Goal: Task Accomplishment & Management: Manage account settings

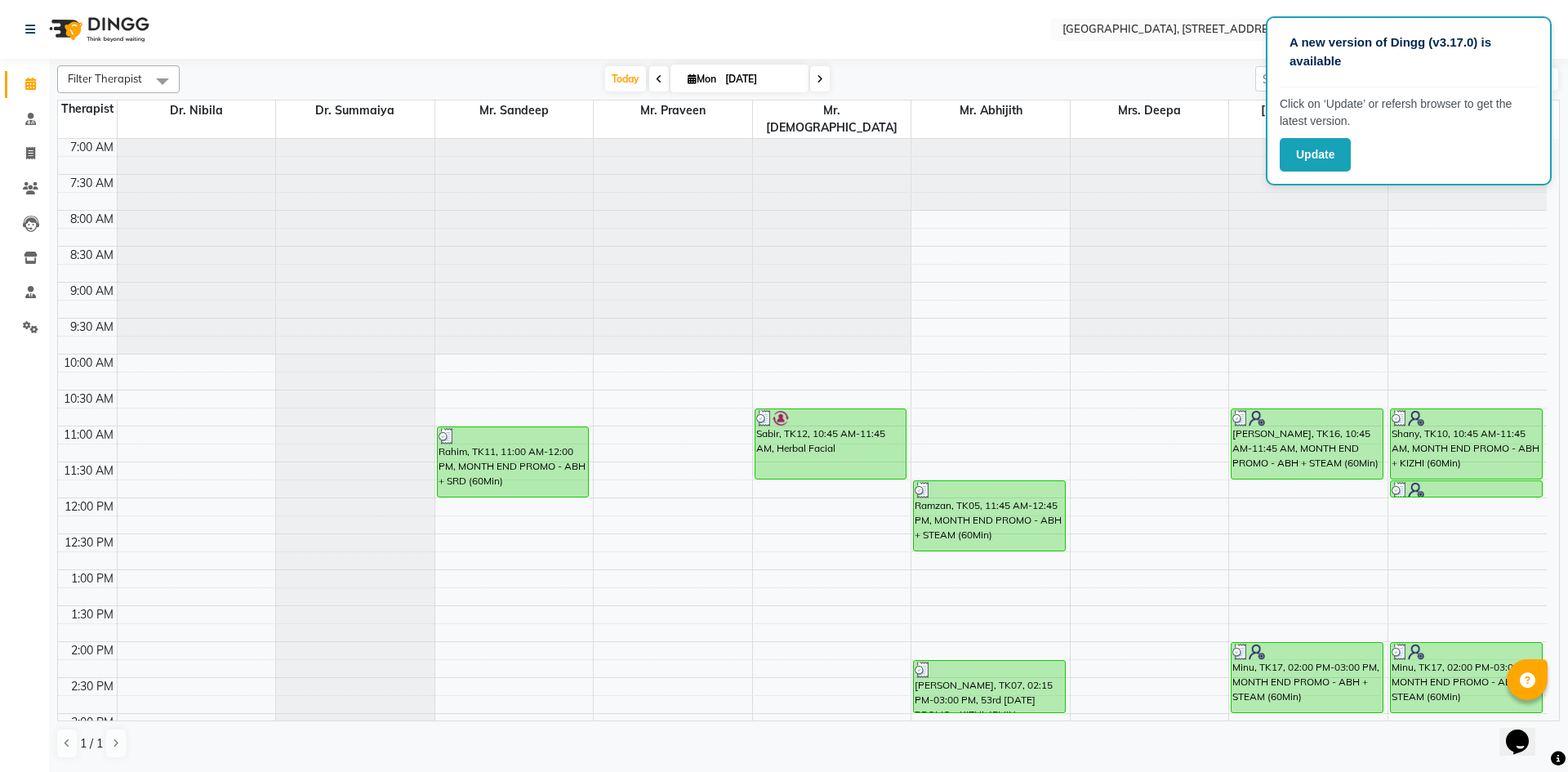
click at [819, 84] on span at bounding box center [820, 78] width 20 height 25
type input "02-09-2025"
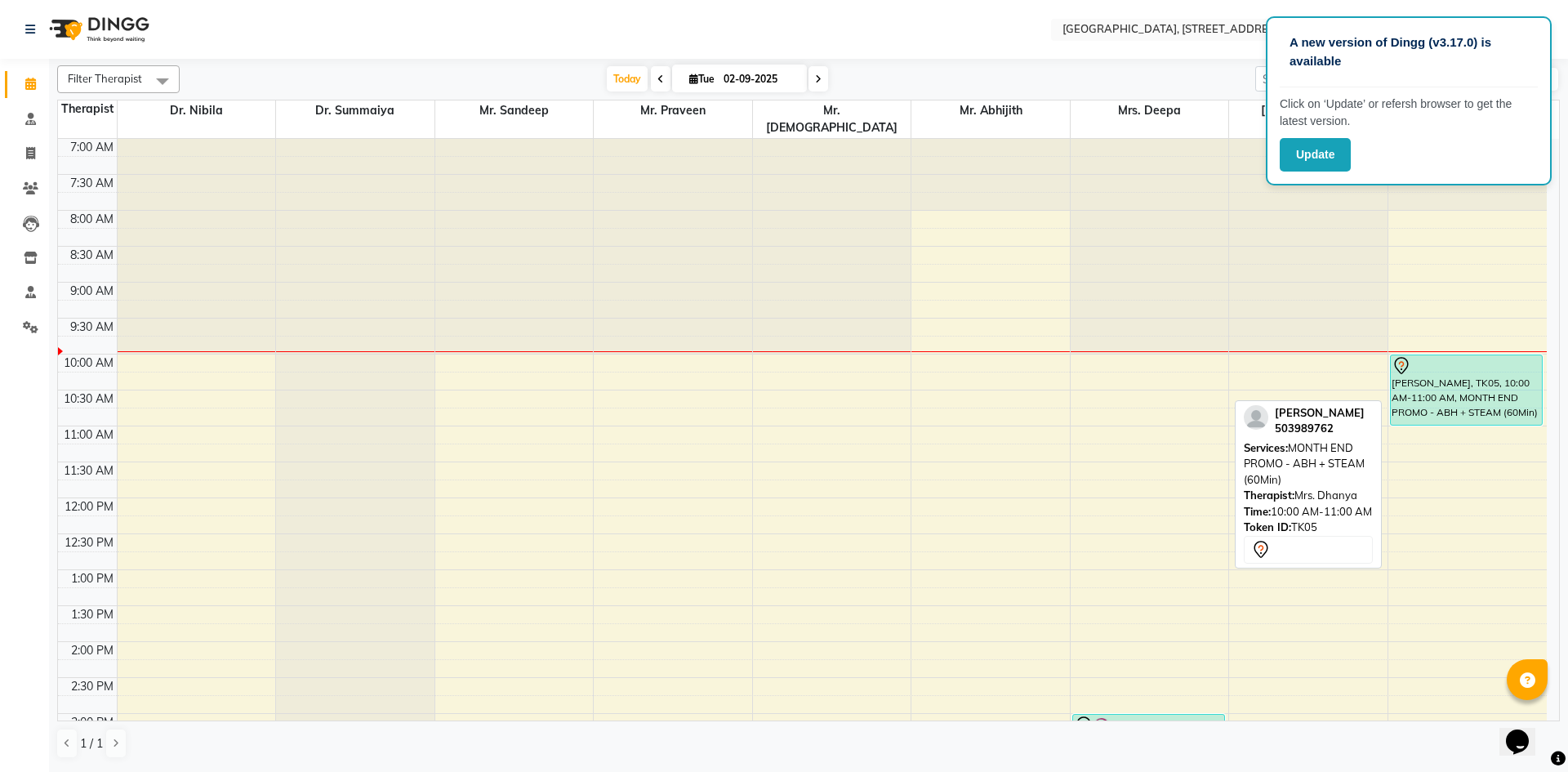
click at [1443, 386] on div "[PERSON_NAME], TK05, 10:00 AM-11:00 AM, MONTH END PROMO - ABH + STEAM (60Min)" at bounding box center [1465, 389] width 151 height 69
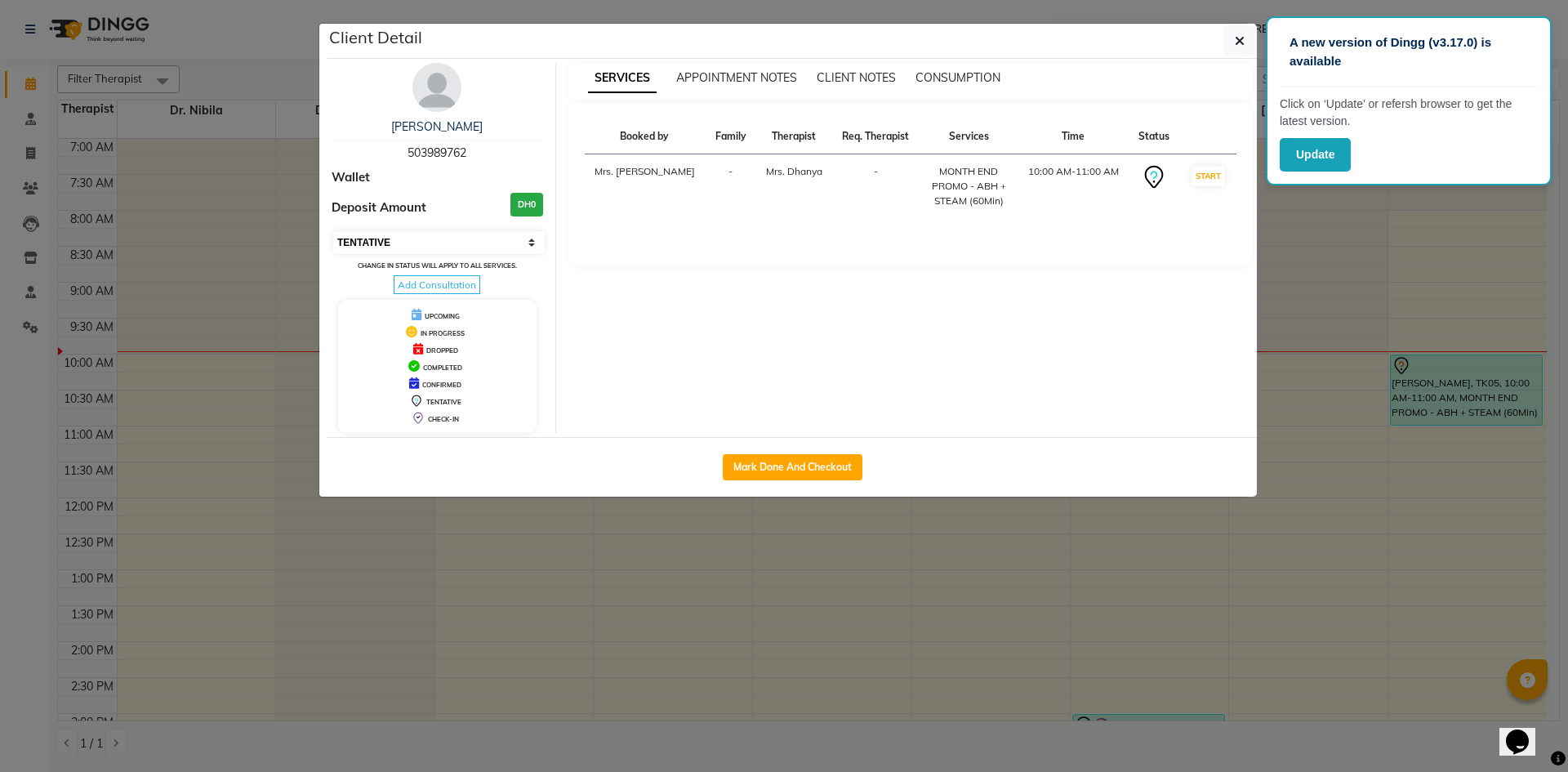
click at [524, 235] on select "Select IN SERVICE CONFIRMED TENTATIVE CHECK IN MARK DONE DROPPED UPCOMING" at bounding box center [439, 242] width 212 height 23
select select "3"
click at [333, 231] on select "Select IN SERVICE CONFIRMED TENTATIVE CHECK IN MARK DONE DROPPED UPCOMING" at bounding box center [439, 242] width 212 height 23
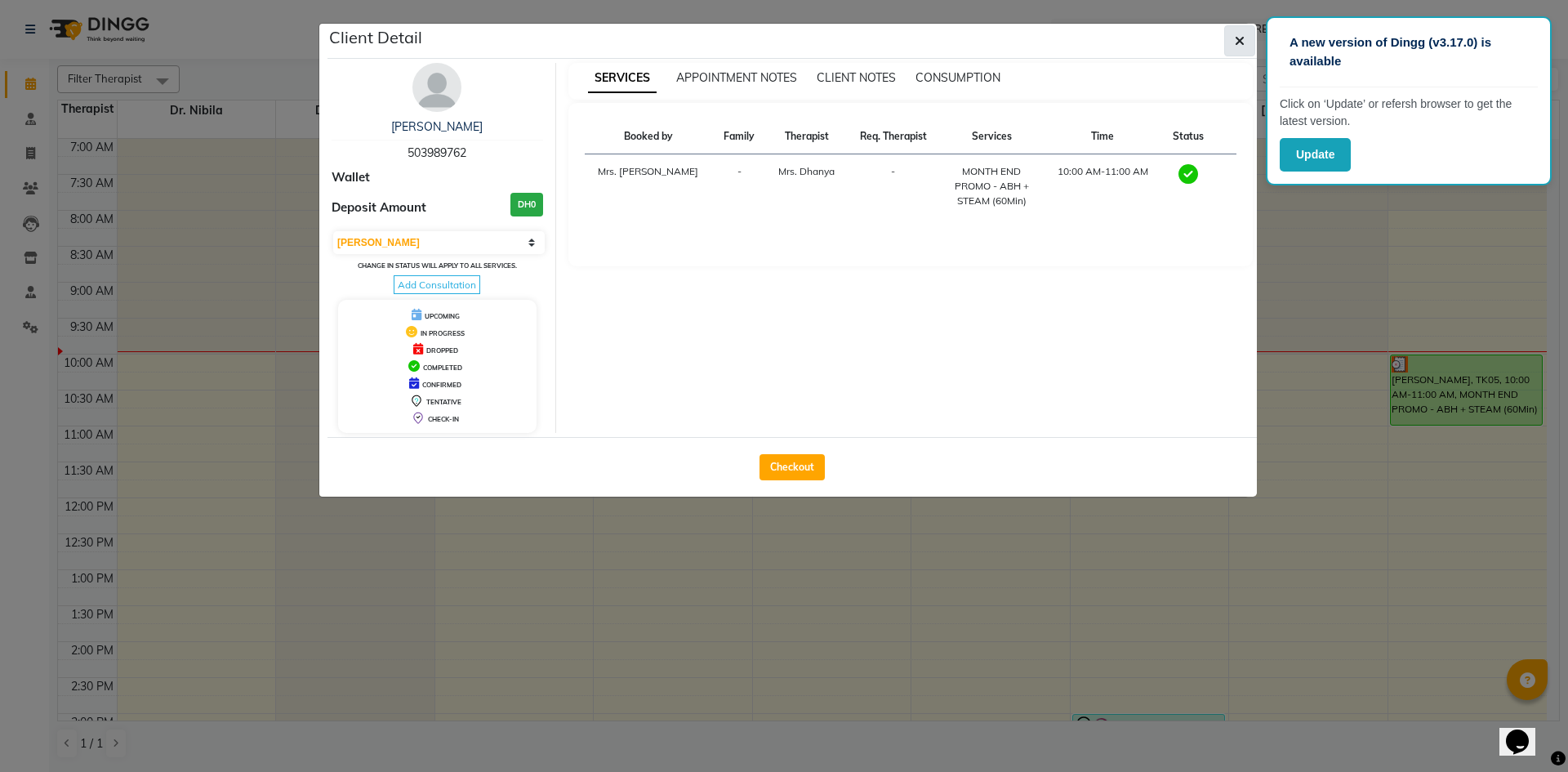
click at [1237, 48] on span "button" at bounding box center [1240, 41] width 10 height 17
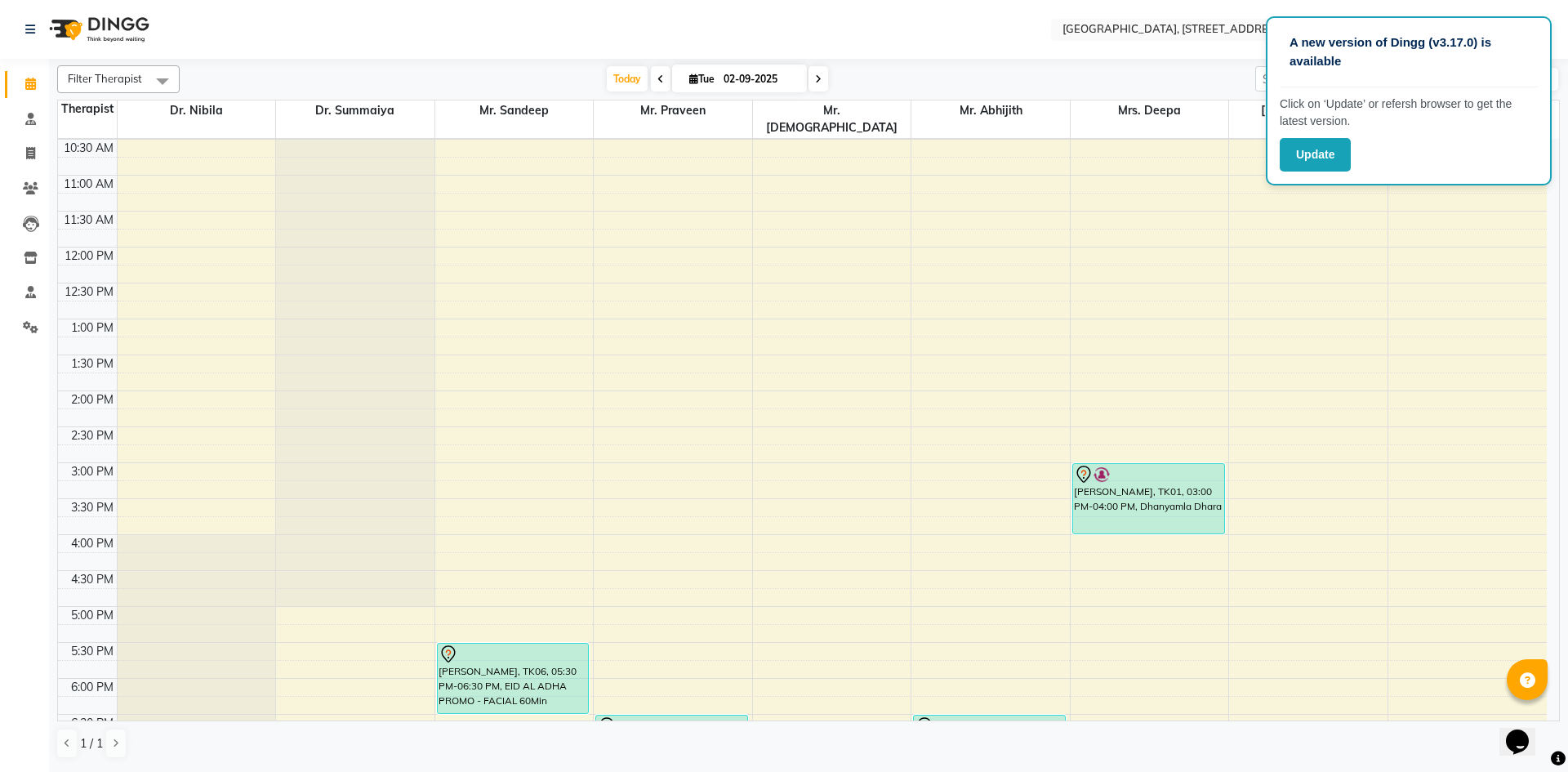
scroll to position [550, 0]
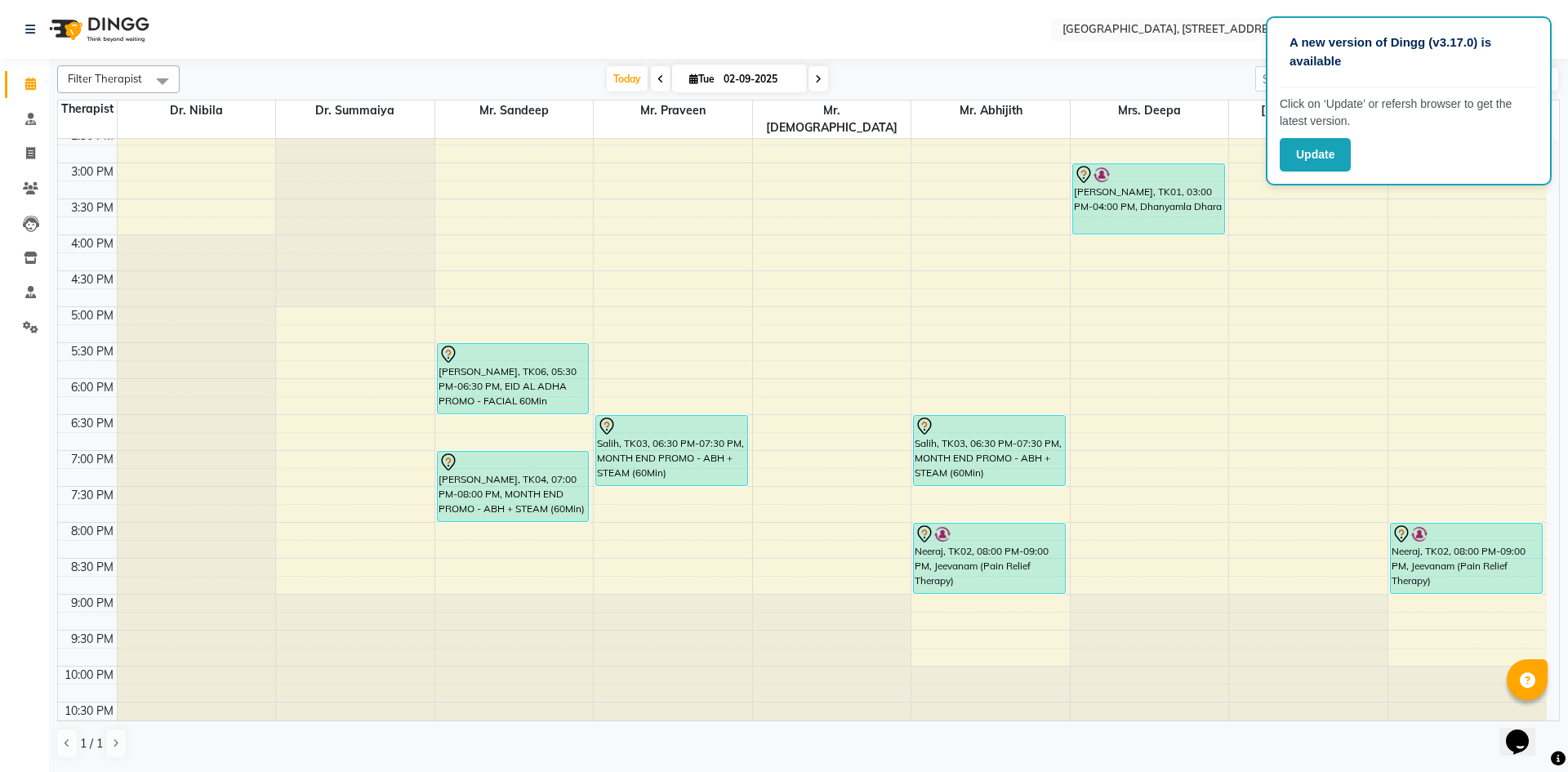
click at [1422, 373] on div "7:00 AM 7:30 AM 8:00 AM 8:30 AM 9:00 AM 9:30 AM 10:00 AM 10:30 AM 11:00 AM 11:3…" at bounding box center [803, 163] width 1489 height 1149
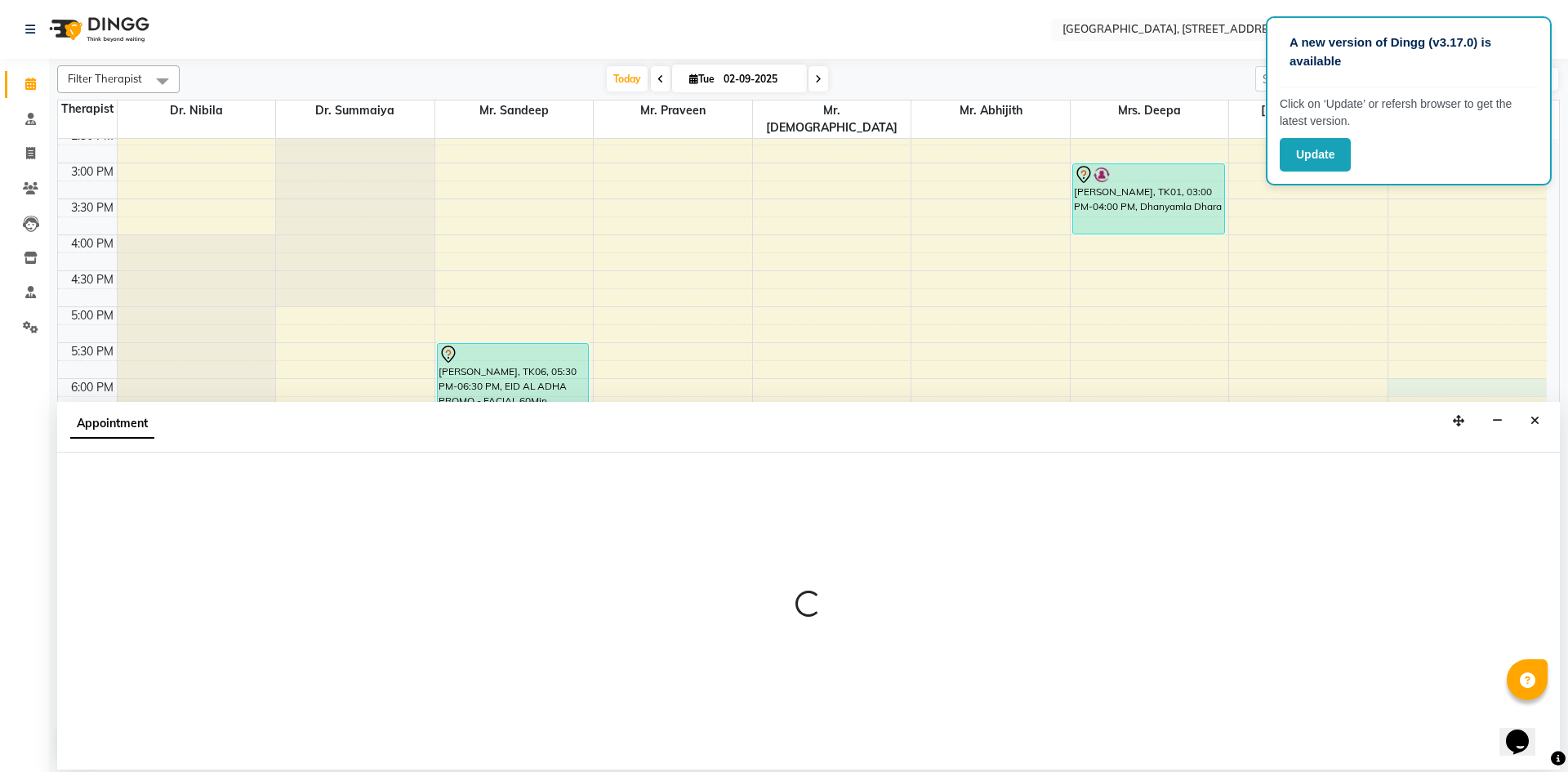
select select "64145"
select select "1080"
select select "tentative"
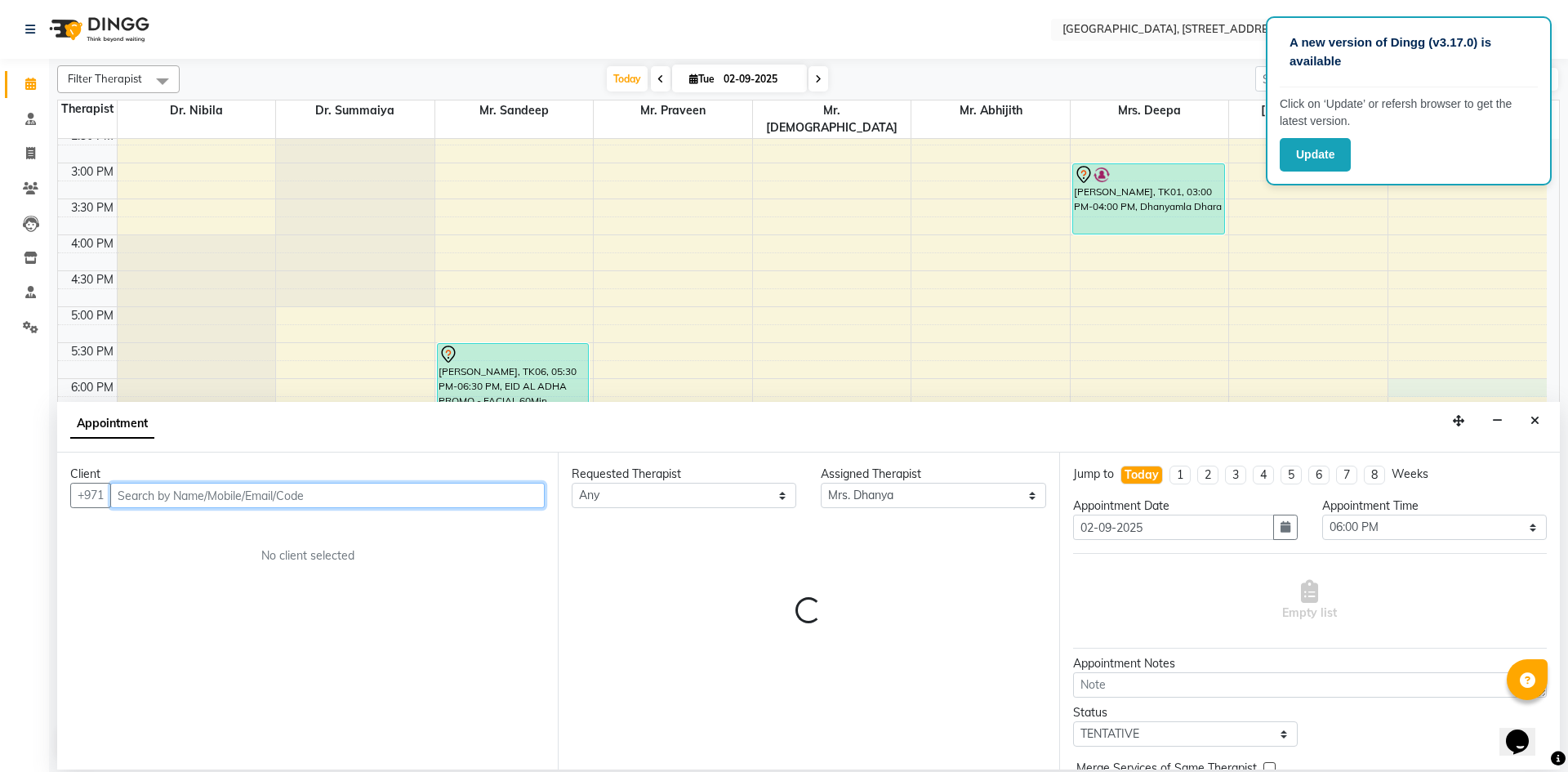
scroll to position [251, 0]
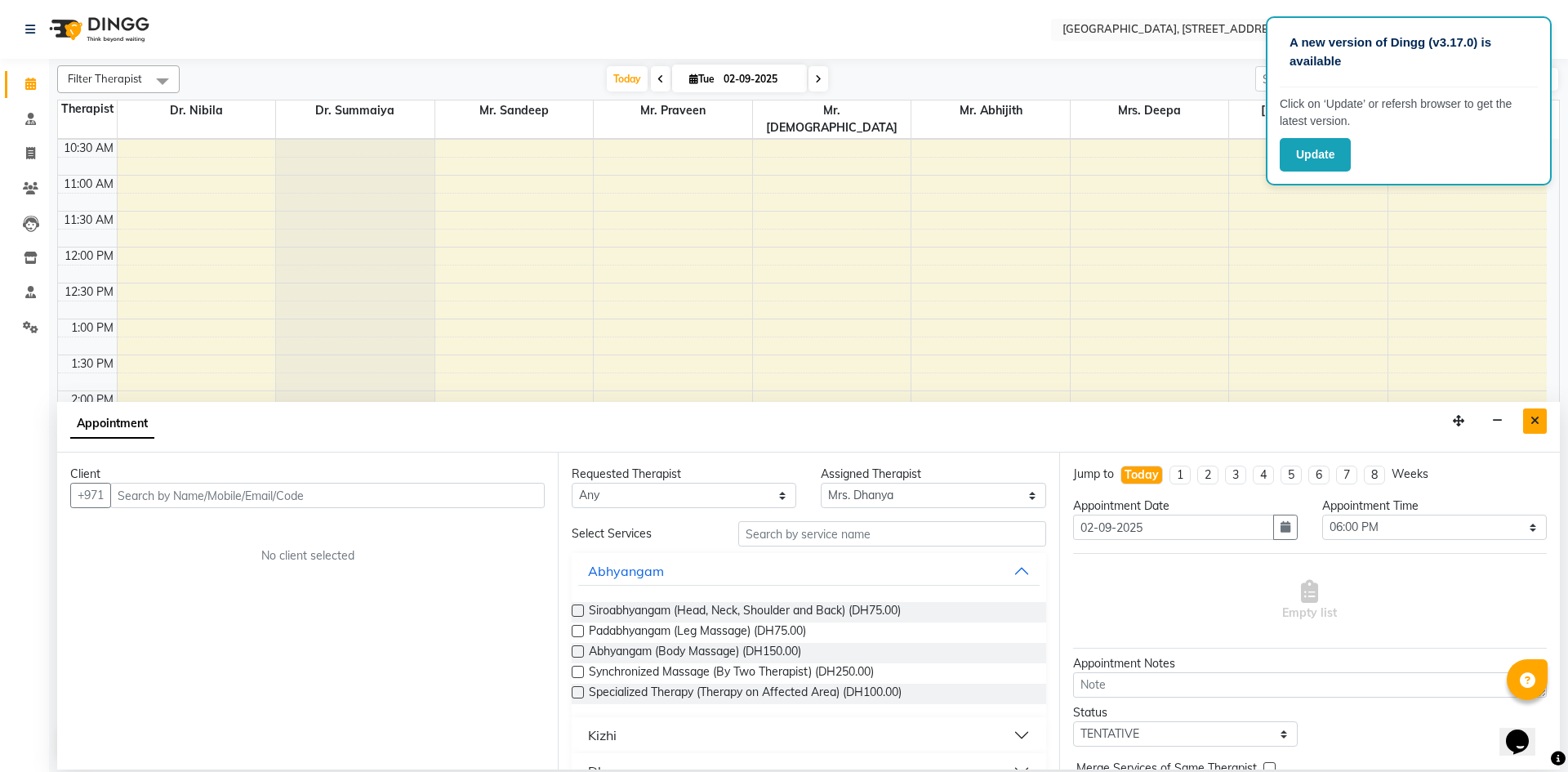
click at [1531, 419] on icon "Close" at bounding box center [1535, 421] width 9 height 12
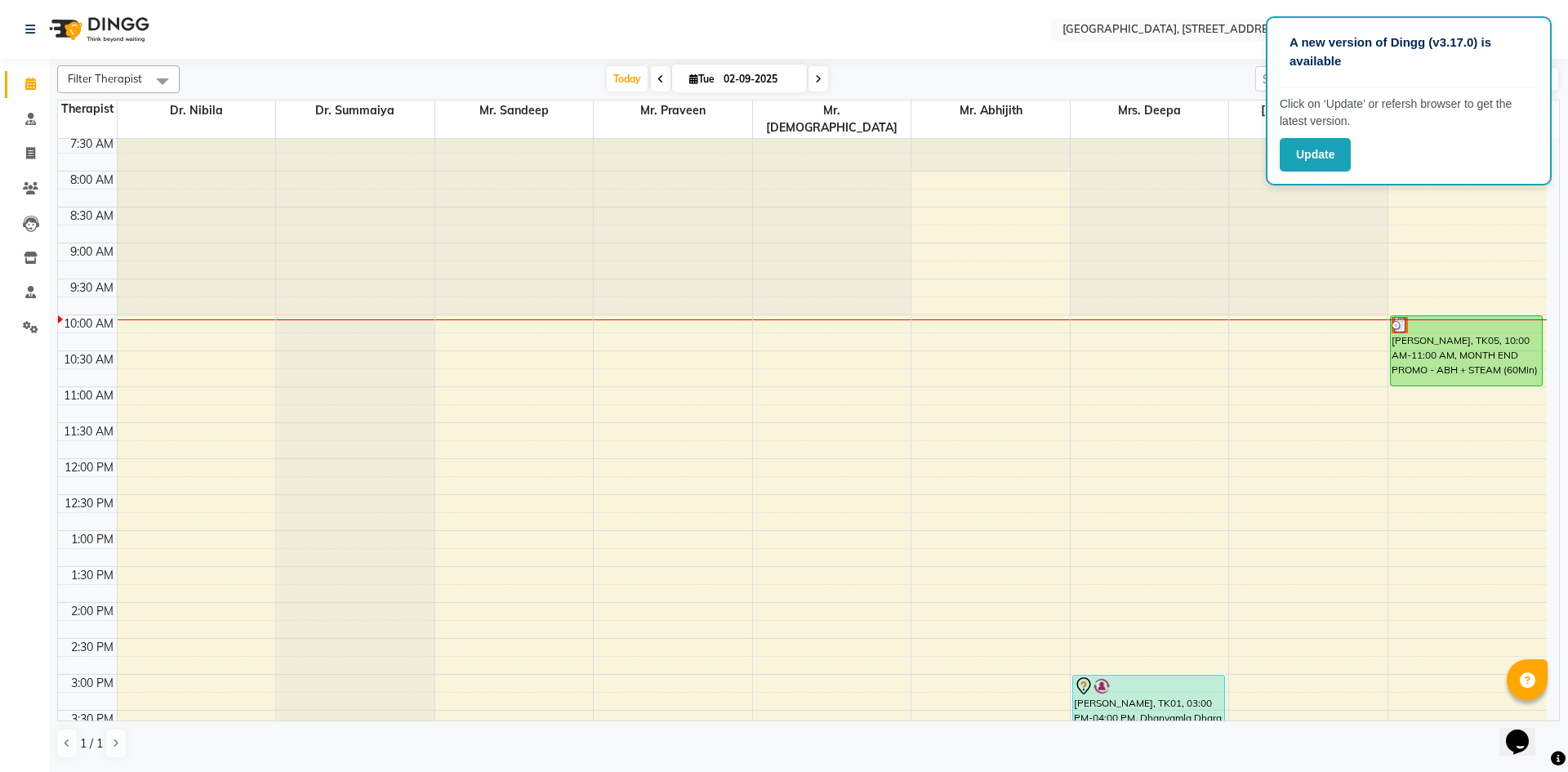
scroll to position [0, 0]
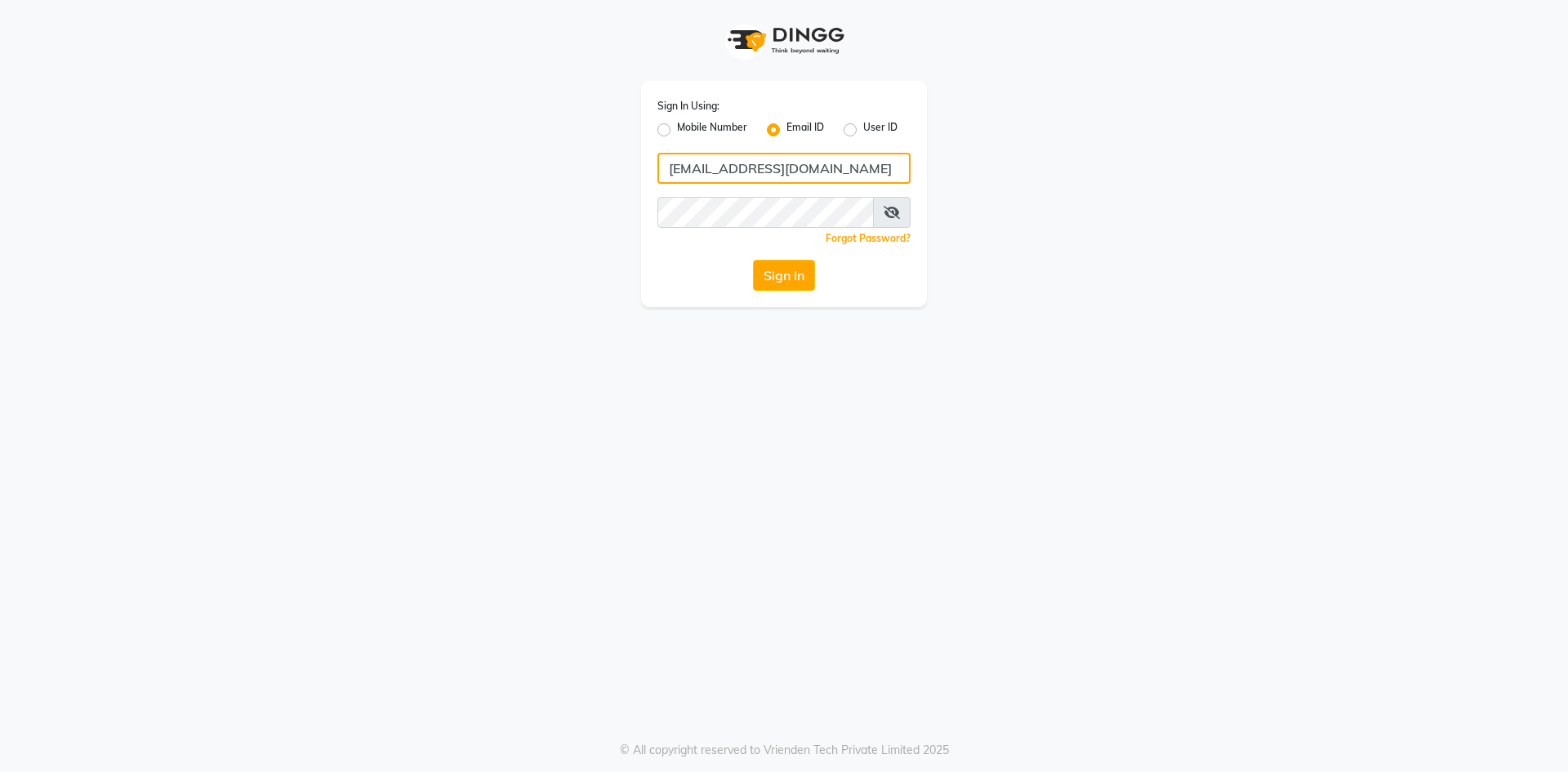
click at [837, 177] on input "[EMAIL_ADDRESS][DOMAIN_NAME]" at bounding box center [784, 168] width 253 height 31
type input "g"
type input "[EMAIL_ADDRESS][DOMAIN_NAME]"
click at [753, 260] on button "Sign In" at bounding box center [784, 275] width 62 height 31
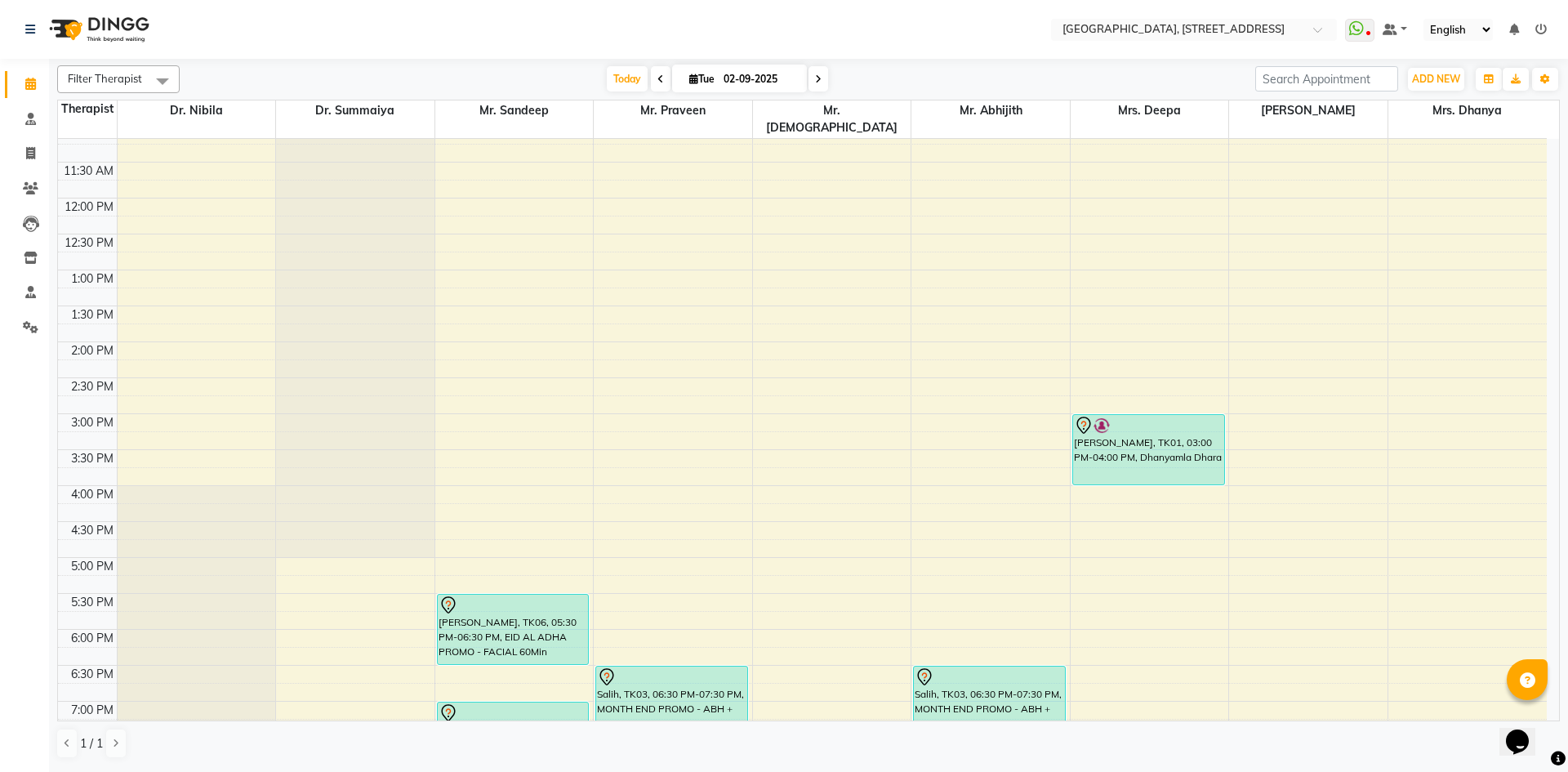
click at [809, 75] on span at bounding box center [819, 78] width 20 height 25
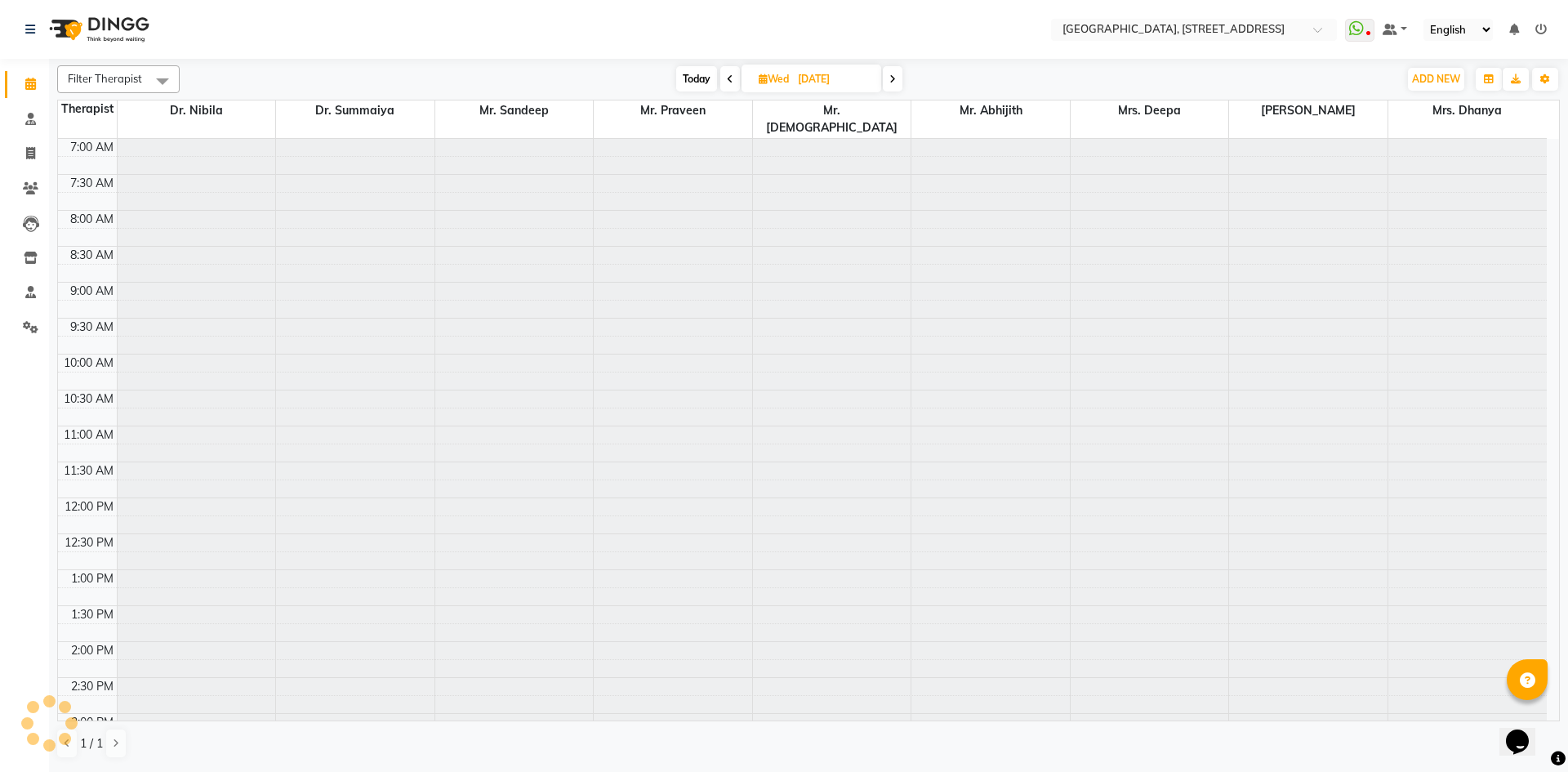
scroll to position [217, 0]
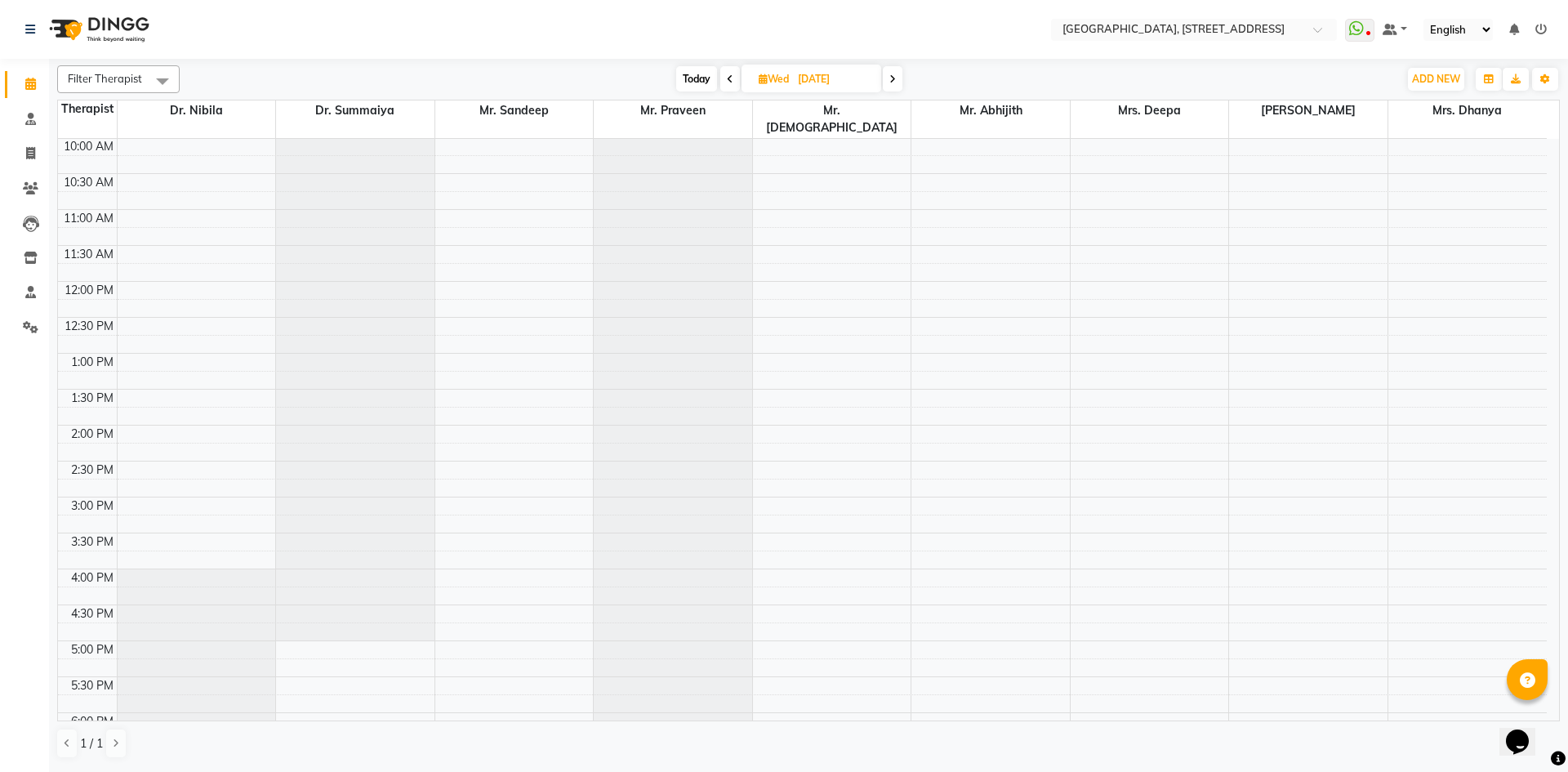
click at [894, 83] on icon at bounding box center [893, 79] width 7 height 10
type input "[DATE]"
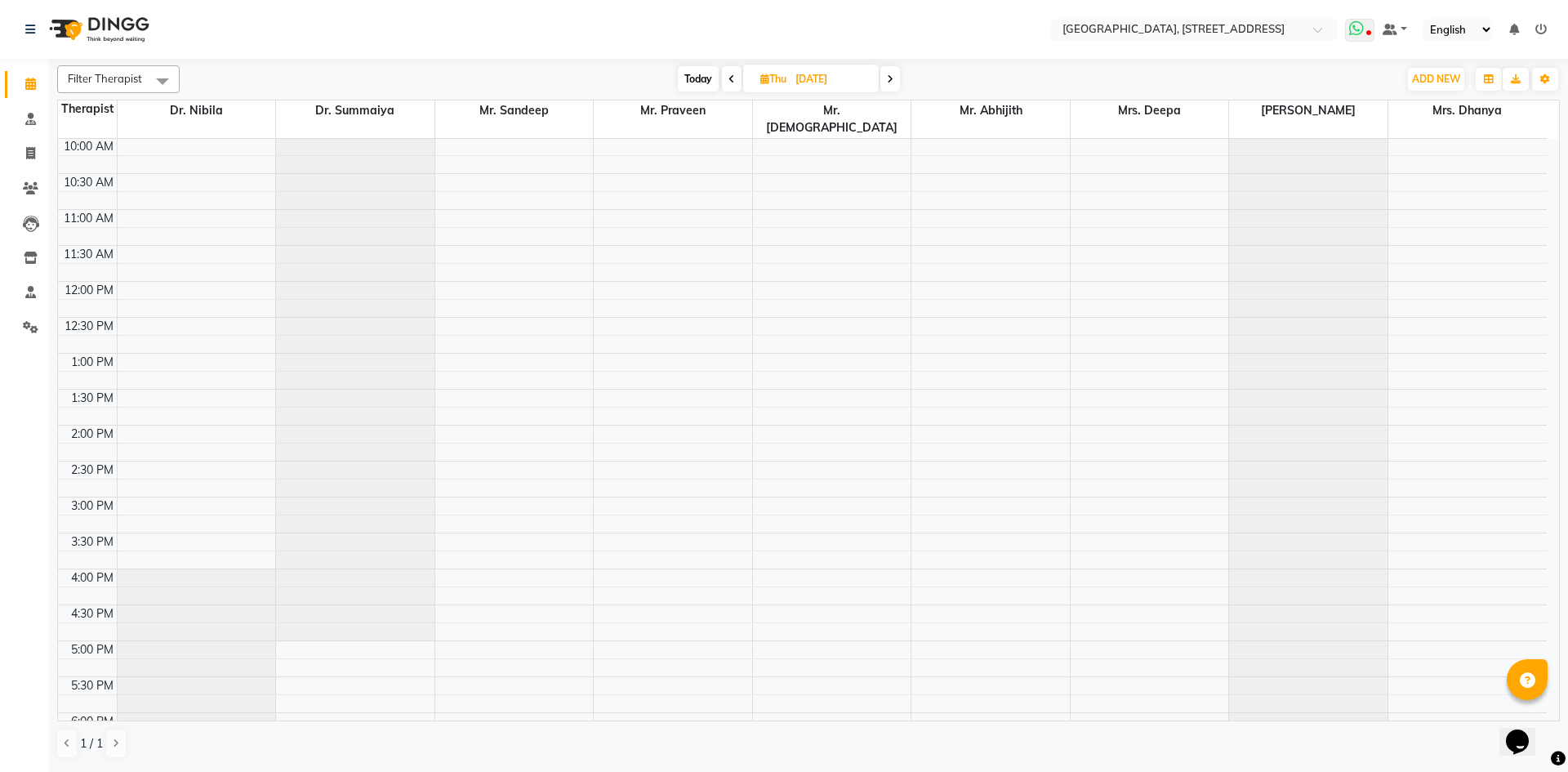
click at [1351, 27] on icon at bounding box center [1356, 28] width 15 height 17
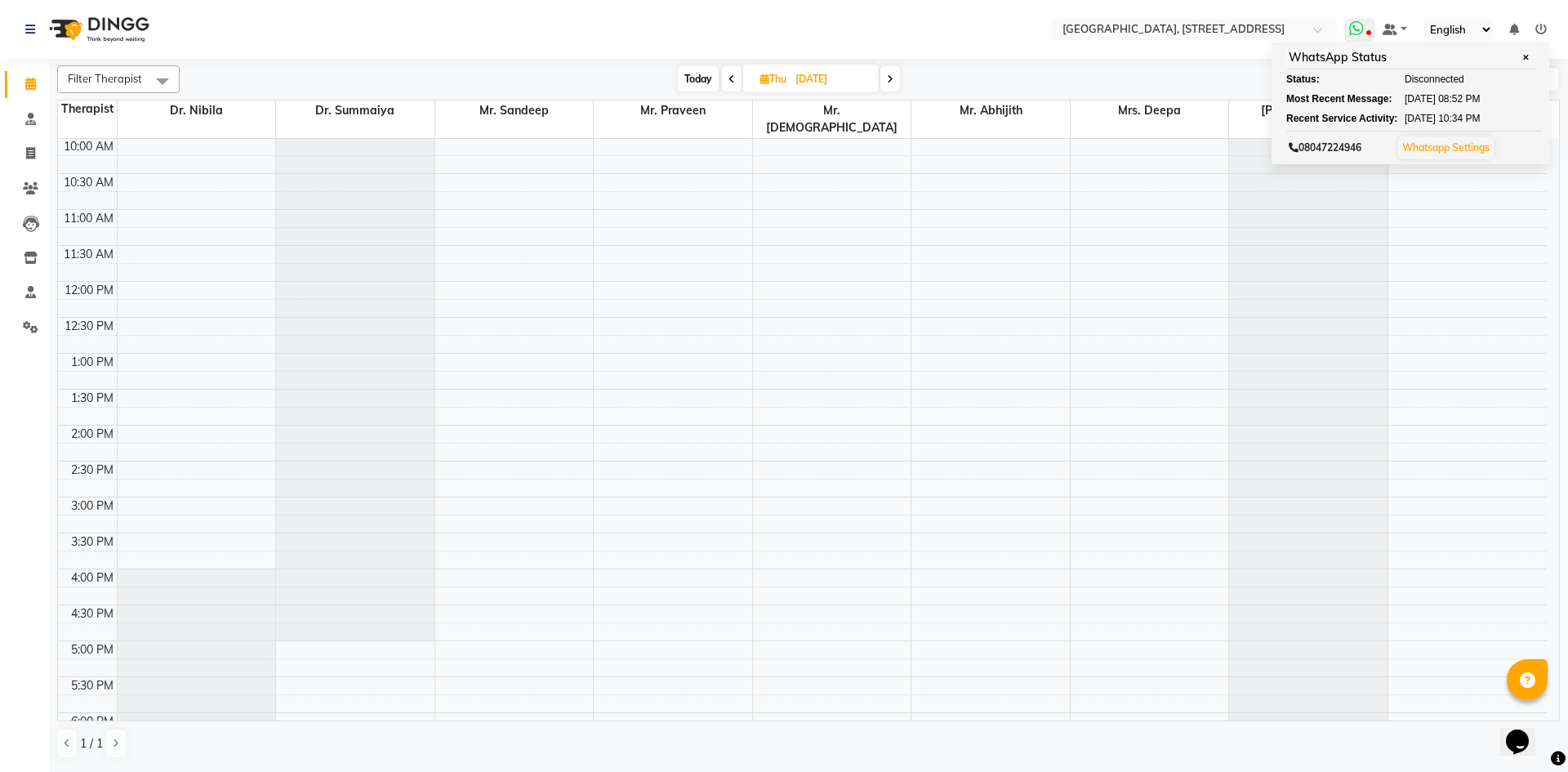
click at [1362, 26] on icon at bounding box center [1356, 28] width 15 height 17
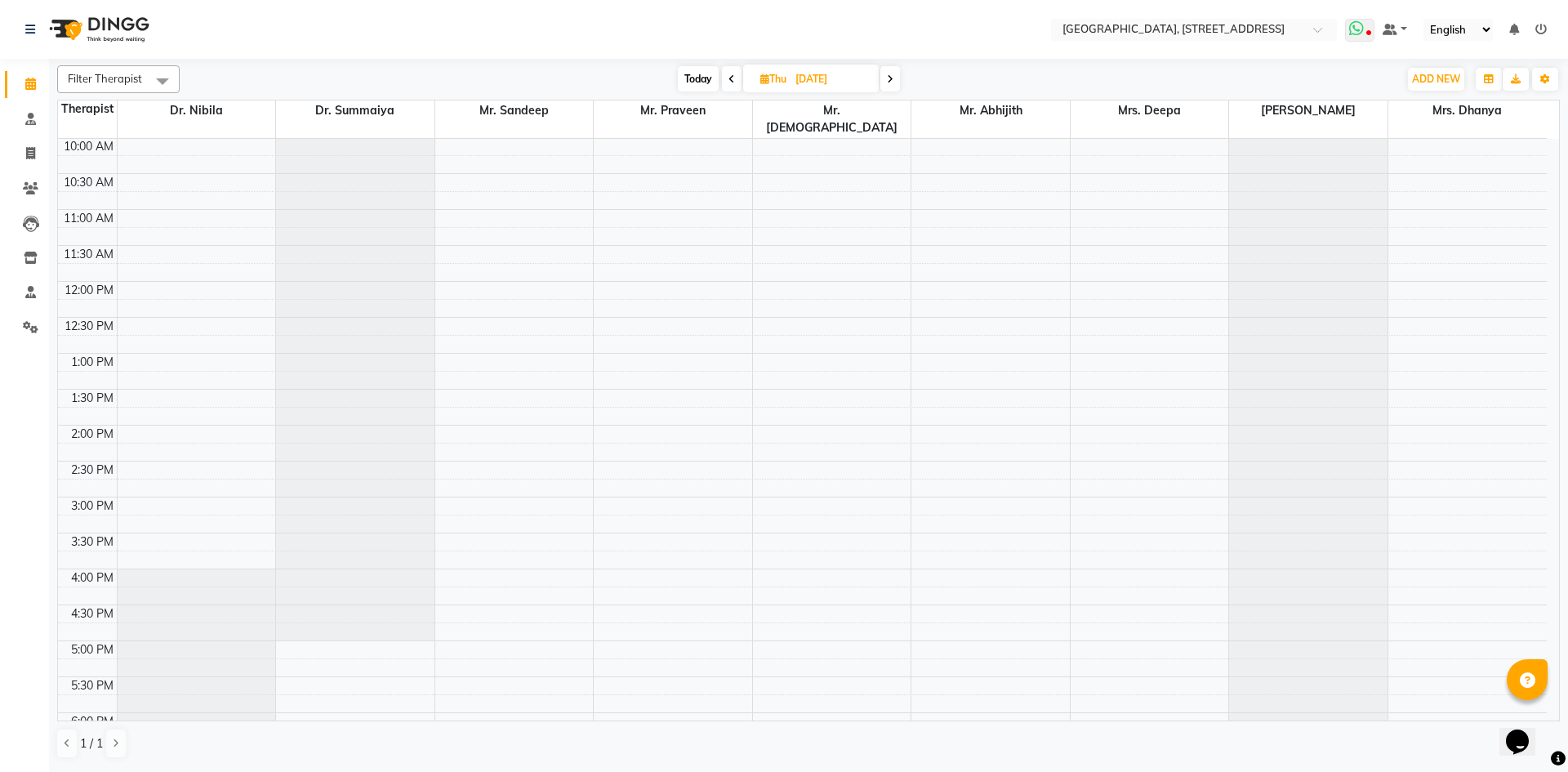
click at [1359, 32] on icon at bounding box center [1356, 28] width 15 height 17
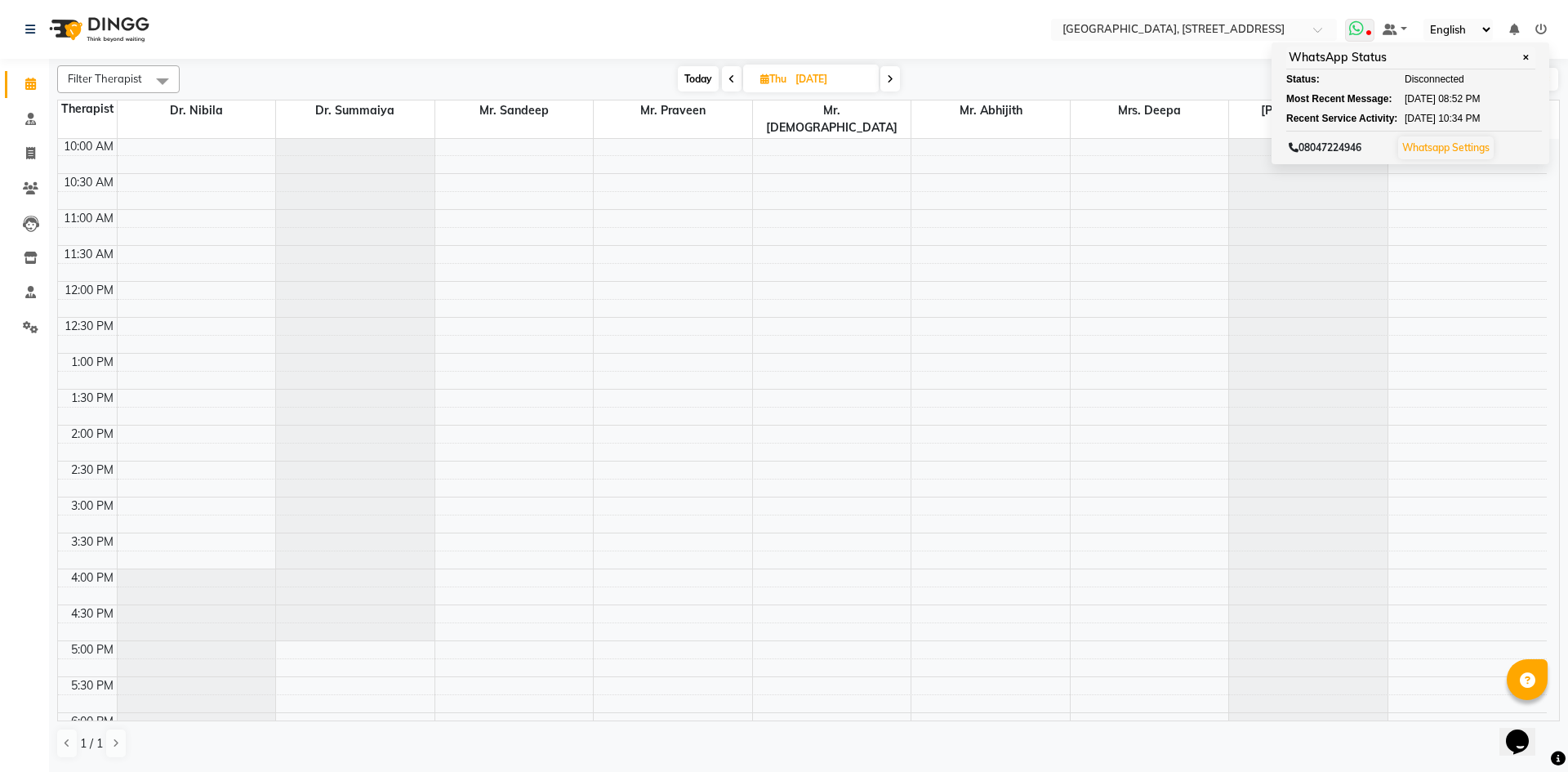
click at [1354, 24] on icon at bounding box center [1356, 28] width 15 height 17
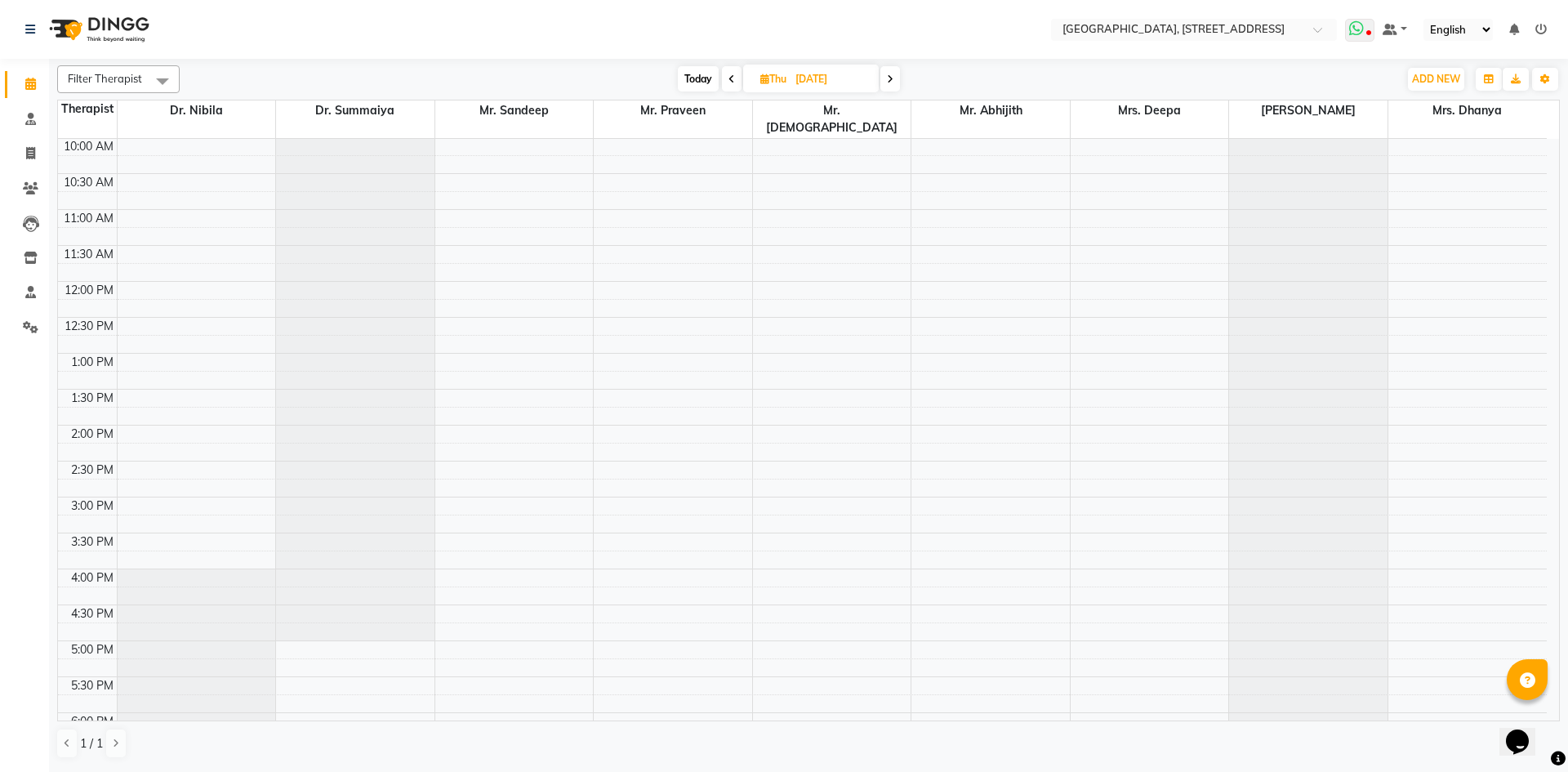
click at [1349, 33] on span at bounding box center [1359, 30] width 29 height 23
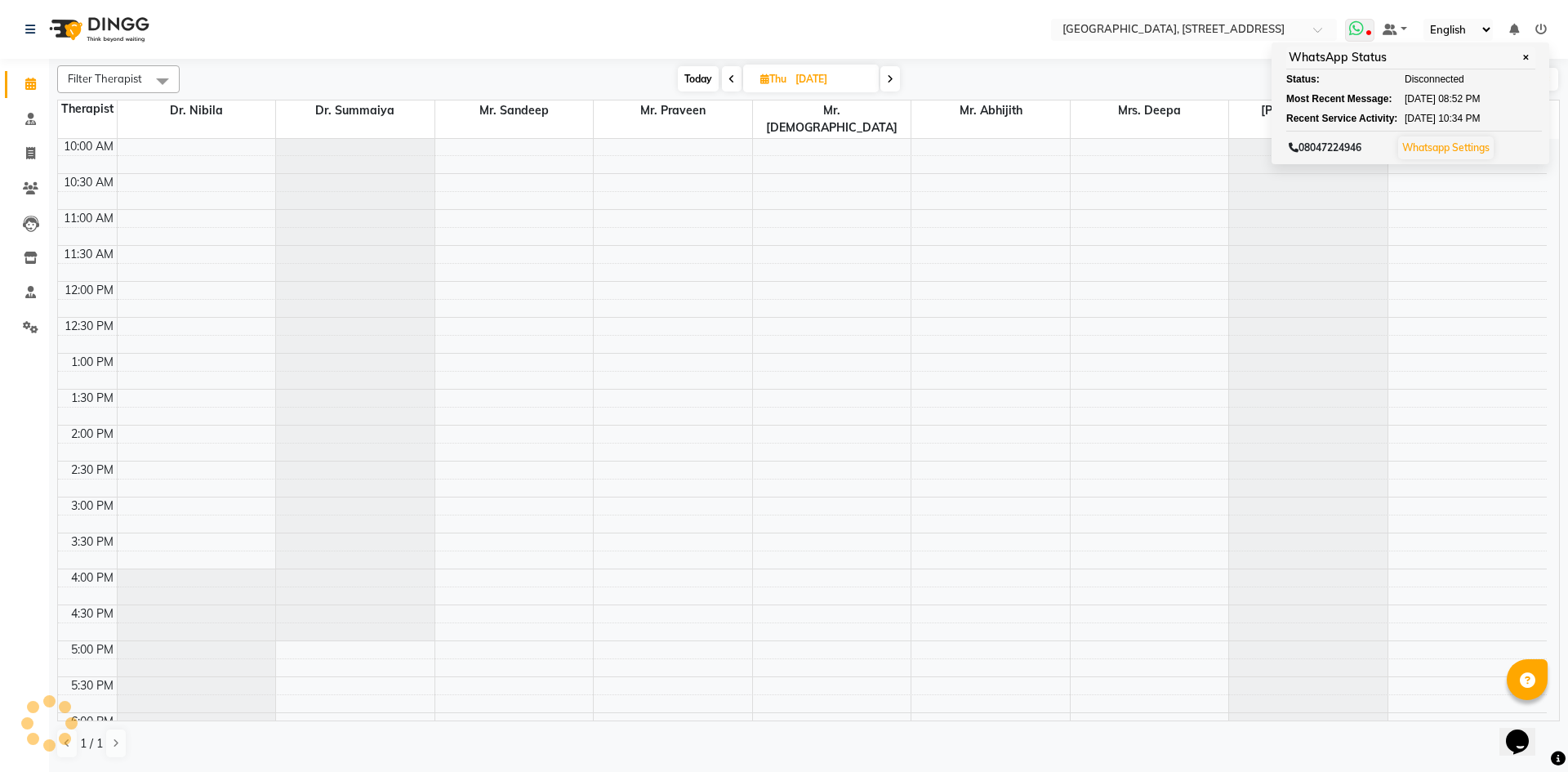
click at [1366, 28] on span at bounding box center [1359, 30] width 29 height 23
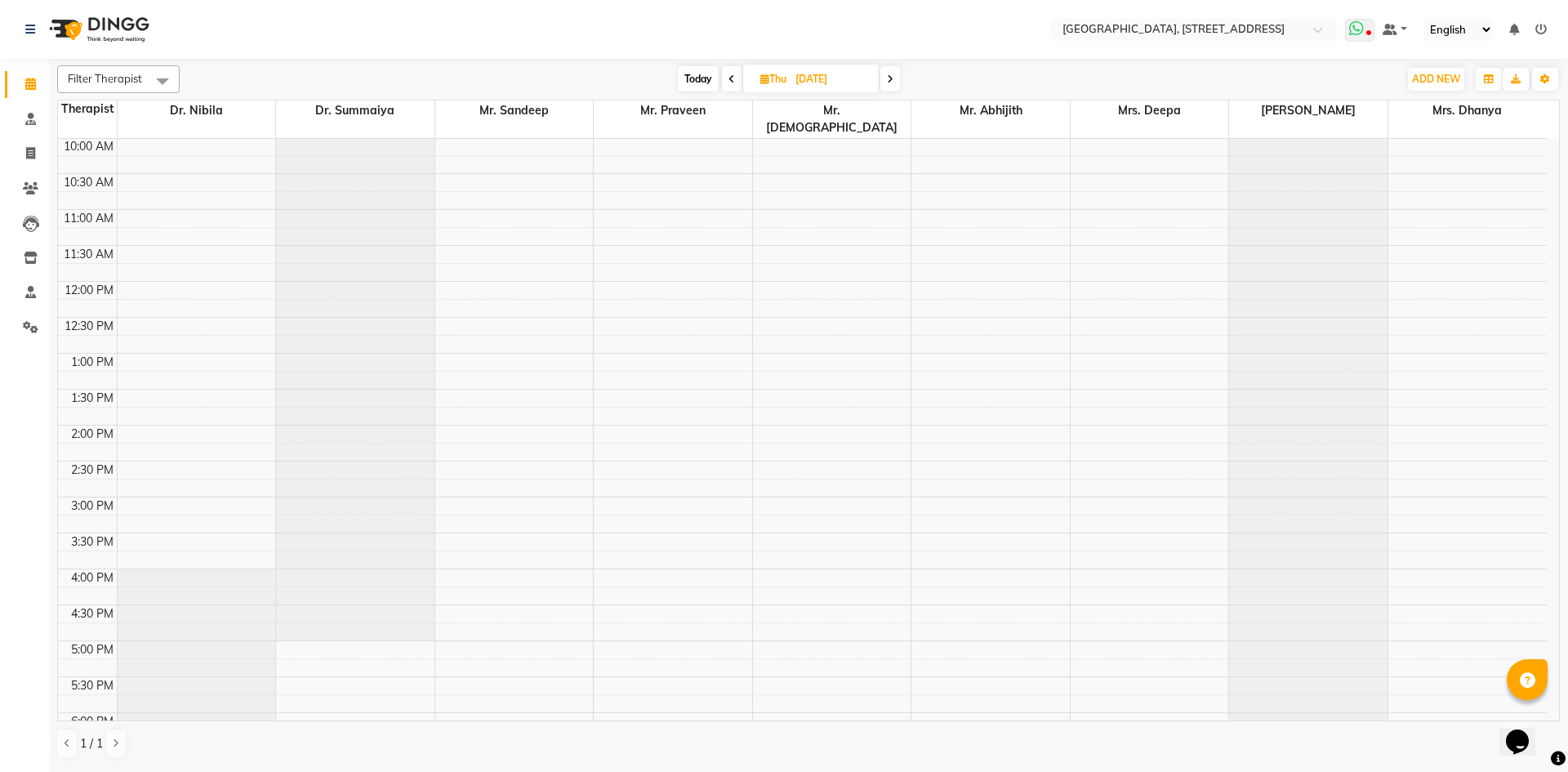
click at [1356, 28] on icon at bounding box center [1356, 28] width 15 height 17
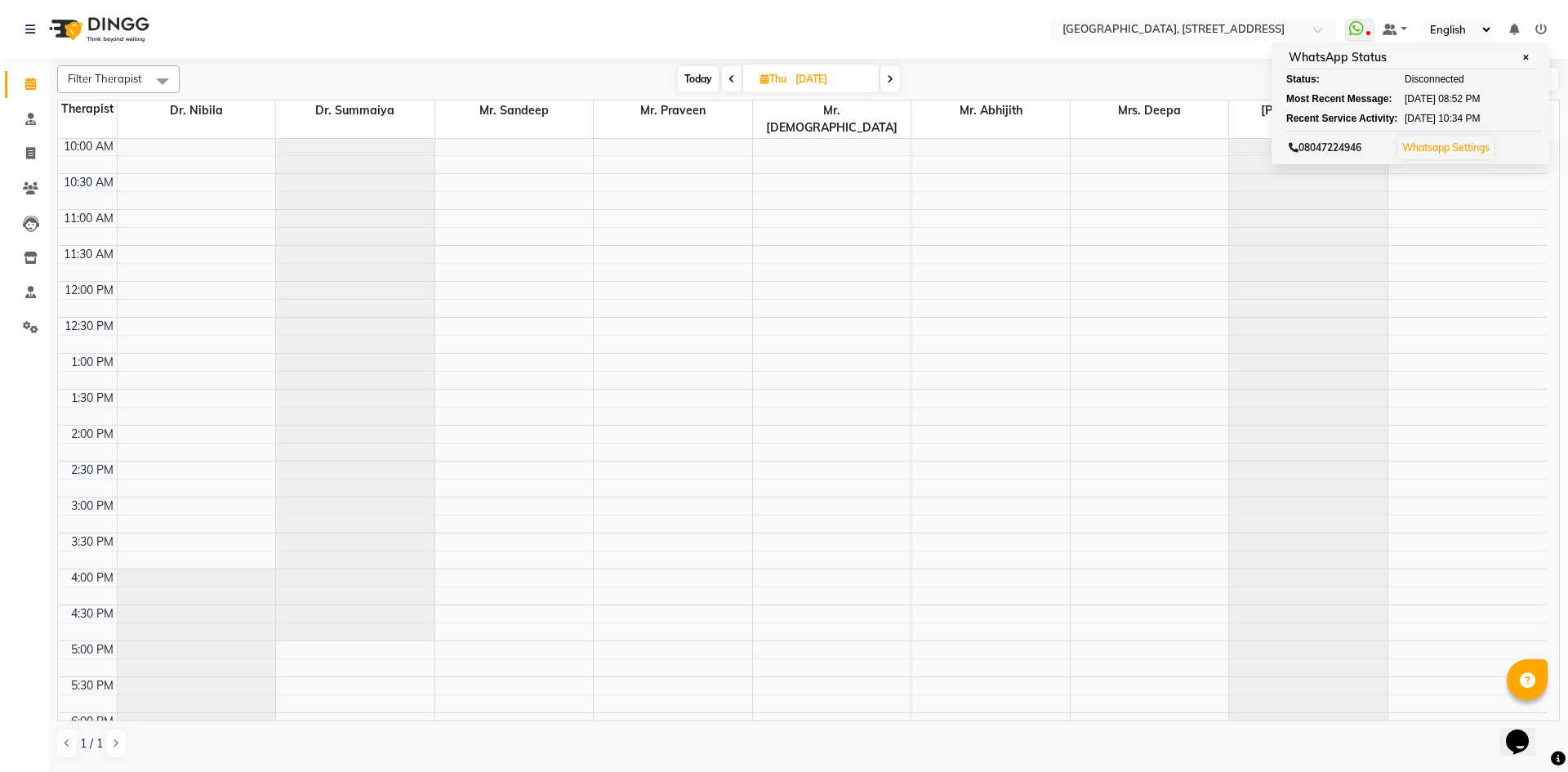
click at [1024, 390] on div "7:00 AM 7:30 AM 8:00 AM 8:30 AM 9:00 AM 9:30 AM 10:00 AM 10:30 AM 11:00 AM 11:3…" at bounding box center [803, 497] width 1489 height 1149
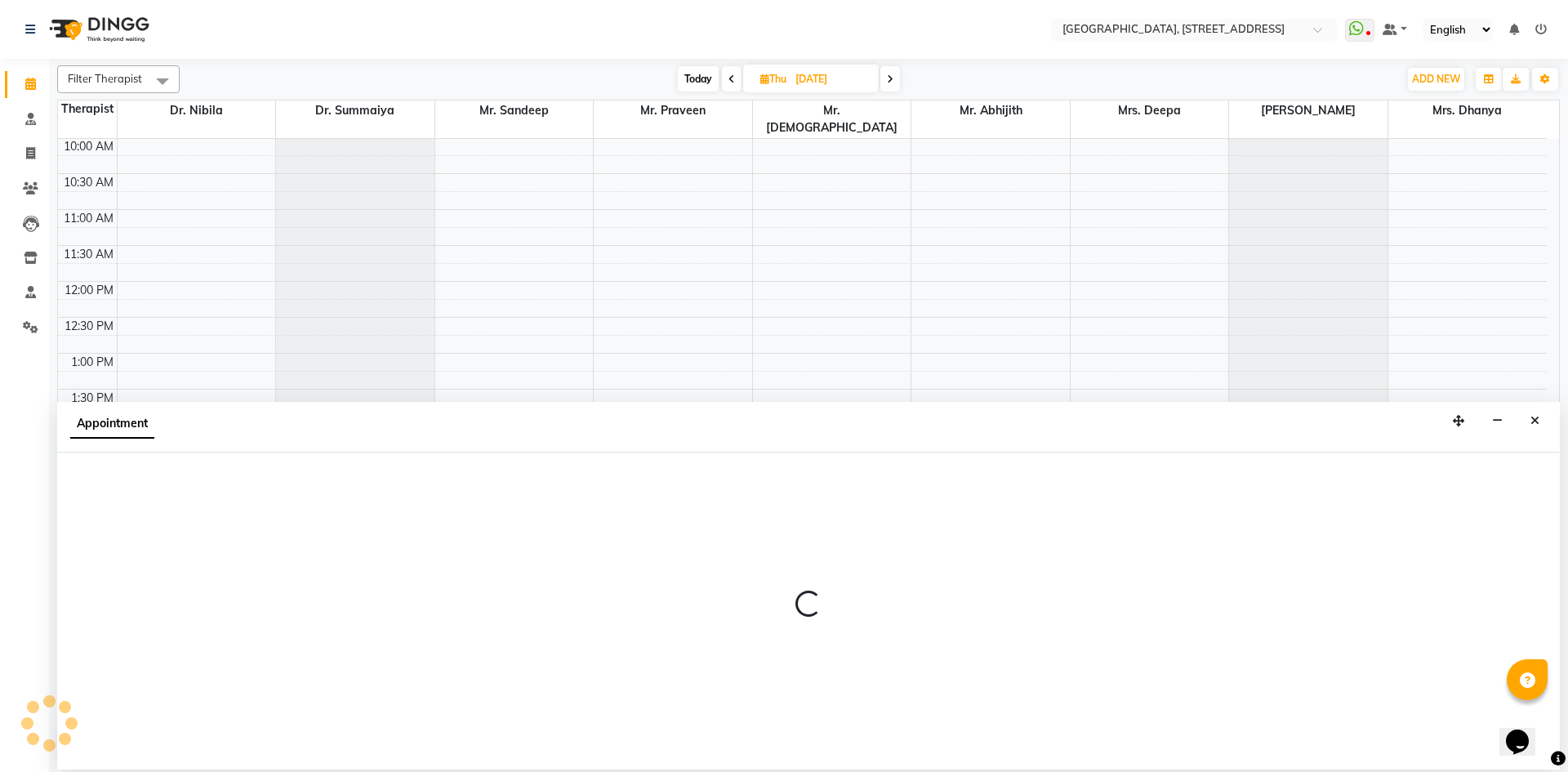
select select "65324"
select select "825"
select select "tentative"
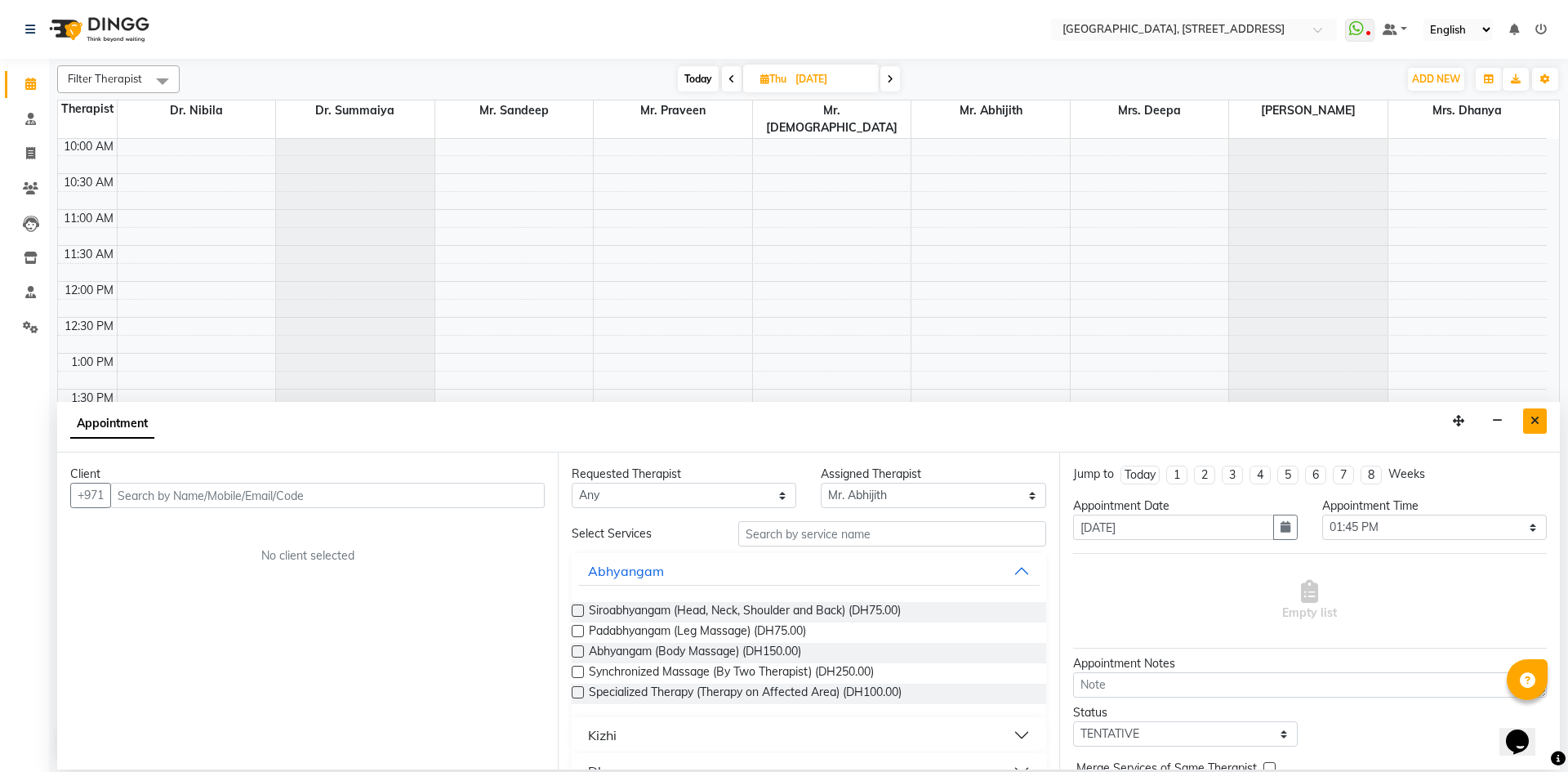
click at [1536, 419] on icon "Close" at bounding box center [1535, 421] width 9 height 12
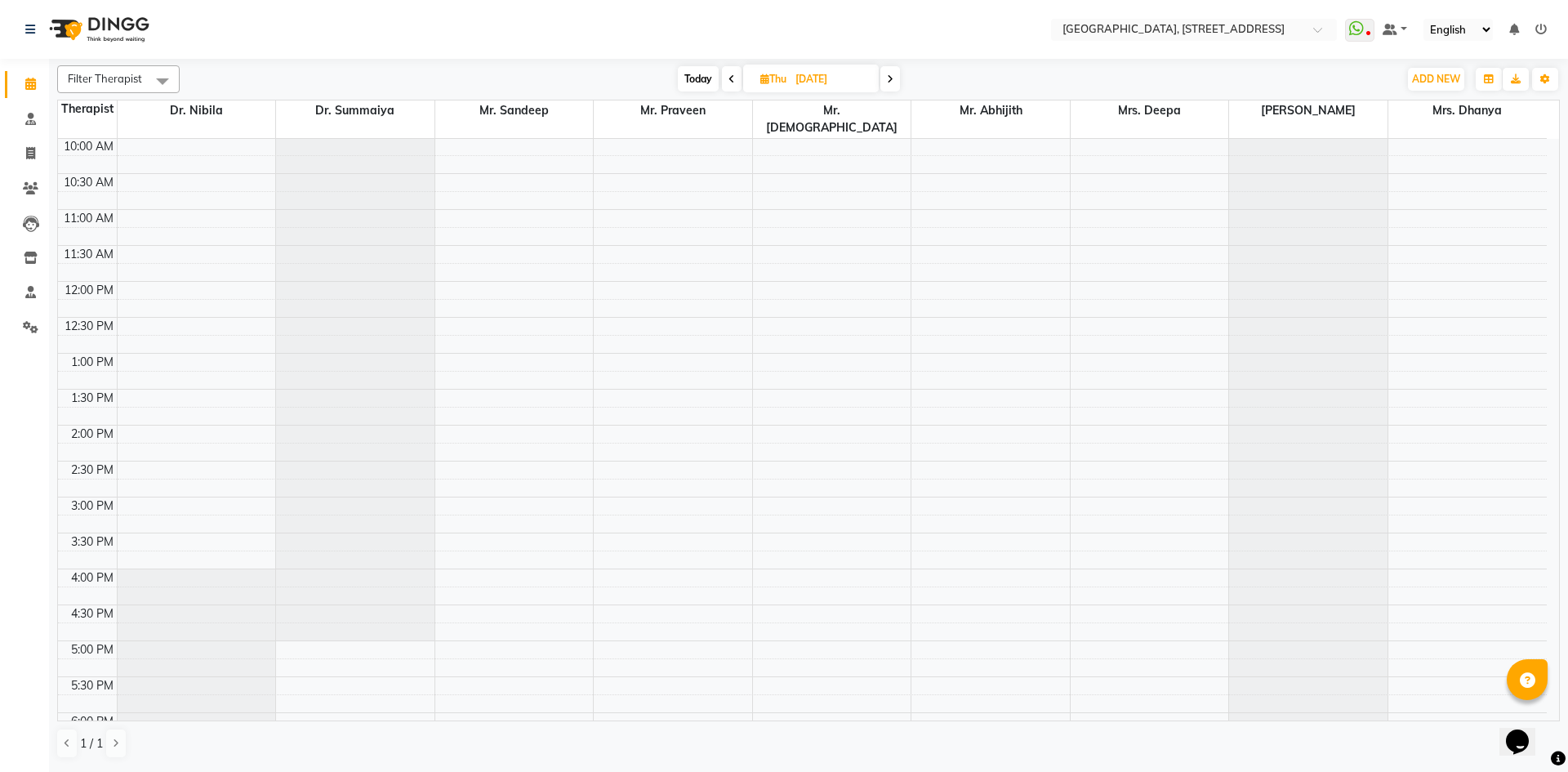
click at [889, 82] on icon at bounding box center [890, 79] width 7 height 10
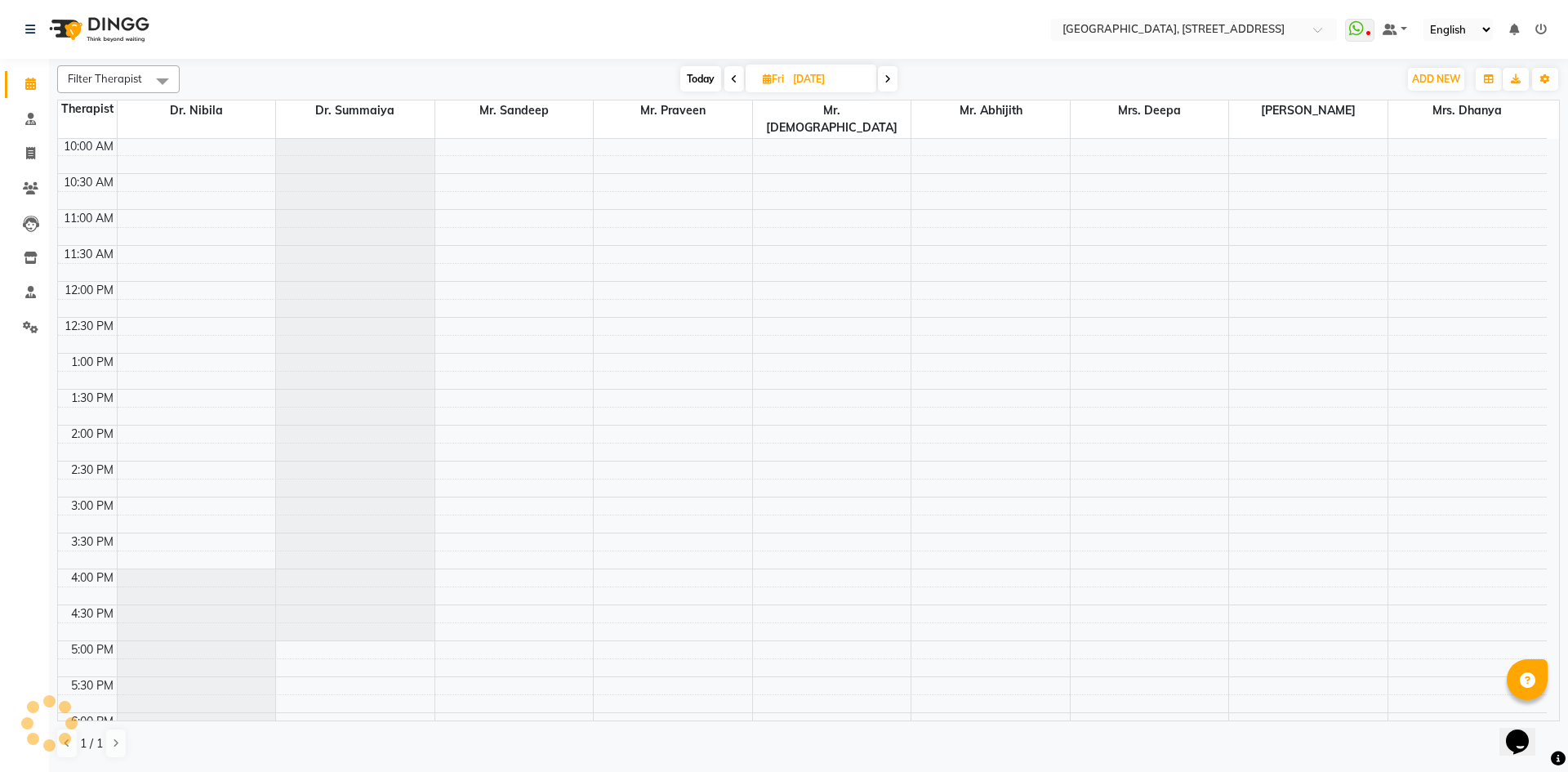
click at [890, 83] on icon at bounding box center [888, 79] width 7 height 10
type input "[DATE]"
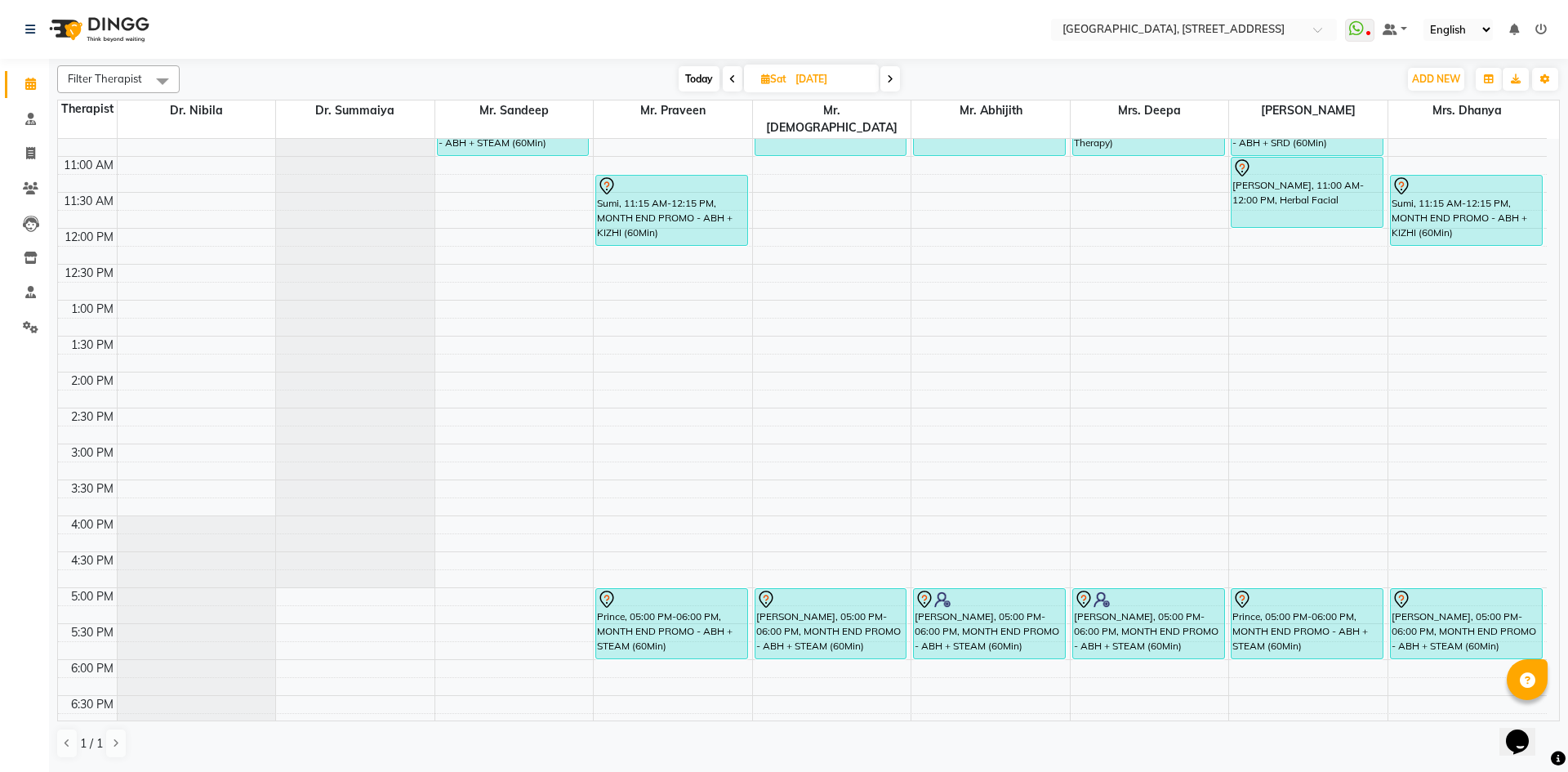
scroll to position [251, 0]
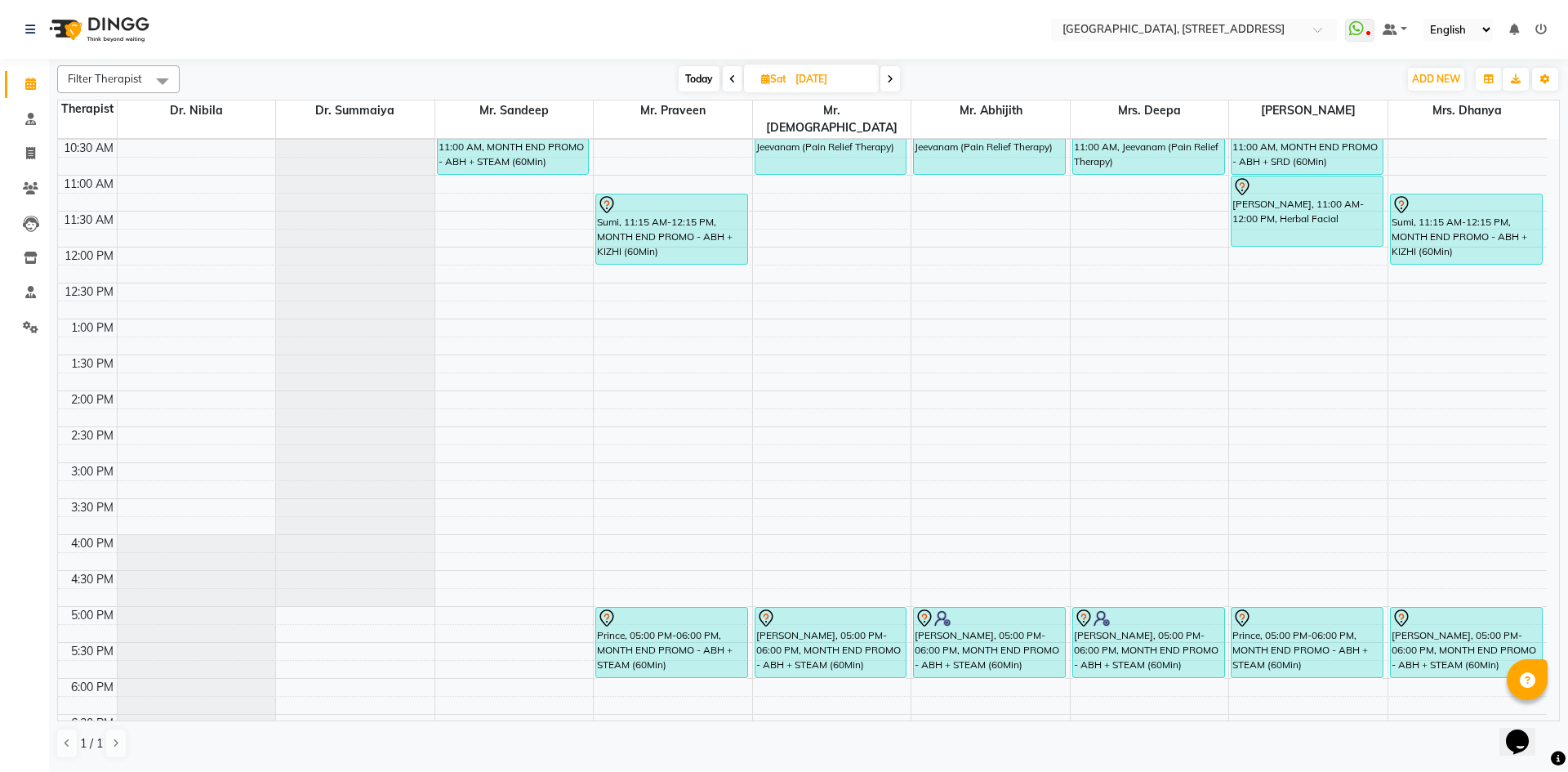
click at [629, 489] on div "7:00 AM 7:30 AM 8:00 AM 8:30 AM 9:00 AM 9:30 AM 10:00 AM 10:30 AM 11:00 AM 11:3…" at bounding box center [803, 463] width 1489 height 1149
select select "27241"
select select "930"
select select "tentative"
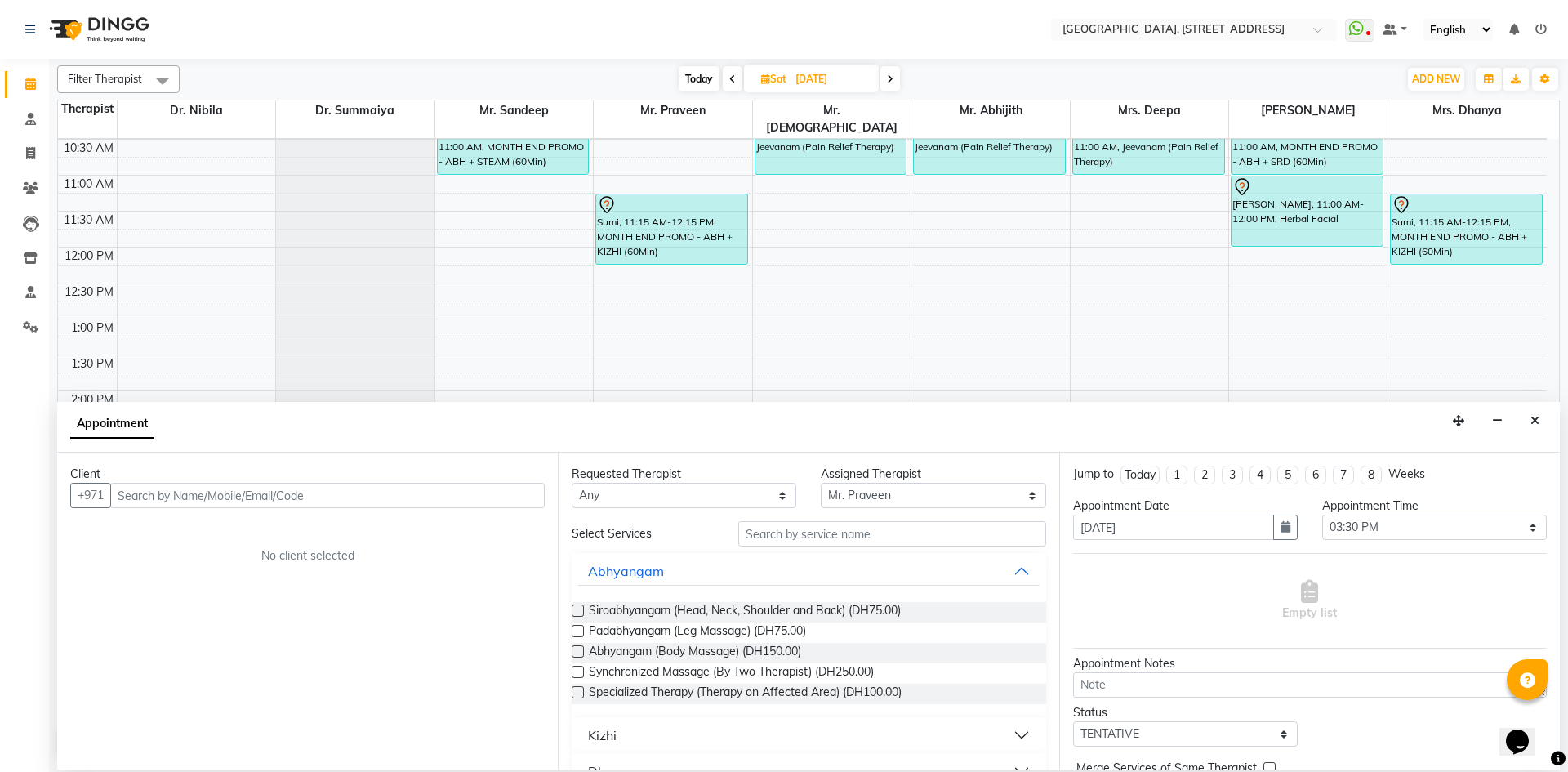
click at [420, 494] on input "text" at bounding box center [327, 495] width 434 height 25
type input "555887468"
click at [502, 488] on span "Add Client" at bounding box center [511, 495] width 55 height 15
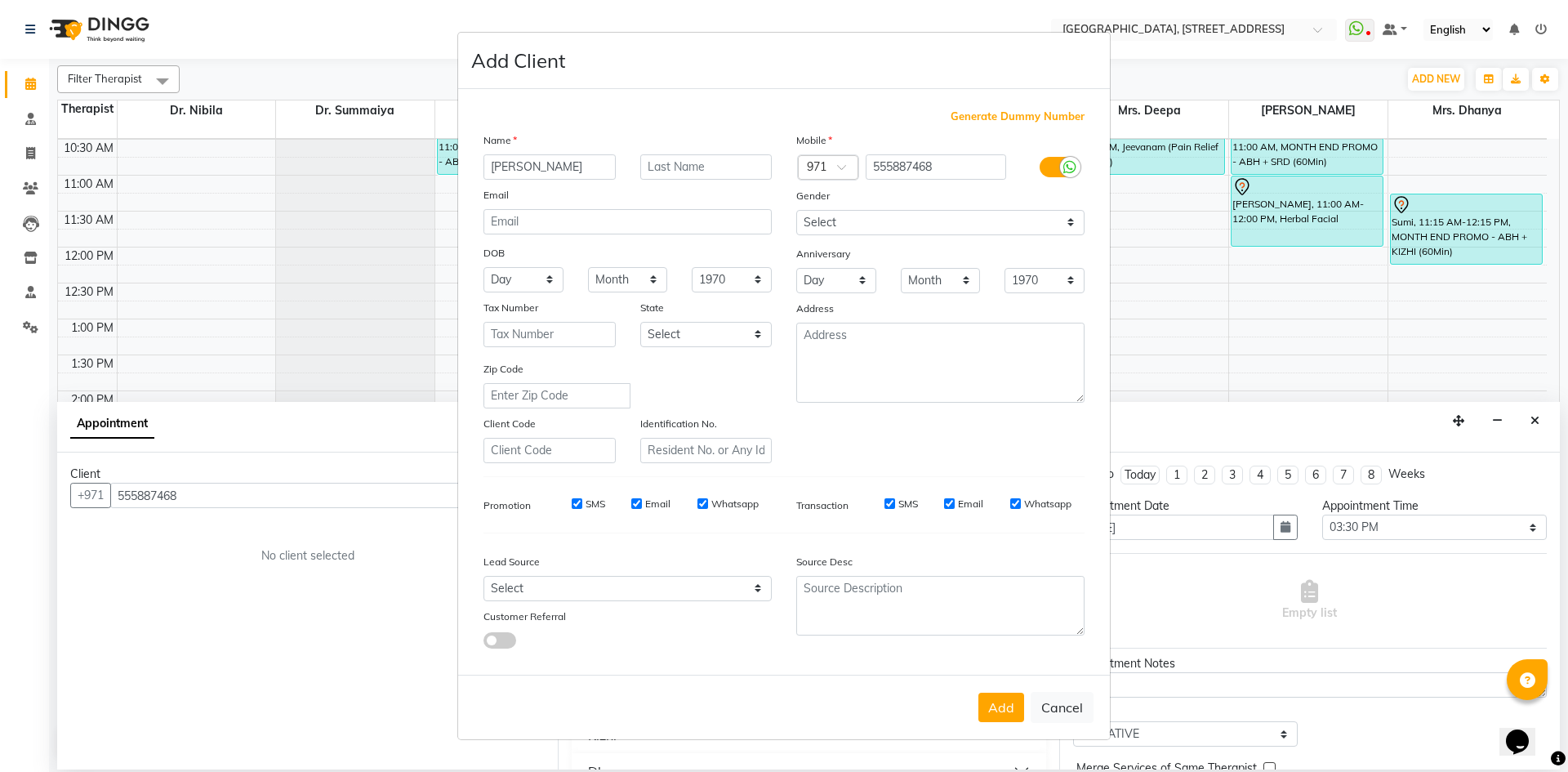
type input "[PERSON_NAME]"
click at [856, 223] on select "Select [DEMOGRAPHIC_DATA] [DEMOGRAPHIC_DATA] Other Prefer Not To Say" at bounding box center [940, 223] width 288 height 25
select select "[DEMOGRAPHIC_DATA]"
click at [796, 210] on select "Select [DEMOGRAPHIC_DATA] [DEMOGRAPHIC_DATA] Other Prefer Not To Say" at bounding box center [940, 223] width 288 height 25
click at [1001, 703] on button "Add" at bounding box center [1001, 707] width 46 height 29
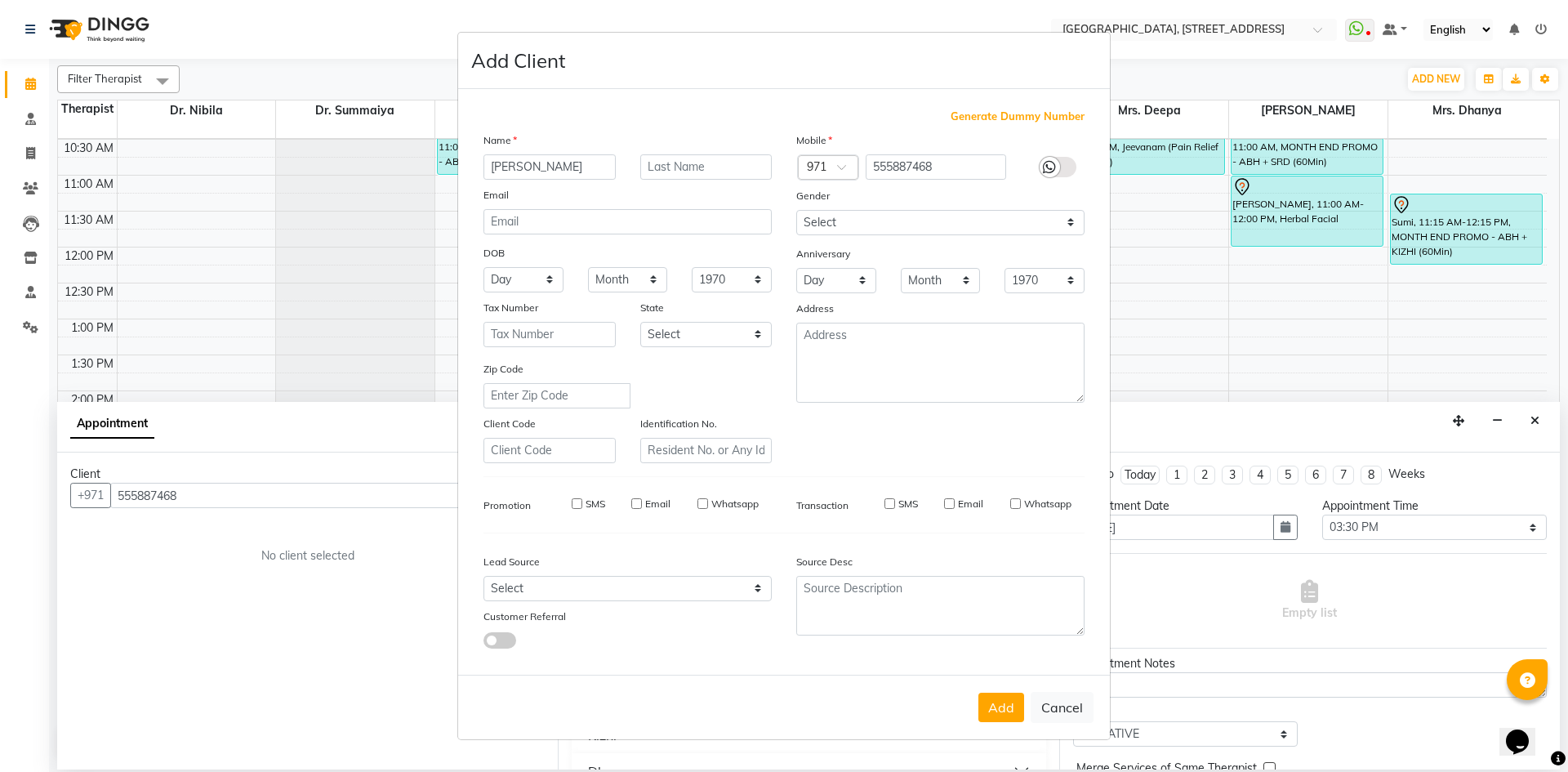
select select
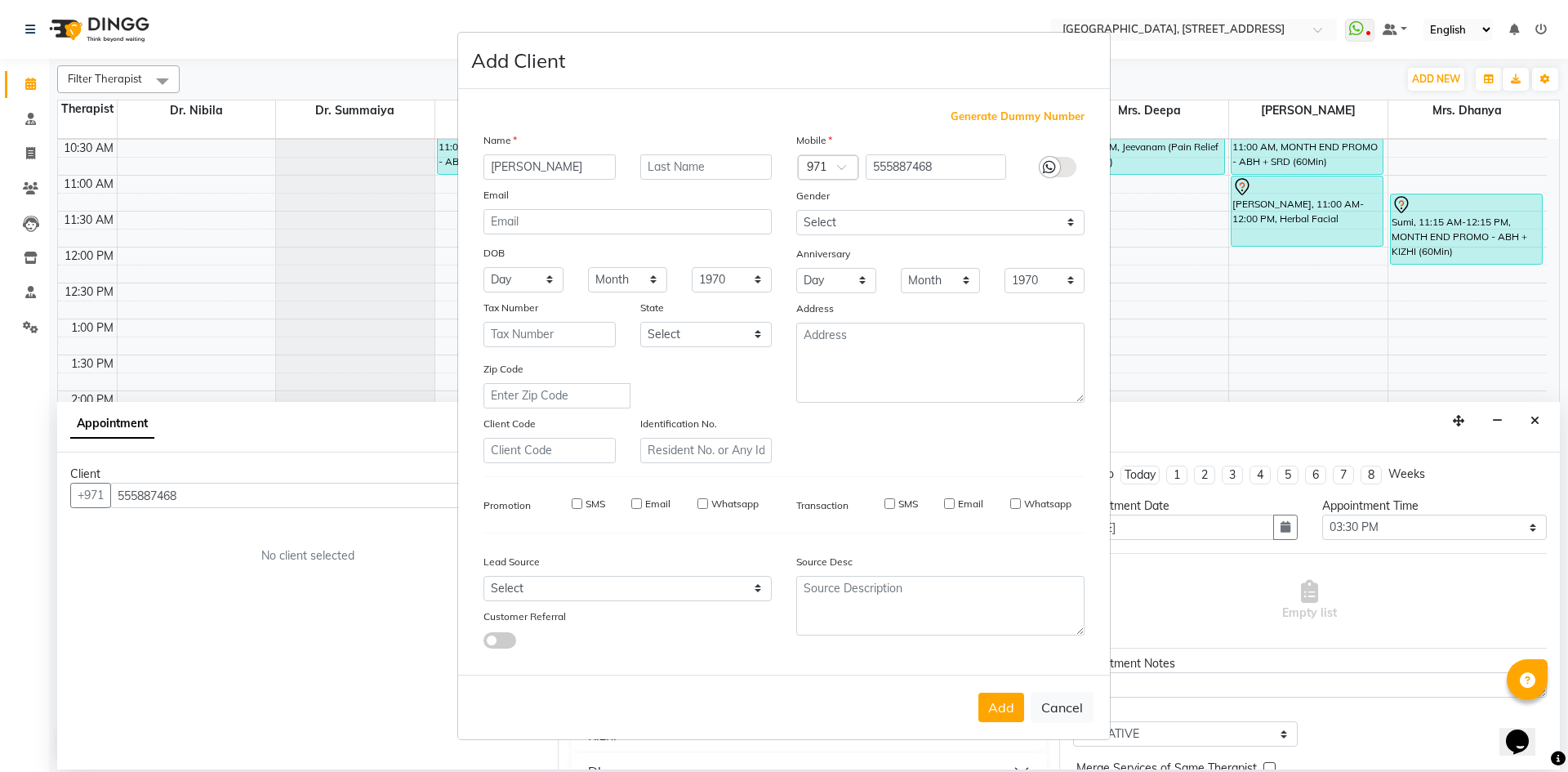
select select
checkbox input "false"
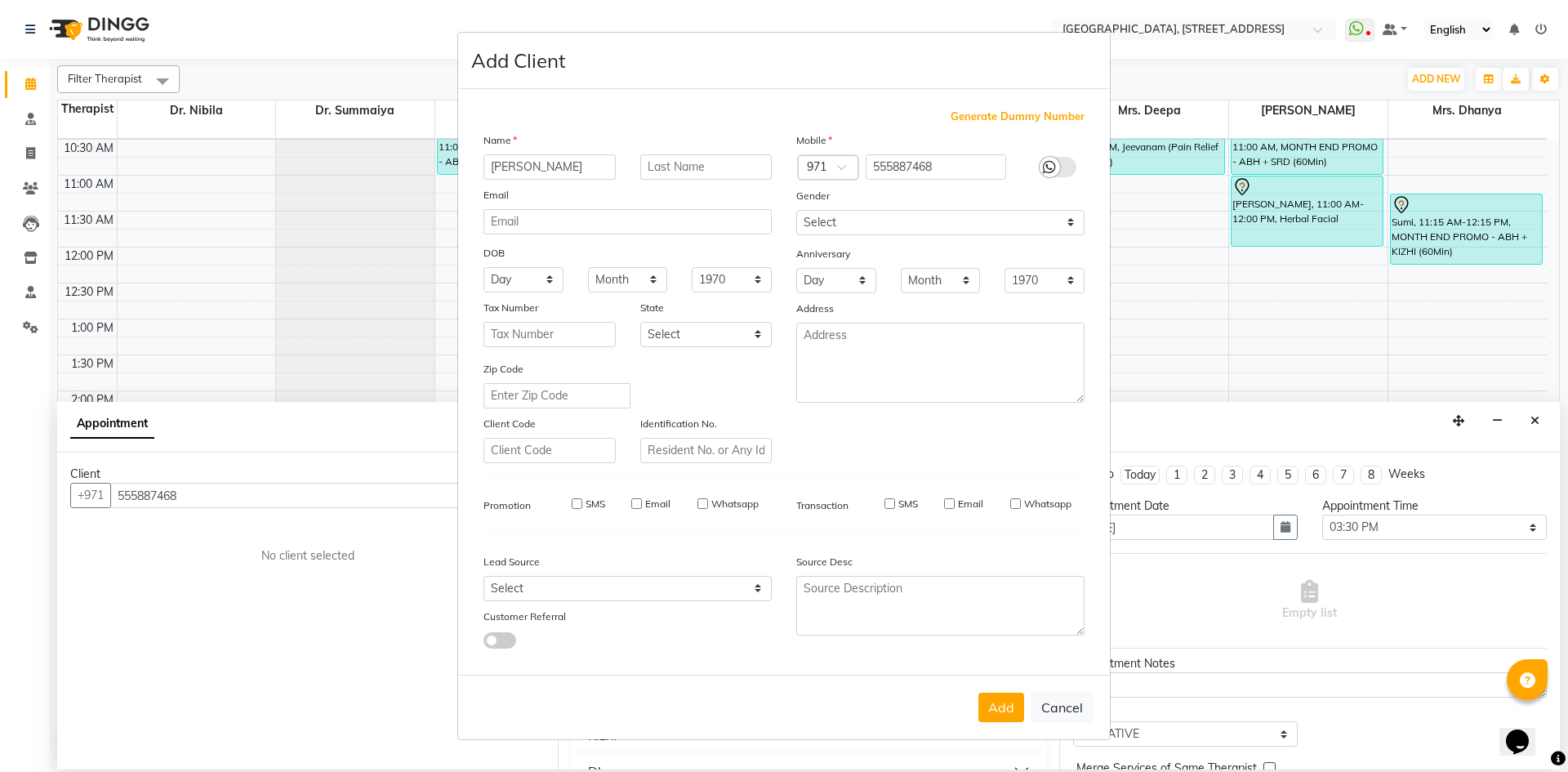
checkbox input "false"
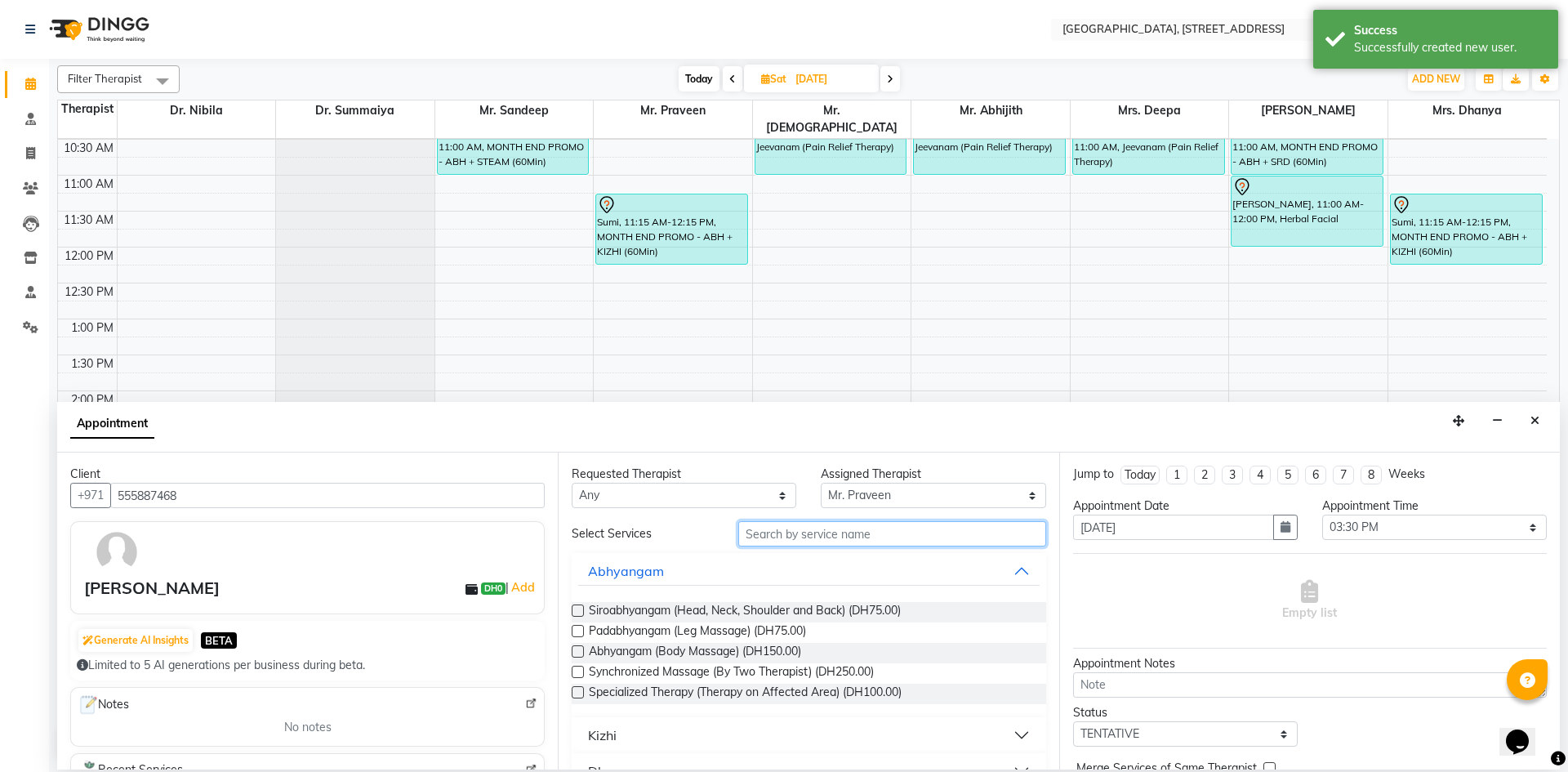
click at [897, 537] on input "text" at bounding box center [892, 534] width 308 height 25
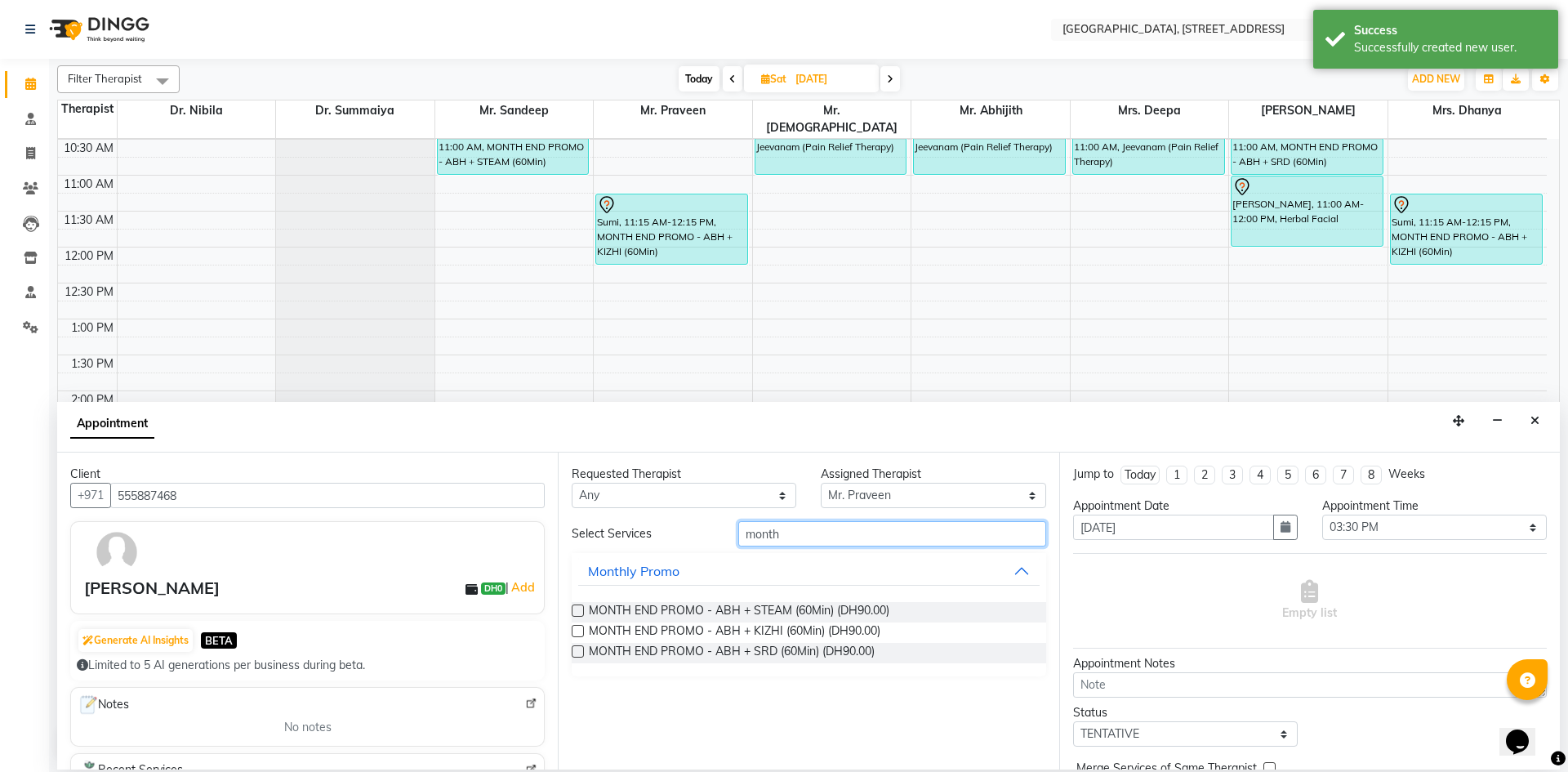
type input "month"
click at [580, 613] on label at bounding box center [578, 610] width 13 height 13
click at [580, 613] on input "checkbox" at bounding box center [577, 612] width 11 height 11
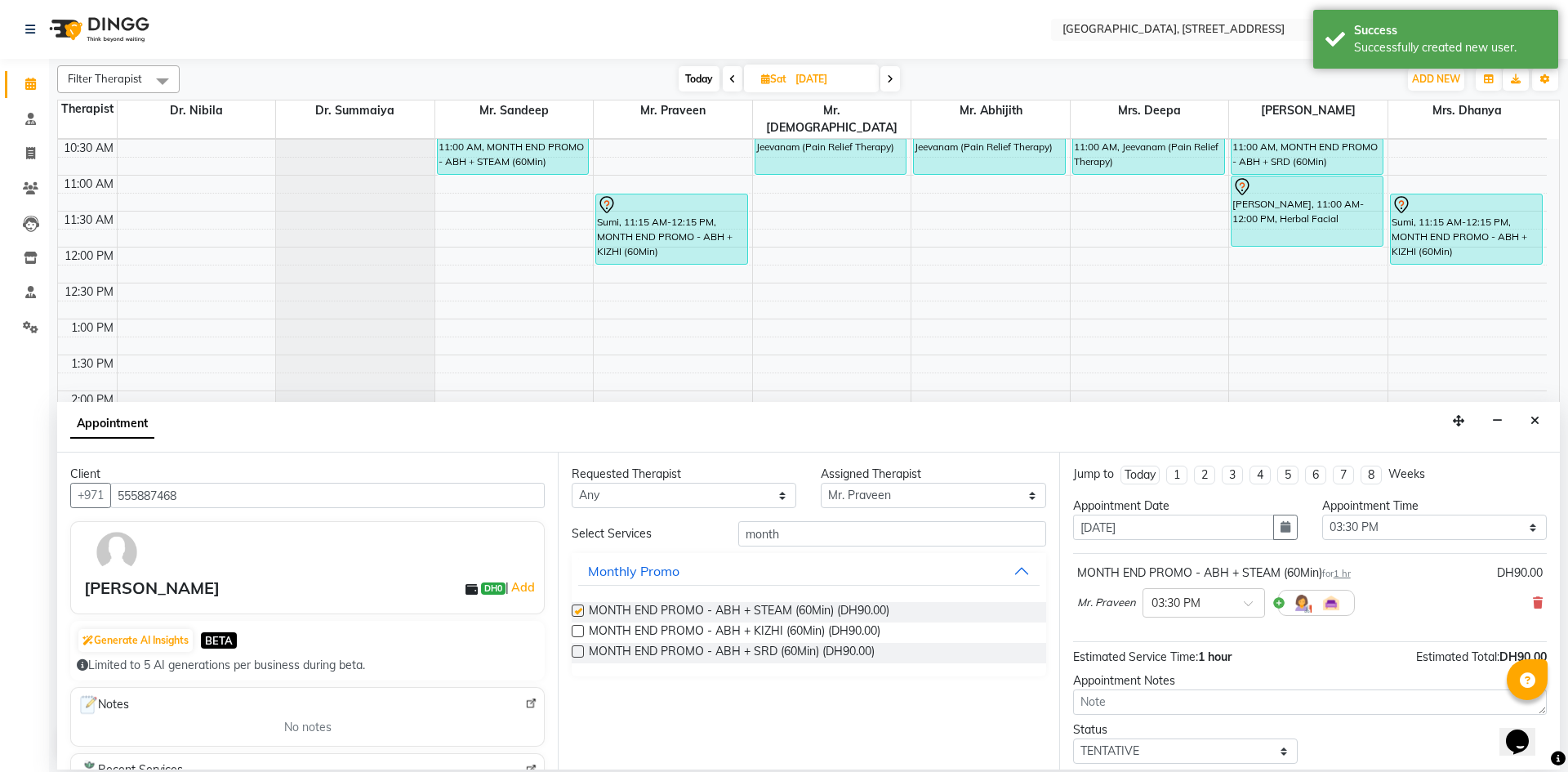
checkbox input "false"
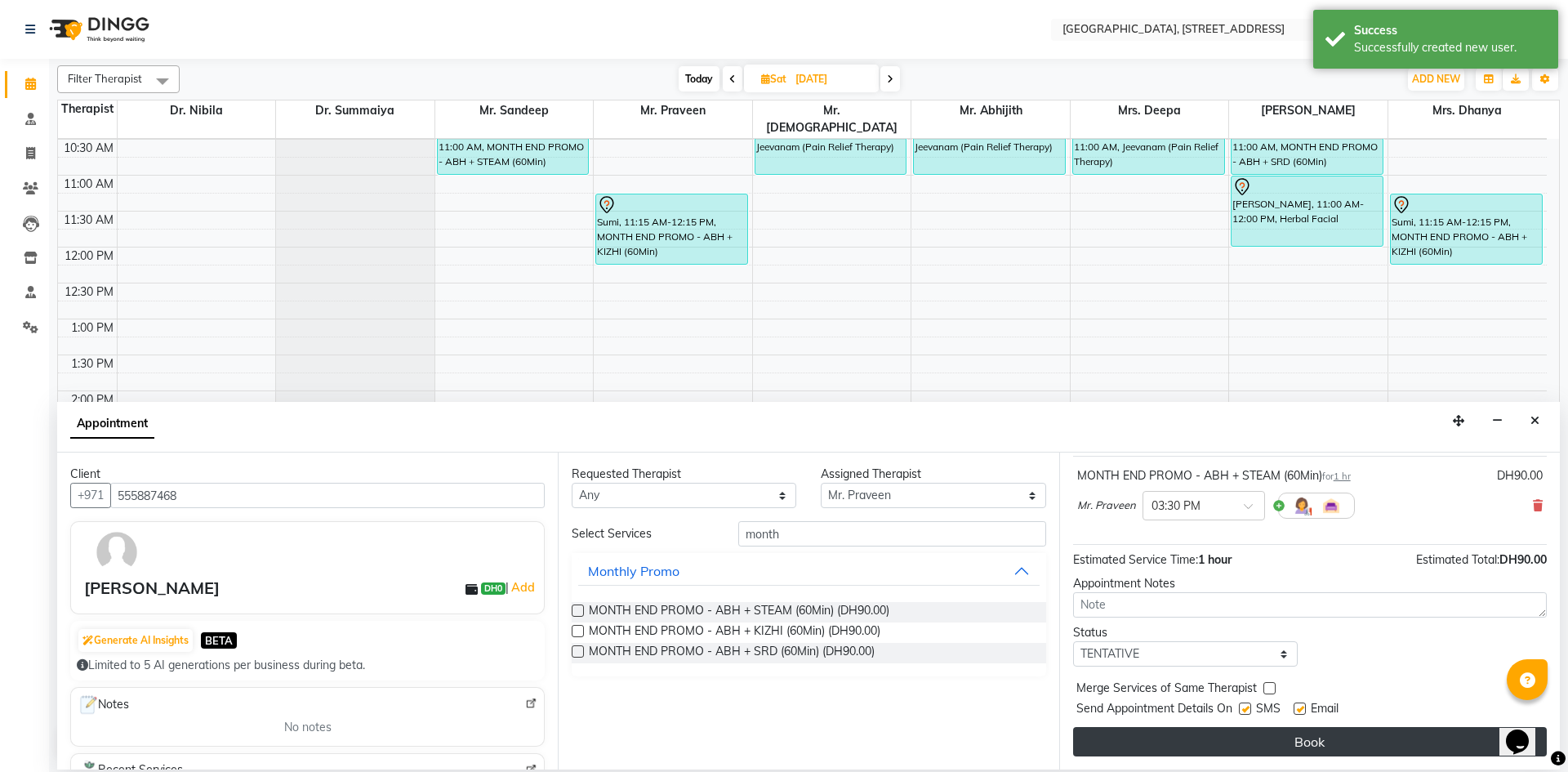
click at [1158, 732] on button "Book" at bounding box center [1310, 741] width 473 height 29
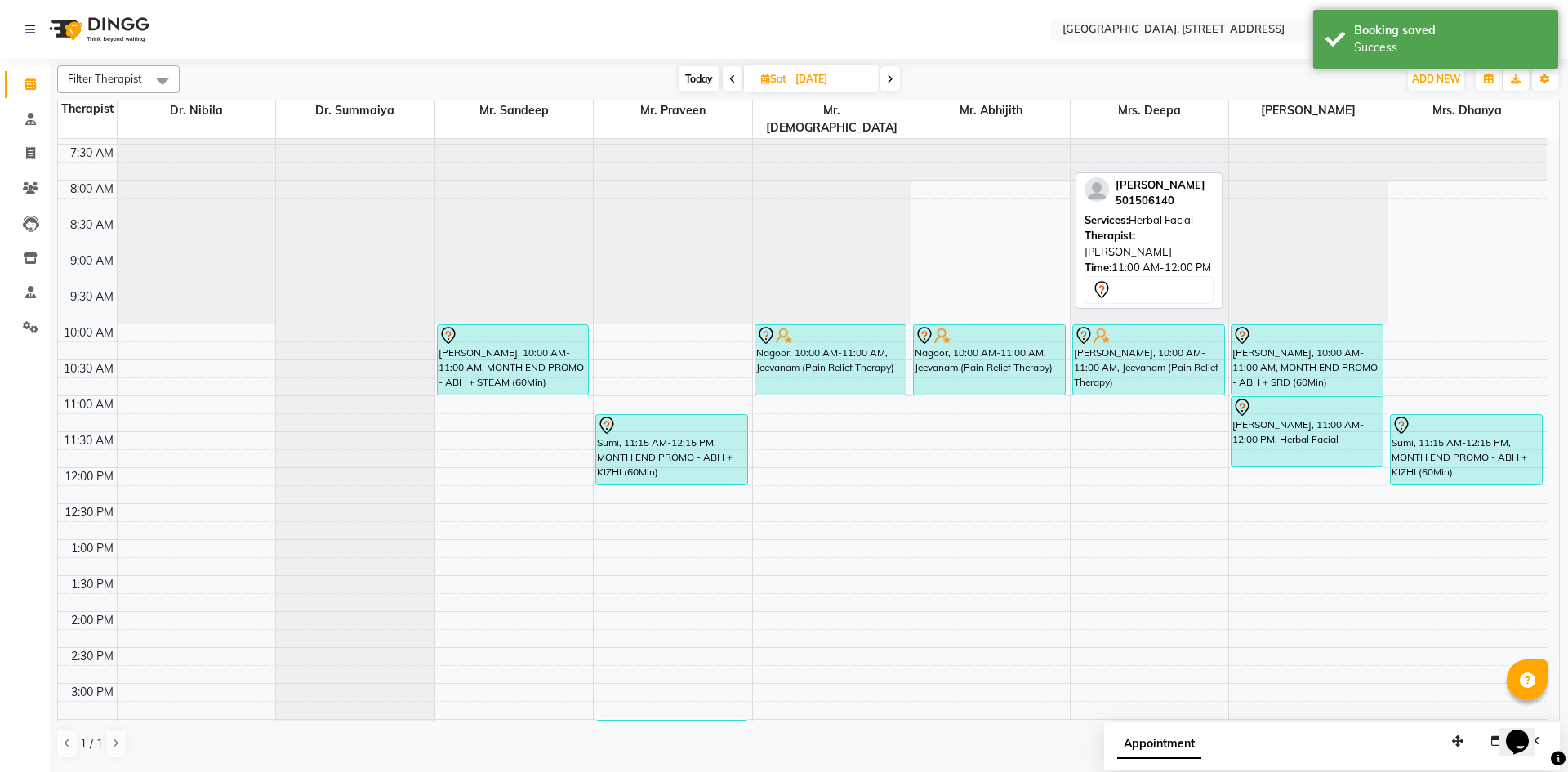
scroll to position [0, 0]
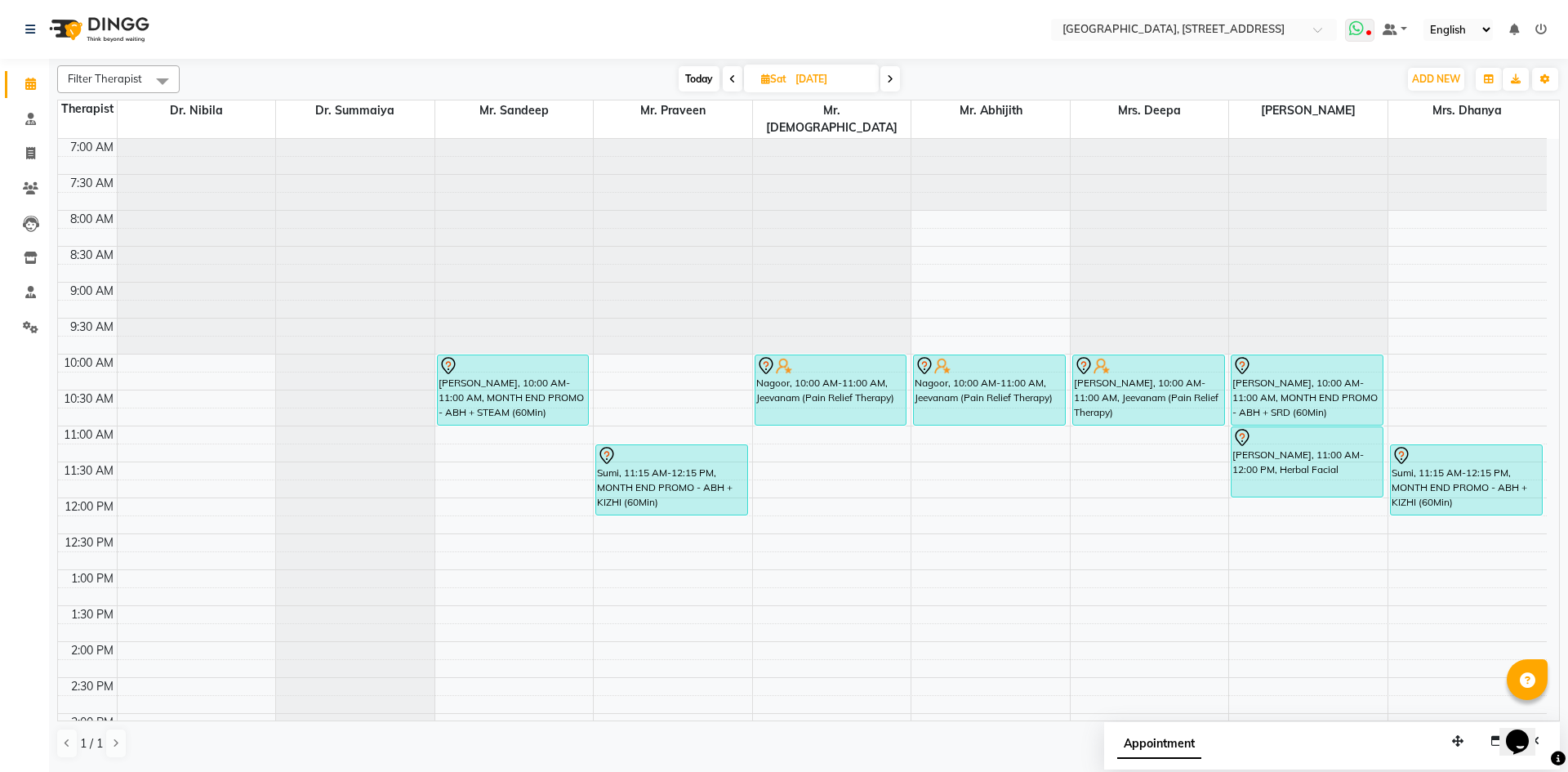
click at [1360, 22] on icon at bounding box center [1356, 28] width 15 height 17
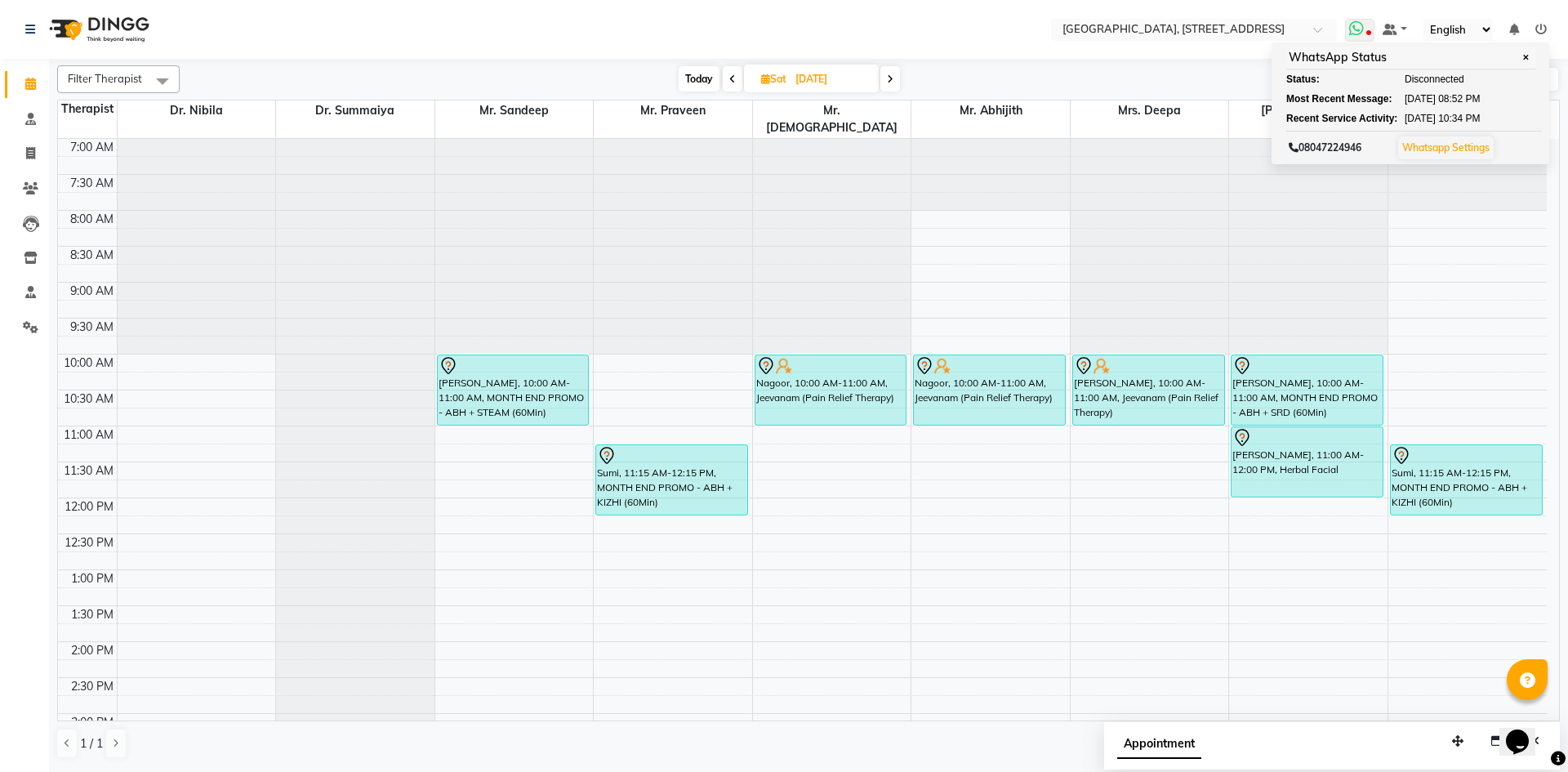
click at [1360, 38] on span at bounding box center [1359, 30] width 29 height 23
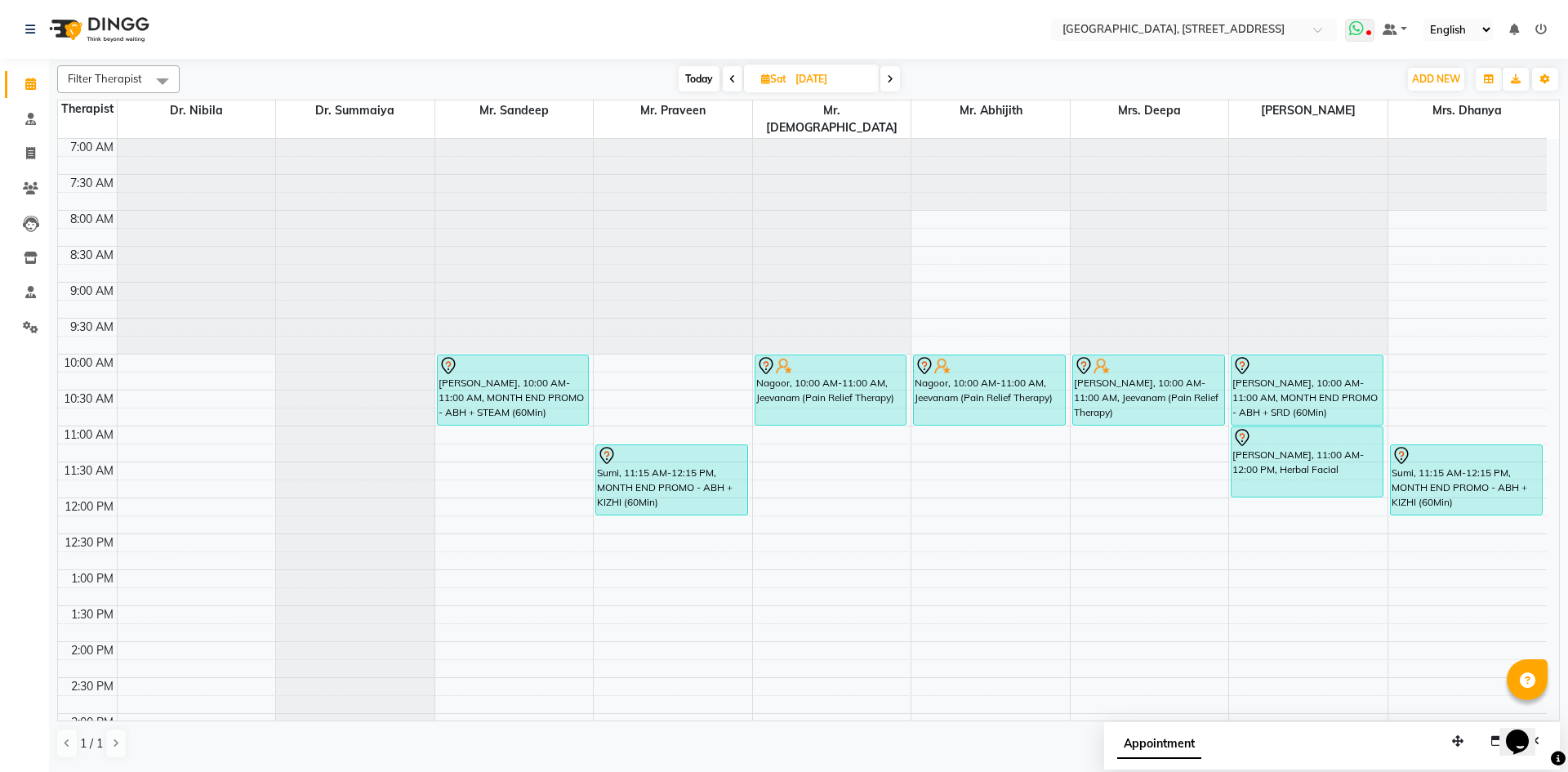
click at [1360, 29] on icon at bounding box center [1356, 28] width 15 height 17
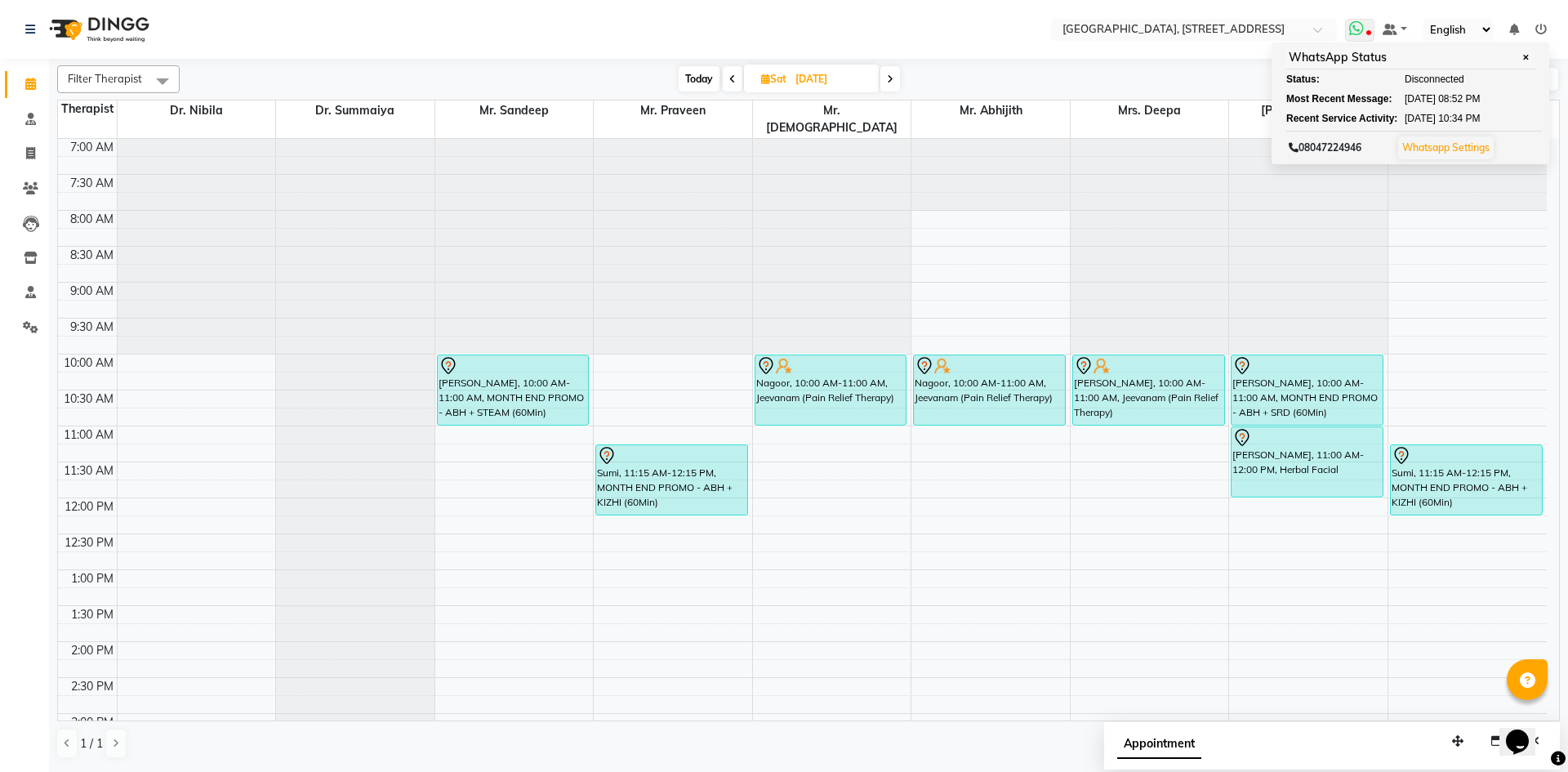
click at [1357, 25] on icon at bounding box center [1356, 28] width 15 height 17
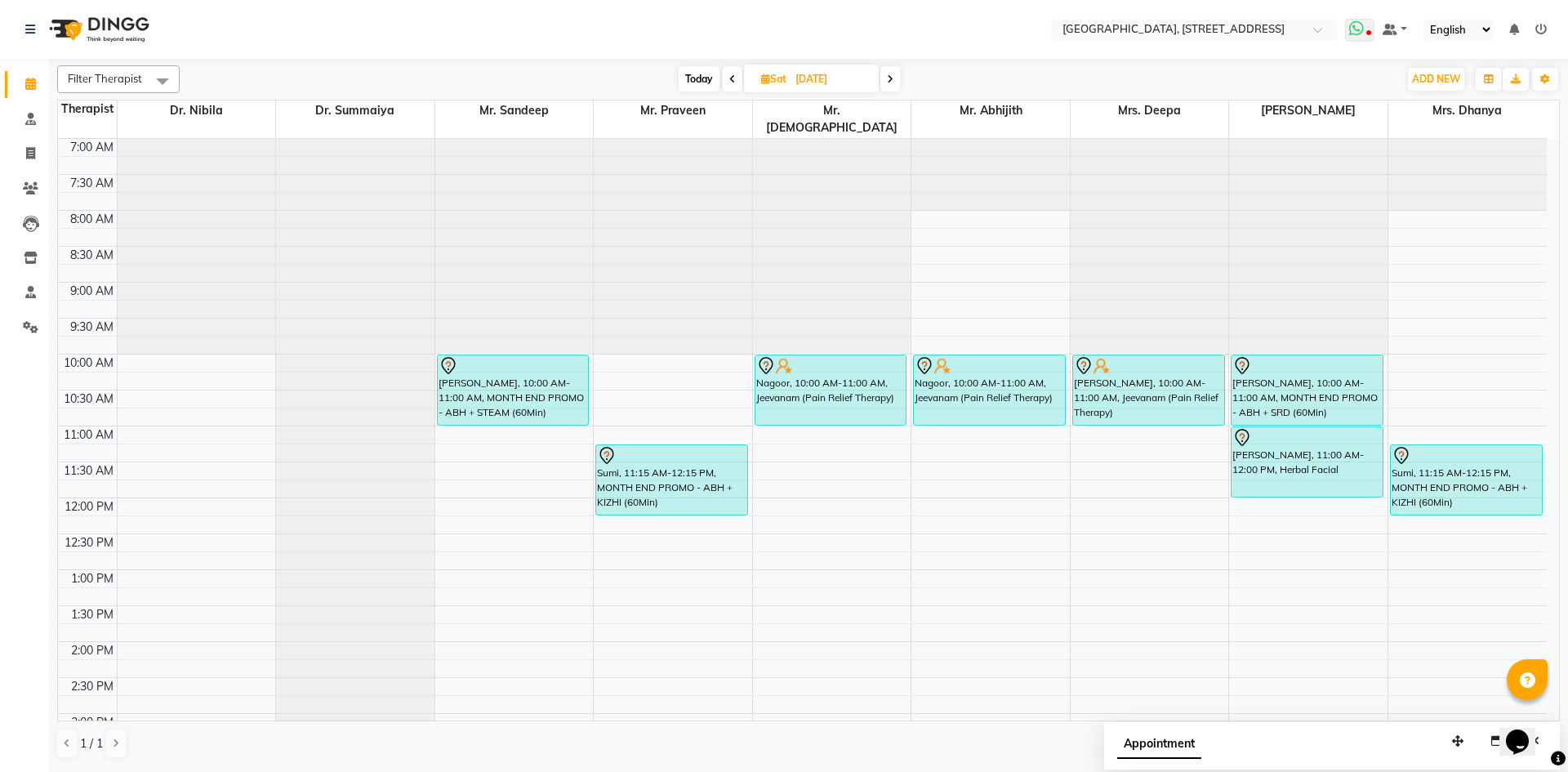
click at [1369, 35] on icon at bounding box center [1369, 34] width 5 height 8
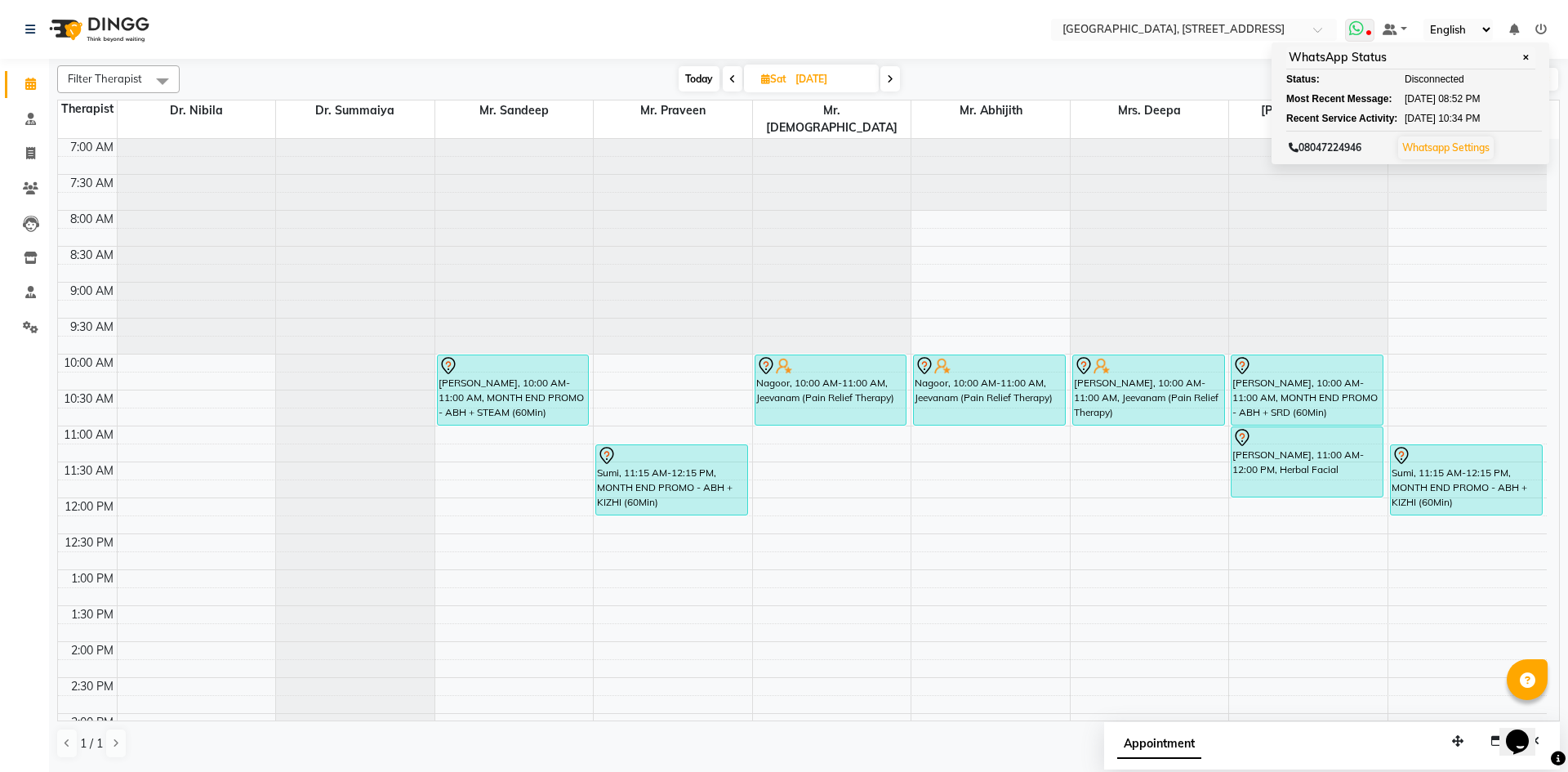
click at [1367, 26] on span at bounding box center [1359, 30] width 29 height 23
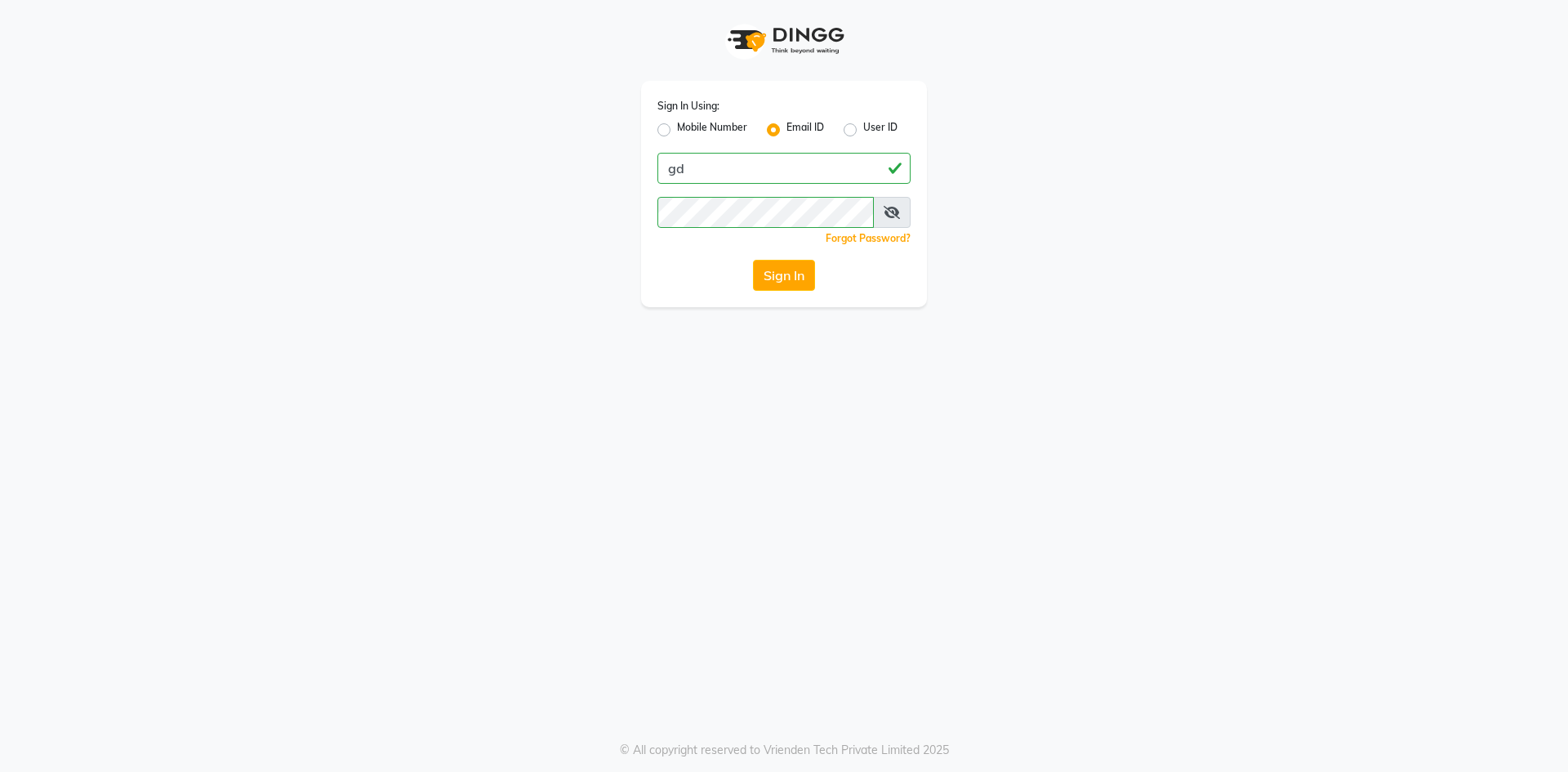
type input "g"
click at [753, 260] on button "Sign In" at bounding box center [784, 275] width 62 height 31
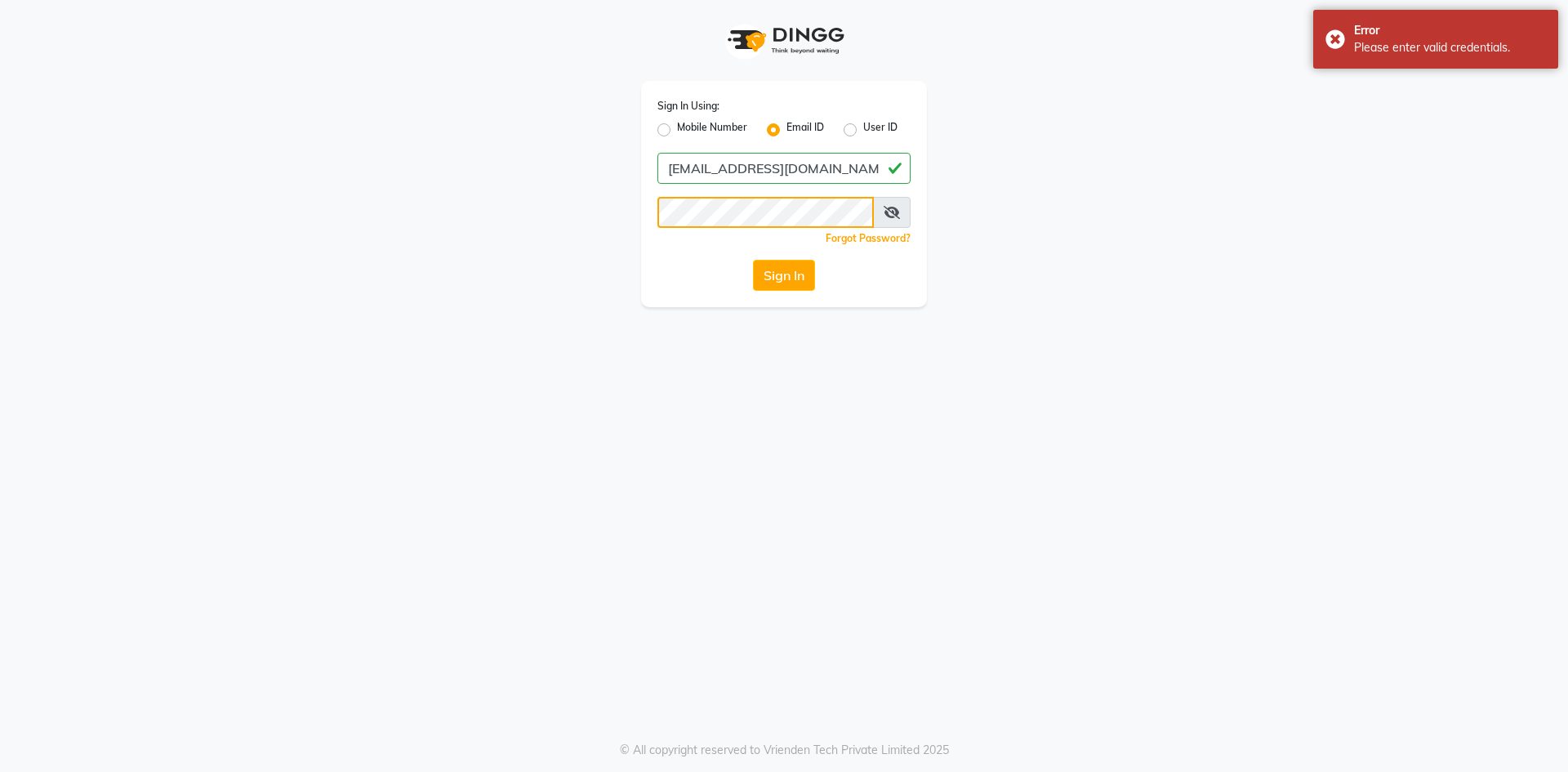
click at [753, 260] on button "Sign In" at bounding box center [784, 275] width 62 height 31
click at [1179, 198] on div "Sign In Using: Mobile Number Email ID User ID [EMAIL_ADDRESS][DOMAIN_NAME] Reme…" at bounding box center [784, 153] width 931 height 307
click at [785, 278] on button "Sign In" at bounding box center [784, 275] width 62 height 31
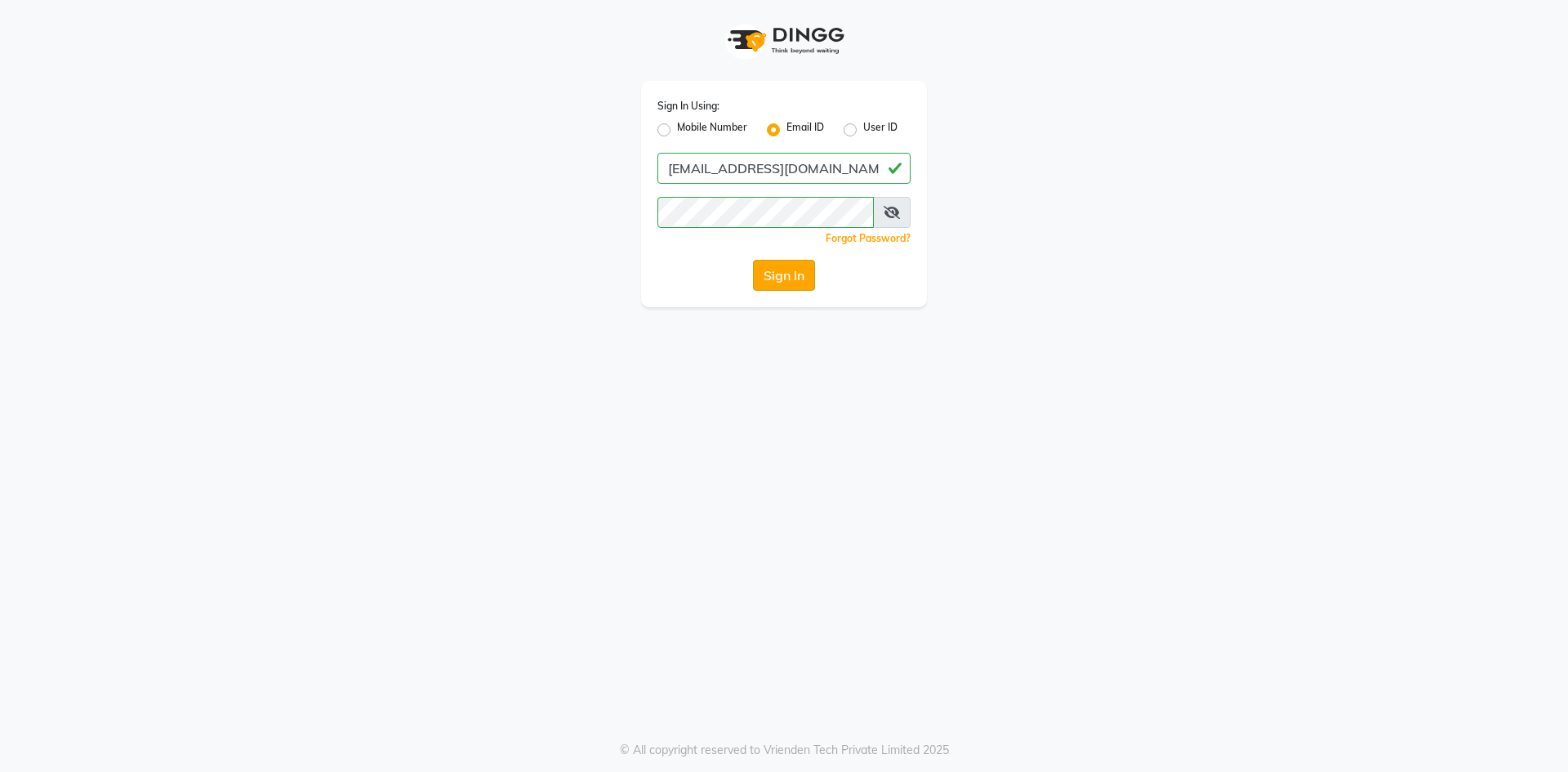
click at [785, 278] on button "Sign In" at bounding box center [784, 275] width 62 height 31
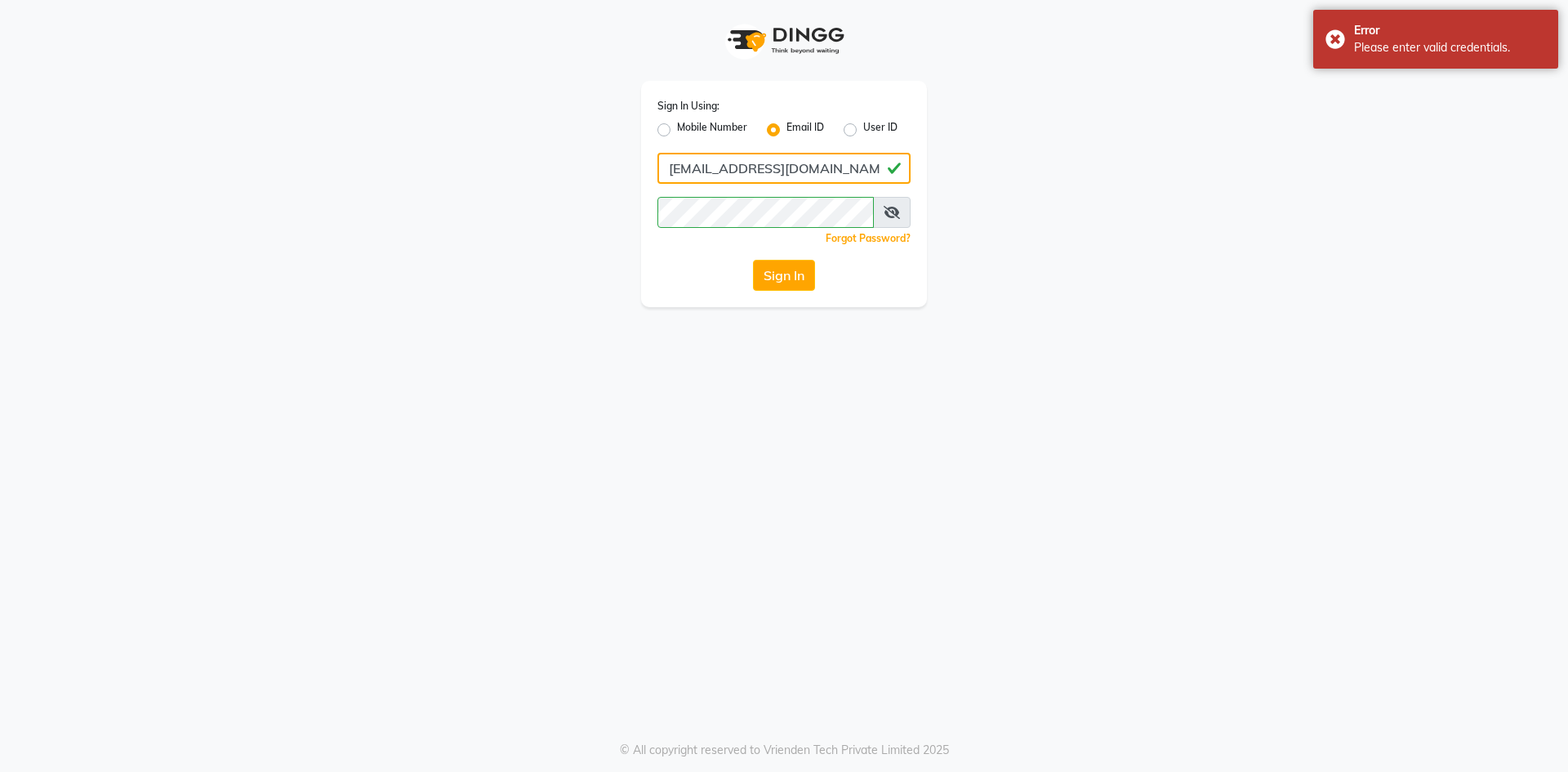
click at [874, 178] on input "rakeshaswathty732@gmail.com" at bounding box center [784, 168] width 253 height 31
type input "r"
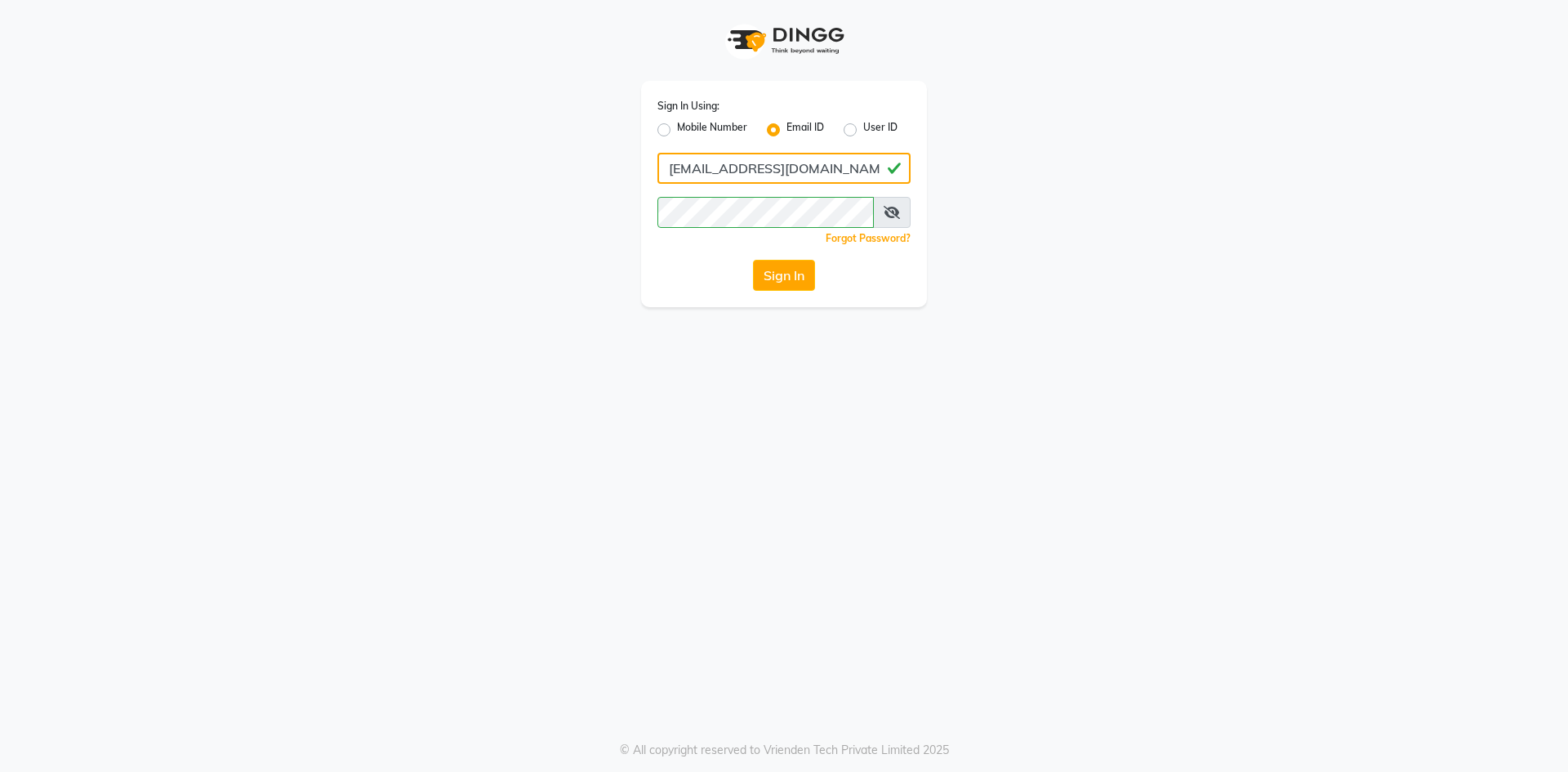
type input "[EMAIL_ADDRESS][DOMAIN_NAME]"
click at [753, 260] on button "Sign In" at bounding box center [784, 275] width 62 height 31
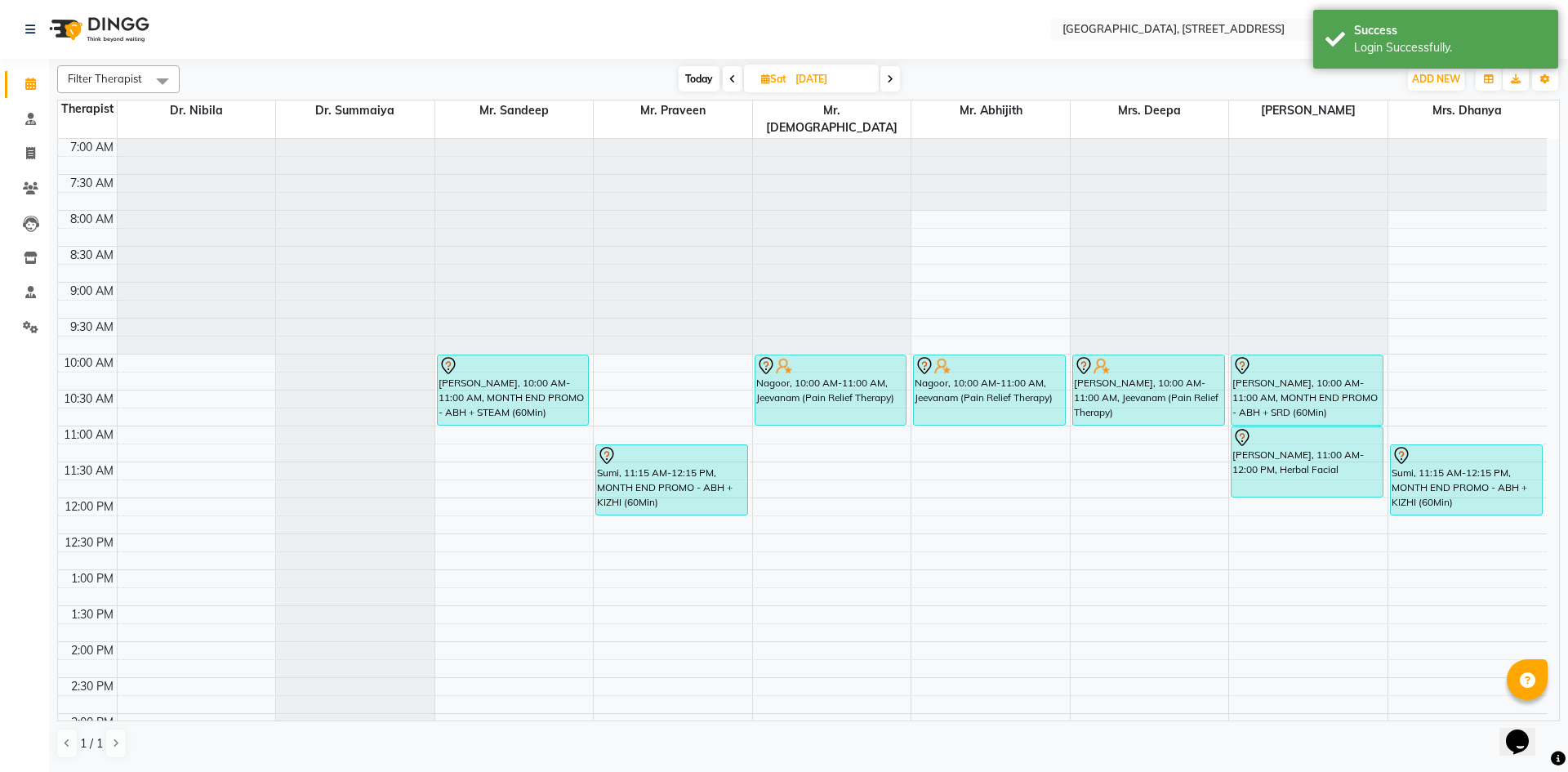
click at [688, 79] on span "Today" at bounding box center [699, 78] width 41 height 25
type input "02-09-2025"
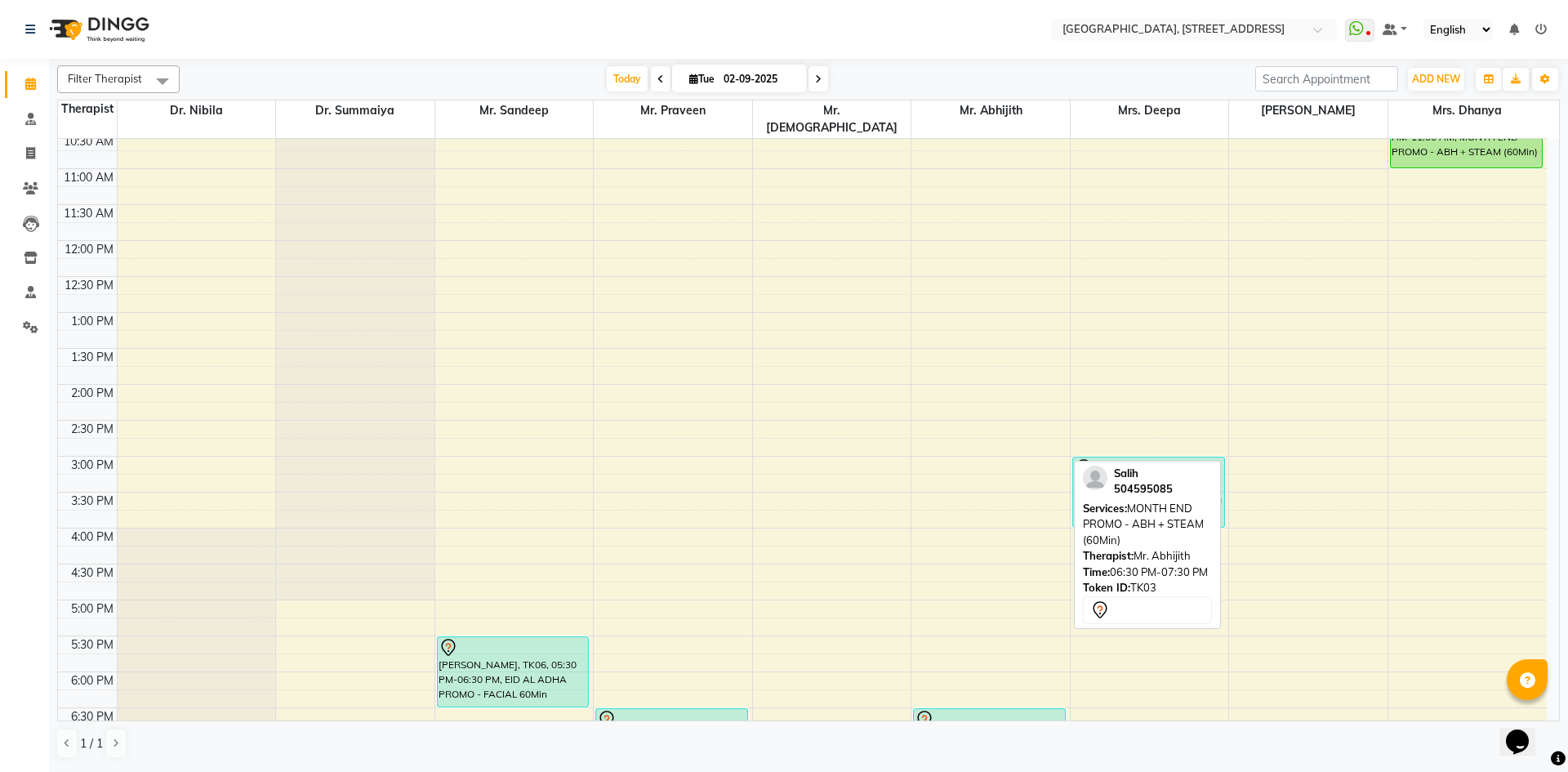
scroll to position [251, 0]
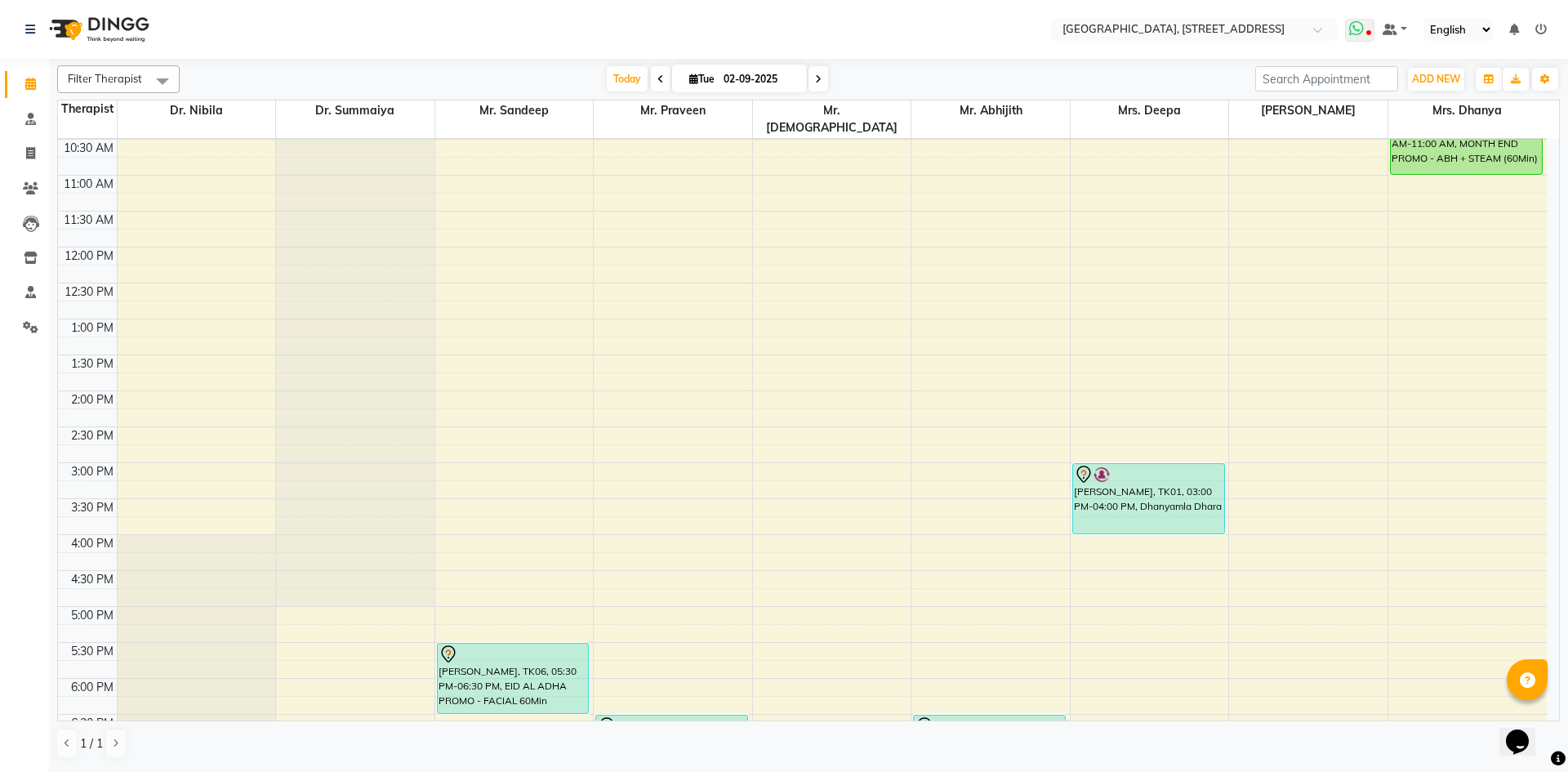
click at [1361, 21] on icon at bounding box center [1356, 28] width 15 height 17
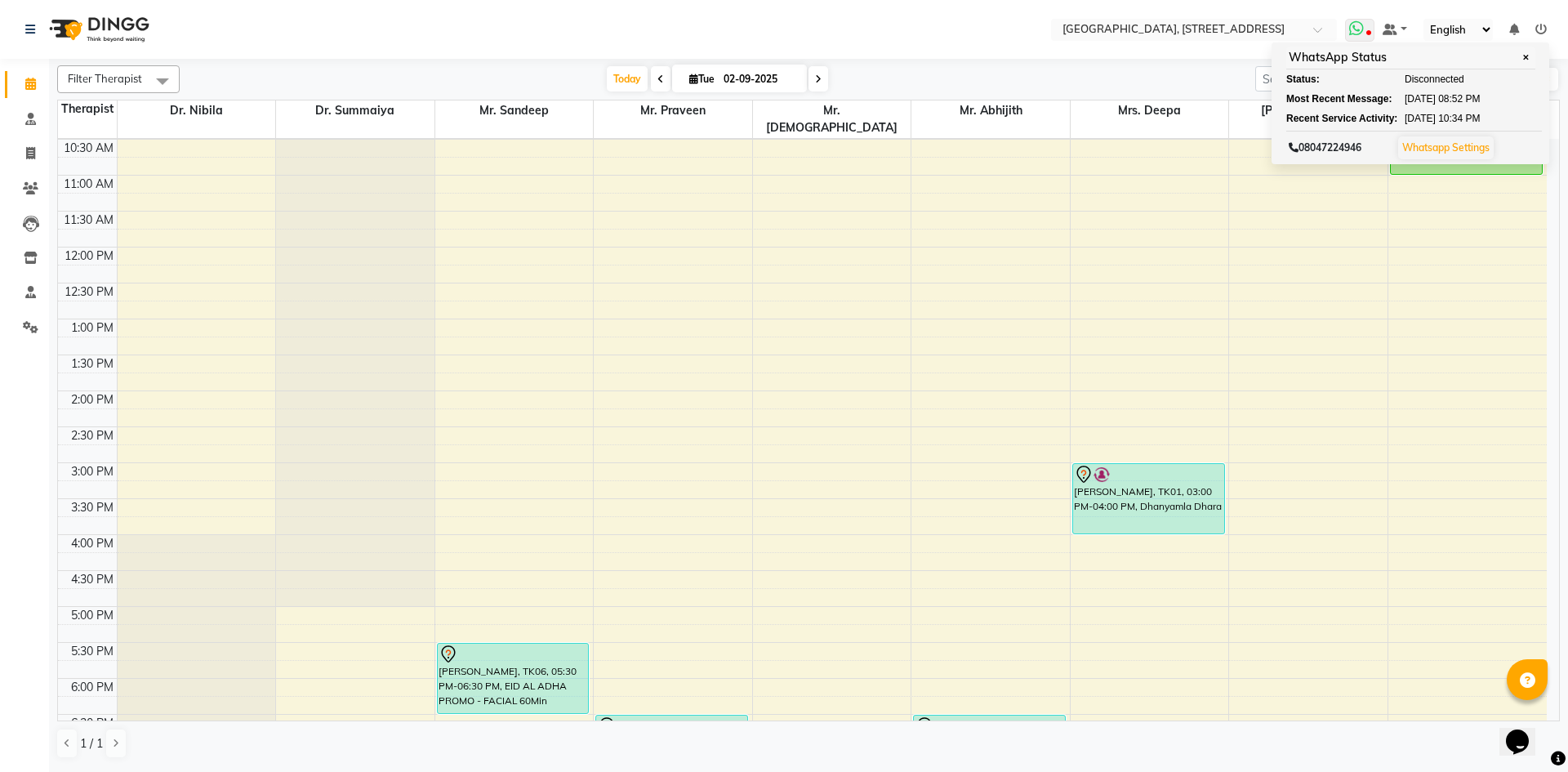
click at [1364, 23] on icon at bounding box center [1356, 28] width 15 height 17
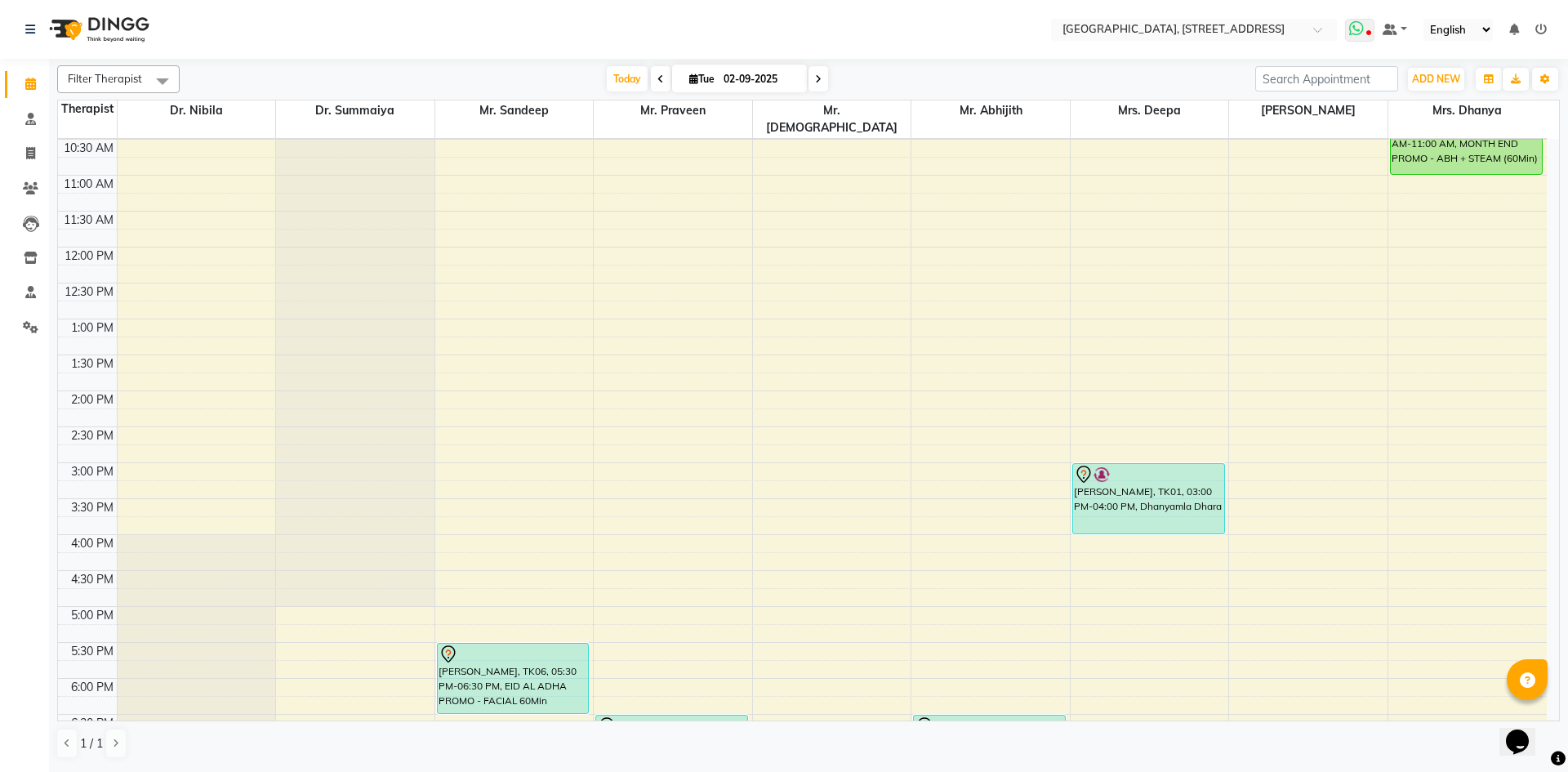
click at [1367, 25] on span at bounding box center [1359, 30] width 29 height 23
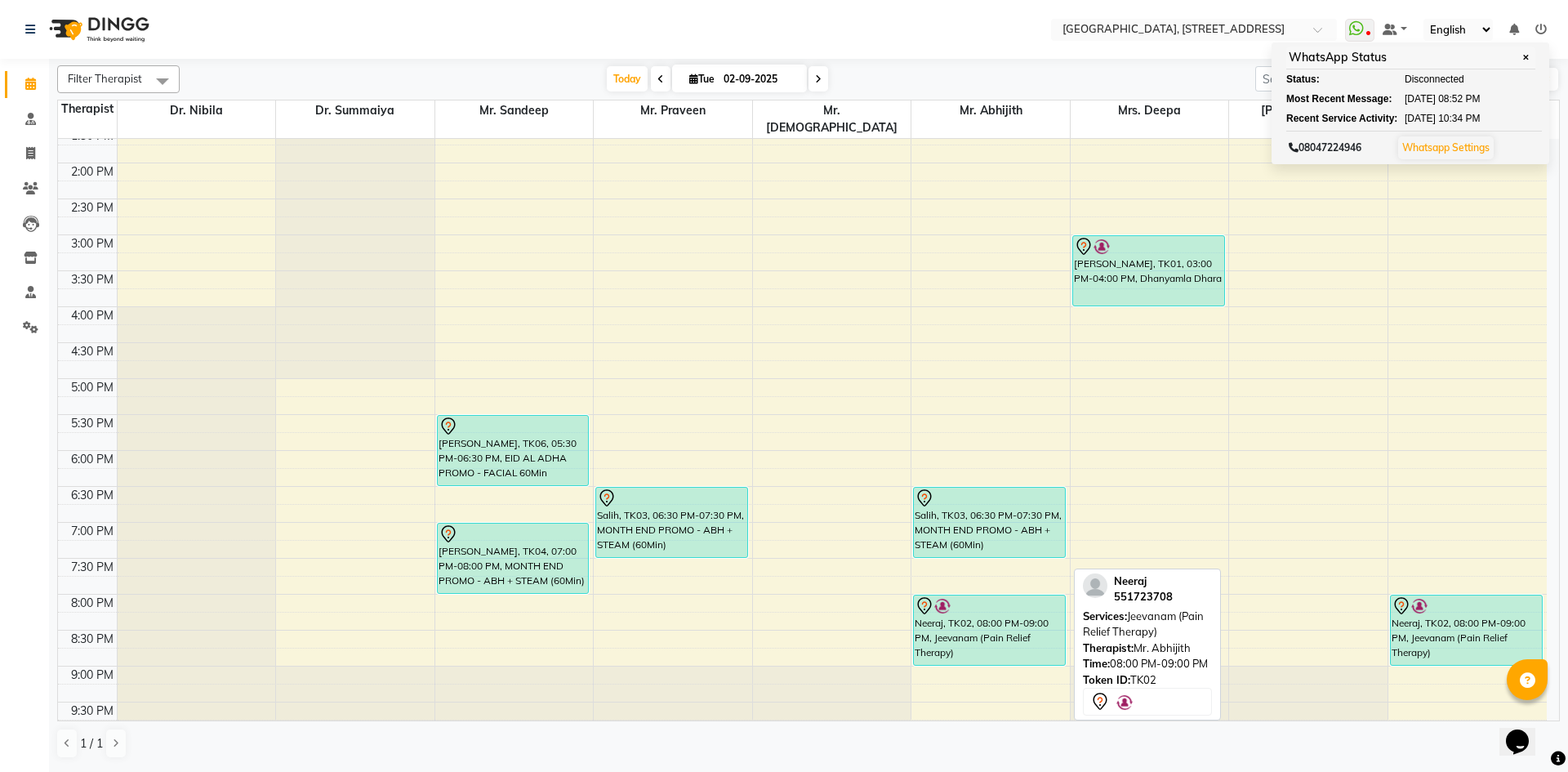
scroll to position [550, 0]
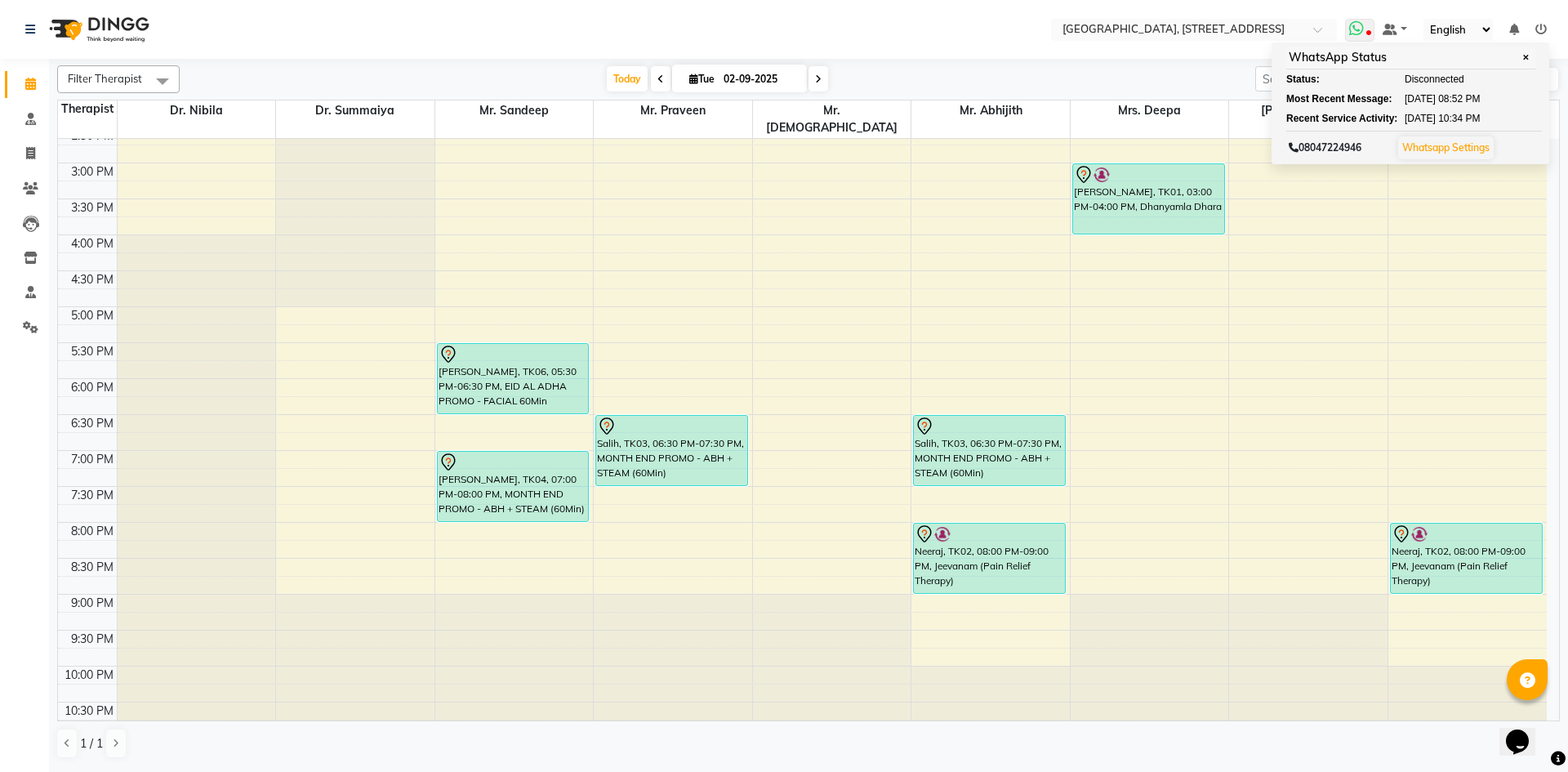
click at [1364, 24] on icon at bounding box center [1356, 28] width 15 height 17
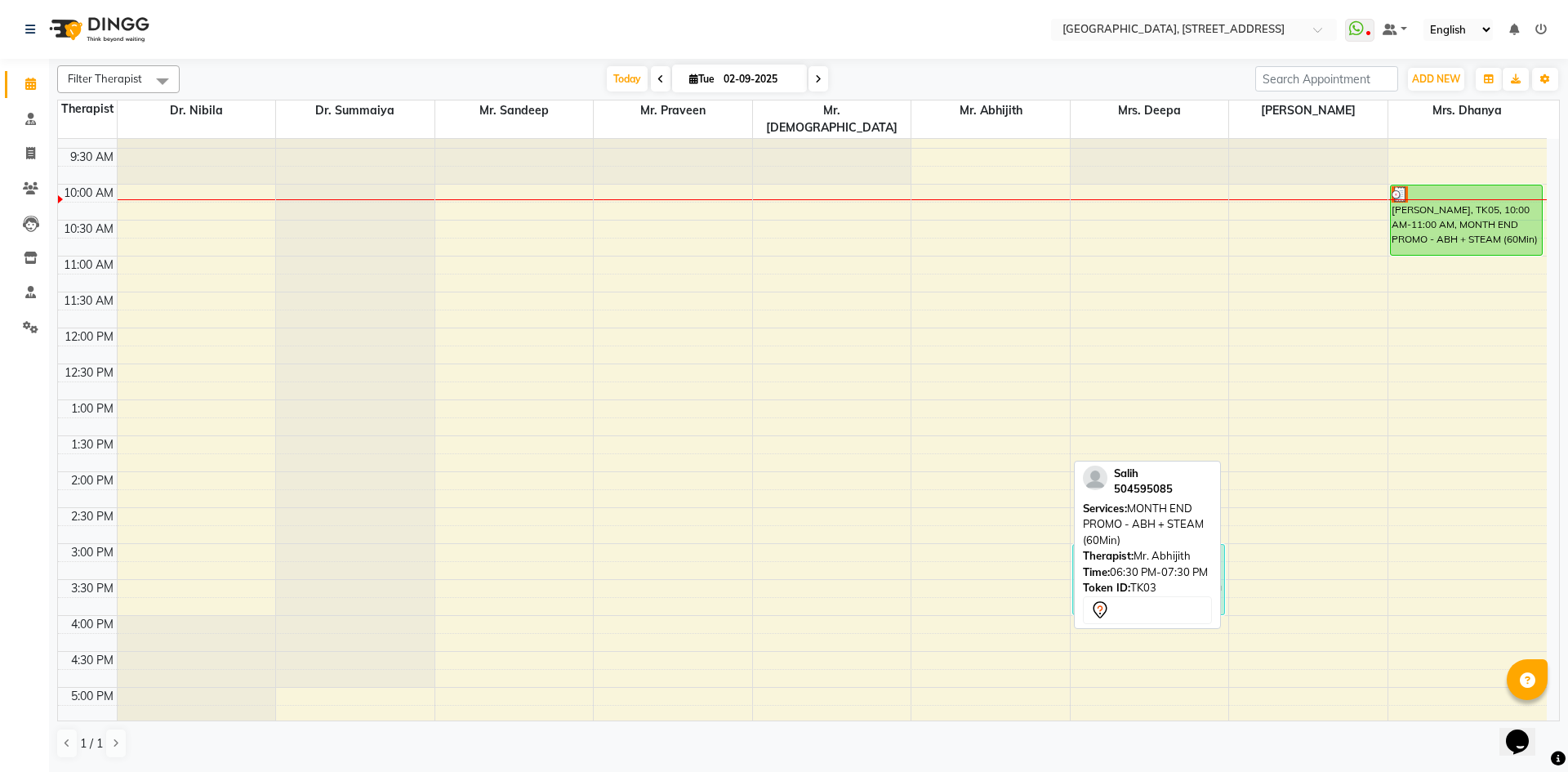
scroll to position [0, 0]
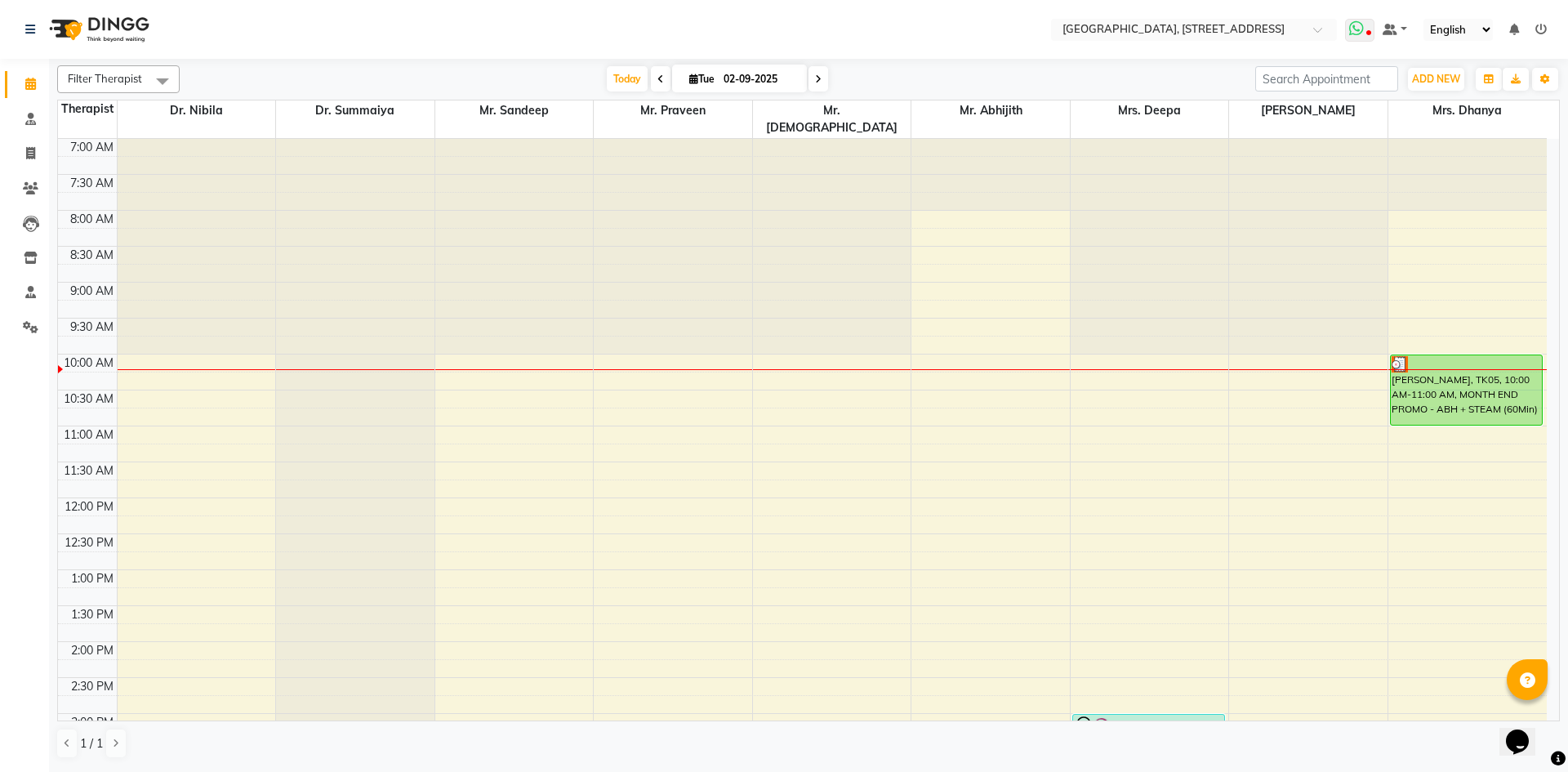
click at [1354, 28] on icon at bounding box center [1356, 28] width 15 height 17
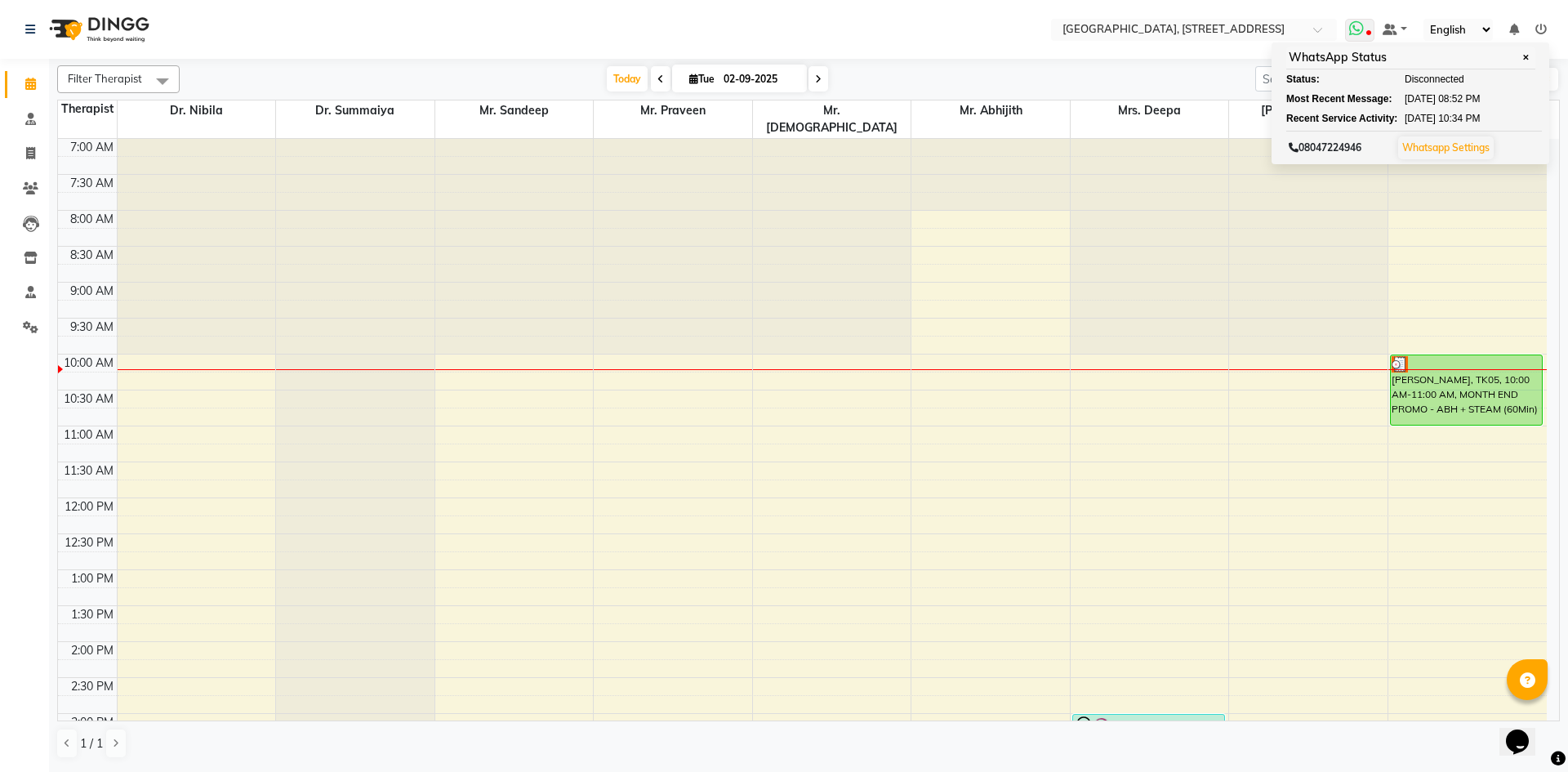
click at [1362, 34] on icon at bounding box center [1356, 28] width 15 height 17
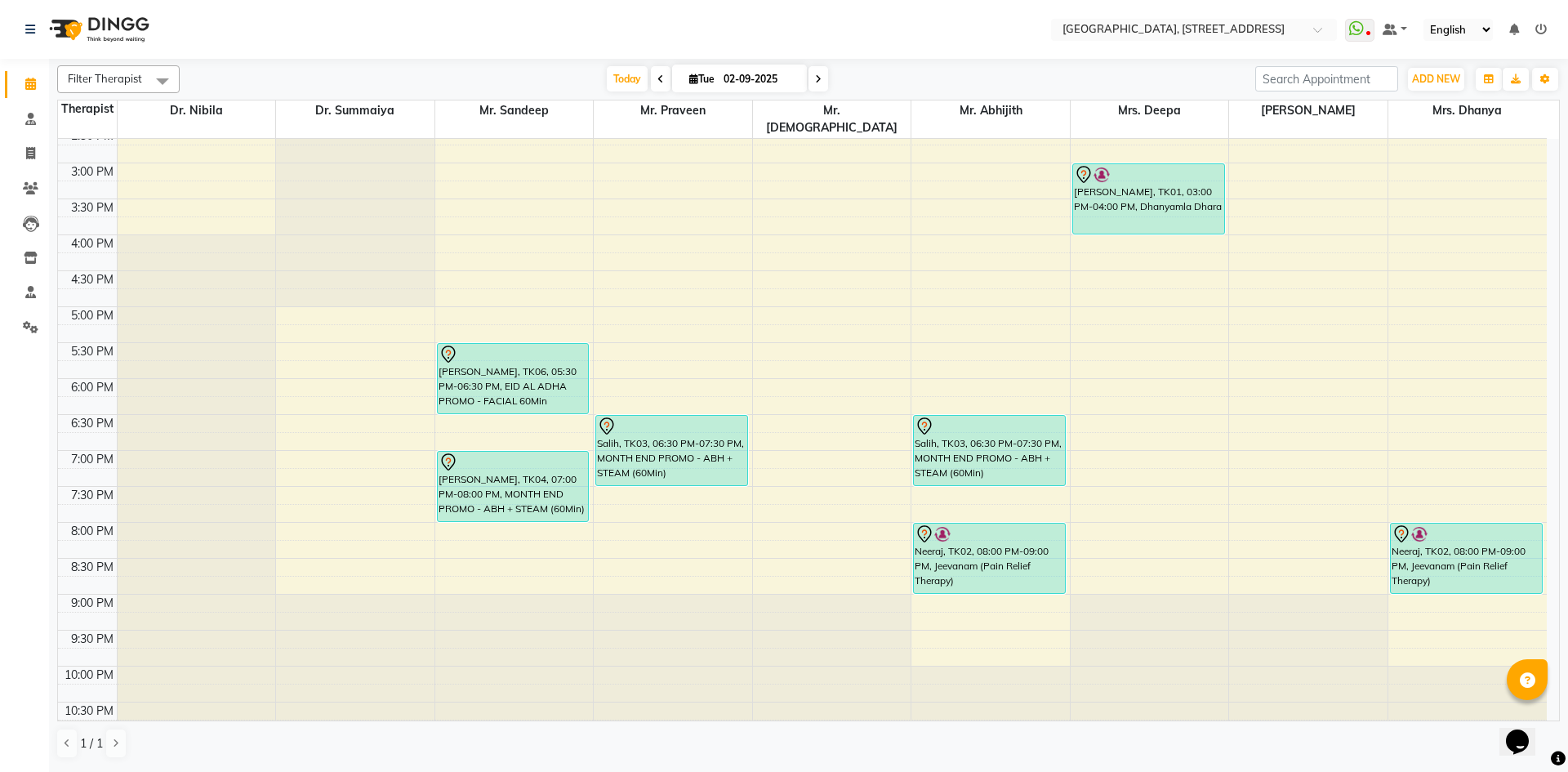
scroll to position [251, 0]
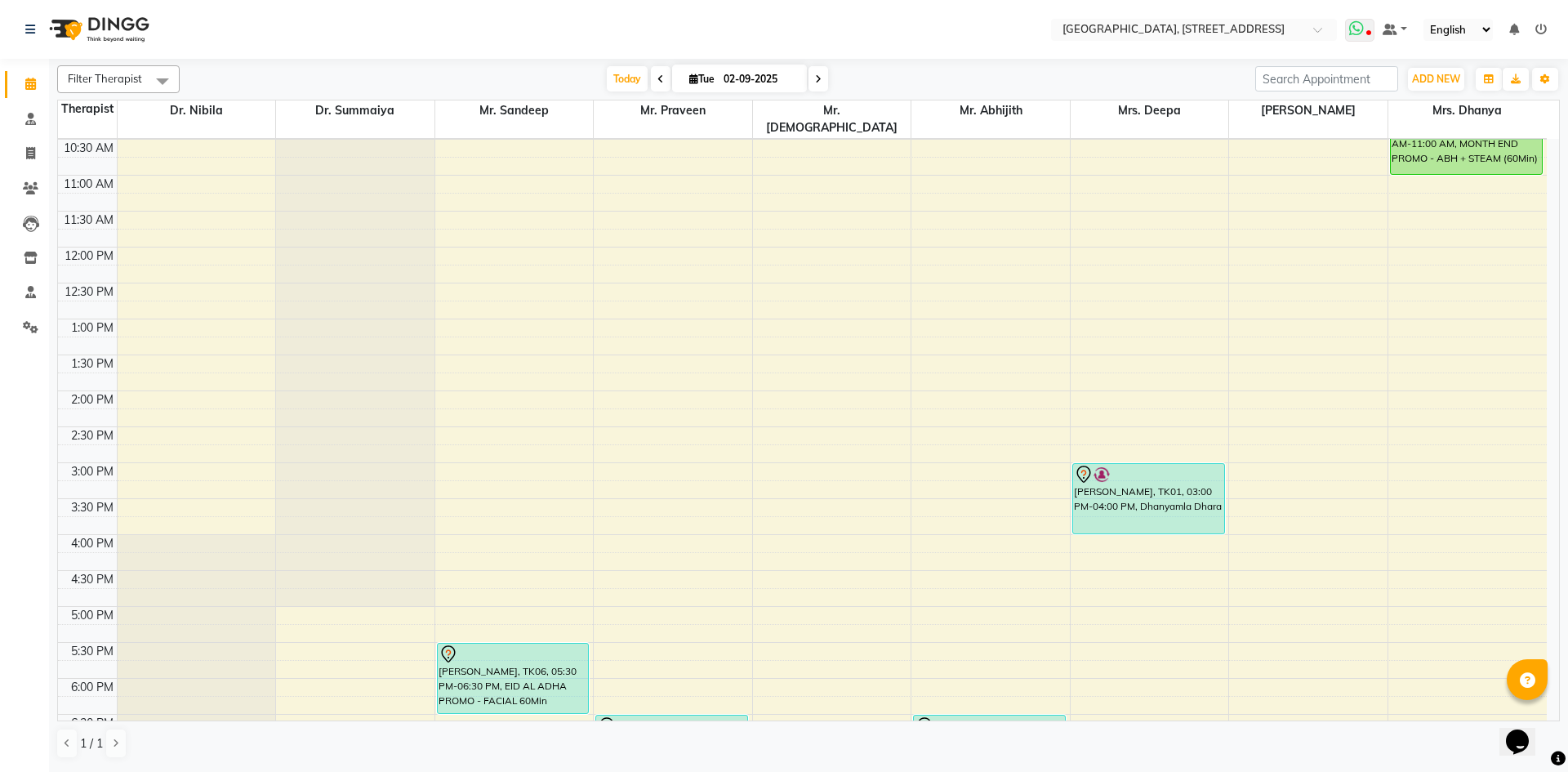
click at [1354, 26] on icon at bounding box center [1356, 28] width 15 height 17
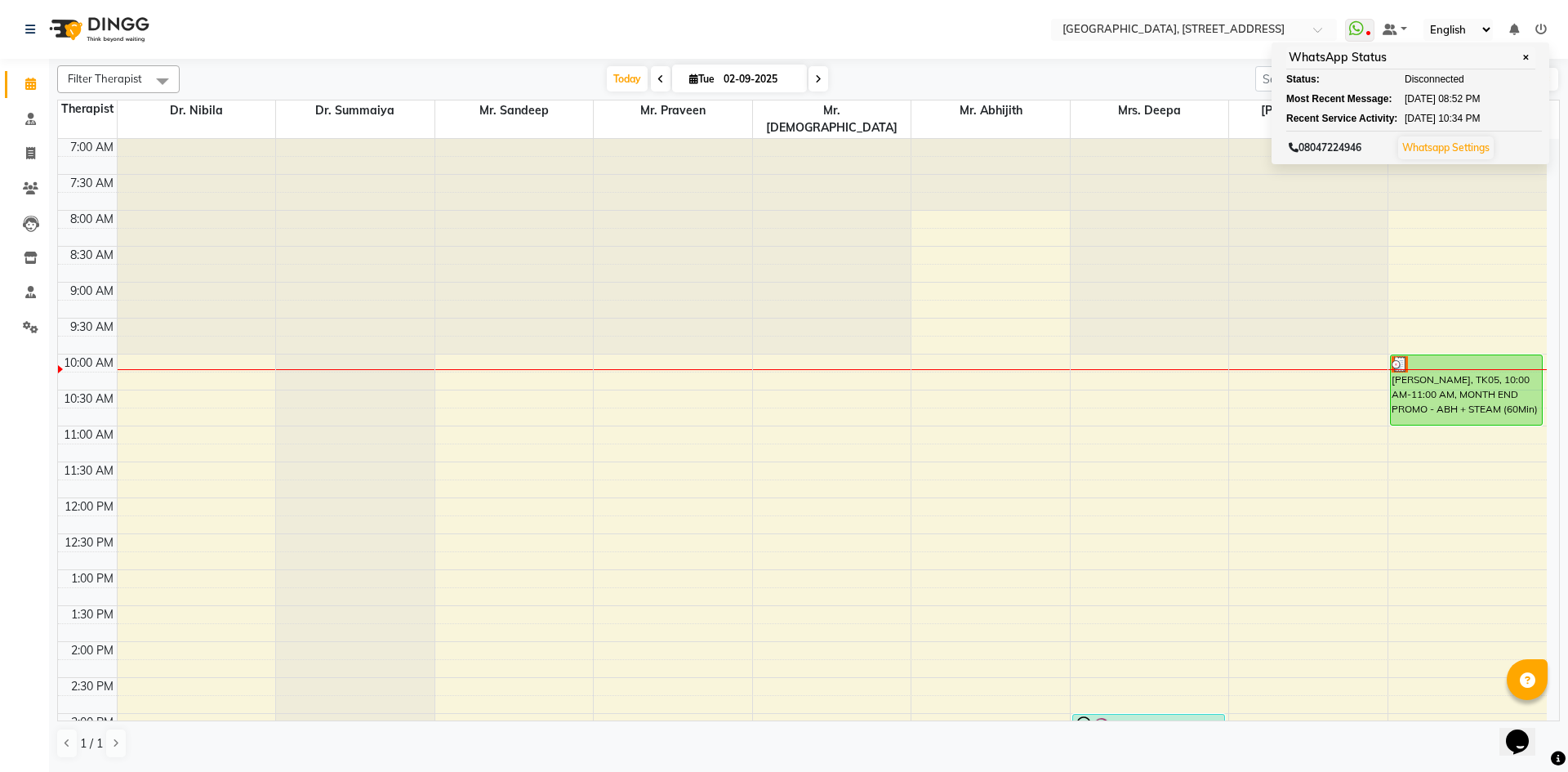
scroll to position [300, 0]
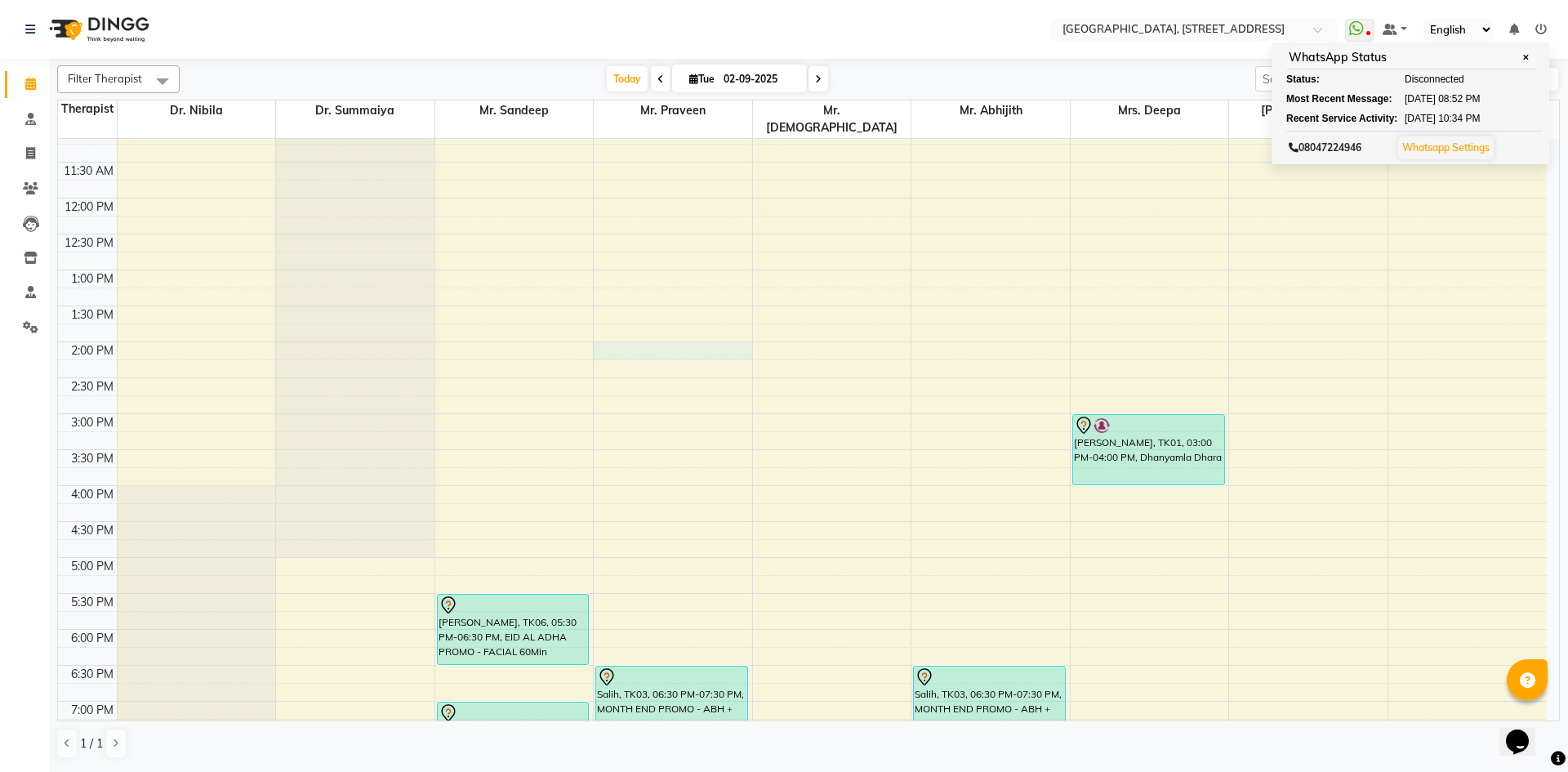
click at [661, 336] on div "7:00 AM 7:30 AM 8:00 AM 8:30 AM 9:00 AM 9:30 AM 10:00 AM 10:30 AM 11:00 AM 11:3…" at bounding box center [803, 414] width 1489 height 1149
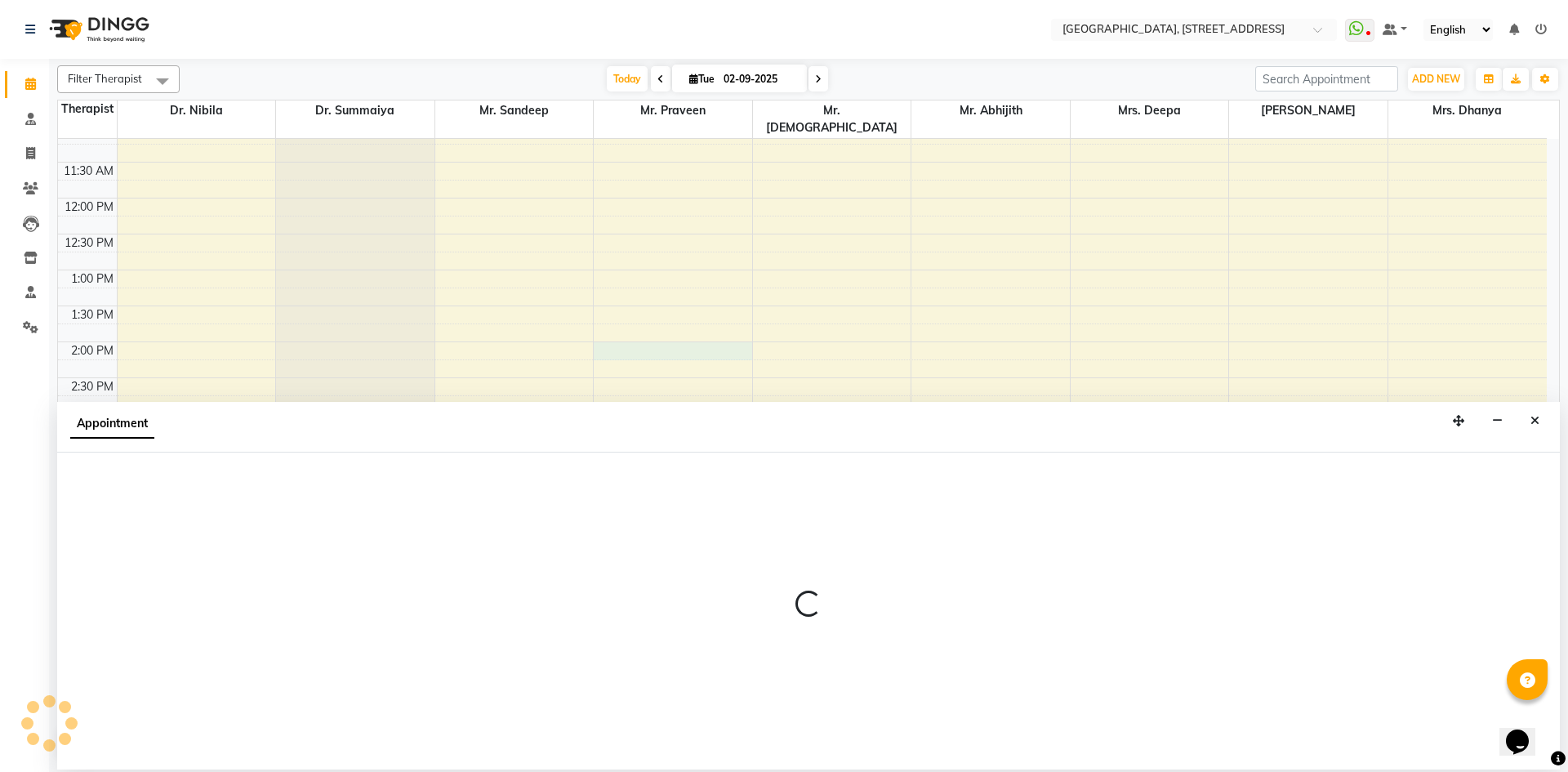
select select "27241"
select select "840"
select select "tentative"
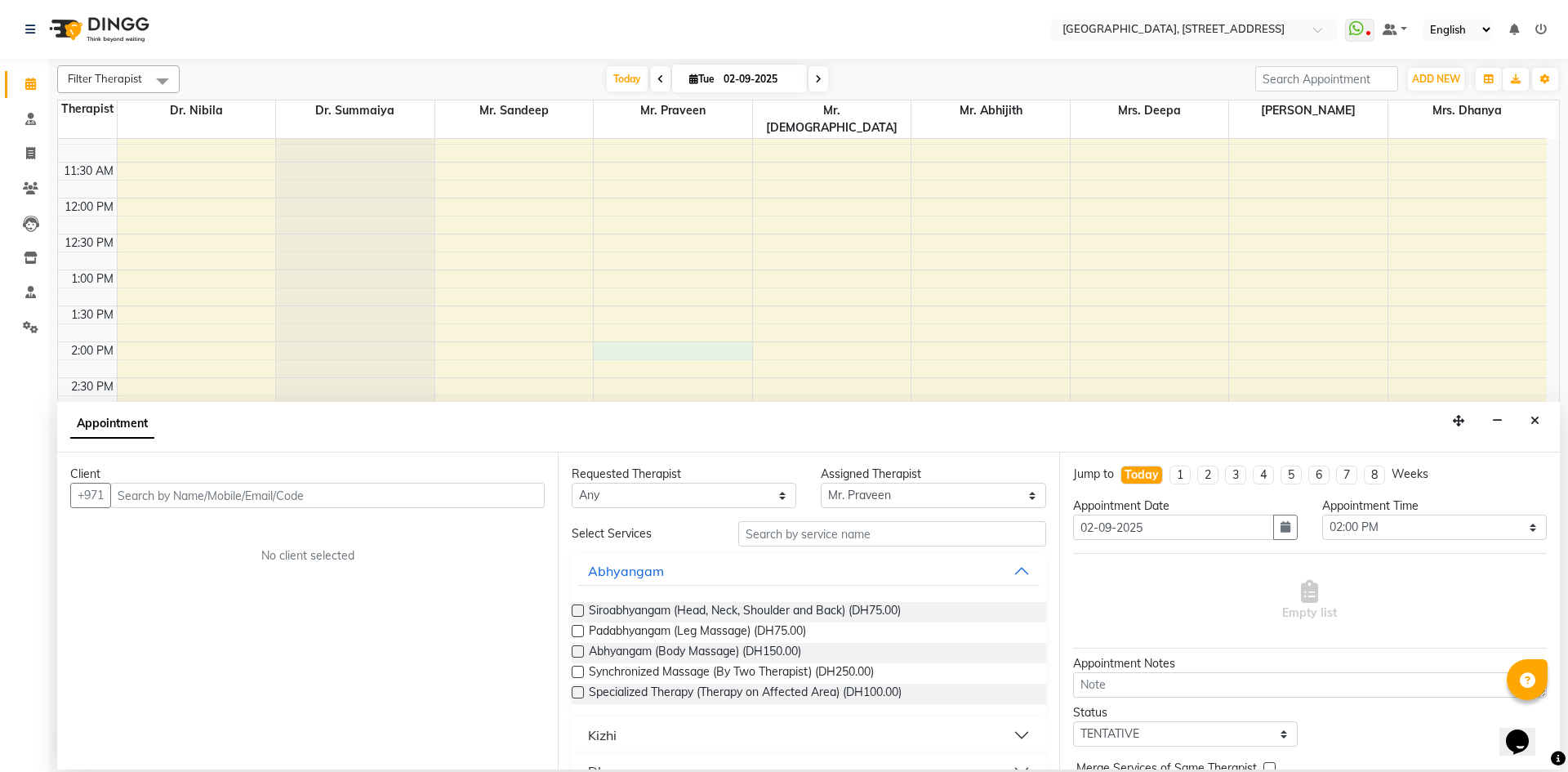
click at [516, 504] on input "text" at bounding box center [327, 495] width 434 height 25
type input "551395788"
click at [514, 501] on span "Add Client" at bounding box center [511, 495] width 55 height 15
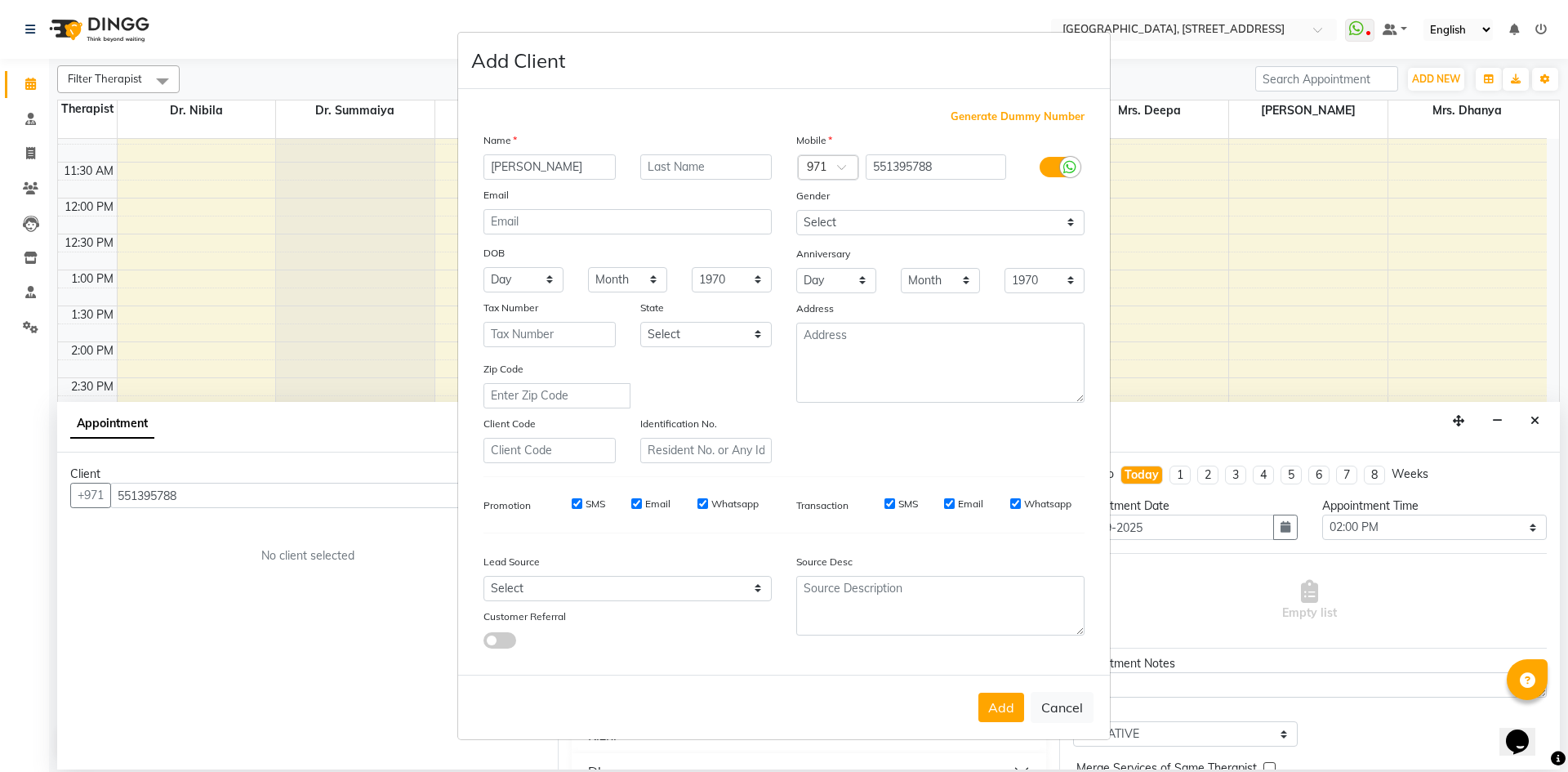
type input "[PERSON_NAME]"
click at [893, 217] on select "Select [DEMOGRAPHIC_DATA] [DEMOGRAPHIC_DATA] Other Prefer Not To Say" at bounding box center [940, 223] width 288 height 25
select select "[DEMOGRAPHIC_DATA]"
click at [796, 210] on select "Select [DEMOGRAPHIC_DATA] [DEMOGRAPHIC_DATA] Other Prefer Not To Say" at bounding box center [940, 223] width 288 height 25
click at [998, 714] on button "Add" at bounding box center [1001, 707] width 46 height 29
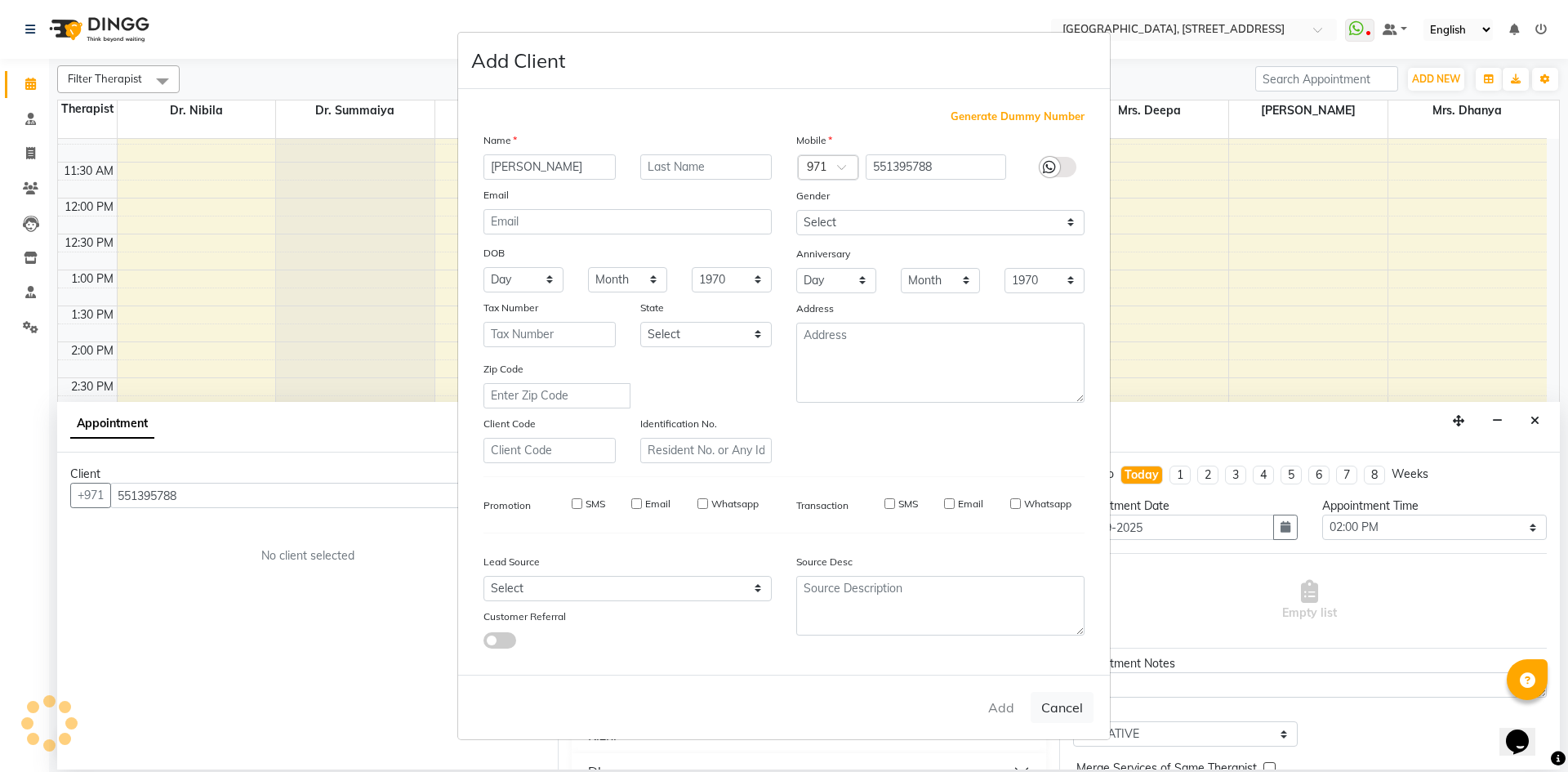
select select
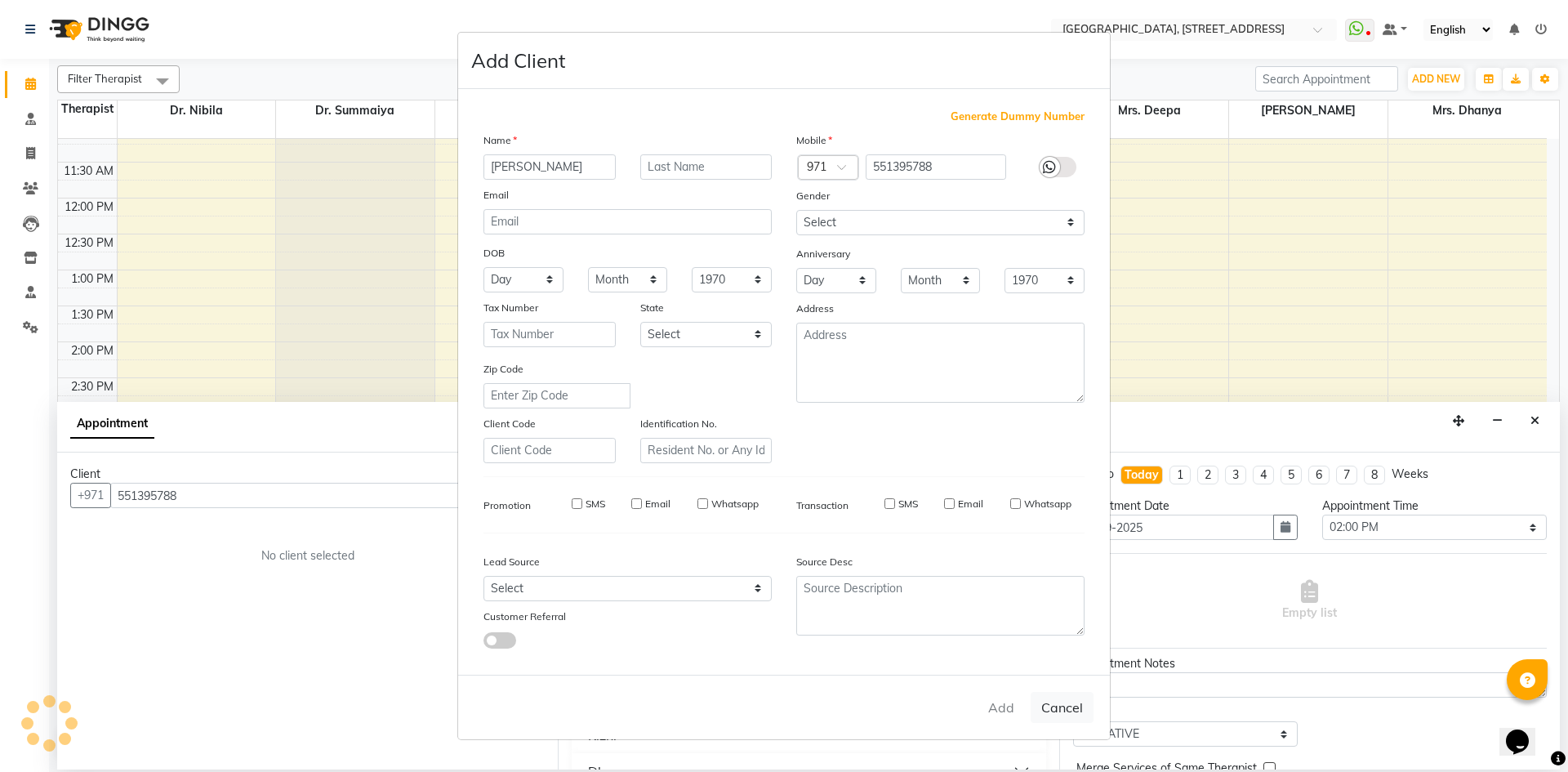
select select
checkbox input "false"
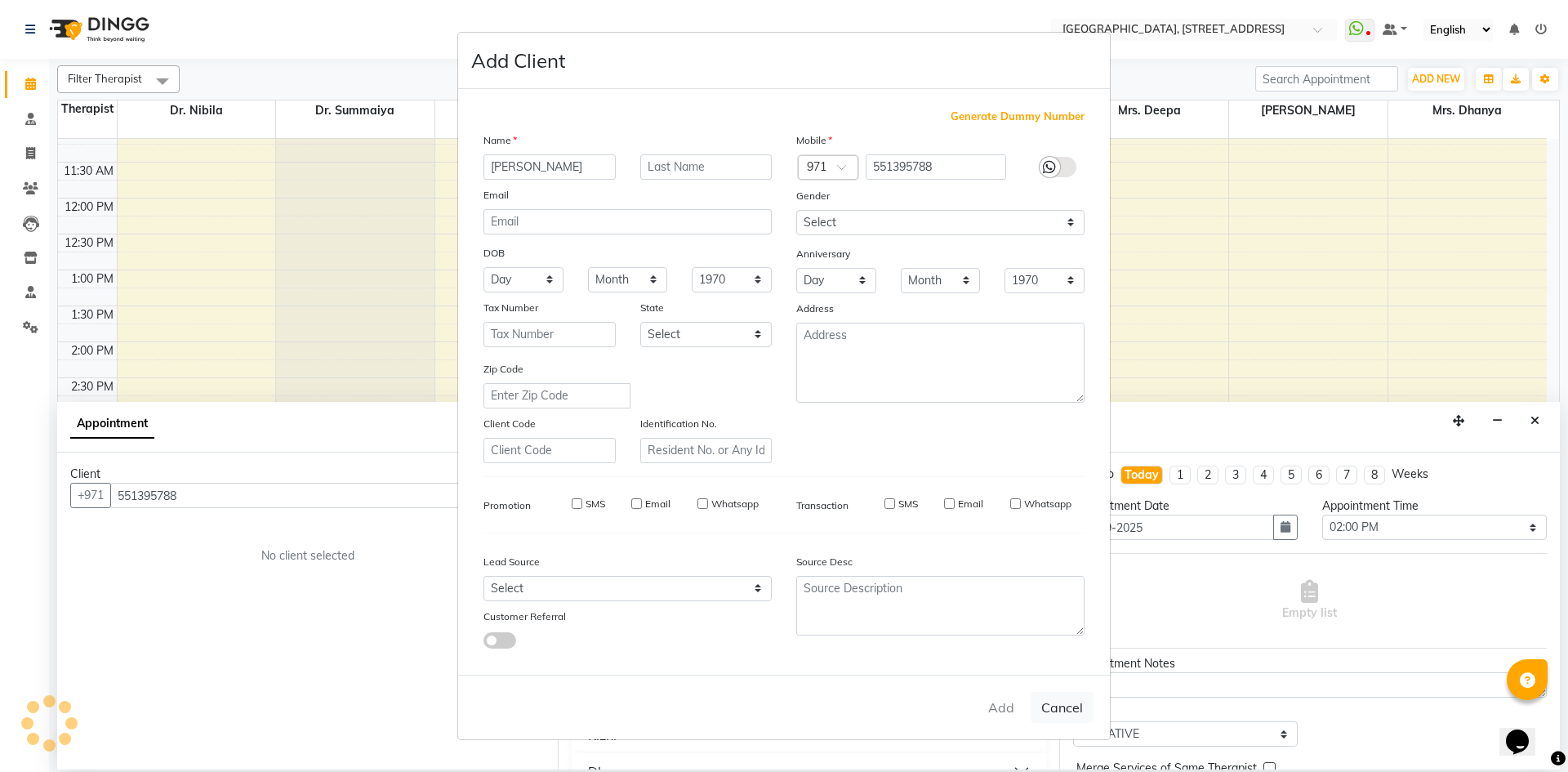
checkbox input "false"
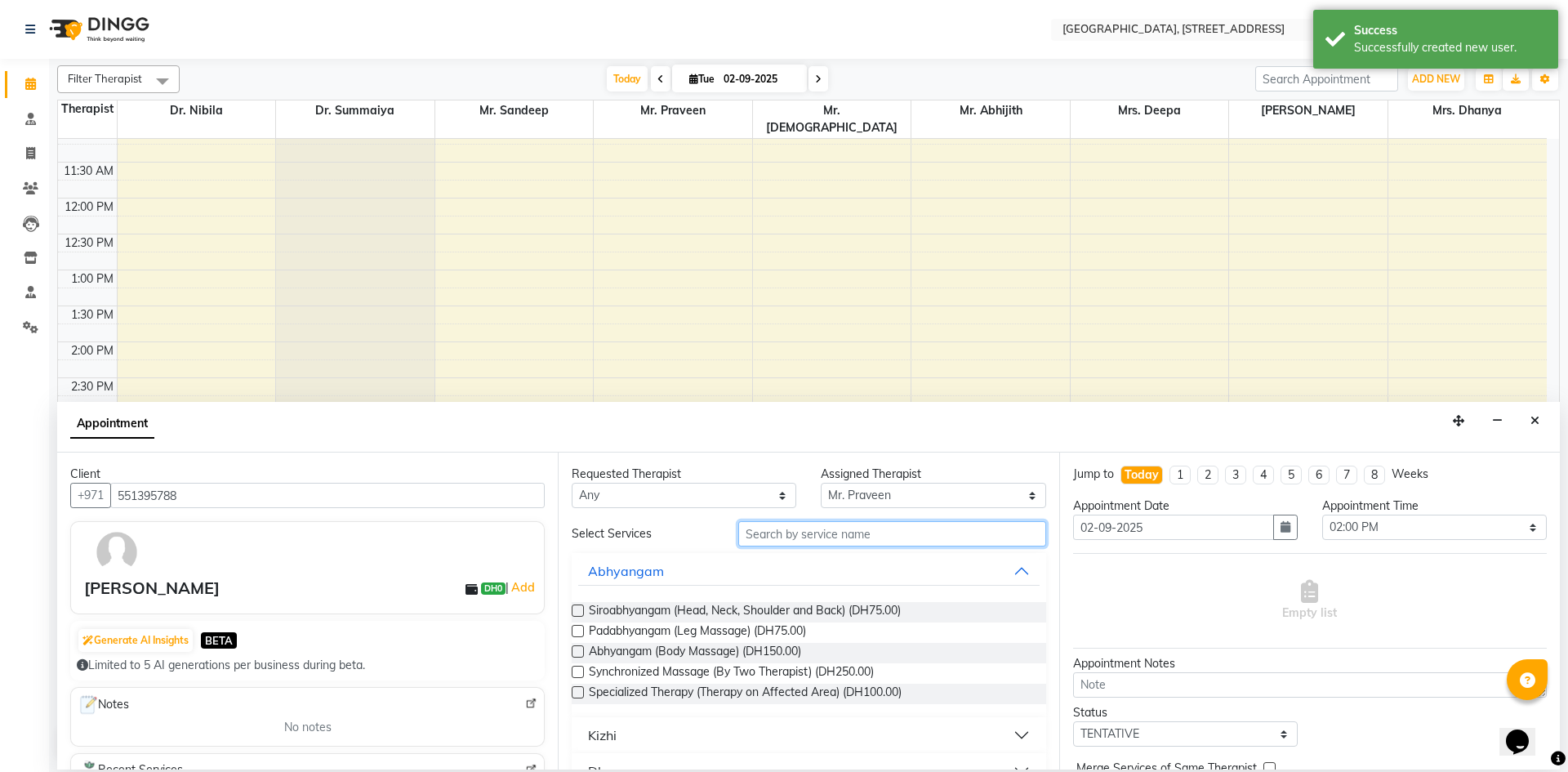
click at [946, 537] on input "text" at bounding box center [892, 534] width 308 height 25
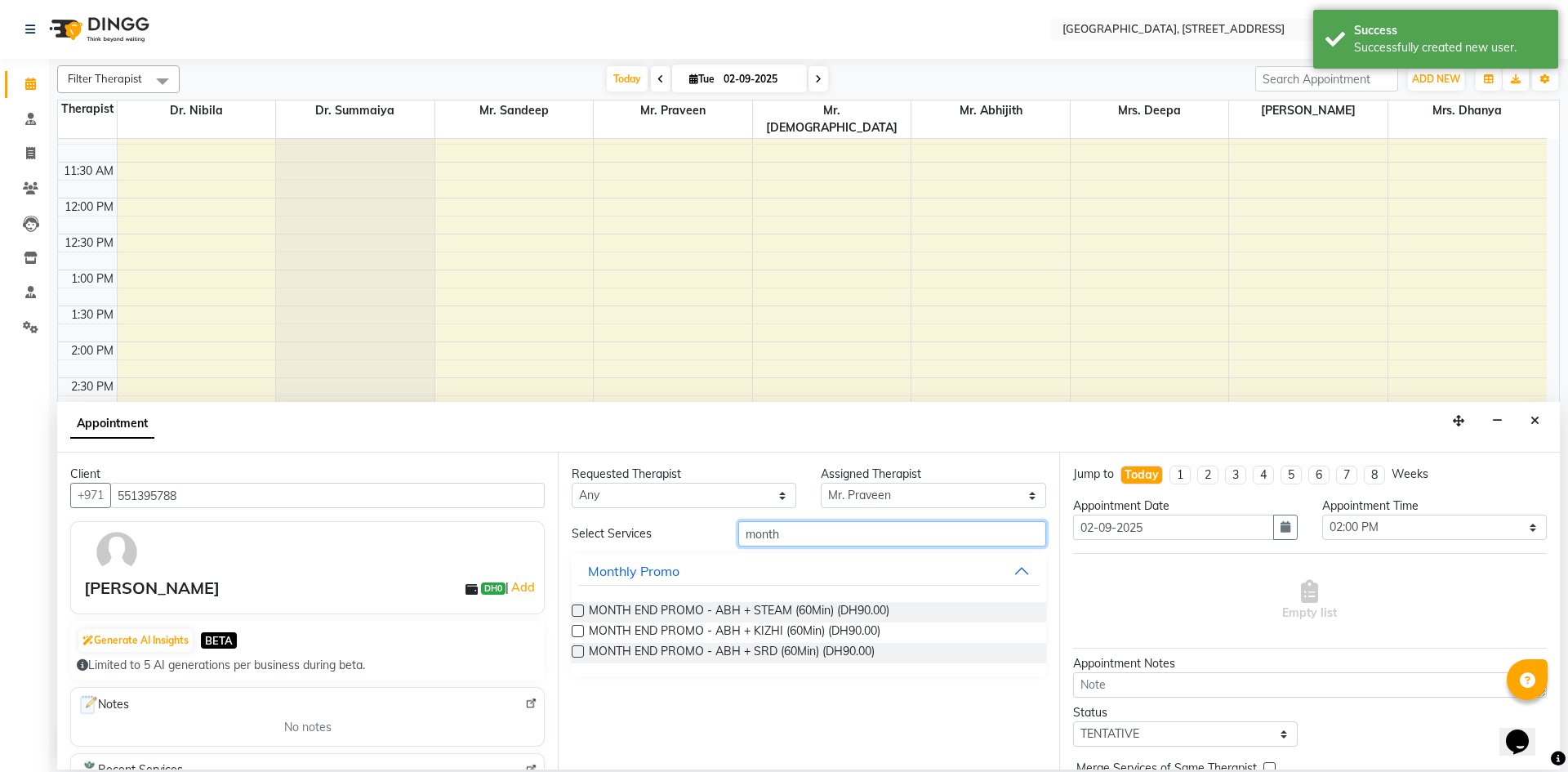
type input "month"
click at [579, 613] on label at bounding box center [578, 610] width 13 height 13
click at [579, 613] on input "checkbox" at bounding box center [577, 612] width 11 height 11
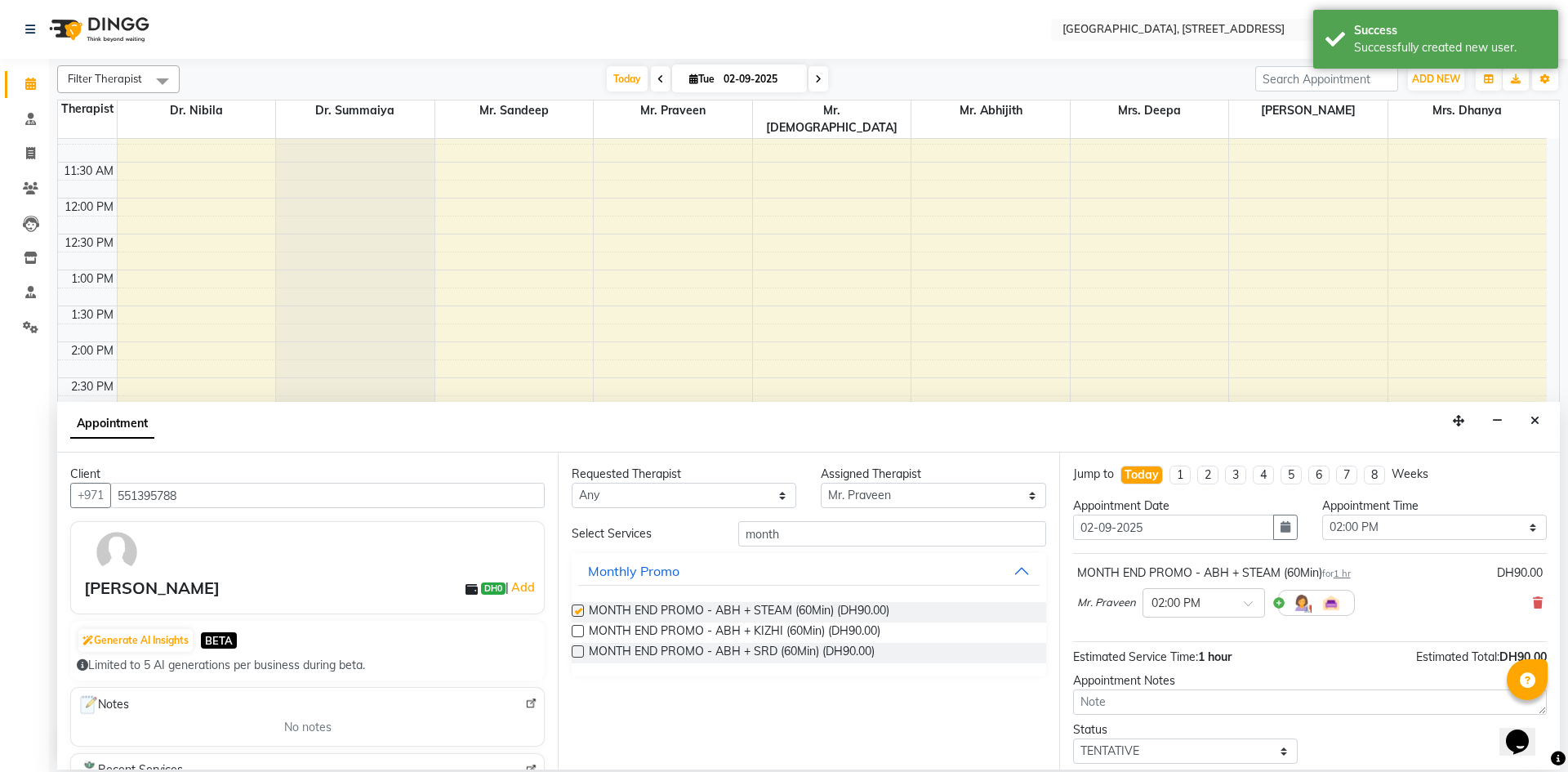
checkbox input "false"
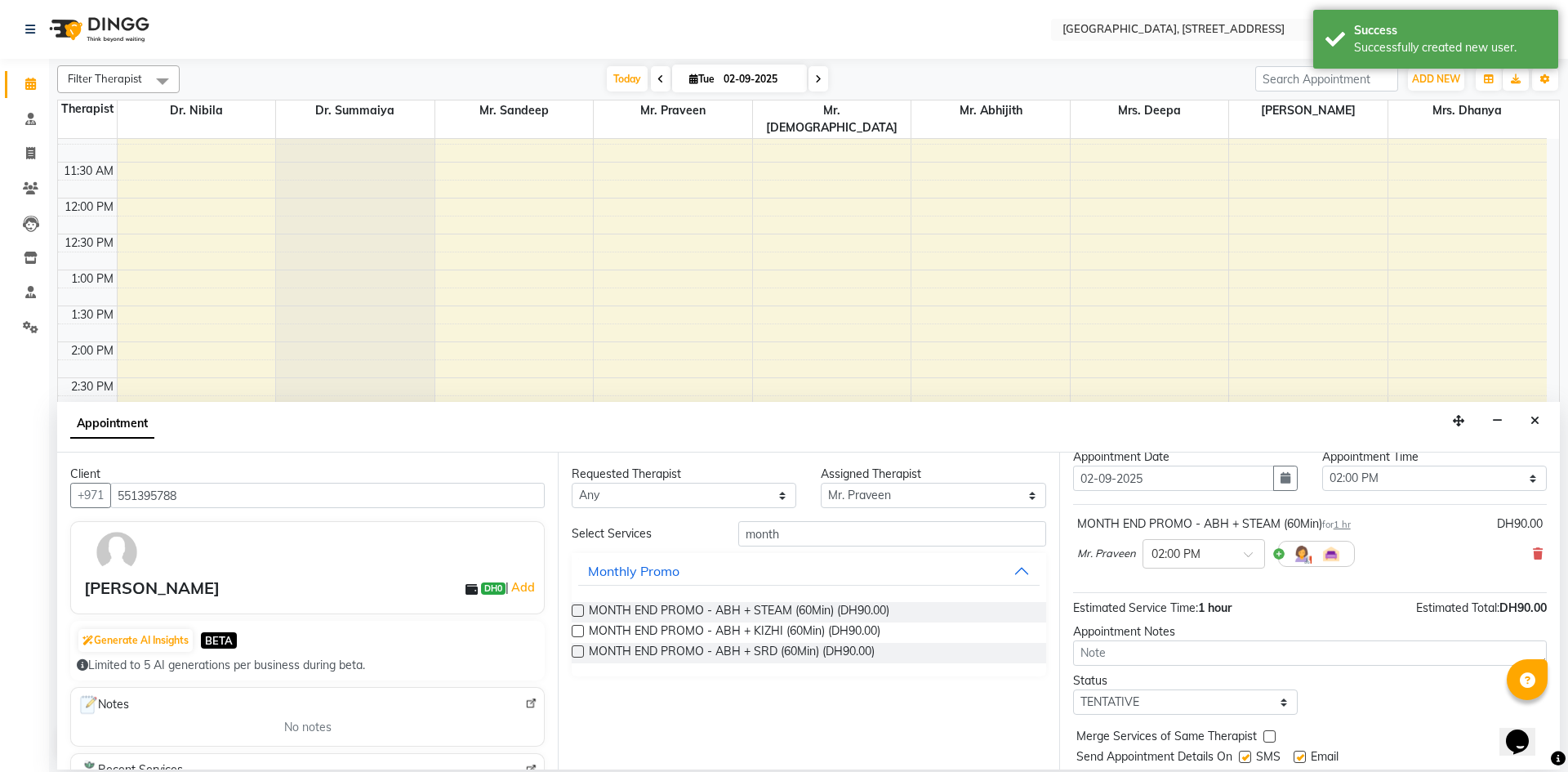
scroll to position [98, 0]
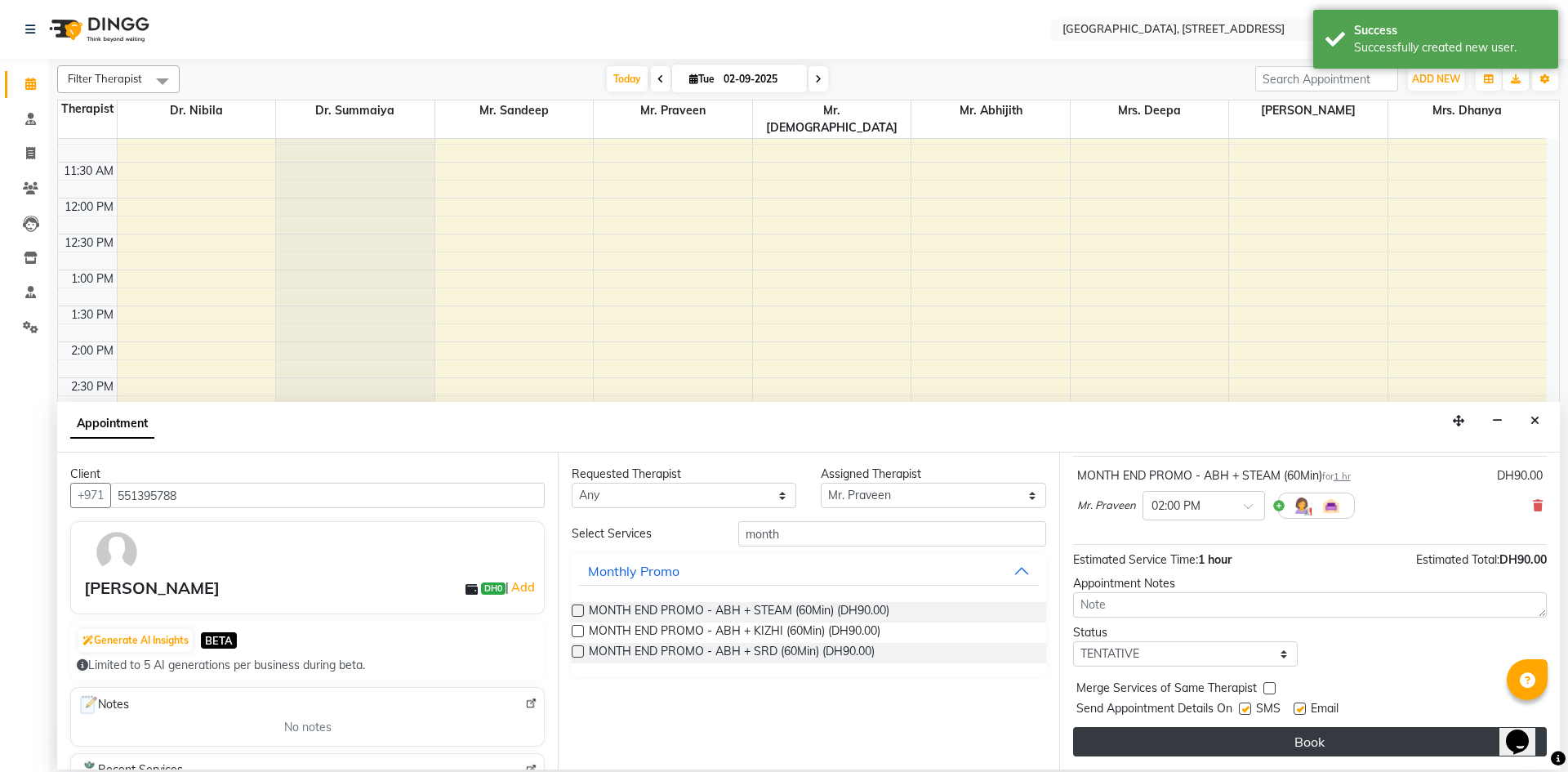
click at [1304, 741] on button "Book" at bounding box center [1310, 741] width 473 height 29
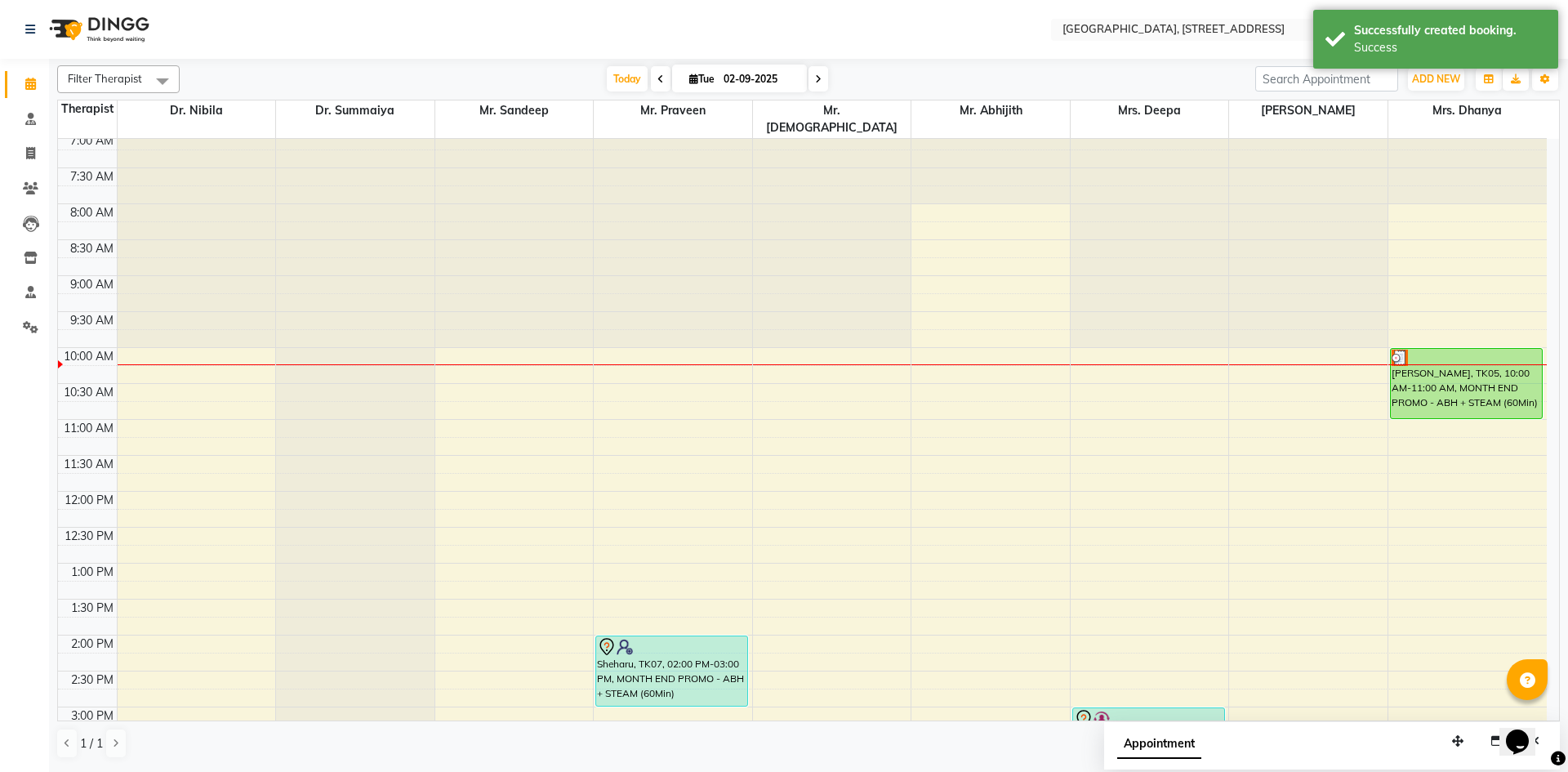
scroll to position [0, 0]
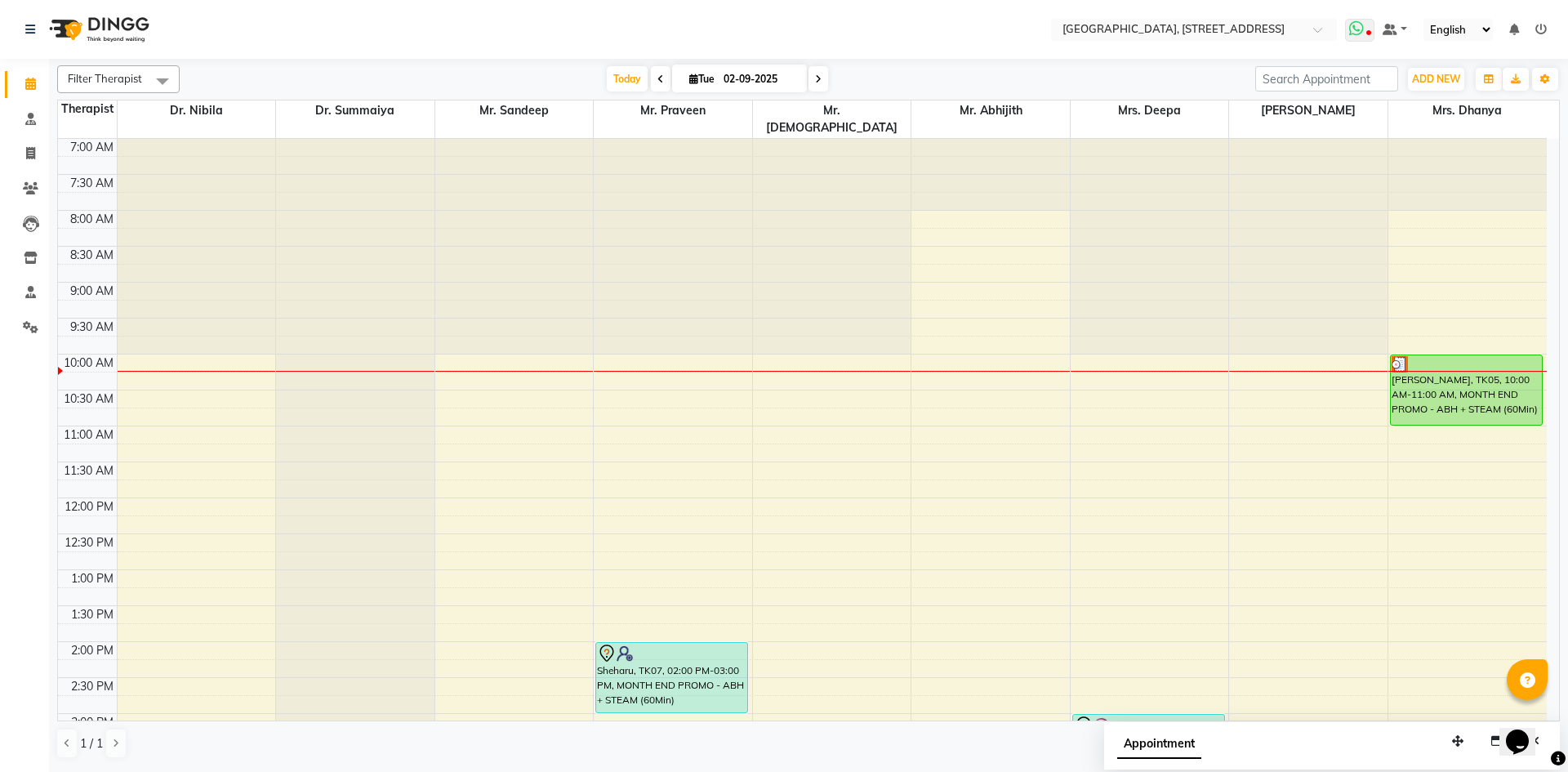
click at [1360, 33] on icon at bounding box center [1356, 28] width 15 height 17
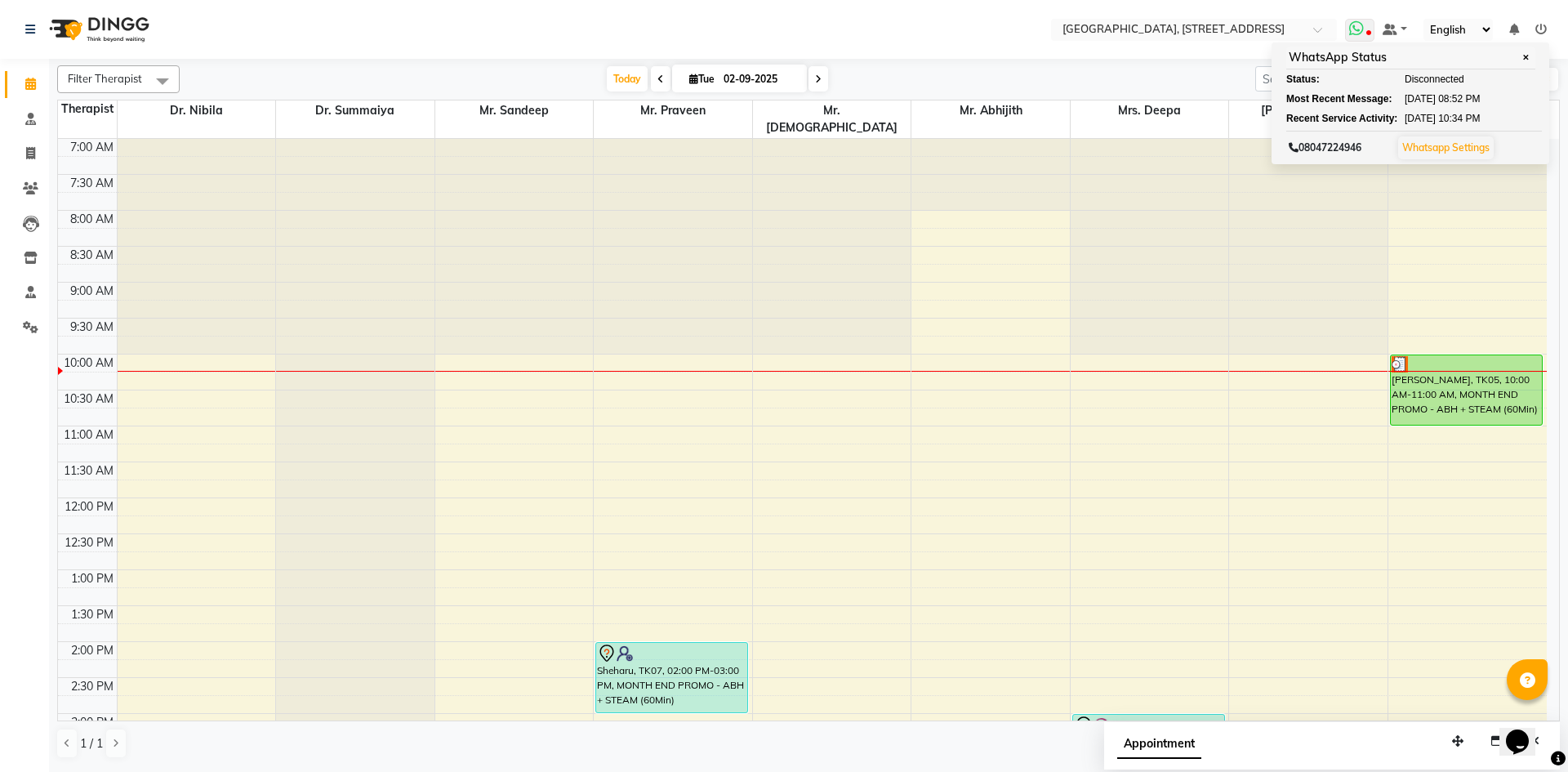
click at [1369, 25] on span at bounding box center [1359, 30] width 29 height 23
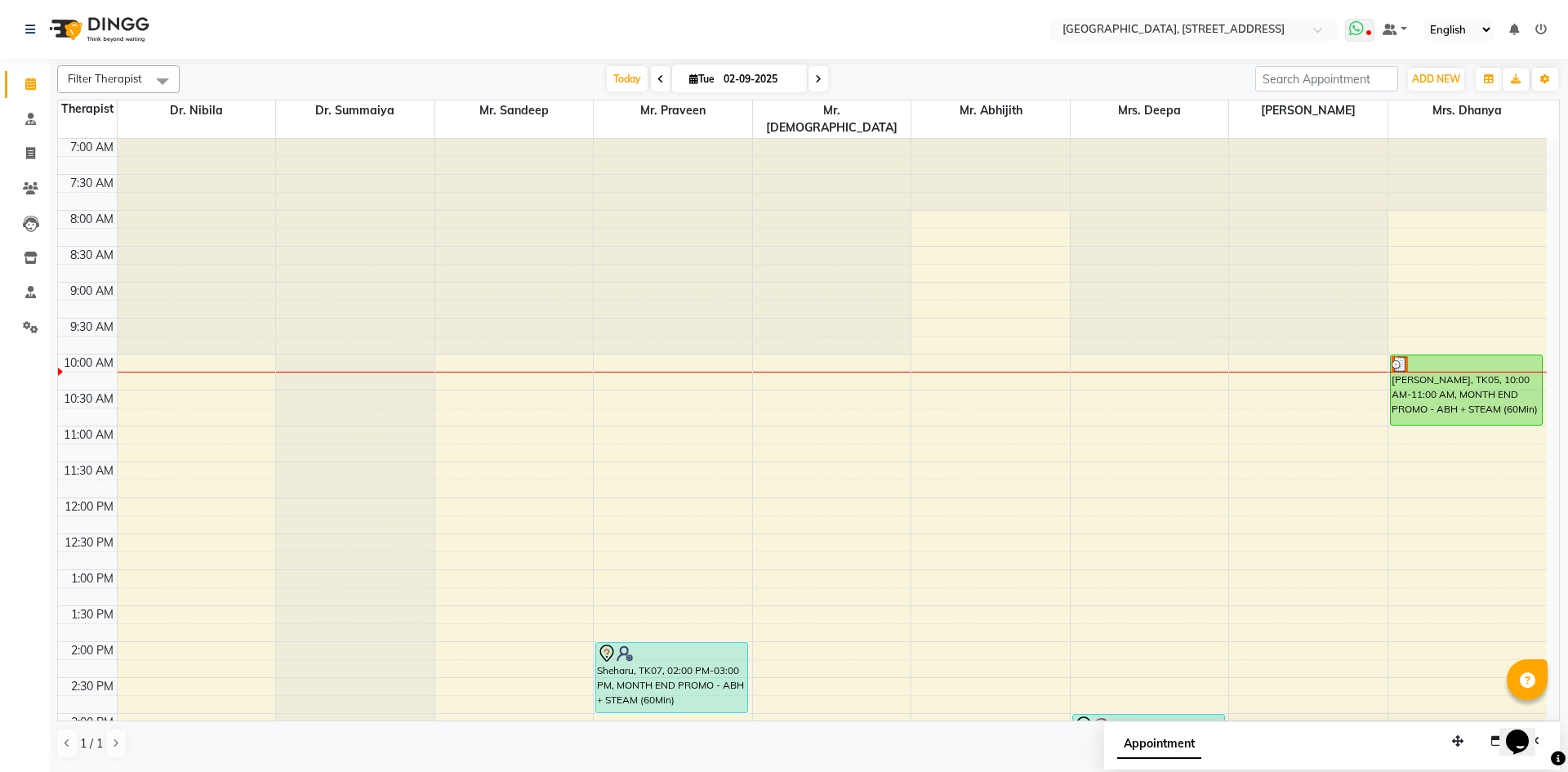
click at [1363, 28] on icon at bounding box center [1356, 28] width 15 height 17
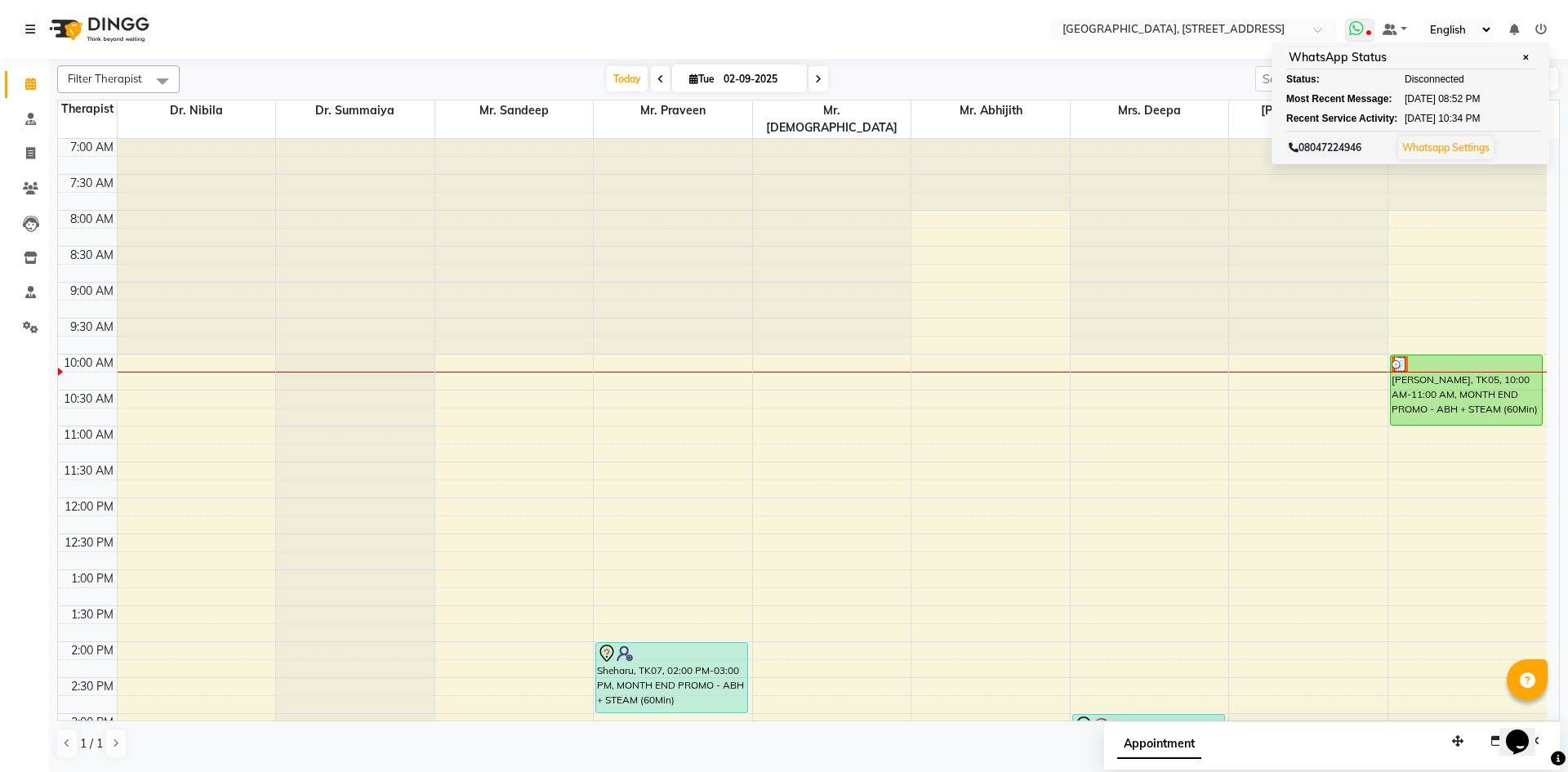
click at [1363, 28] on icon at bounding box center [1356, 28] width 15 height 17
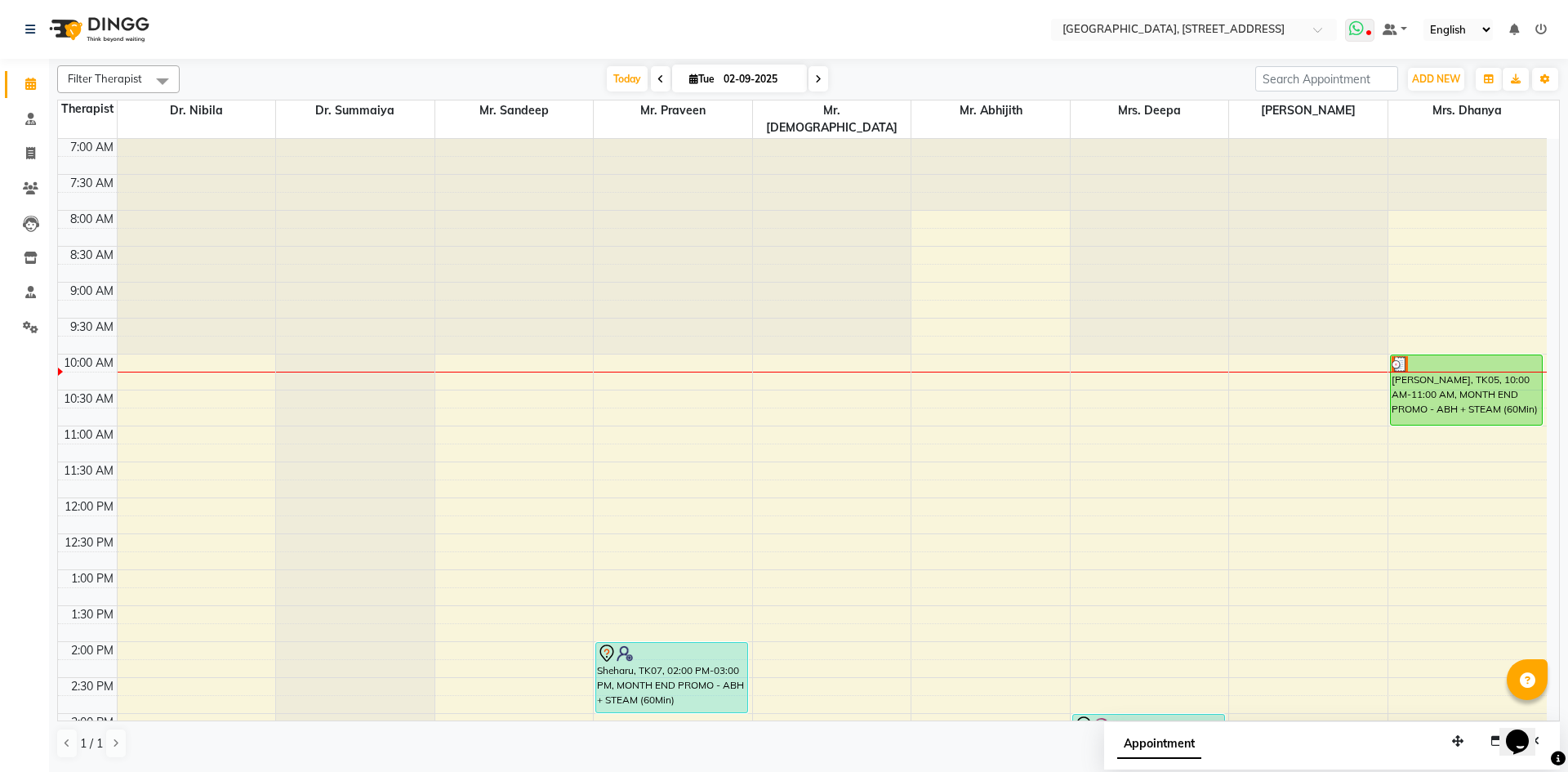
click at [1360, 32] on icon at bounding box center [1356, 28] width 15 height 17
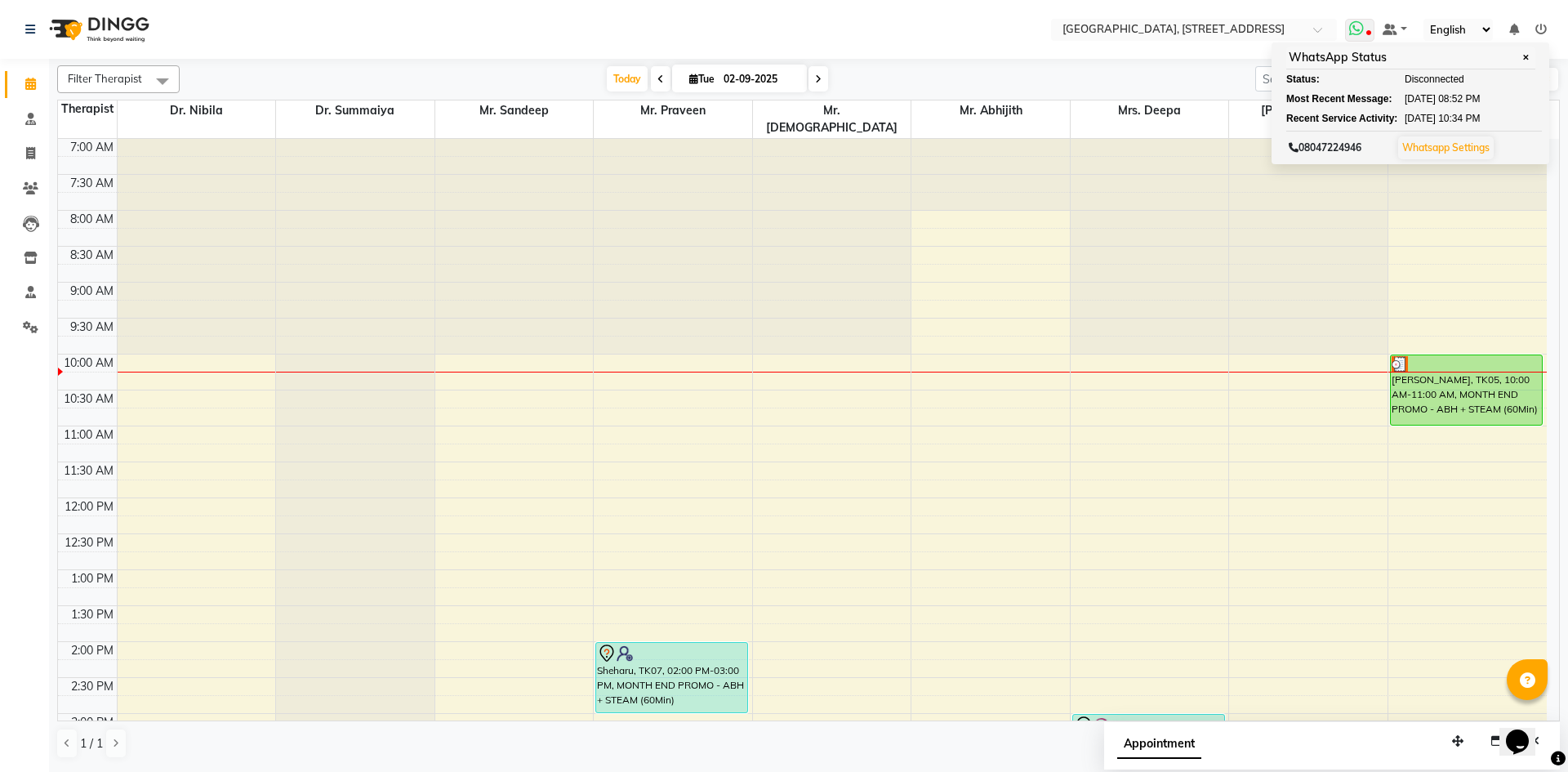
click at [1364, 33] on icon at bounding box center [1356, 28] width 15 height 17
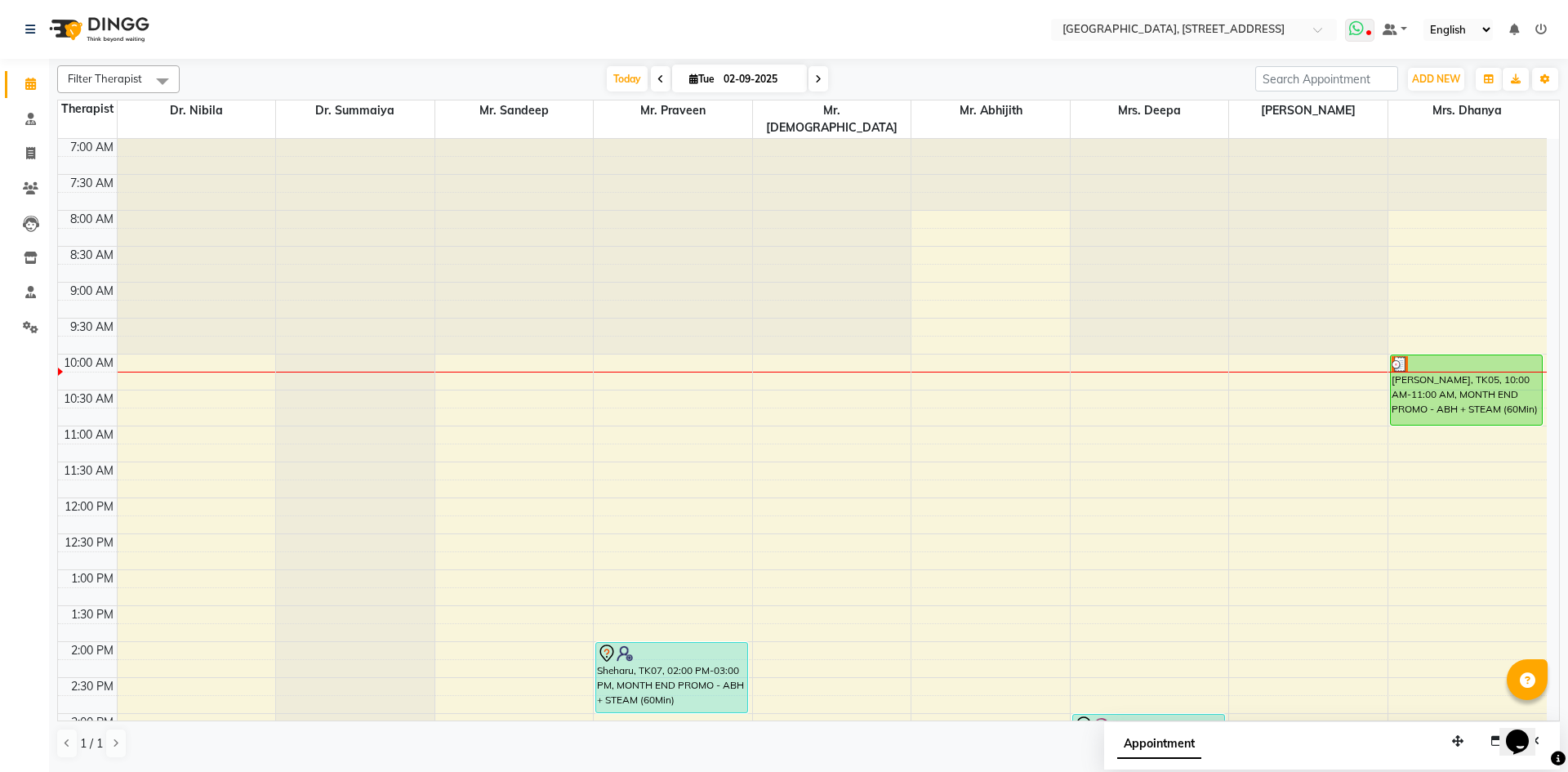
click at [1353, 33] on icon at bounding box center [1356, 28] width 15 height 17
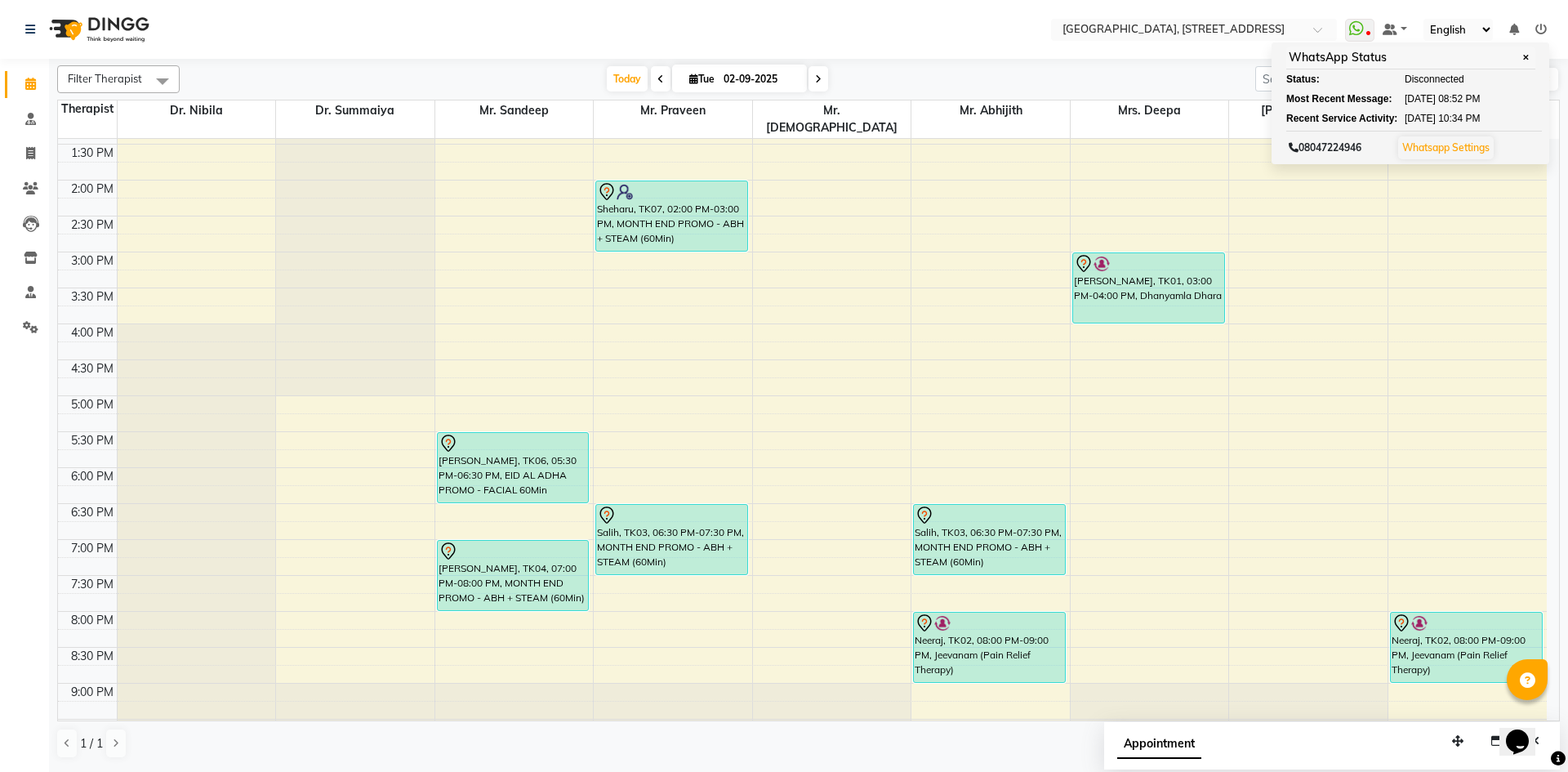
scroll to position [550, 0]
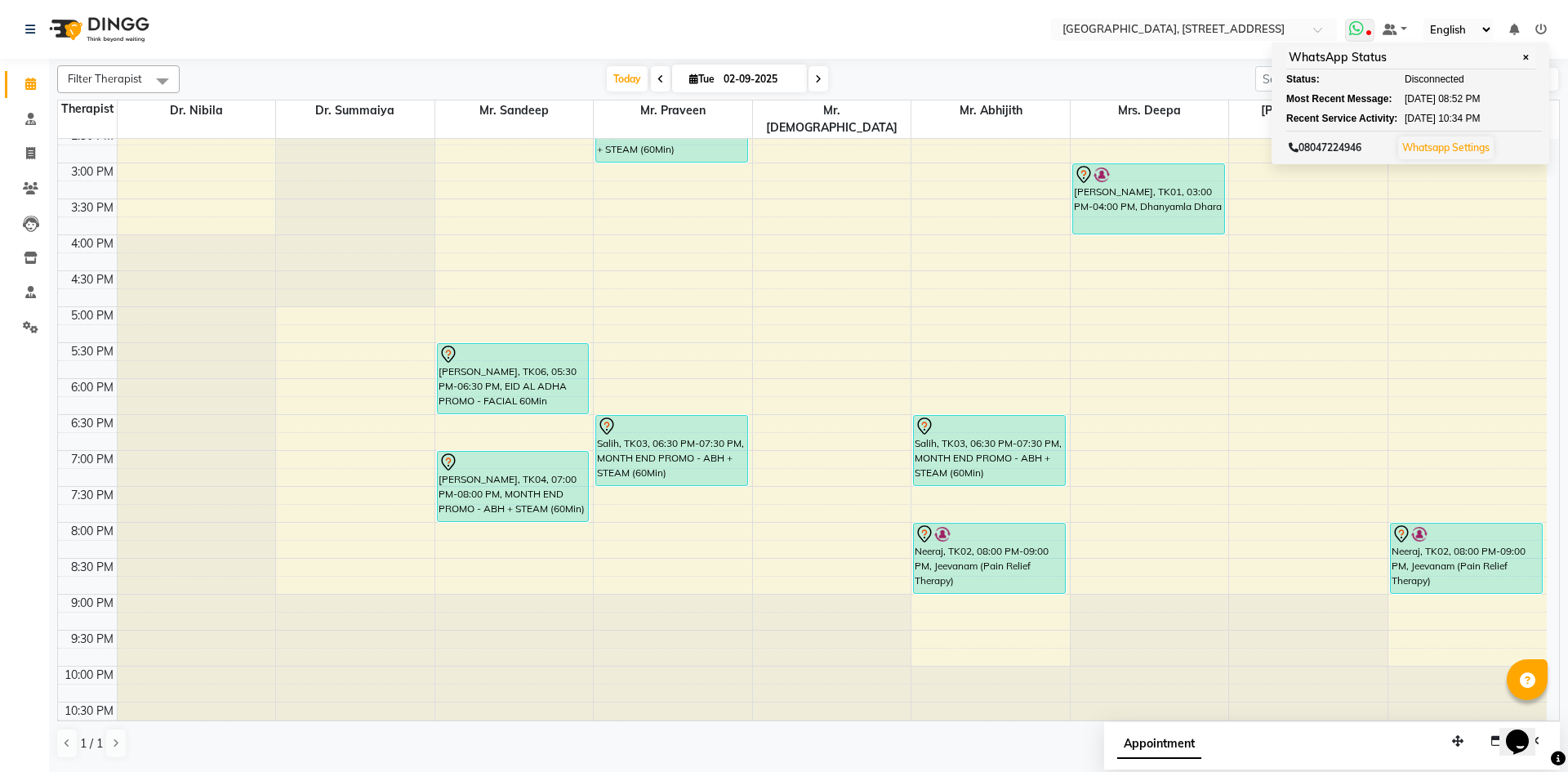
click at [1364, 34] on icon at bounding box center [1356, 28] width 15 height 17
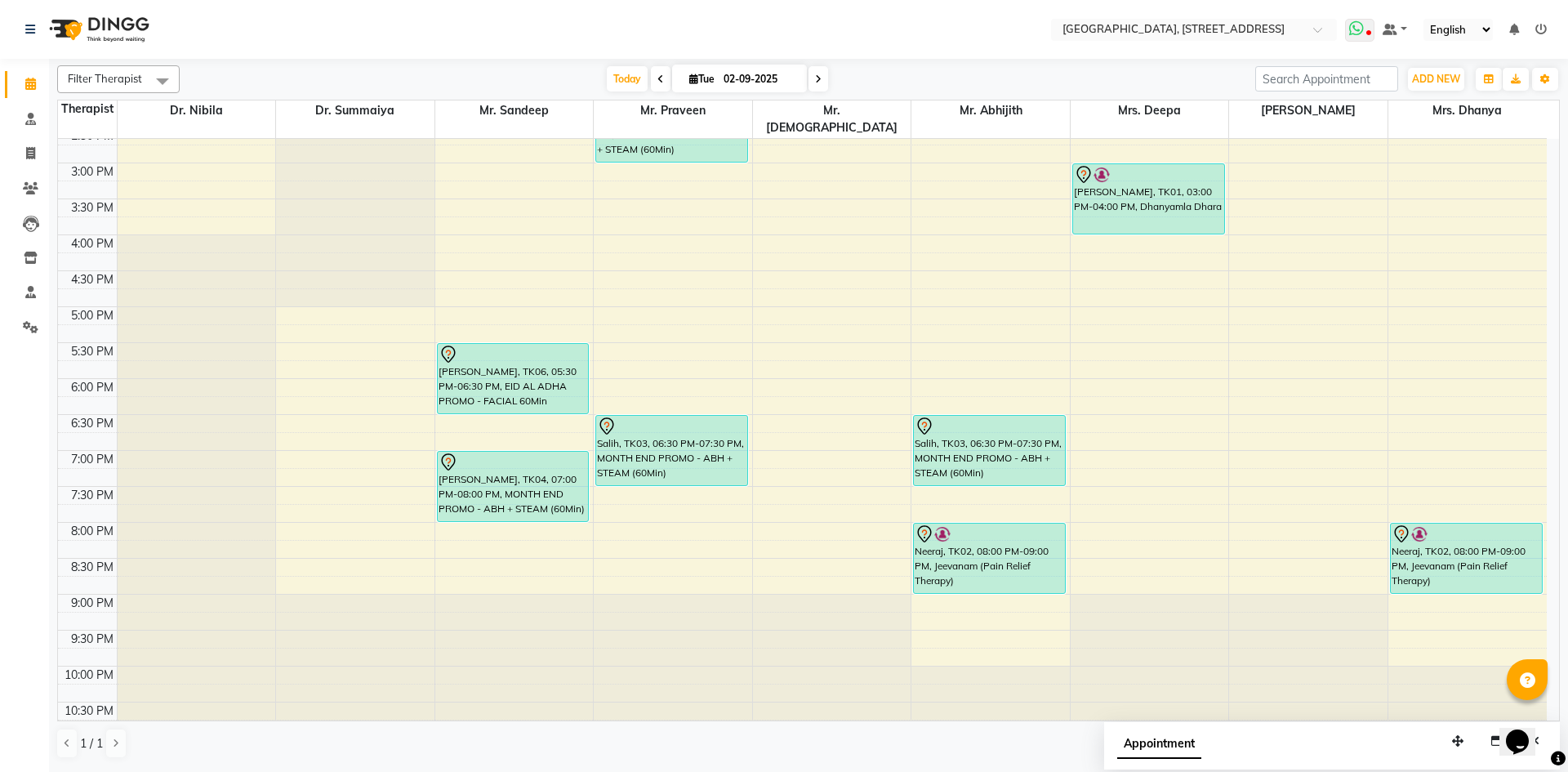
click at [1369, 34] on icon at bounding box center [1369, 34] width 5 height 8
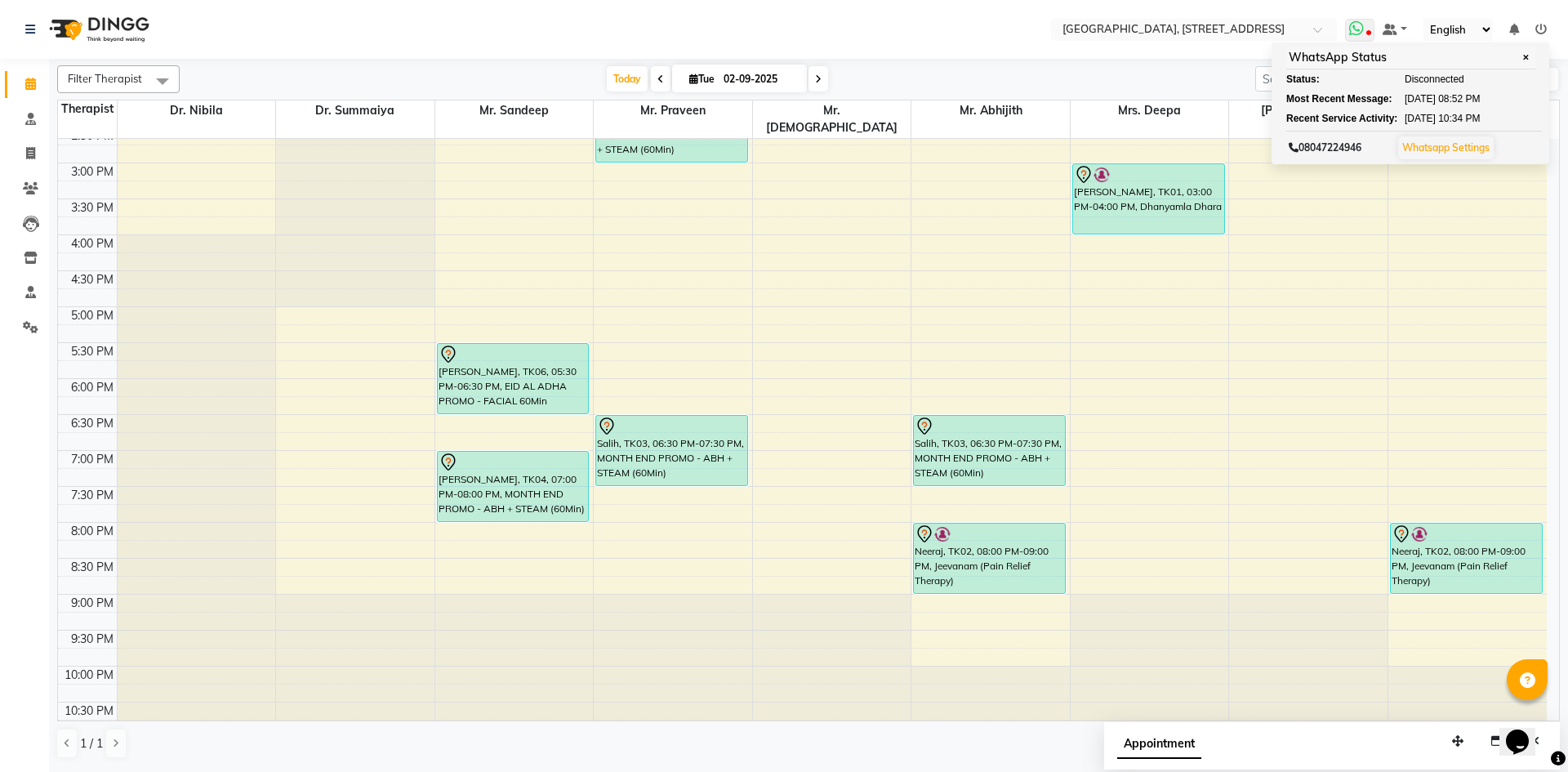
click at [1362, 26] on icon at bounding box center [1356, 28] width 15 height 17
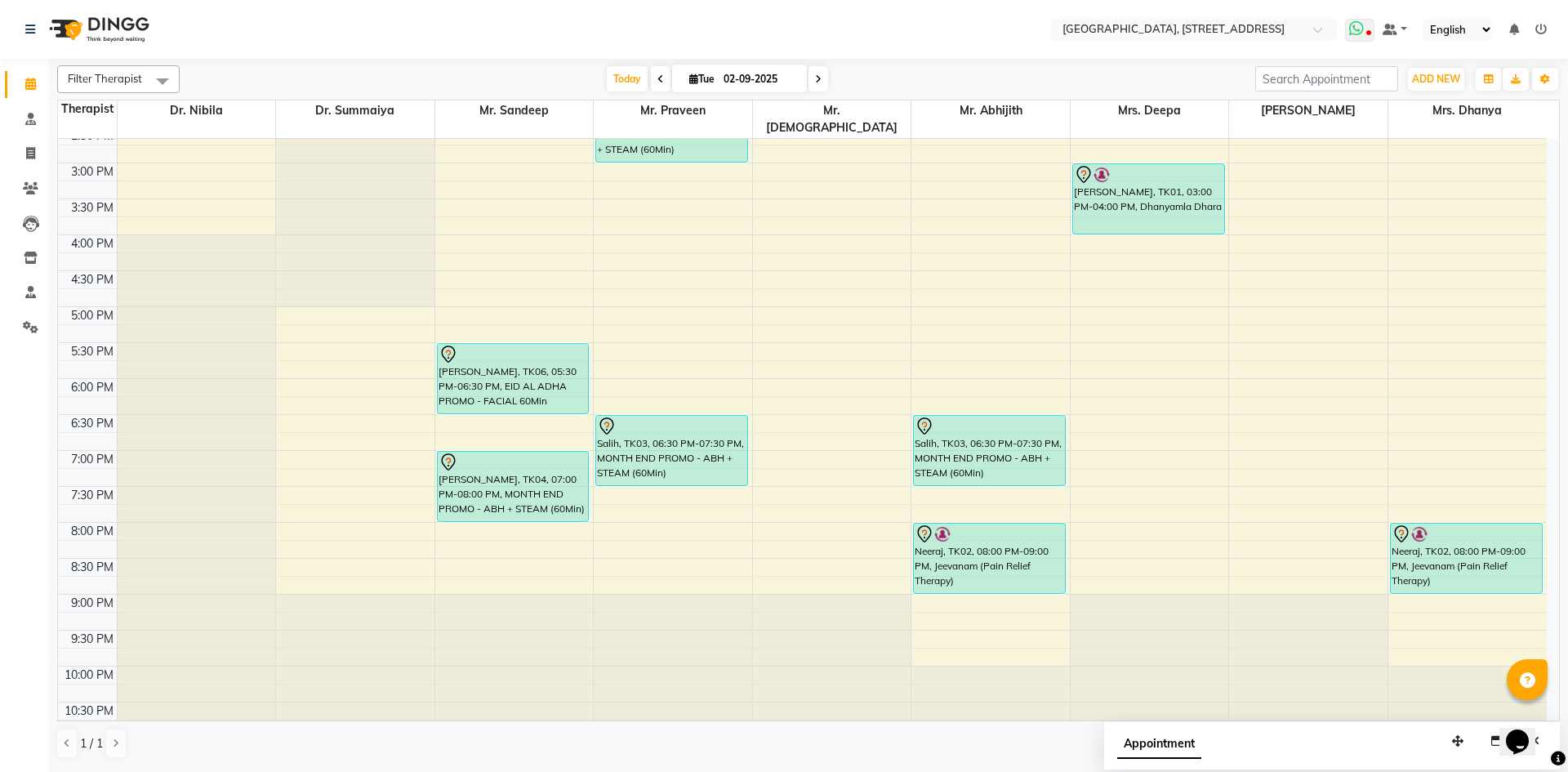
click at [1362, 26] on icon at bounding box center [1356, 28] width 15 height 17
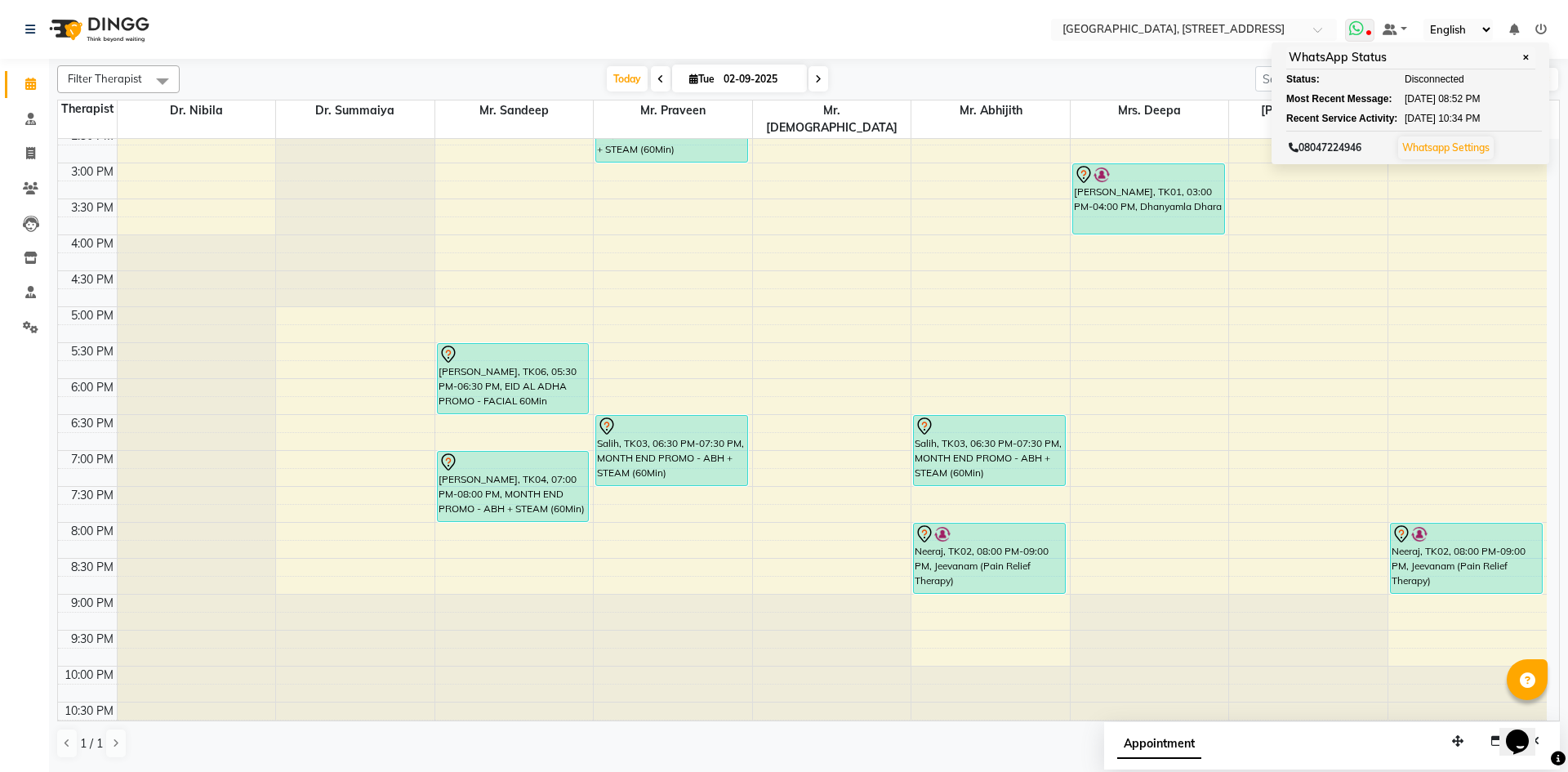
click at [1360, 28] on icon at bounding box center [1356, 28] width 15 height 17
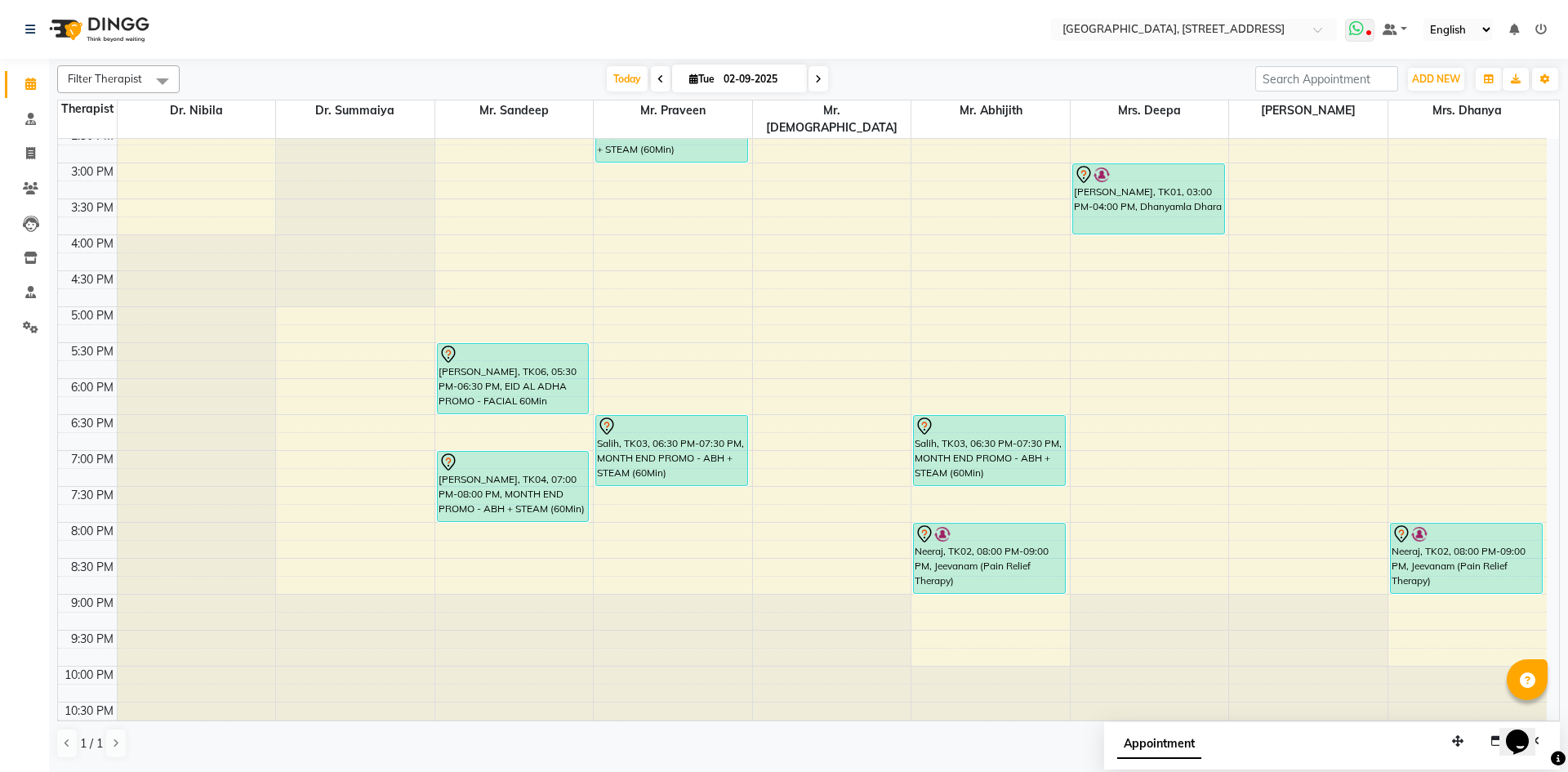
click at [1353, 28] on icon at bounding box center [1356, 28] width 15 height 17
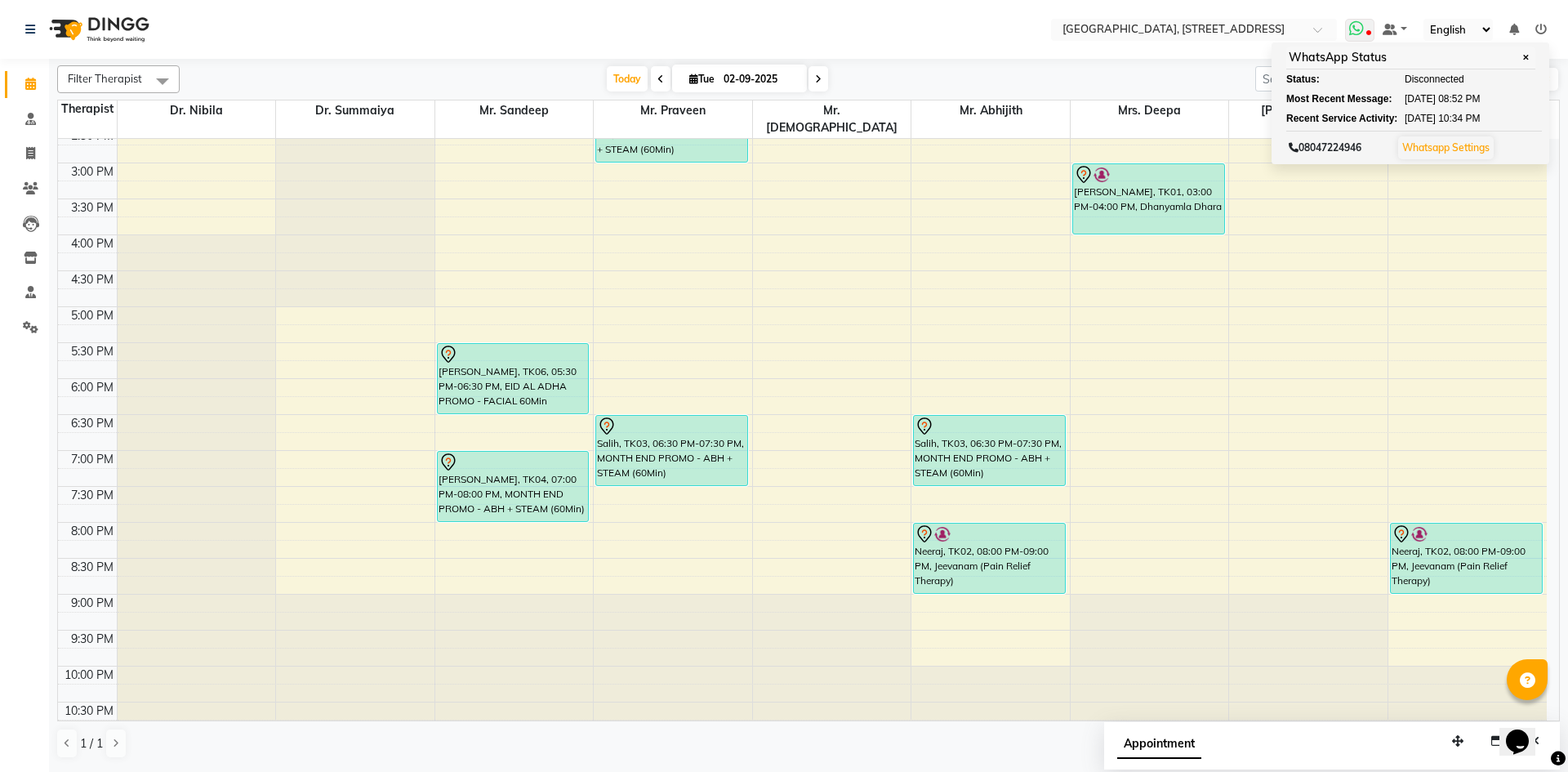
click at [1363, 29] on icon at bounding box center [1356, 28] width 15 height 17
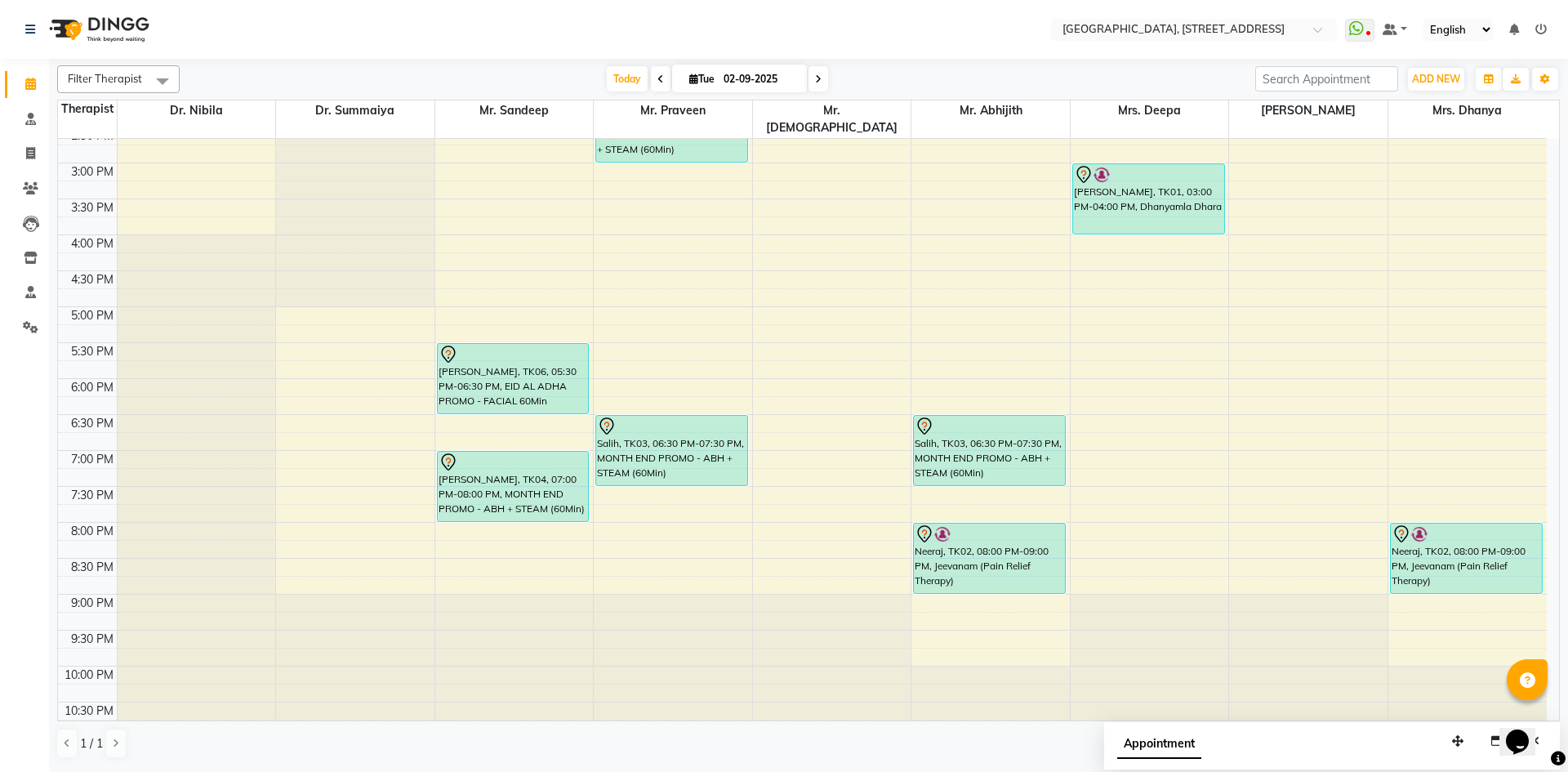
click at [656, 69] on span at bounding box center [661, 78] width 20 height 25
type input "[DATE]"
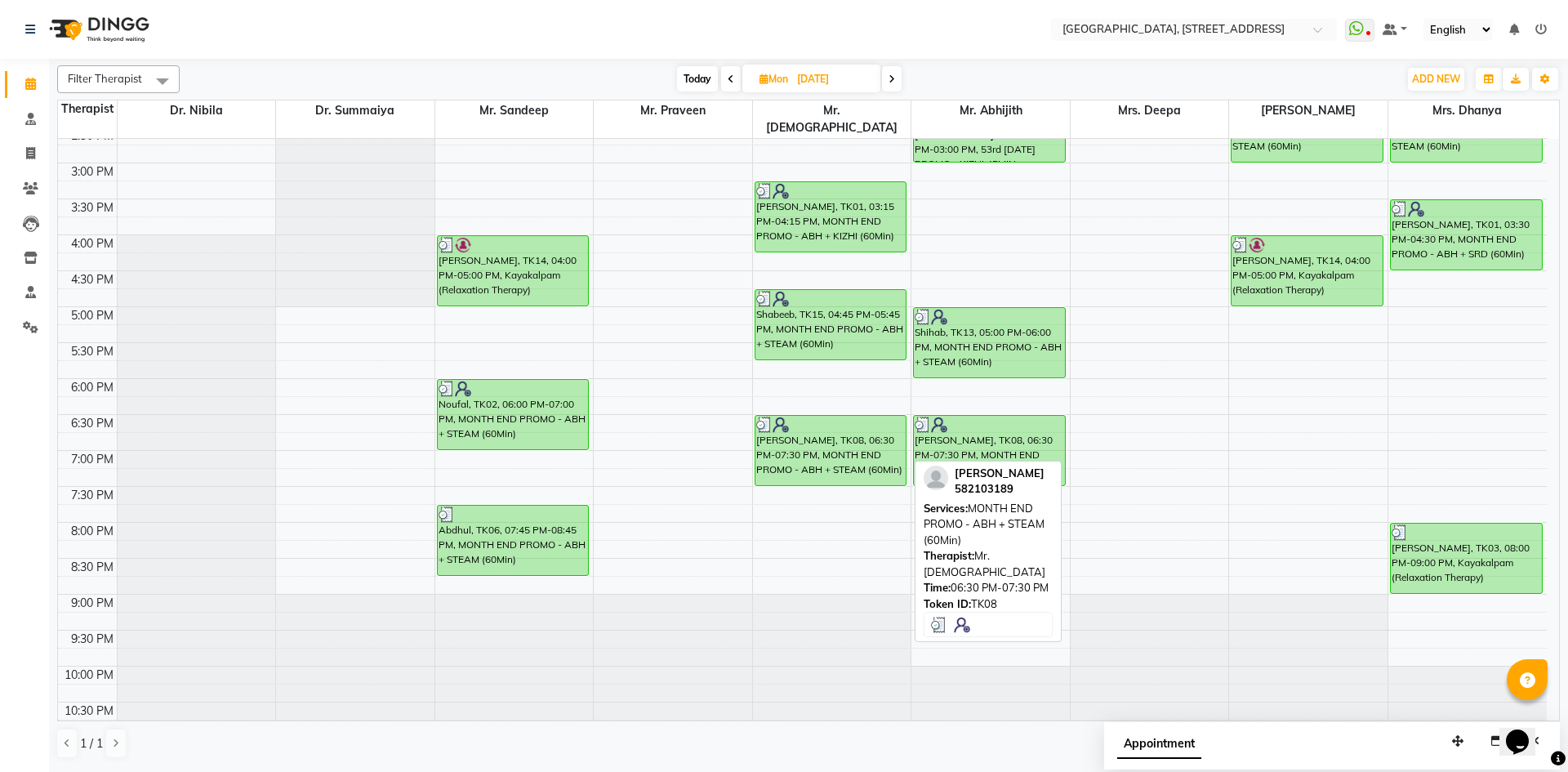
click at [835, 421] on div "Karthikeyan, TK08, 06:30 PM-07:30 PM, MONTH END PROMO - ABH + STEAM (60Min)" at bounding box center [830, 450] width 151 height 69
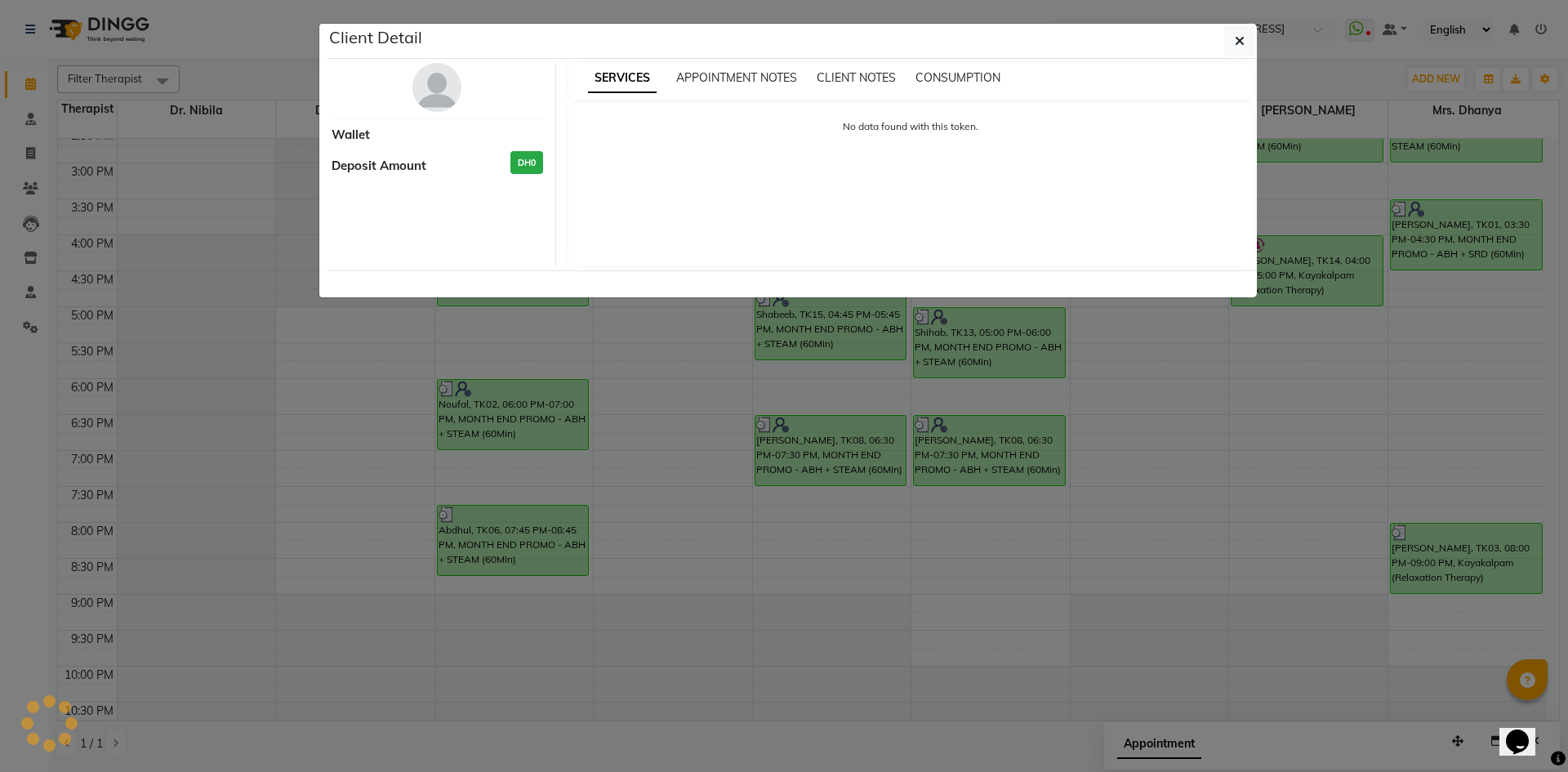
select select "3"
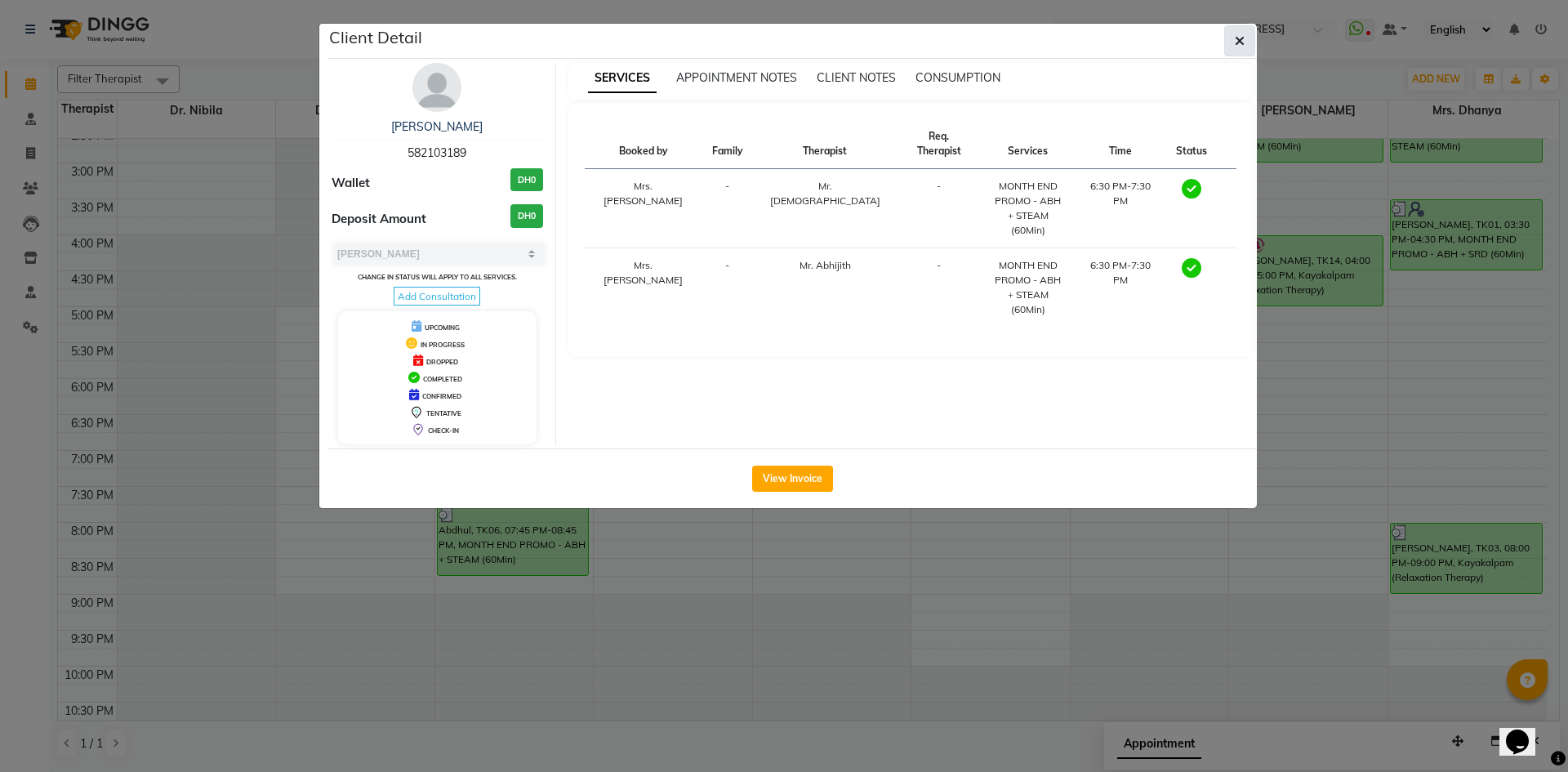
click at [1235, 42] on icon "button" at bounding box center [1240, 41] width 10 height 13
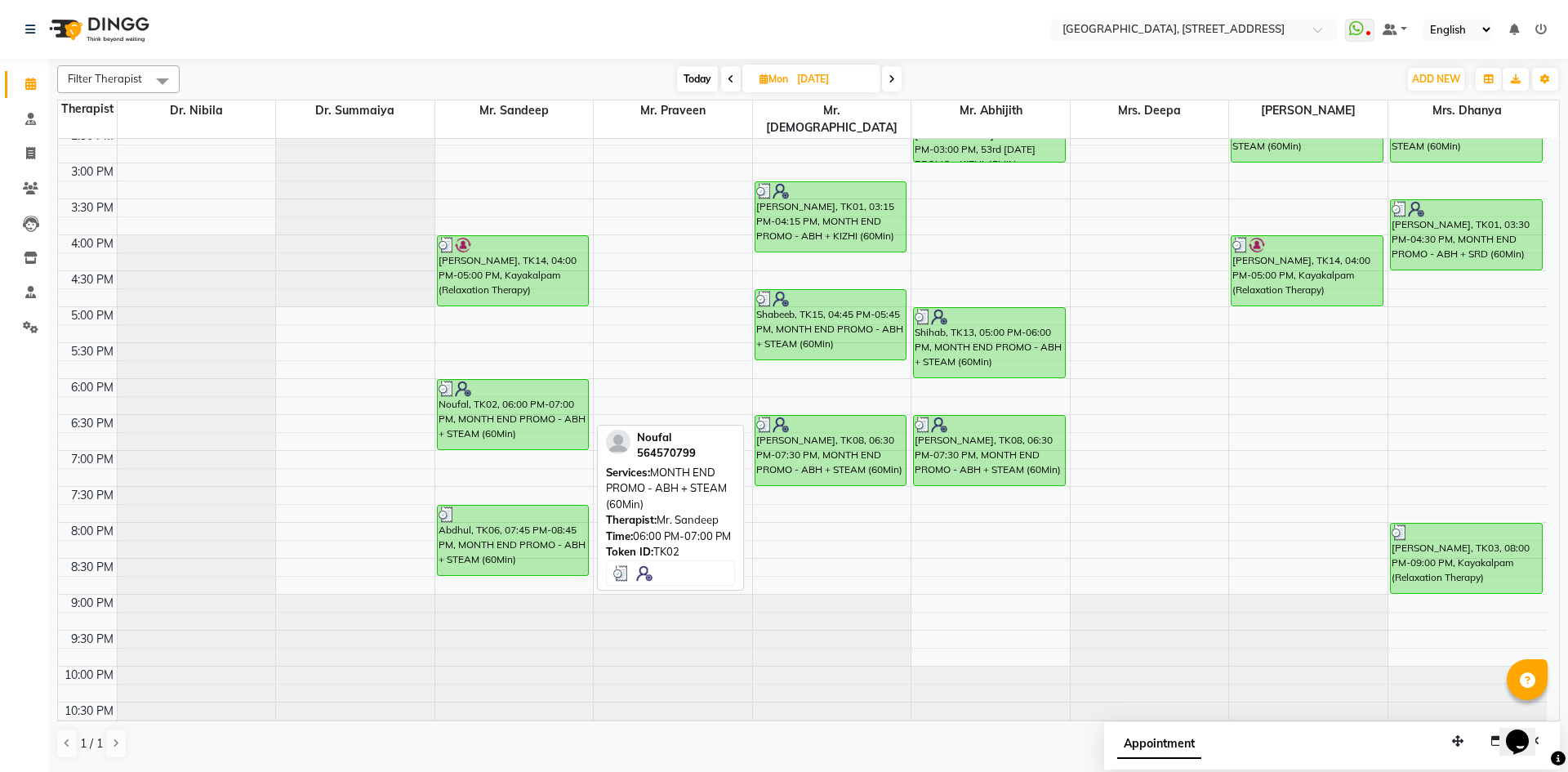
click at [479, 398] on div "Noufal, TK02, 06:00 PM-07:00 PM, MONTH END PROMO - ABH + STEAM (60Min)" at bounding box center [513, 414] width 151 height 69
select select "3"
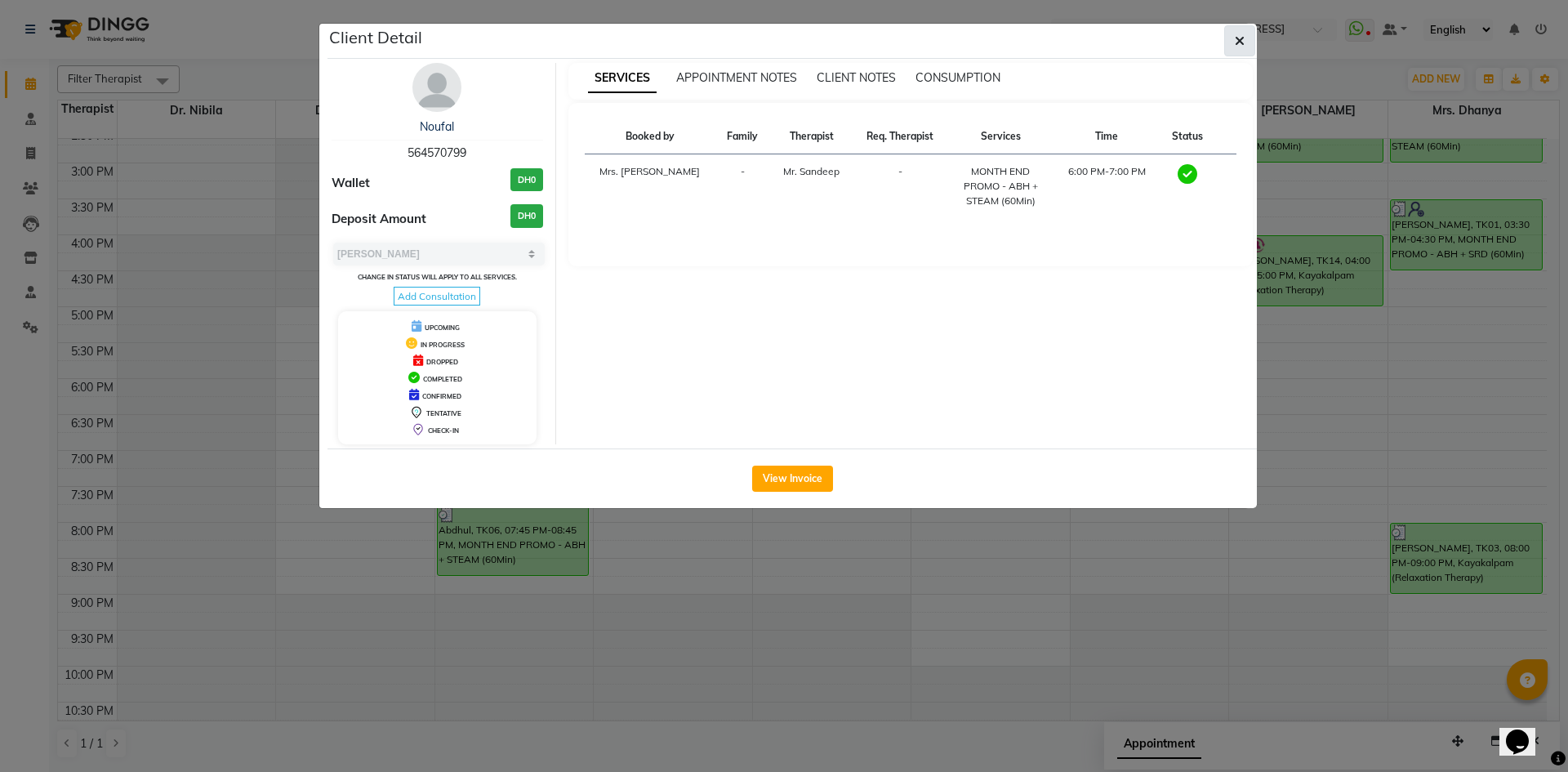
click at [1229, 36] on button "button" at bounding box center [1239, 40] width 31 height 31
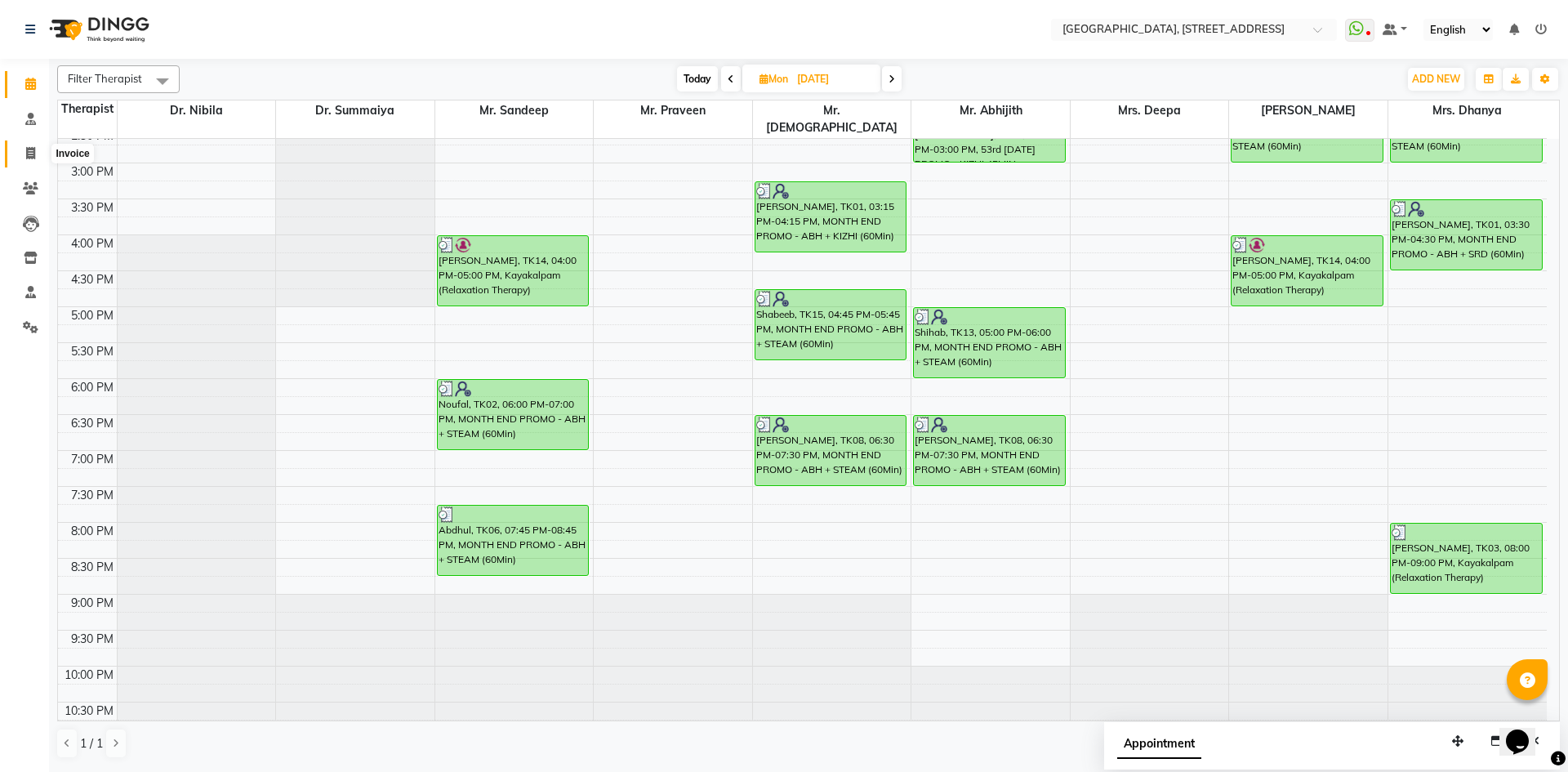
click at [38, 150] on span at bounding box center [31, 153] width 28 height 19
select select "service"
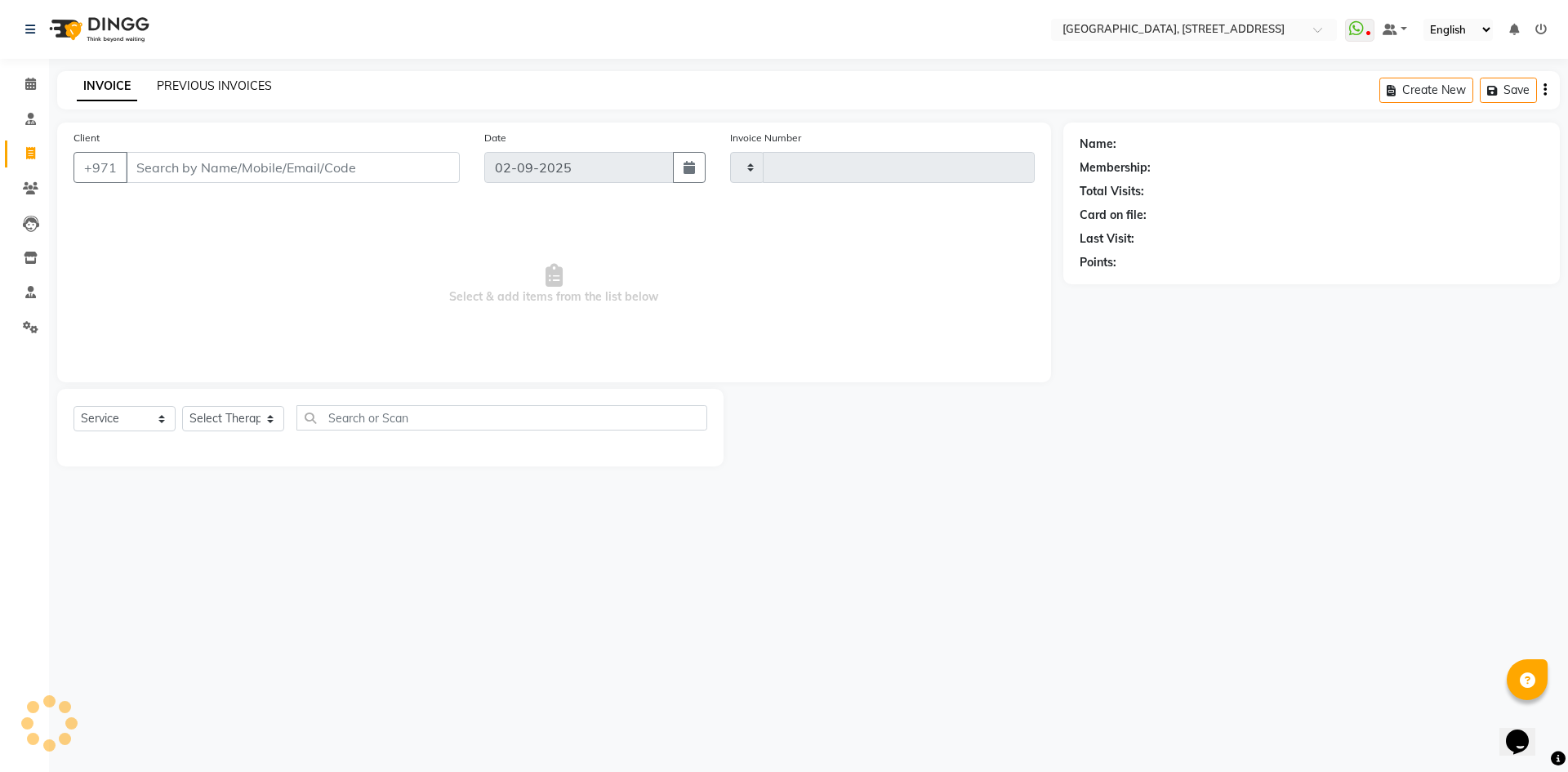
type input "2059"
click at [232, 89] on link "PREVIOUS INVOICES" at bounding box center [214, 86] width 115 height 15
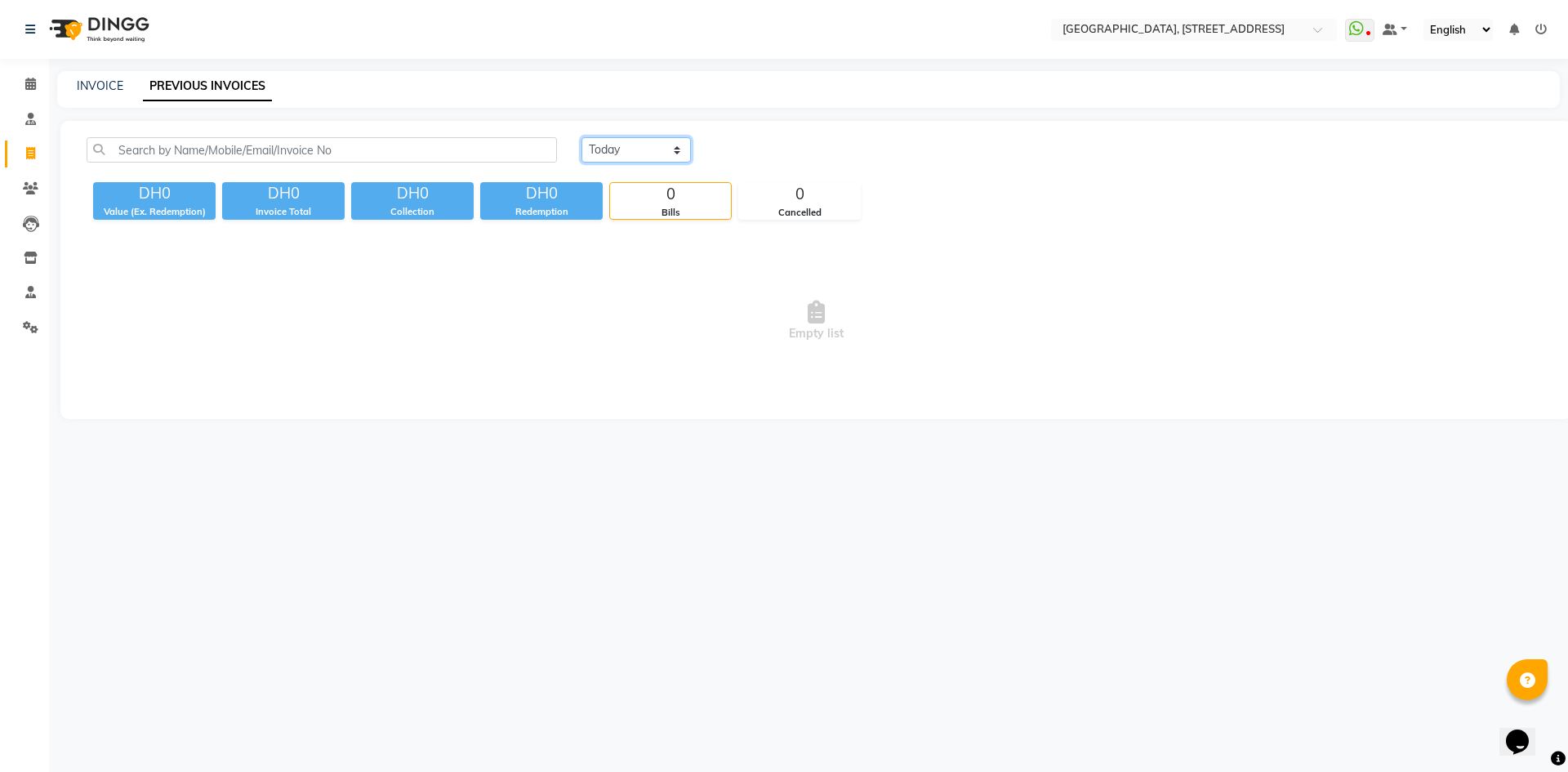
click at [664, 153] on select "Today Yesterday Custom Range" at bounding box center [635, 150] width 109 height 25
select select "yesterday"
click at [581, 138] on select "Today Yesterday Custom Range" at bounding box center [635, 150] width 109 height 25
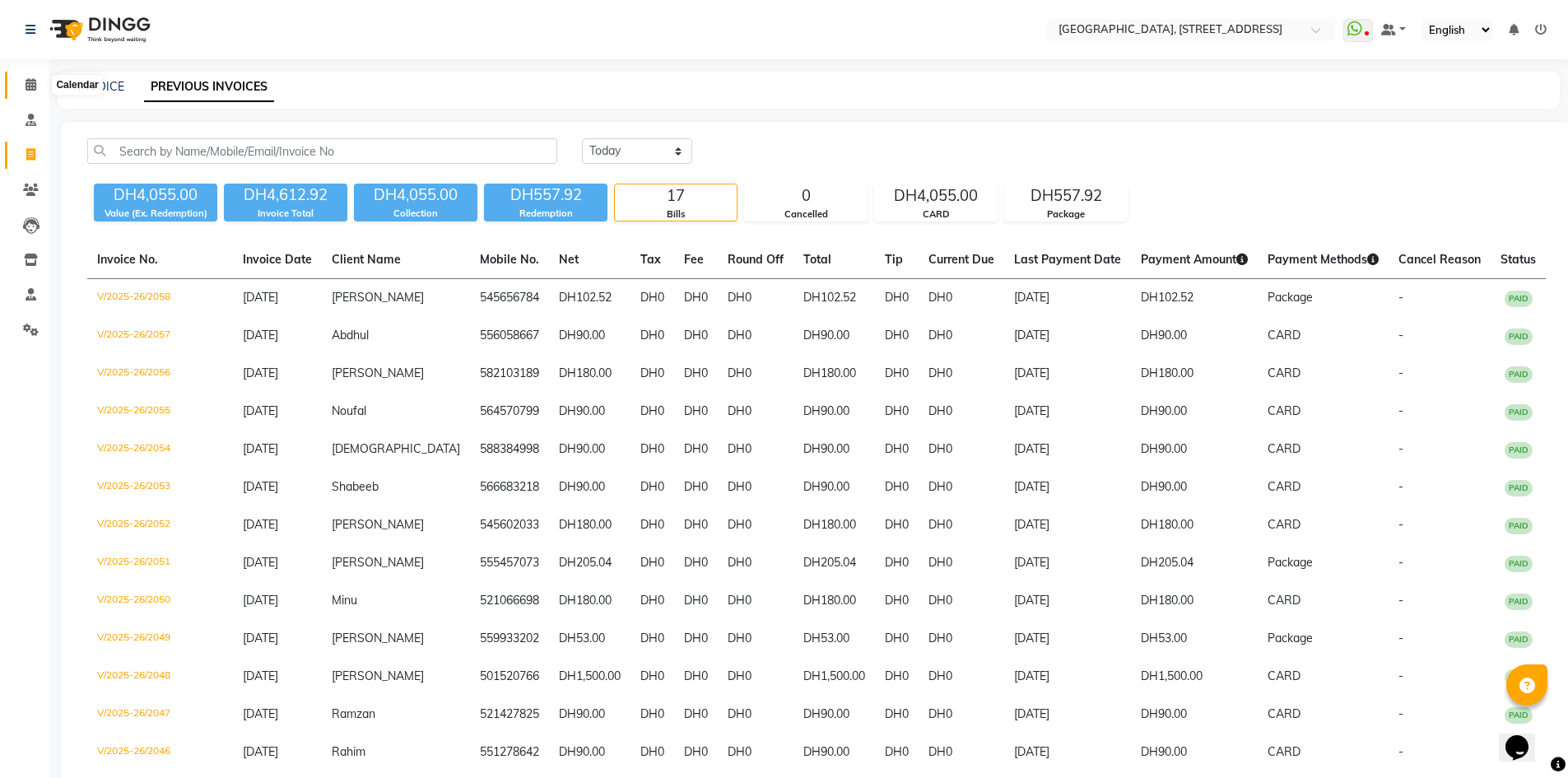
click at [22, 82] on span at bounding box center [31, 85] width 29 height 19
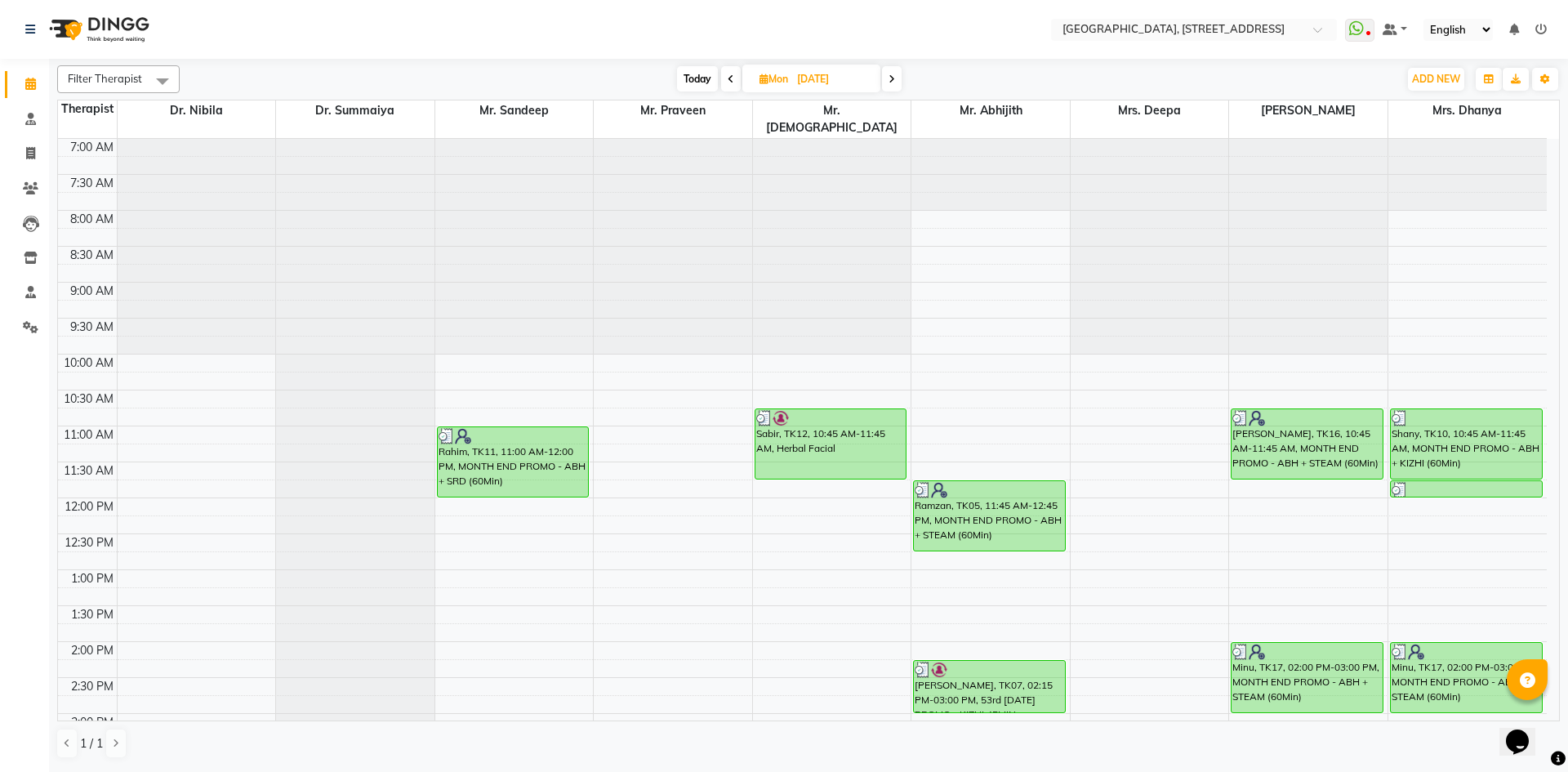
click at [895, 82] on icon at bounding box center [892, 79] width 7 height 10
type input "02-09-2025"
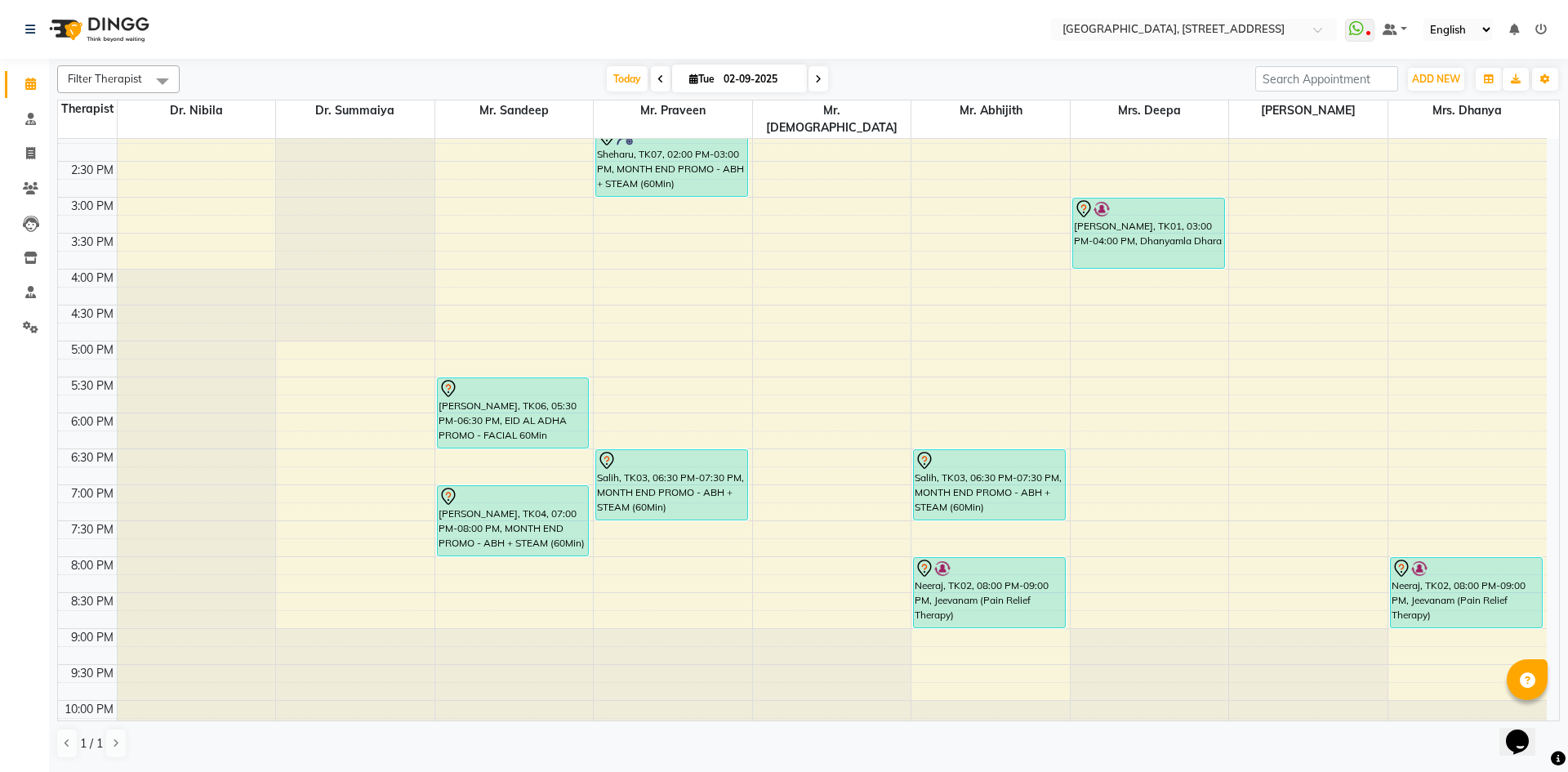
scroll to position [550, 0]
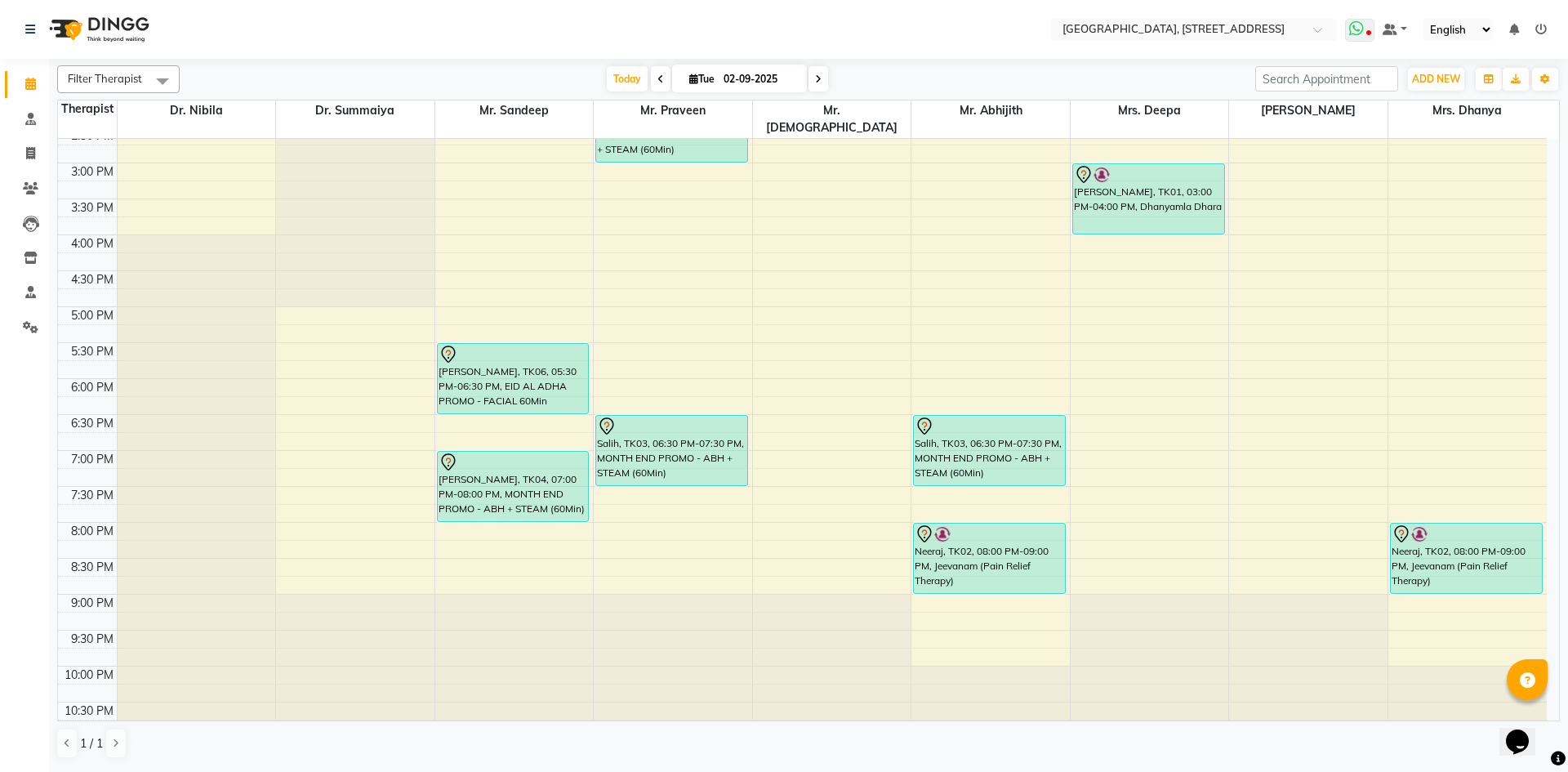
click at [1361, 31] on icon at bounding box center [1356, 28] width 15 height 17
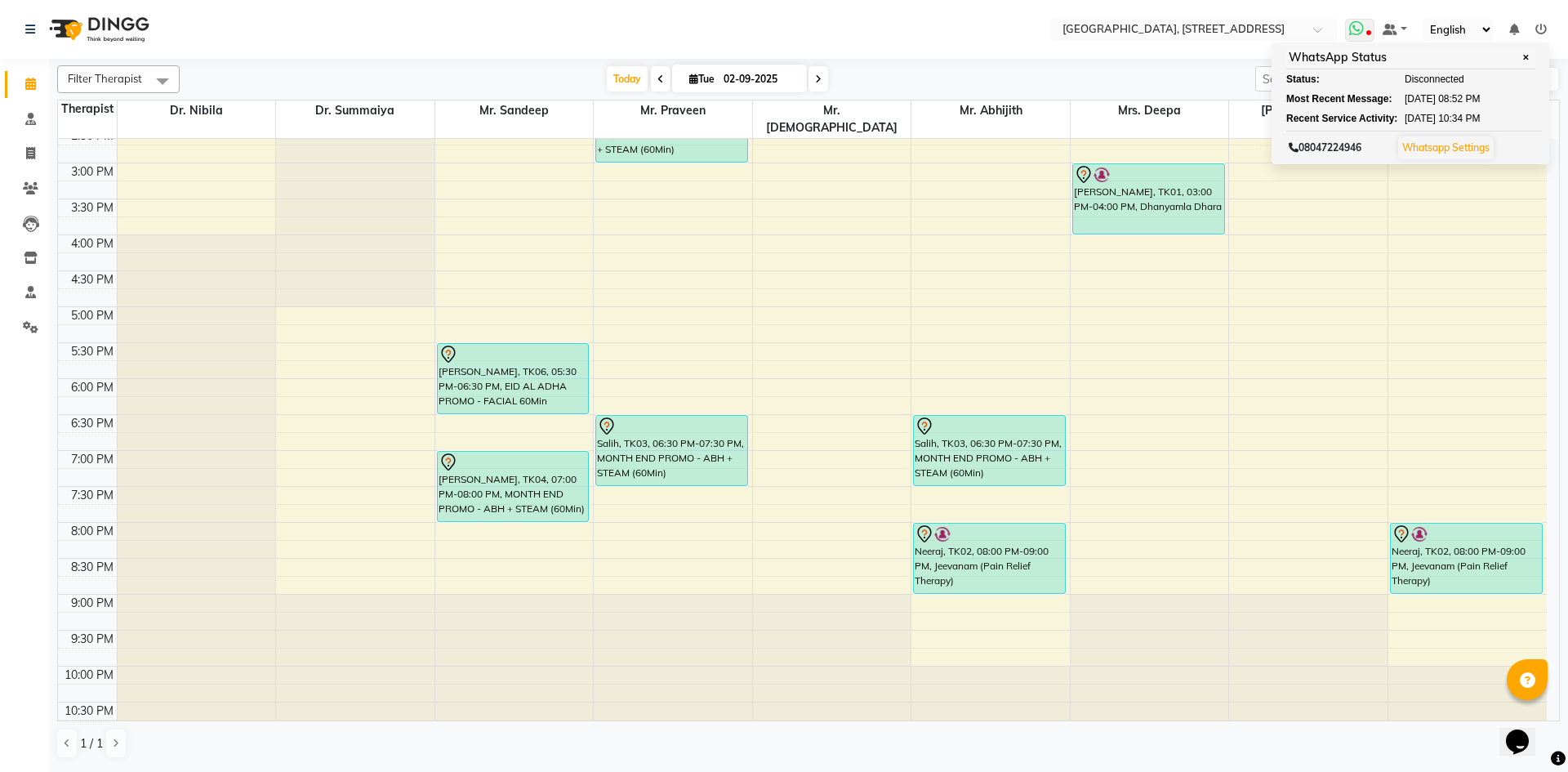
click at [1360, 26] on icon at bounding box center [1356, 28] width 15 height 17
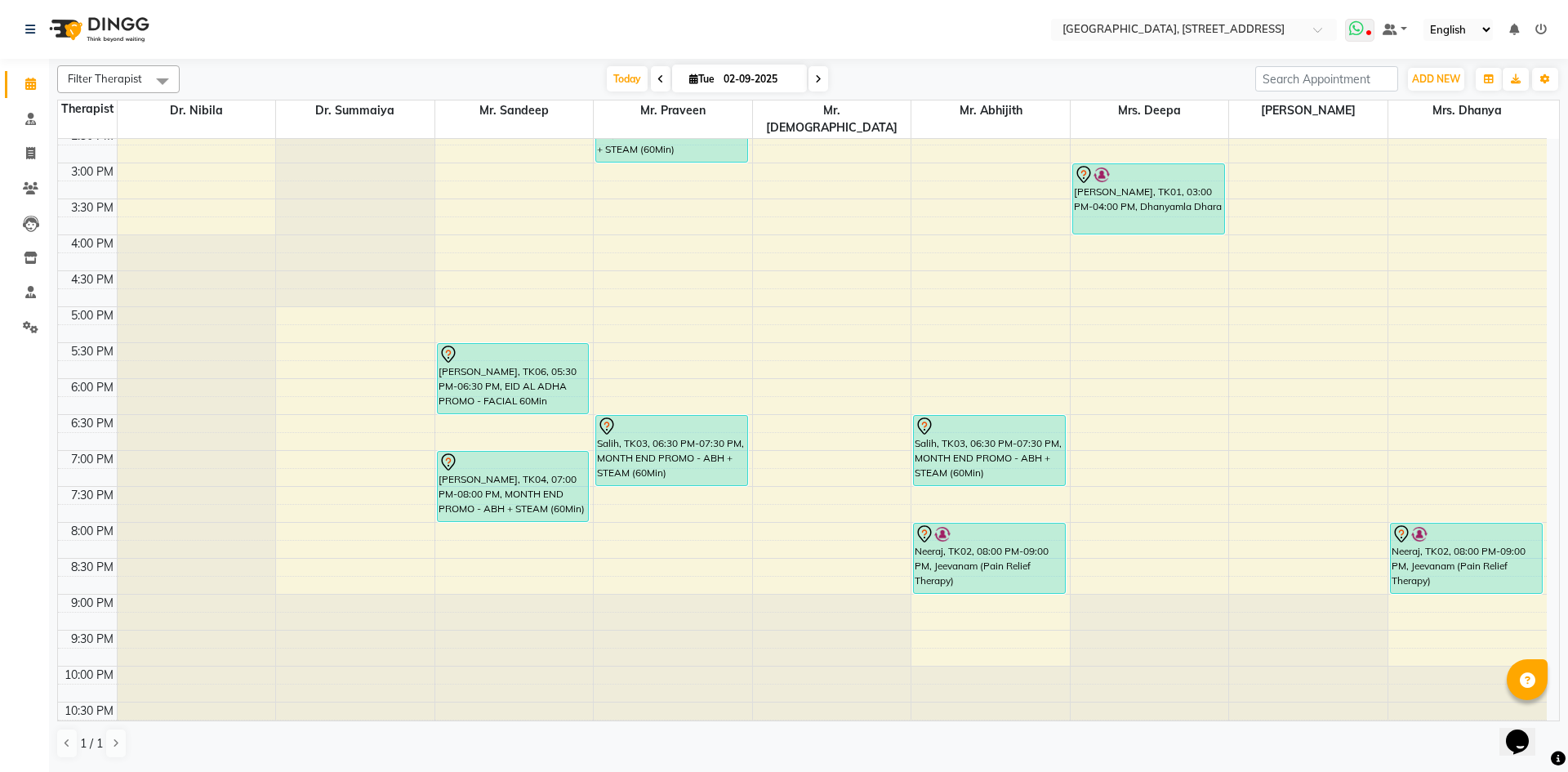
click at [1355, 25] on icon at bounding box center [1356, 28] width 15 height 17
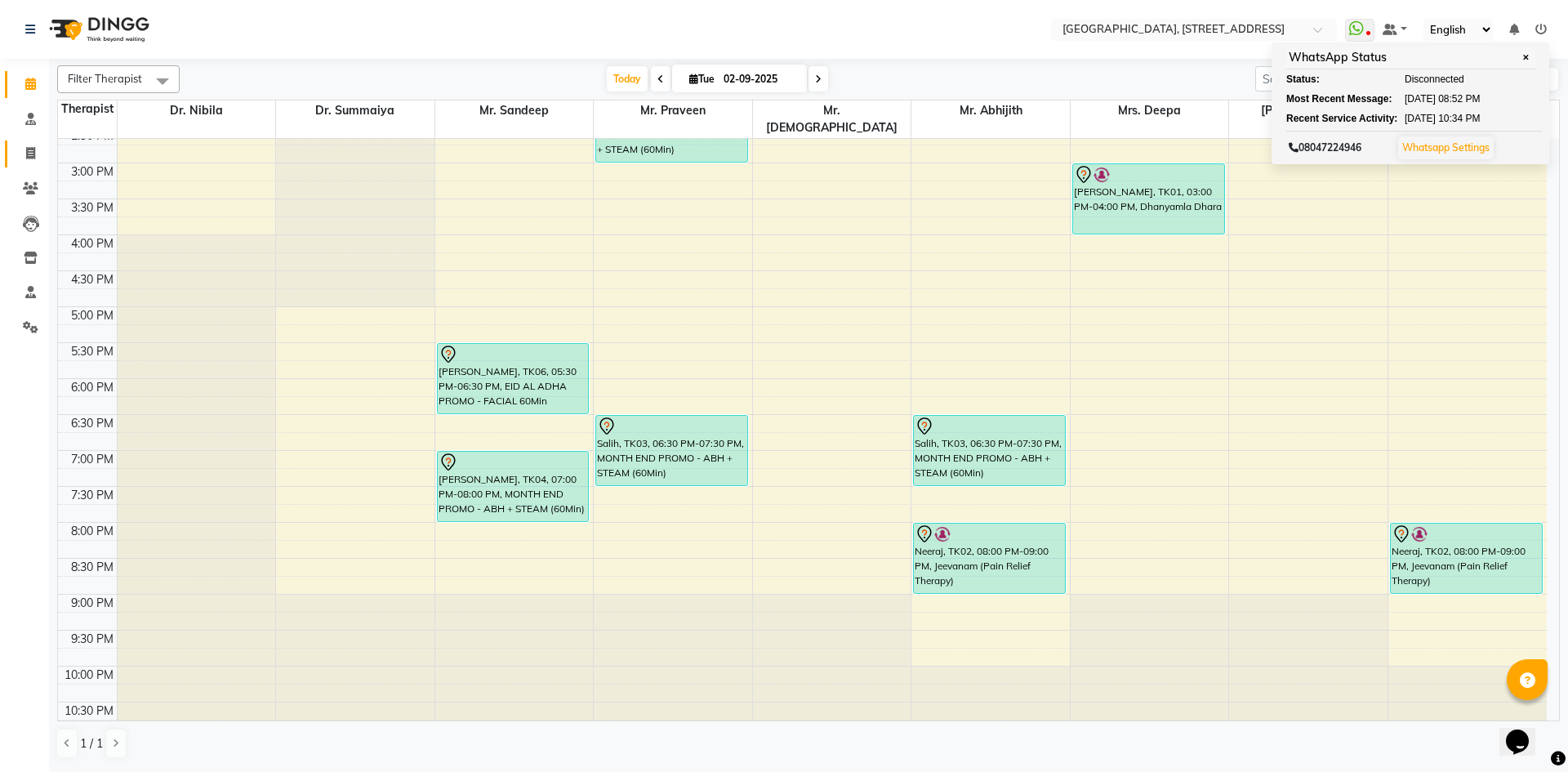
click at [28, 143] on link "Invoice" at bounding box center [24, 153] width 39 height 27
select select "service"
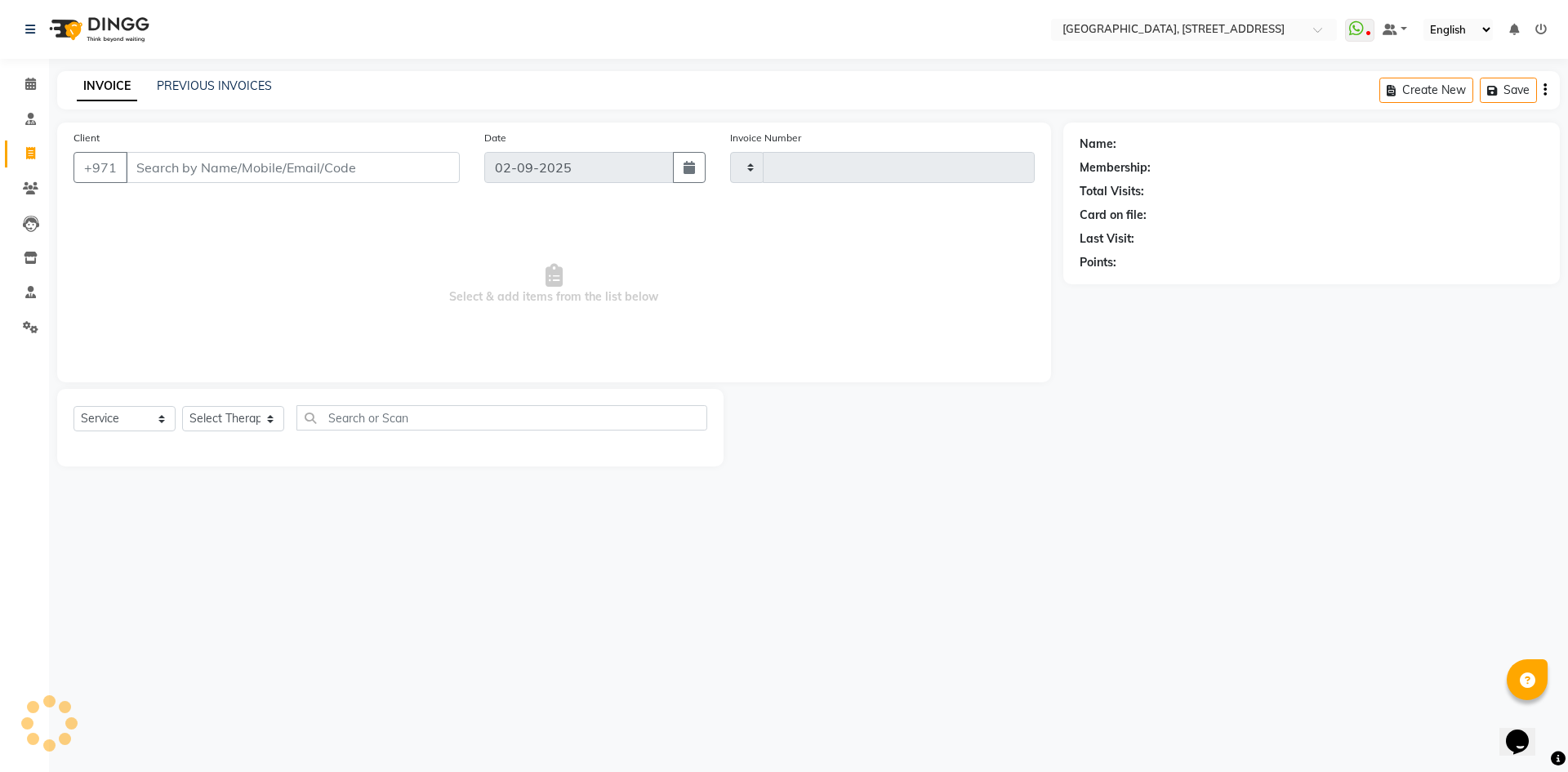
type input "2059"
select select "4538"
click at [201, 78] on link "PREVIOUS INVOICES" at bounding box center [214, 86] width 115 height 15
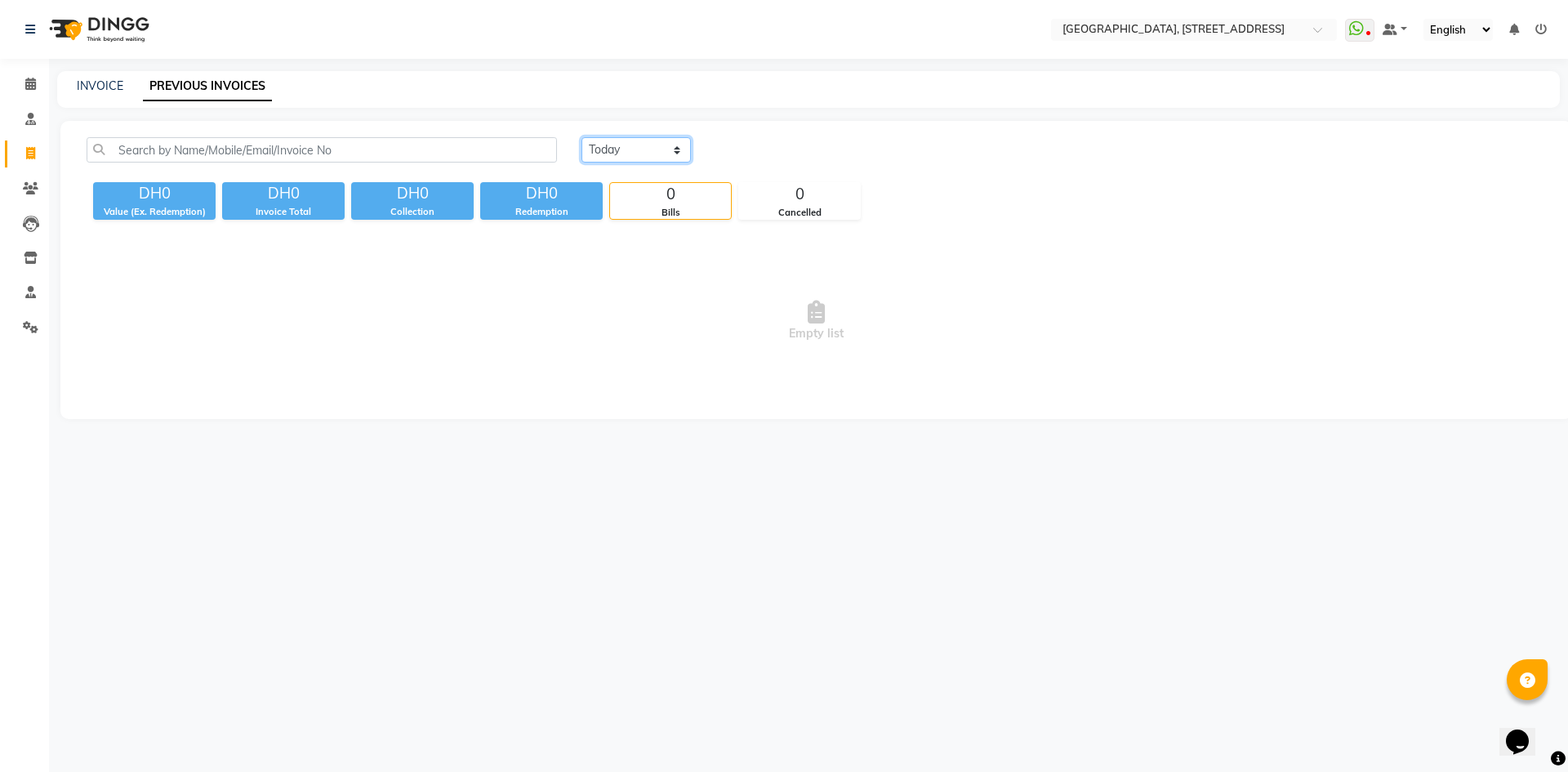
click at [664, 138] on select "Today Yesterday Custom Range" at bounding box center [635, 150] width 109 height 25
select select "yesterday"
click at [581, 138] on select "Today Yesterday Custom Range" at bounding box center [635, 150] width 109 height 25
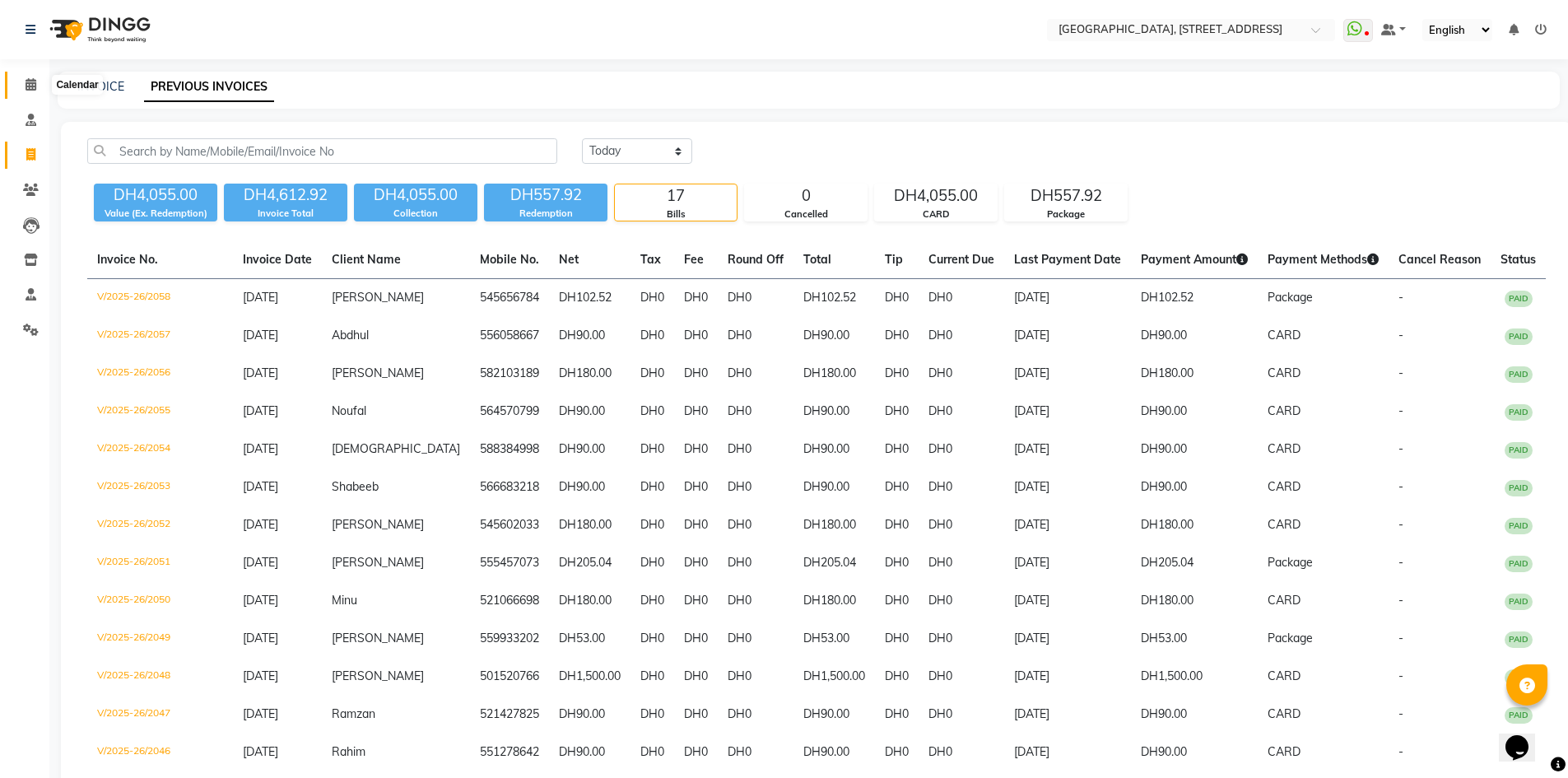
click at [26, 80] on icon at bounding box center [30, 84] width 11 height 13
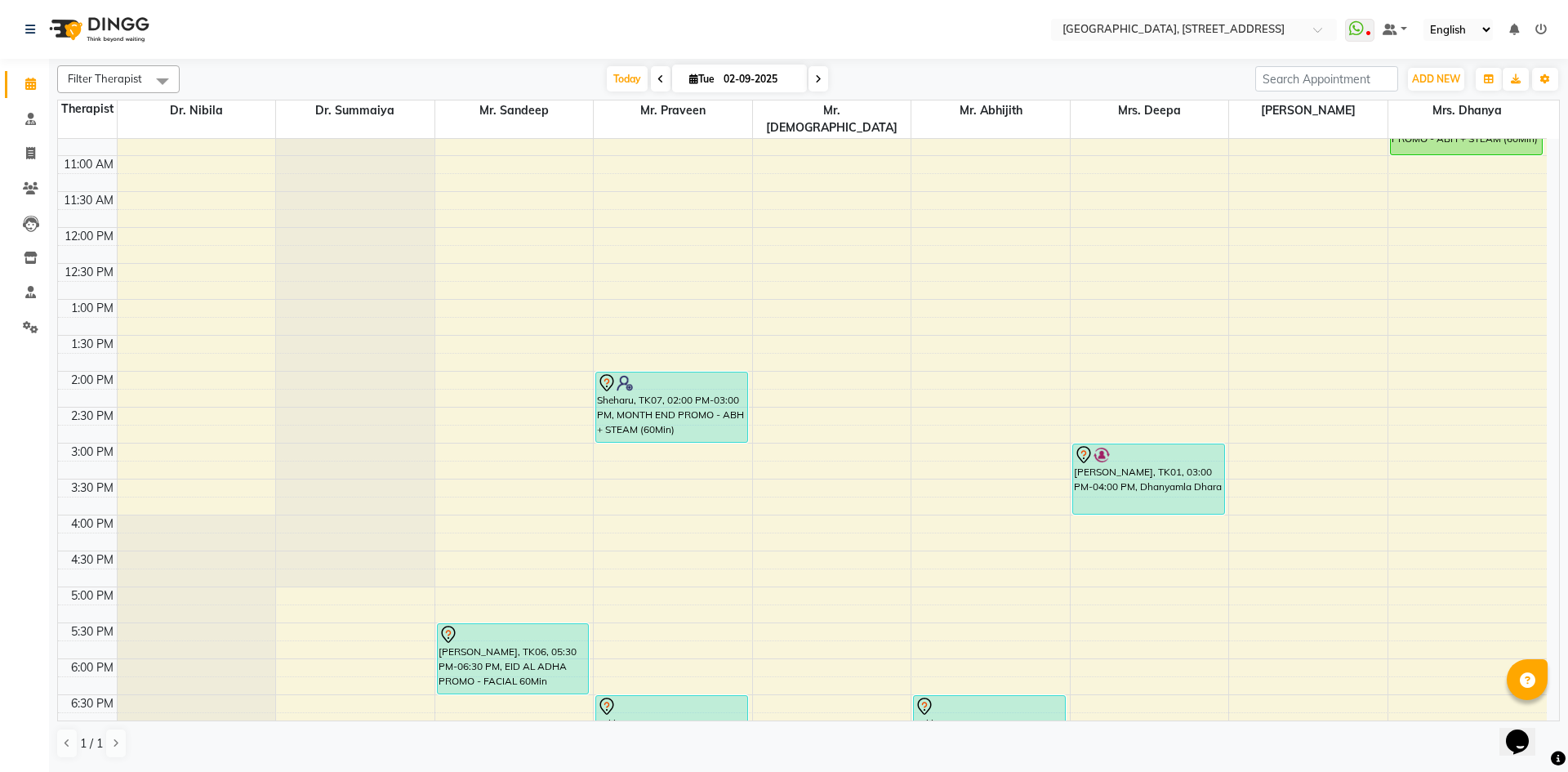
scroll to position [251, 0]
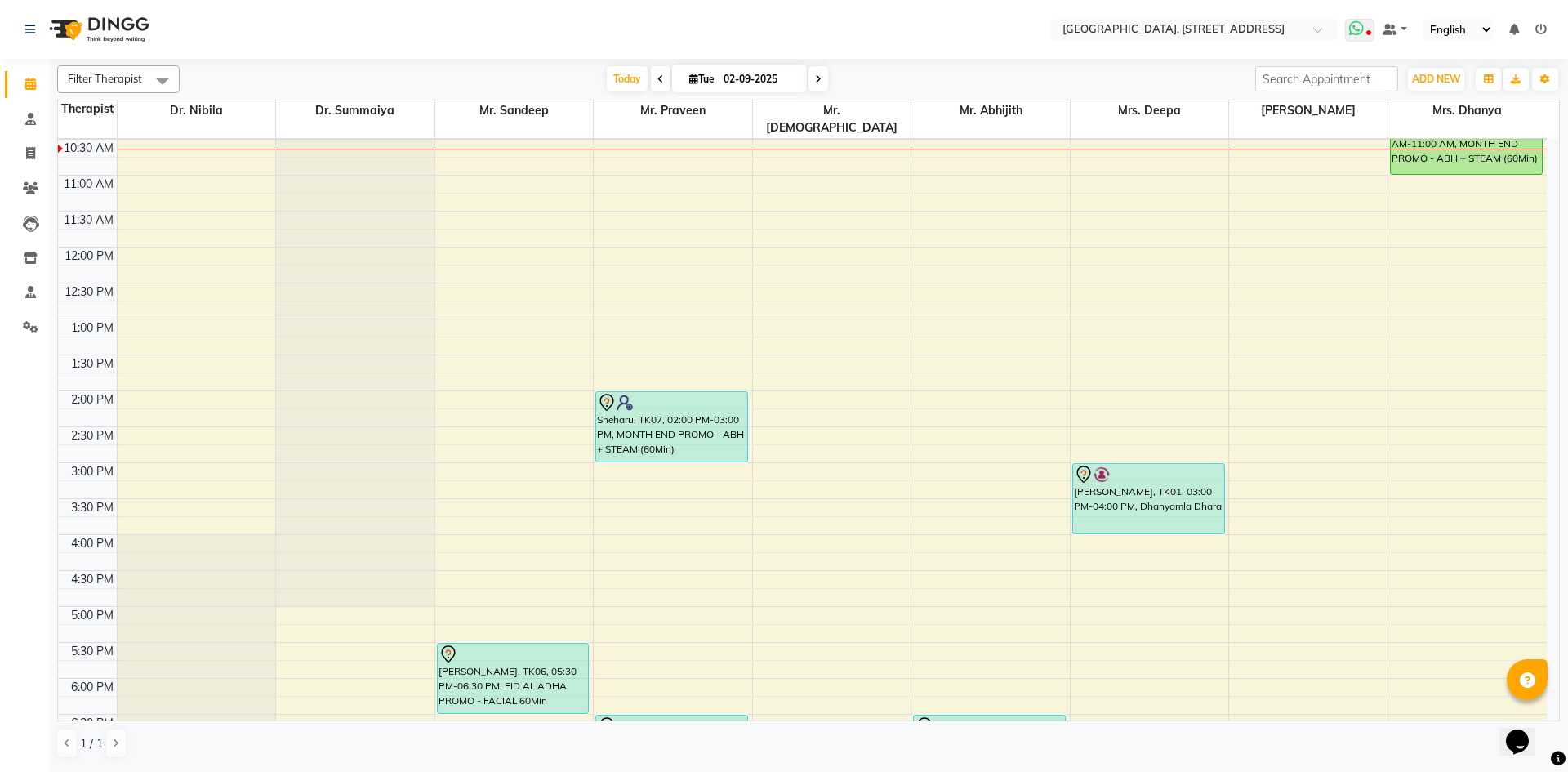
click at [1362, 22] on icon at bounding box center [1356, 28] width 15 height 17
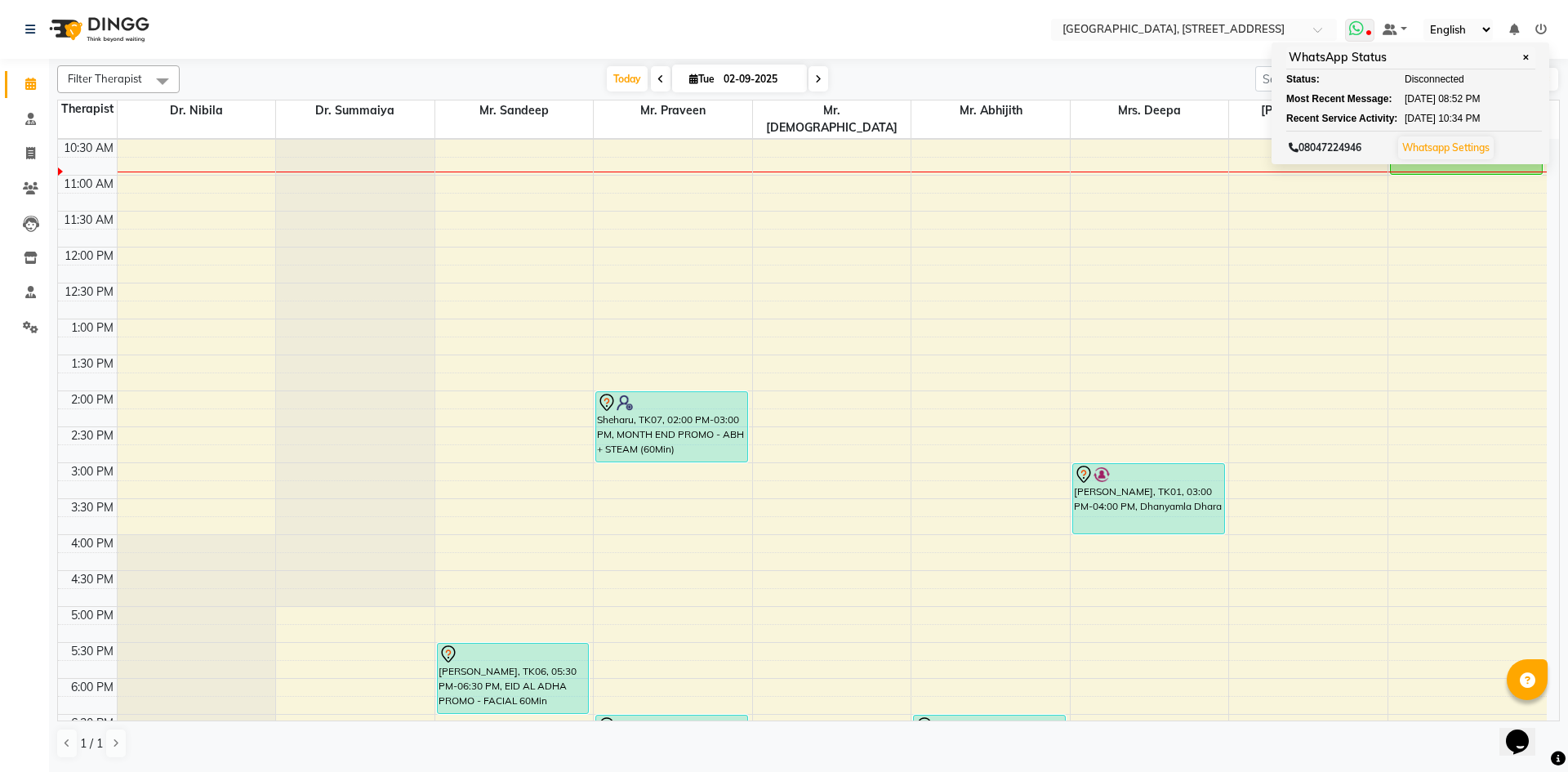
click at [1371, 29] on span at bounding box center [1359, 30] width 29 height 23
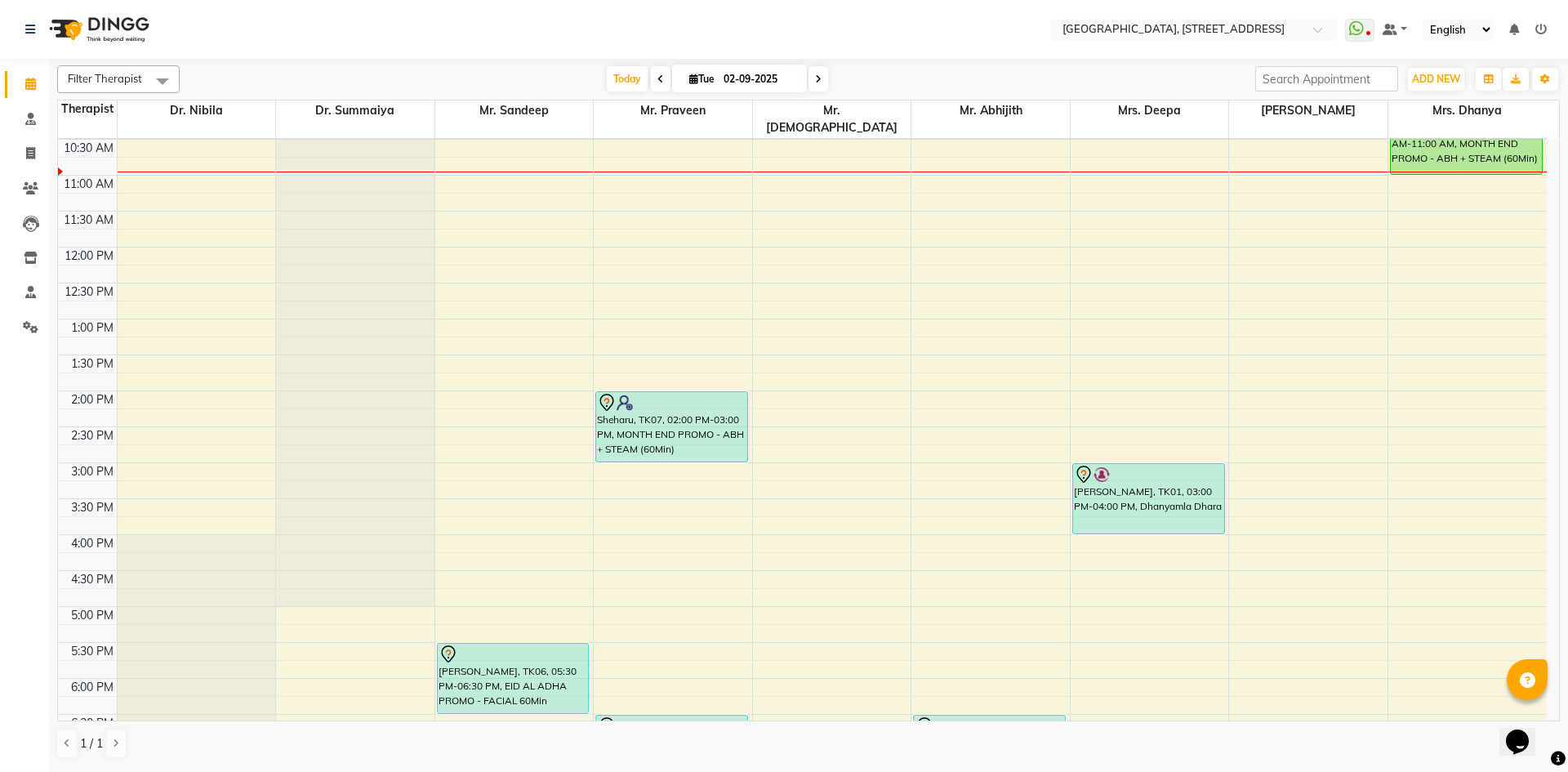
click at [1363, 18] on nav "Select Location × Greendot Ayurvedic Center, Al Ettihad Street E11 WhatsApp Sta…" at bounding box center [784, 29] width 1568 height 59
click at [1356, 24] on icon at bounding box center [1356, 28] width 15 height 17
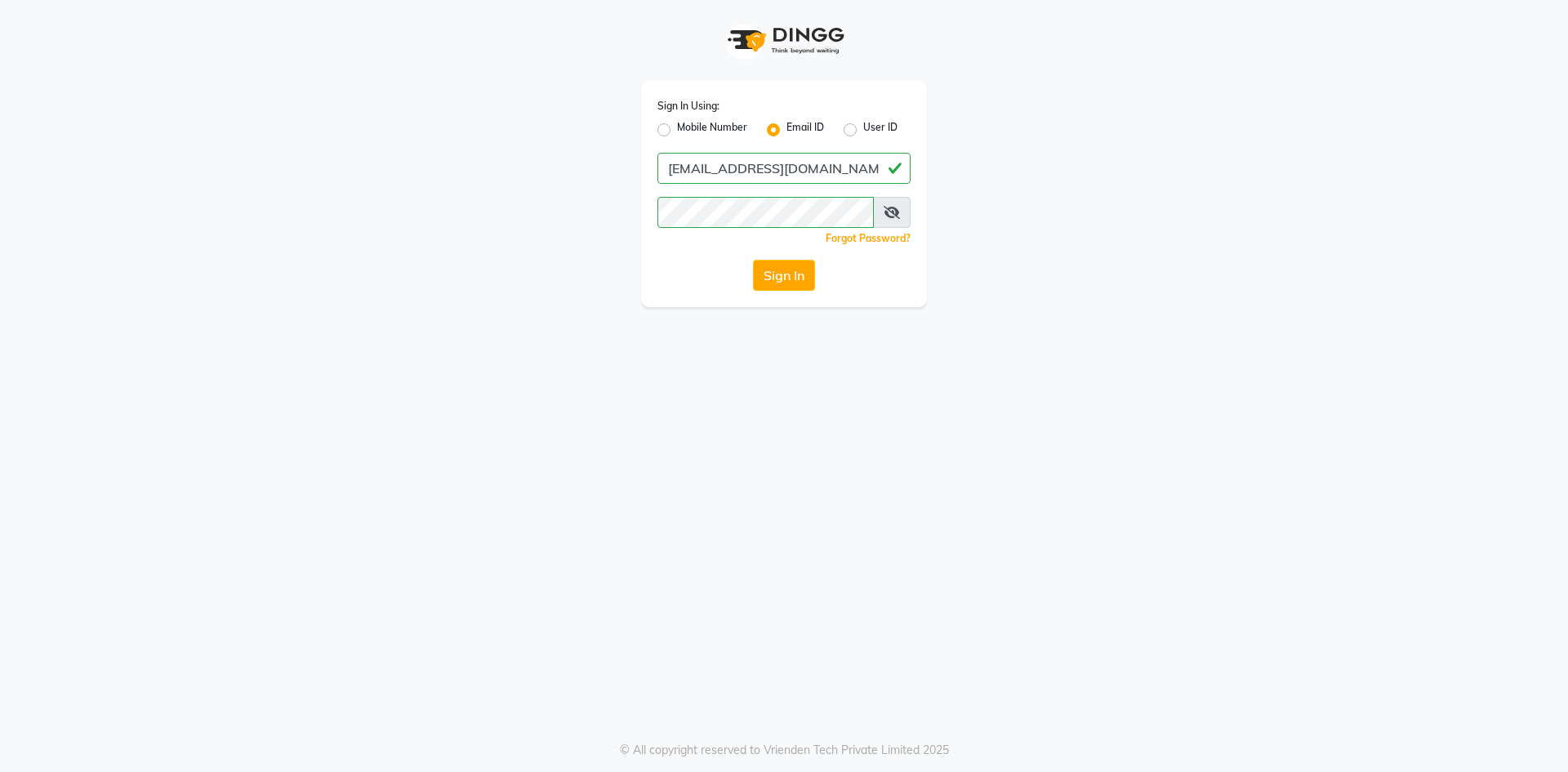
click at [884, 157] on input "[EMAIL_ADDRESS][DOMAIN_NAME]" at bounding box center [784, 168] width 253 height 31
type input "g"
type input "[EMAIL_ADDRESS][DOMAIN_NAME]"
click at [753, 260] on button "Sign In" at bounding box center [784, 275] width 62 height 31
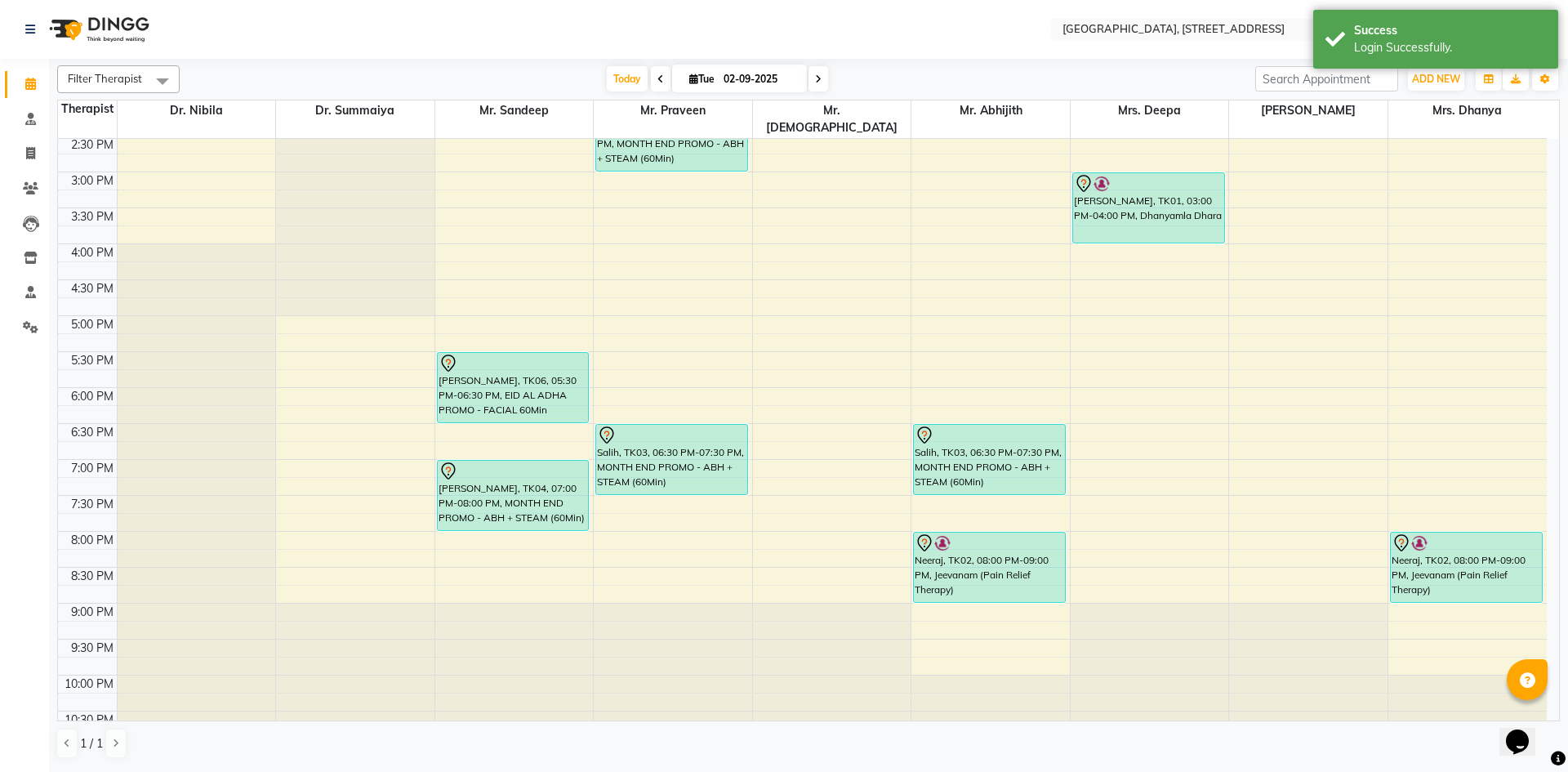
scroll to position [550, 0]
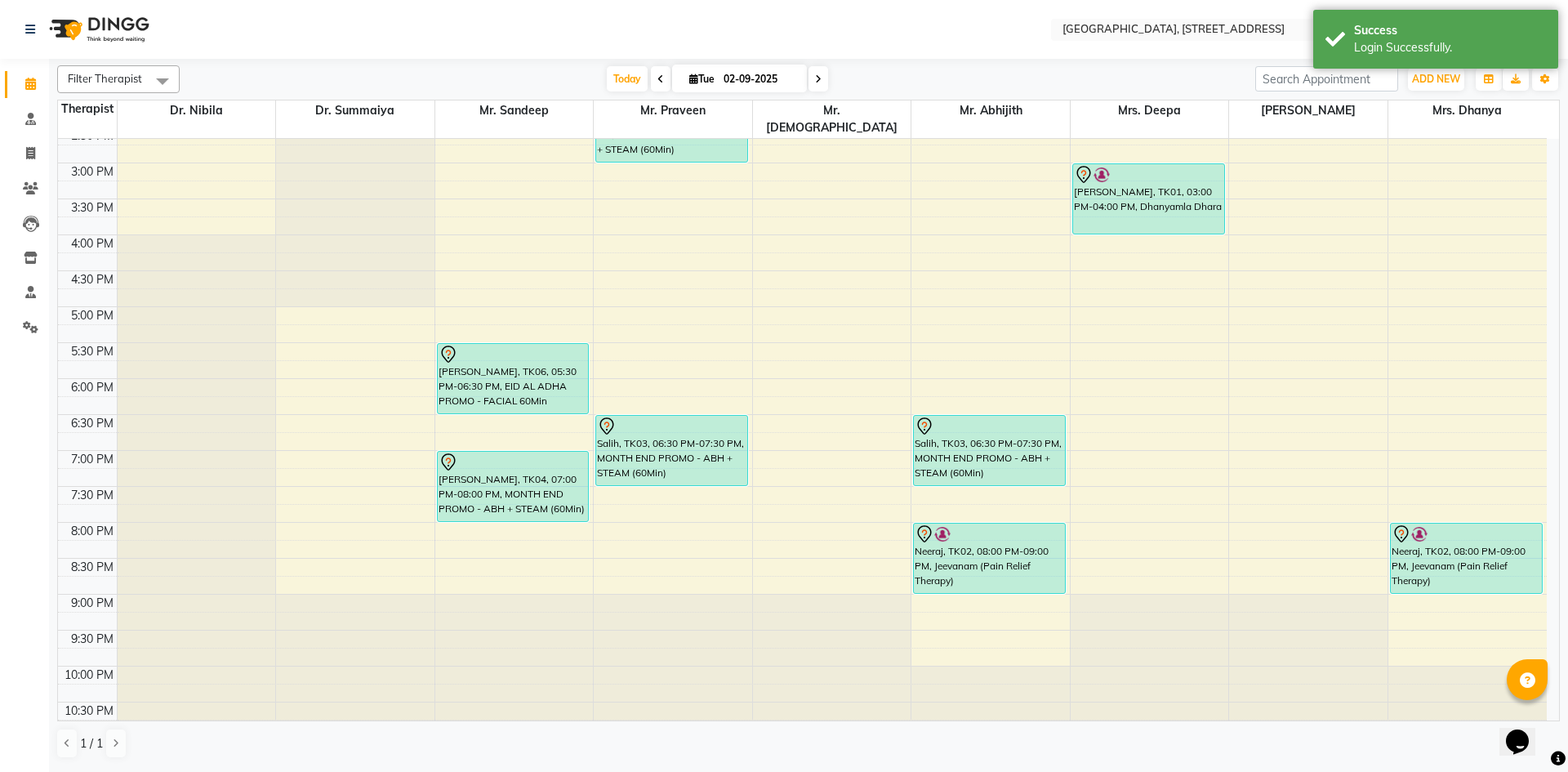
click at [672, 497] on div "7:00 AM 7:30 AM 8:00 AM 8:30 AM 9:00 AM 9:30 AM 10:00 AM 10:30 AM 11:00 AM 11:3…" at bounding box center [803, 163] width 1489 height 1149
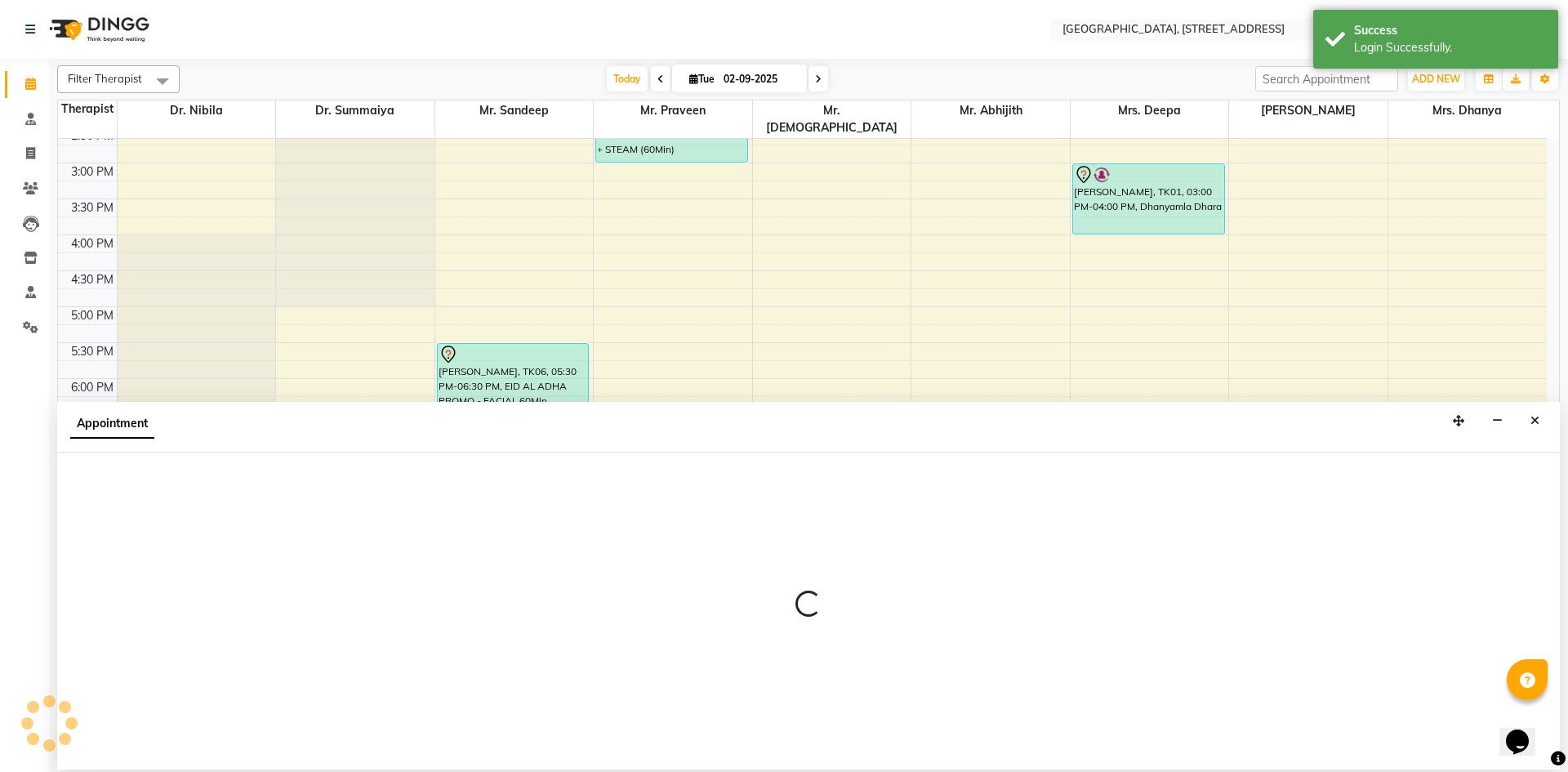
select select "27241"
select select "tentative"
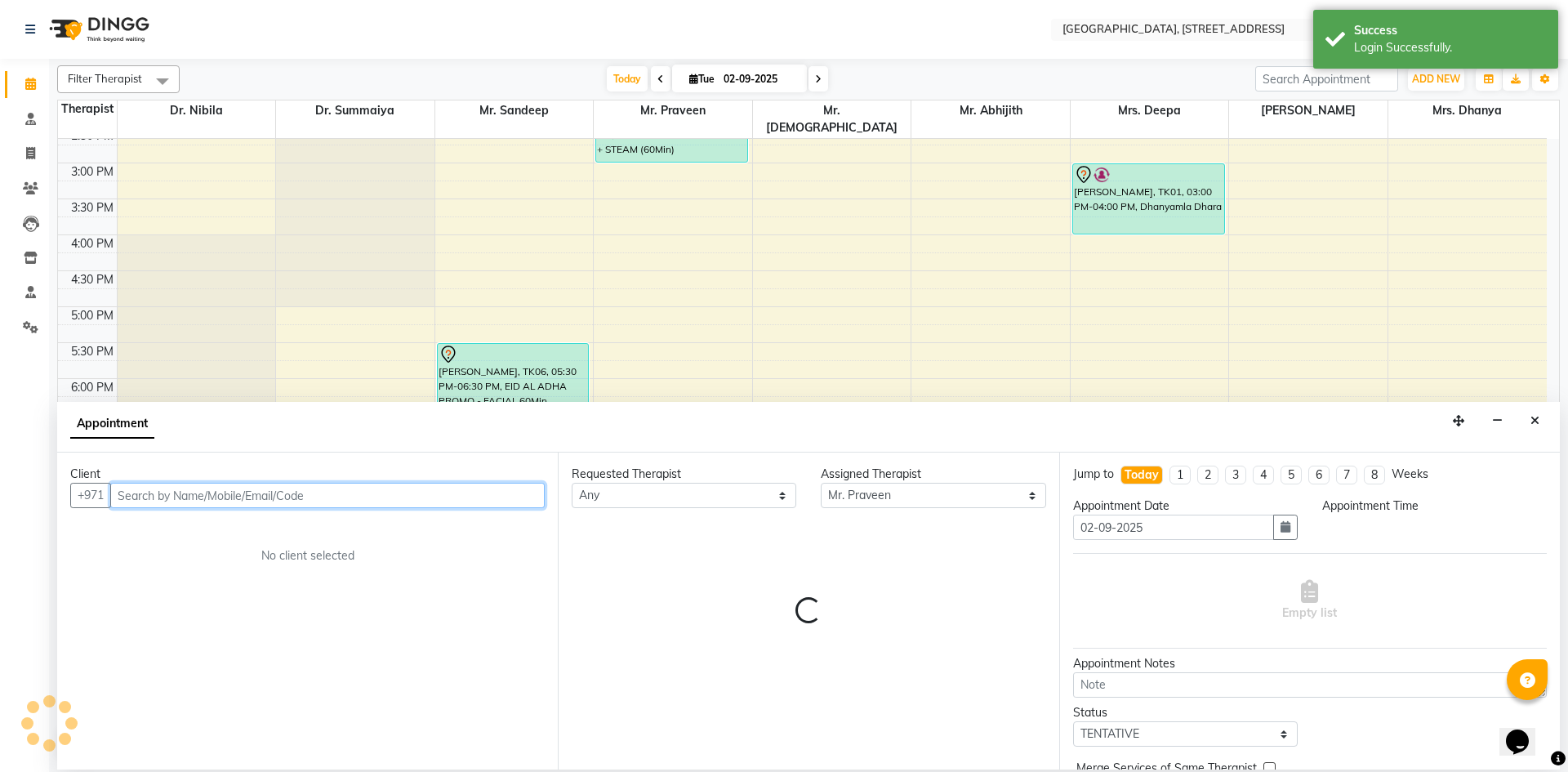
select select "1185"
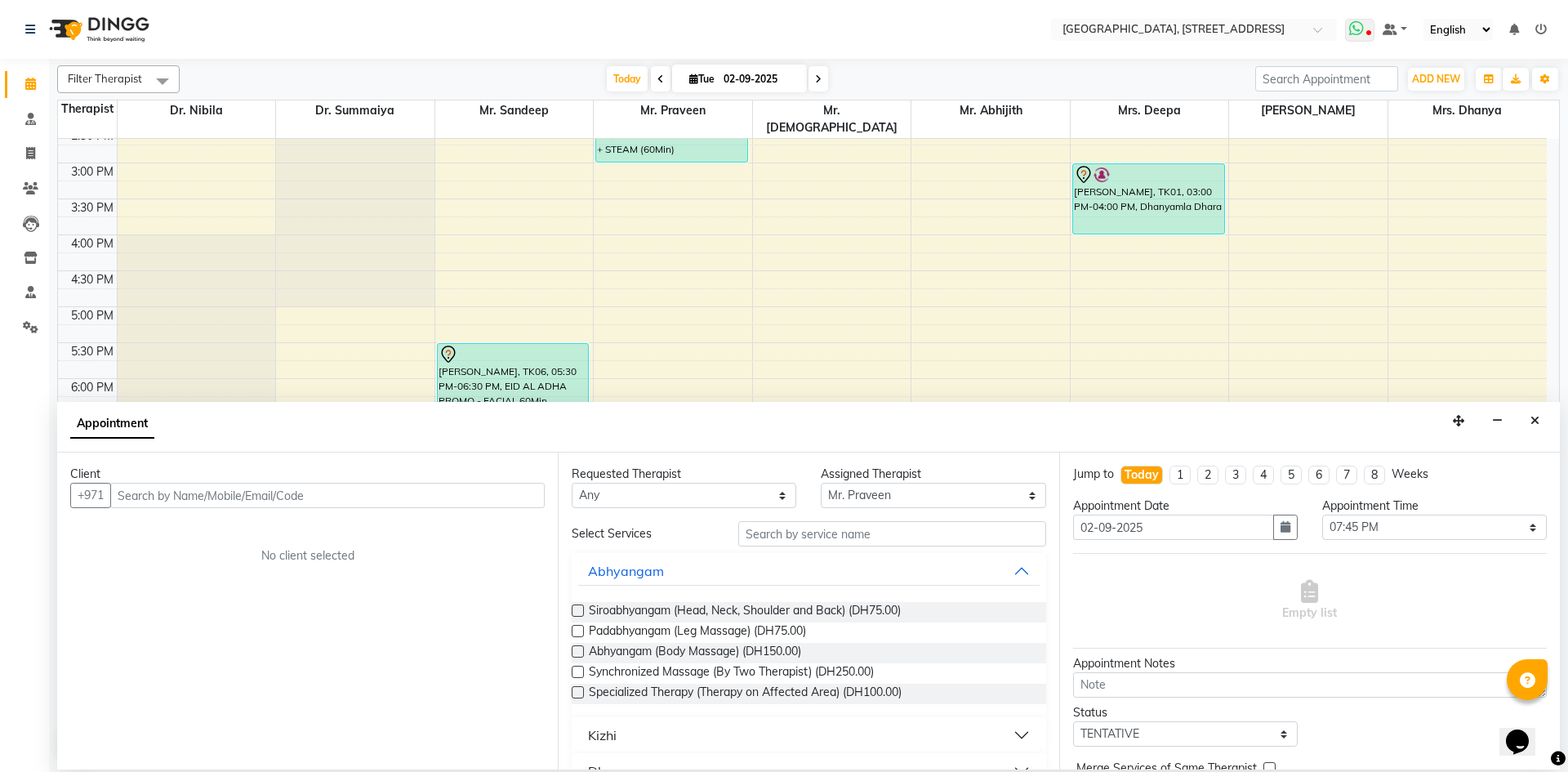
click at [1372, 20] on span at bounding box center [1359, 30] width 29 height 23
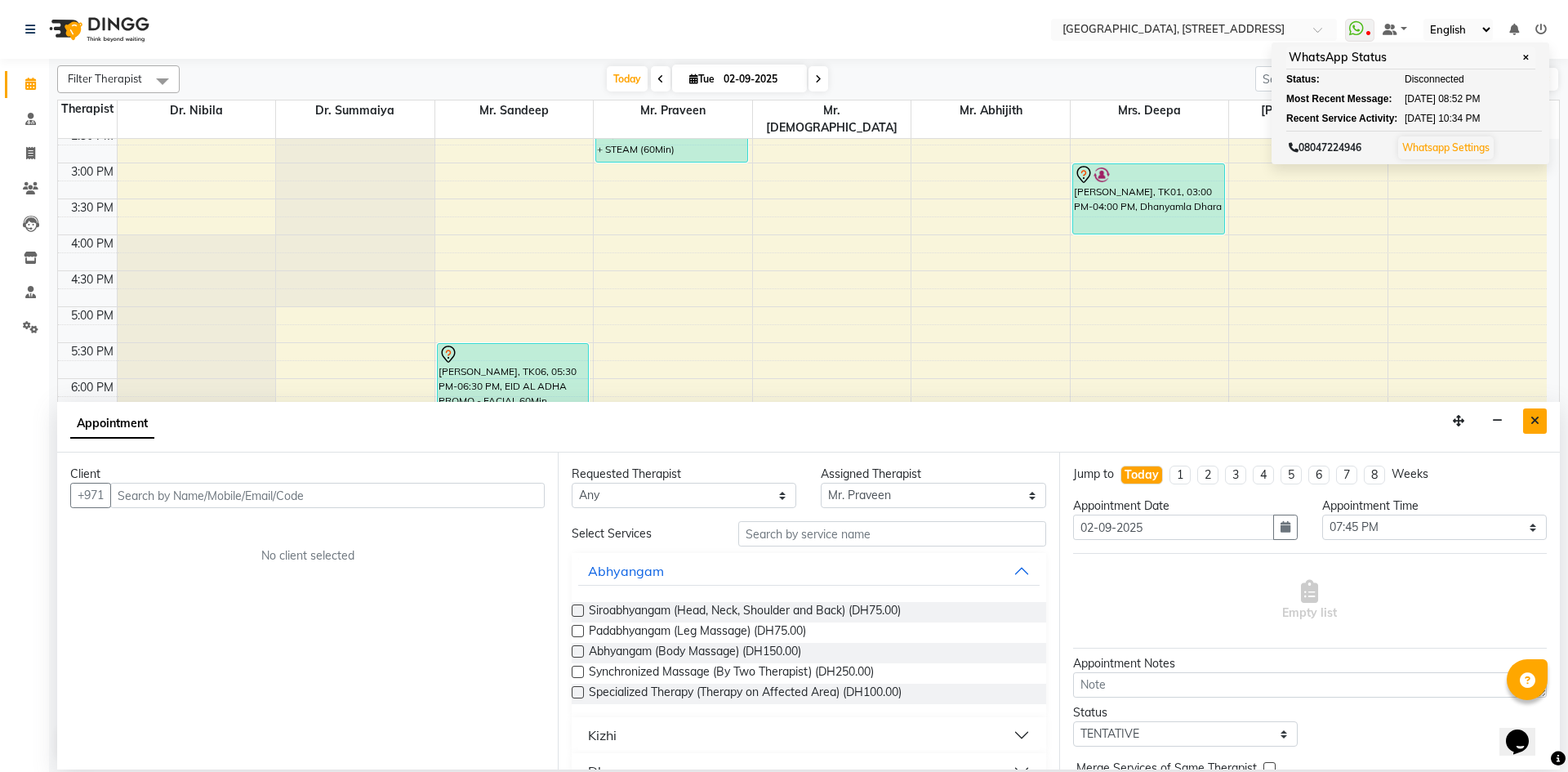
click at [1529, 419] on button "Close" at bounding box center [1535, 421] width 23 height 25
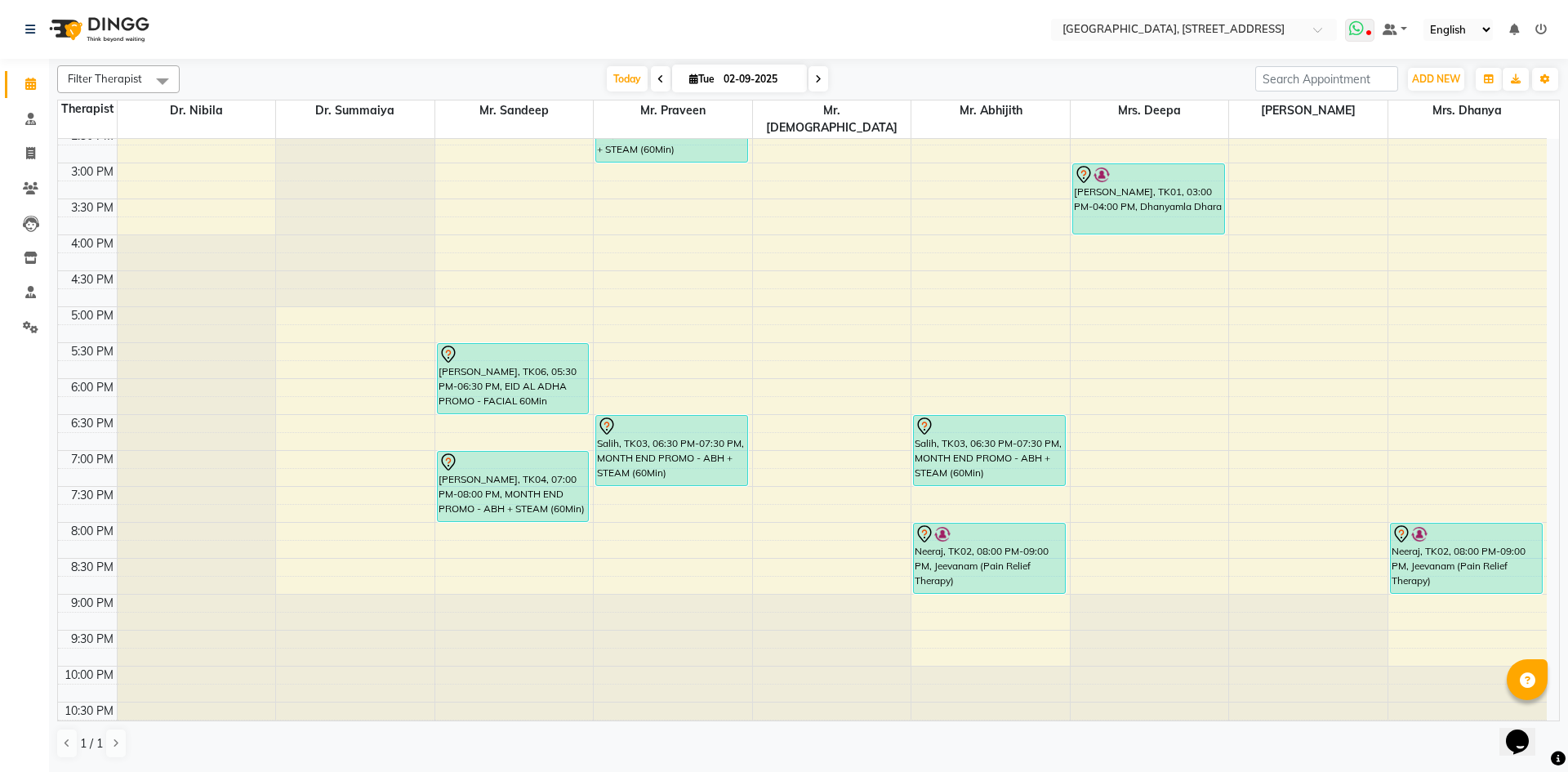
click at [1359, 26] on icon at bounding box center [1356, 28] width 15 height 17
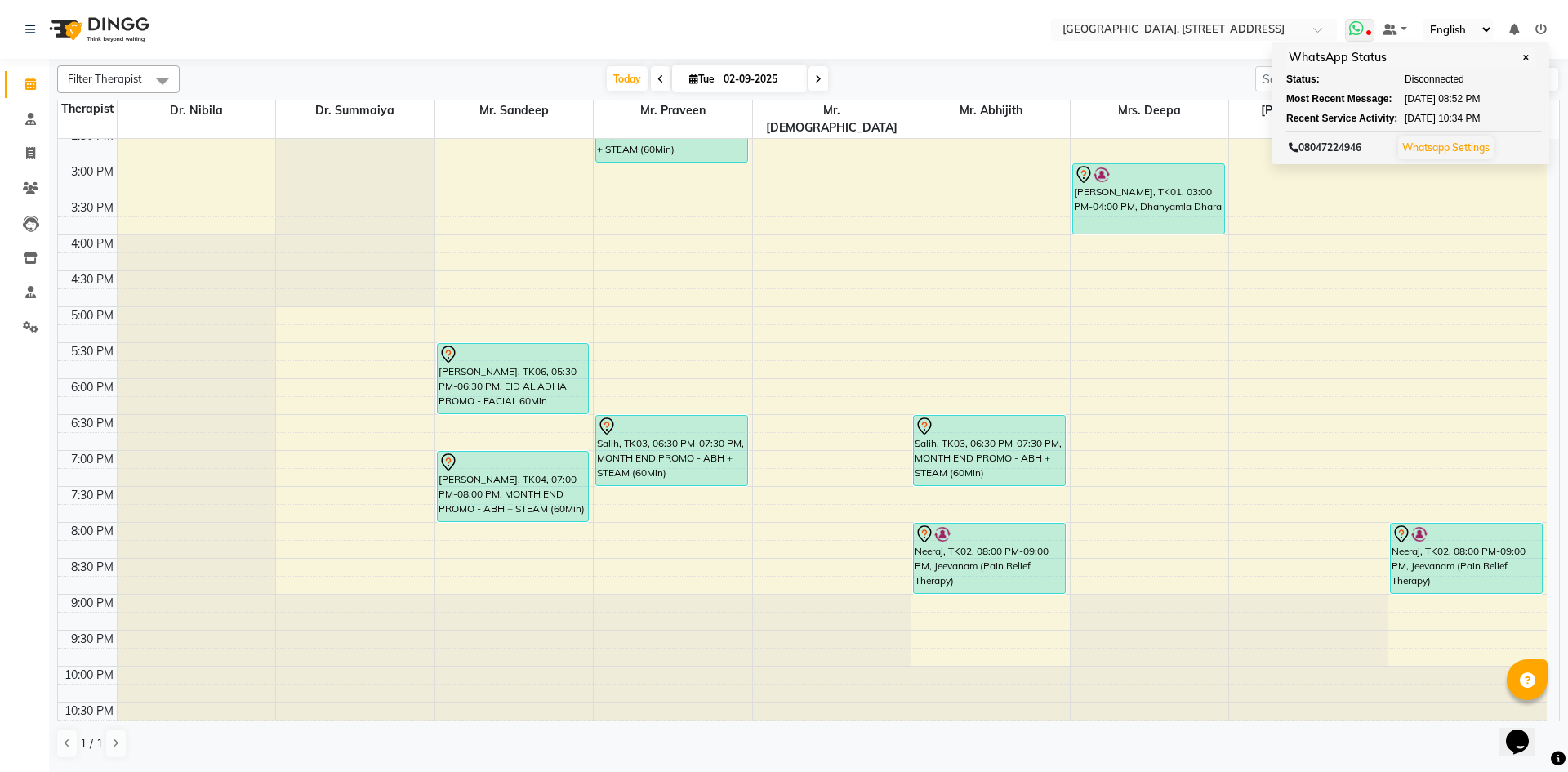
click at [1363, 31] on icon at bounding box center [1356, 28] width 15 height 17
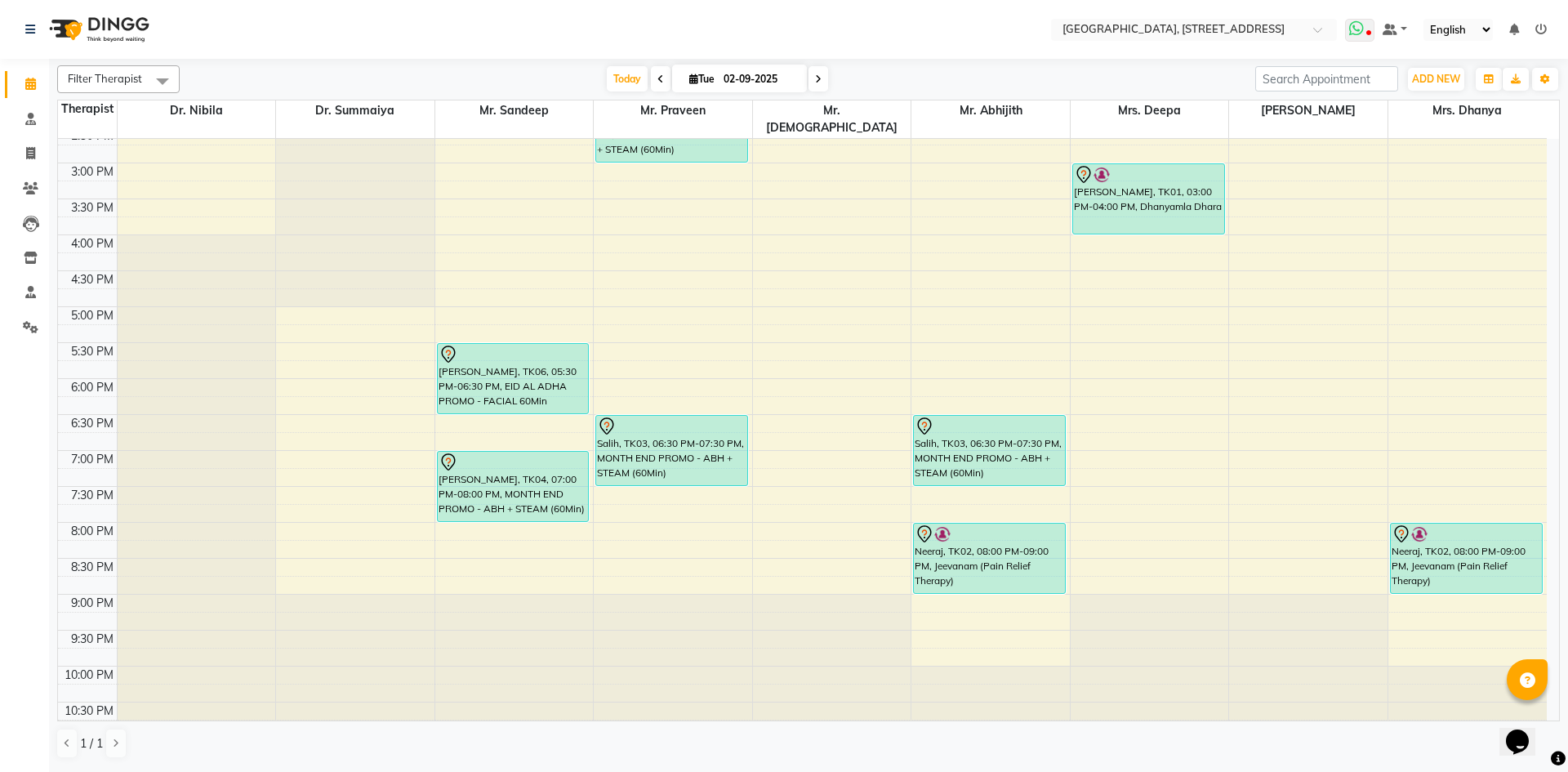
click at [1363, 31] on icon at bounding box center [1356, 28] width 15 height 17
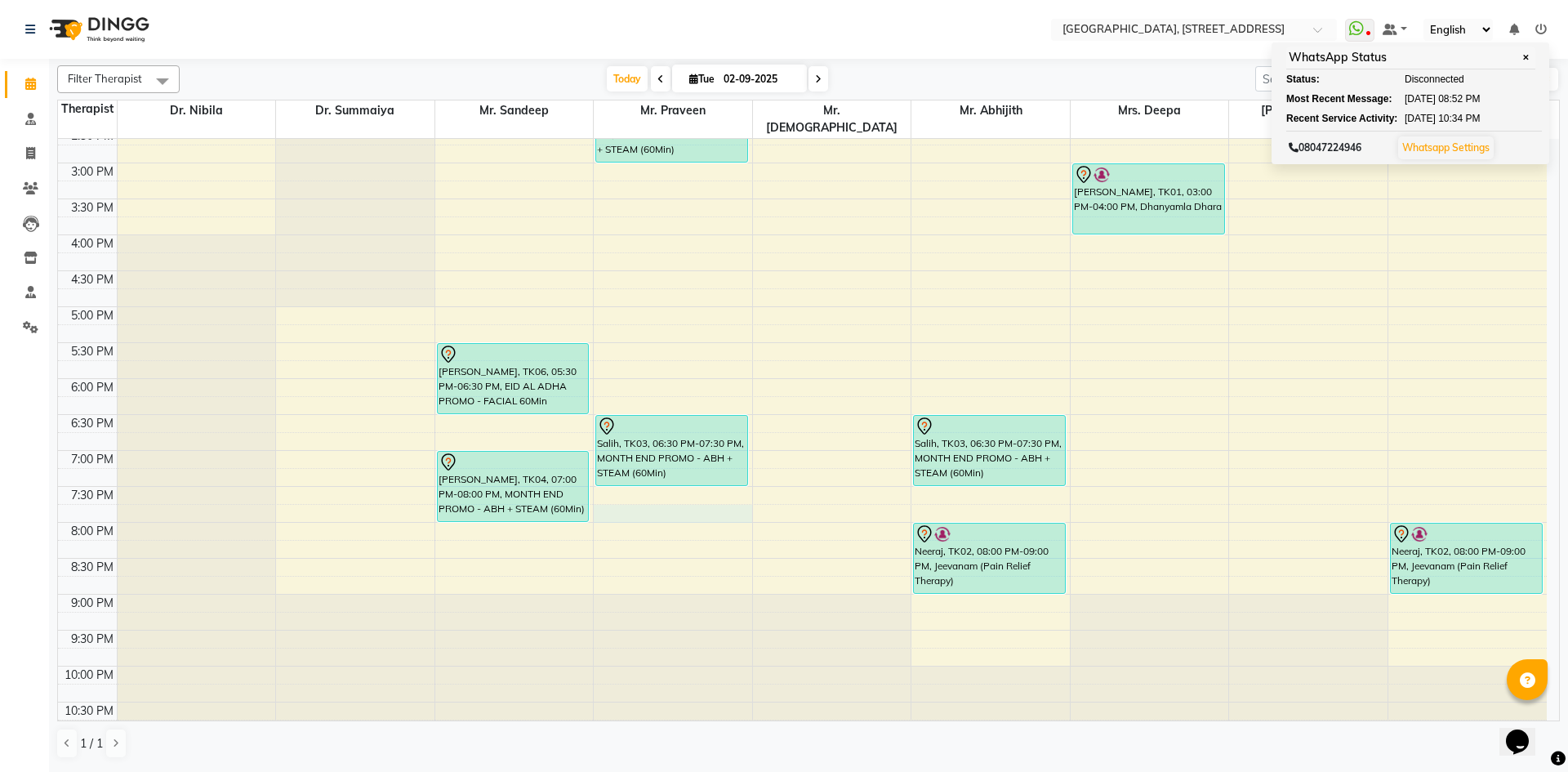
click at [612, 499] on div "7:00 AM 7:30 AM 8:00 AM 8:30 AM 9:00 AM 9:30 AM 10:00 AM 10:30 AM 11:00 AM 11:3…" at bounding box center [803, 163] width 1489 height 1149
select select "27241"
select select "1185"
select select "tentative"
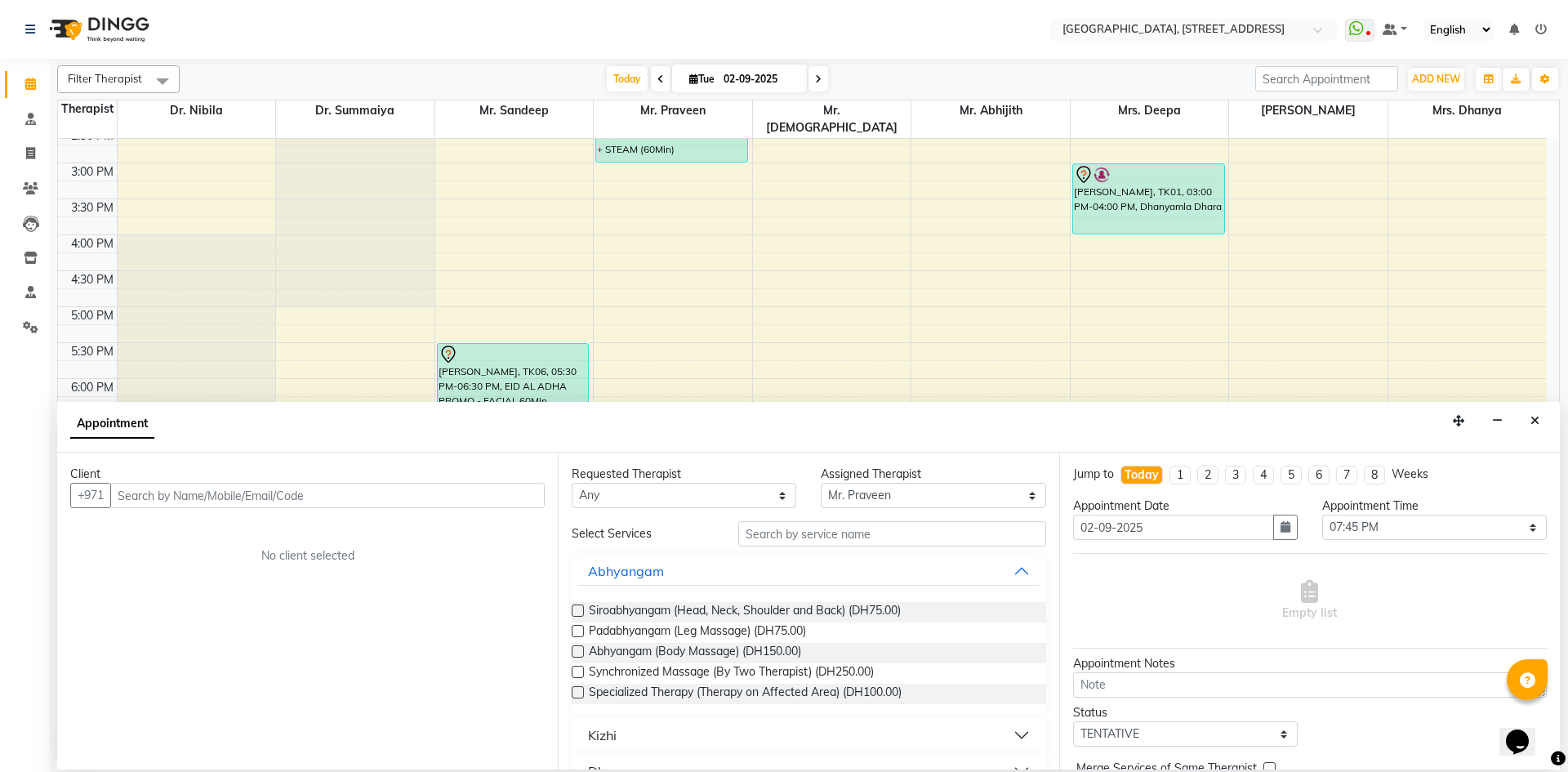
click at [348, 496] on input "text" at bounding box center [327, 495] width 434 height 25
type input "526742891"
click at [487, 499] on span "Add Client" at bounding box center [511, 495] width 55 height 15
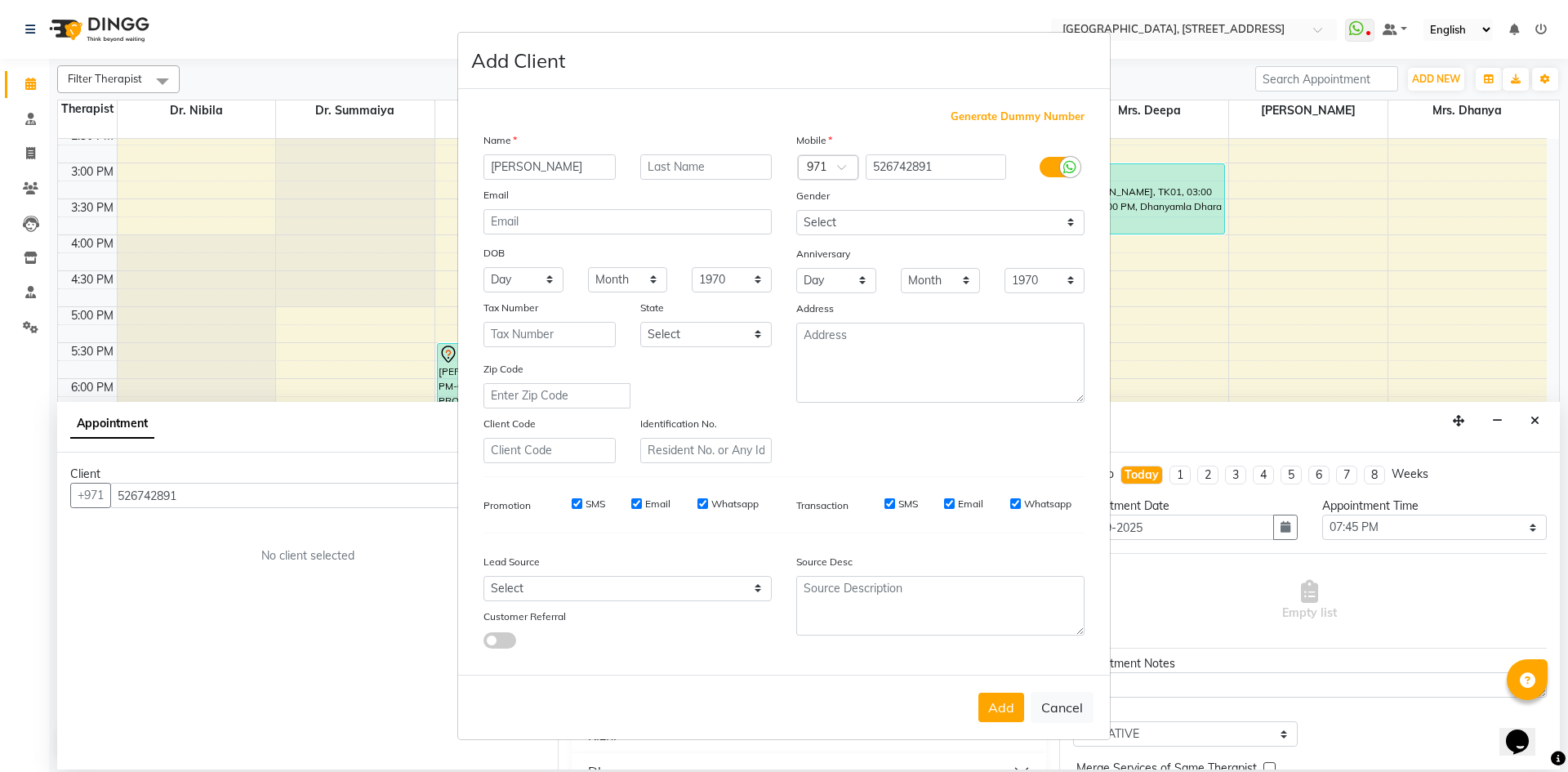
type input "[PERSON_NAME]"
click at [914, 224] on select "Select [DEMOGRAPHIC_DATA] [DEMOGRAPHIC_DATA] Other Prefer Not To Say" at bounding box center [940, 223] width 288 height 25
select select "[DEMOGRAPHIC_DATA]"
click at [796, 210] on select "Select [DEMOGRAPHIC_DATA] [DEMOGRAPHIC_DATA] Other Prefer Not To Say" at bounding box center [940, 223] width 288 height 25
click at [988, 700] on button "Add" at bounding box center [1001, 707] width 46 height 29
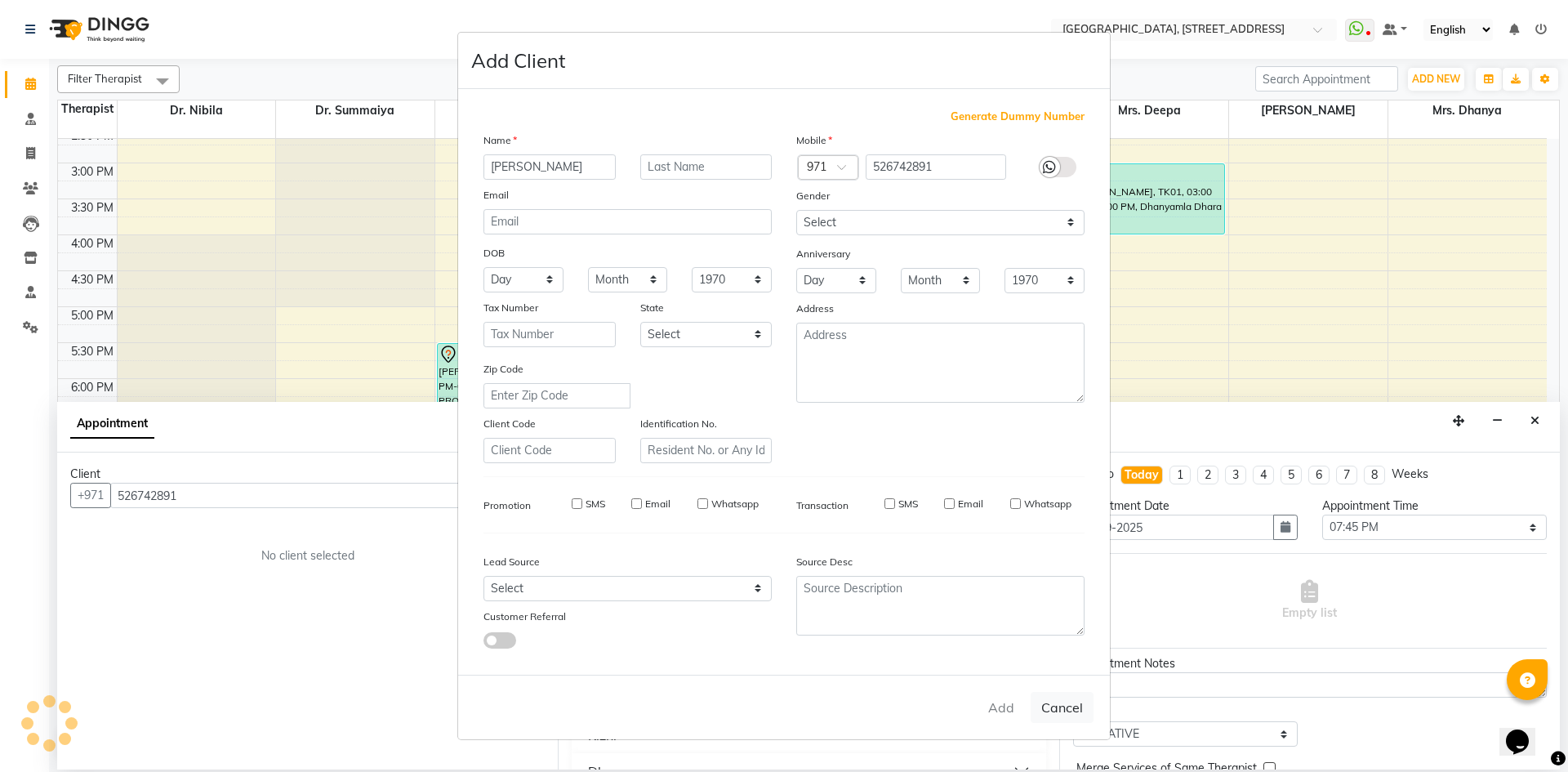
select select
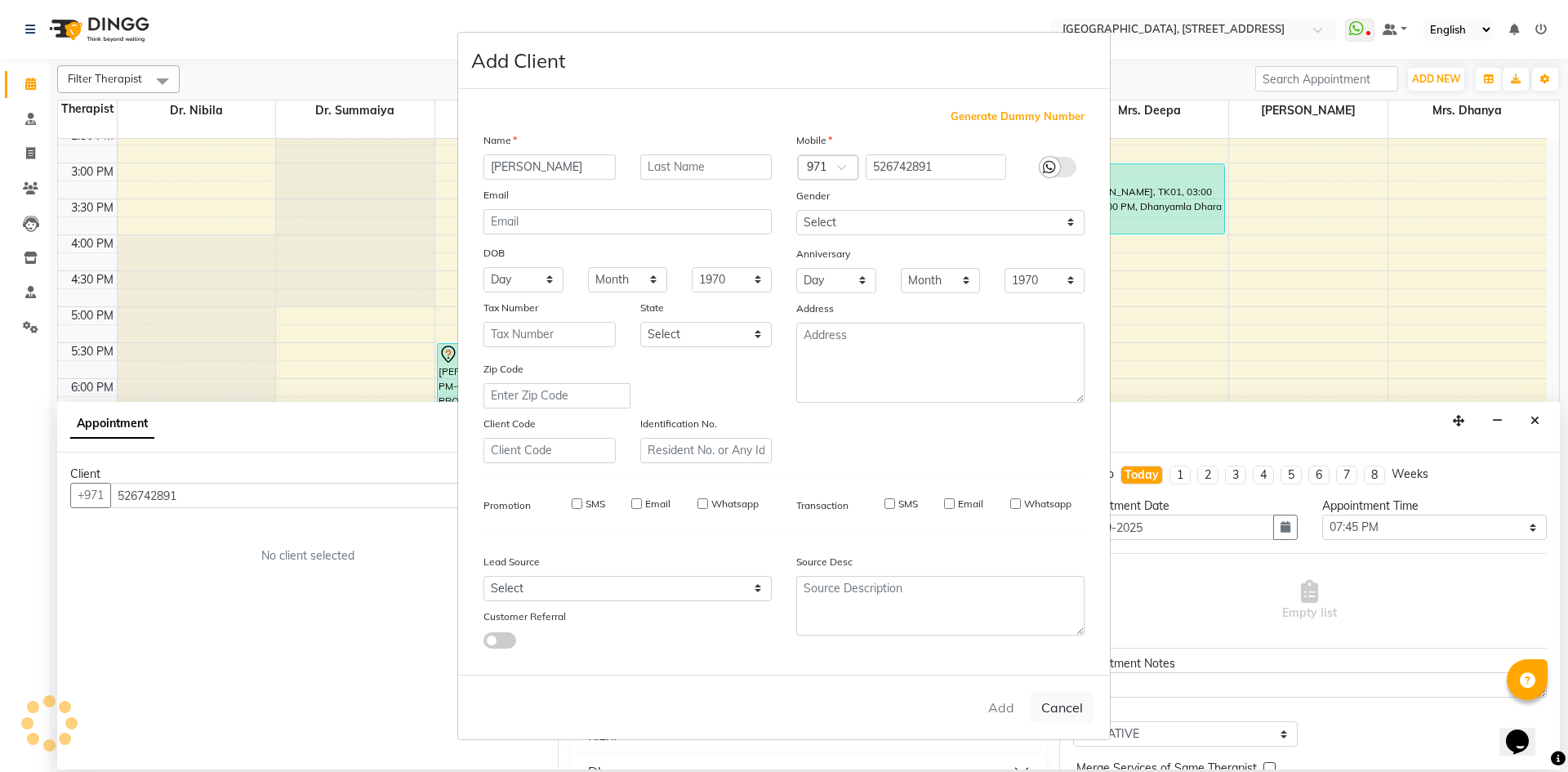
select select
checkbox input "false"
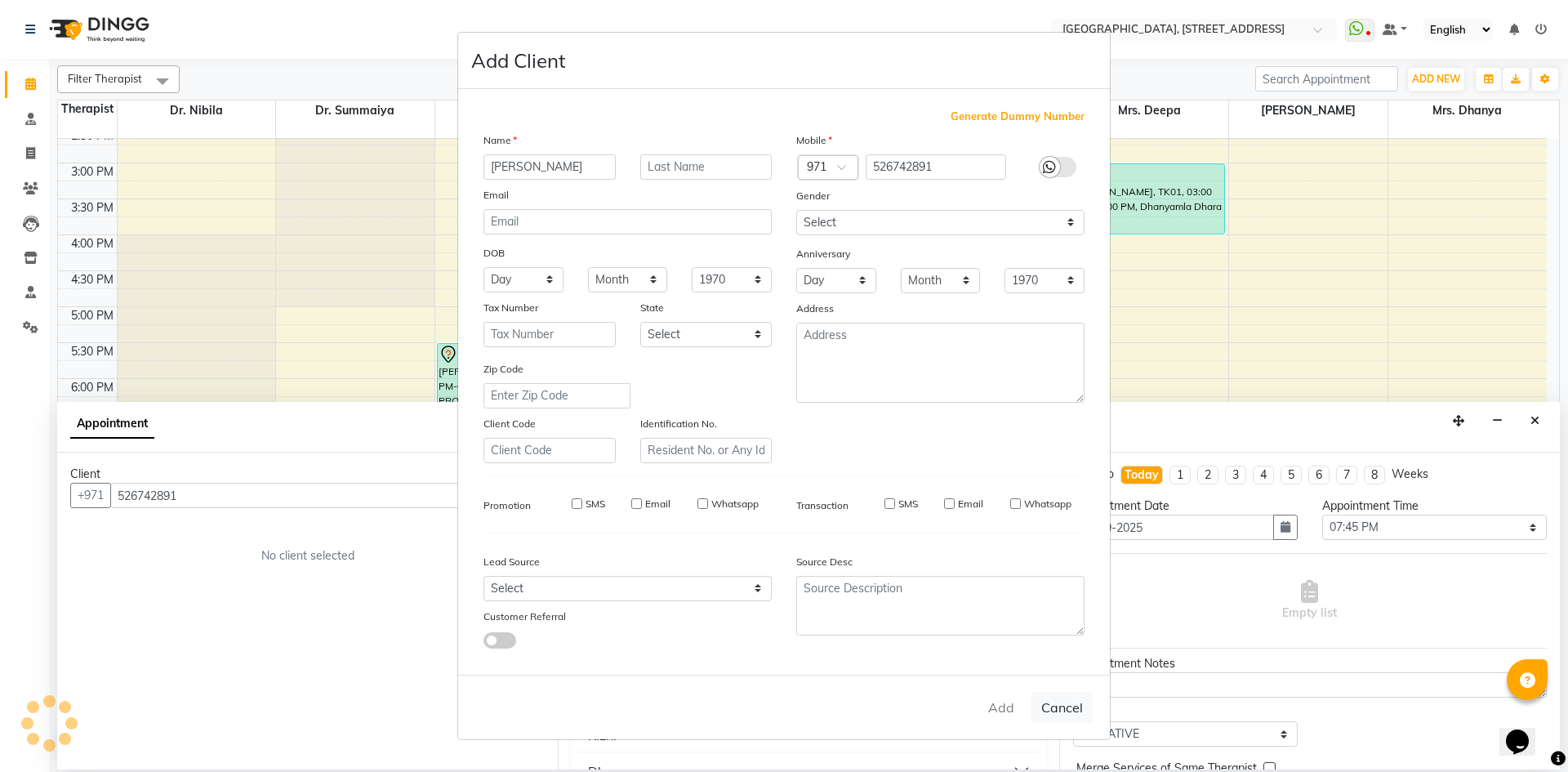
checkbox input "false"
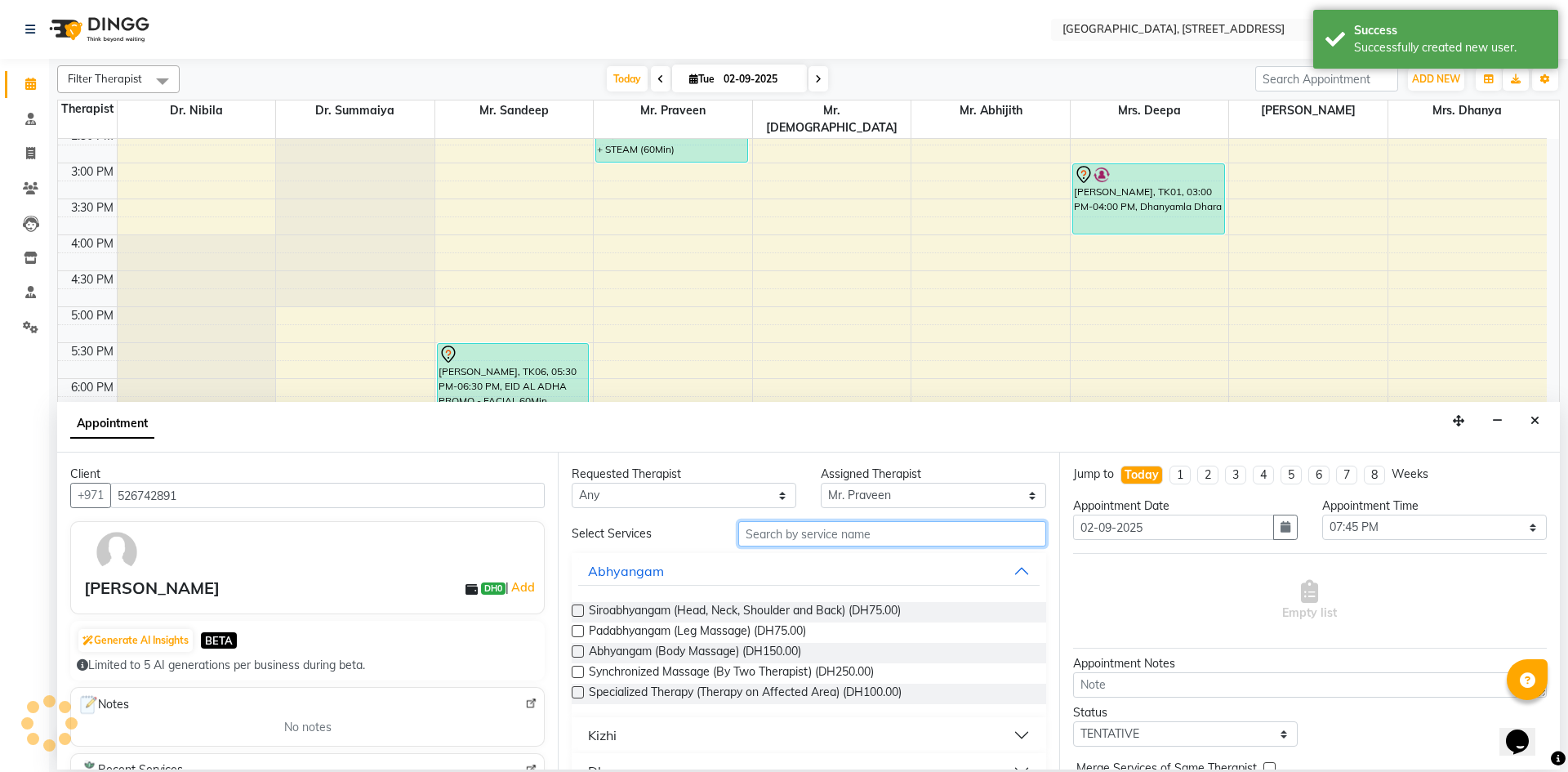
click at [899, 539] on input "text" at bounding box center [892, 534] width 308 height 25
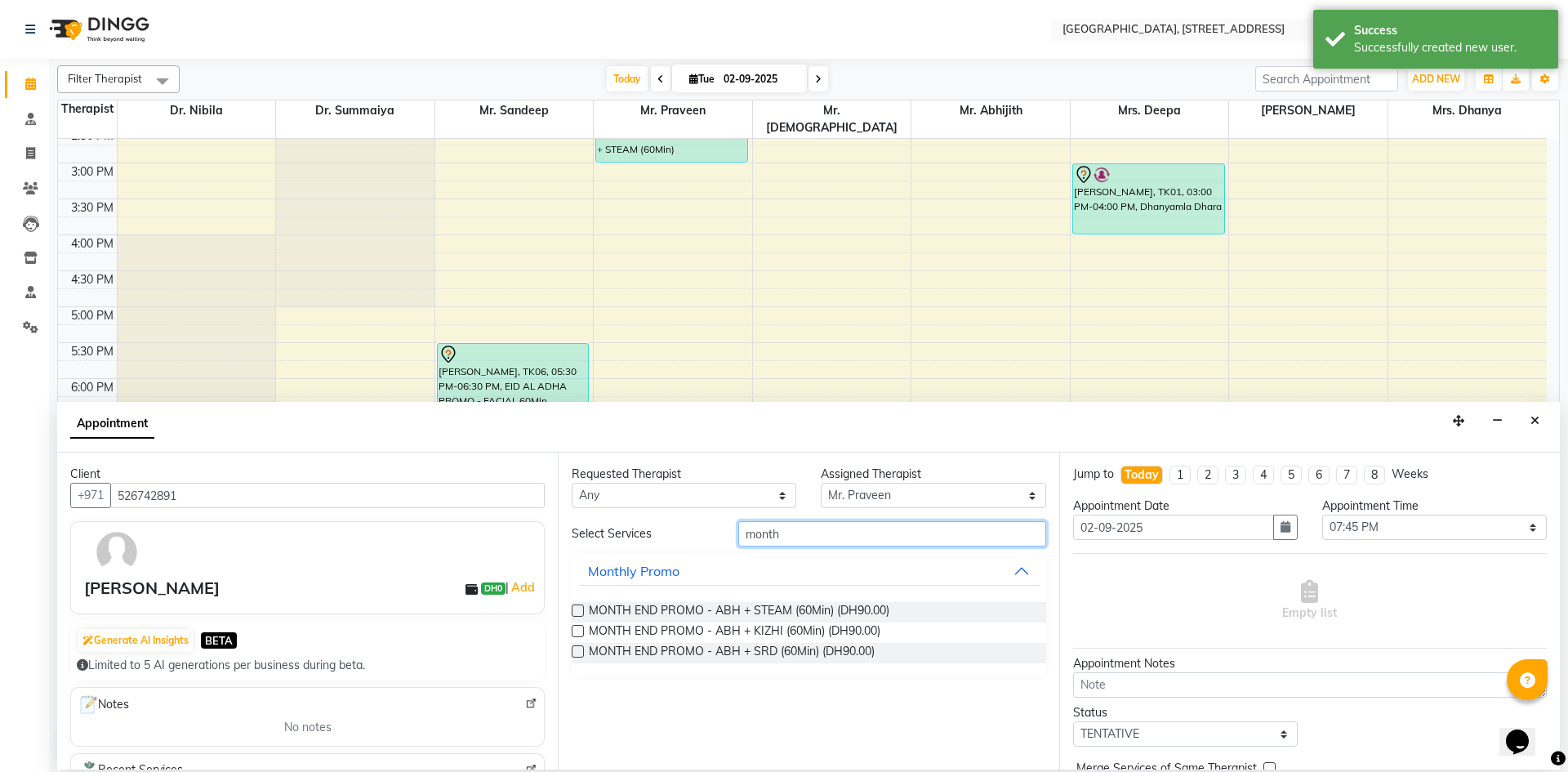
type input "month"
click at [576, 607] on label at bounding box center [578, 610] width 13 height 13
click at [576, 607] on input "checkbox" at bounding box center [577, 612] width 11 height 11
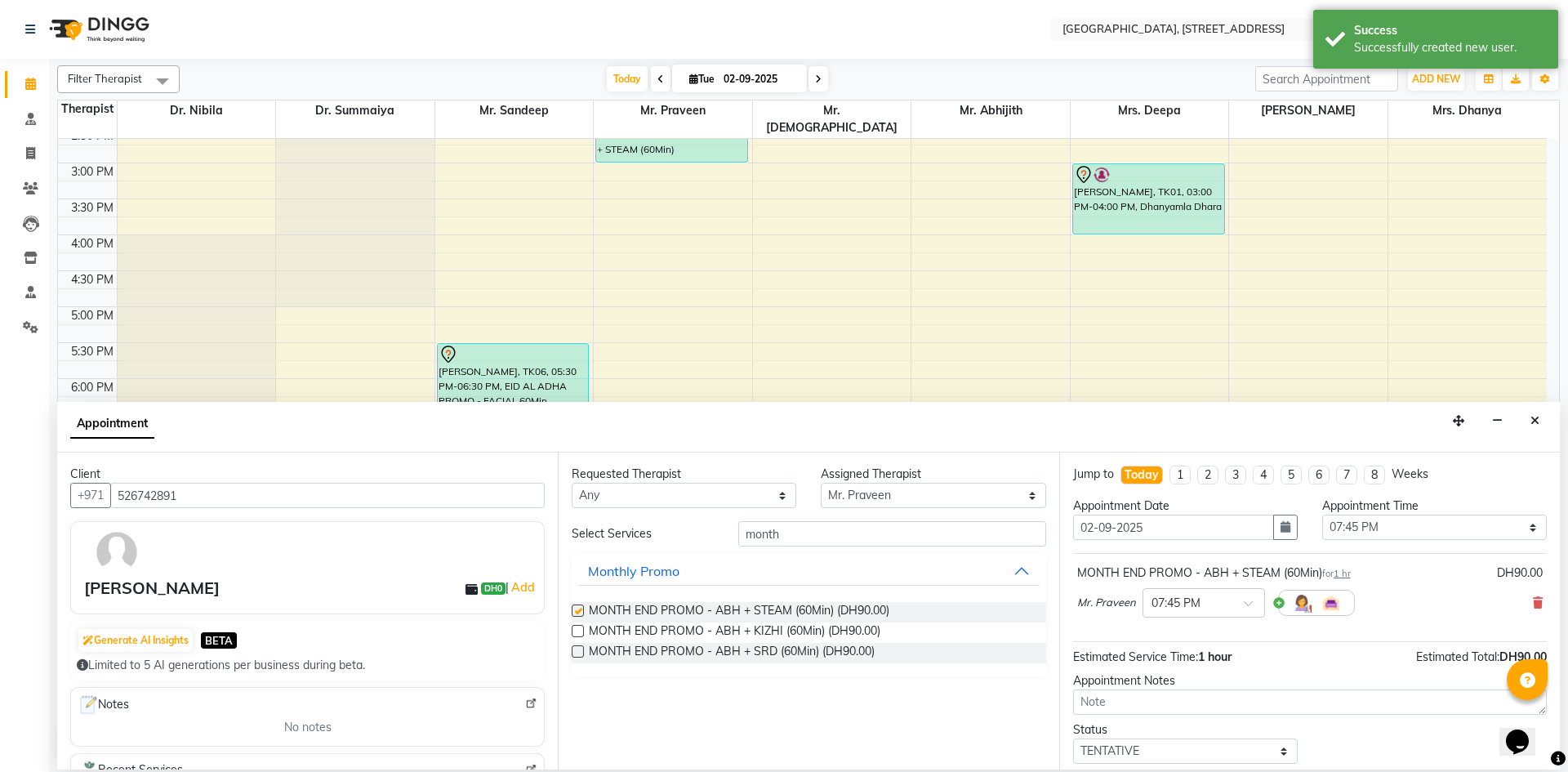
checkbox input "false"
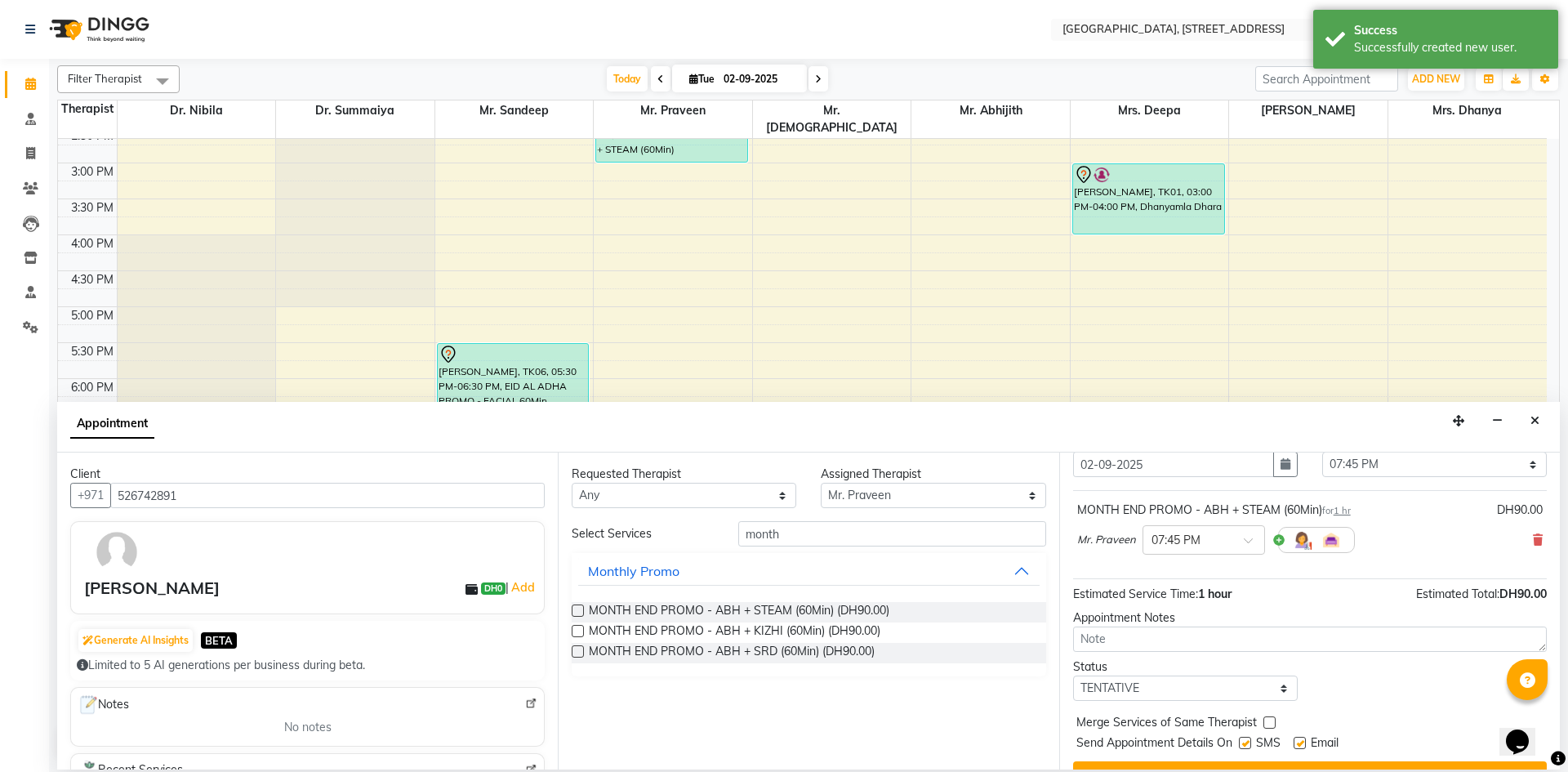
scroll to position [98, 0]
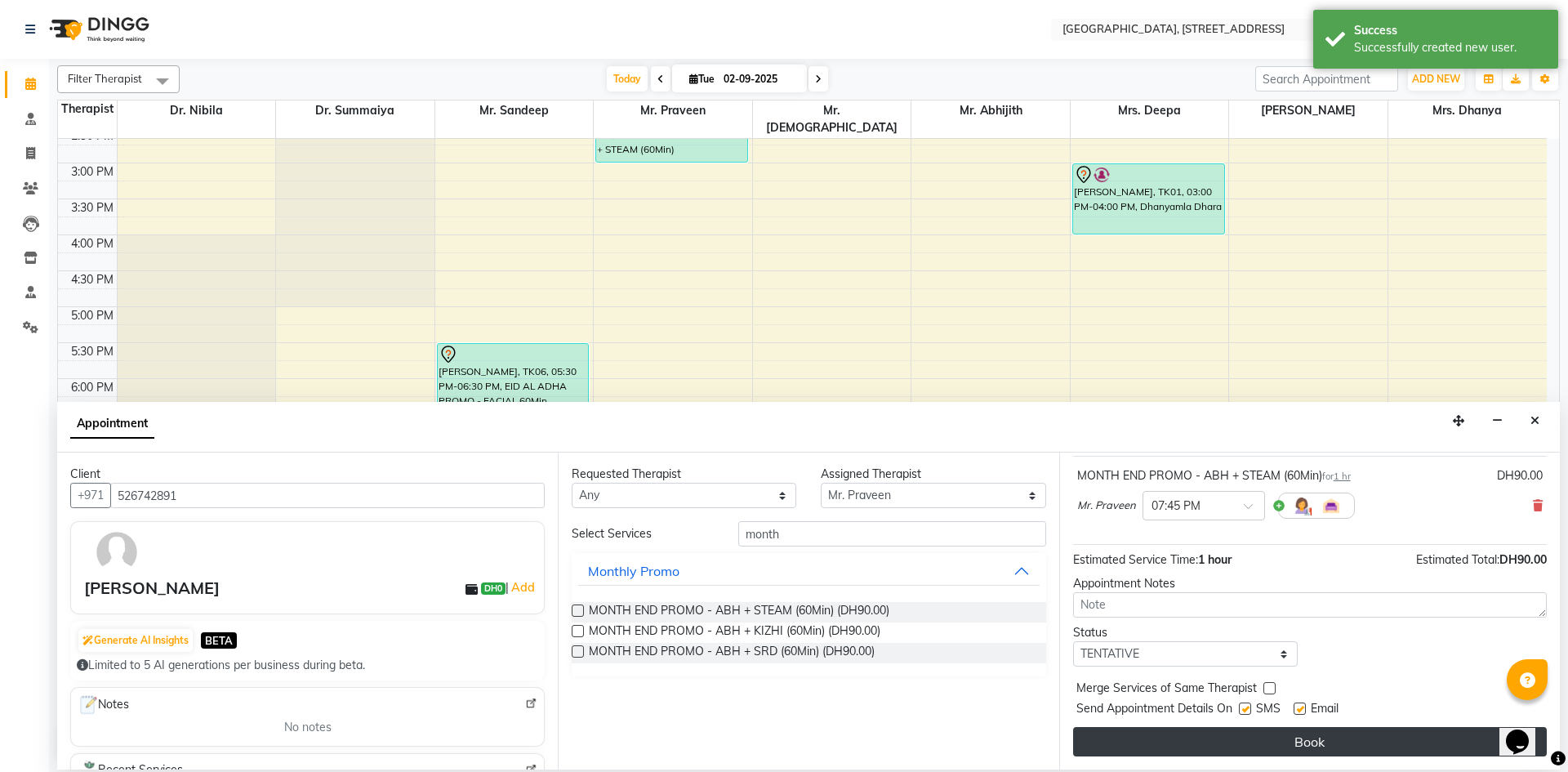
click at [1164, 733] on button "Book" at bounding box center [1310, 741] width 473 height 29
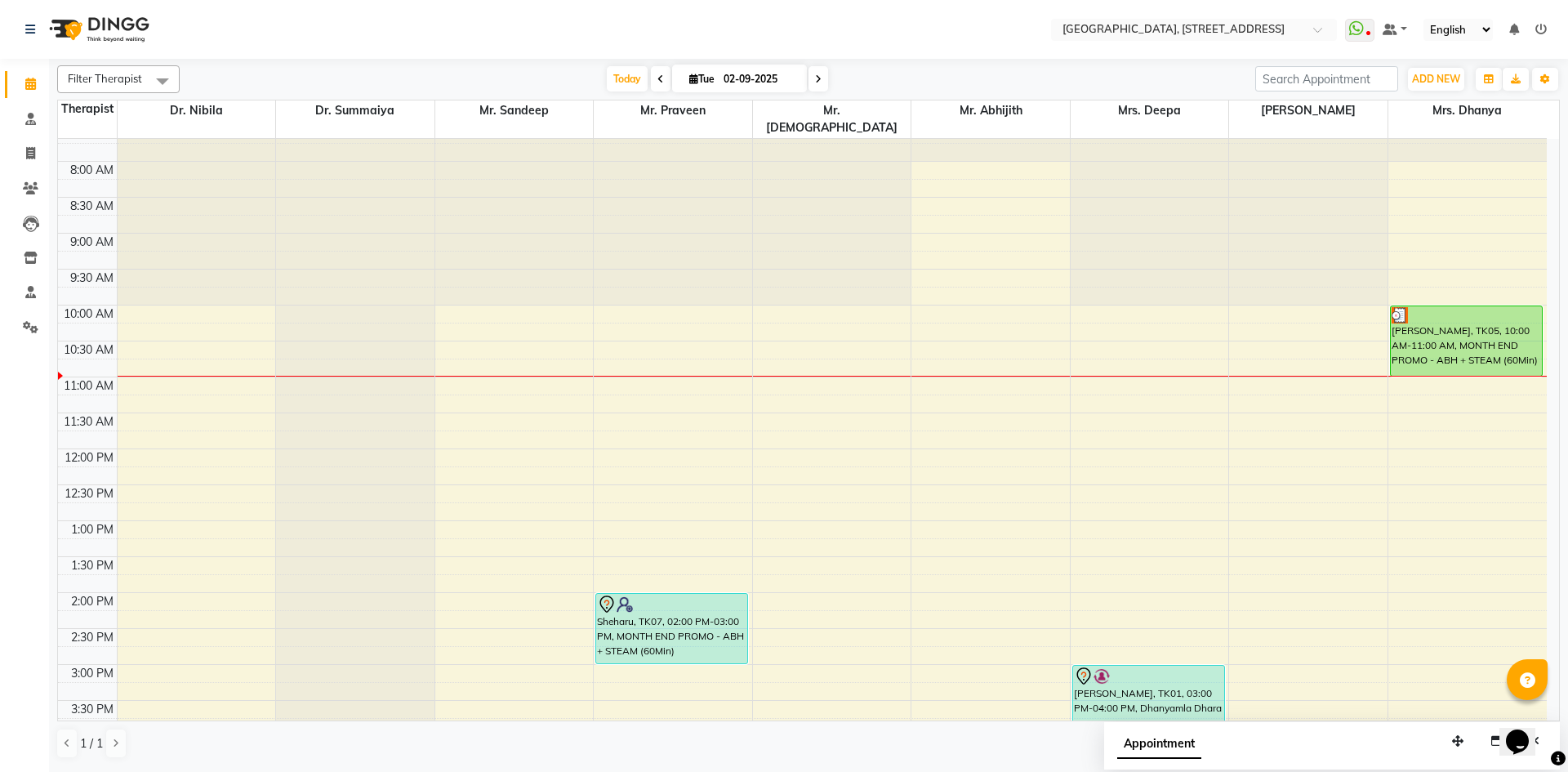
scroll to position [0, 0]
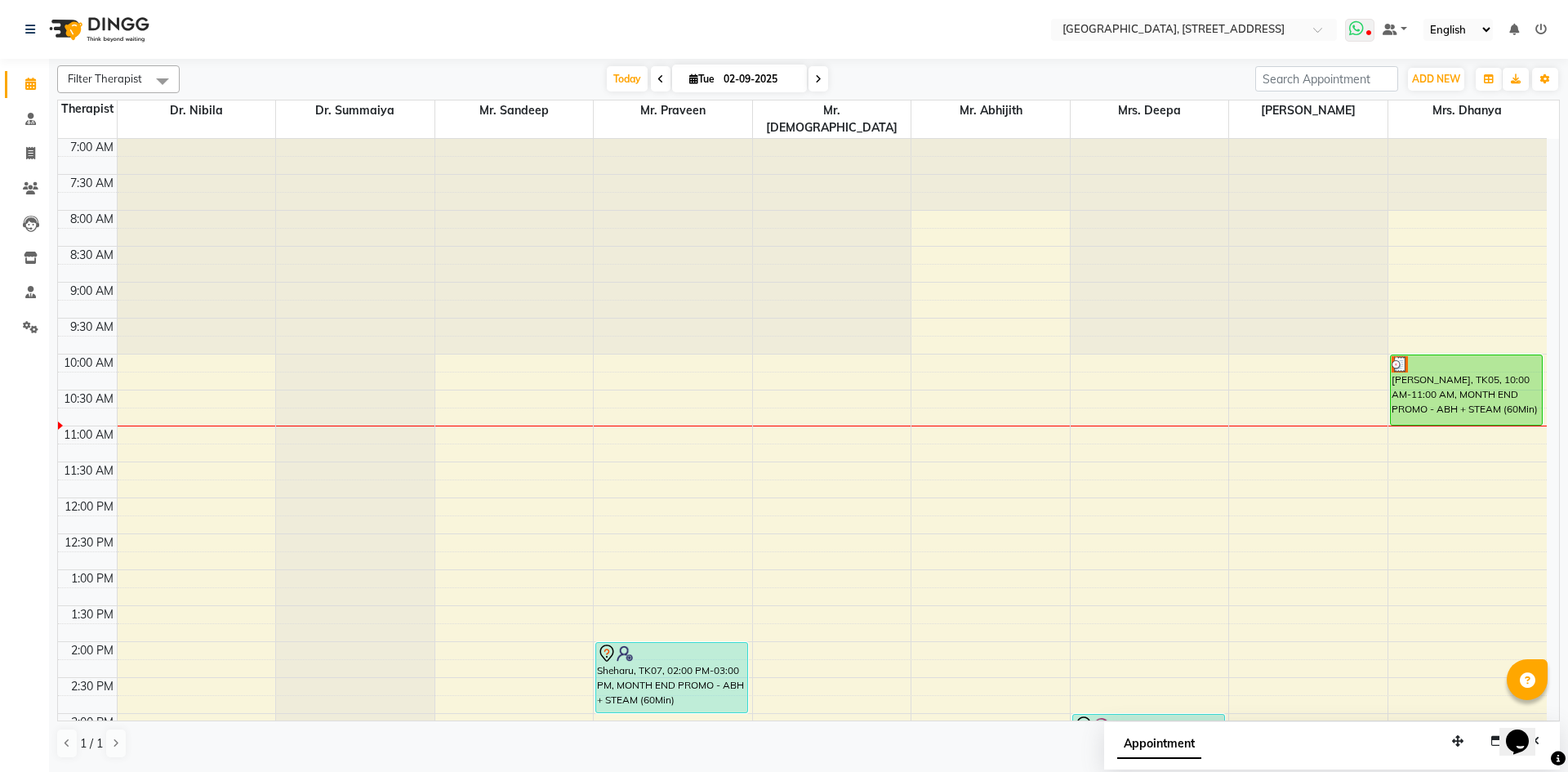
click at [1368, 37] on icon at bounding box center [1369, 34] width 5 height 8
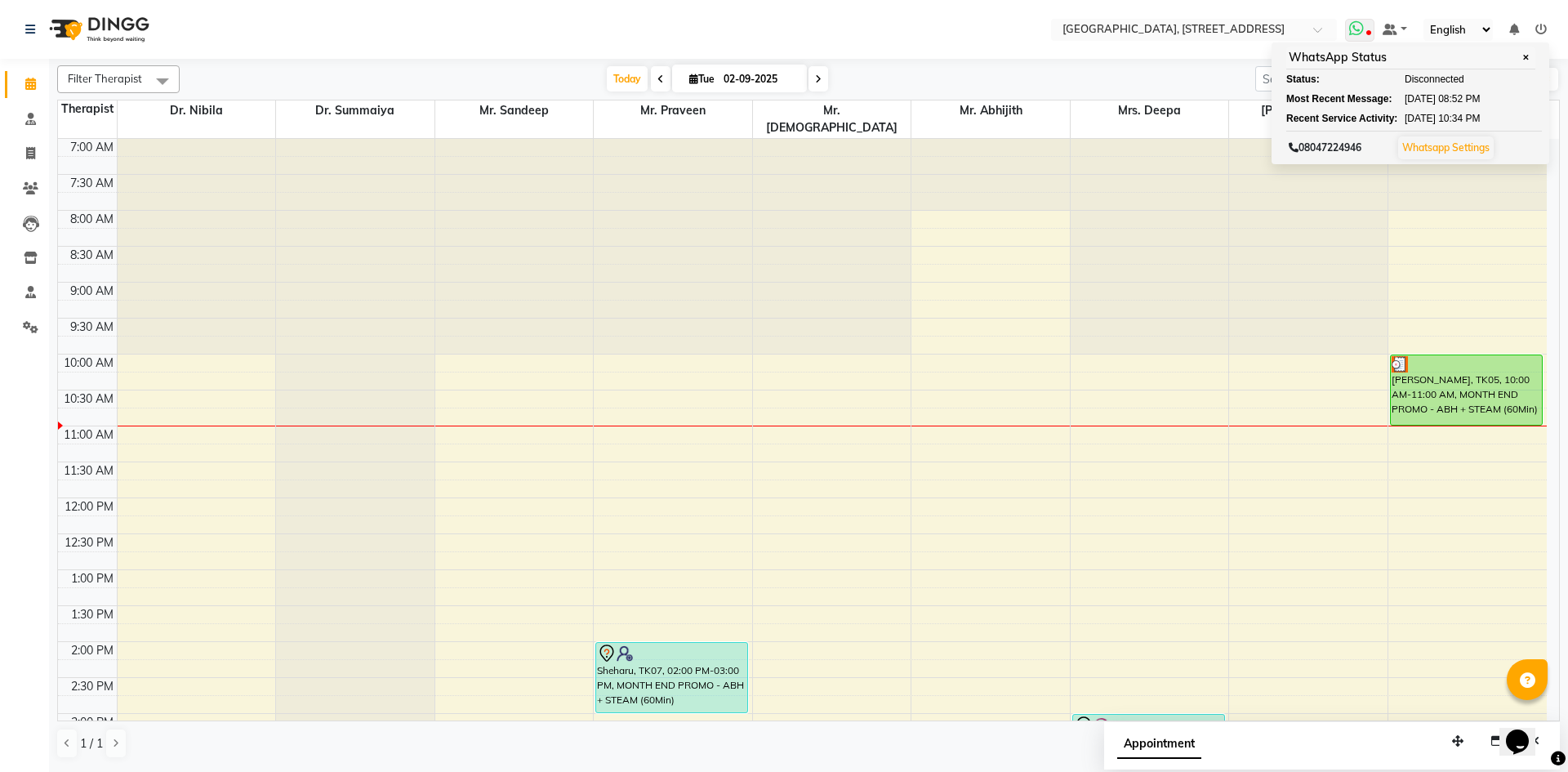
click at [1360, 28] on icon at bounding box center [1356, 28] width 15 height 17
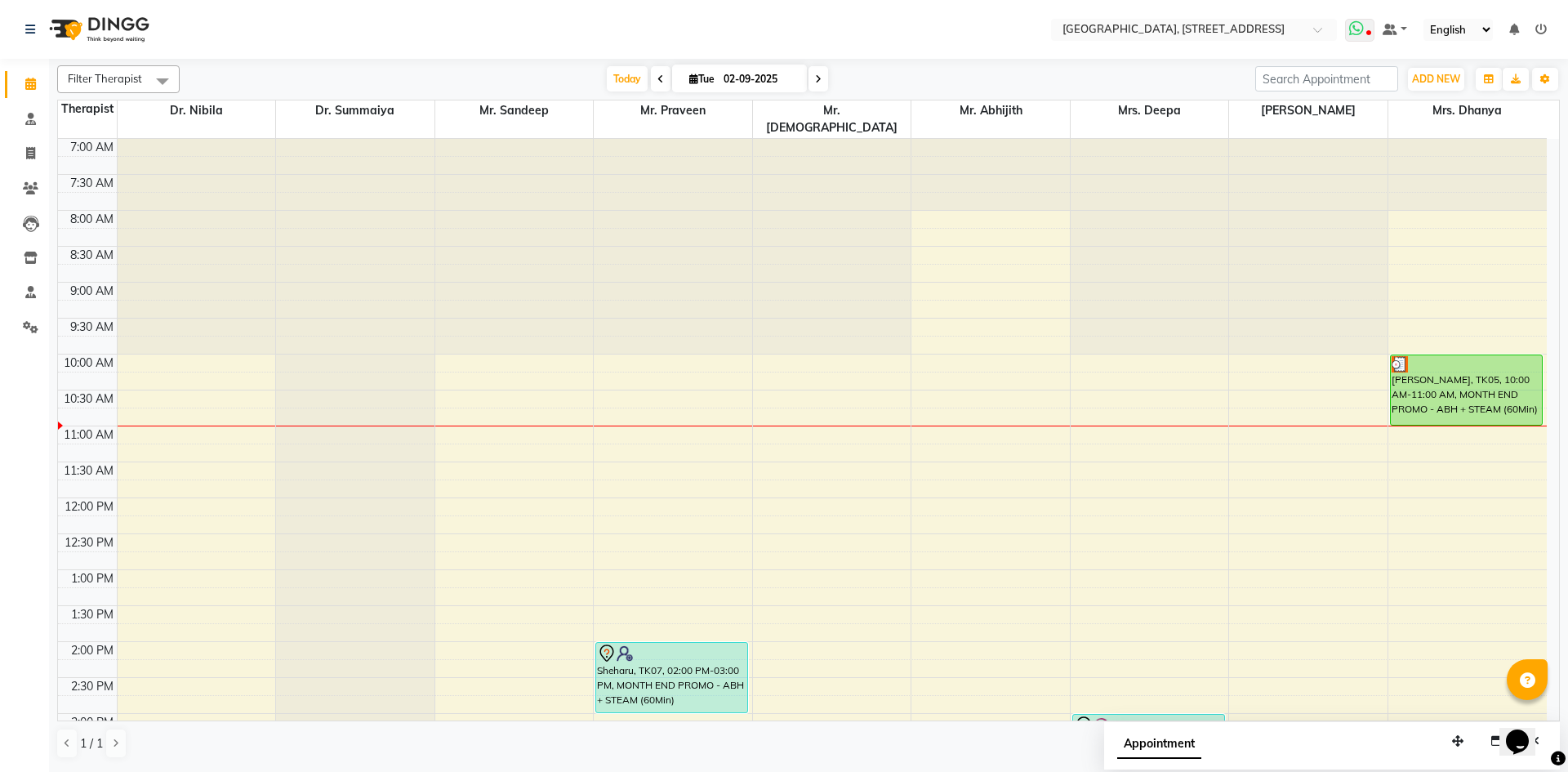
click at [1363, 28] on icon at bounding box center [1356, 28] width 15 height 17
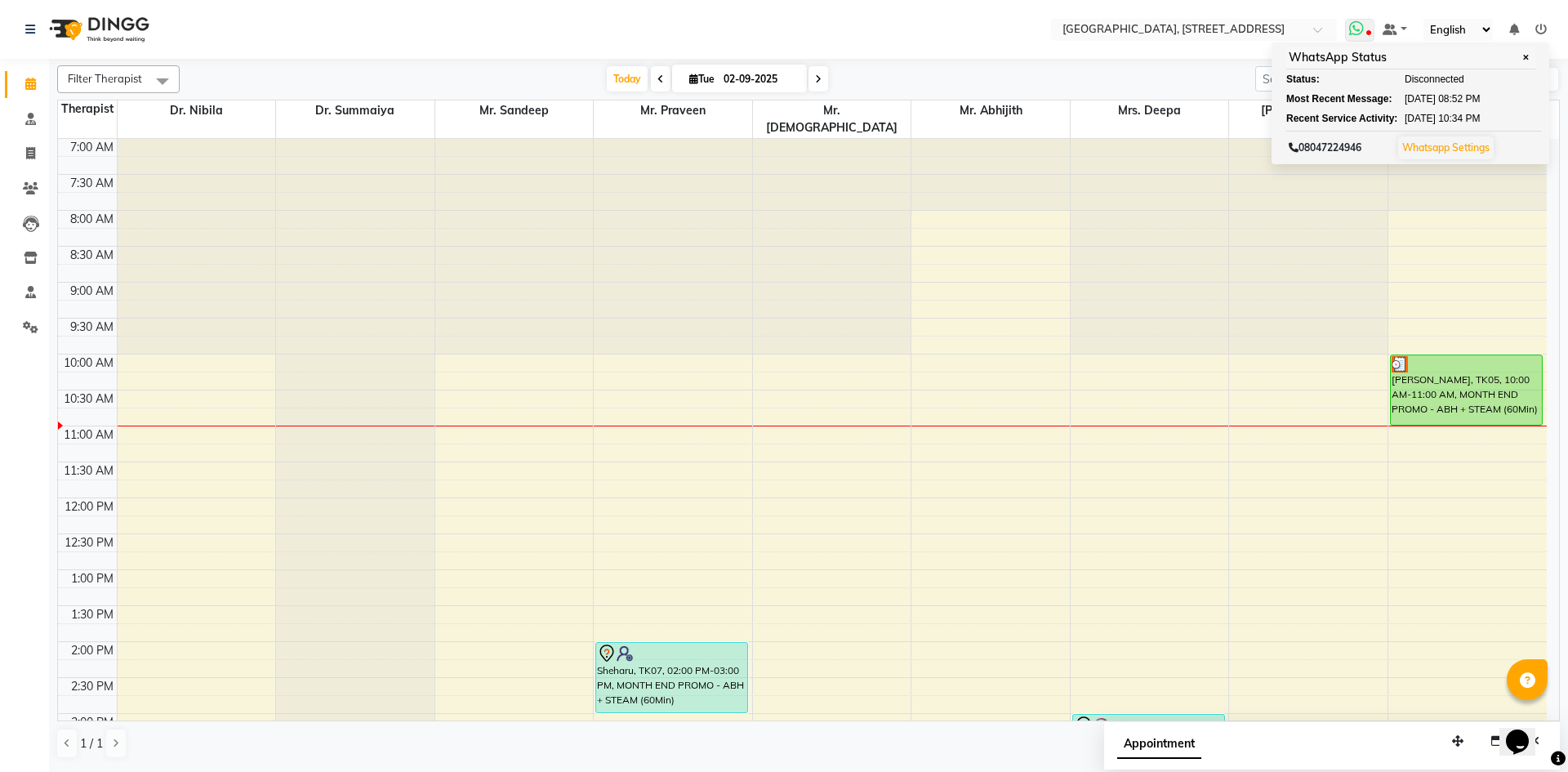
click at [1364, 29] on icon at bounding box center [1356, 28] width 15 height 17
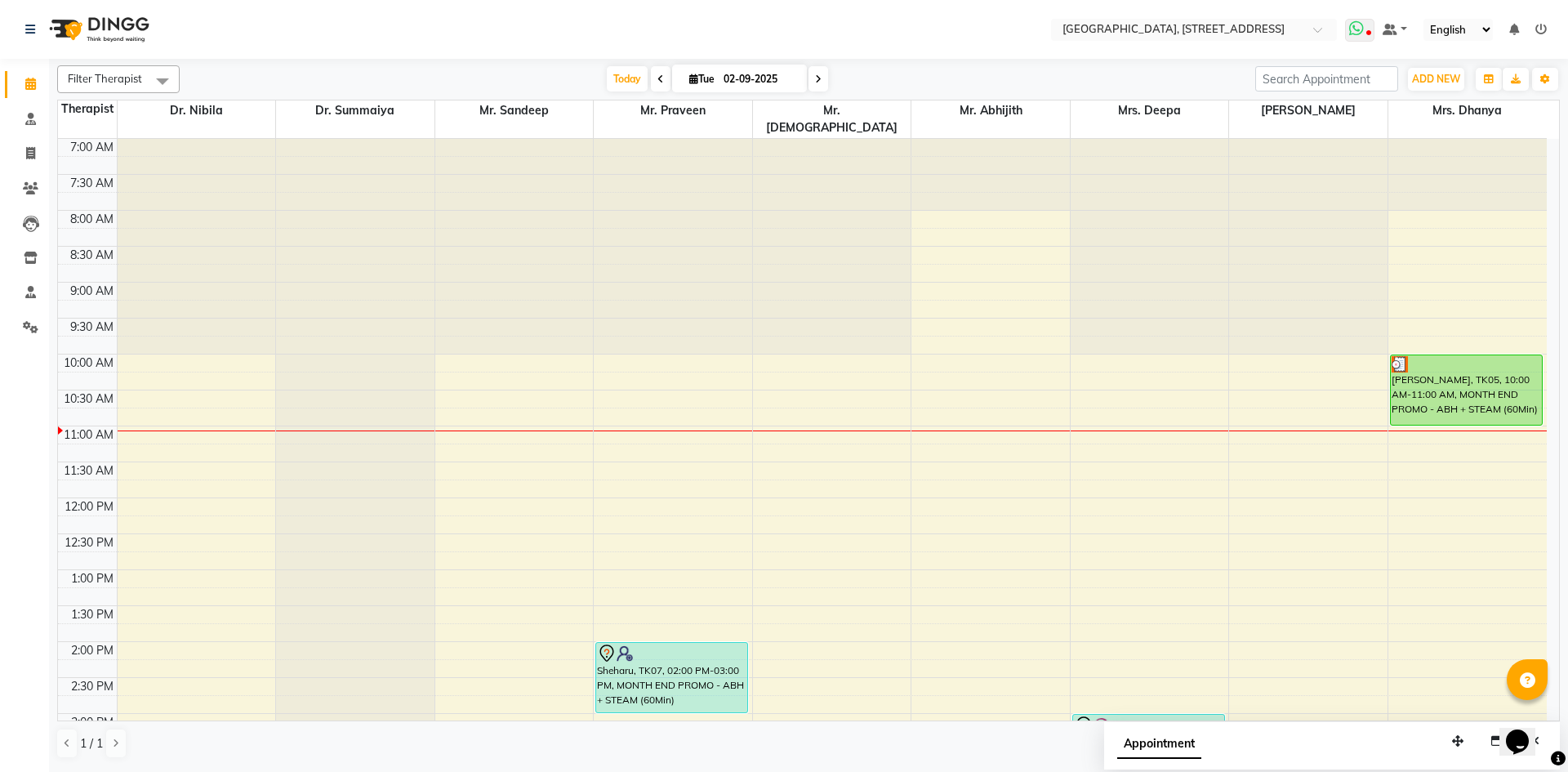
click at [1358, 31] on icon at bounding box center [1356, 28] width 15 height 17
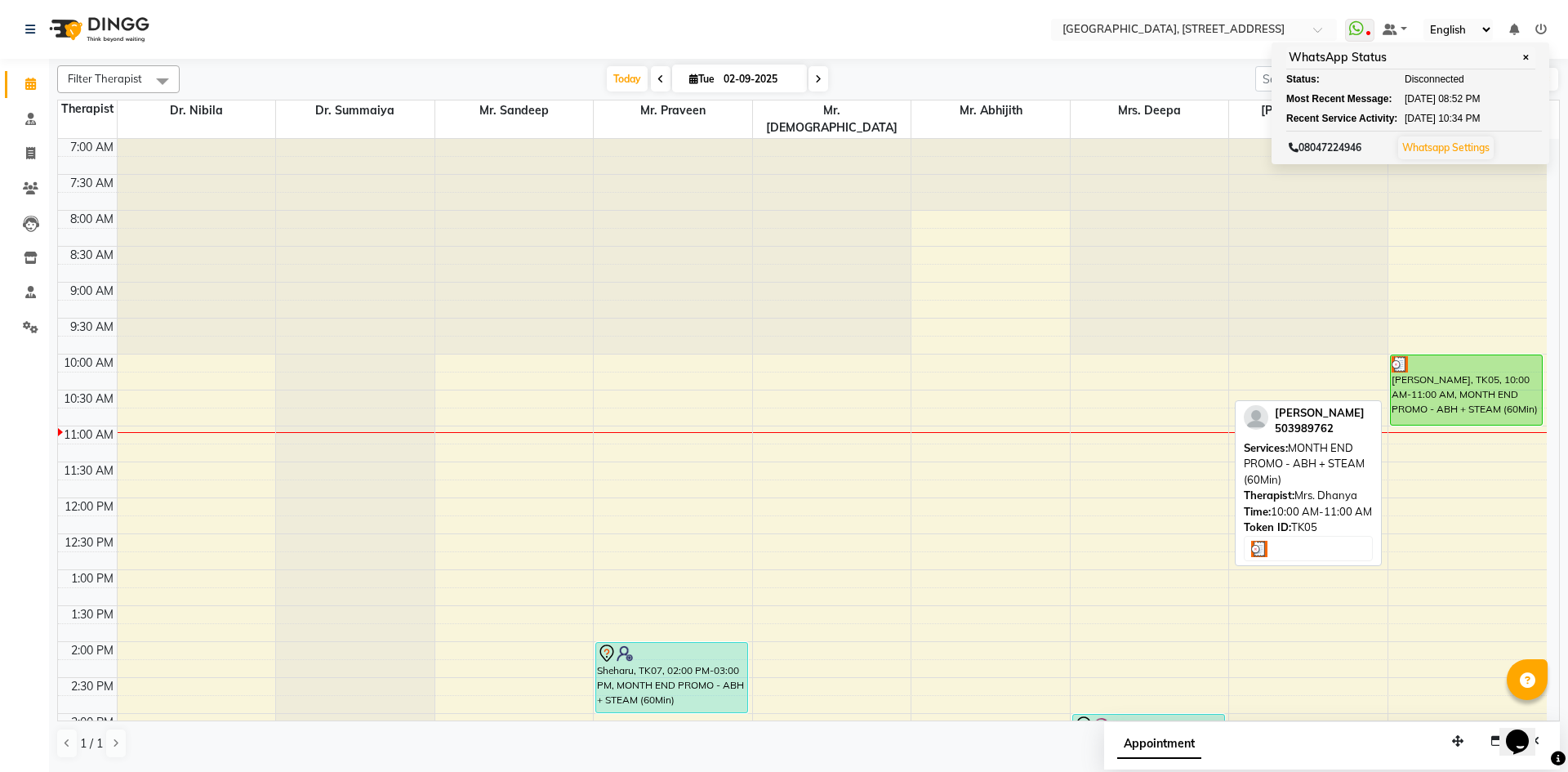
click at [1447, 393] on div "[PERSON_NAME], TK05, 10:00 AM-11:00 AM, MONTH END PROMO - ABH + STEAM (60Min)" at bounding box center [1465, 389] width 151 height 69
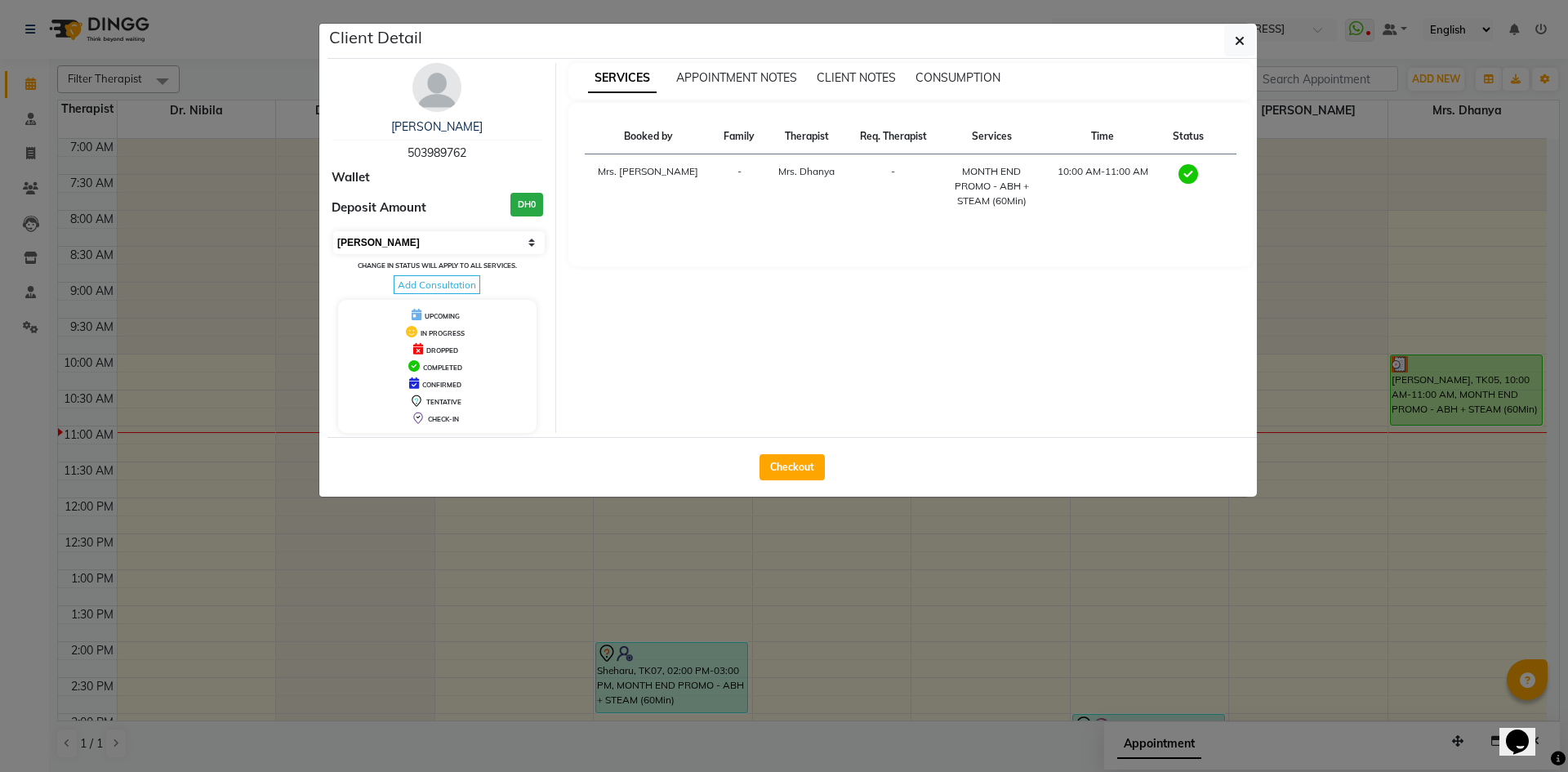
click at [504, 238] on select "Select MARK DONE UPCOMING" at bounding box center [439, 242] width 212 height 23
select select "5"
click at [333, 231] on select "Select MARK DONE UPCOMING" at bounding box center [439, 242] width 212 height 23
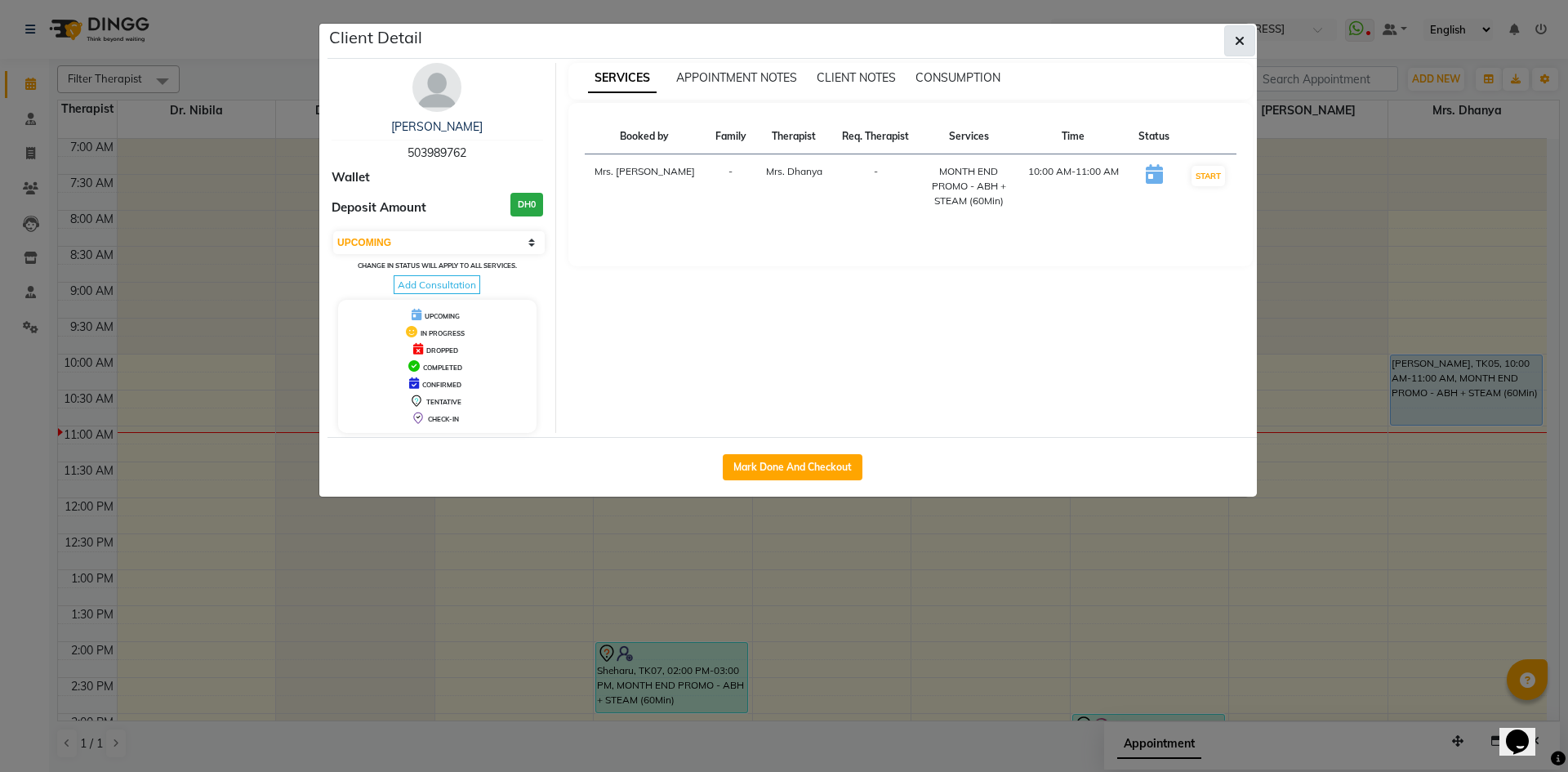
click at [1236, 37] on icon "button" at bounding box center [1240, 41] width 10 height 13
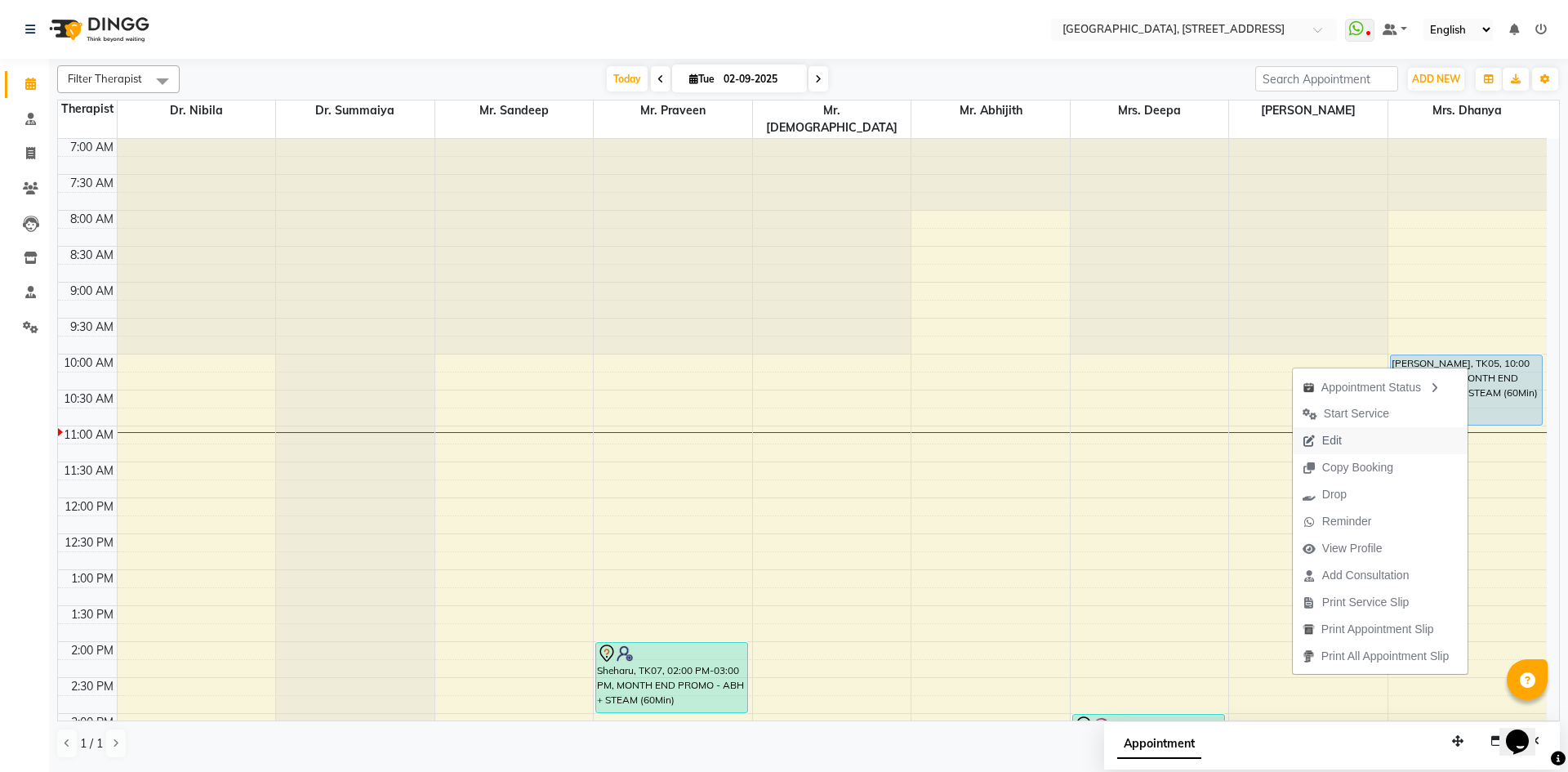
click at [1405, 442] on button "Edit" at bounding box center [1380, 440] width 175 height 27
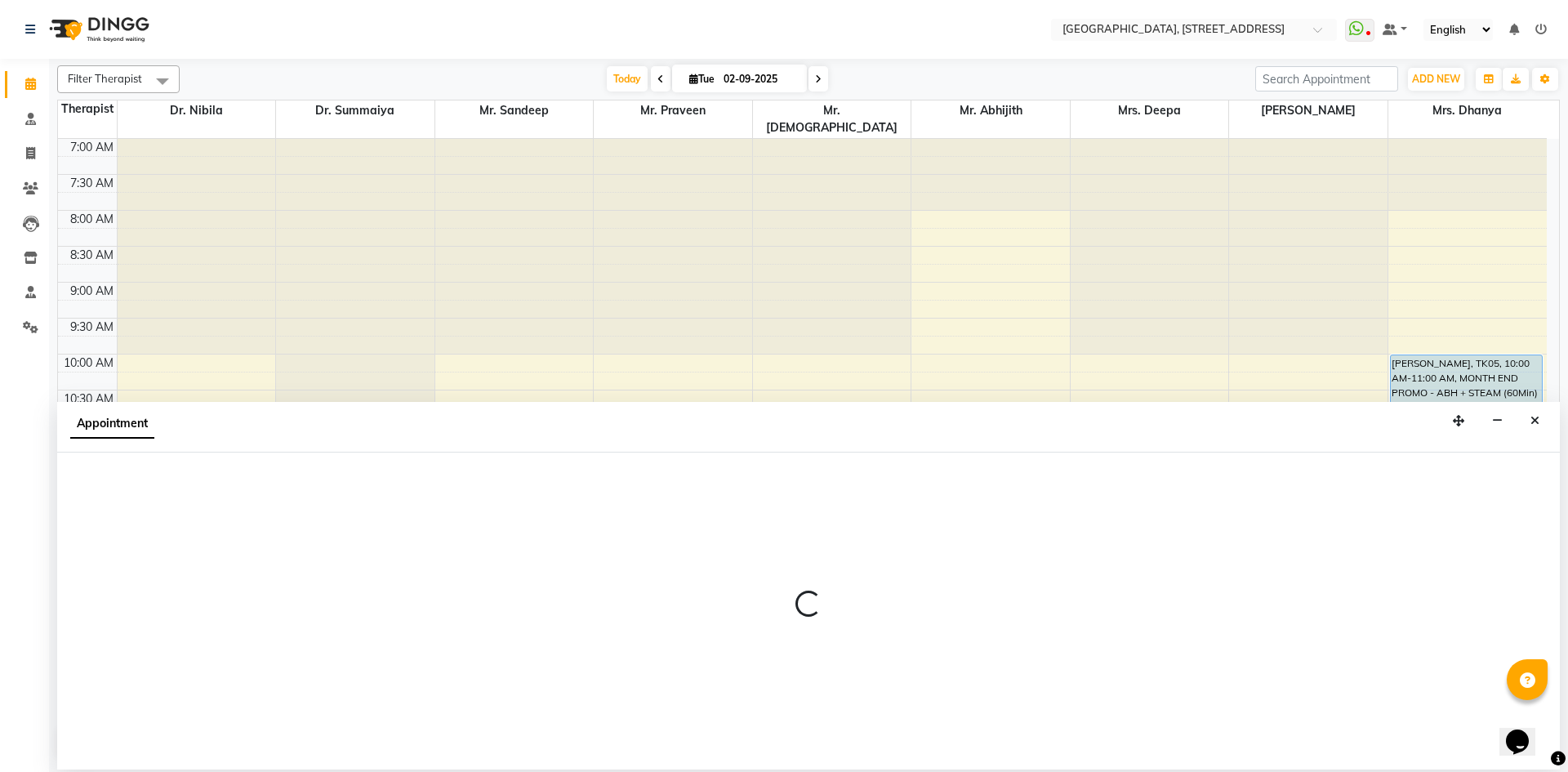
select select "upcoming"
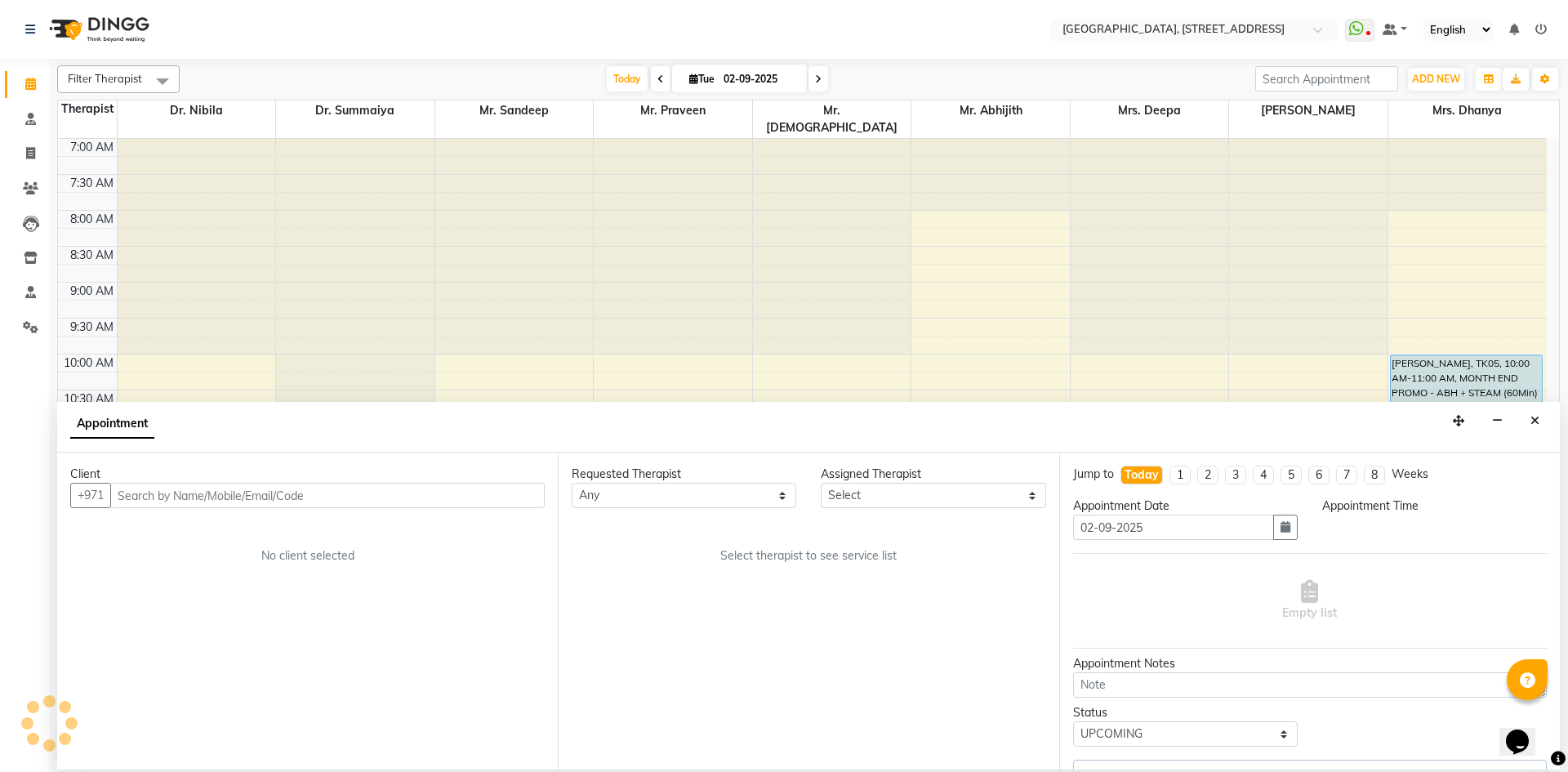
select select "64145"
select select "600"
select select "1960"
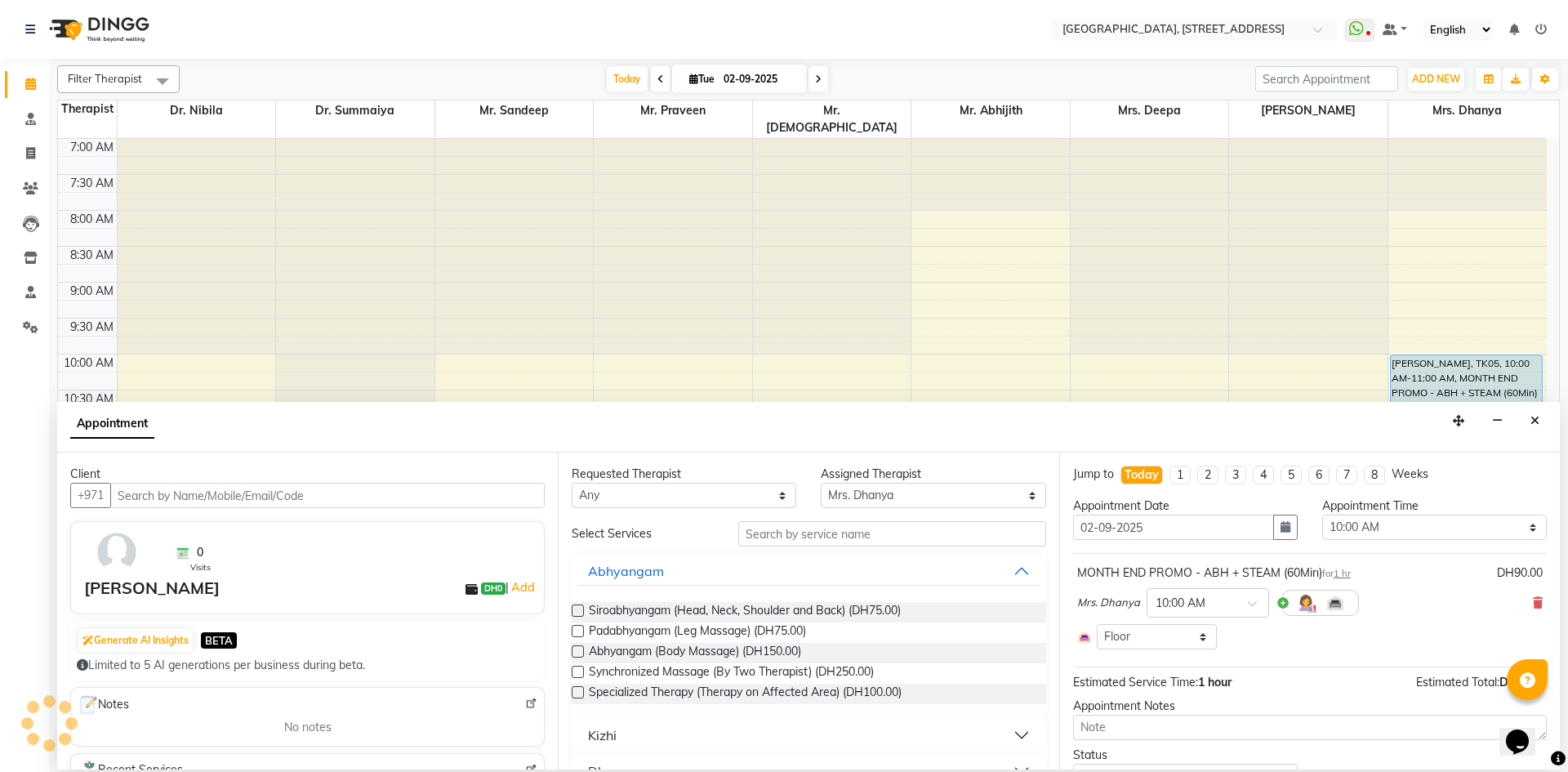
scroll to position [288, 0]
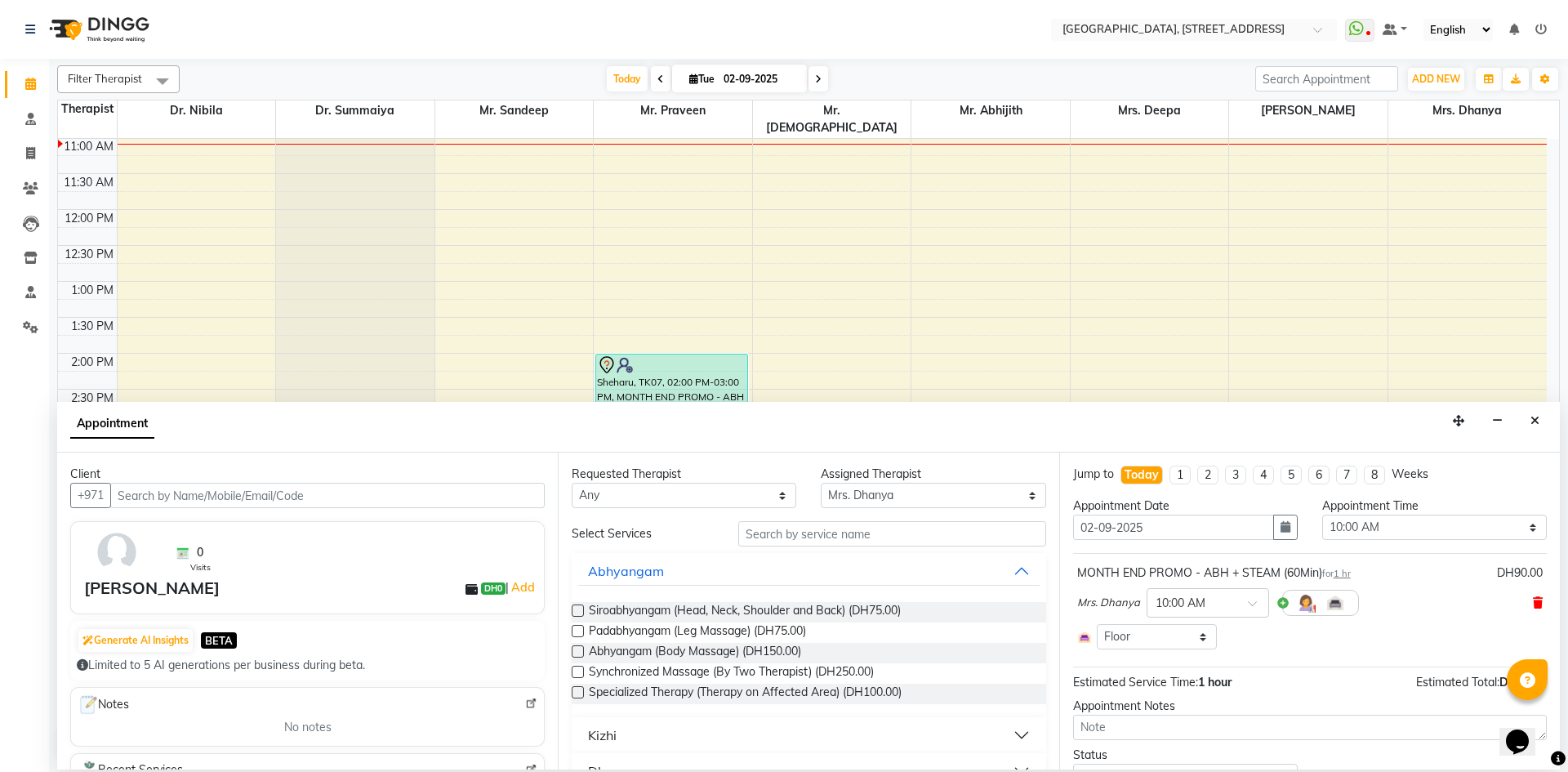
click at [1533, 602] on icon at bounding box center [1538, 603] width 10 height 12
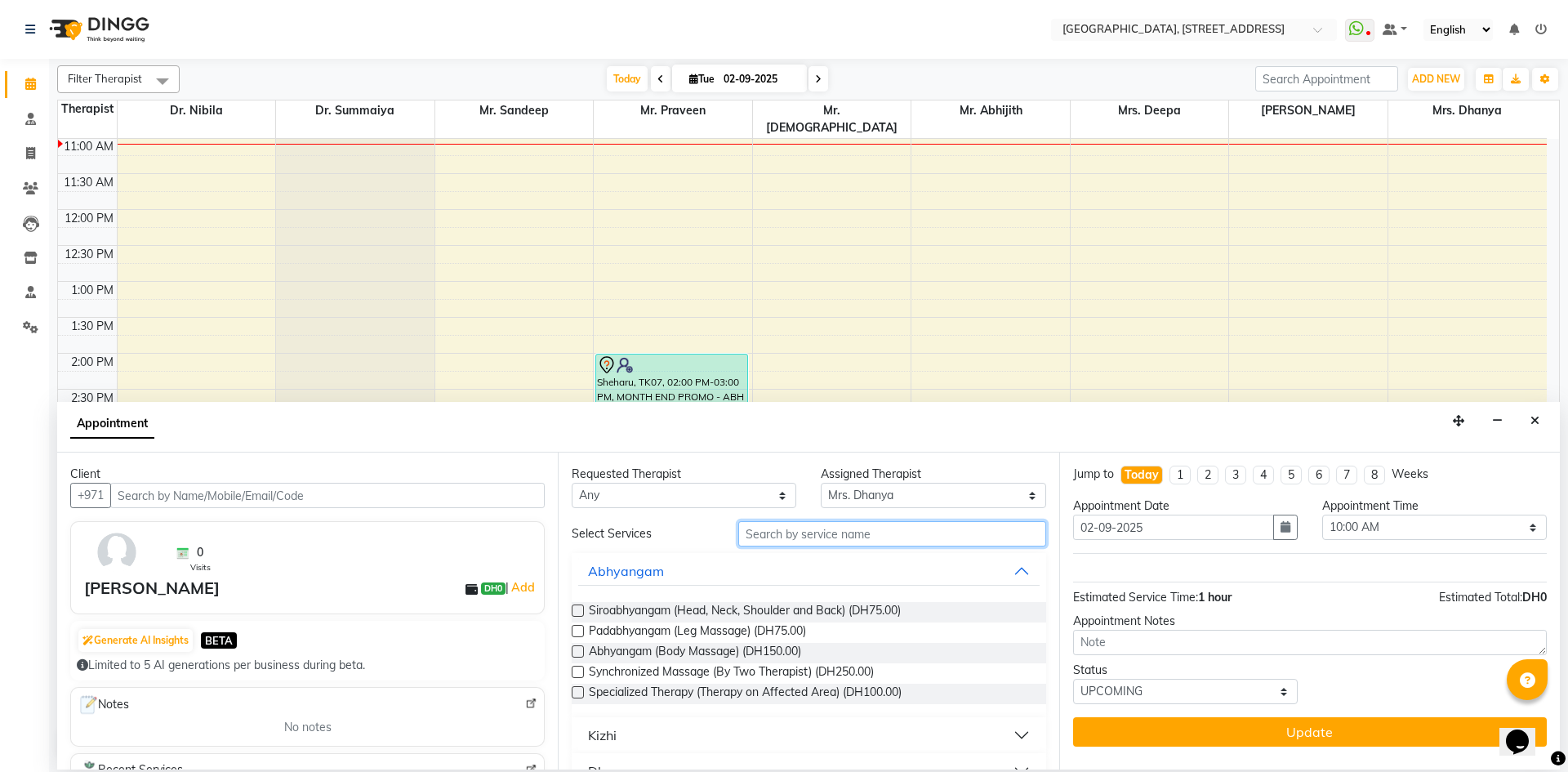
click at [849, 531] on input "text" at bounding box center [892, 534] width 308 height 25
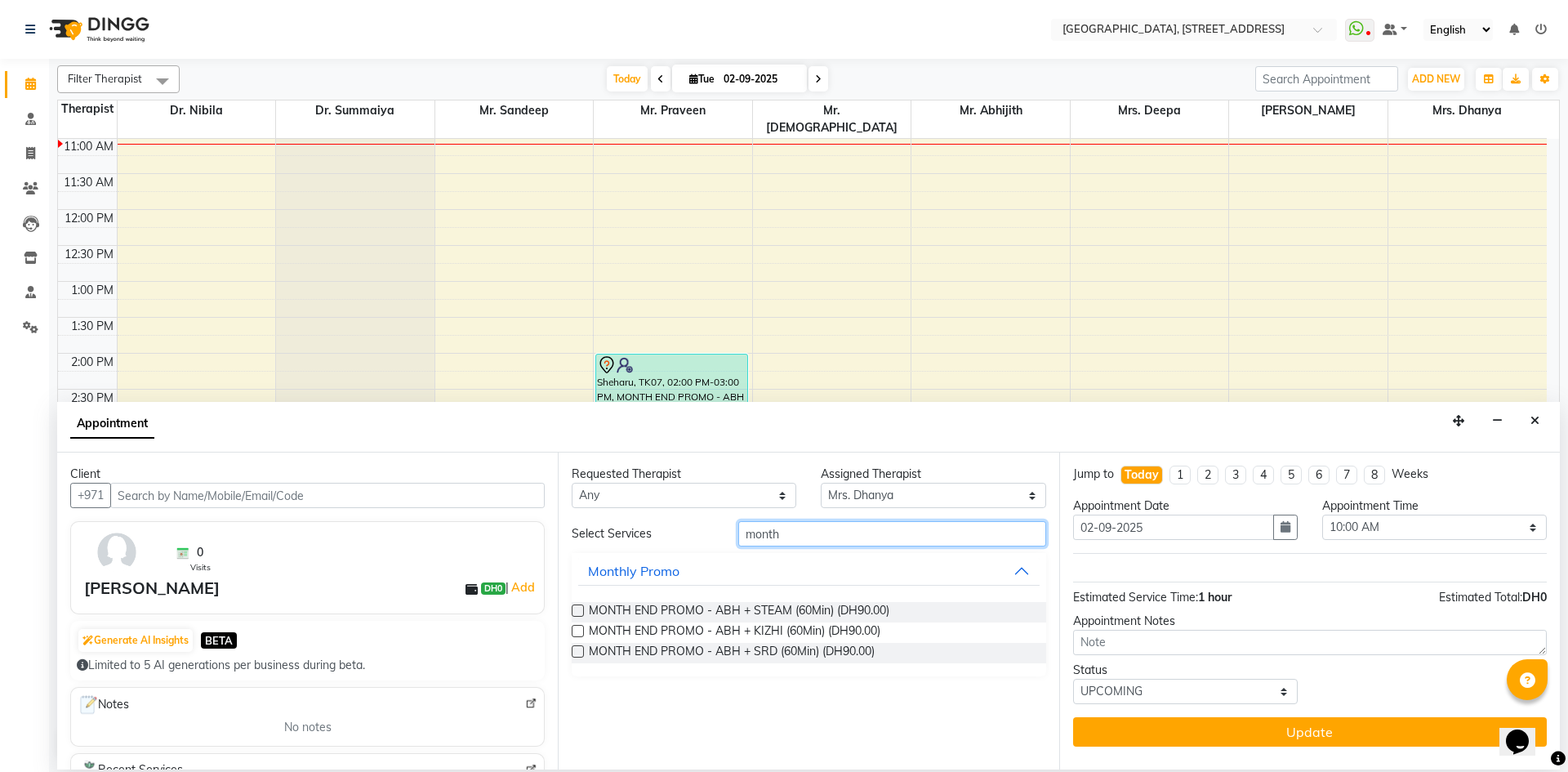
type input "month"
click at [575, 629] on label at bounding box center [578, 630] width 13 height 13
click at [575, 629] on input "checkbox" at bounding box center [577, 632] width 11 height 11
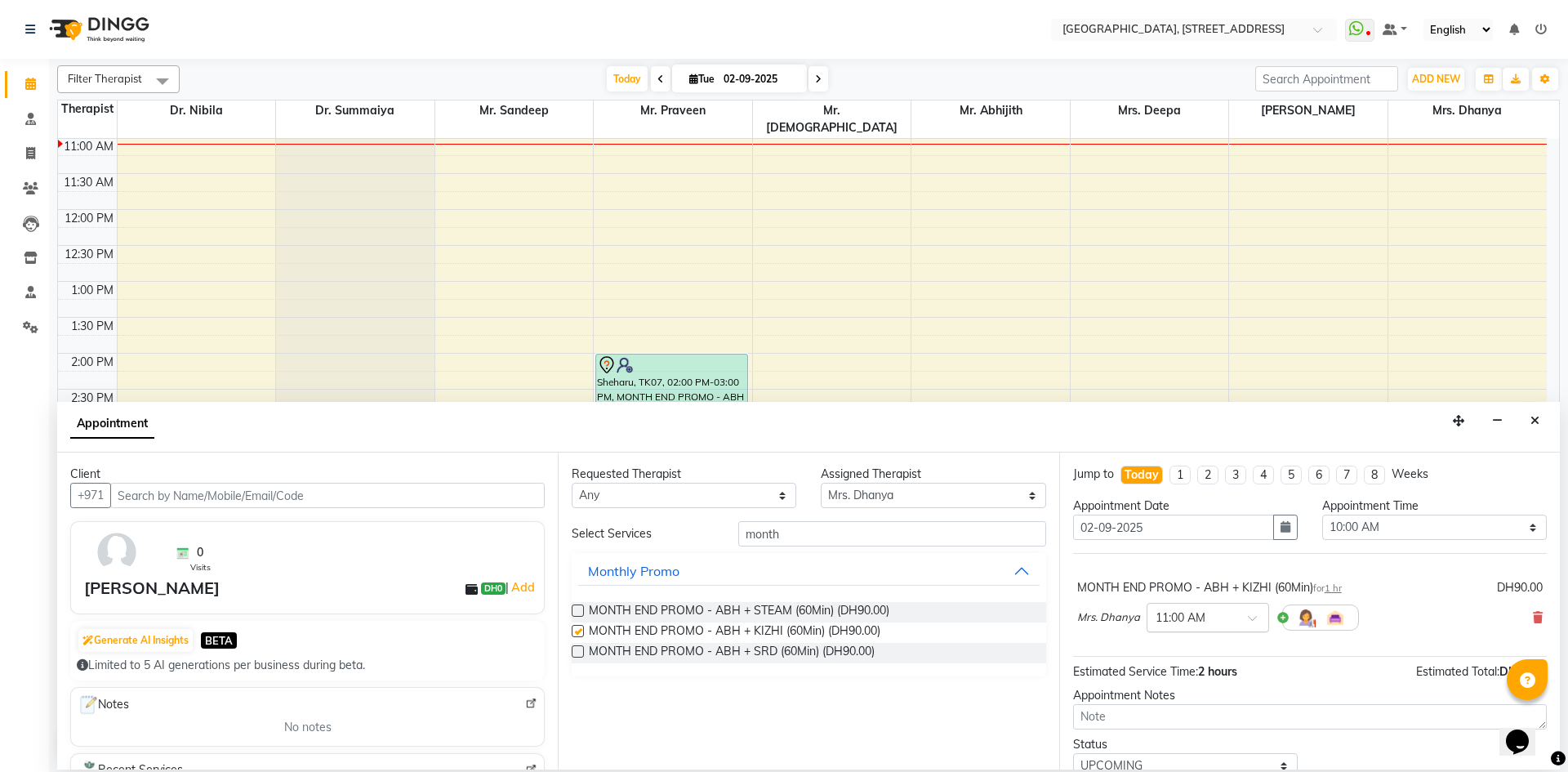
checkbox input "false"
click at [1254, 619] on span at bounding box center [1258, 623] width 20 height 18
click at [1213, 648] on div "10:00 AM" at bounding box center [1207, 647] width 121 height 30
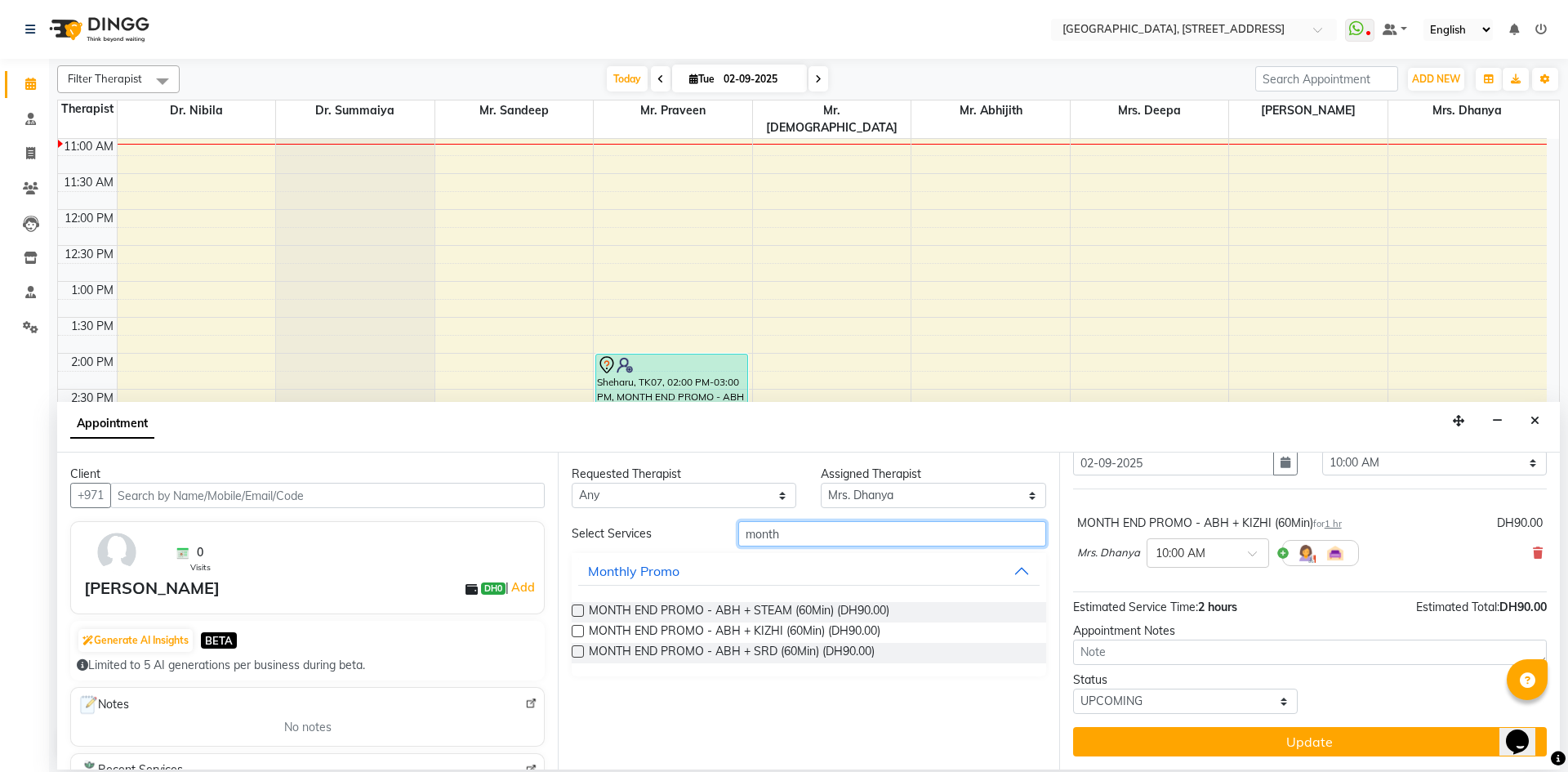
click at [898, 544] on input "month" at bounding box center [892, 534] width 308 height 25
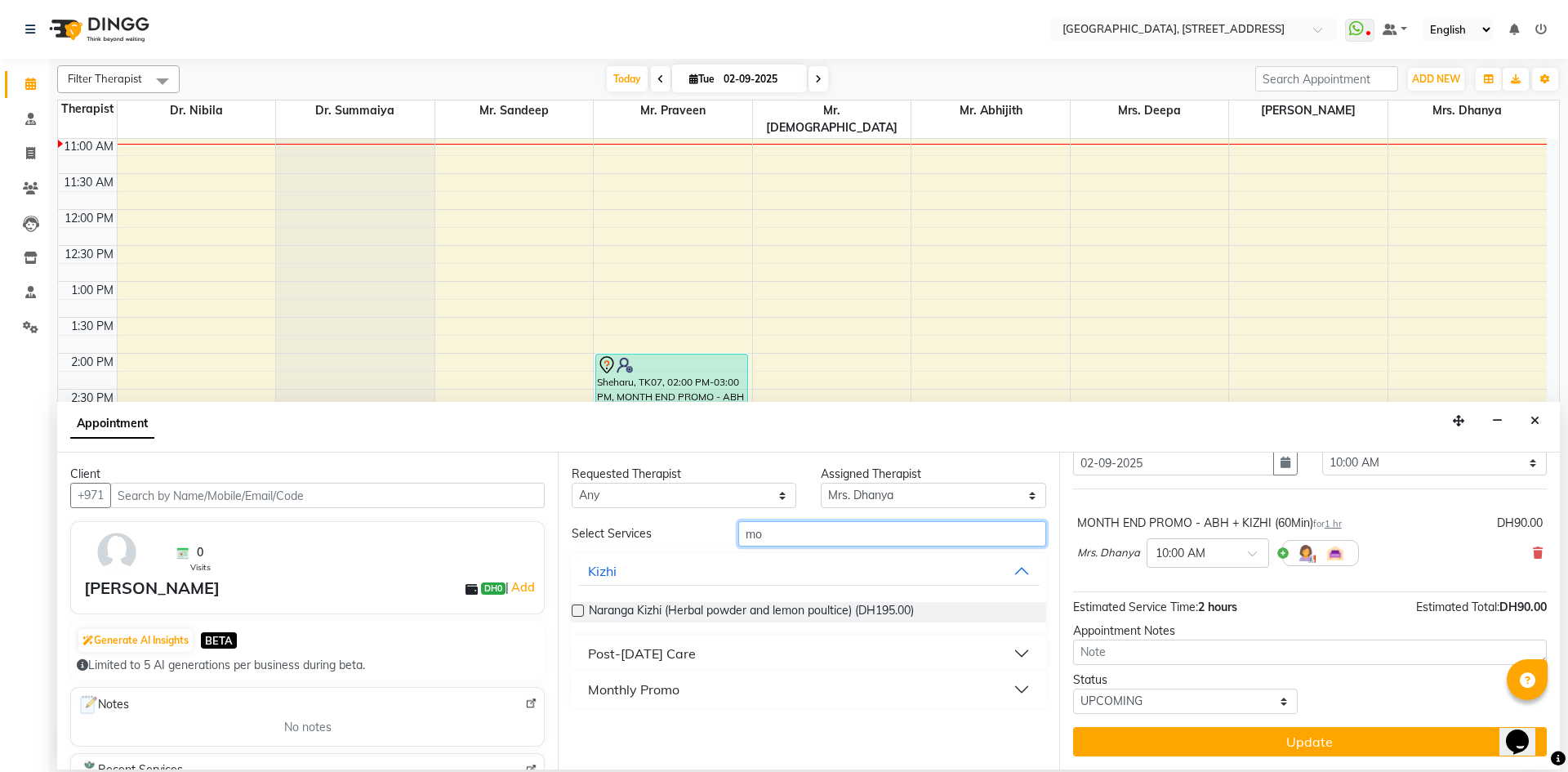
type input "m"
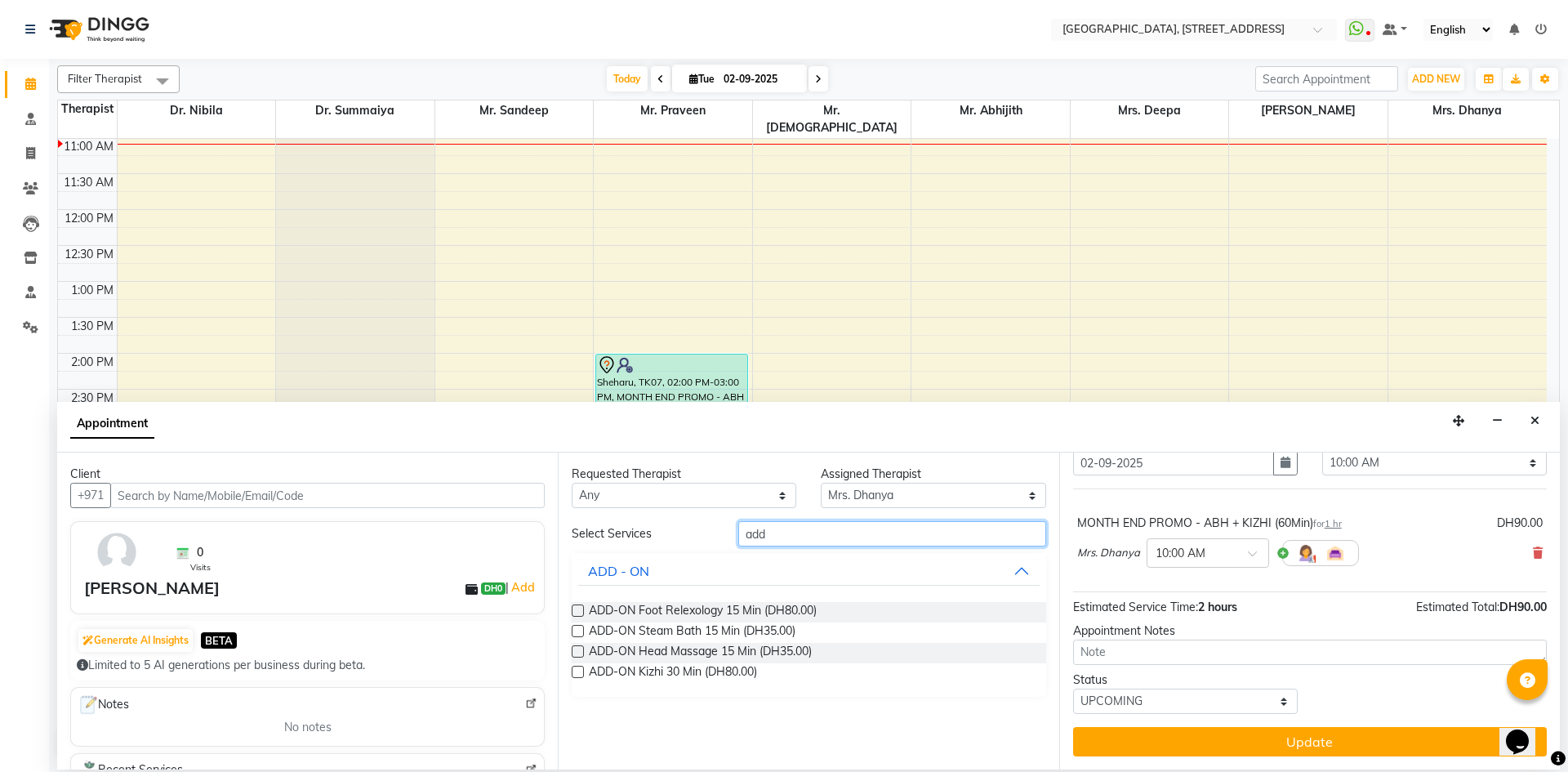
type input "add"
click at [579, 633] on label at bounding box center [578, 630] width 13 height 13
click at [579, 633] on input "checkbox" at bounding box center [577, 632] width 11 height 11
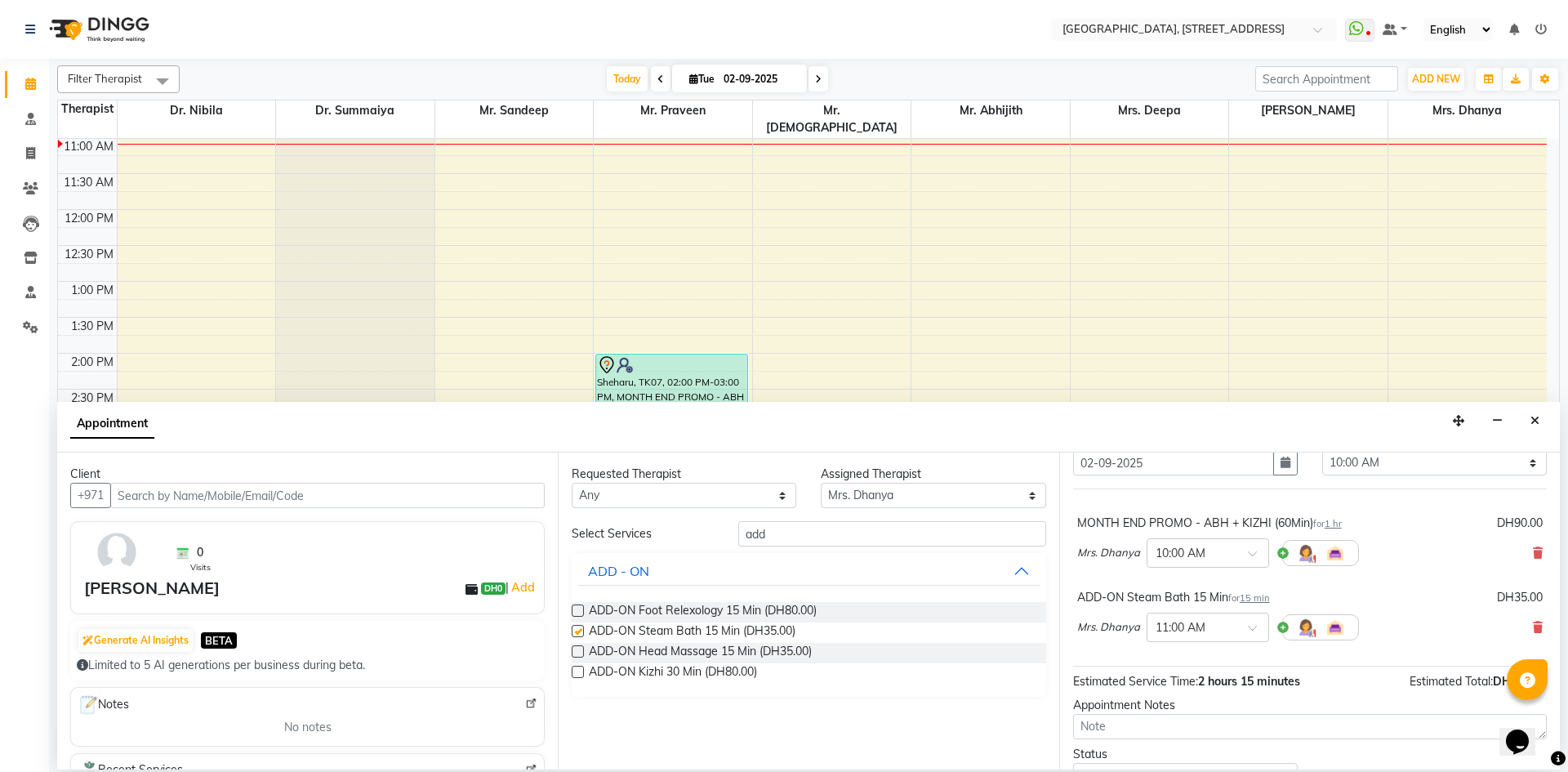
checkbox input "false"
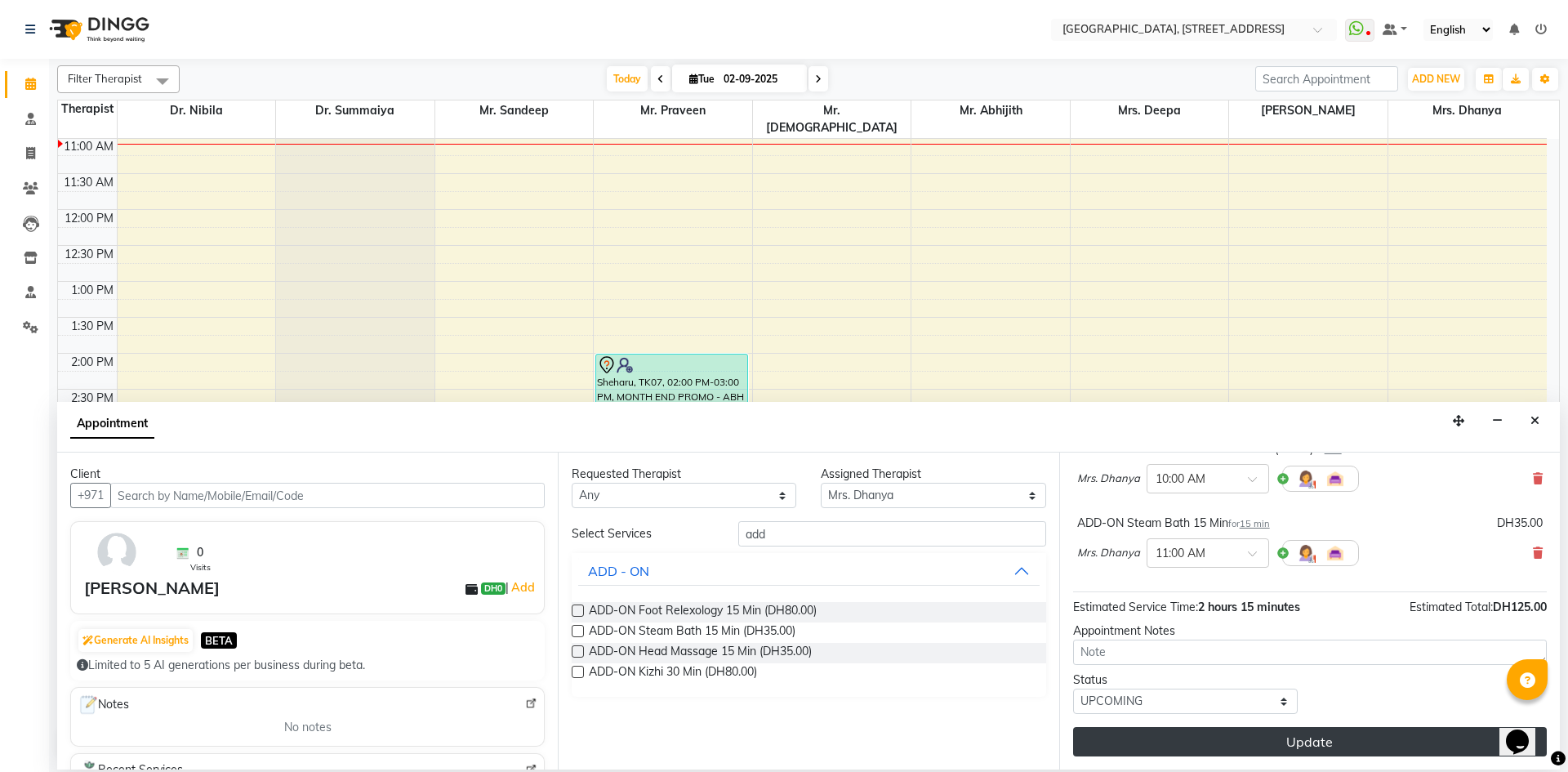
click at [1173, 740] on button "Update" at bounding box center [1310, 741] width 473 height 29
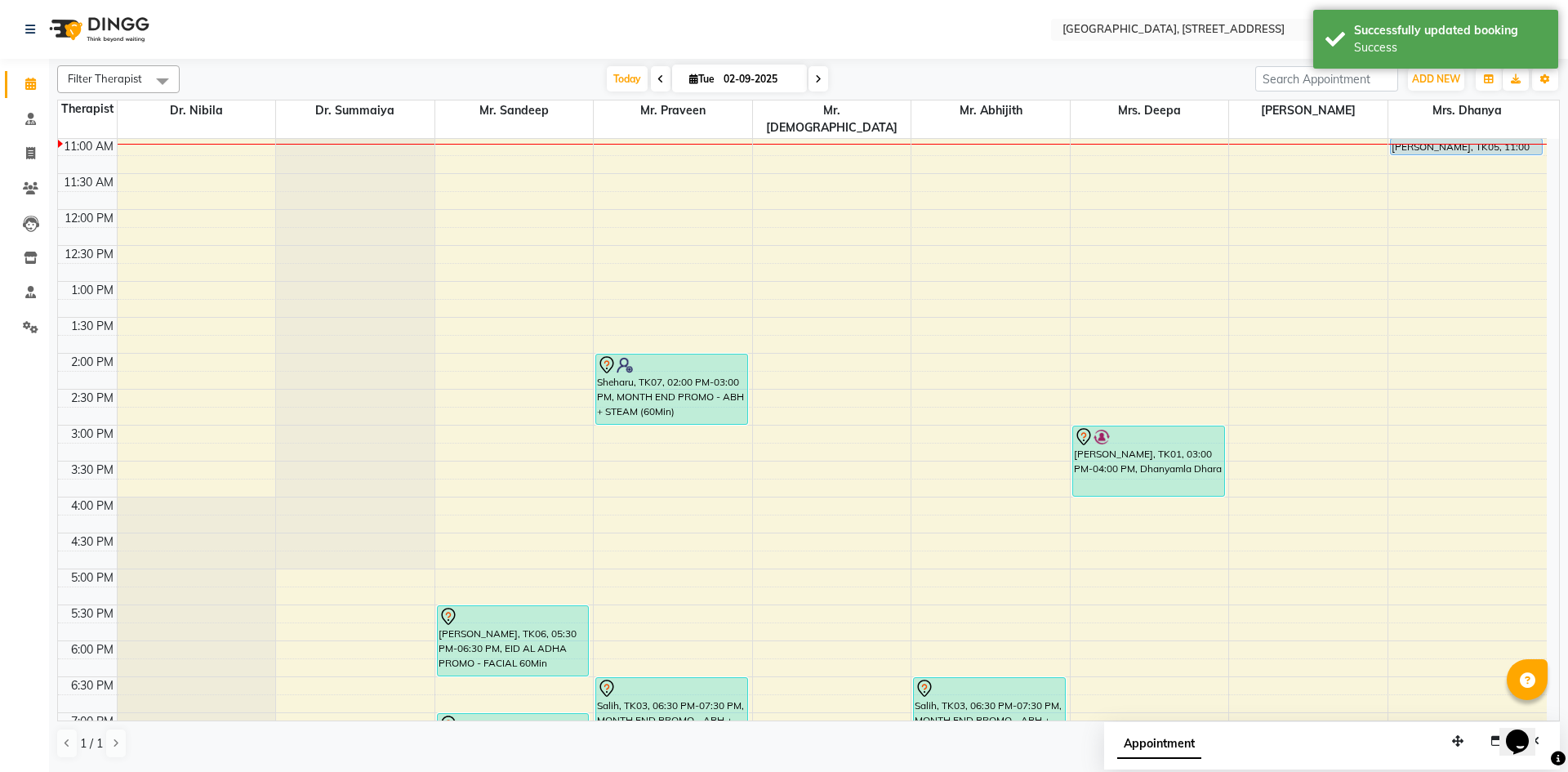
scroll to position [0, 0]
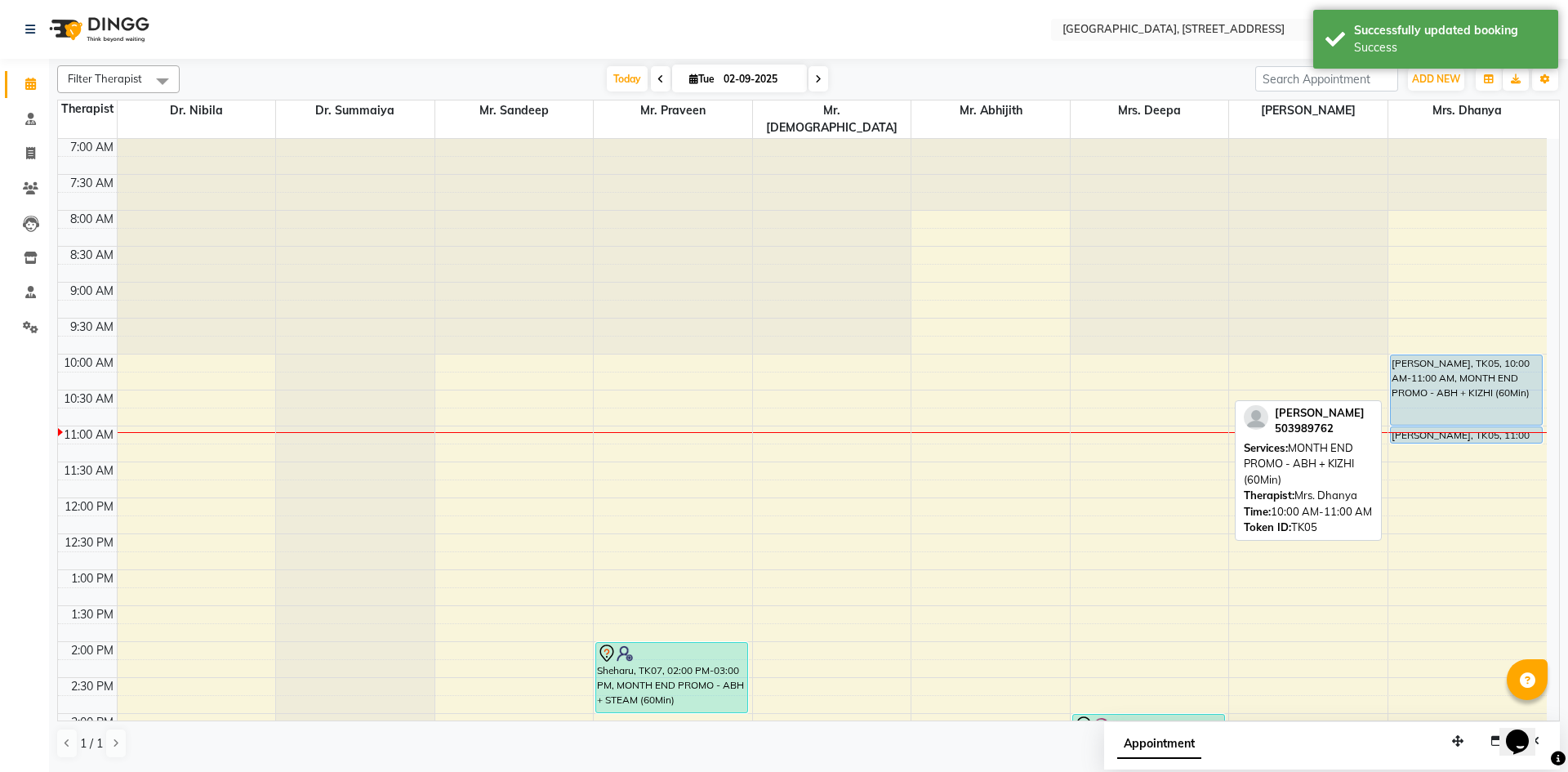
click at [1493, 383] on div "[PERSON_NAME], TK05, 10:00 AM-11:00 AM, MONTH END PROMO - ABH + KIZHI (60Min)" at bounding box center [1465, 389] width 151 height 69
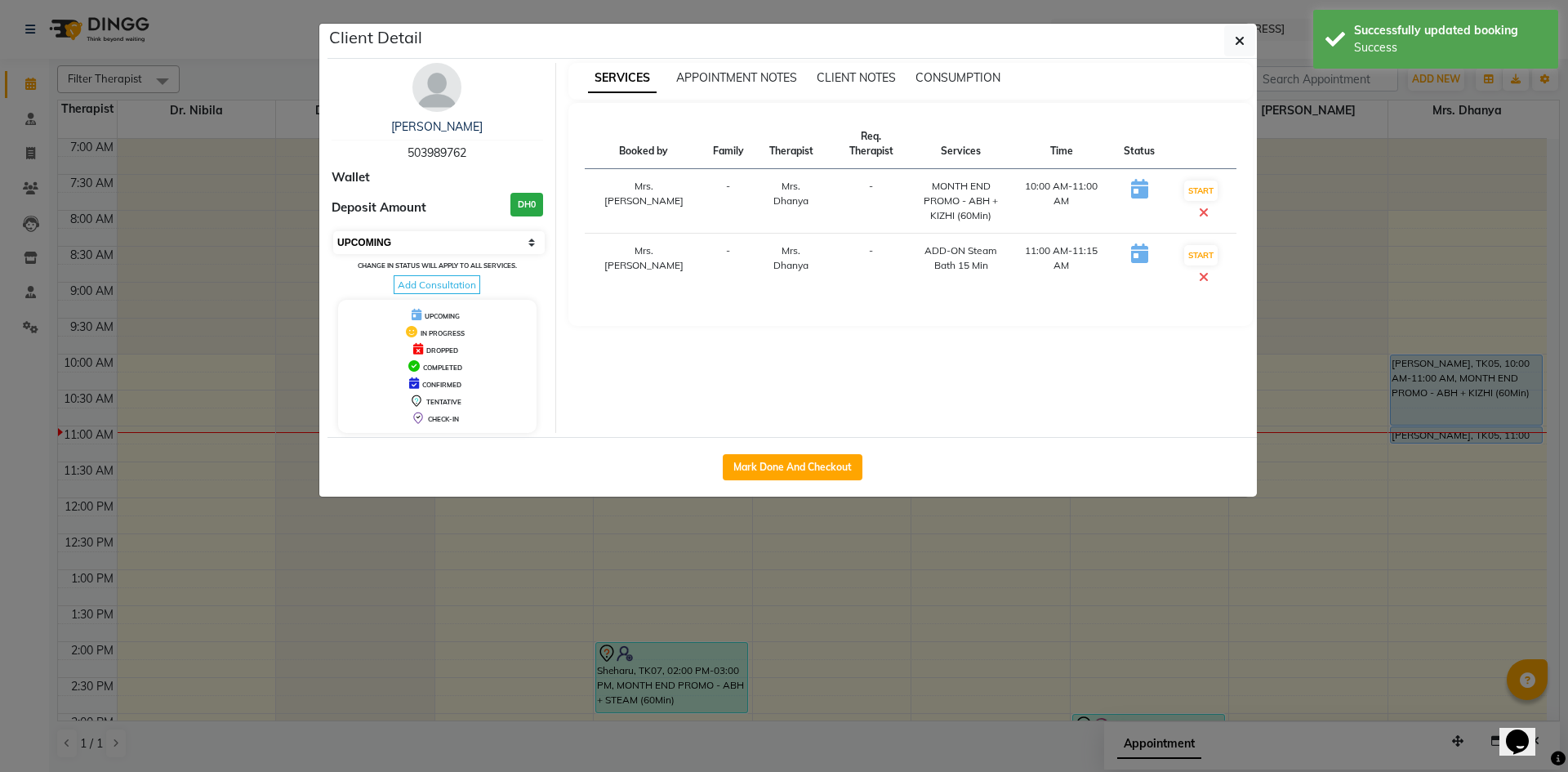
click at [508, 245] on select "Select IN SERVICE CONFIRMED TENTATIVE CHECK IN MARK DONE DROPPED UPCOMING" at bounding box center [439, 242] width 212 height 23
select select "3"
click at [333, 231] on select "Select IN SERVICE CONFIRMED TENTATIVE CHECK IN MARK DONE DROPPED UPCOMING" at bounding box center [439, 242] width 212 height 23
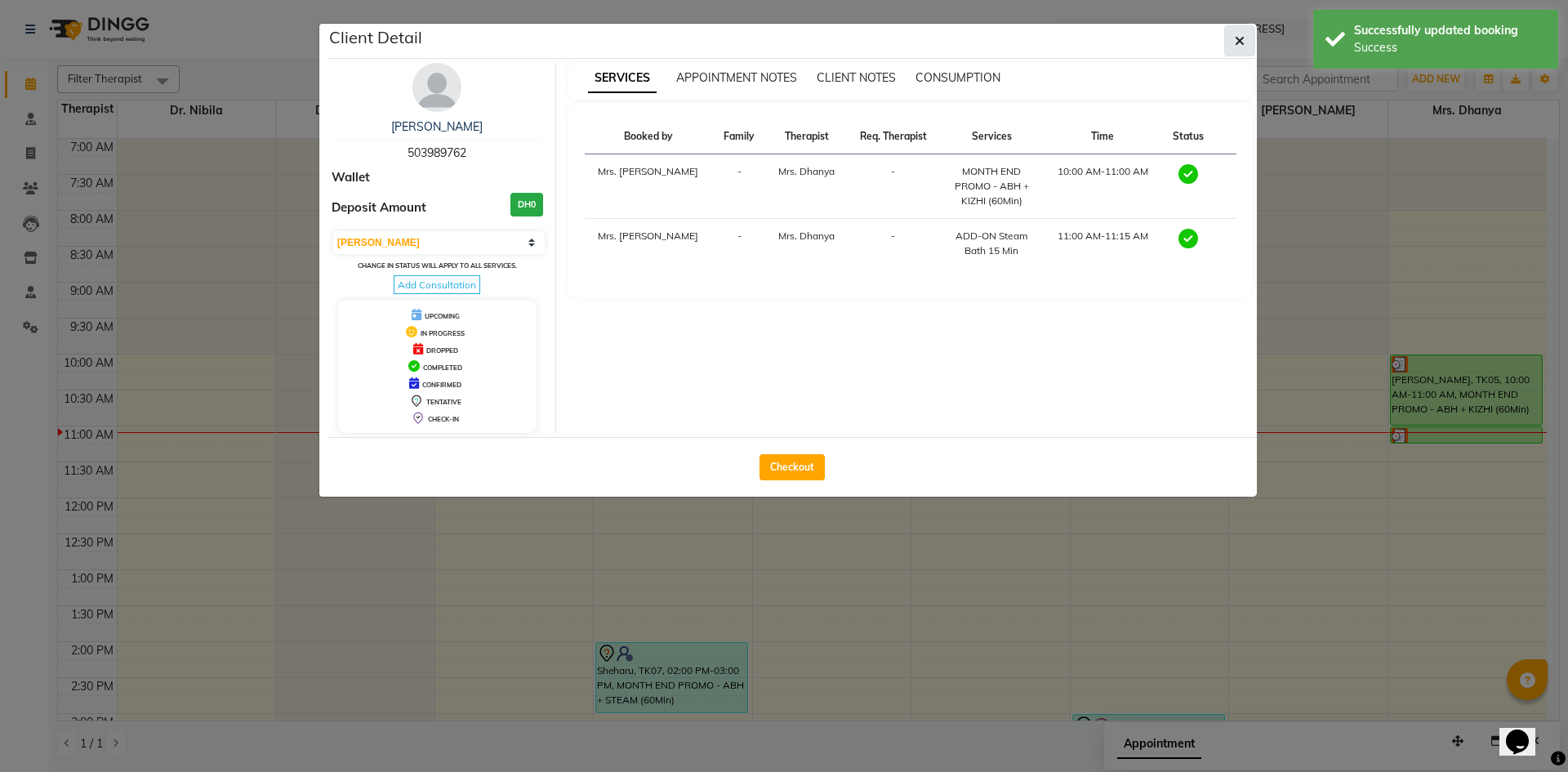
click at [1238, 49] on button "button" at bounding box center [1239, 40] width 31 height 31
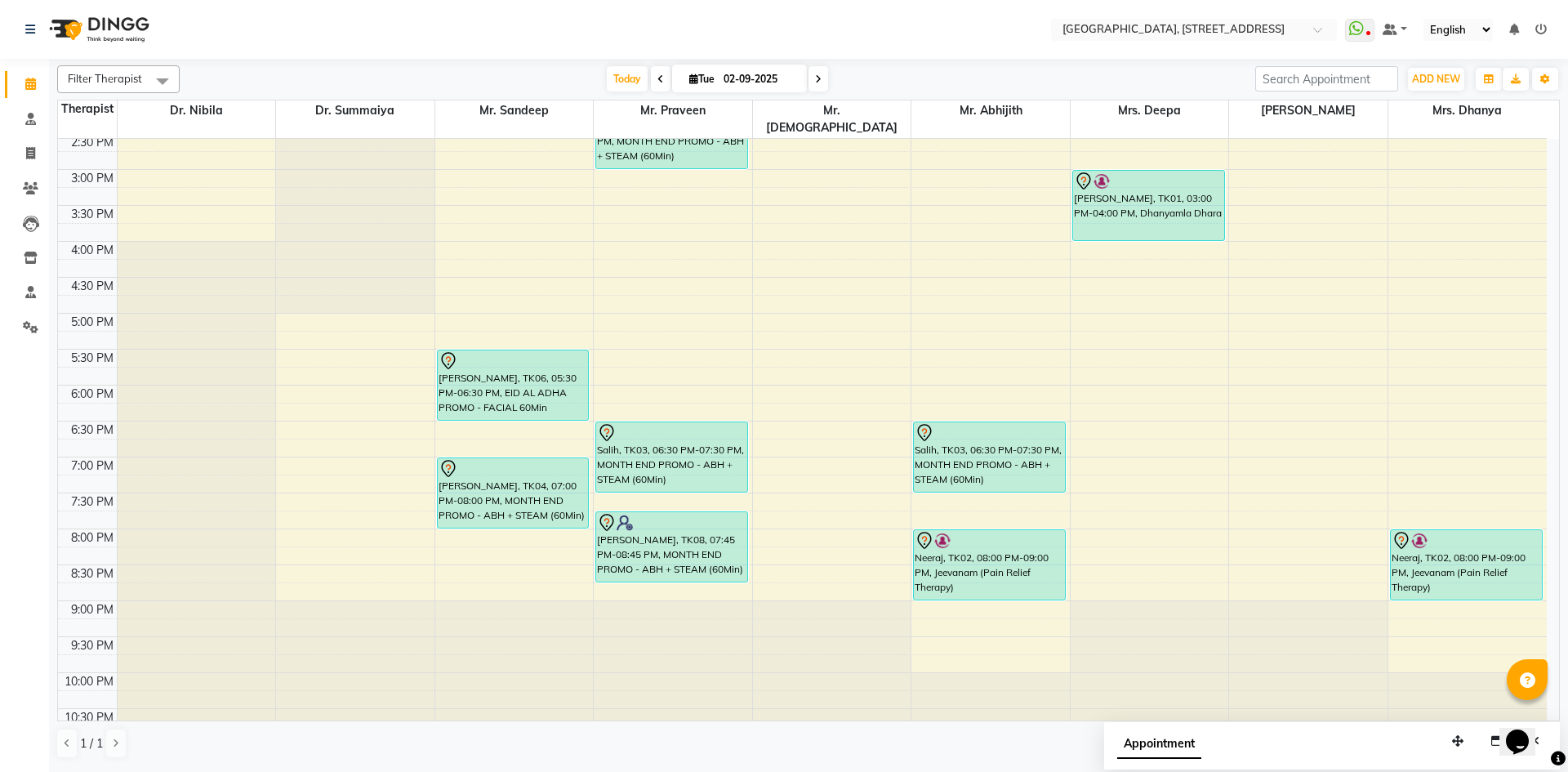
scroll to position [550, 0]
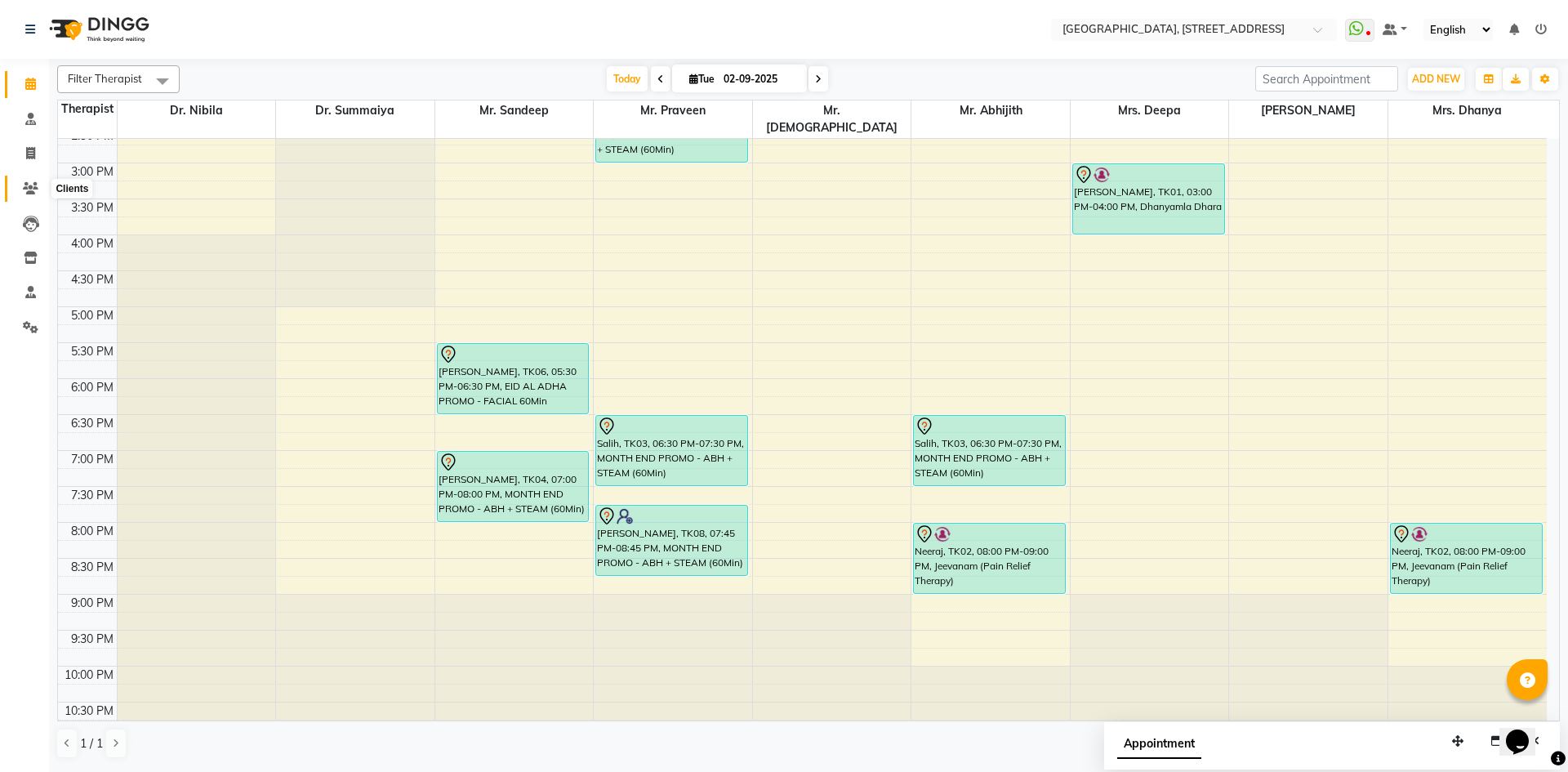
click at [27, 188] on icon at bounding box center [30, 188] width 16 height 13
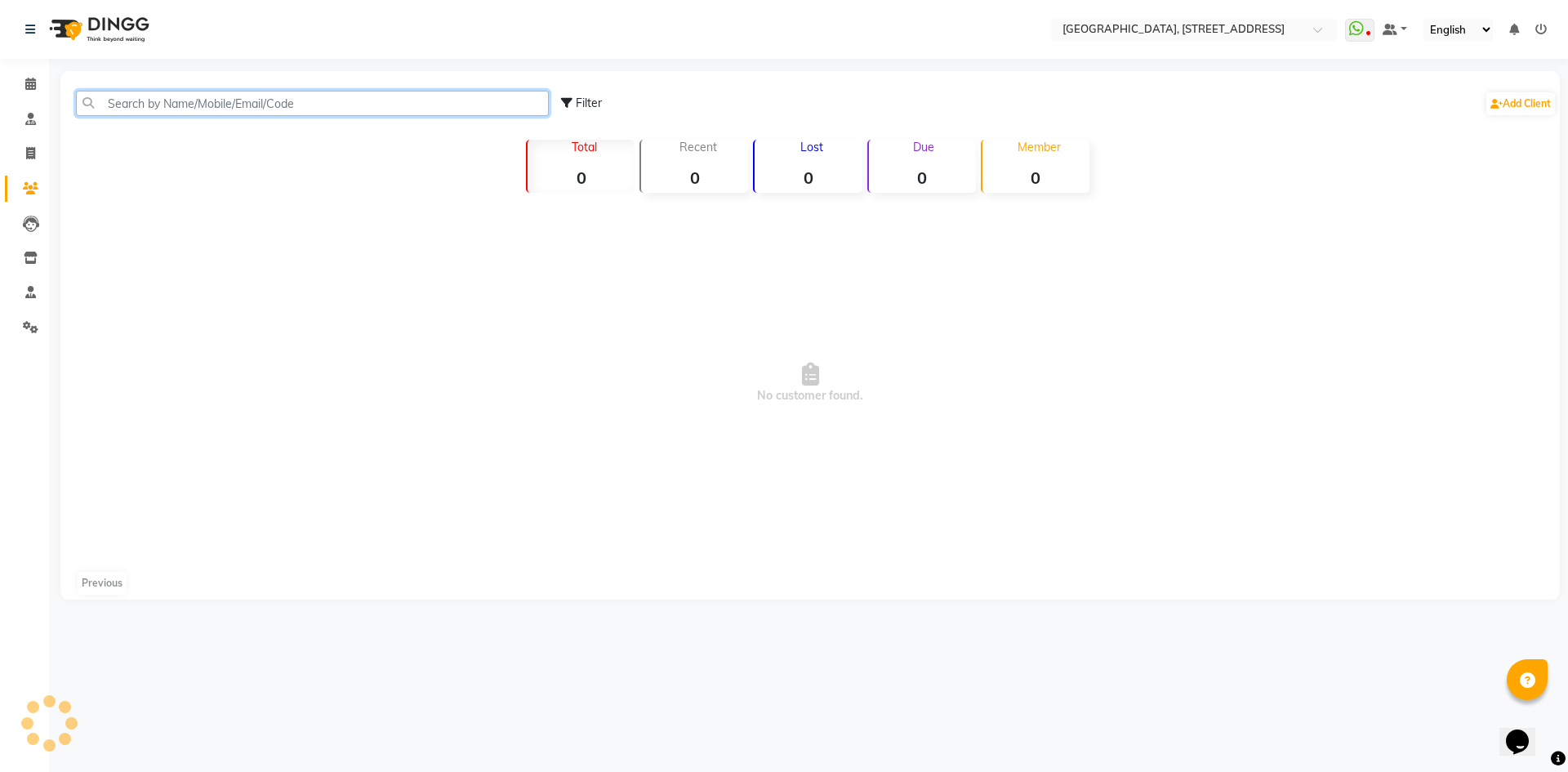
click at [266, 103] on input "text" at bounding box center [312, 103] width 473 height 25
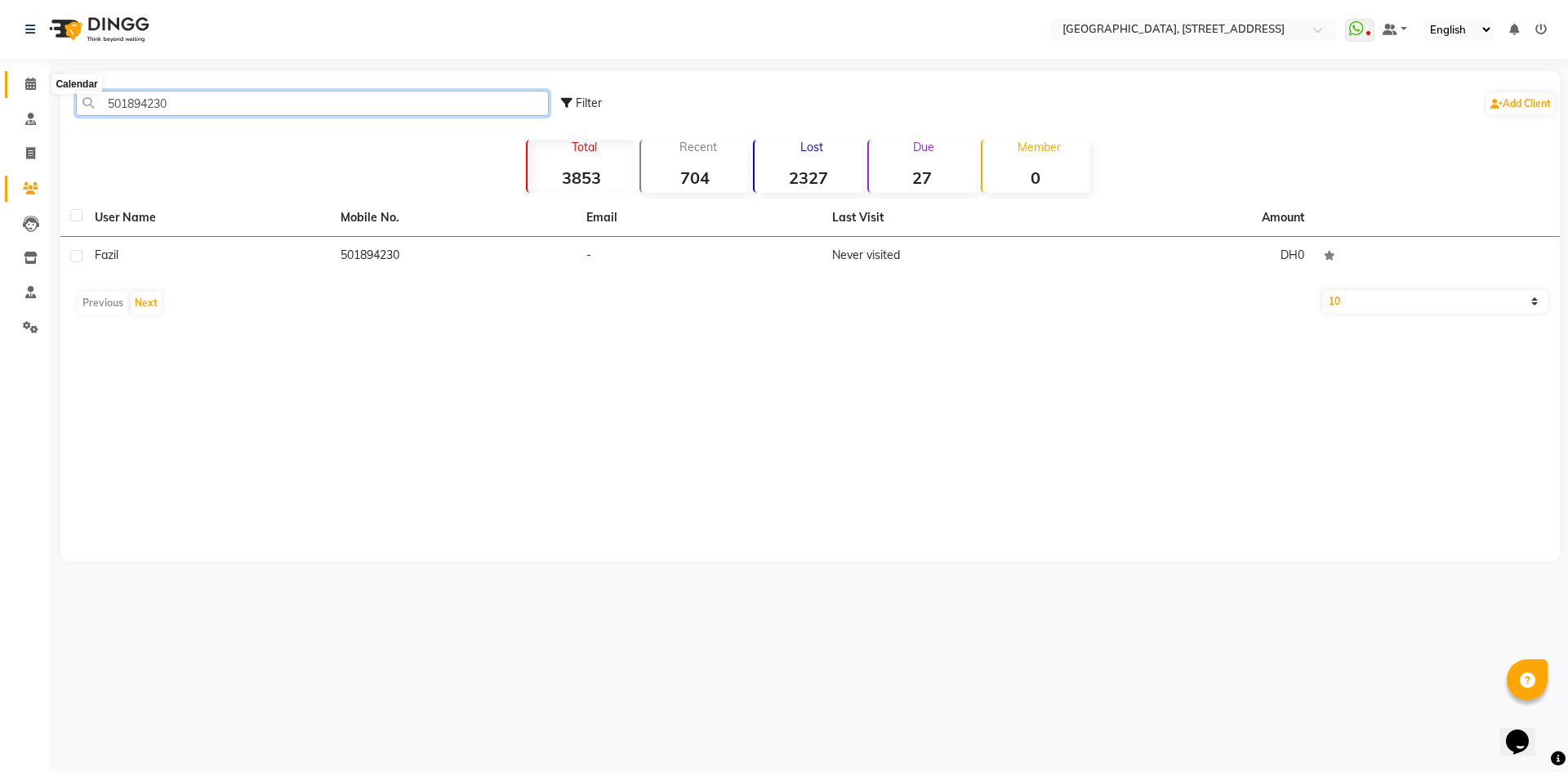
type input "501894230"
click at [35, 78] on icon at bounding box center [30, 83] width 11 height 13
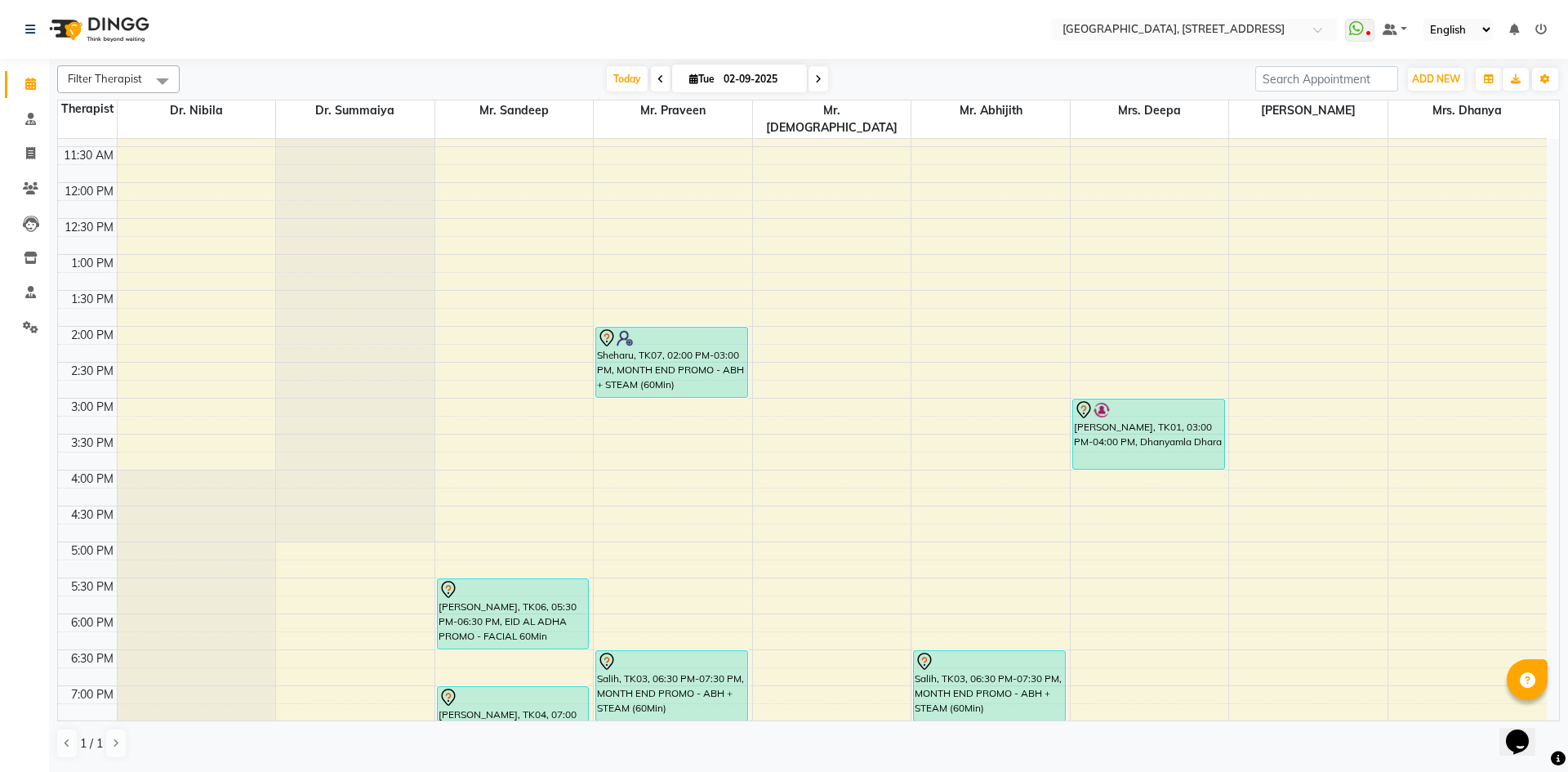
scroll to position [550, 0]
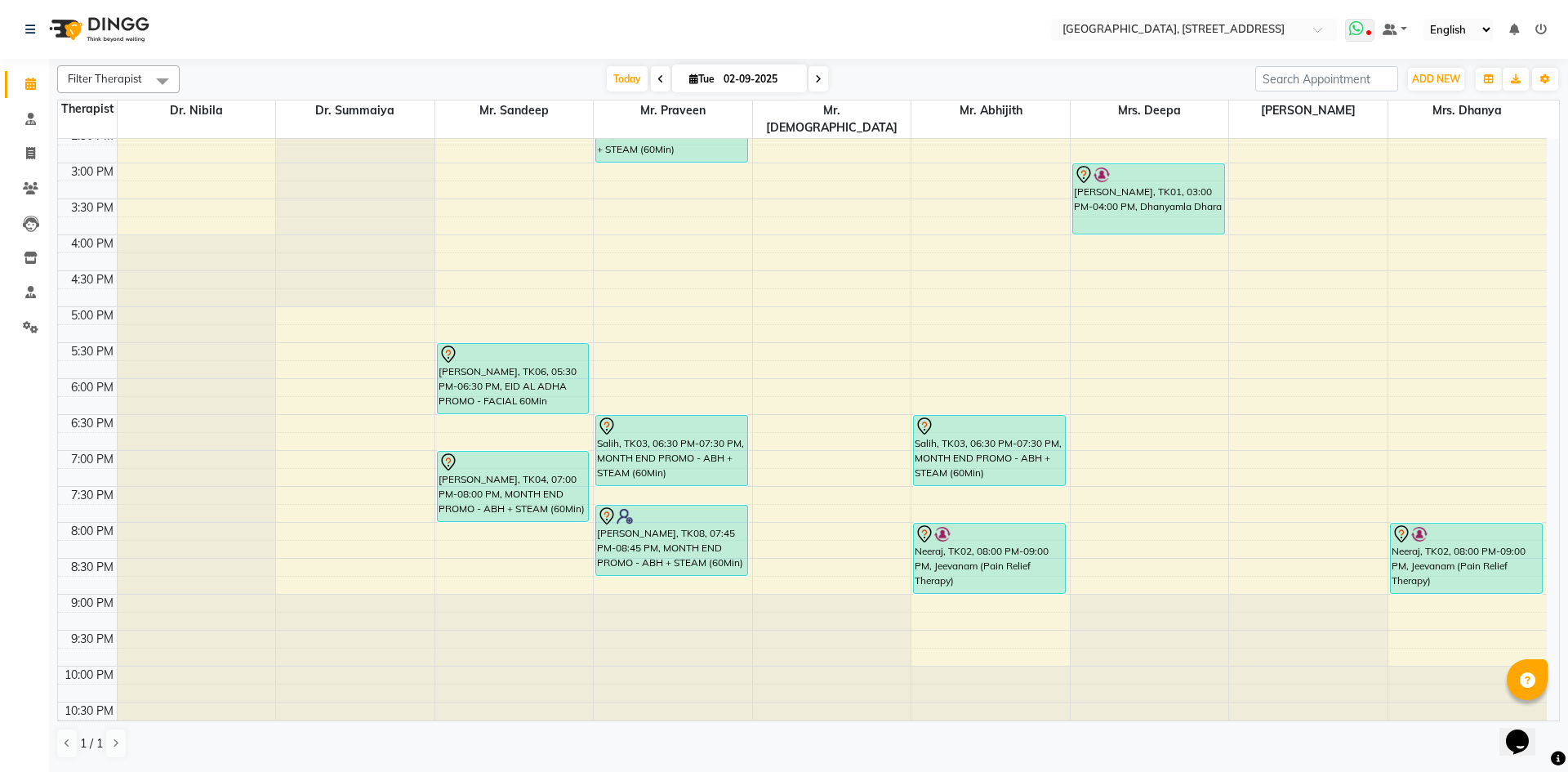
click at [1370, 30] on icon at bounding box center [1369, 34] width 5 height 8
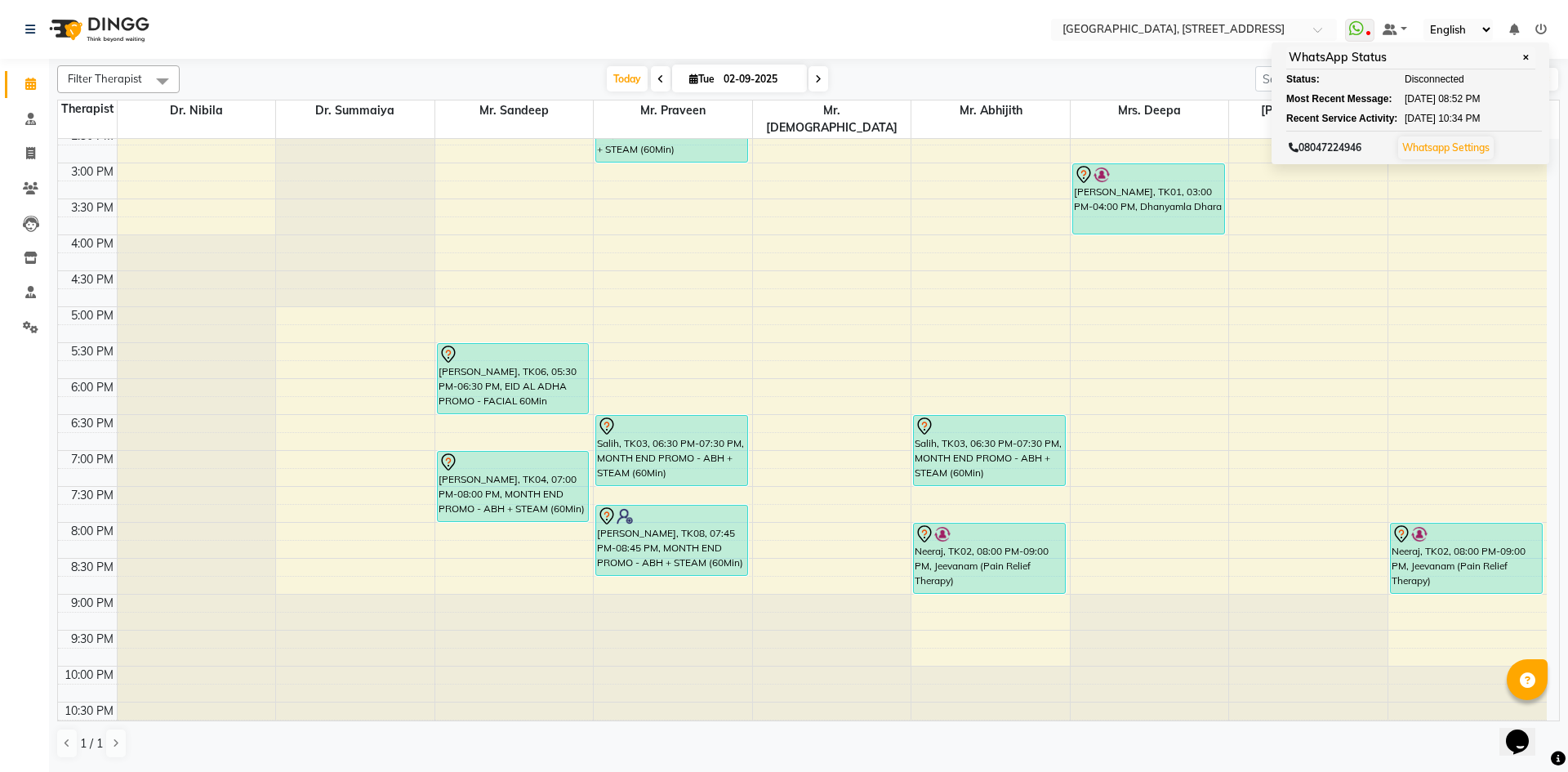
scroll to position [251, 0]
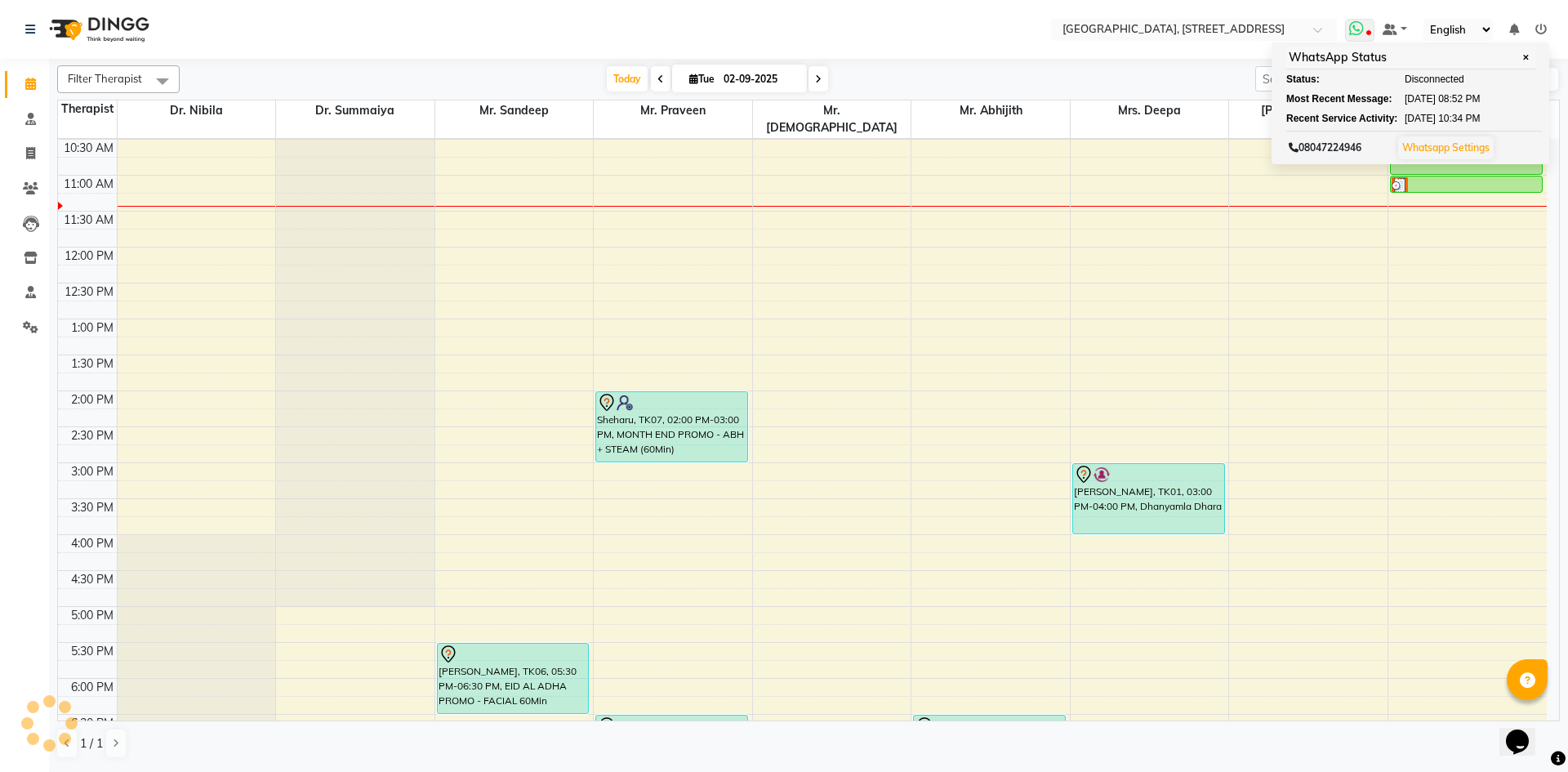
click at [1358, 23] on icon at bounding box center [1356, 28] width 15 height 17
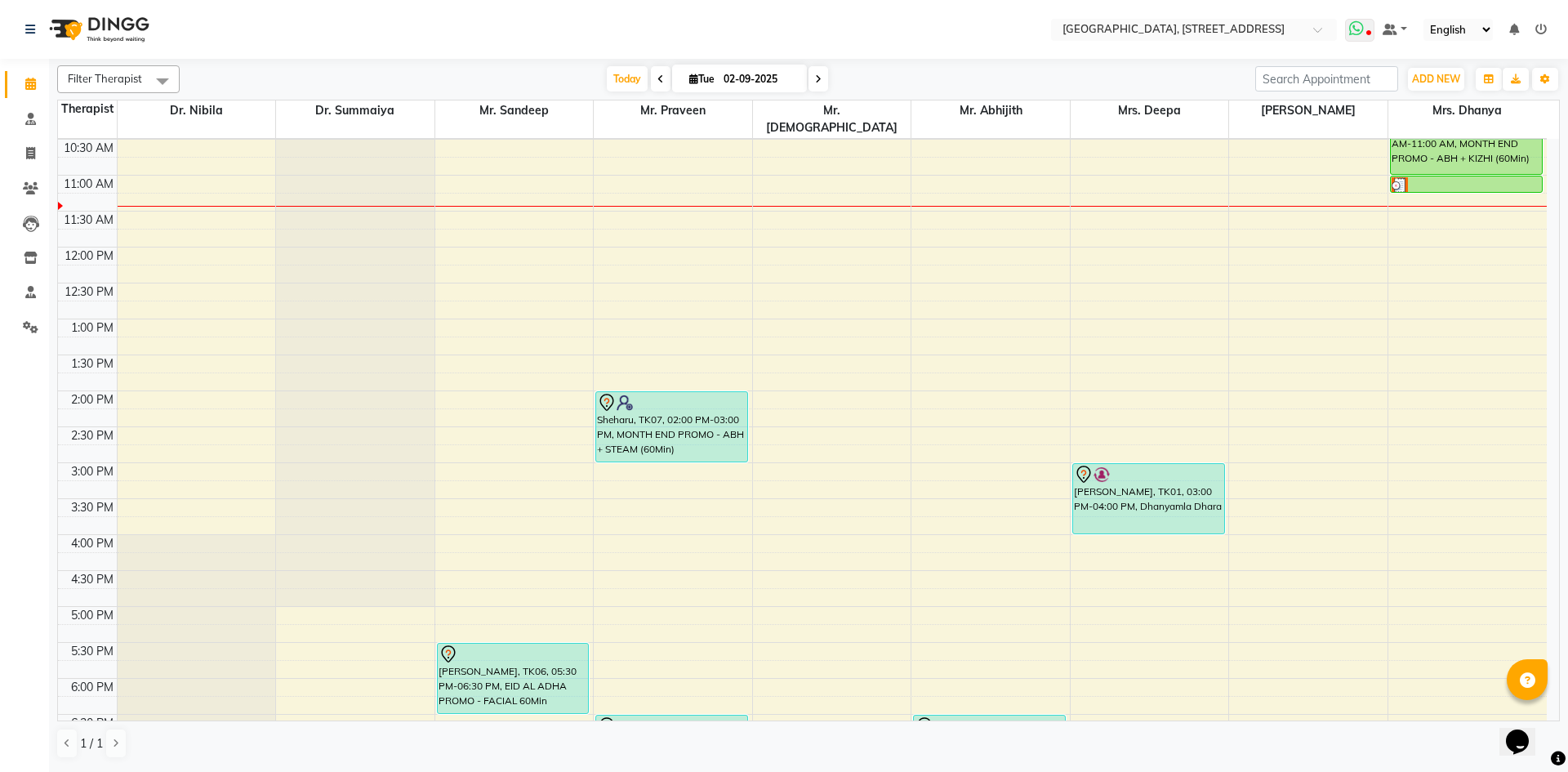
click at [1371, 36] on icon at bounding box center [1369, 34] width 5 height 8
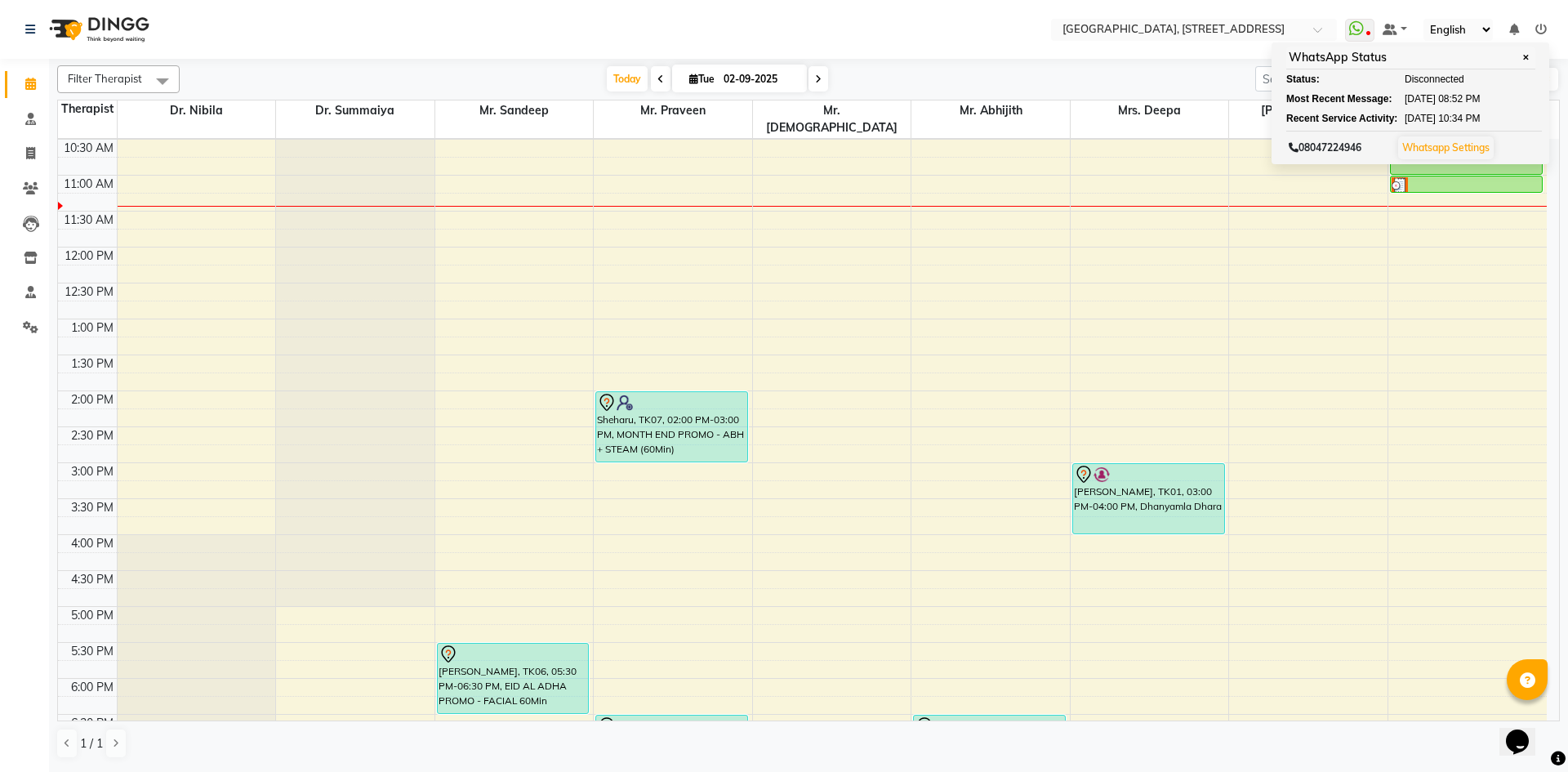
click at [821, 82] on span at bounding box center [819, 78] width 20 height 25
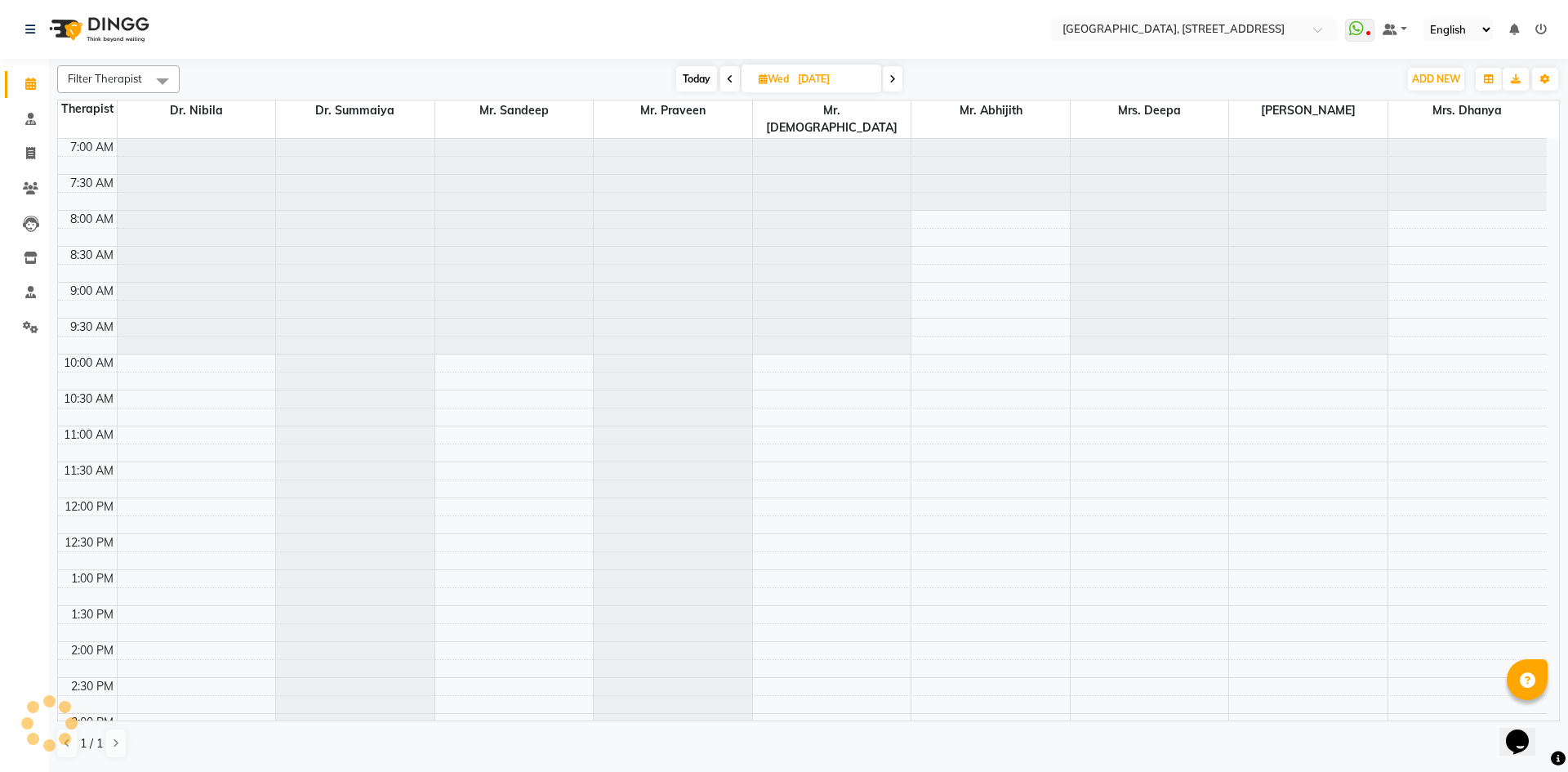
scroll to position [288, 0]
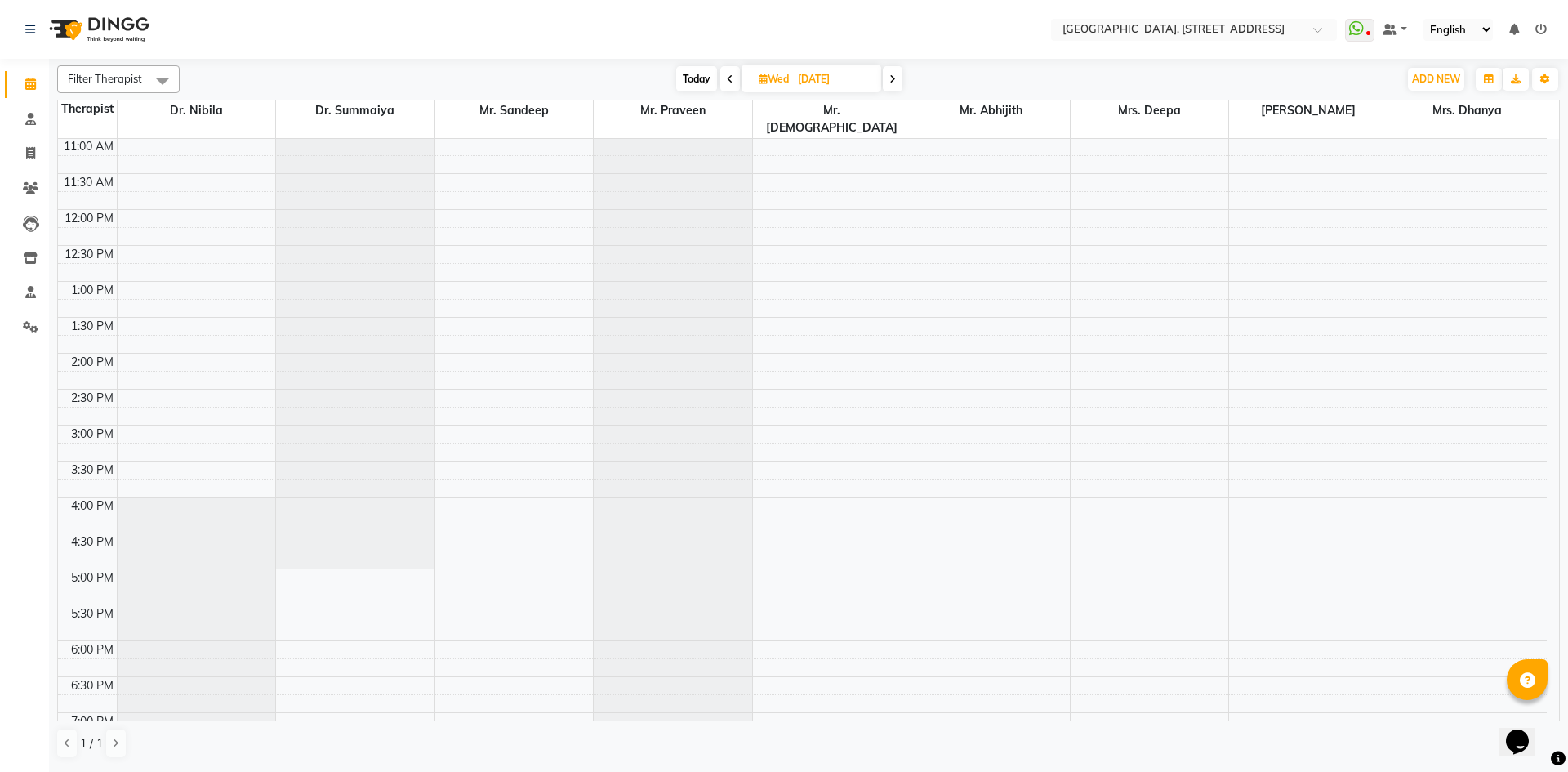
click at [884, 81] on span at bounding box center [893, 78] width 20 height 25
type input "[DATE]"
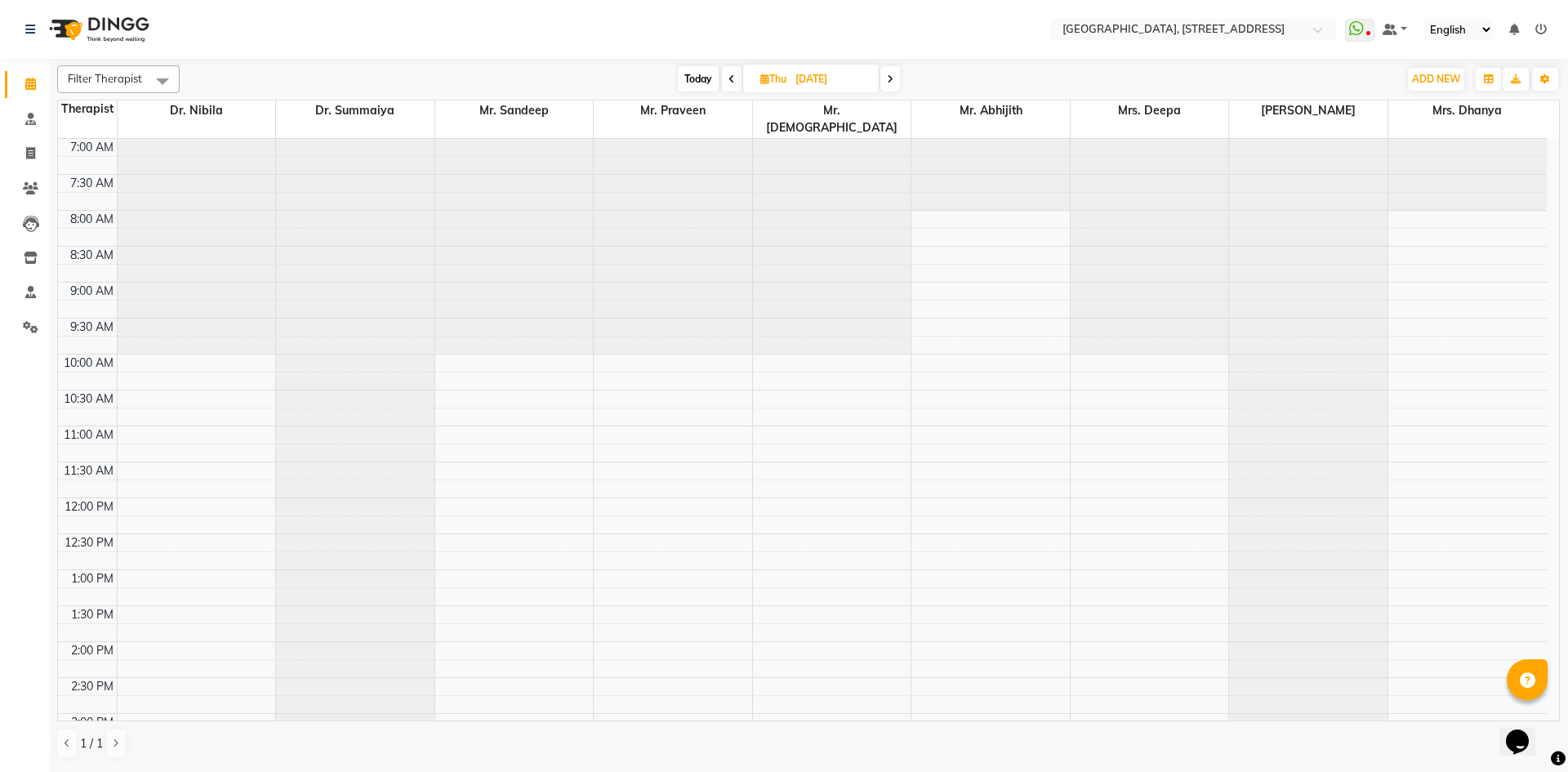
scroll to position [550, 0]
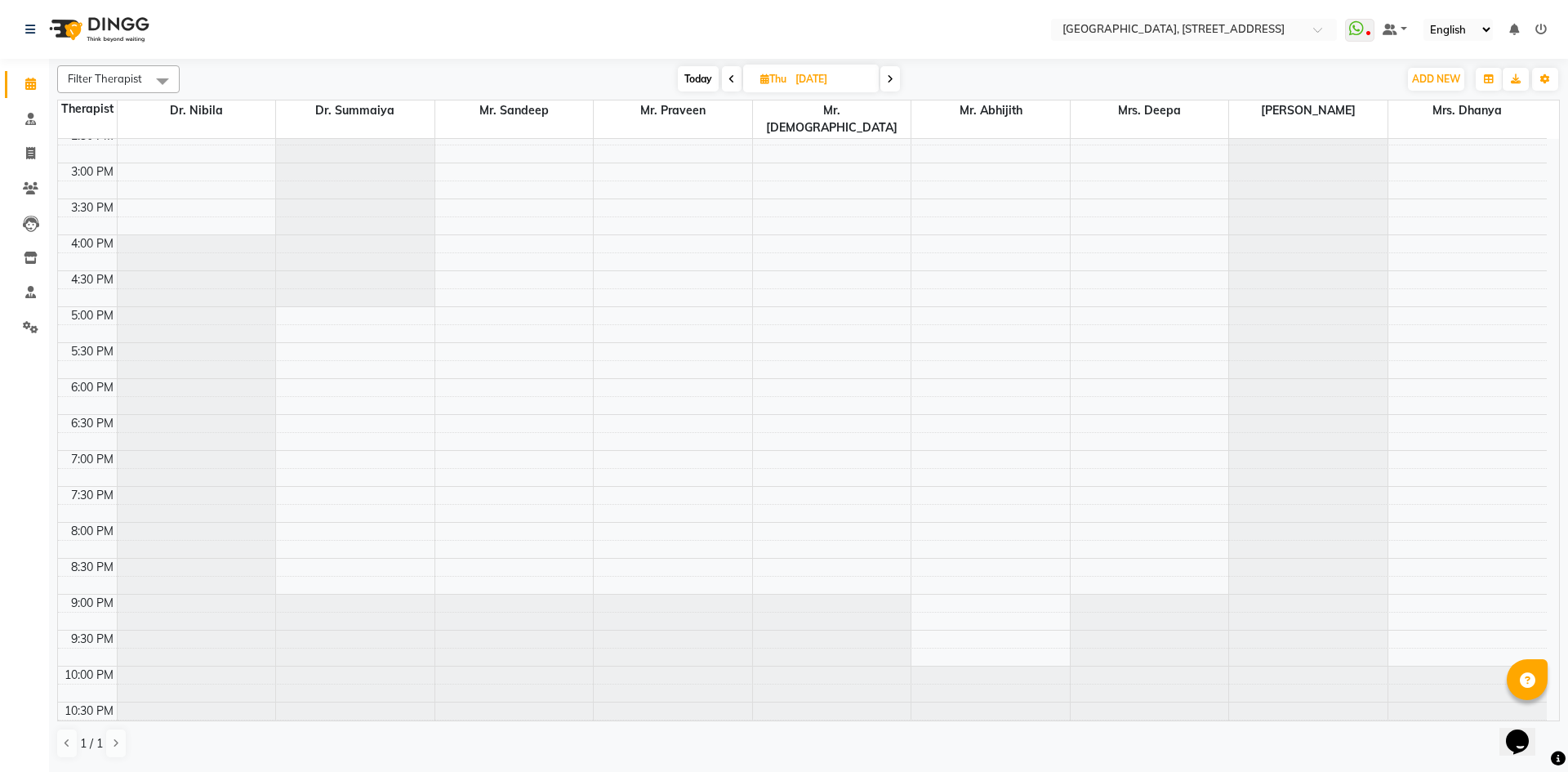
click at [1139, 442] on div "7:00 AM 7:30 AM 8:00 AM 8:30 AM 9:00 AM 9:30 AM 10:00 AM 10:30 AM 11:00 AM 11:3…" at bounding box center [803, 163] width 1489 height 1149
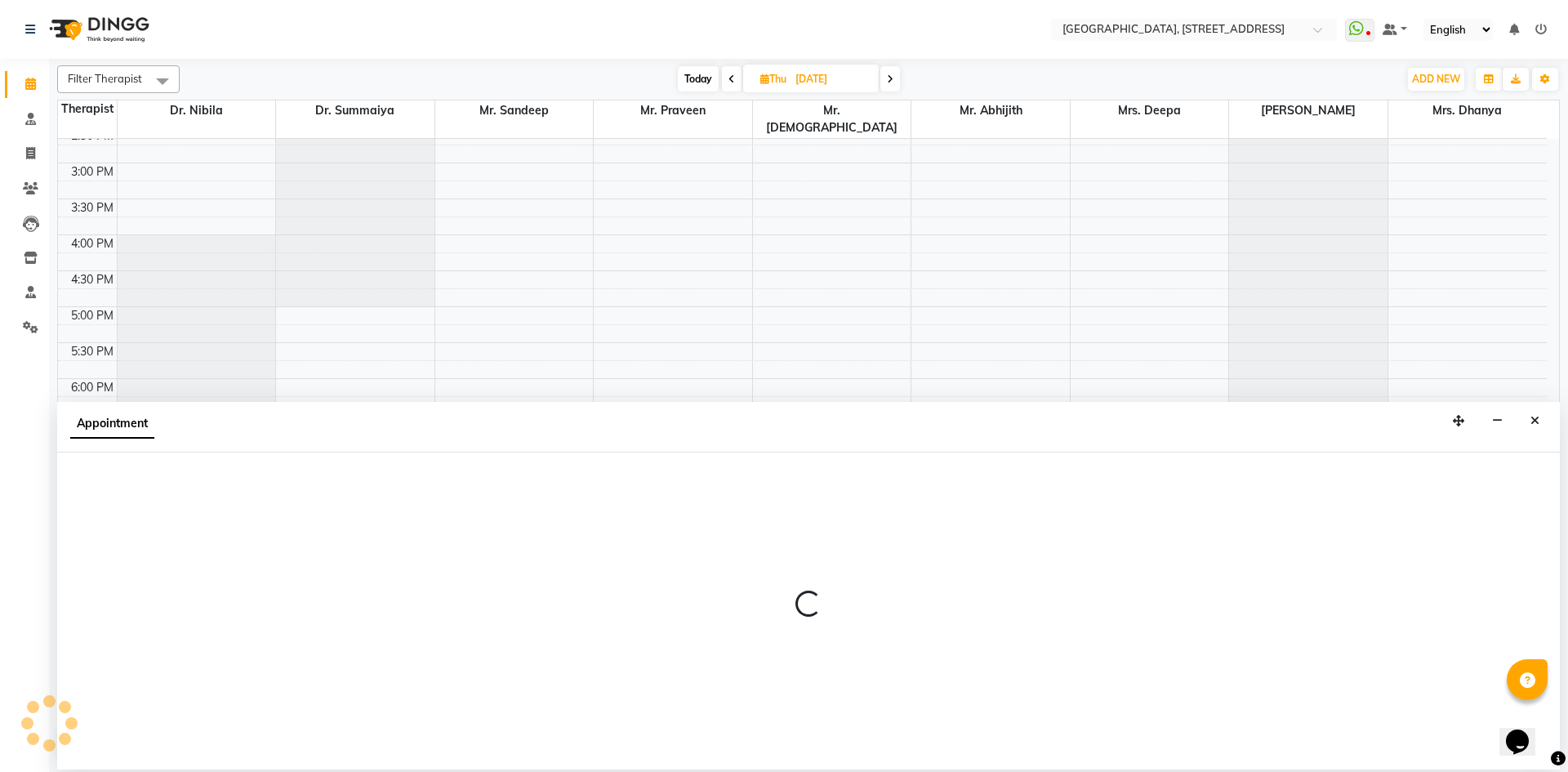
select select "27242"
select select "1140"
select select "tentative"
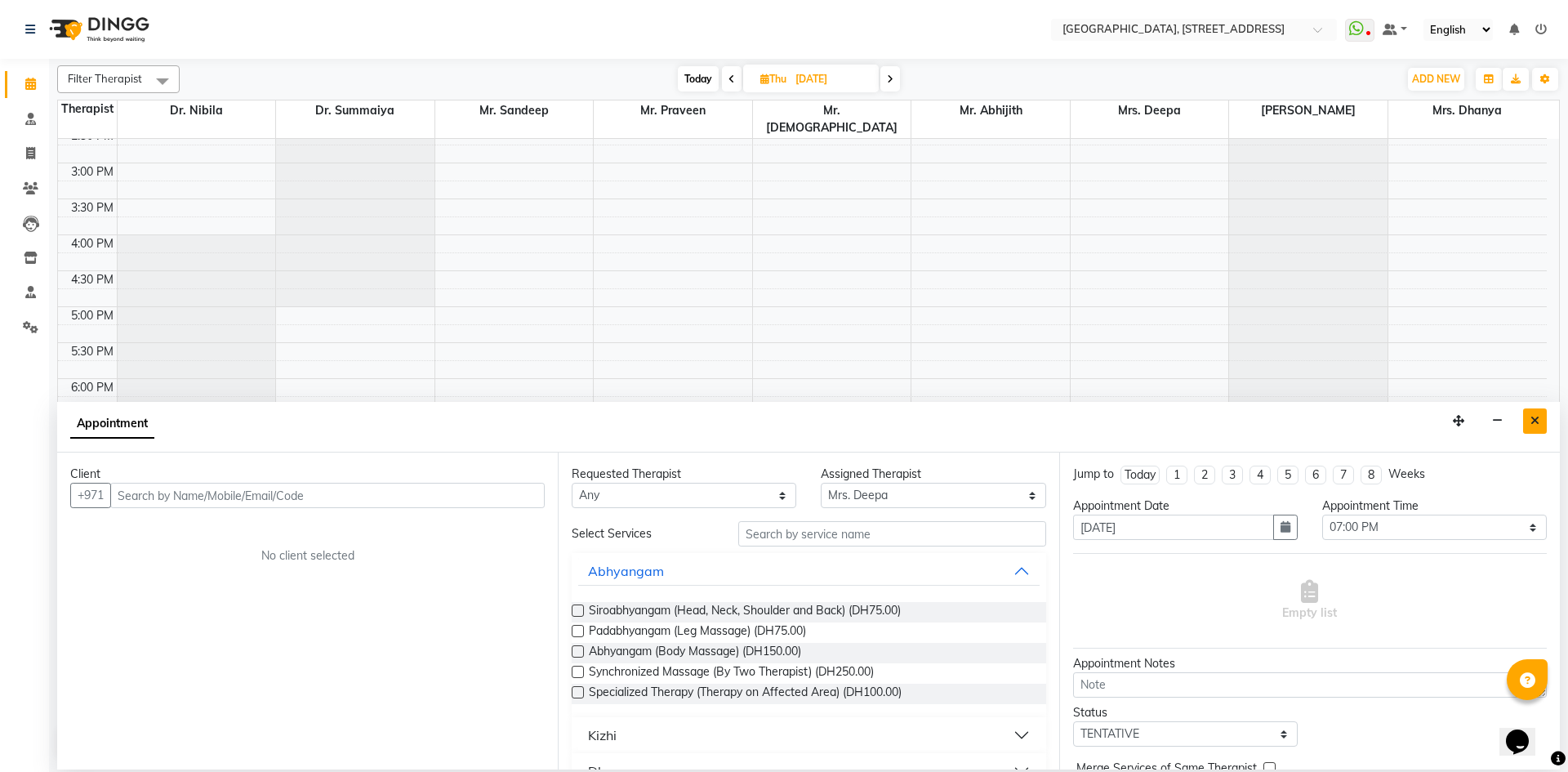
click at [1535, 424] on icon "Close" at bounding box center [1535, 421] width 9 height 12
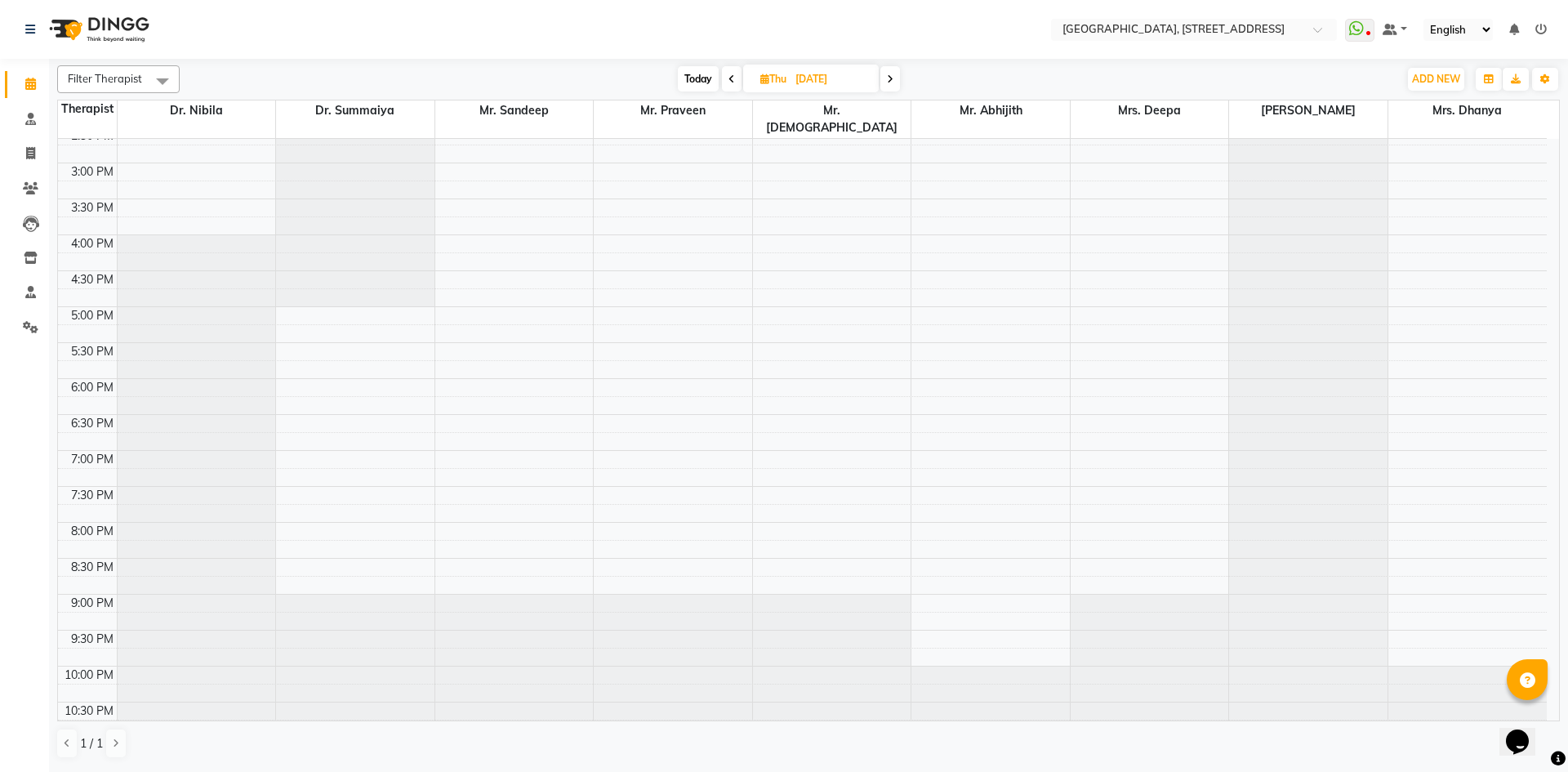
click at [498, 440] on div "7:00 AM 7:30 AM 8:00 AM 8:30 AM 9:00 AM 9:30 AM 10:00 AM 10:30 AM 11:00 AM 11:3…" at bounding box center [803, 163] width 1489 height 1149
select select "27240"
select select "1140"
select select "tentative"
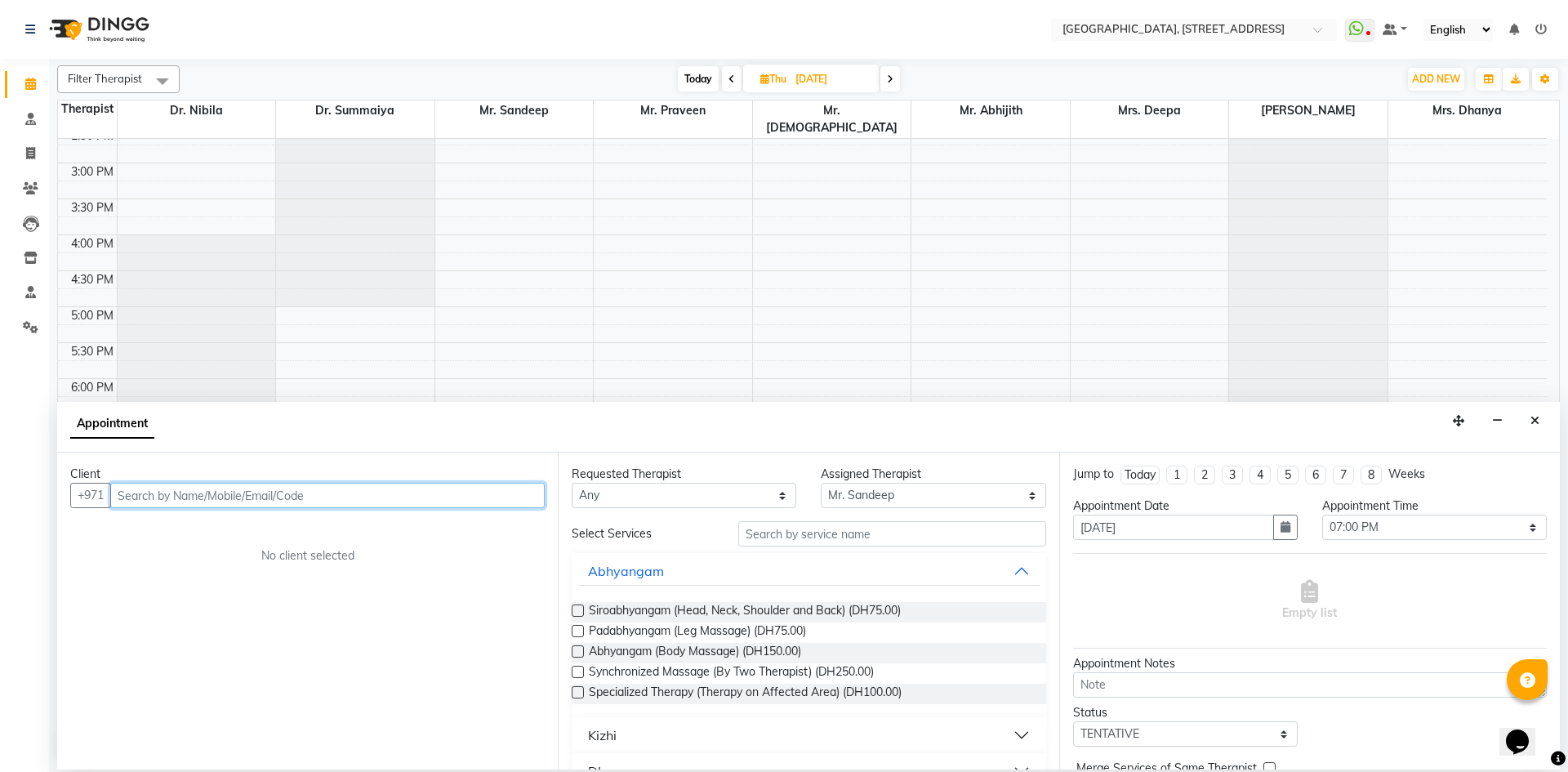
click at [505, 489] on input "text" at bounding box center [327, 495] width 434 height 25
type input "551123910"
click at [502, 494] on span "Add Client" at bounding box center [511, 495] width 55 height 15
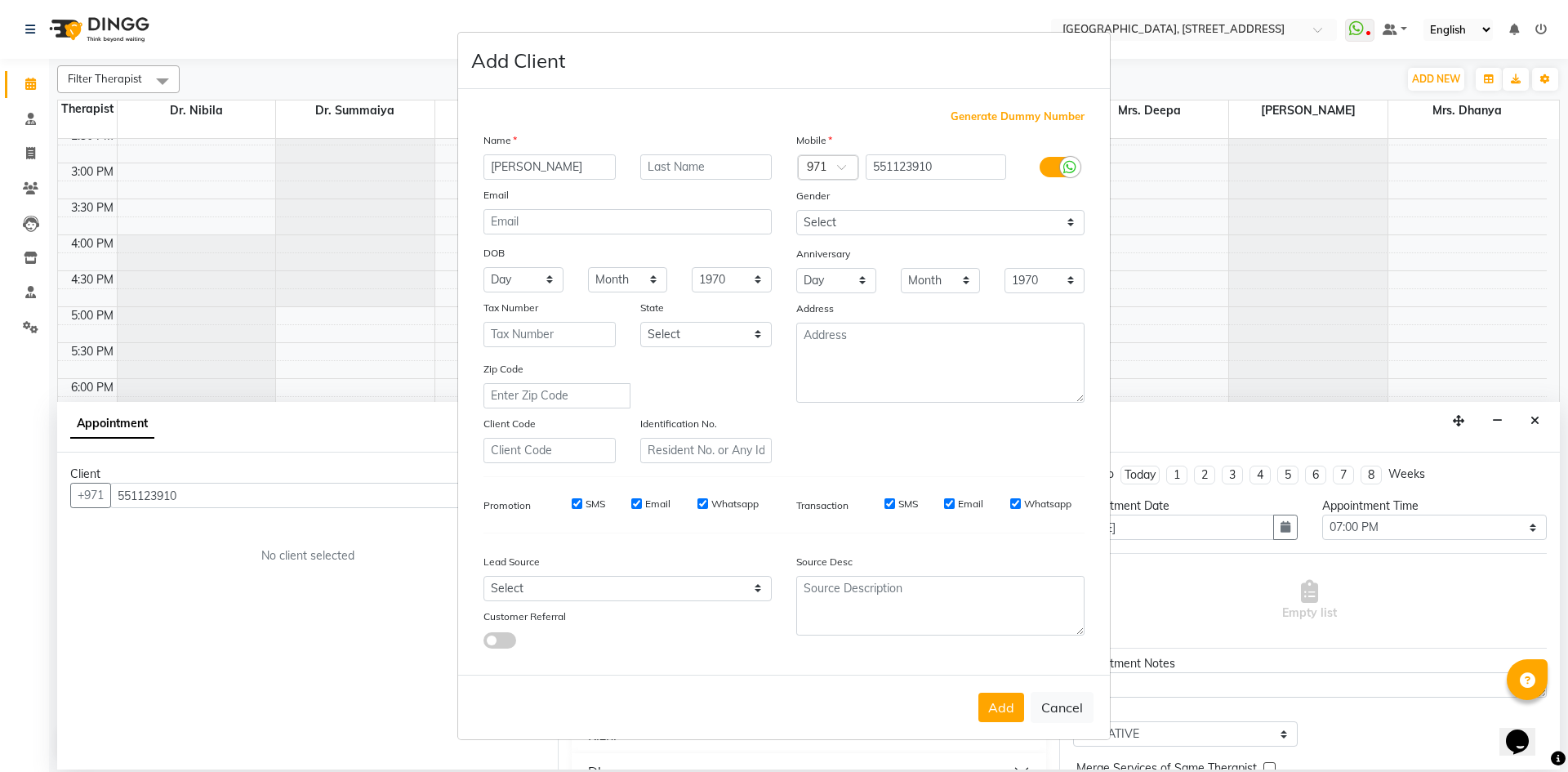
type input "[PERSON_NAME]"
click at [824, 214] on select "Select [DEMOGRAPHIC_DATA] [DEMOGRAPHIC_DATA] Other Prefer Not To Say" at bounding box center [940, 223] width 288 height 25
select select "[DEMOGRAPHIC_DATA]"
click at [796, 210] on select "Select [DEMOGRAPHIC_DATA] [DEMOGRAPHIC_DATA] Other Prefer Not To Say" at bounding box center [940, 223] width 288 height 25
click at [1002, 696] on button "Add" at bounding box center [1001, 707] width 46 height 29
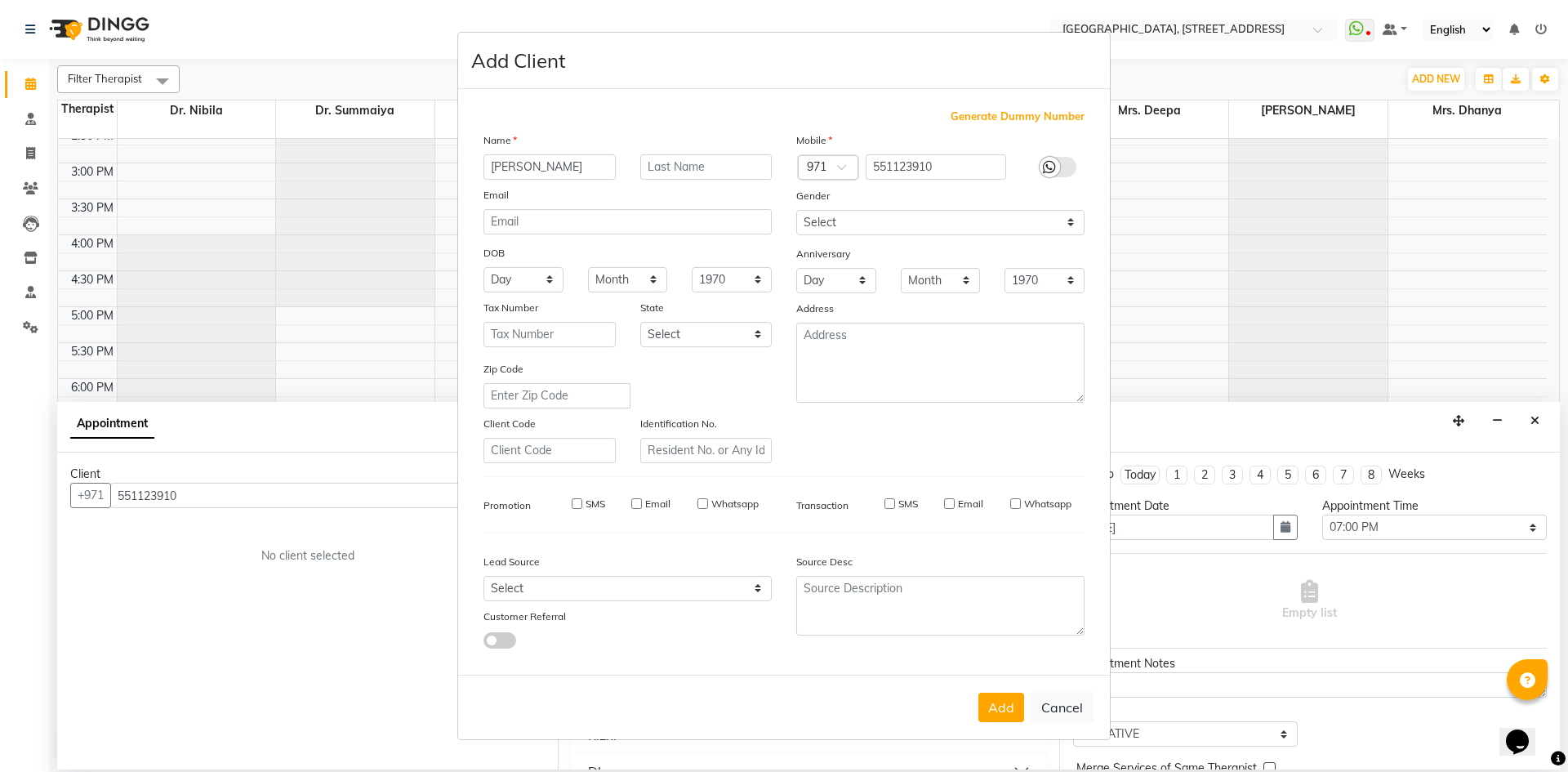
select select
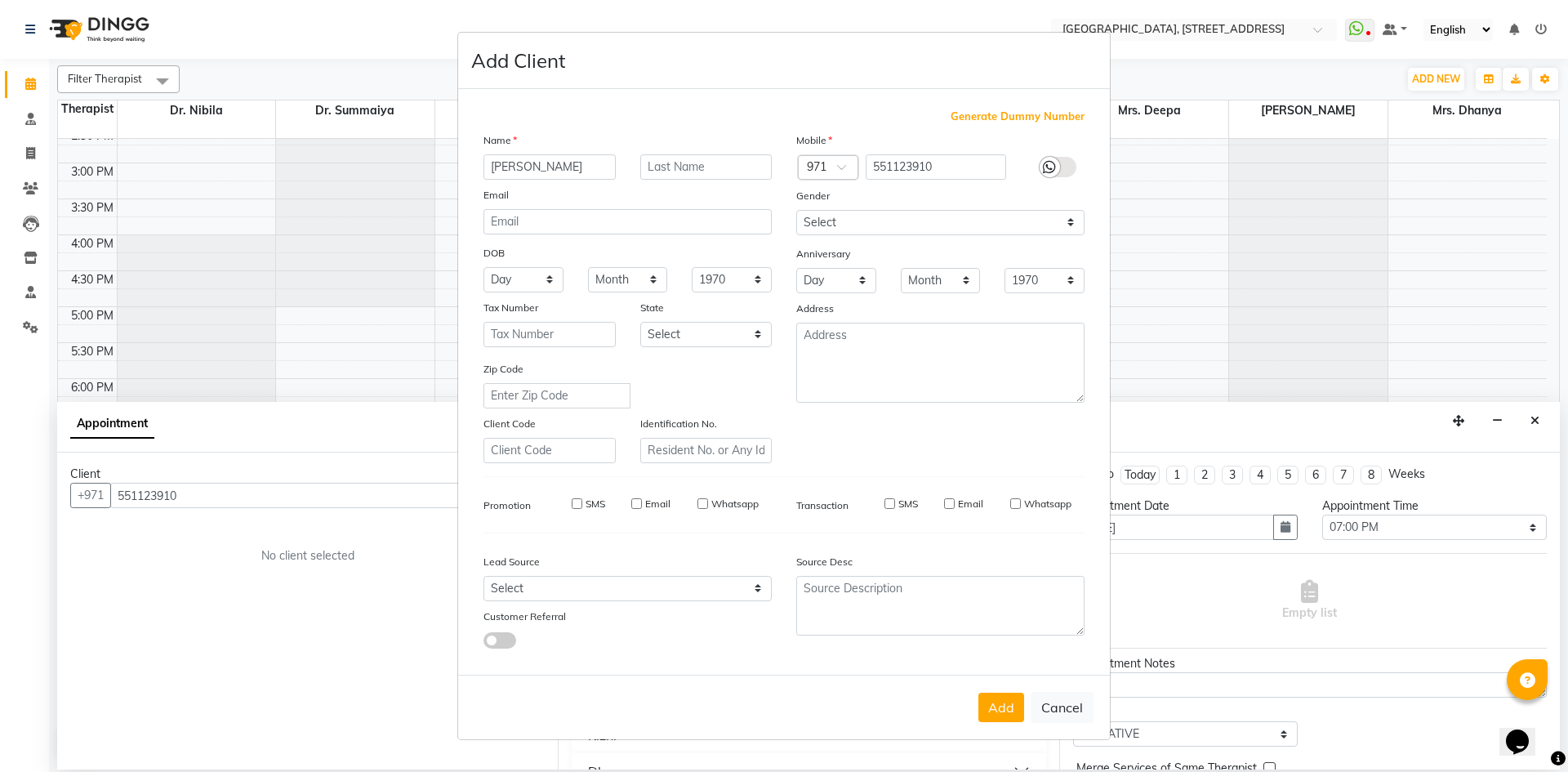
select select
checkbox input "false"
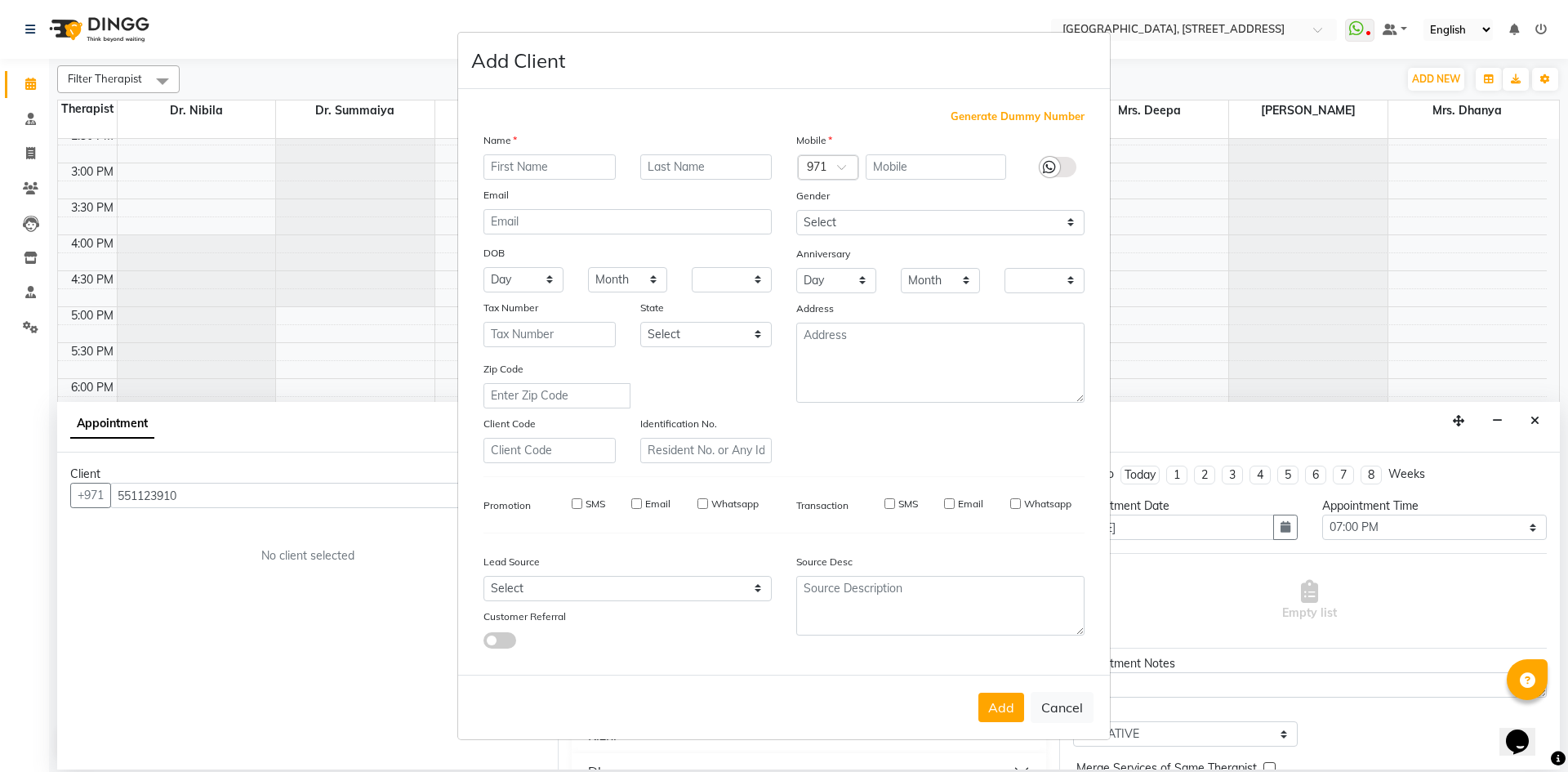
checkbox input "false"
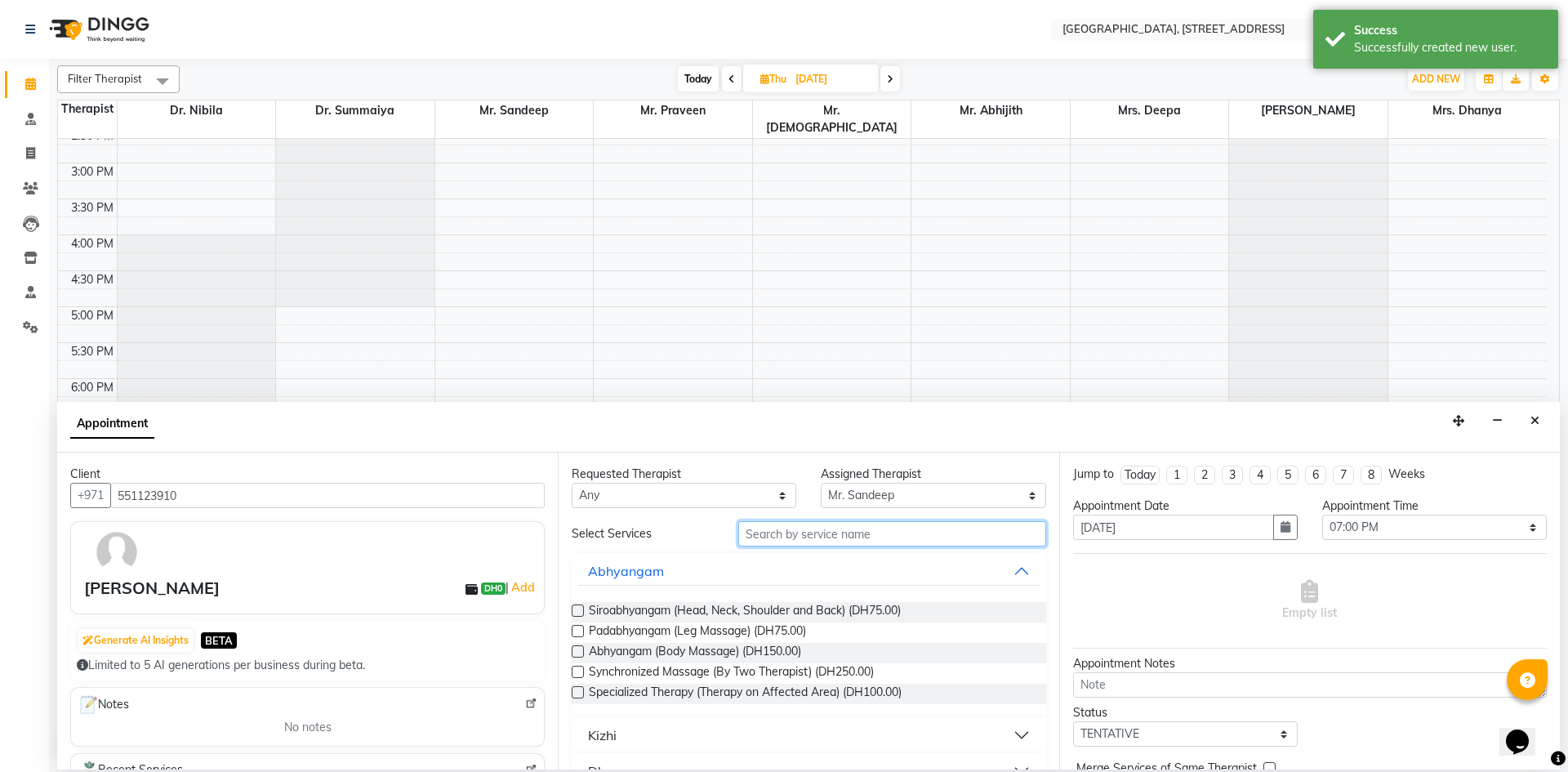
click at [889, 534] on input "text" at bounding box center [892, 534] width 308 height 25
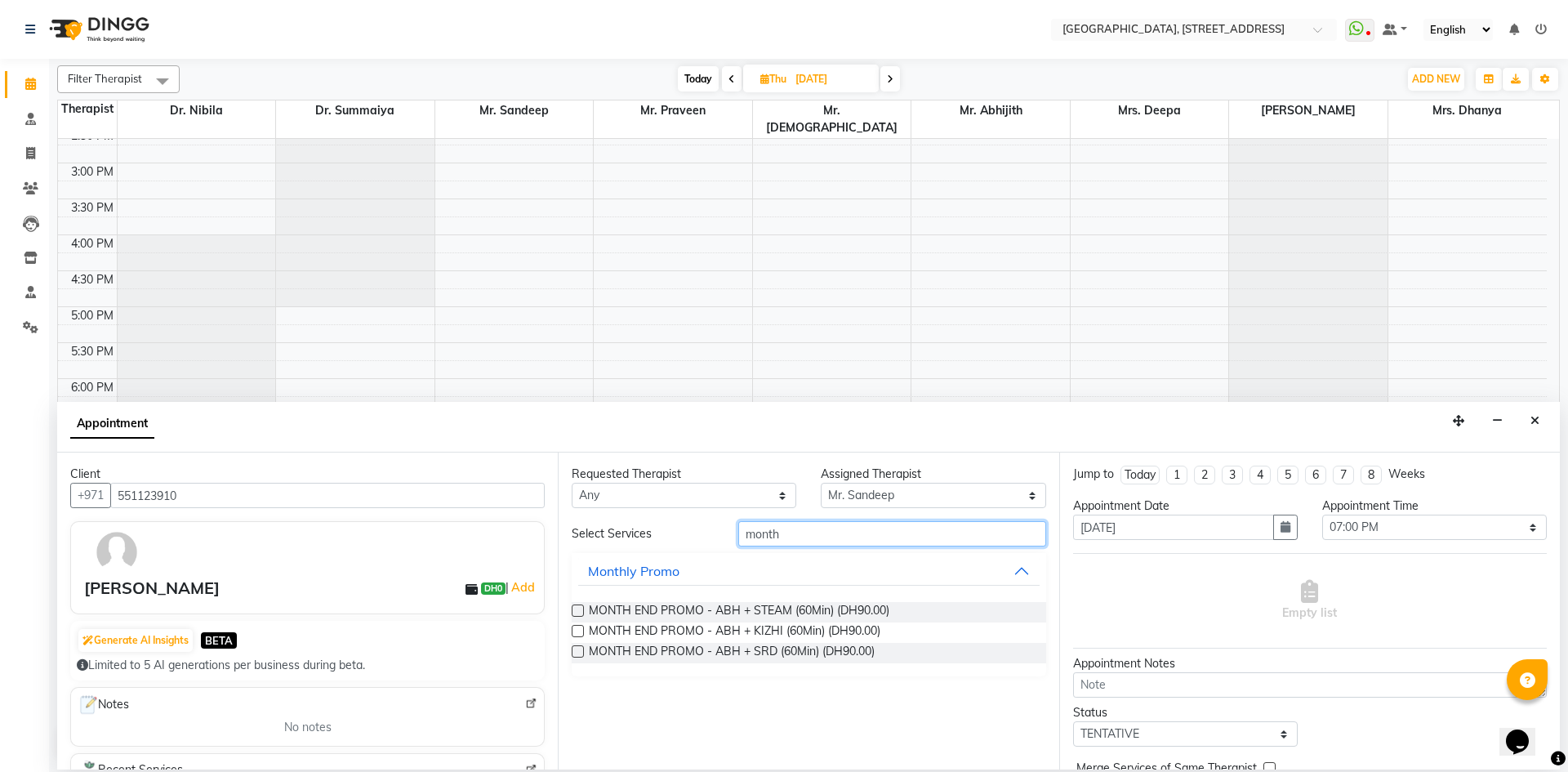
type input "month"
click at [576, 614] on label at bounding box center [578, 610] width 13 height 13
click at [576, 614] on input "checkbox" at bounding box center [577, 612] width 11 height 11
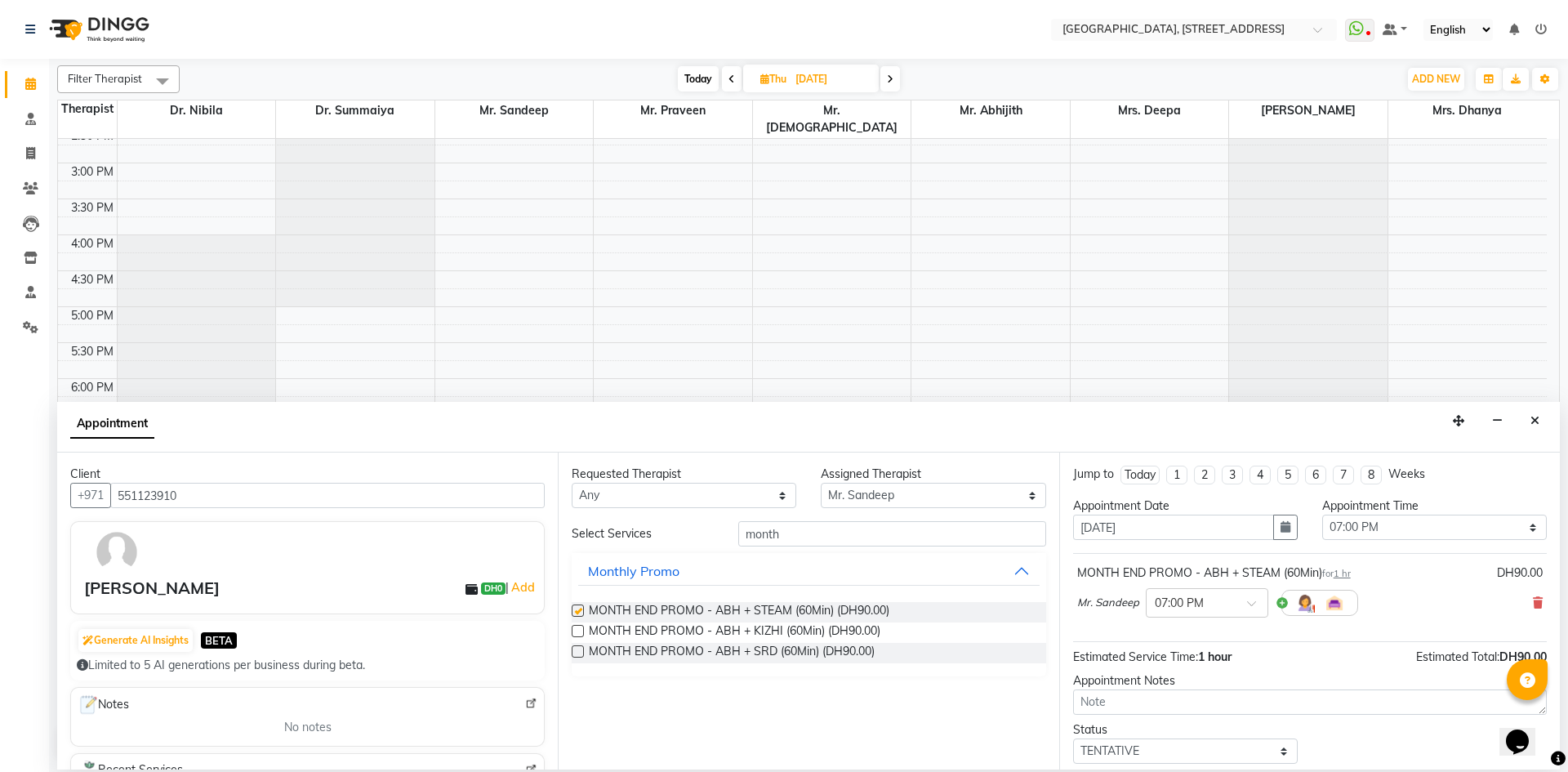
checkbox input "false"
click at [954, 499] on select "Select Dr. Nibila Dr. Summaiya Mr. Abhijith Mr. Praveen Mr. [PERSON_NAME] Mrs. …" at bounding box center [932, 495] width 224 height 25
select select "64145"
click at [820, 483] on select "Select Dr. Nibila Dr. Summaiya Mr. Abhijith Mr. Praveen Mr. [PERSON_NAME] Mrs. …" at bounding box center [932, 495] width 224 height 25
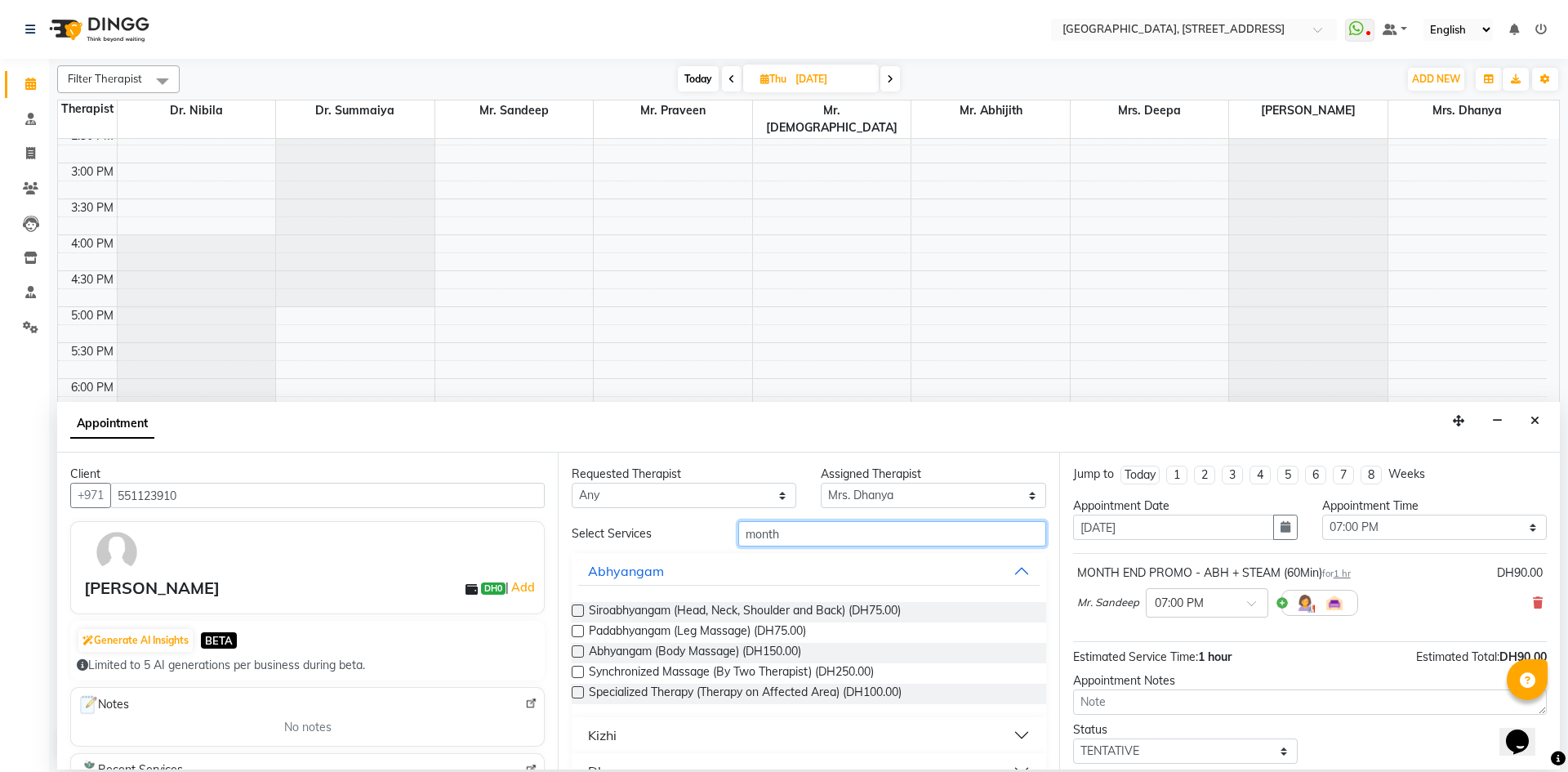
click at [840, 524] on input "month" at bounding box center [892, 534] width 308 height 25
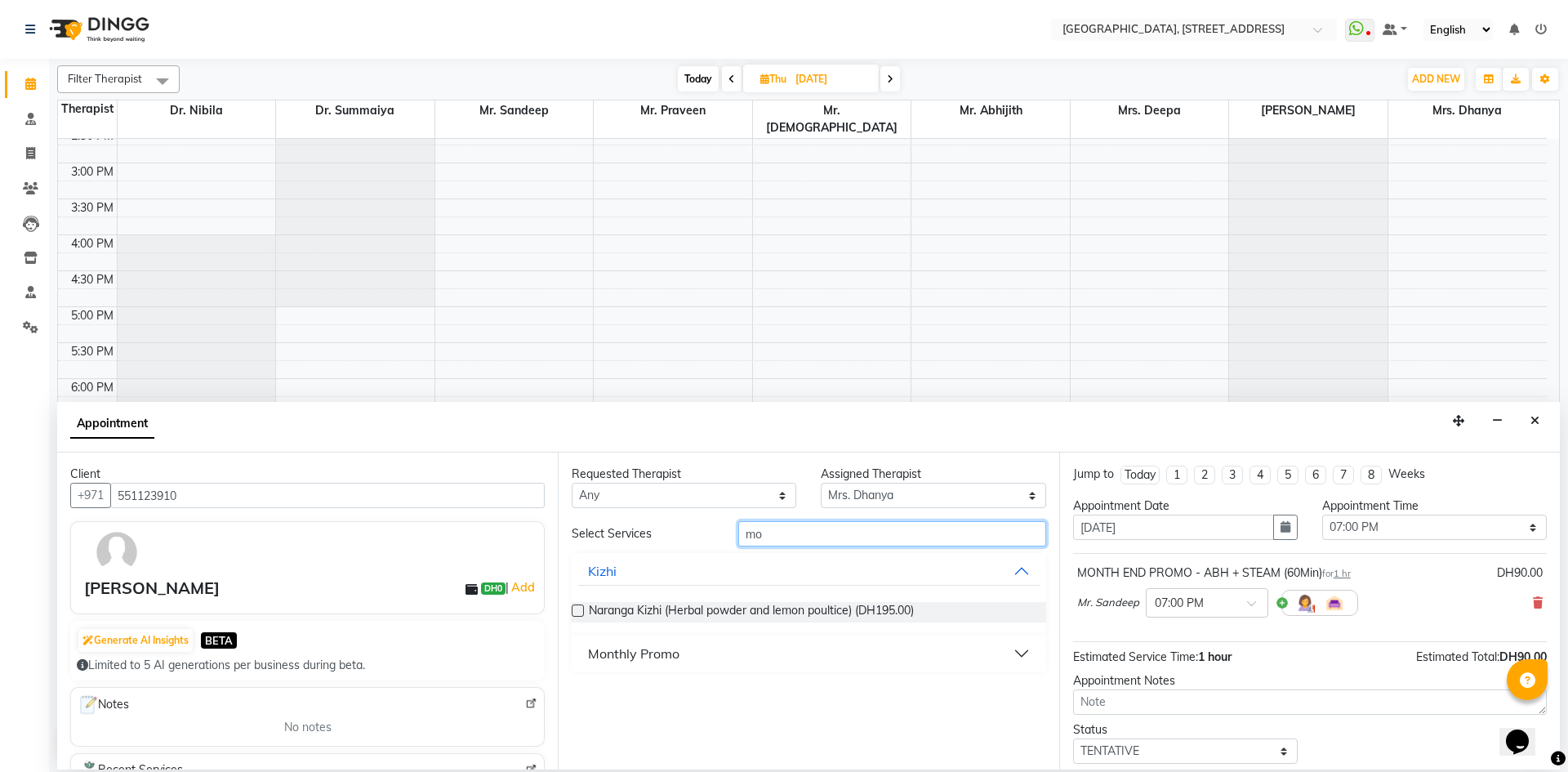
type input "m"
type input "month"
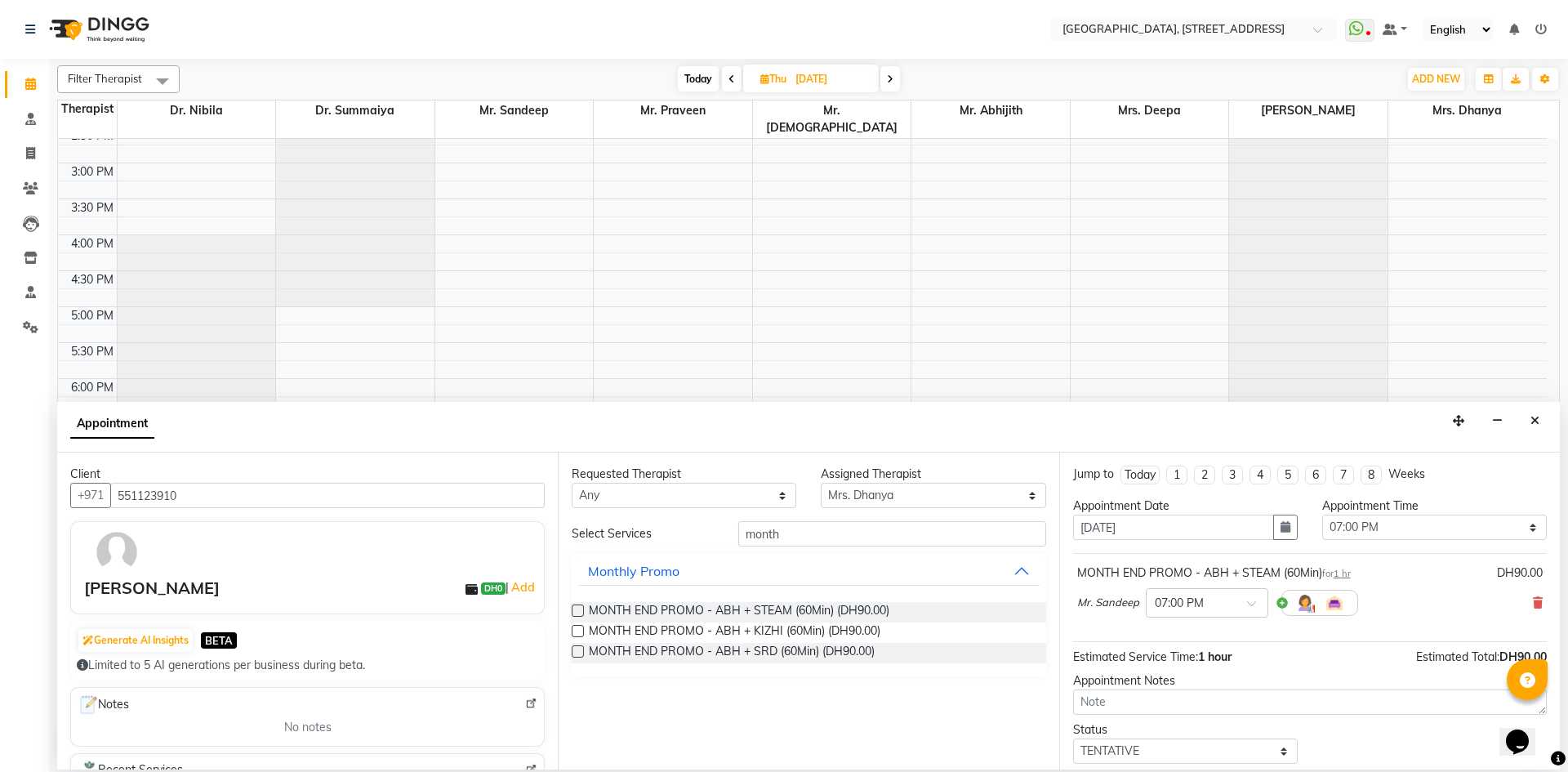
click at [578, 609] on label at bounding box center [578, 610] width 13 height 13
click at [578, 609] on input "checkbox" at bounding box center [577, 612] width 11 height 11
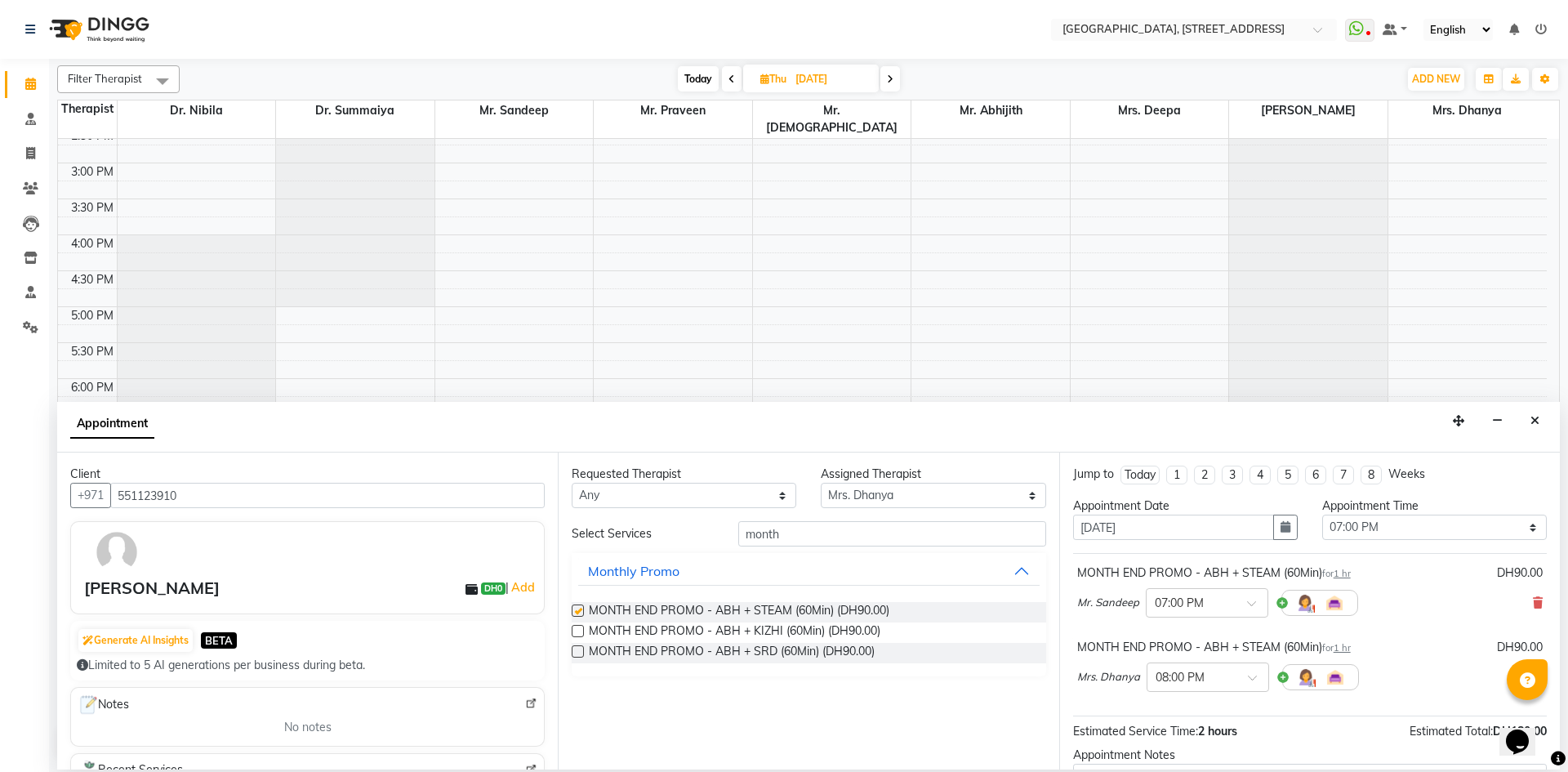
checkbox input "false"
click at [1245, 675] on div at bounding box center [1207, 675] width 121 height 18
click at [1210, 694] on div "07:00 PM" at bounding box center [1207, 707] width 121 height 30
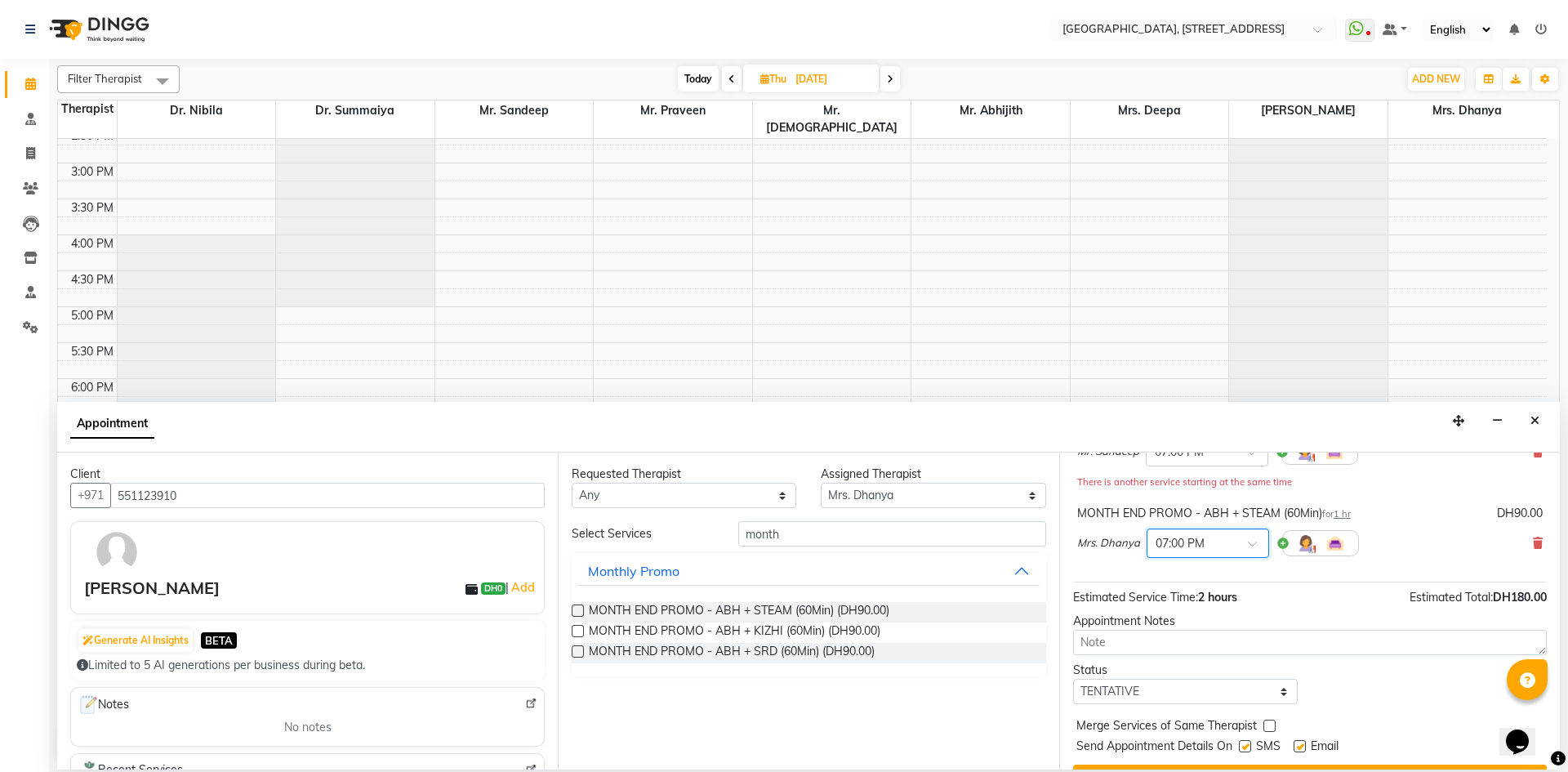
scroll to position [188, 0]
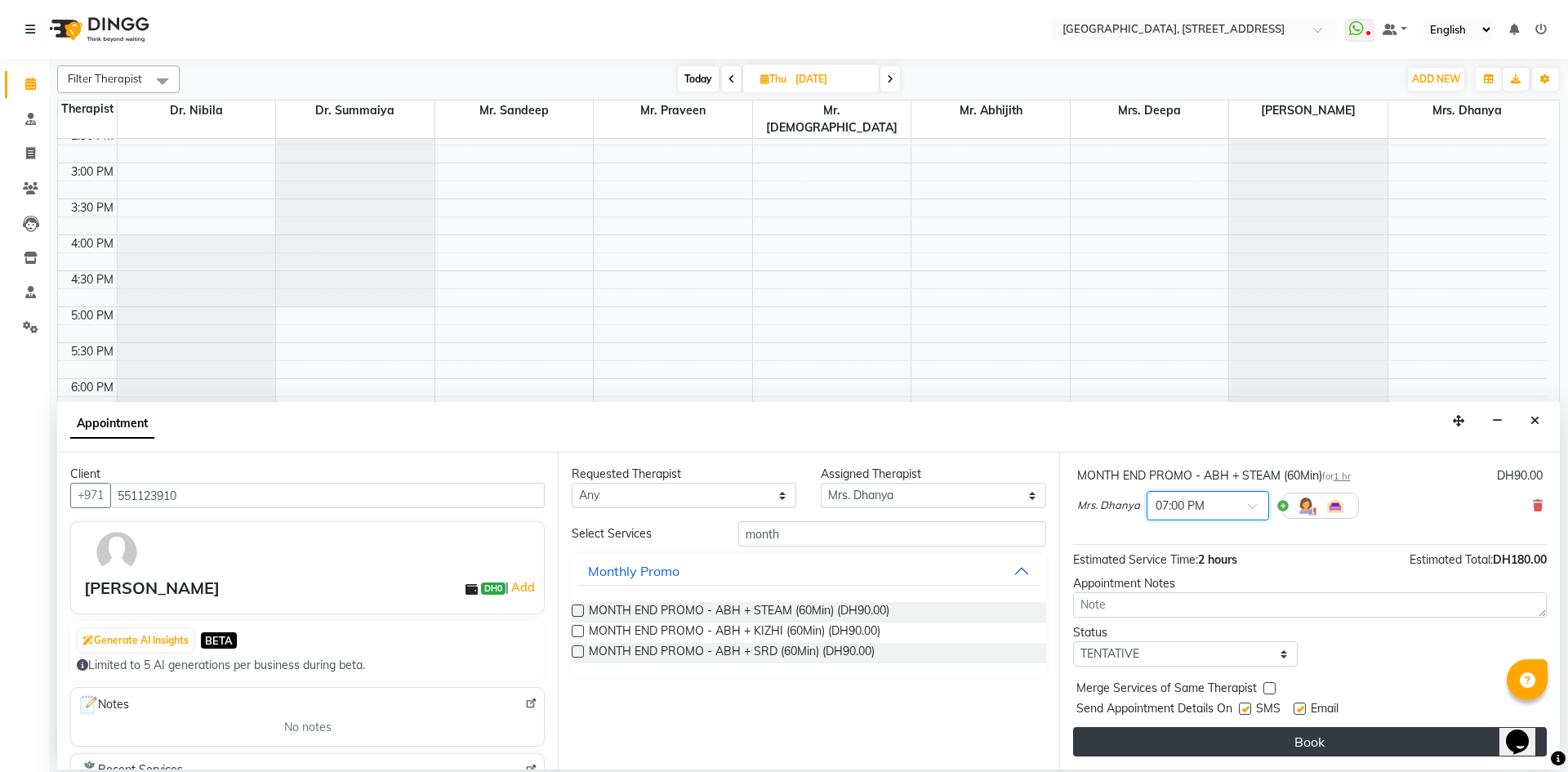
click at [1218, 737] on button "Book" at bounding box center [1310, 741] width 473 height 29
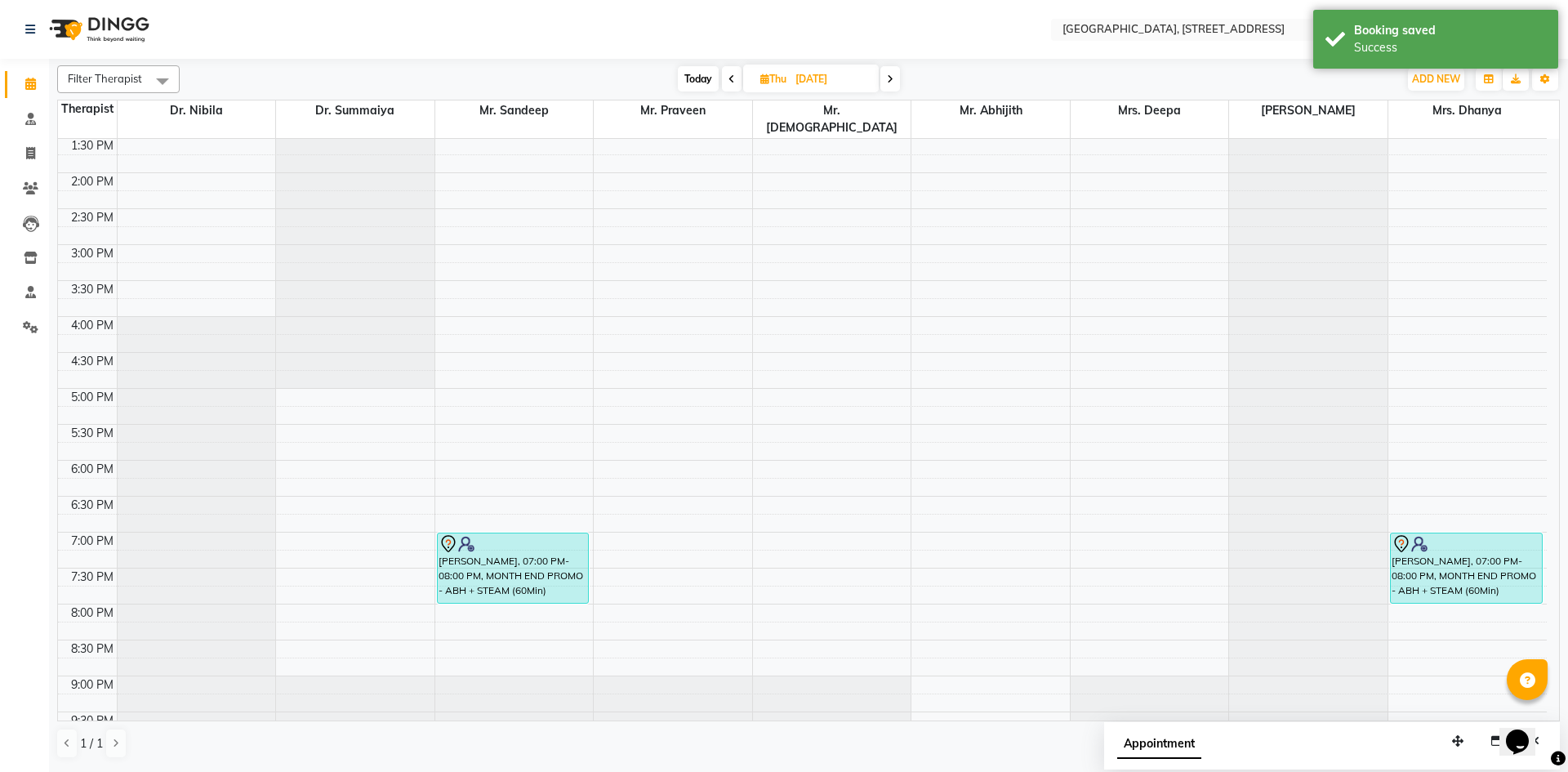
scroll to position [550, 0]
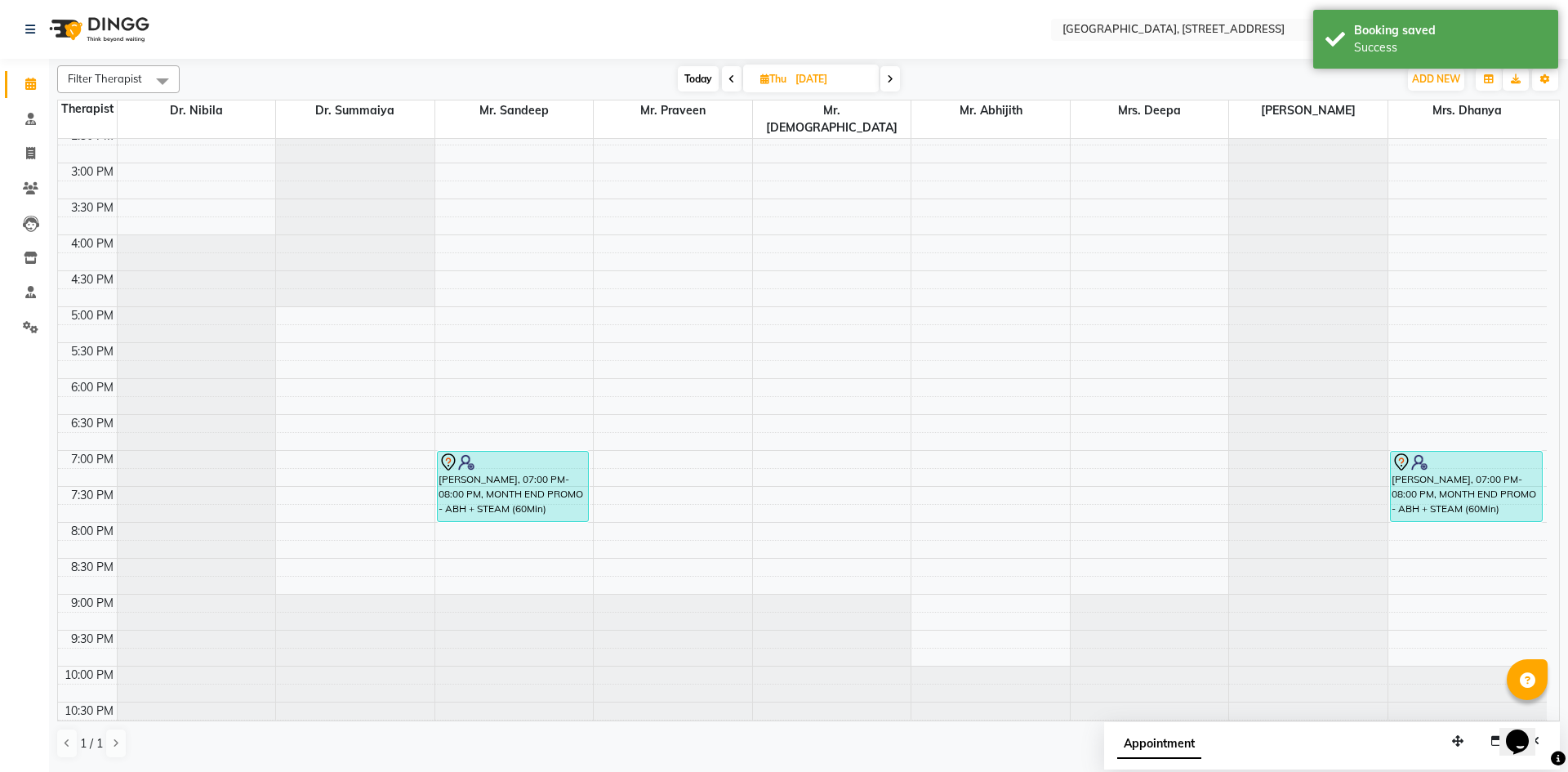
click at [711, 80] on span "Today" at bounding box center [698, 78] width 41 height 25
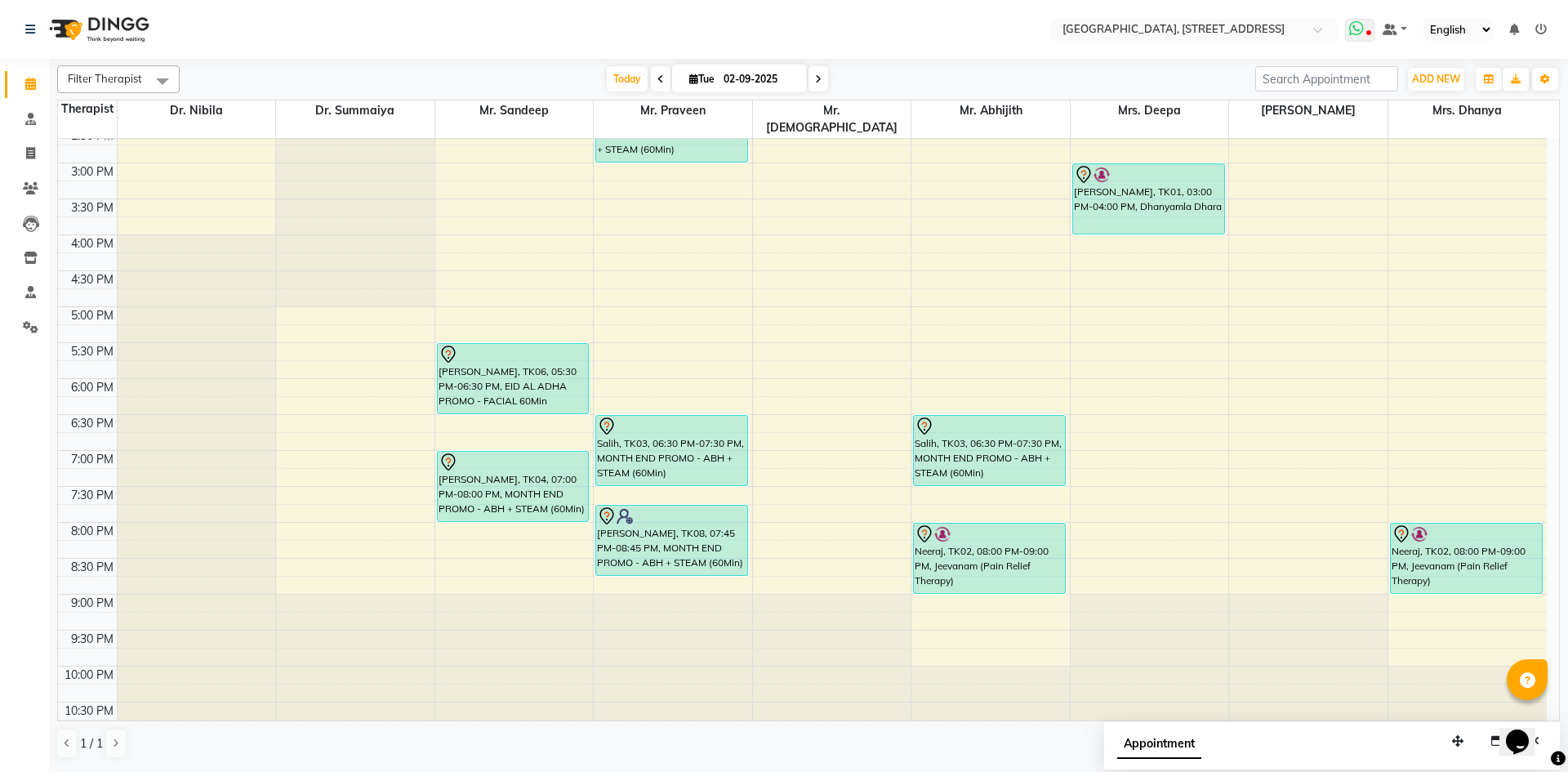
click at [1355, 29] on icon at bounding box center [1356, 28] width 15 height 17
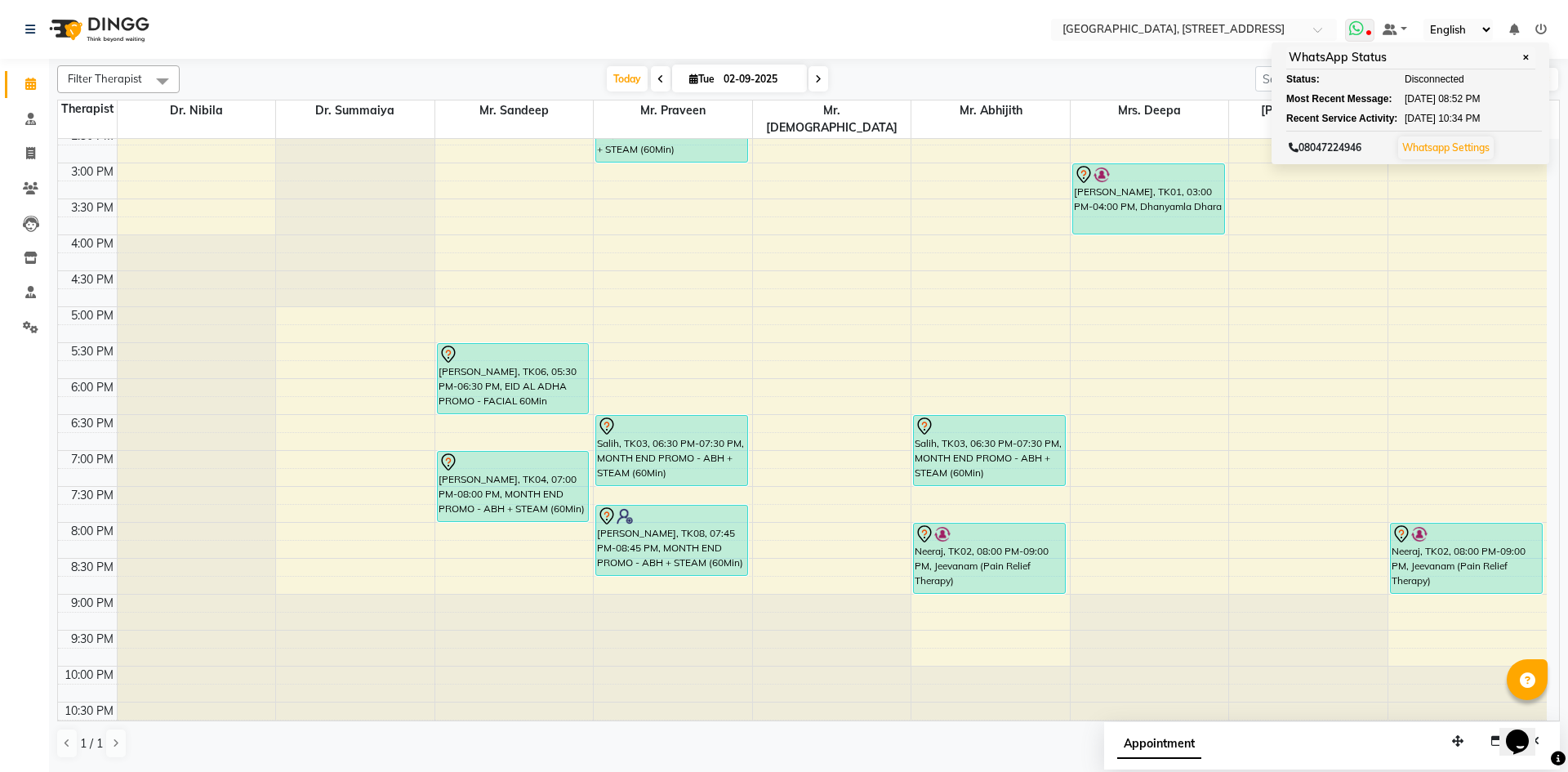
click at [1368, 29] on span at bounding box center [1359, 30] width 29 height 23
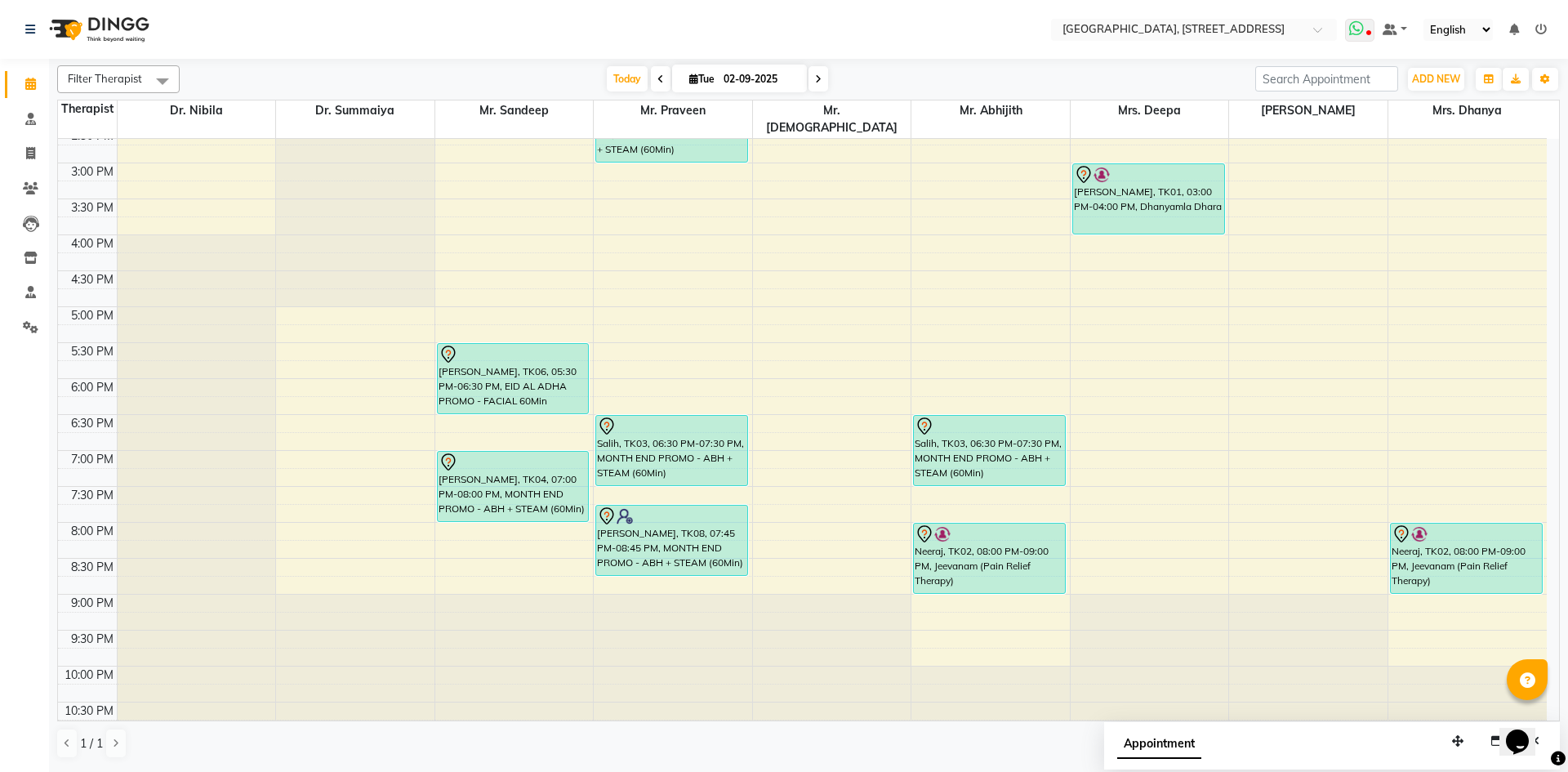
click at [1362, 33] on icon at bounding box center [1356, 28] width 15 height 17
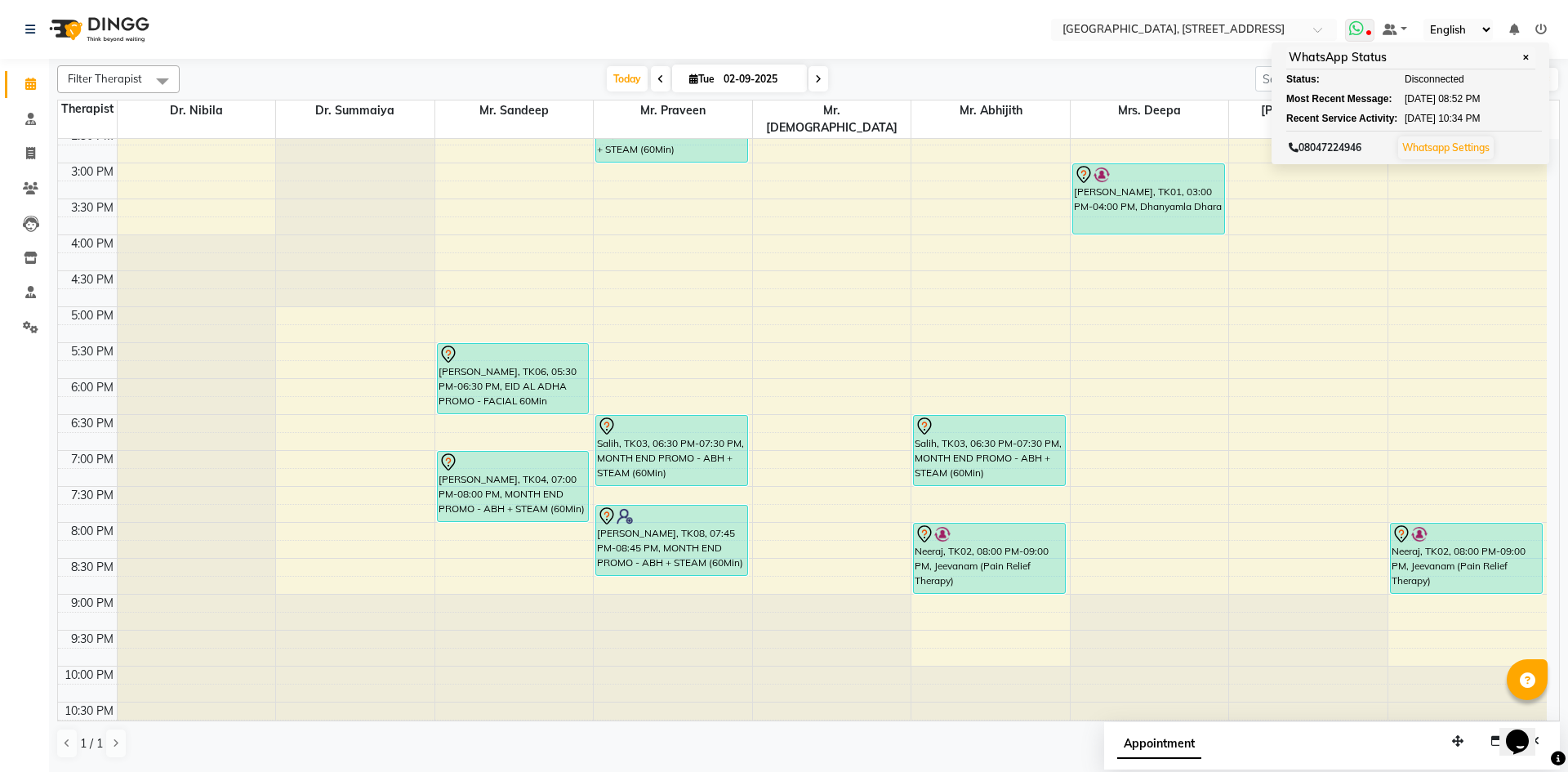
click at [1364, 24] on icon at bounding box center [1356, 28] width 15 height 17
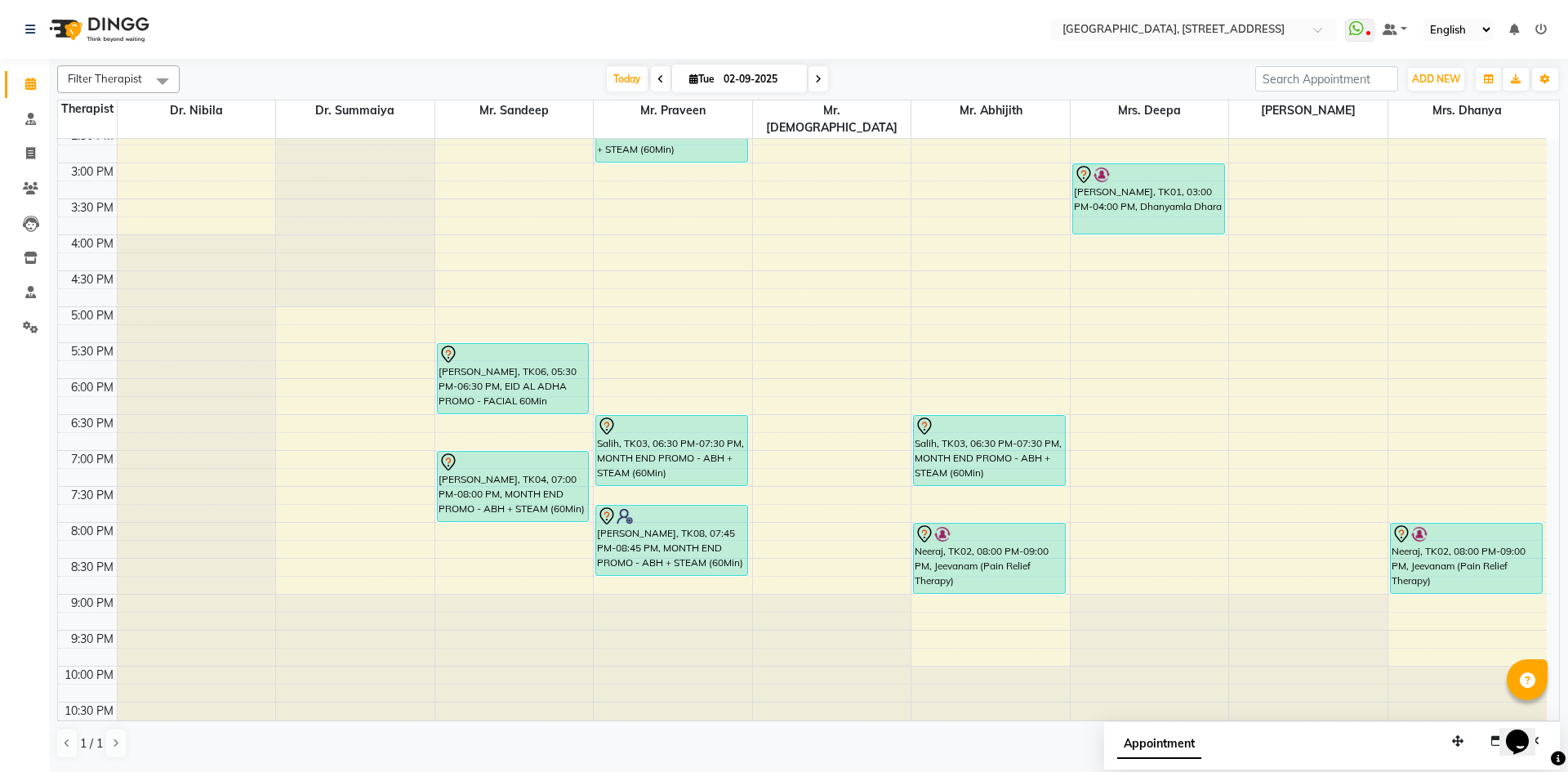
click at [818, 80] on icon at bounding box center [819, 79] width 7 height 10
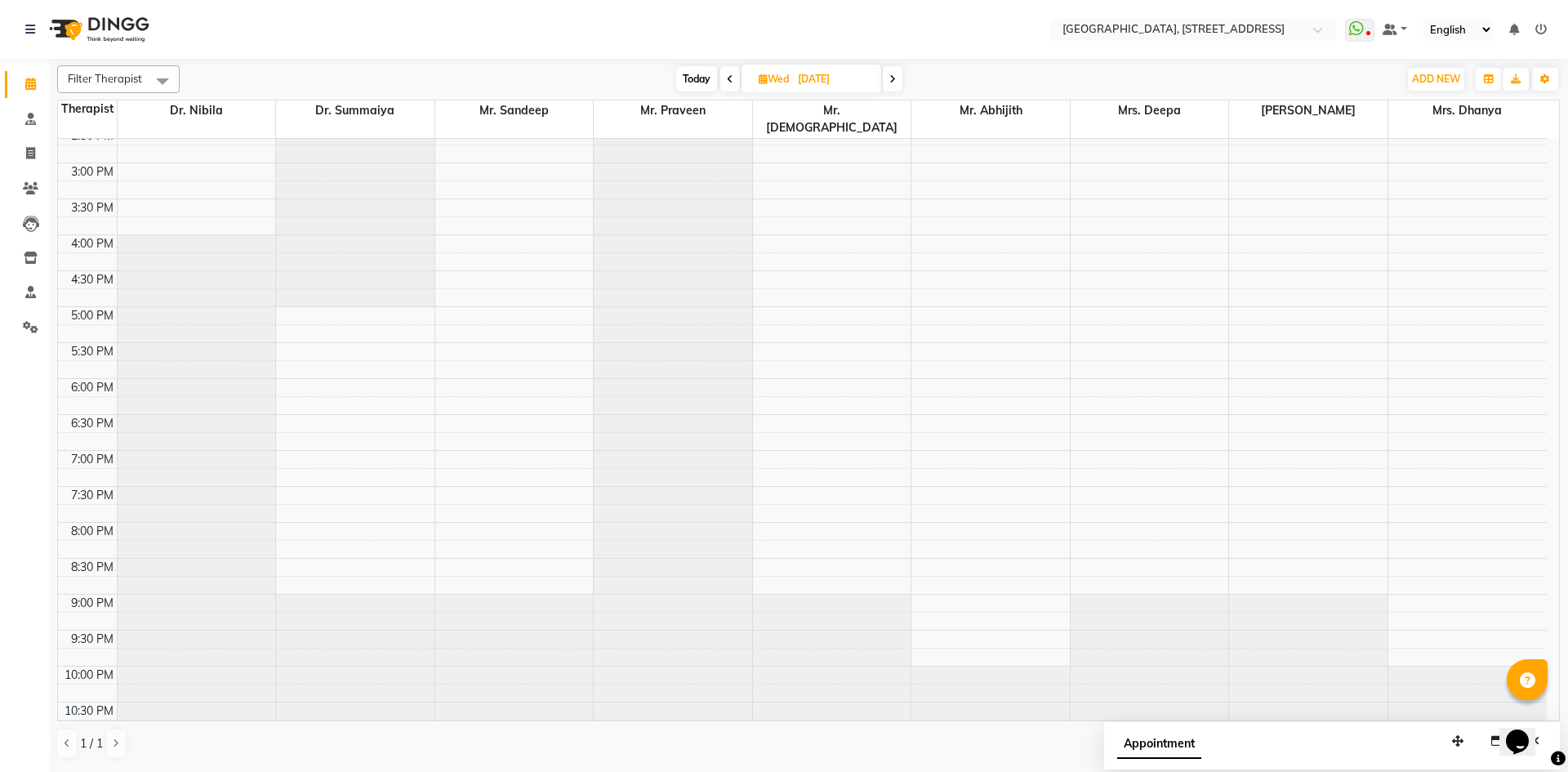
click at [696, 86] on span "Today" at bounding box center [696, 78] width 41 height 25
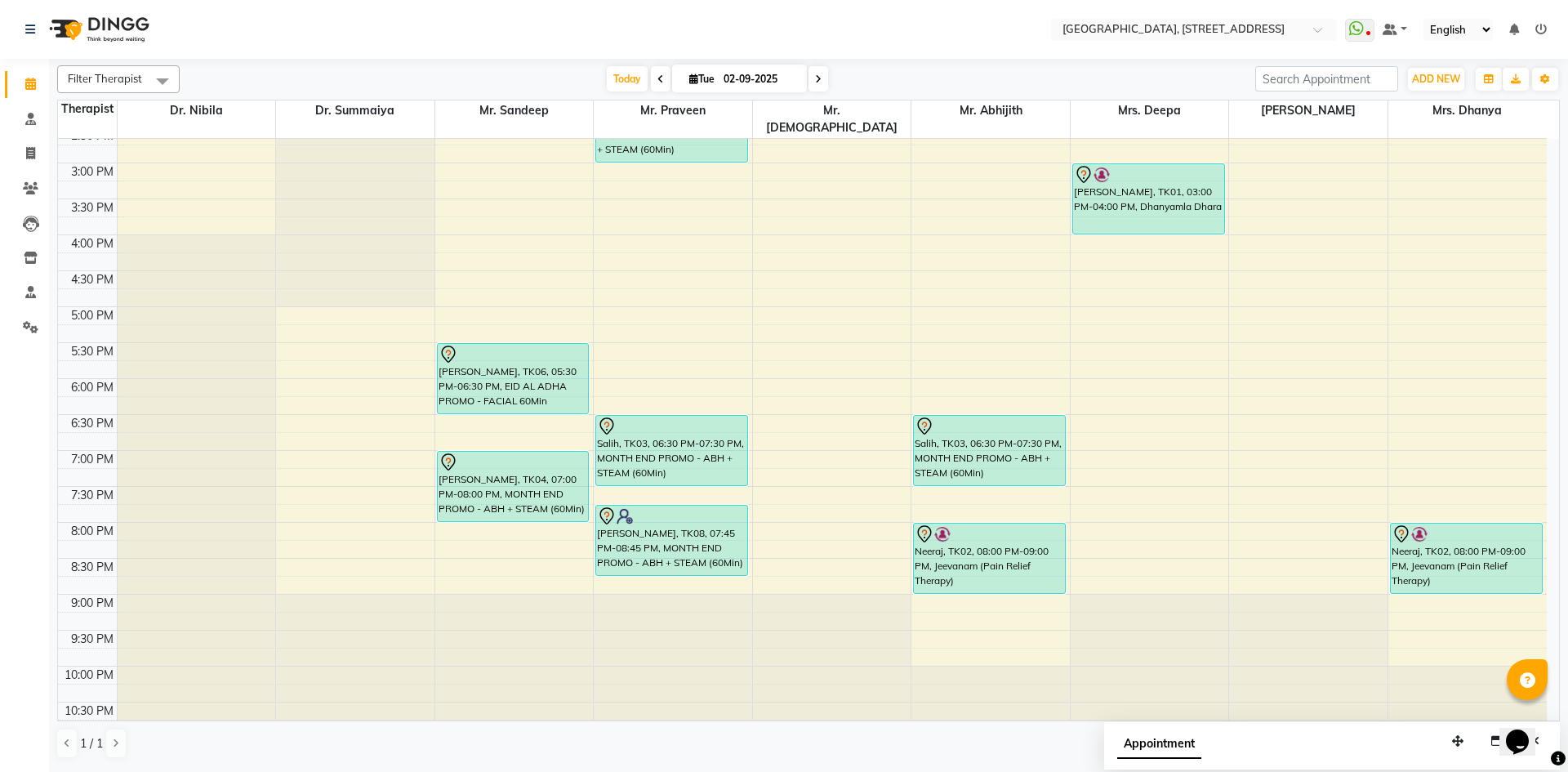
click at [819, 83] on span at bounding box center [819, 78] width 20 height 25
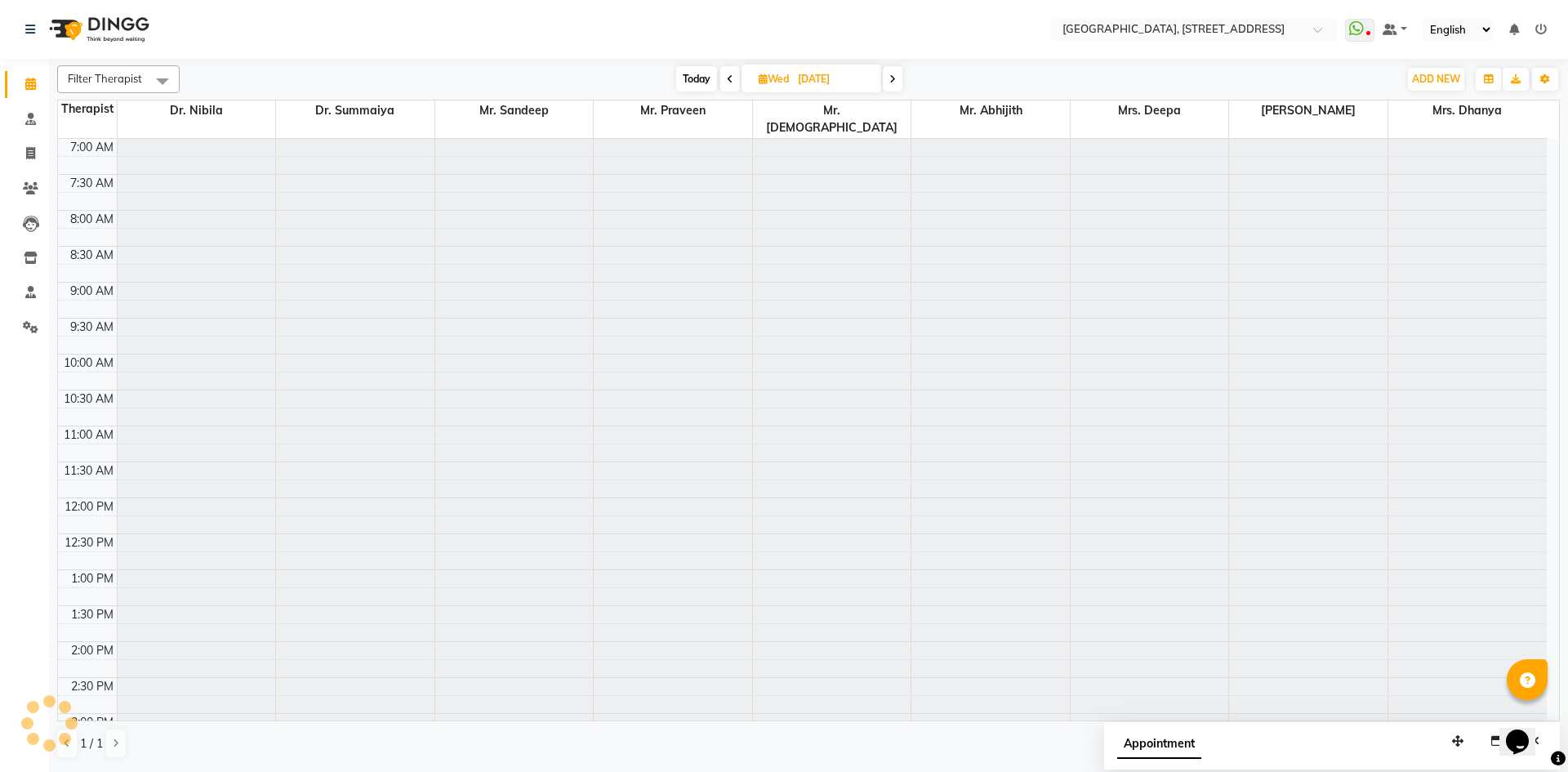
scroll to position [288, 0]
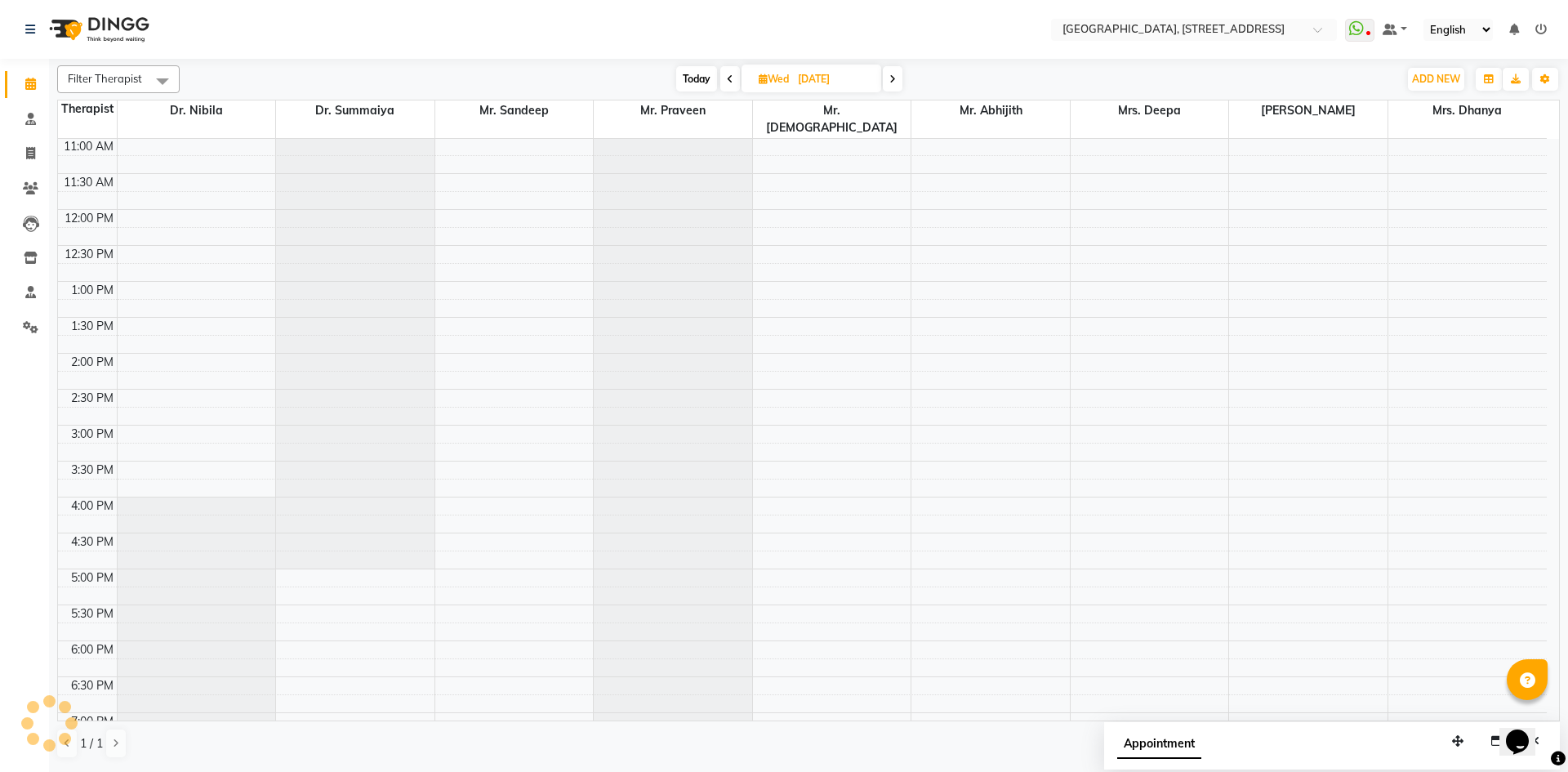
click at [881, 83] on span "[DATE]" at bounding box center [811, 78] width 140 height 28
click at [900, 78] on span at bounding box center [893, 78] width 20 height 25
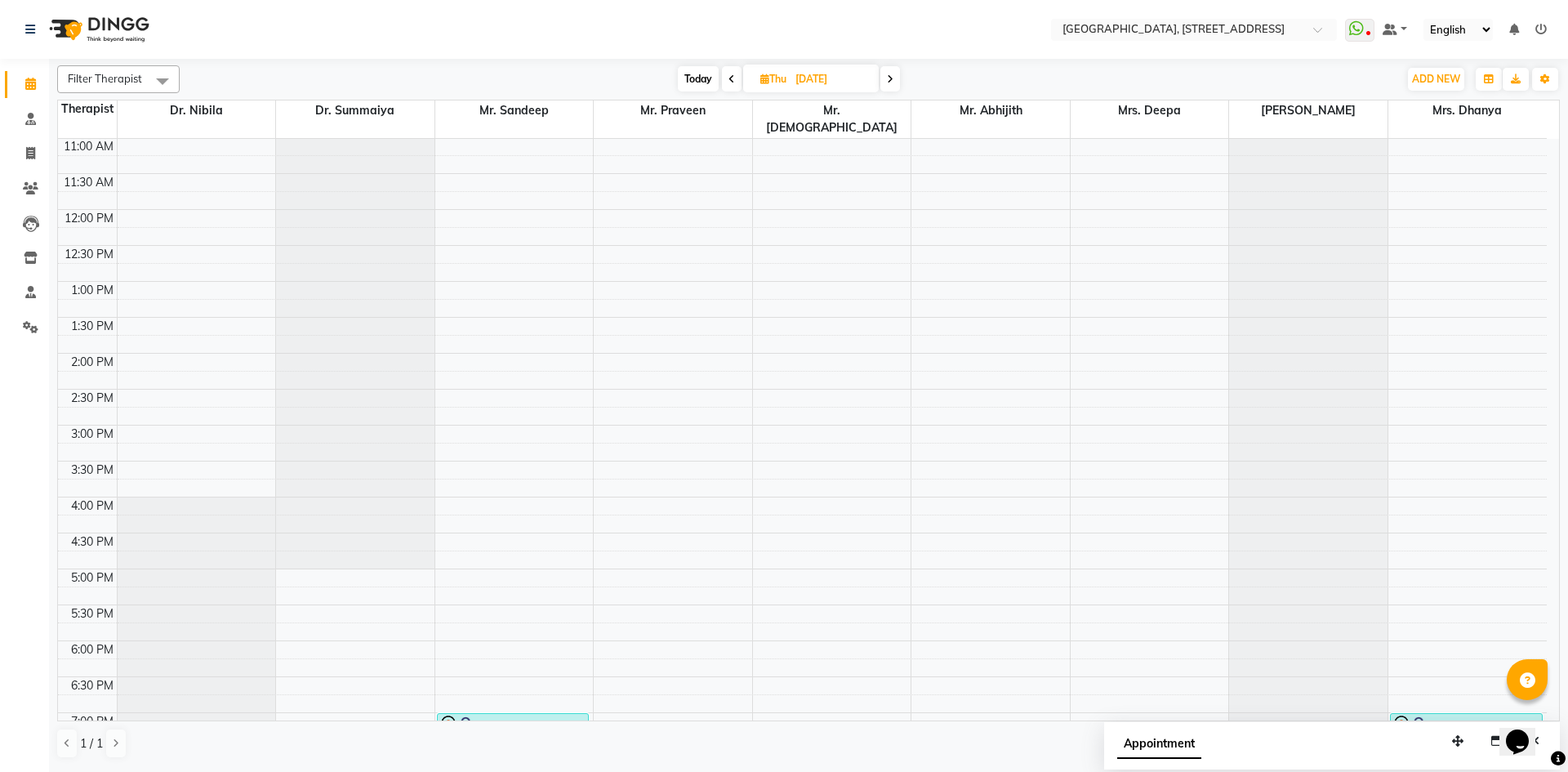
scroll to position [0, 0]
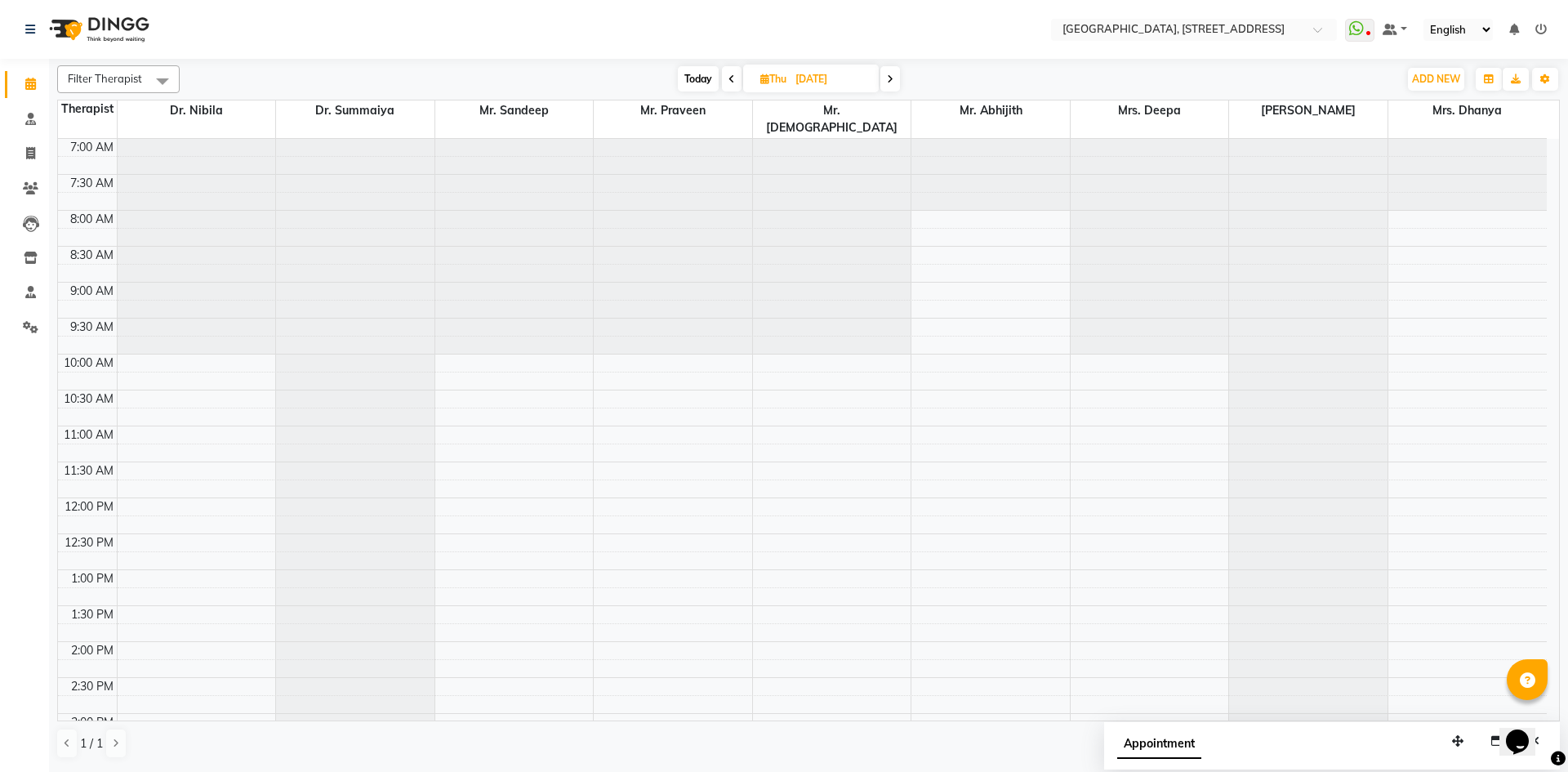
click at [722, 79] on span at bounding box center [732, 78] width 20 height 25
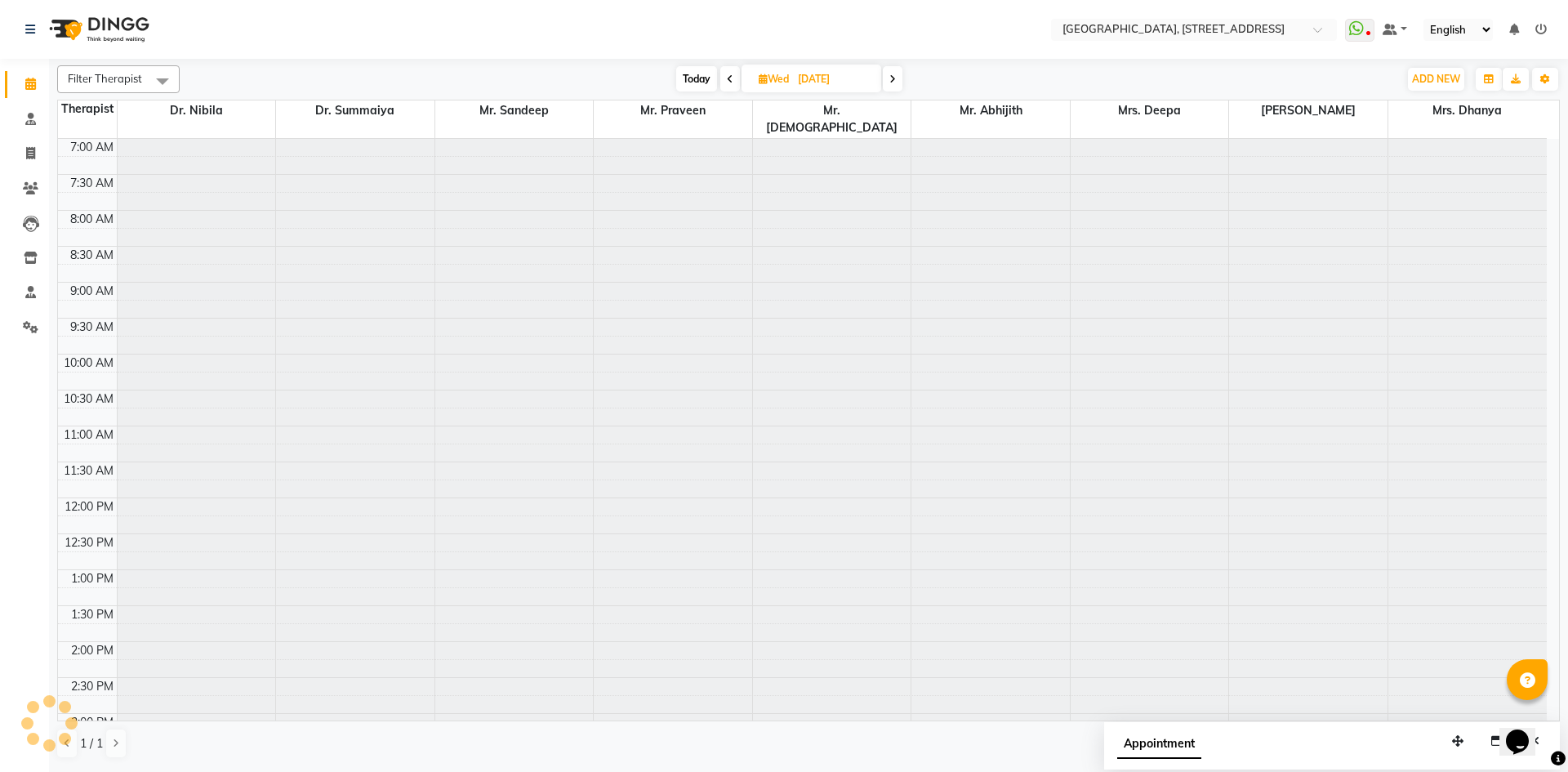
scroll to position [288, 0]
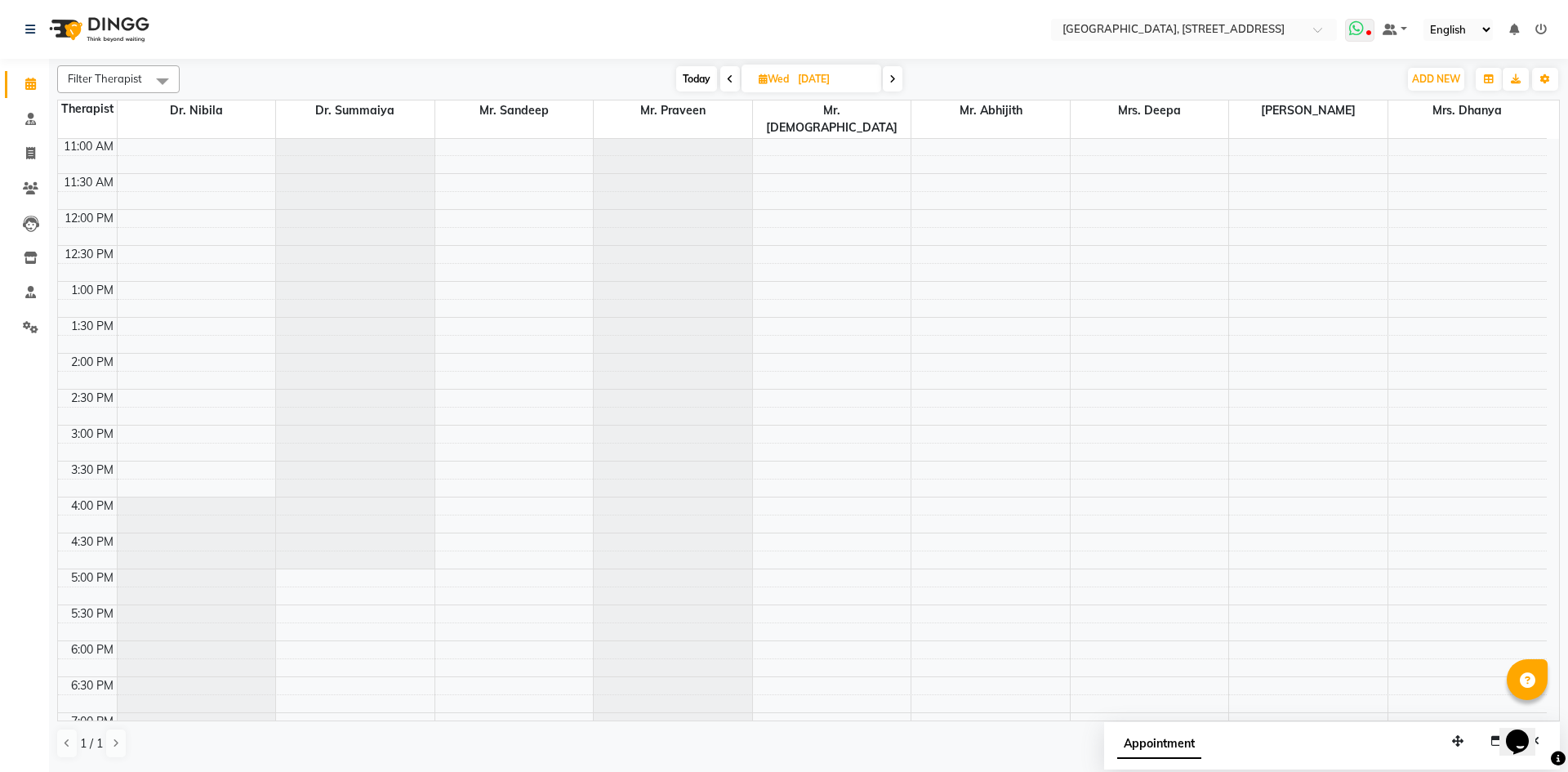
click at [1358, 23] on icon at bounding box center [1356, 28] width 15 height 17
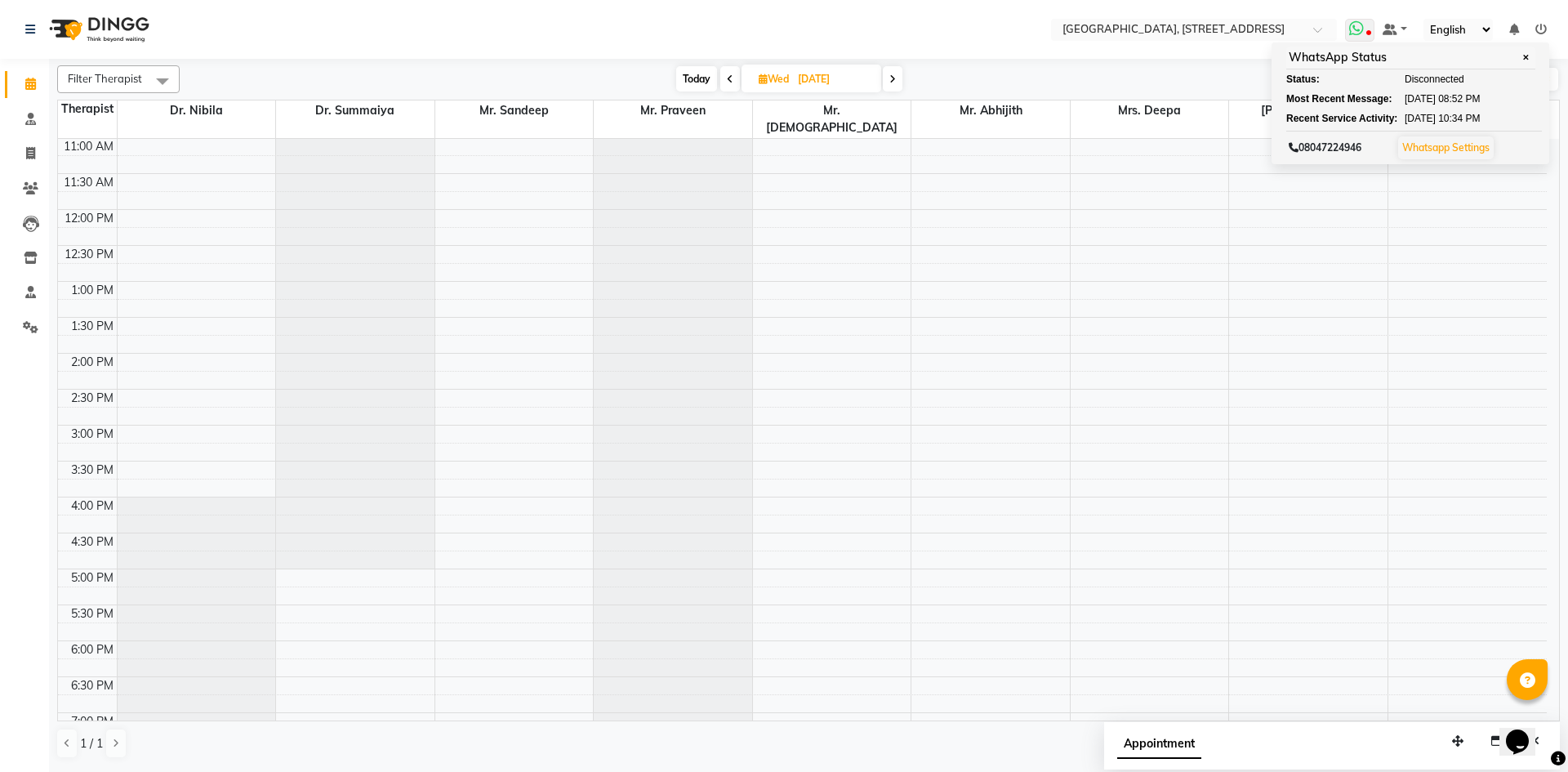
click at [1360, 30] on icon at bounding box center [1356, 28] width 15 height 17
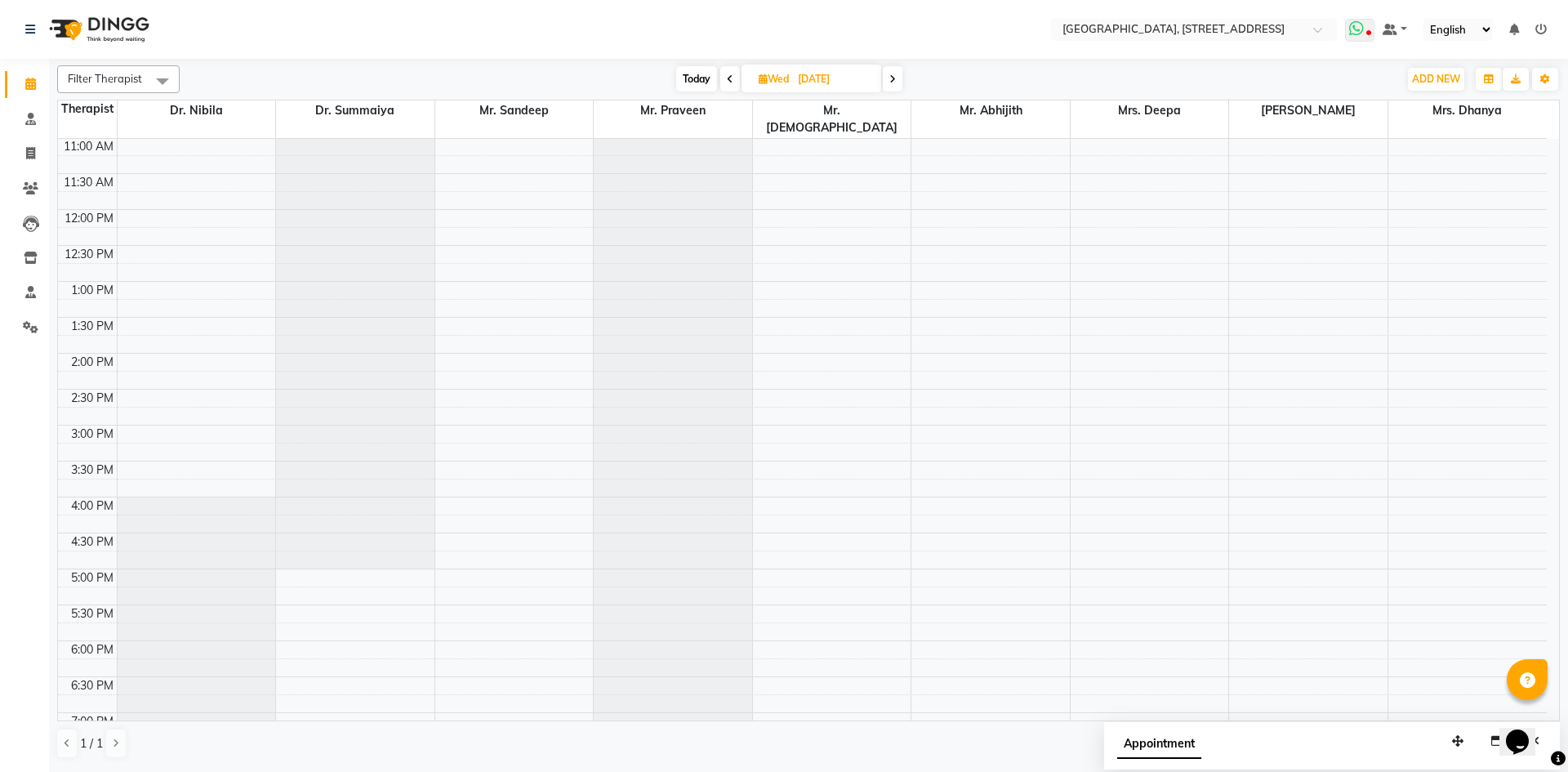
click at [1360, 30] on icon at bounding box center [1356, 28] width 15 height 17
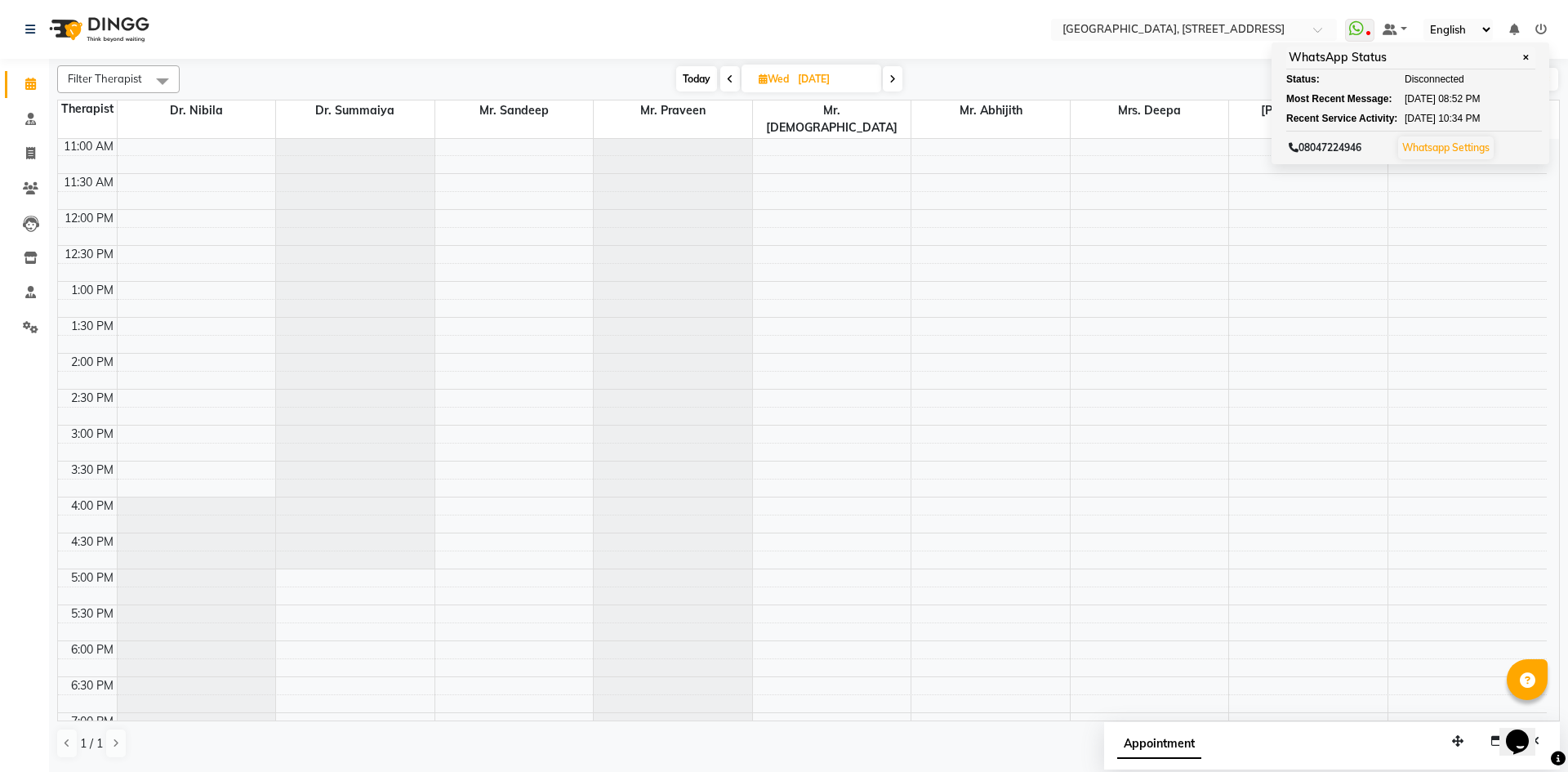
click at [700, 76] on span "Today" at bounding box center [696, 78] width 41 height 25
type input "02-09-2025"
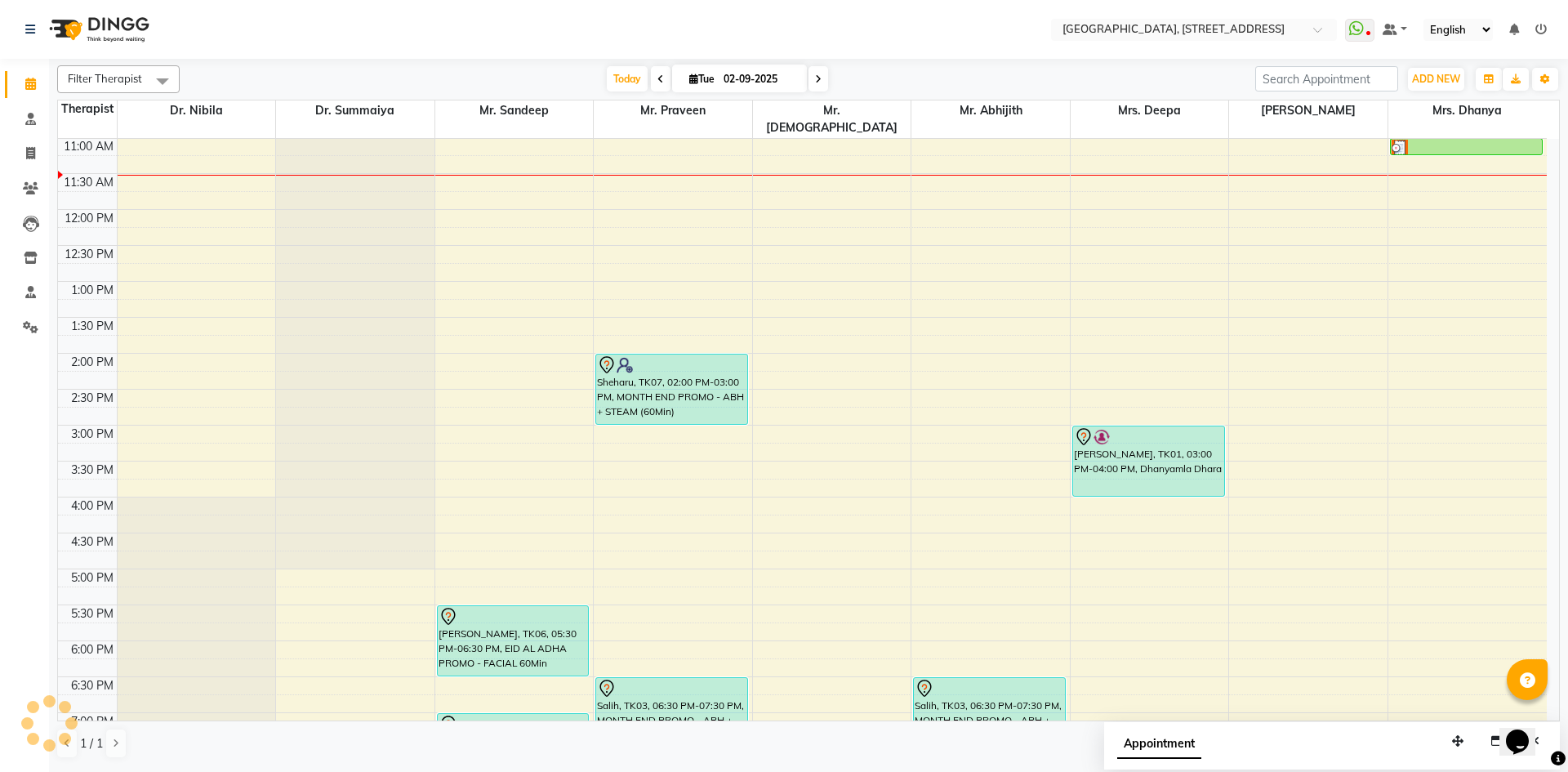
scroll to position [0, 0]
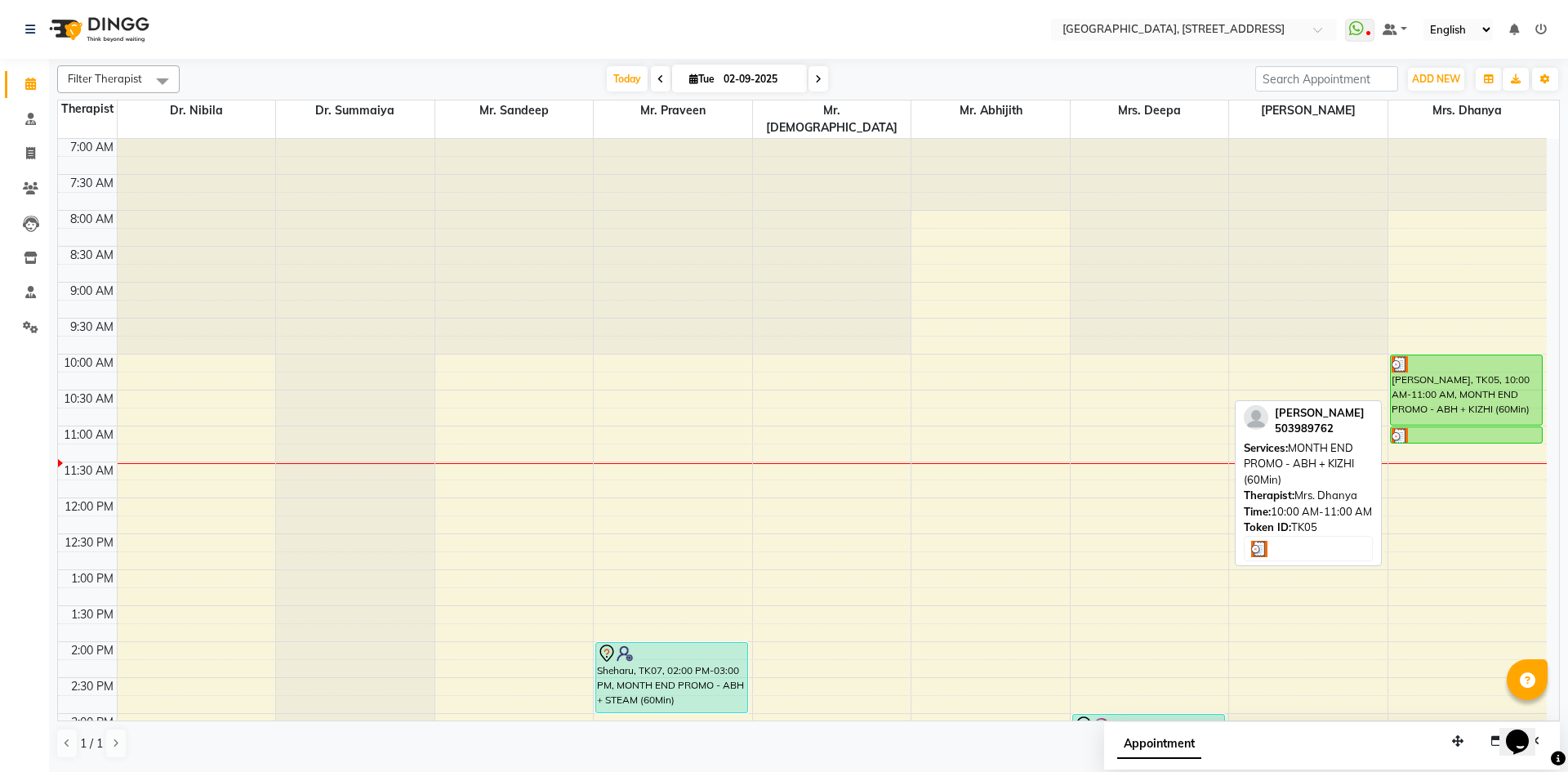
click at [1491, 358] on div "[PERSON_NAME], TK05, 10:00 AM-11:00 AM, MONTH END PROMO - ABH + KIZHI (60Min)" at bounding box center [1465, 389] width 151 height 69
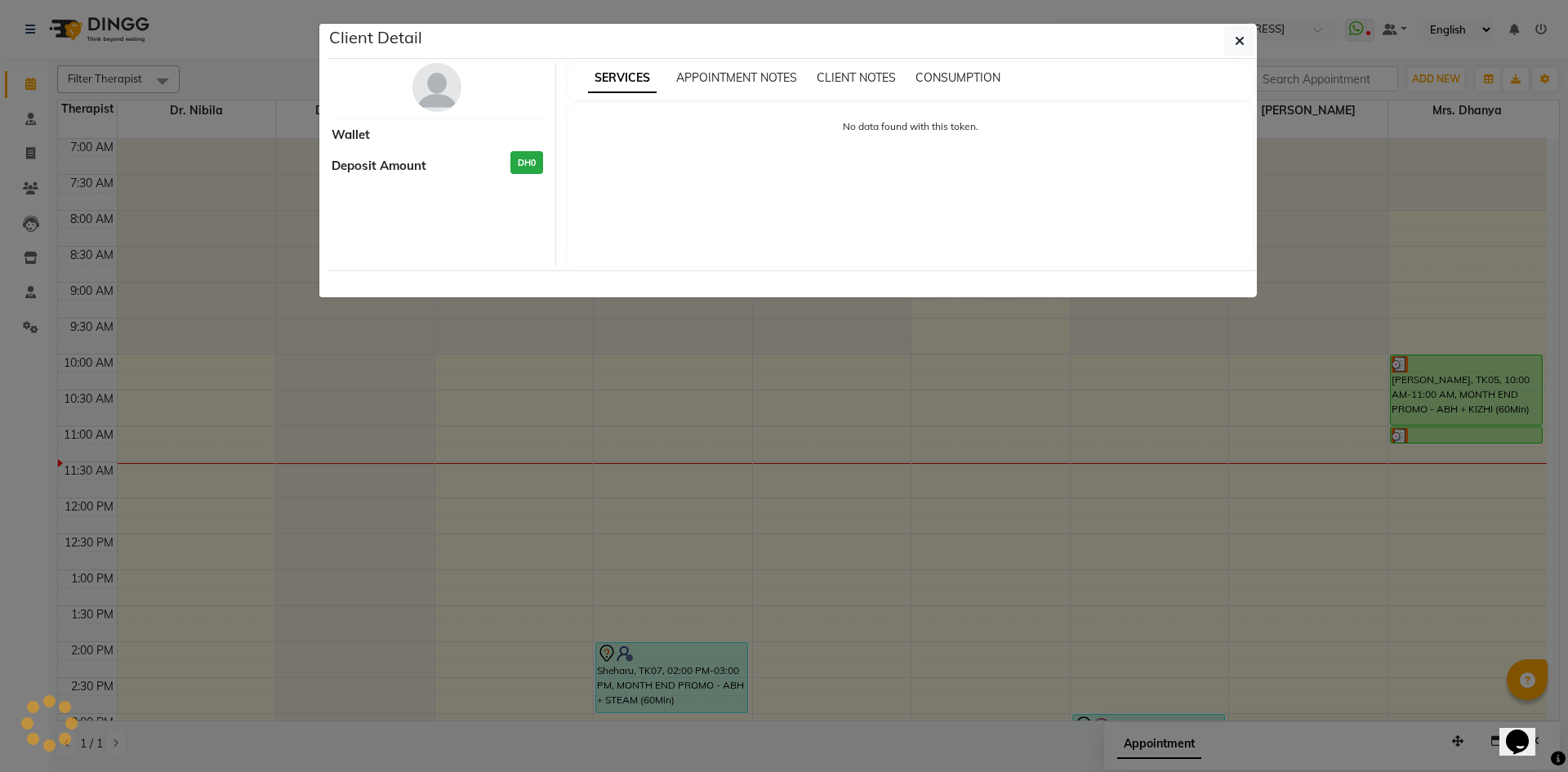
select select "3"
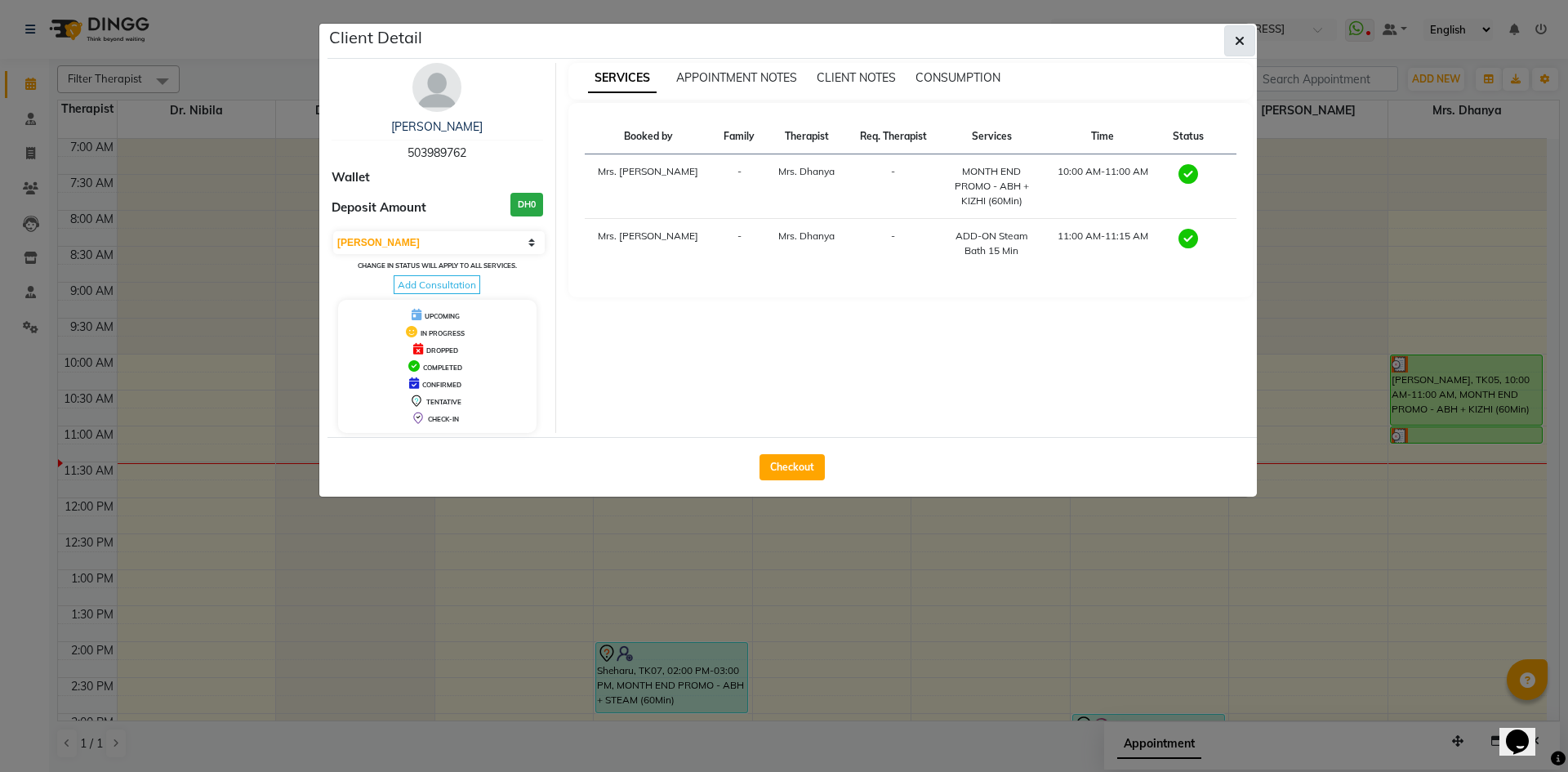
click at [1246, 42] on button "button" at bounding box center [1239, 40] width 31 height 31
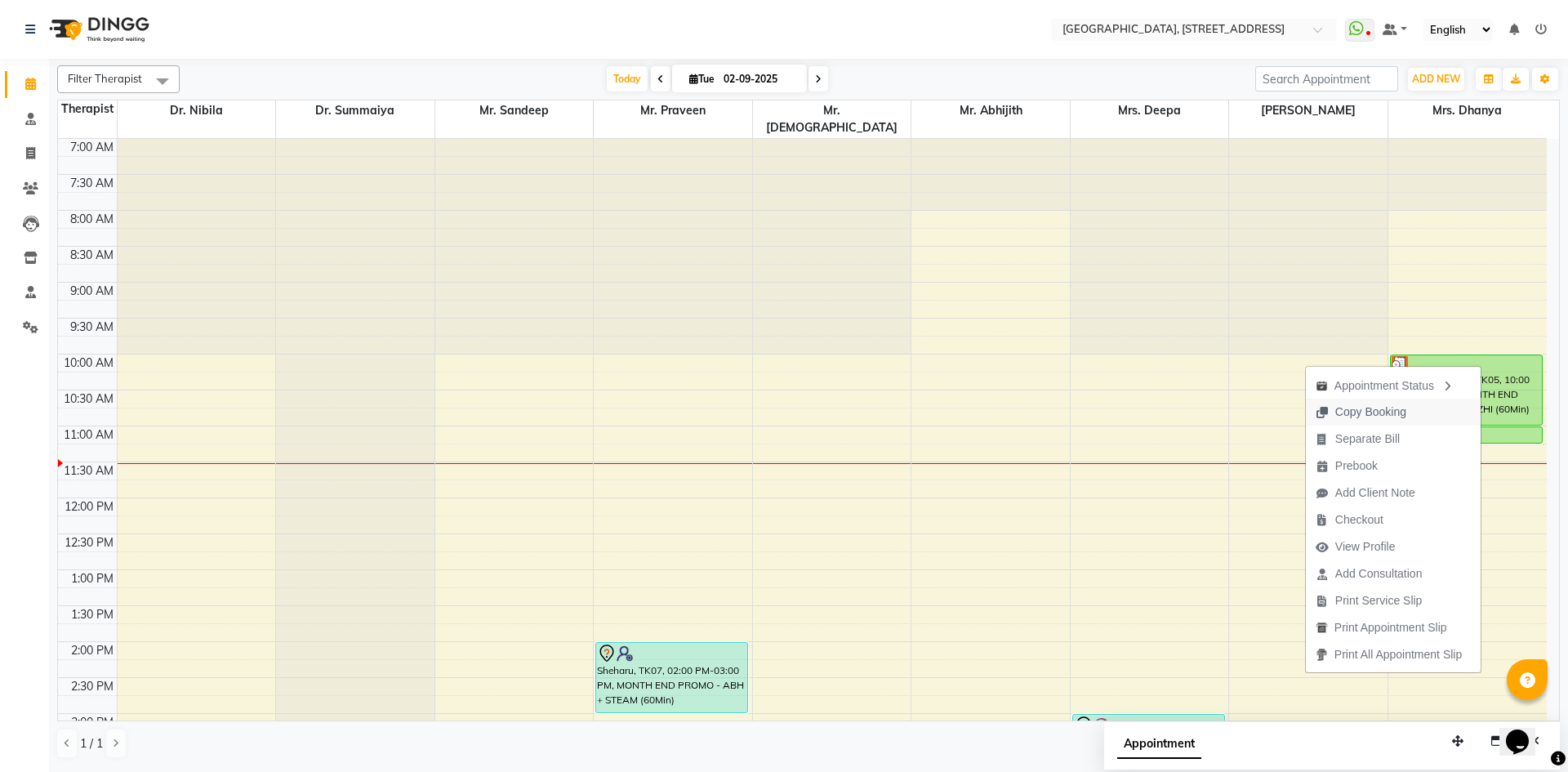
click at [1405, 411] on span "Copy Booking" at bounding box center [1360, 412] width 110 height 27
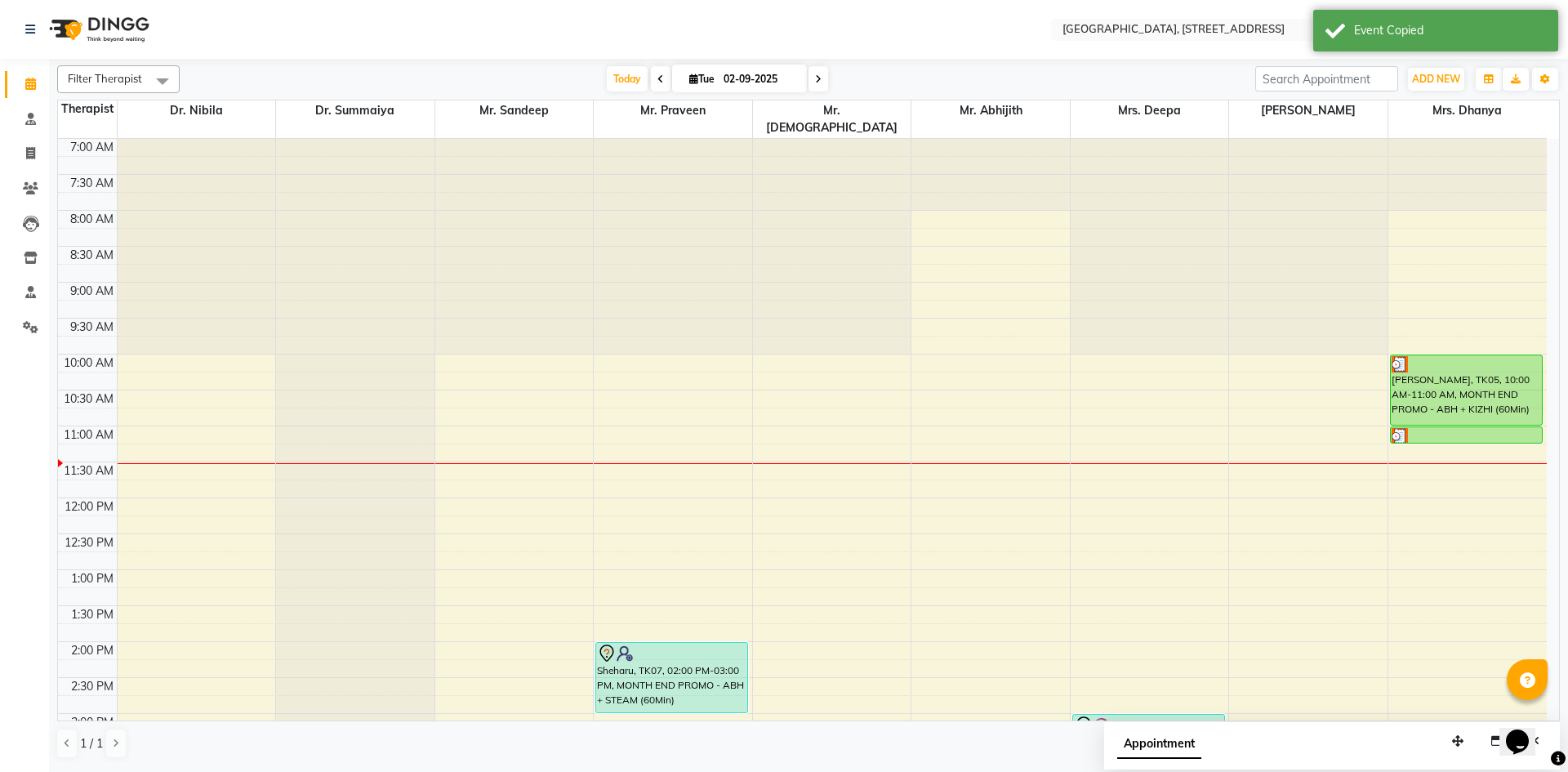
click at [819, 82] on span at bounding box center [819, 78] width 20 height 25
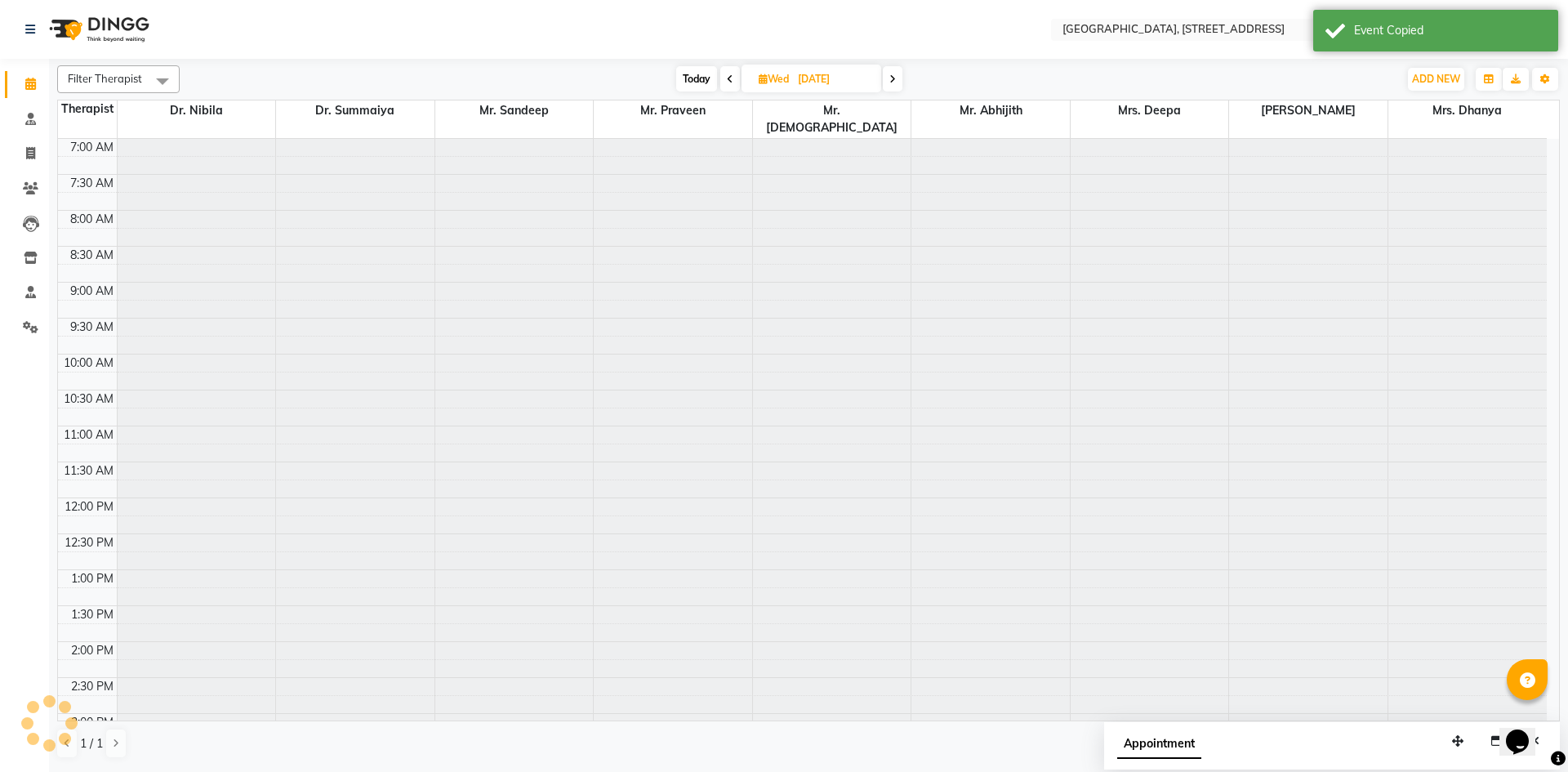
scroll to position [288, 0]
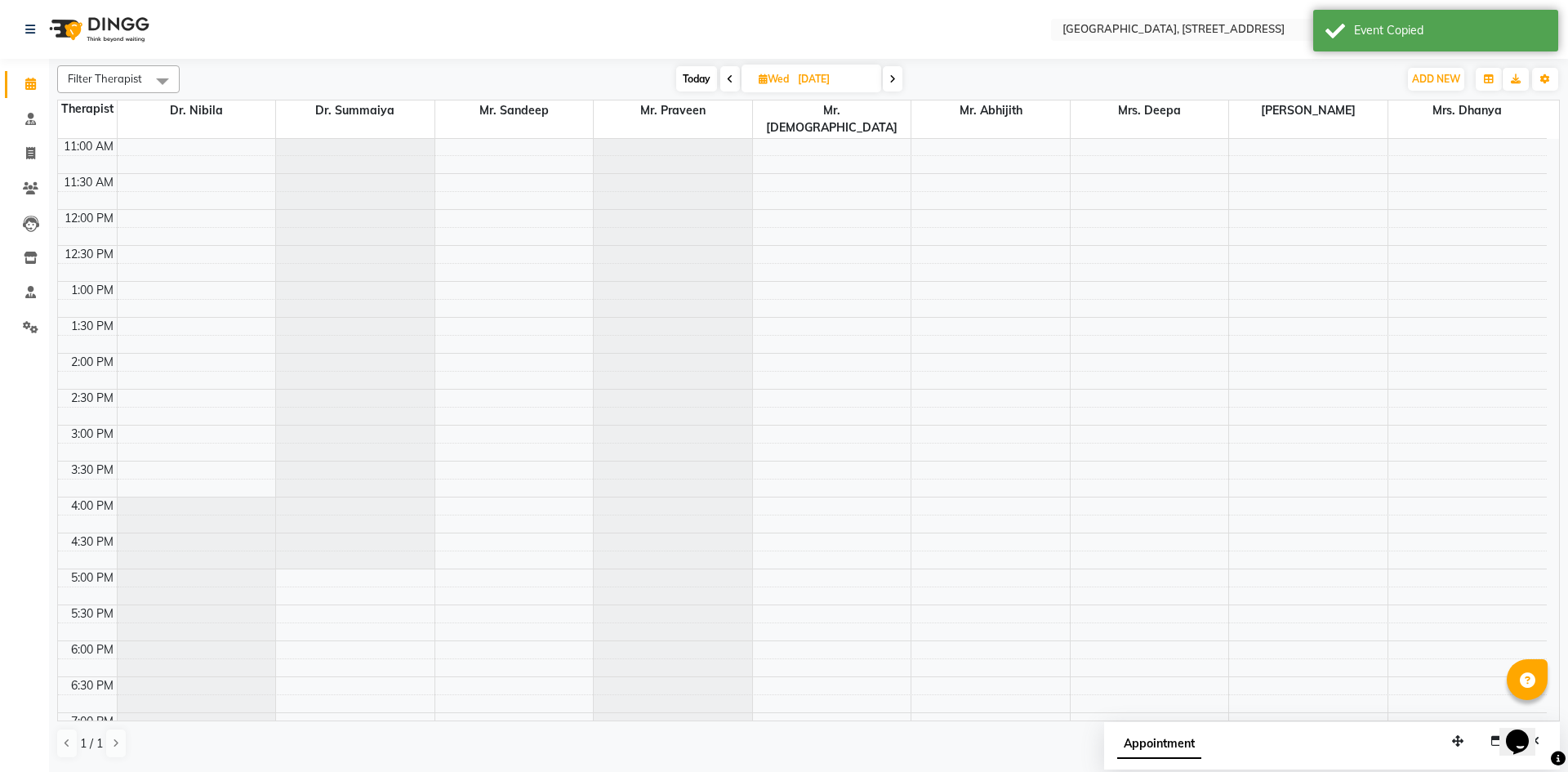
click at [899, 82] on span at bounding box center [893, 78] width 20 height 25
type input "[DATE]"
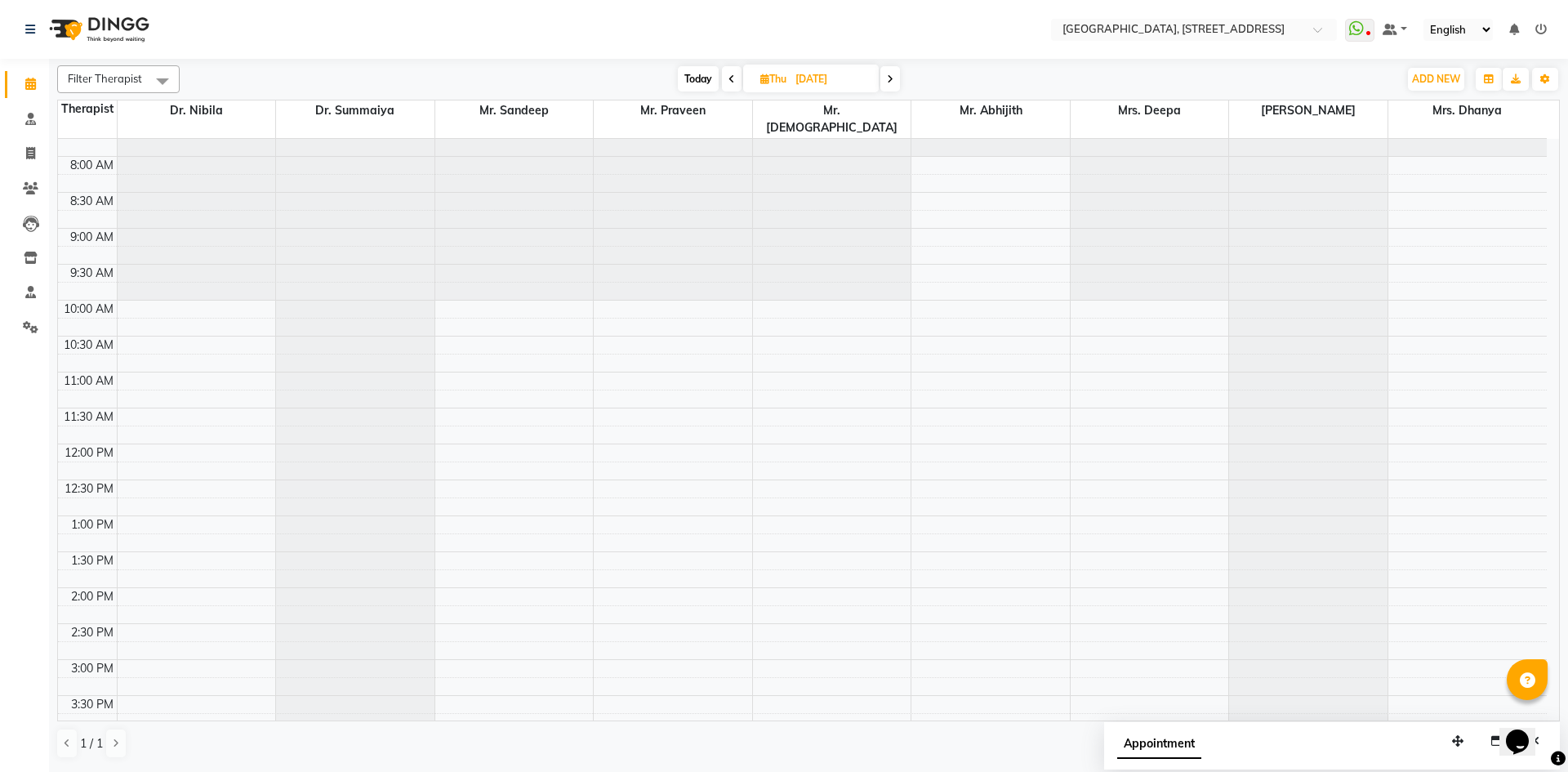
scroll to position [0, 0]
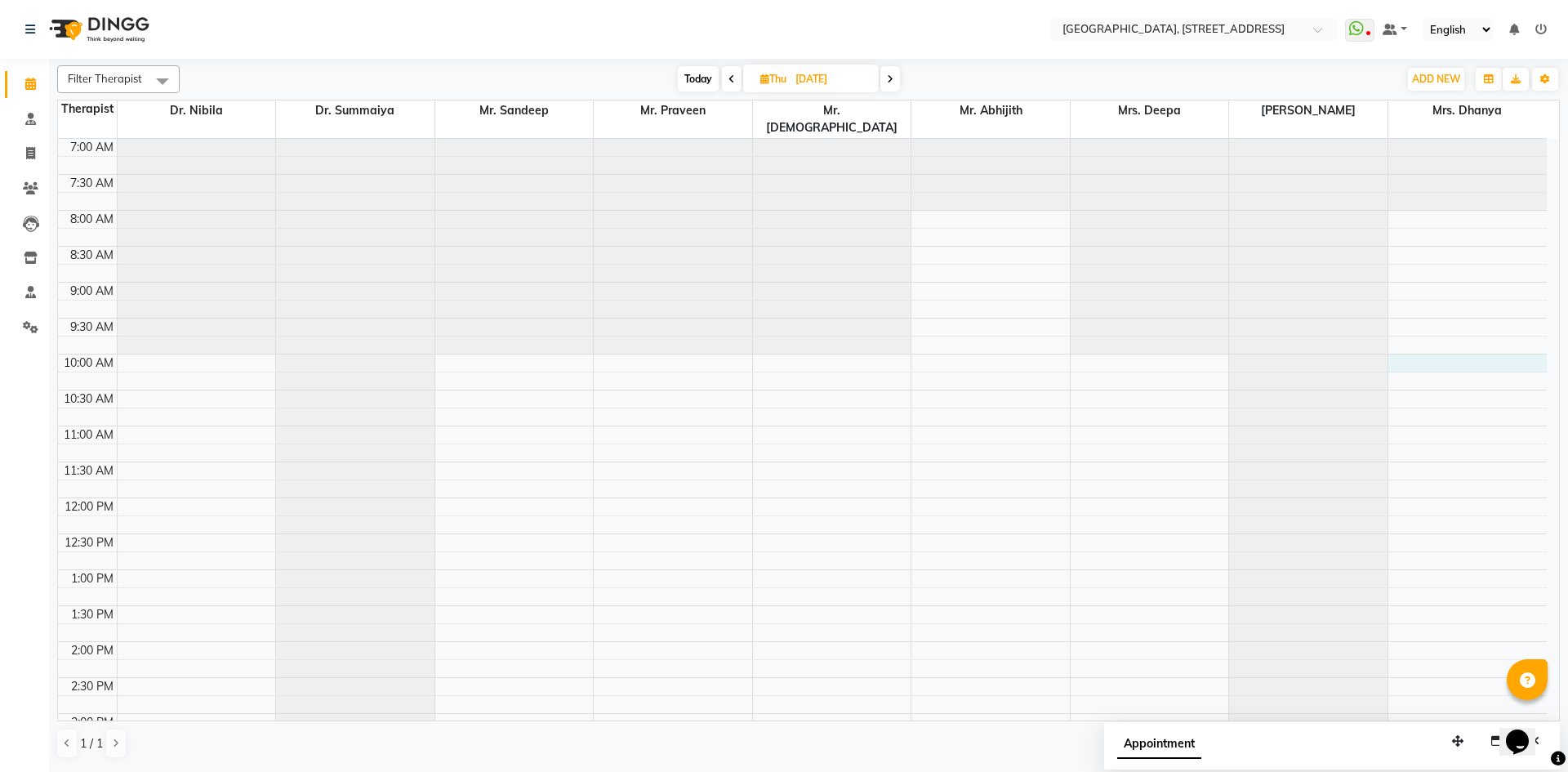
click at [1430, 348] on div "7:00 AM 7:30 AM 8:00 AM 8:30 AM 9:00 AM 9:30 AM 10:00 AM 10:30 AM 11:00 AM 11:3…" at bounding box center [803, 714] width 1489 height 1149
select select "64145"
select select "600"
select select "tentative"
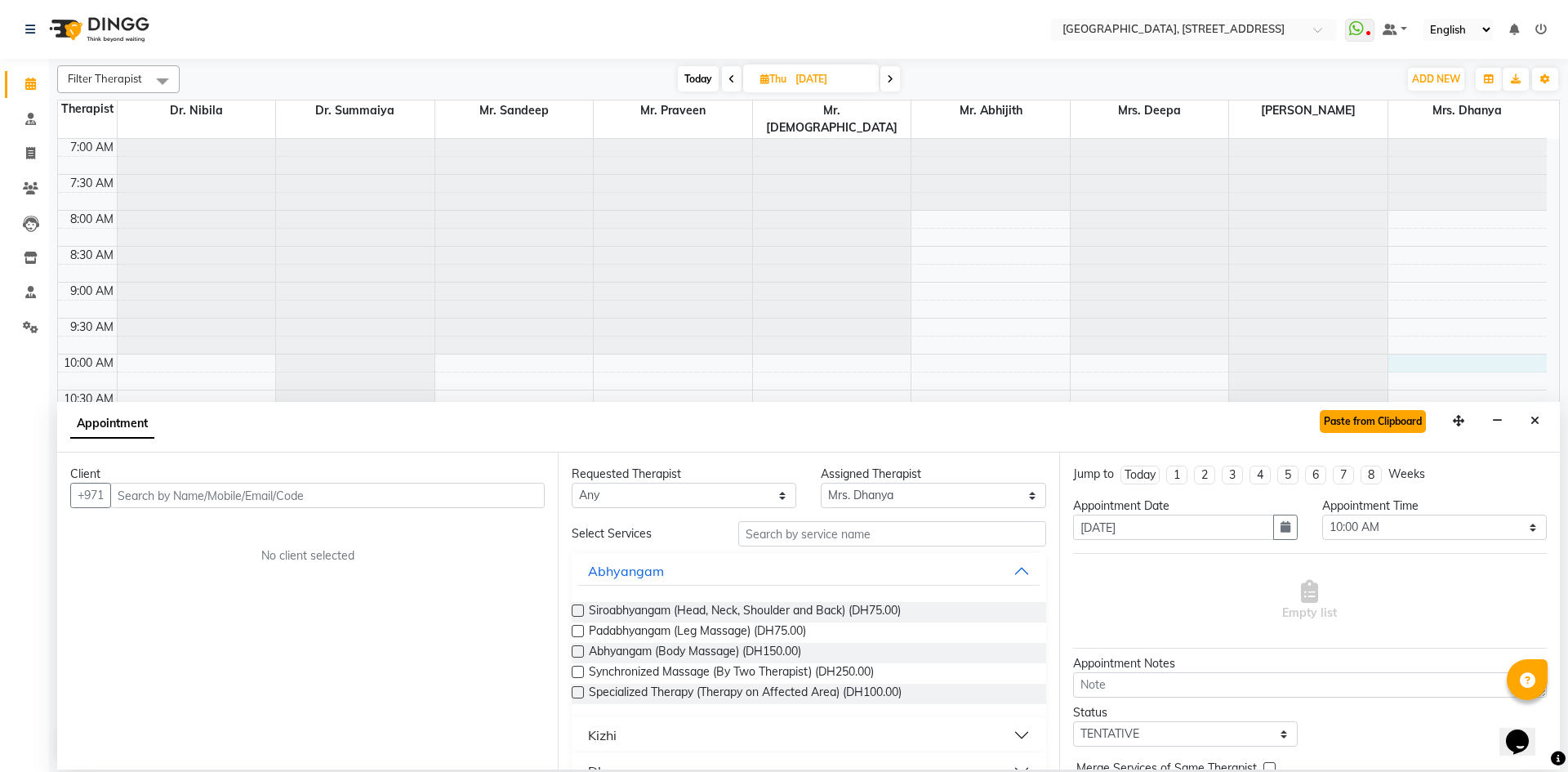
click at [1410, 428] on button "Paste from Clipboard" at bounding box center [1372, 421] width 106 height 23
select select
select select "1960"
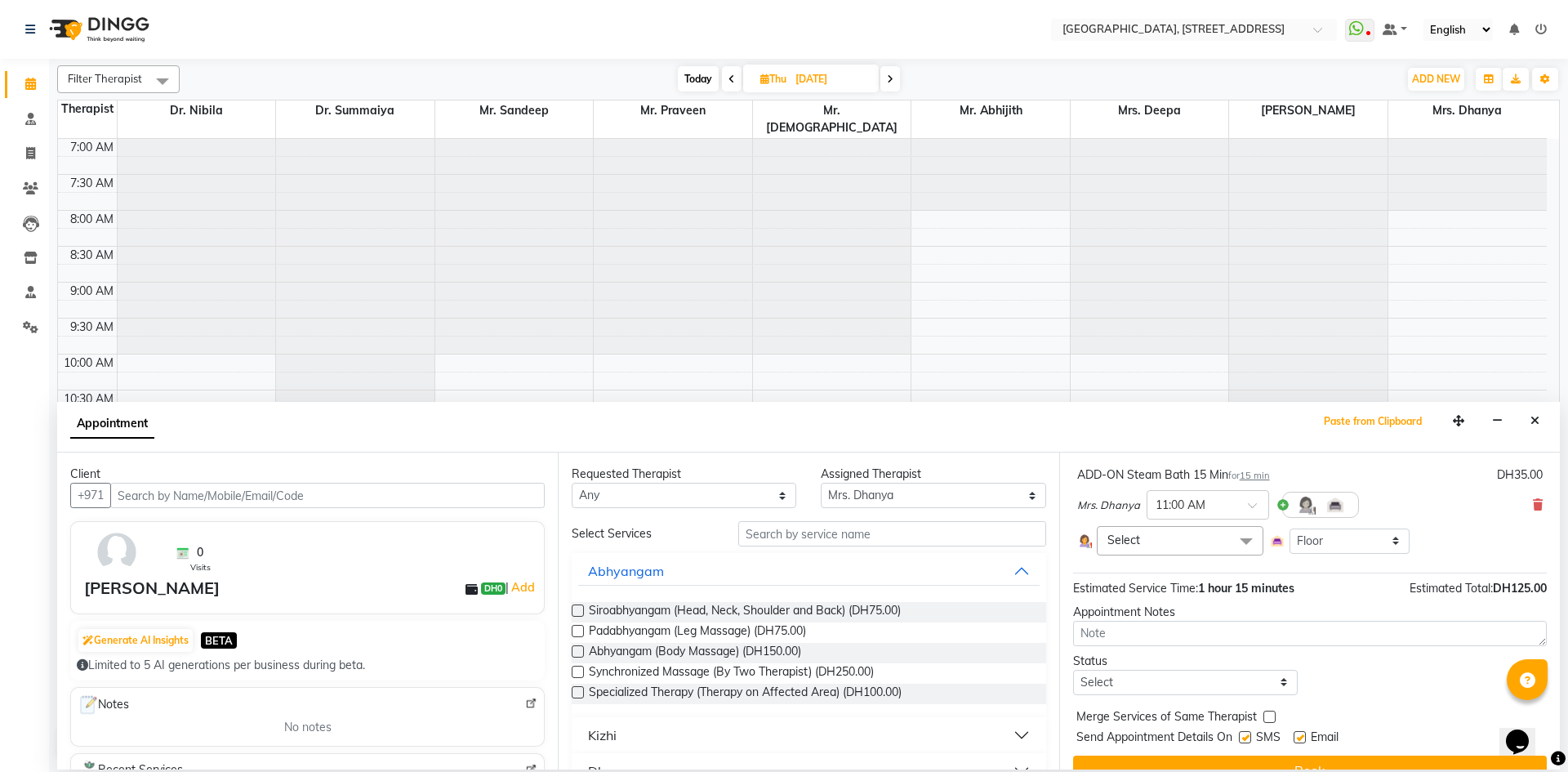
scroll to position [229, 0]
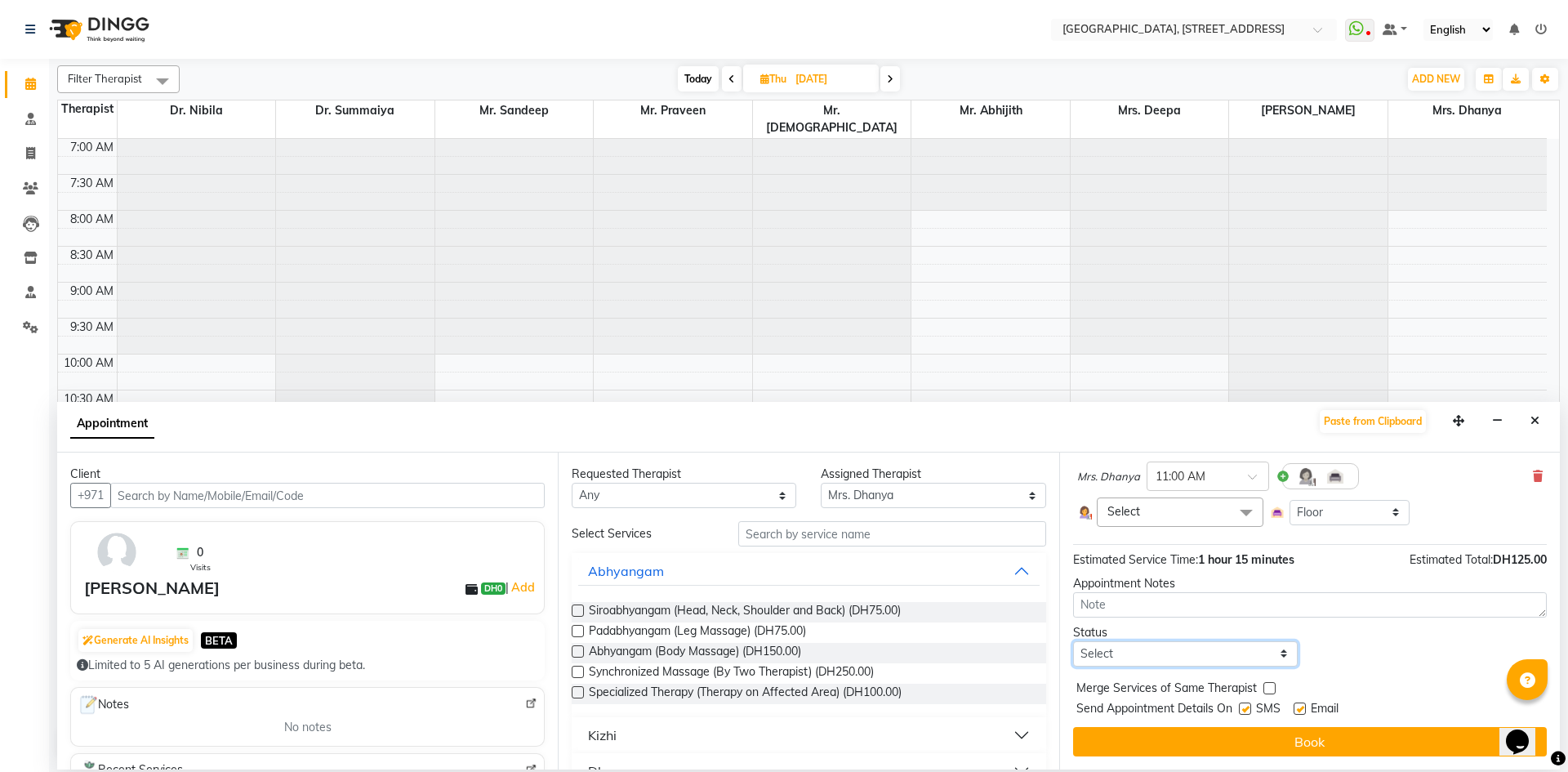
click at [1255, 656] on select "Select TENTATIVE CONFIRM UPCOMING" at bounding box center [1185, 654] width 224 height 25
select select "tentative"
click at [1073, 641] on select "Select TENTATIVE CONFIRM UPCOMING" at bounding box center [1185, 654] width 224 height 25
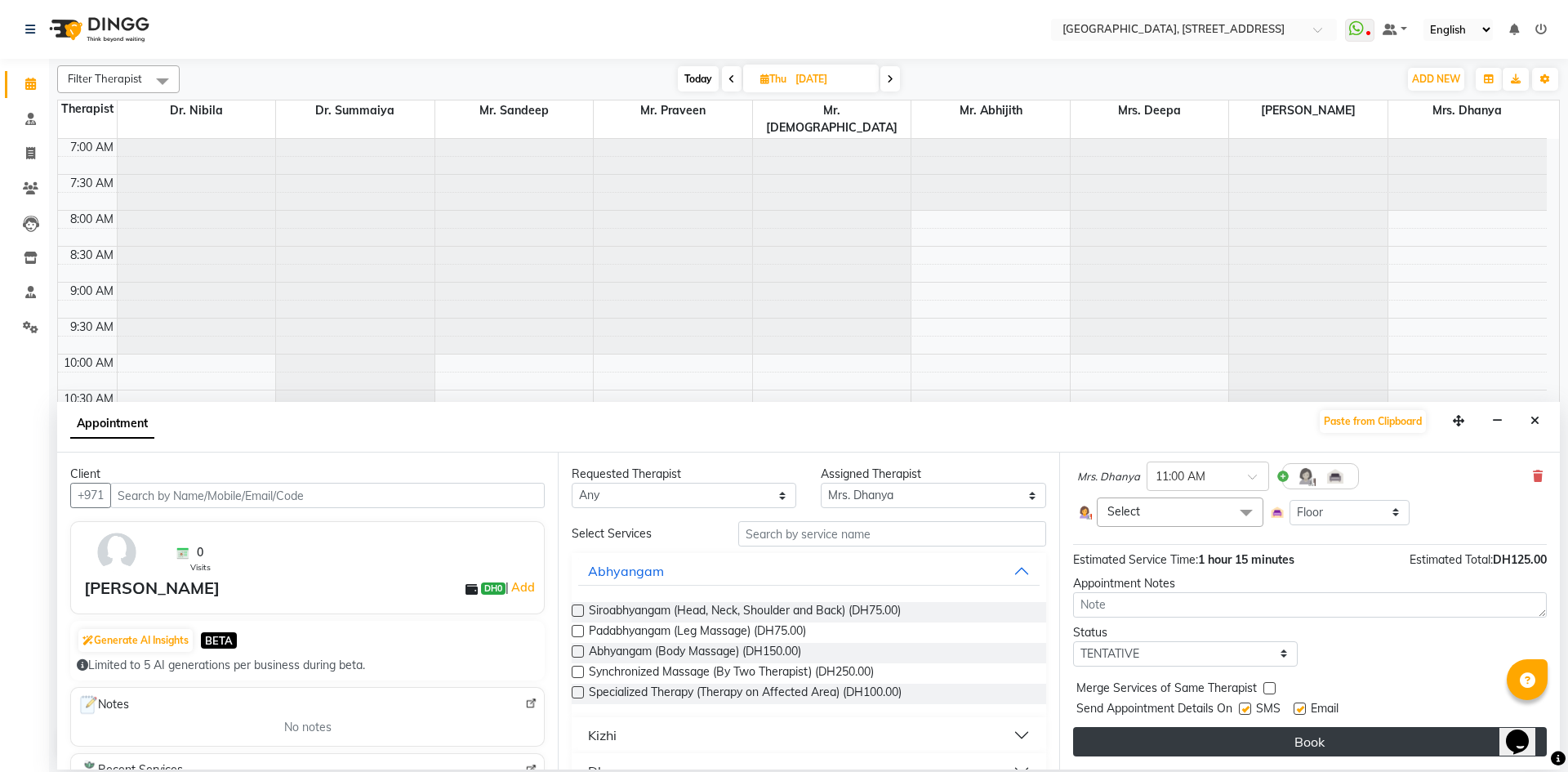
click at [1241, 737] on button "Book" at bounding box center [1310, 741] width 473 height 29
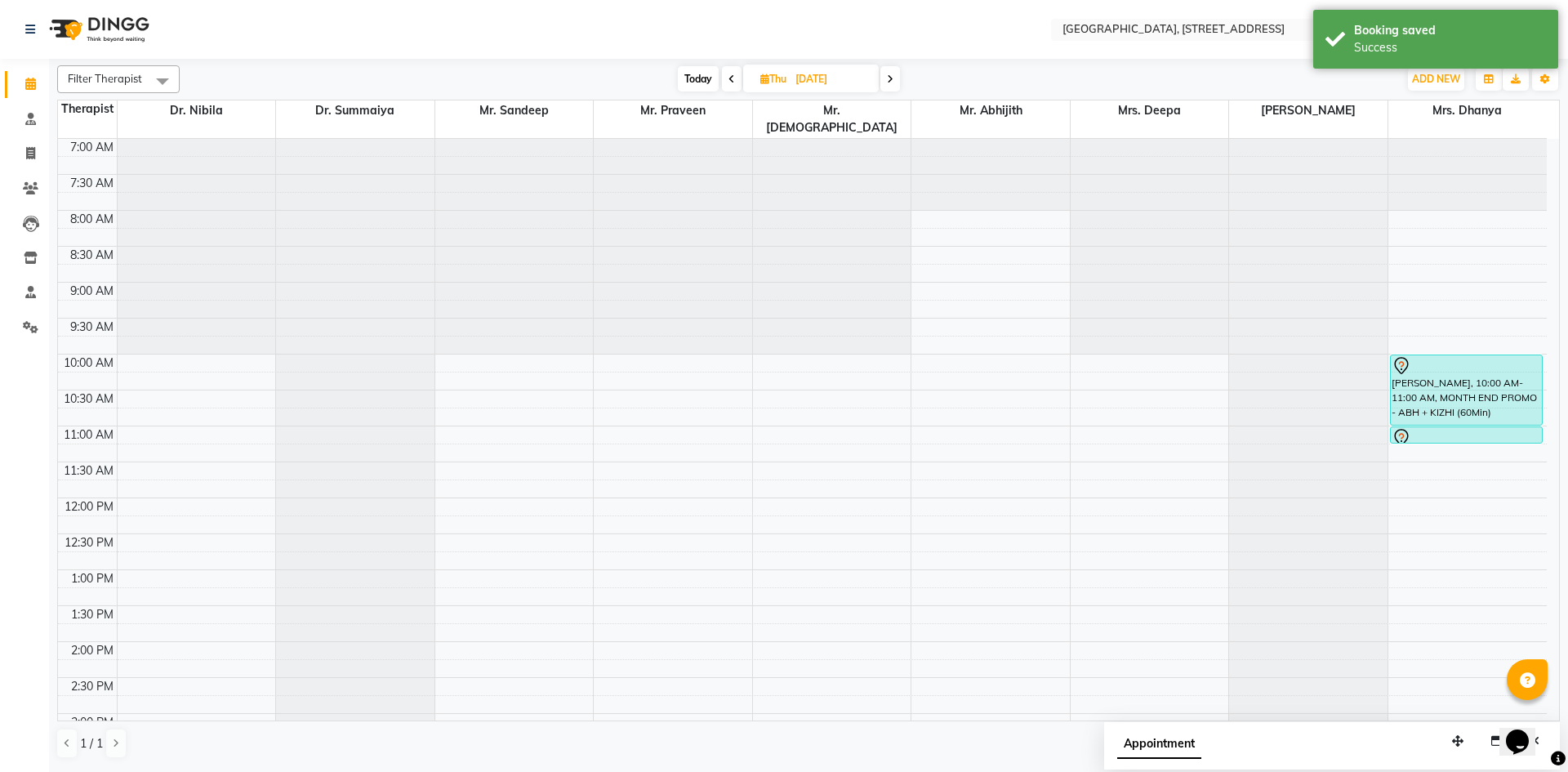
click at [703, 84] on span "Today" at bounding box center [698, 78] width 41 height 25
type input "02-09-2025"
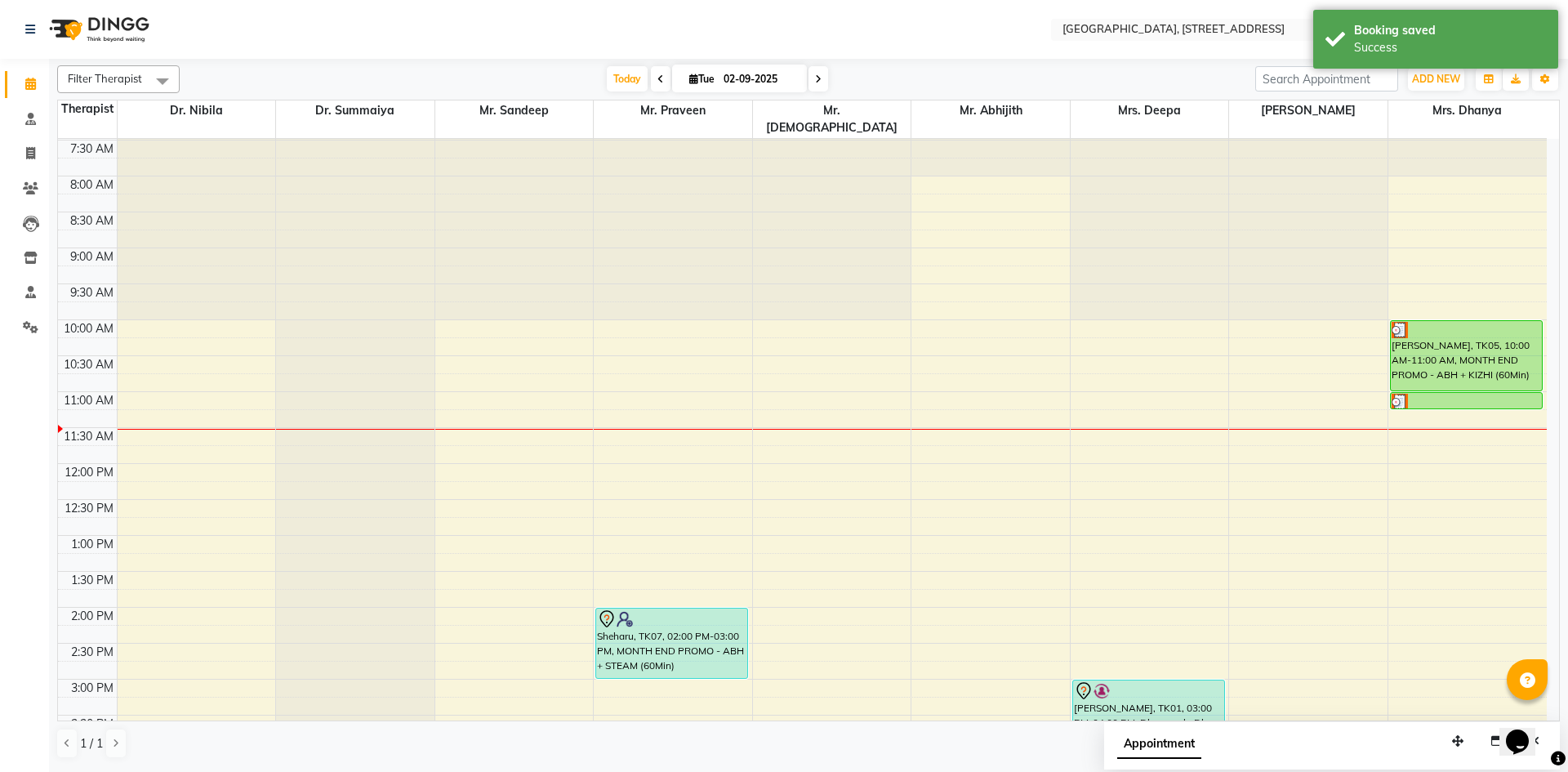
scroll to position [0, 0]
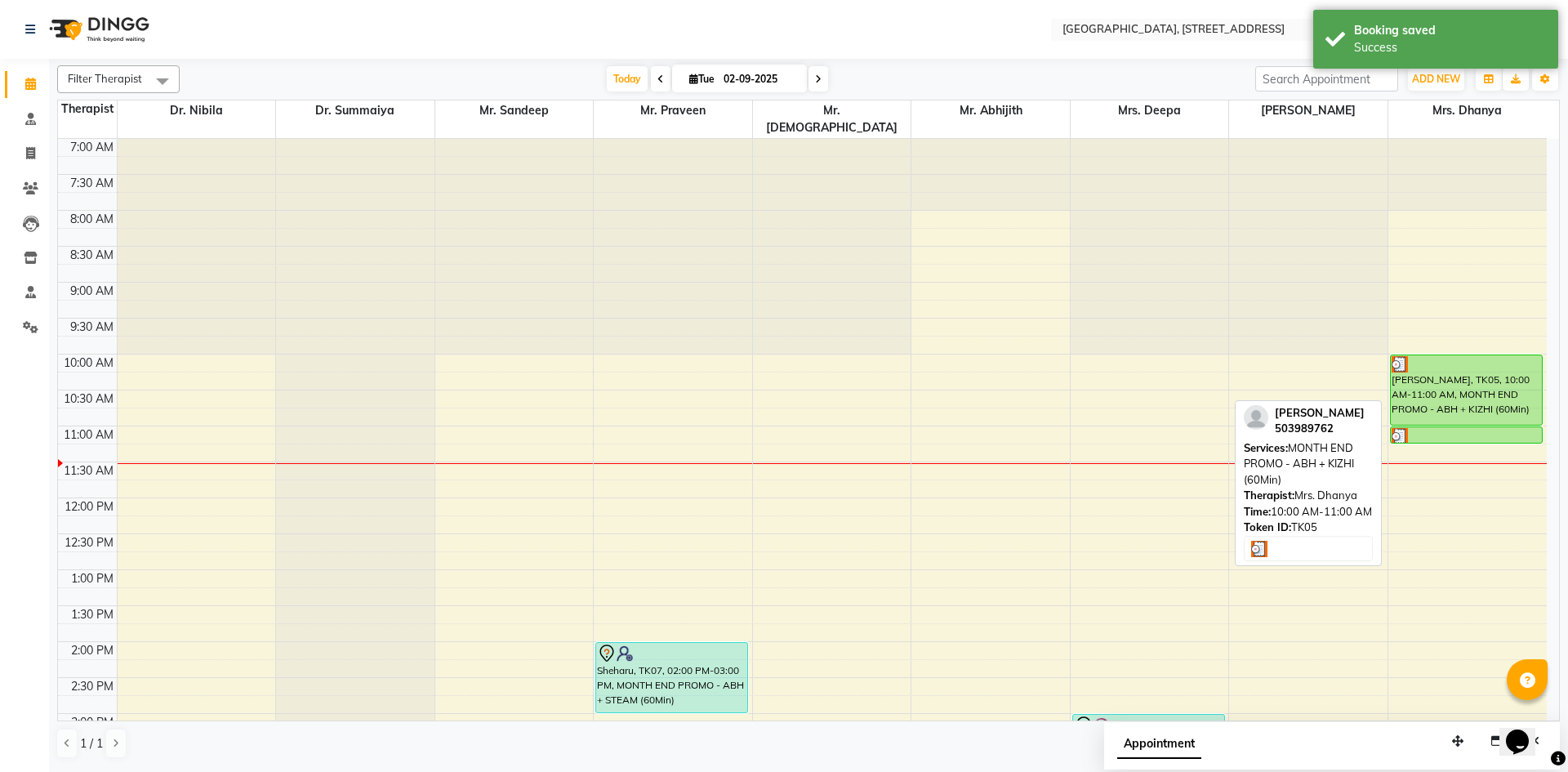
click at [1441, 364] on div "[PERSON_NAME], TK05, 10:00 AM-11:00 AM, MONTH END PROMO - ABH + KIZHI (60Min)" at bounding box center [1465, 389] width 151 height 69
select select "3"
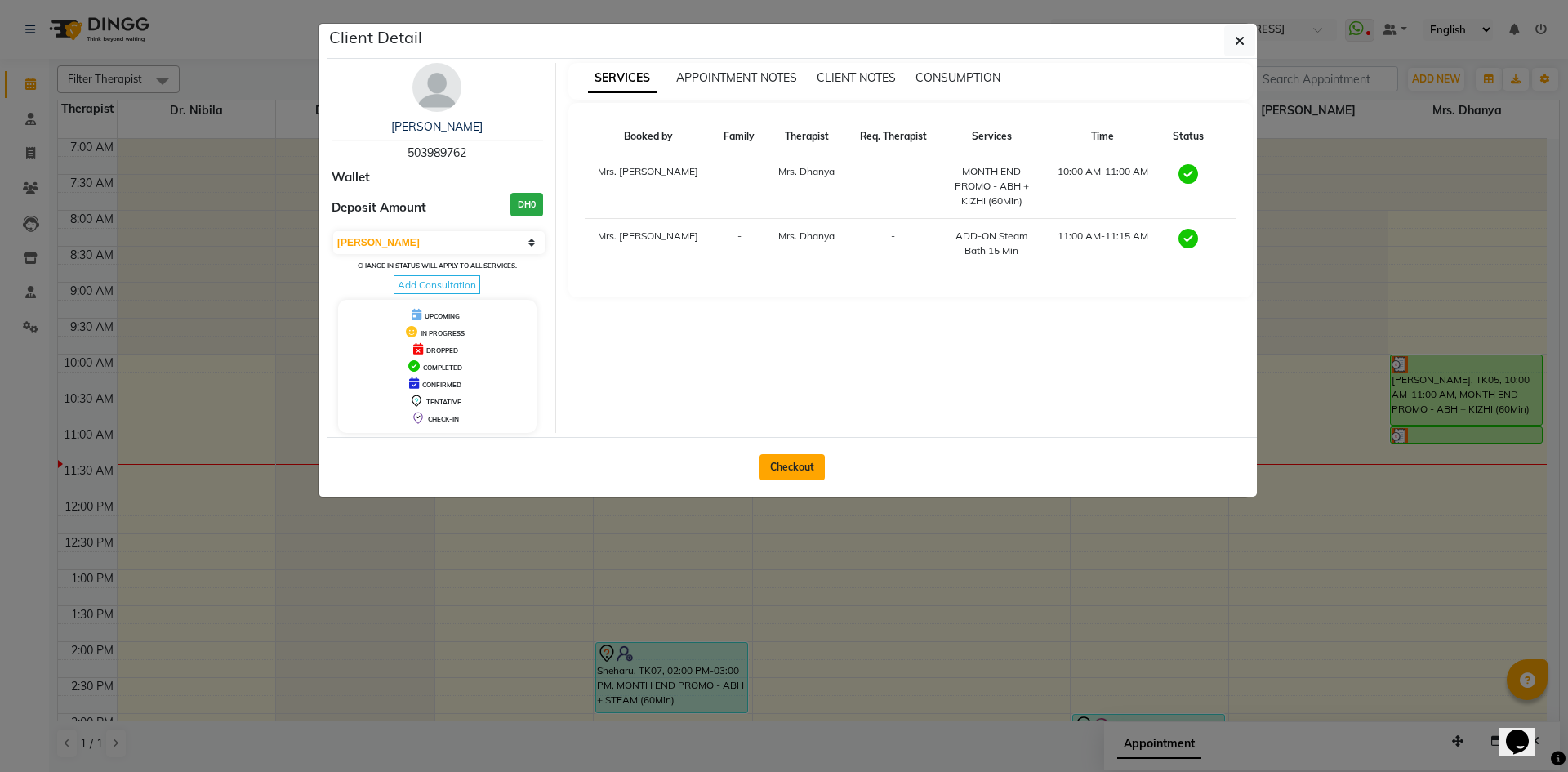
click at [799, 464] on button "Checkout" at bounding box center [792, 467] width 65 height 26
select select "service"
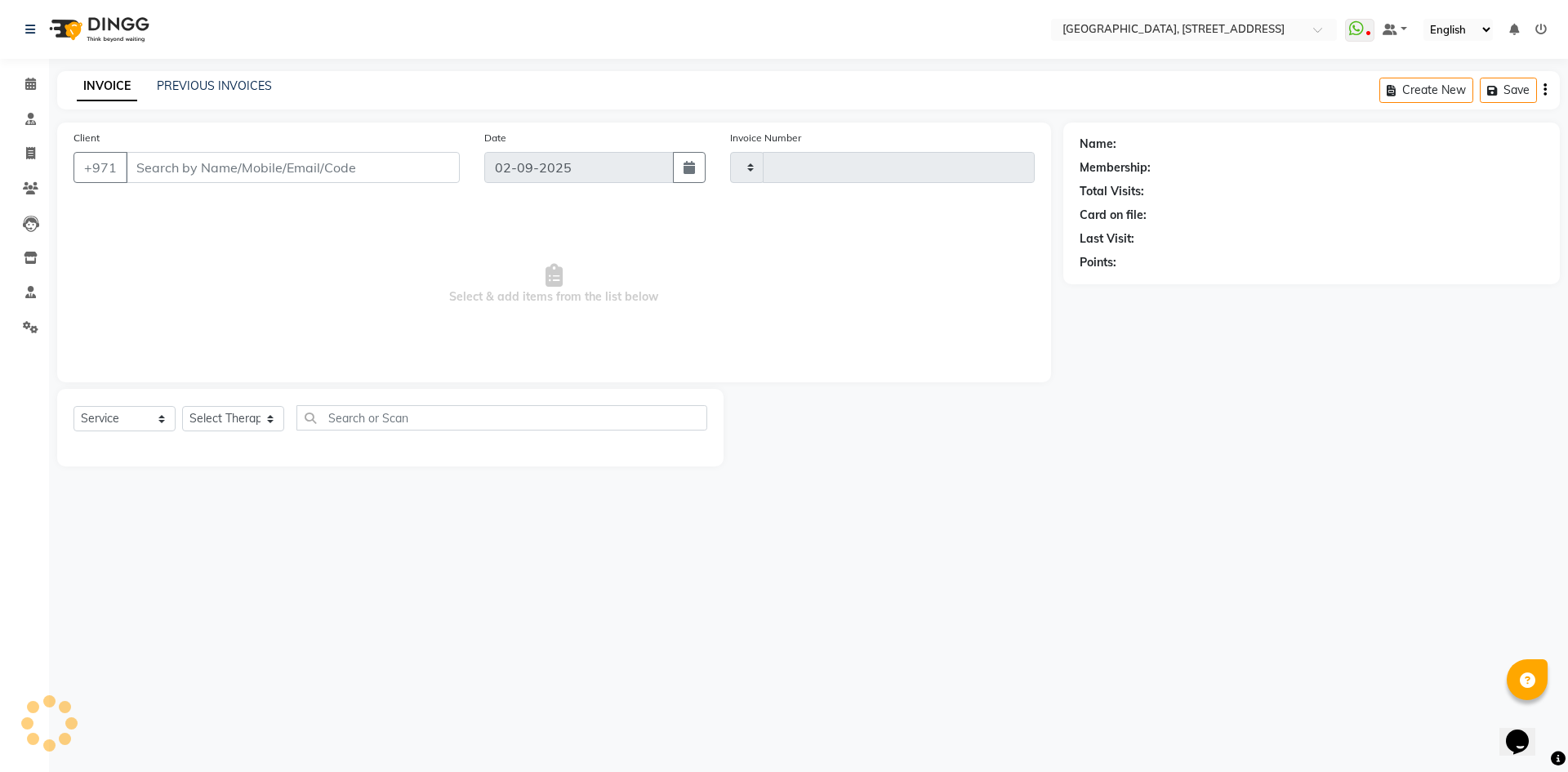
type input "2059"
select select "4538"
type input "503989762"
select select "64145"
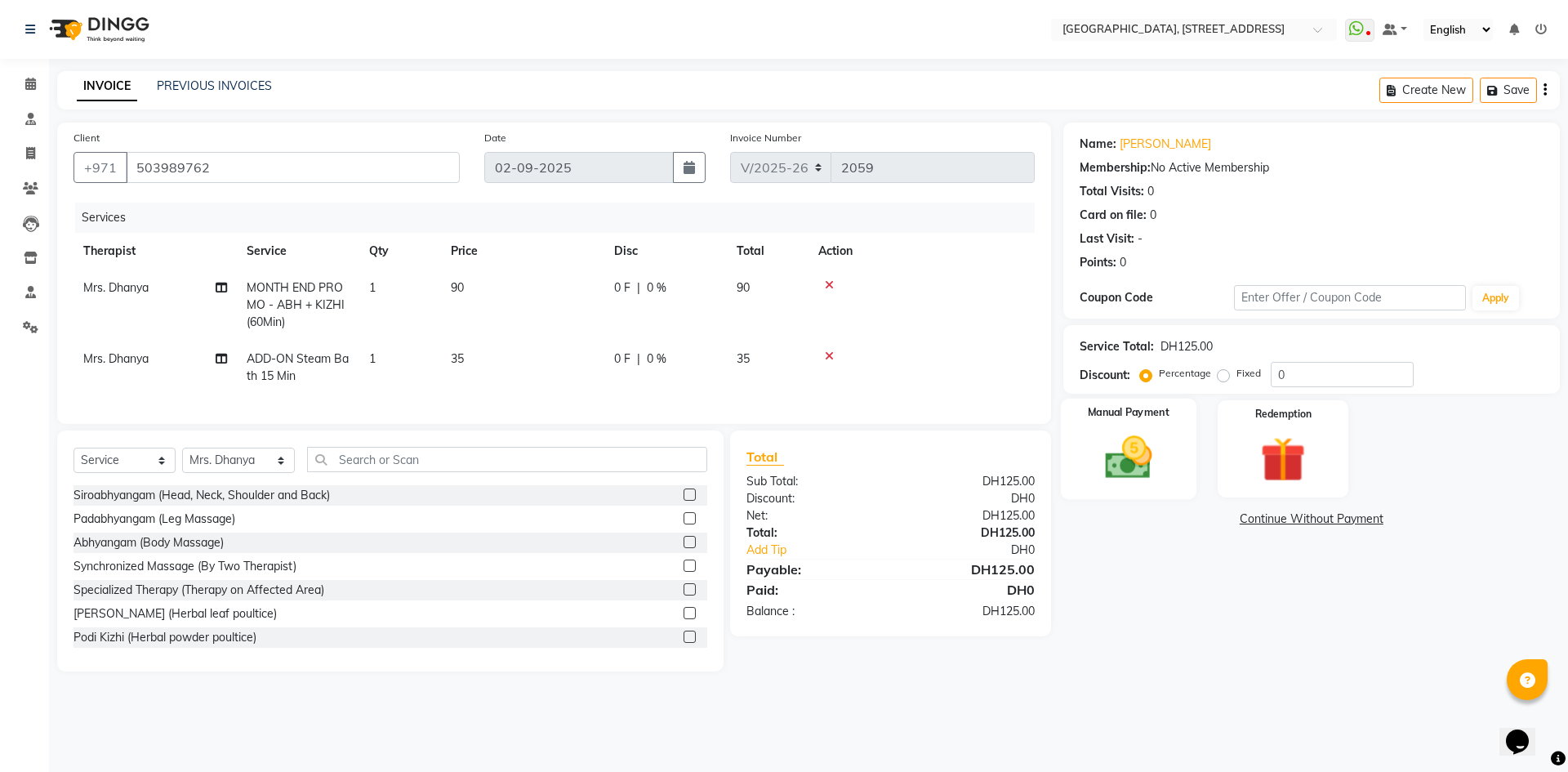
click at [1115, 450] on img at bounding box center [1128, 457] width 76 height 54
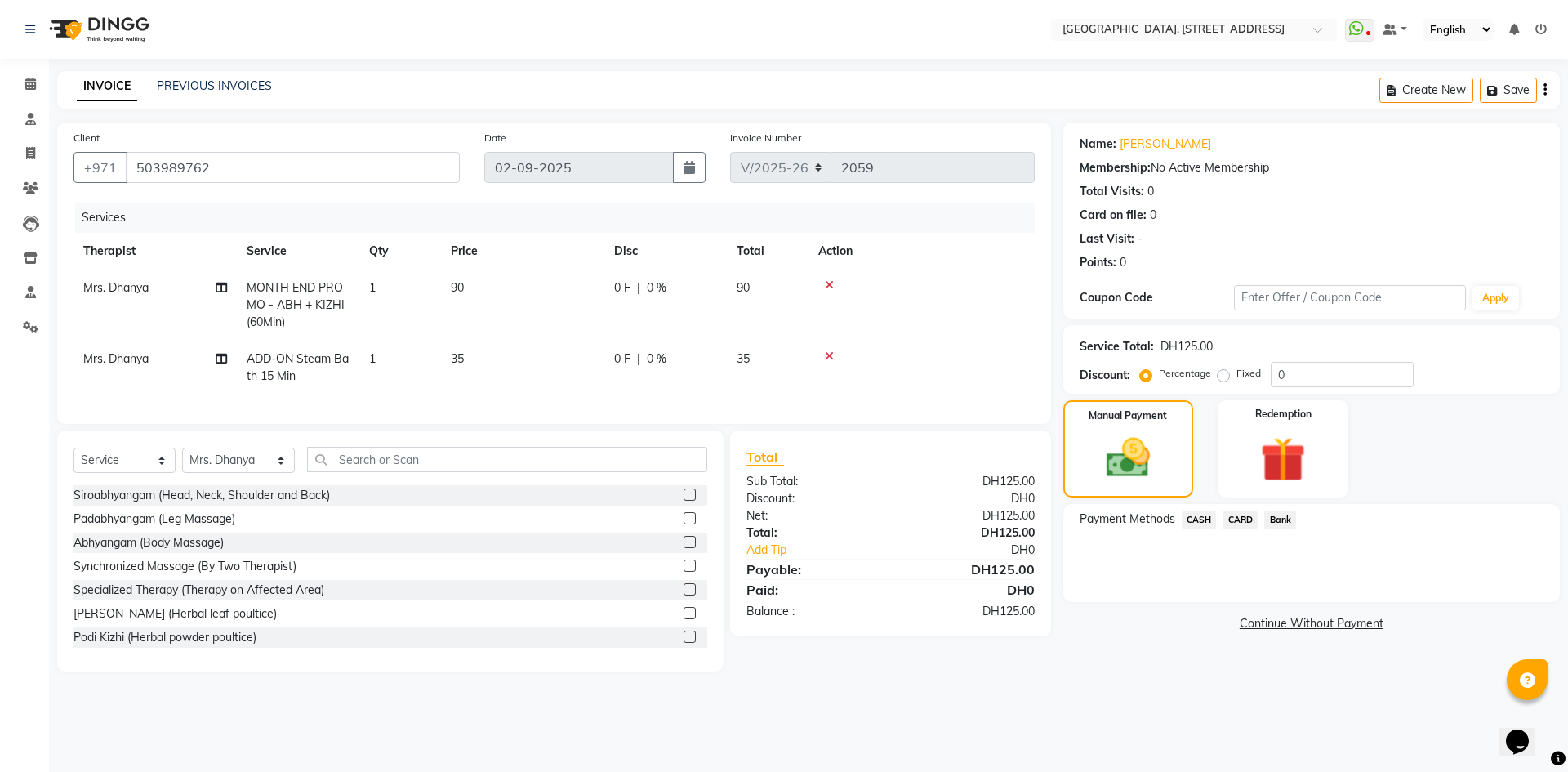
click at [1234, 515] on span "CARD" at bounding box center [1240, 519] width 35 height 19
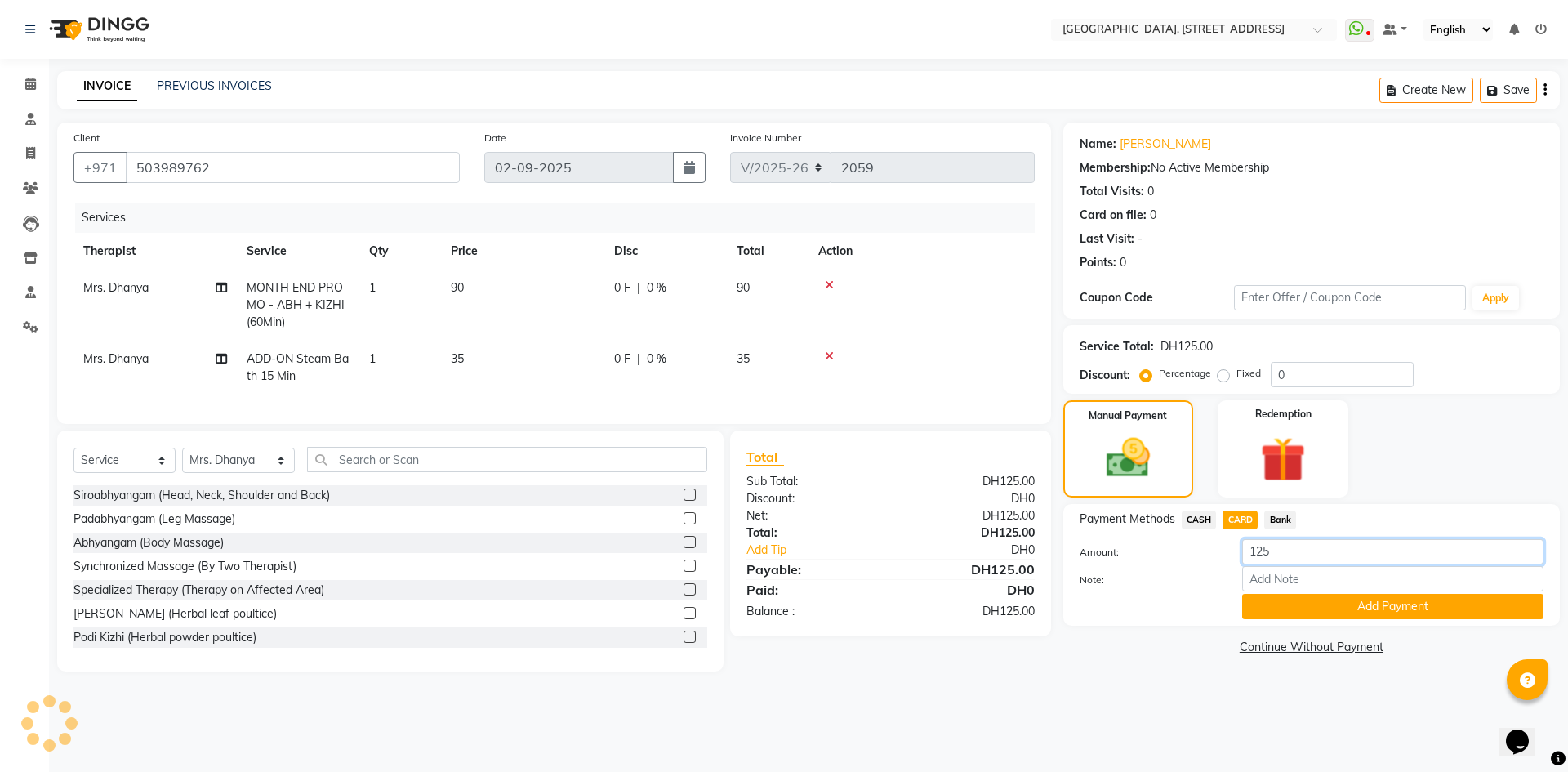
click at [1278, 550] on input "125" at bounding box center [1392, 552] width 301 height 25
type input "100"
click at [1306, 612] on button "Add Payment" at bounding box center [1392, 606] width 301 height 25
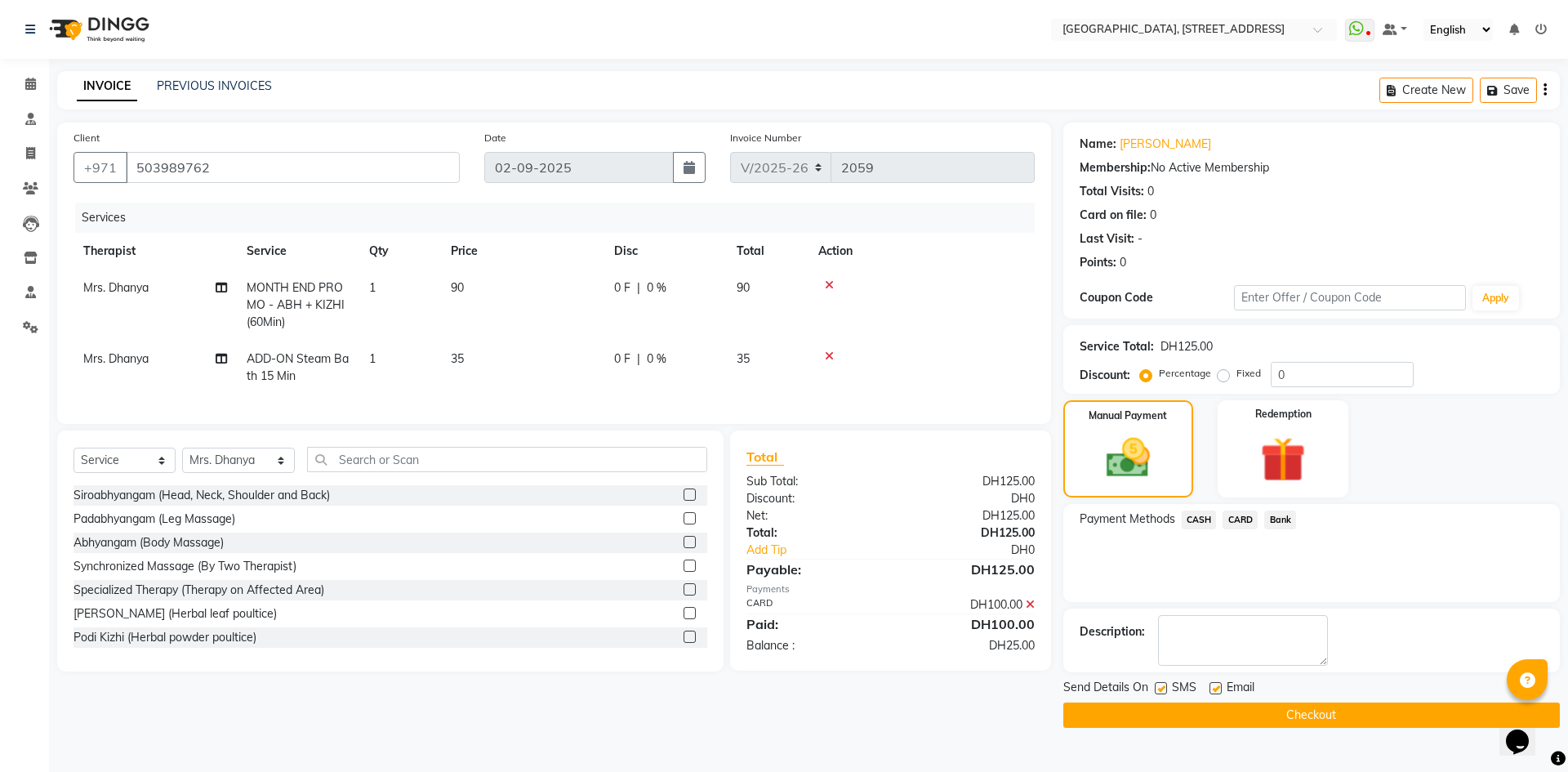
click at [1188, 516] on span "CASH" at bounding box center [1199, 519] width 35 height 19
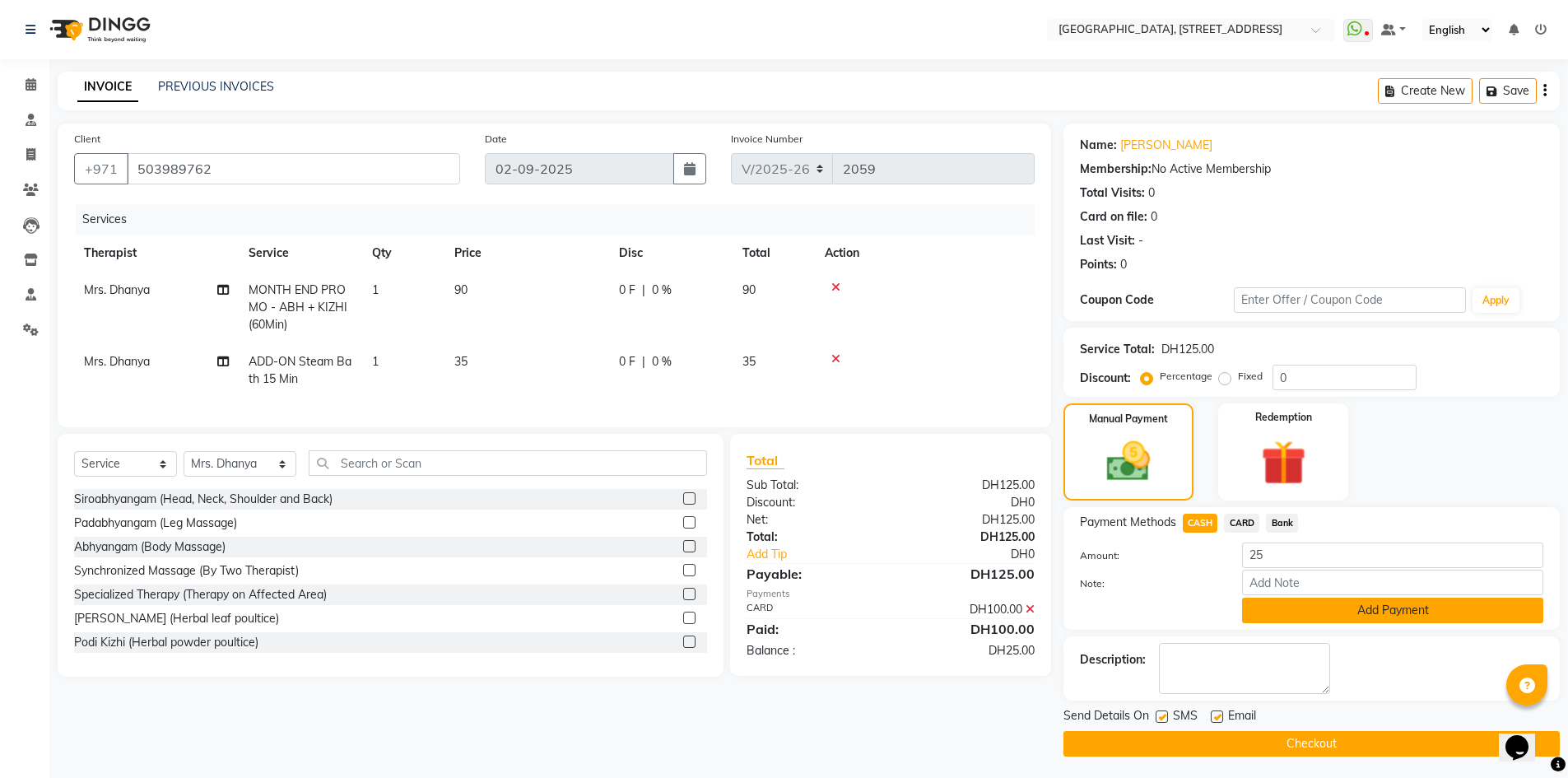
click at [1304, 618] on button "Add Payment" at bounding box center [1392, 610] width 302 height 25
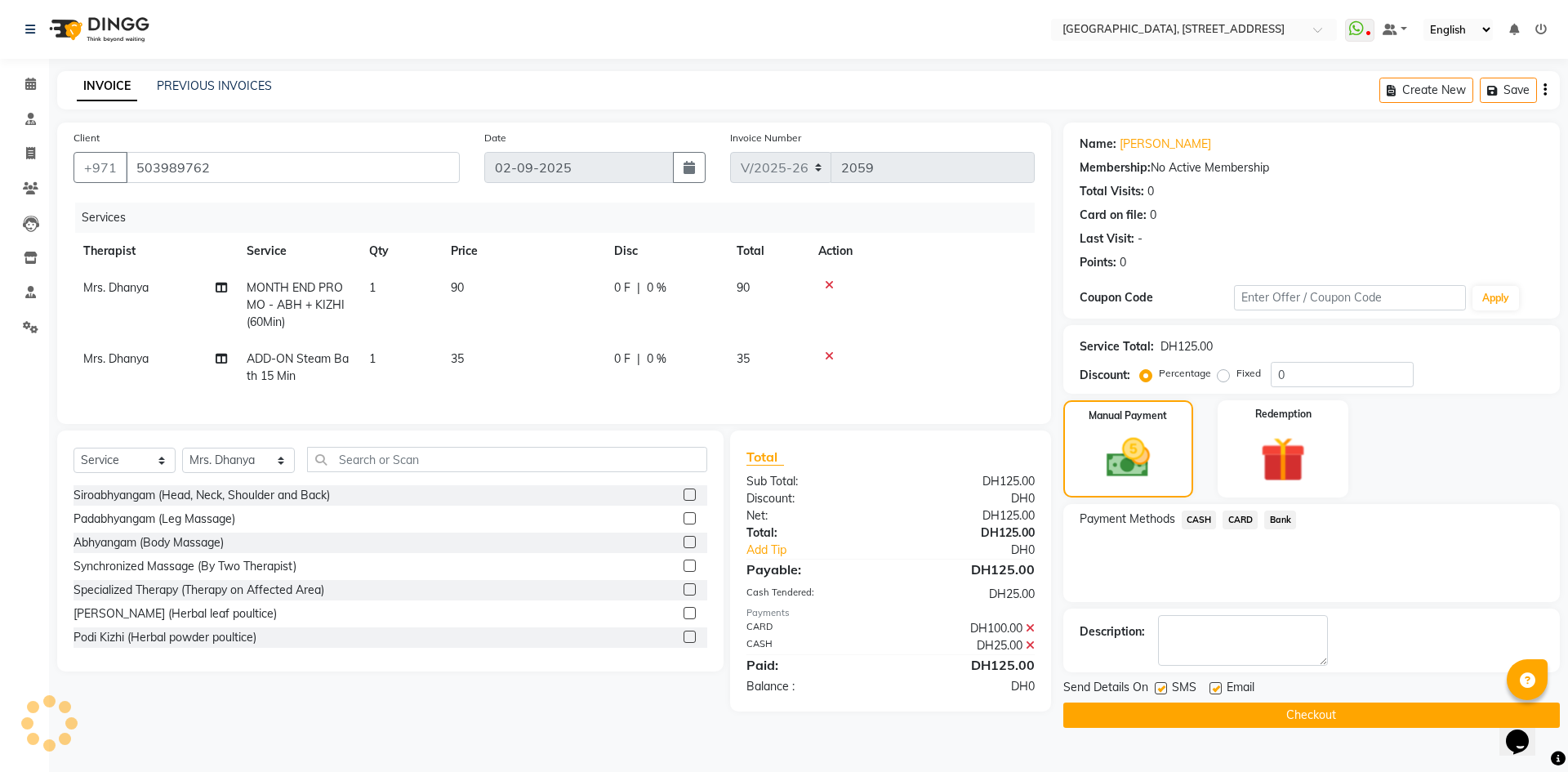
click at [1297, 724] on button "Checkout" at bounding box center [1311, 714] width 497 height 25
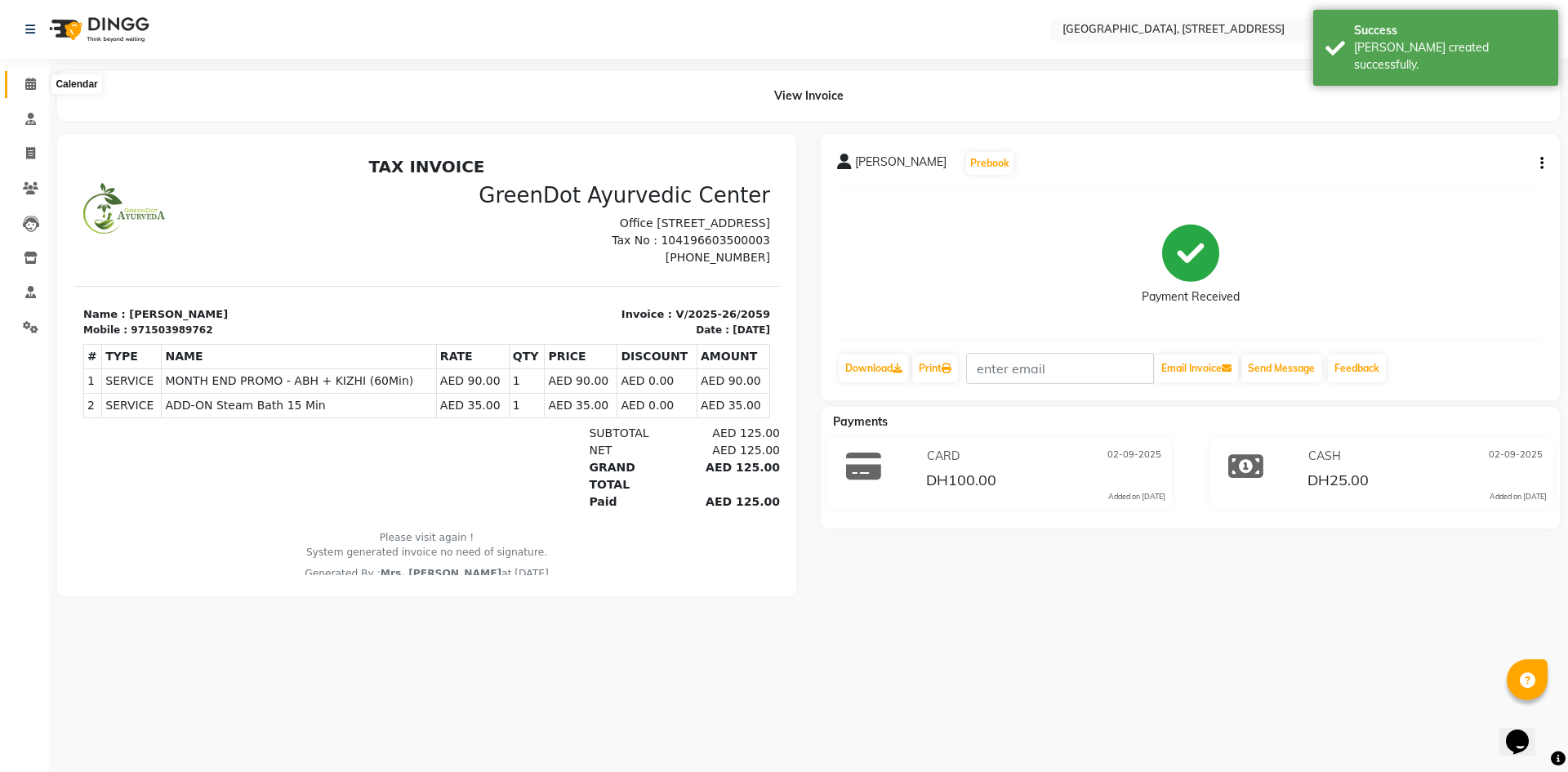
drag, startPoint x: 25, startPoint y: 83, endPoint x: 42, endPoint y: 83, distance: 17.0
click at [25, 83] on icon at bounding box center [30, 83] width 11 height 13
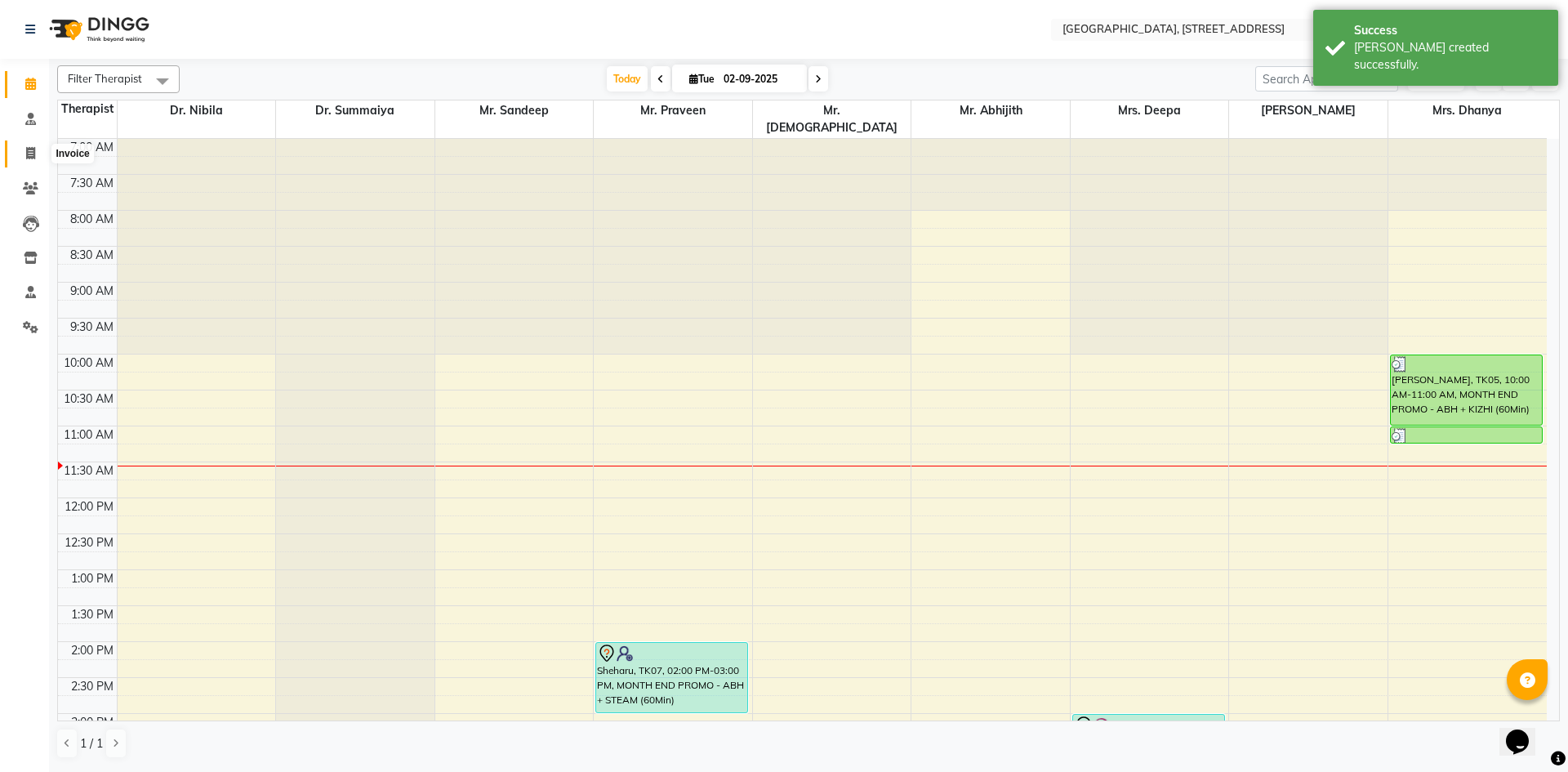
click at [24, 158] on span at bounding box center [31, 153] width 28 height 19
select select "service"
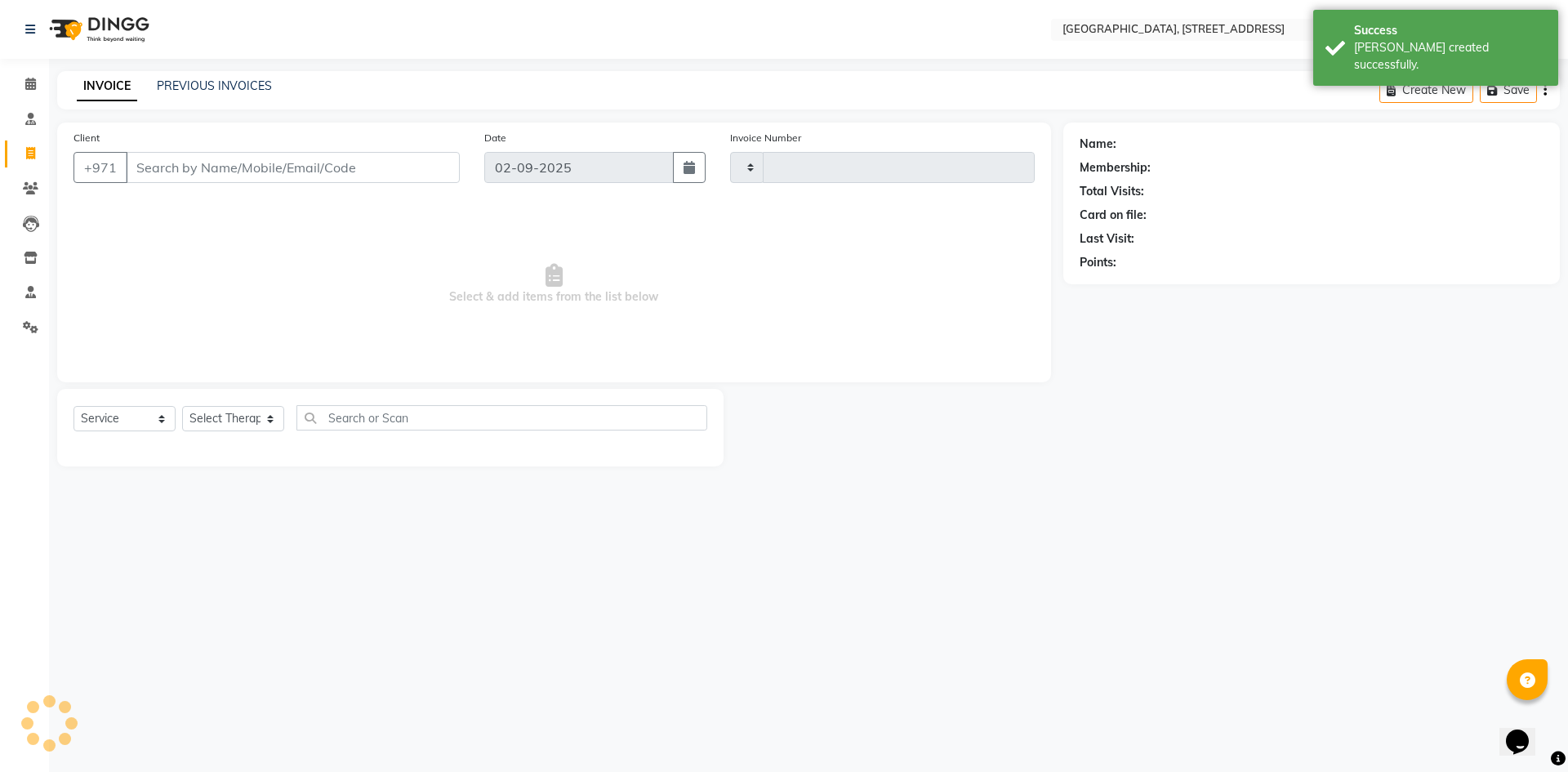
type input "2060"
select select "4538"
click at [189, 91] on link "PREVIOUS INVOICES" at bounding box center [214, 86] width 115 height 15
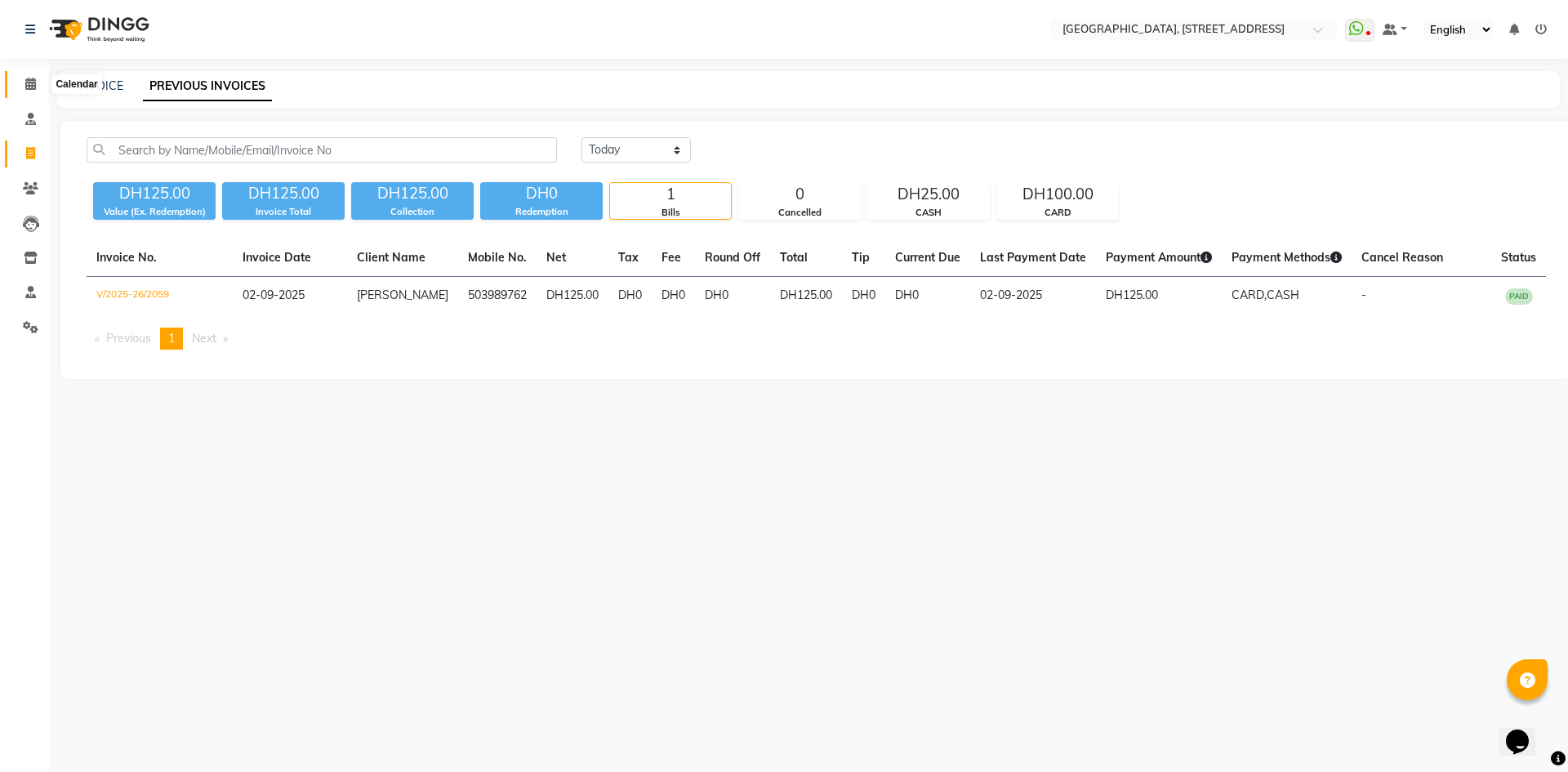
click at [23, 81] on span at bounding box center [31, 84] width 28 height 19
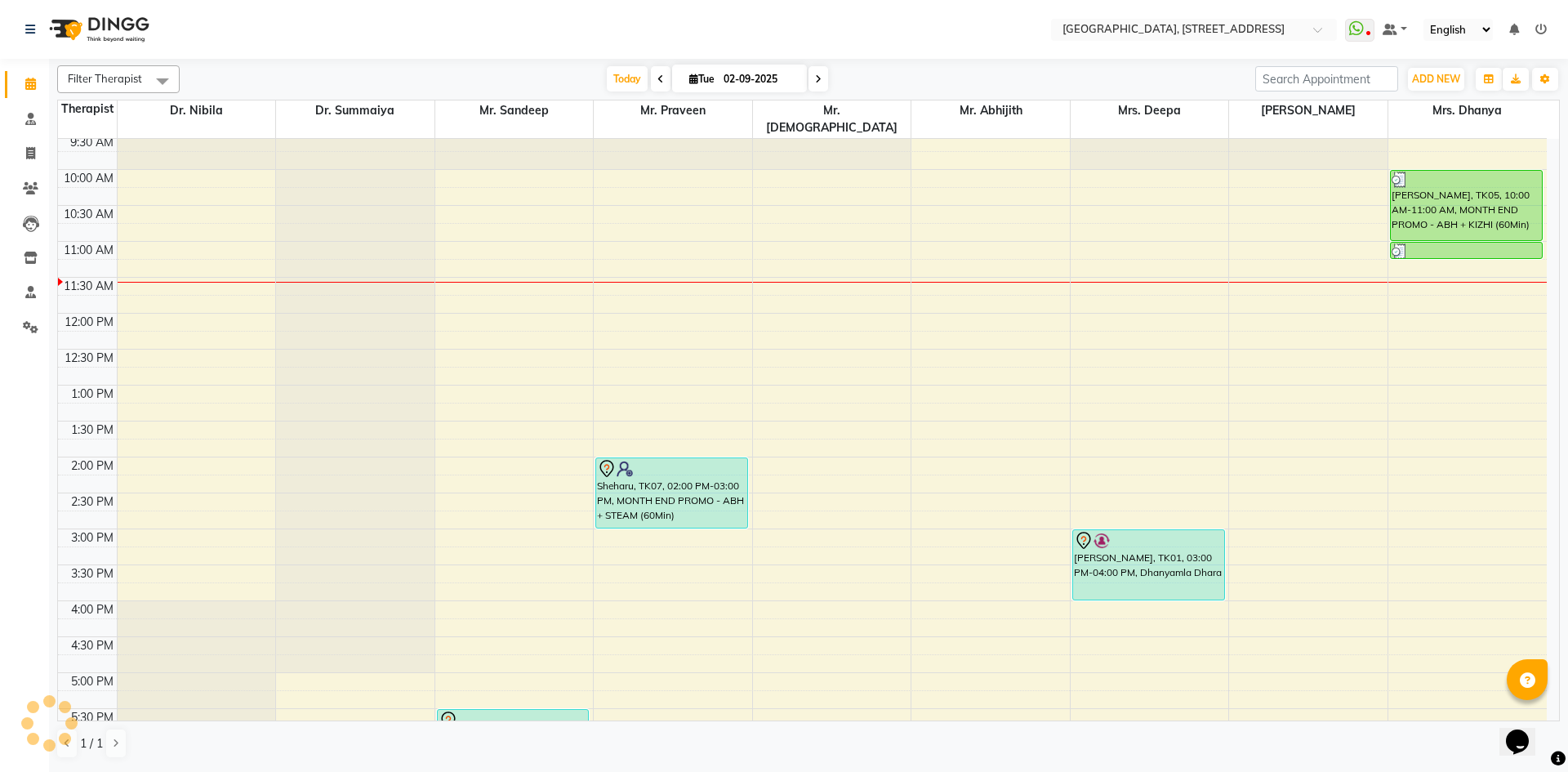
scroll to position [550, 0]
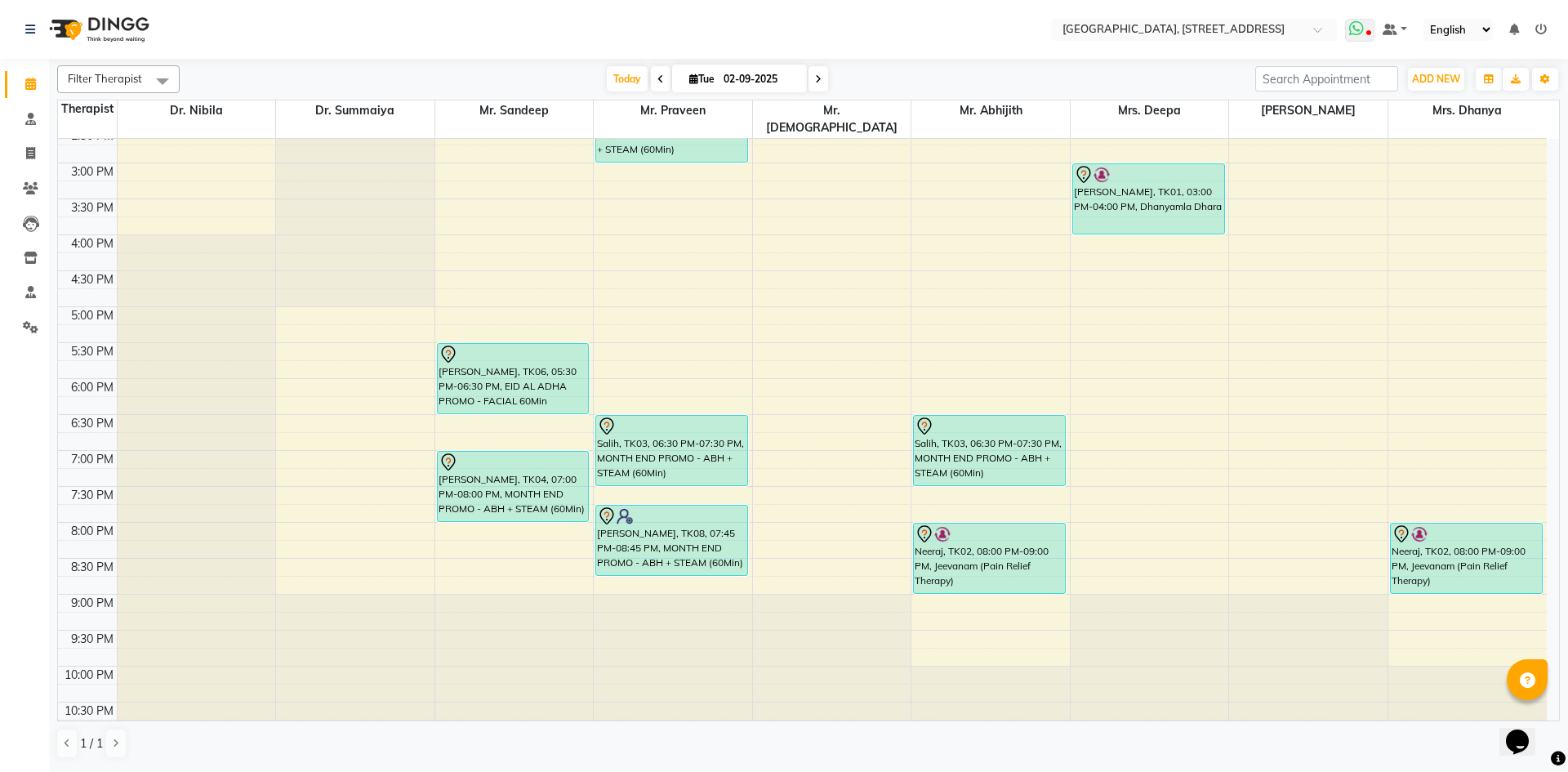
click at [1360, 20] on icon at bounding box center [1356, 28] width 15 height 17
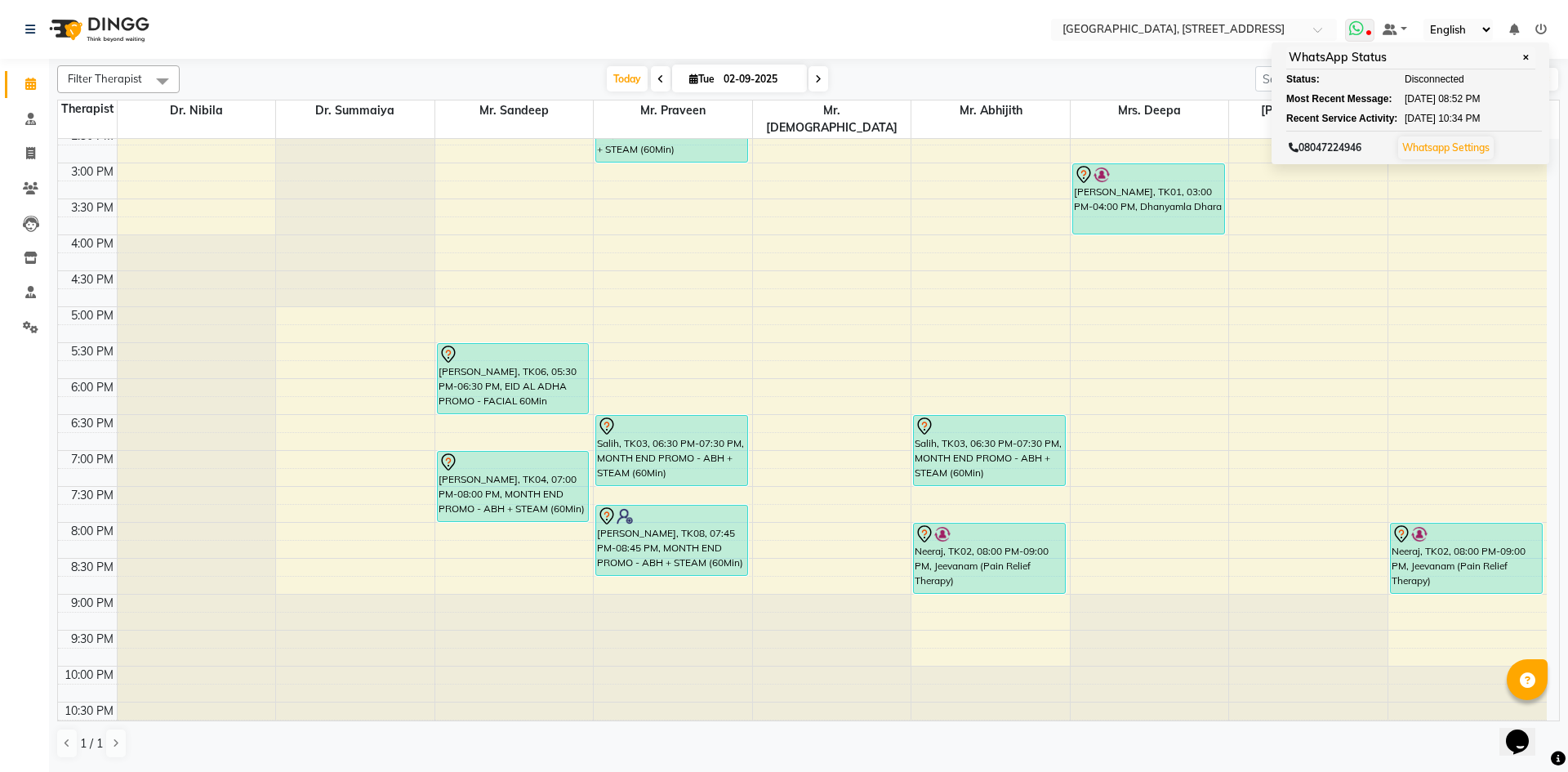
click at [1363, 33] on icon at bounding box center [1356, 28] width 15 height 17
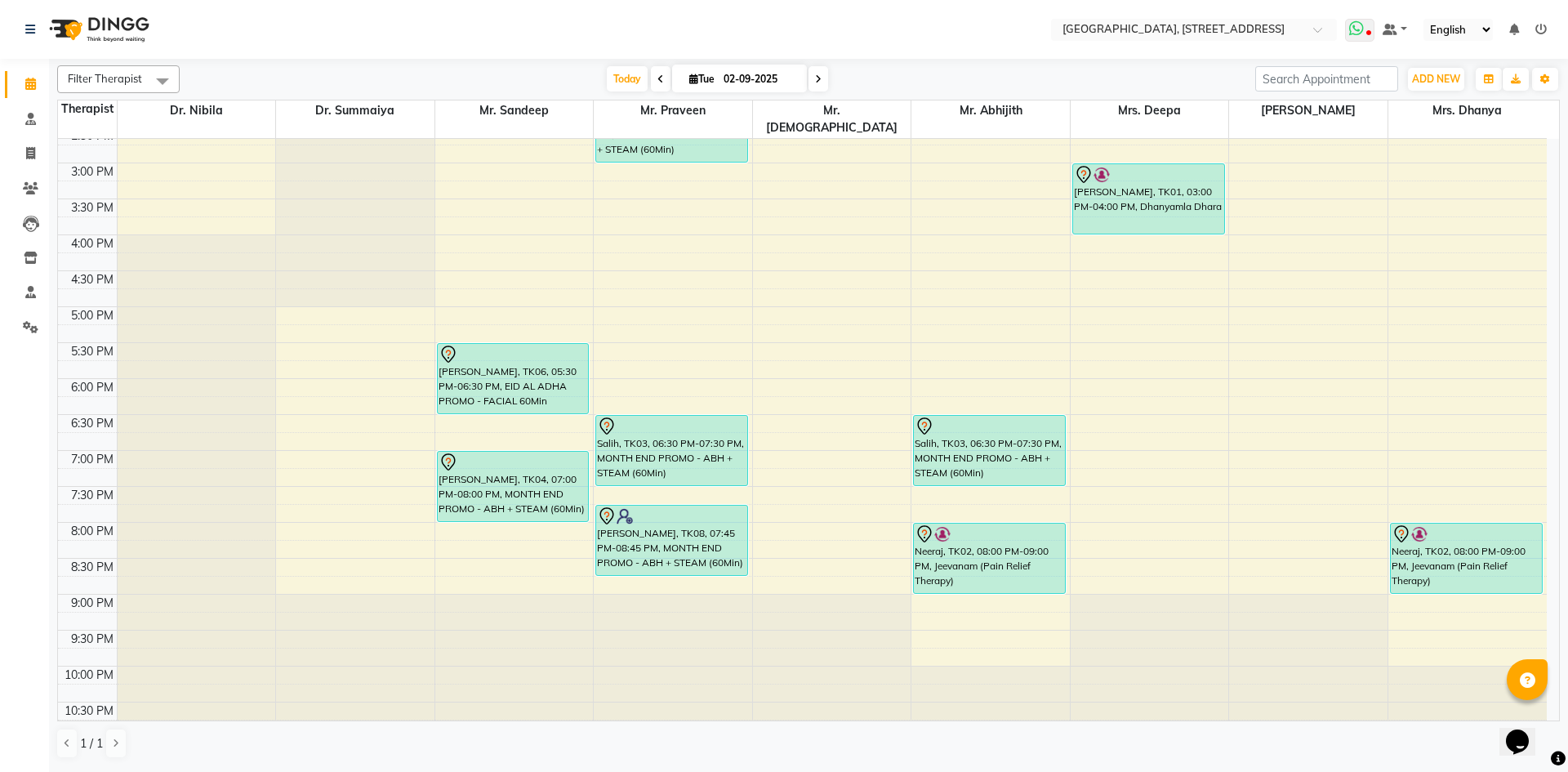
click at [1371, 27] on span at bounding box center [1359, 30] width 29 height 23
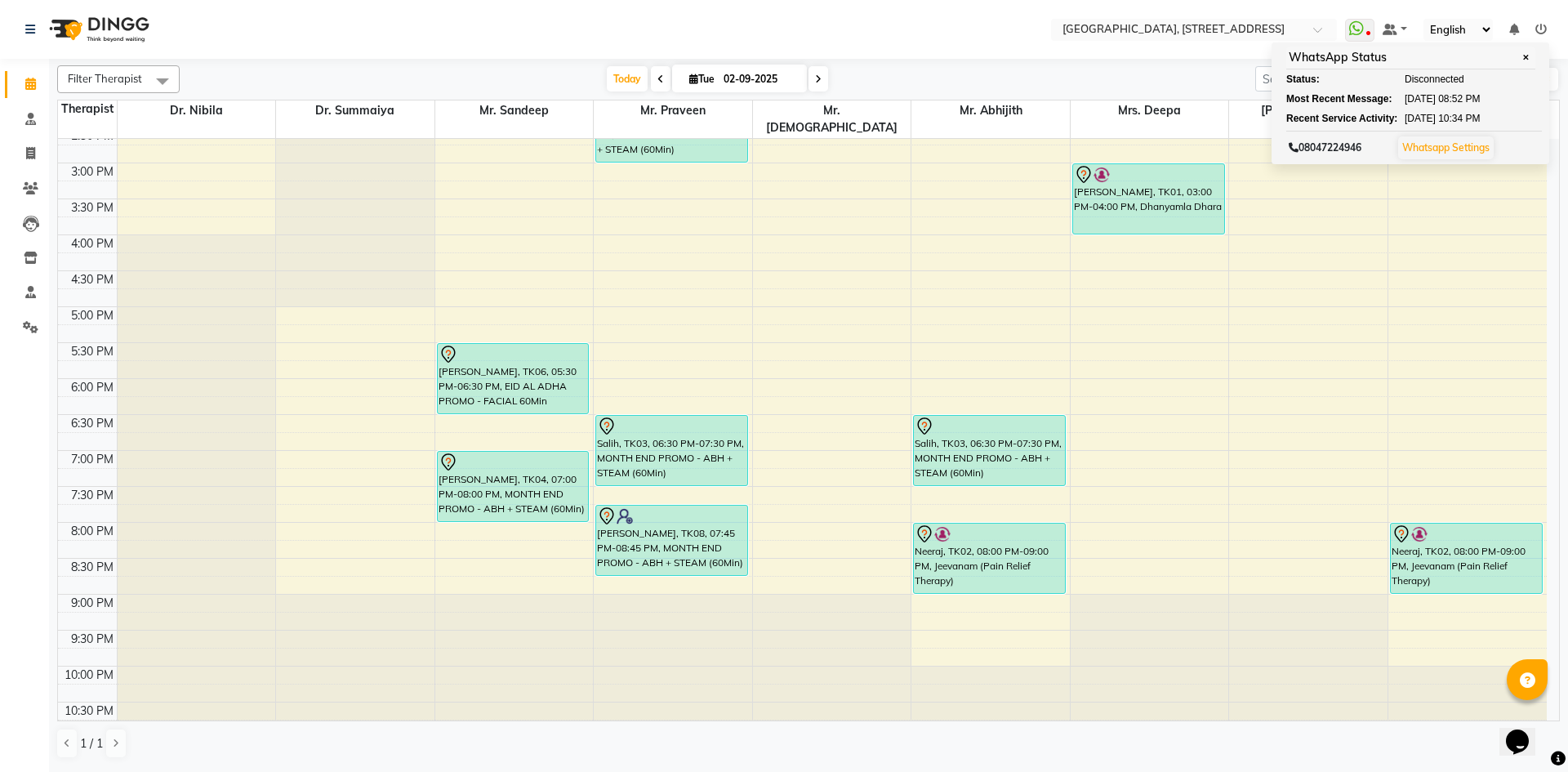
click at [1359, 19] on ul "WhatsApp Status ✕ Status: Disconnected Most Recent Message: [DATE] 08:52 PM Rec…" at bounding box center [1450, 30] width 210 height 22
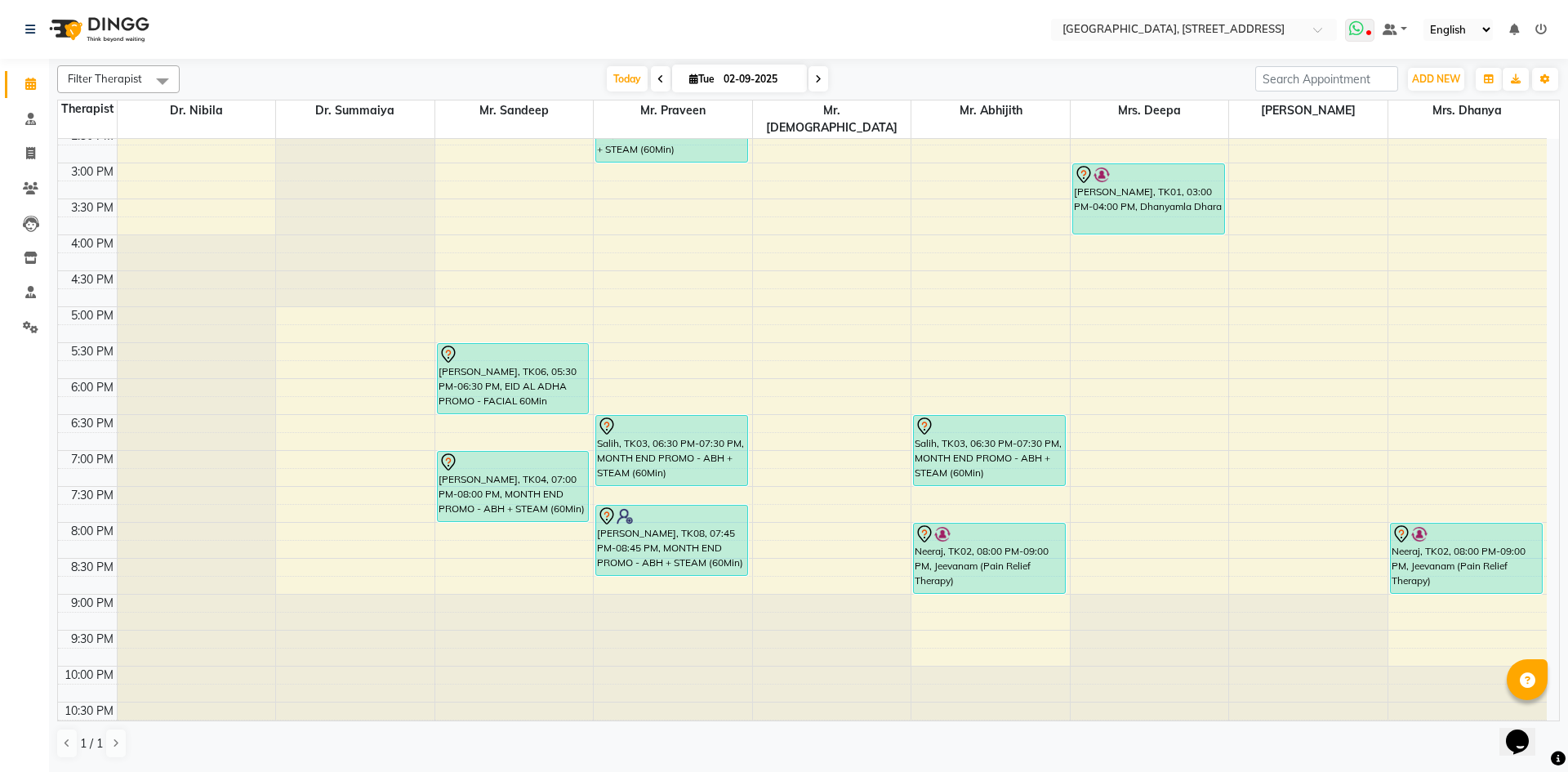
click at [1366, 23] on span at bounding box center [1359, 30] width 29 height 23
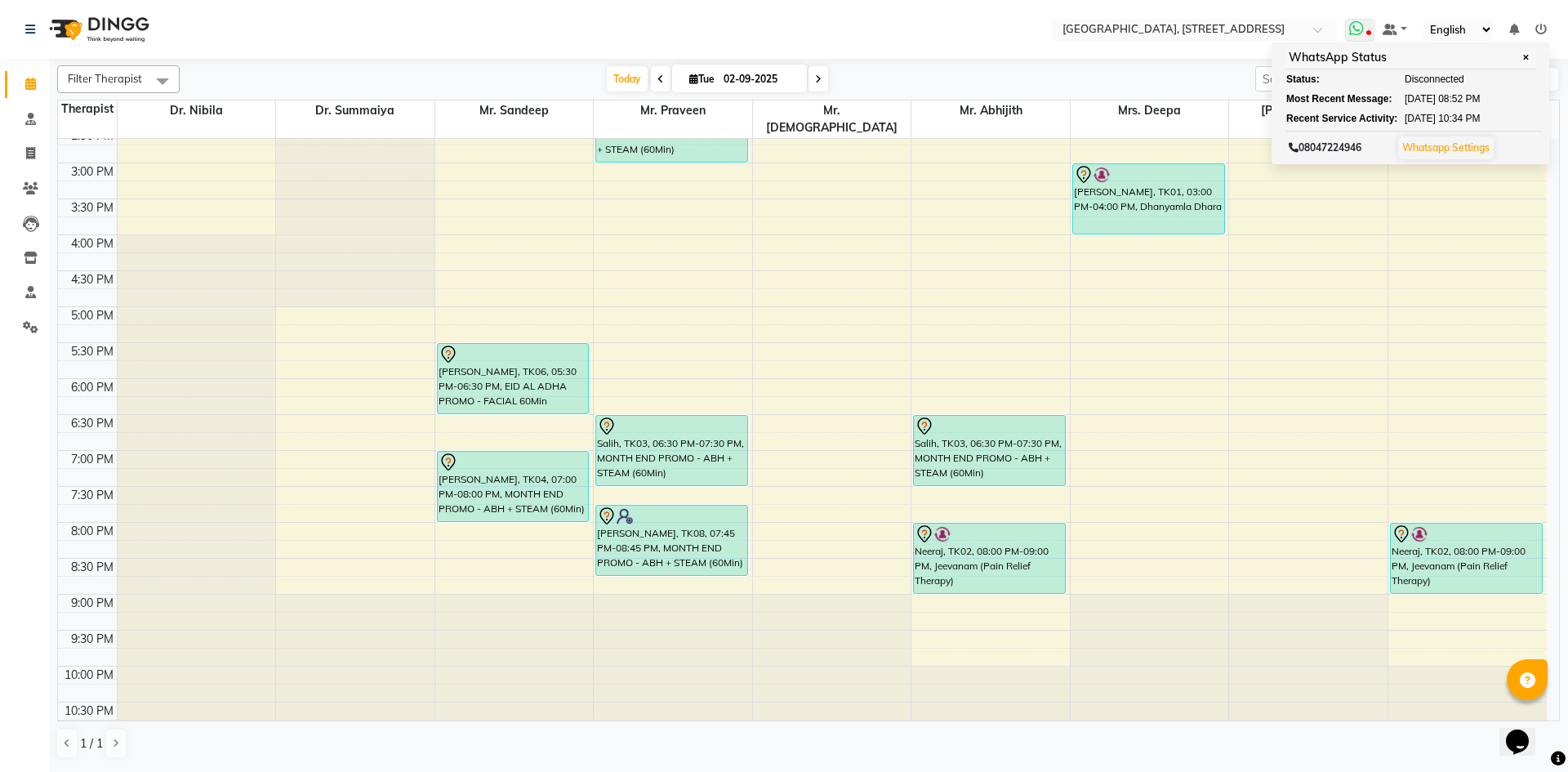
click at [1370, 27] on span at bounding box center [1359, 30] width 29 height 23
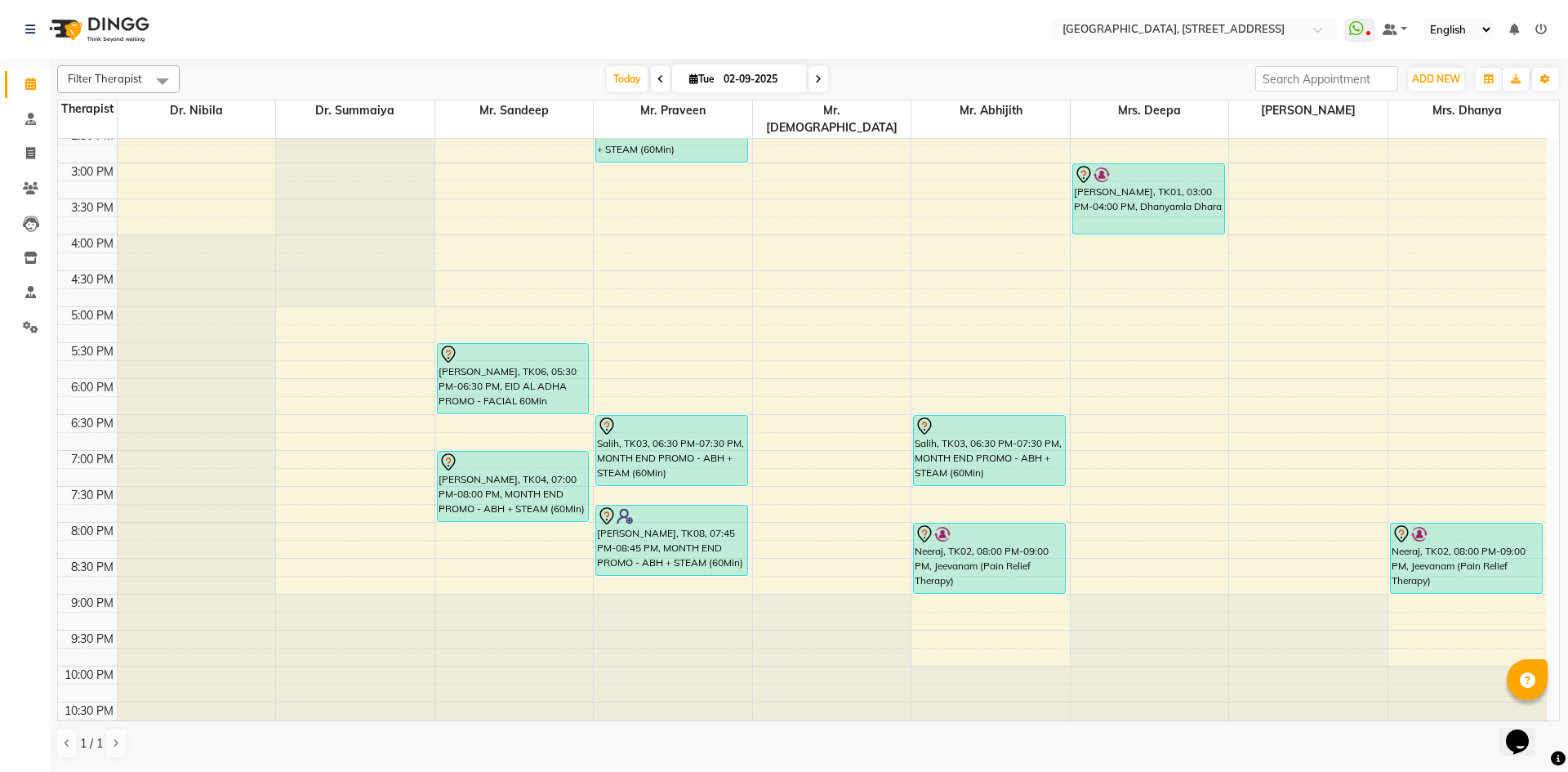
click at [952, 318] on div "7:00 AM 7:30 AM 8:00 AM 8:30 AM 9:00 AM 9:30 AM 10:00 AM 10:30 AM 11:00 AM 11:3…" at bounding box center [803, 163] width 1489 height 1149
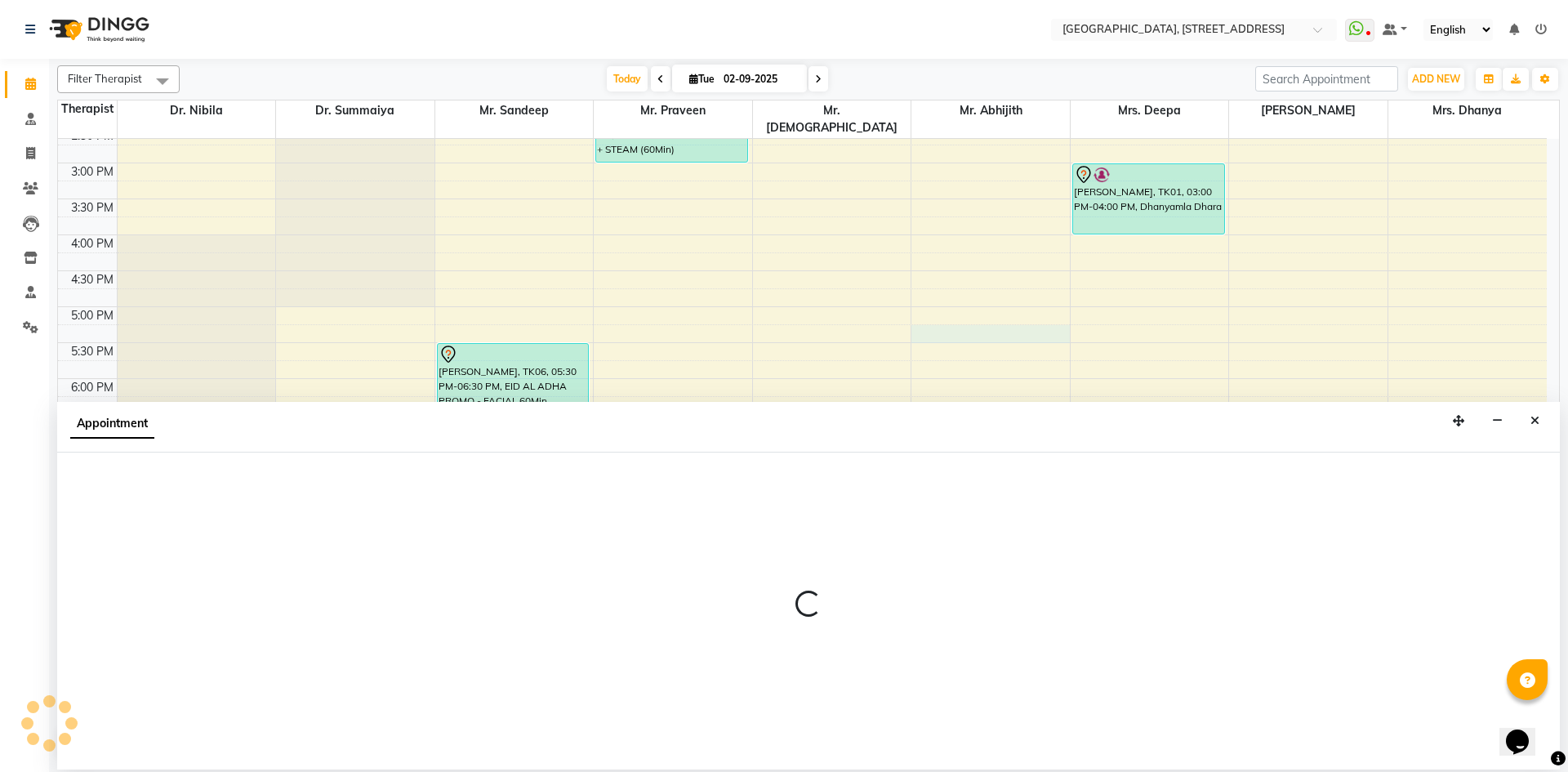
select select "65324"
select select "1035"
select select "tentative"
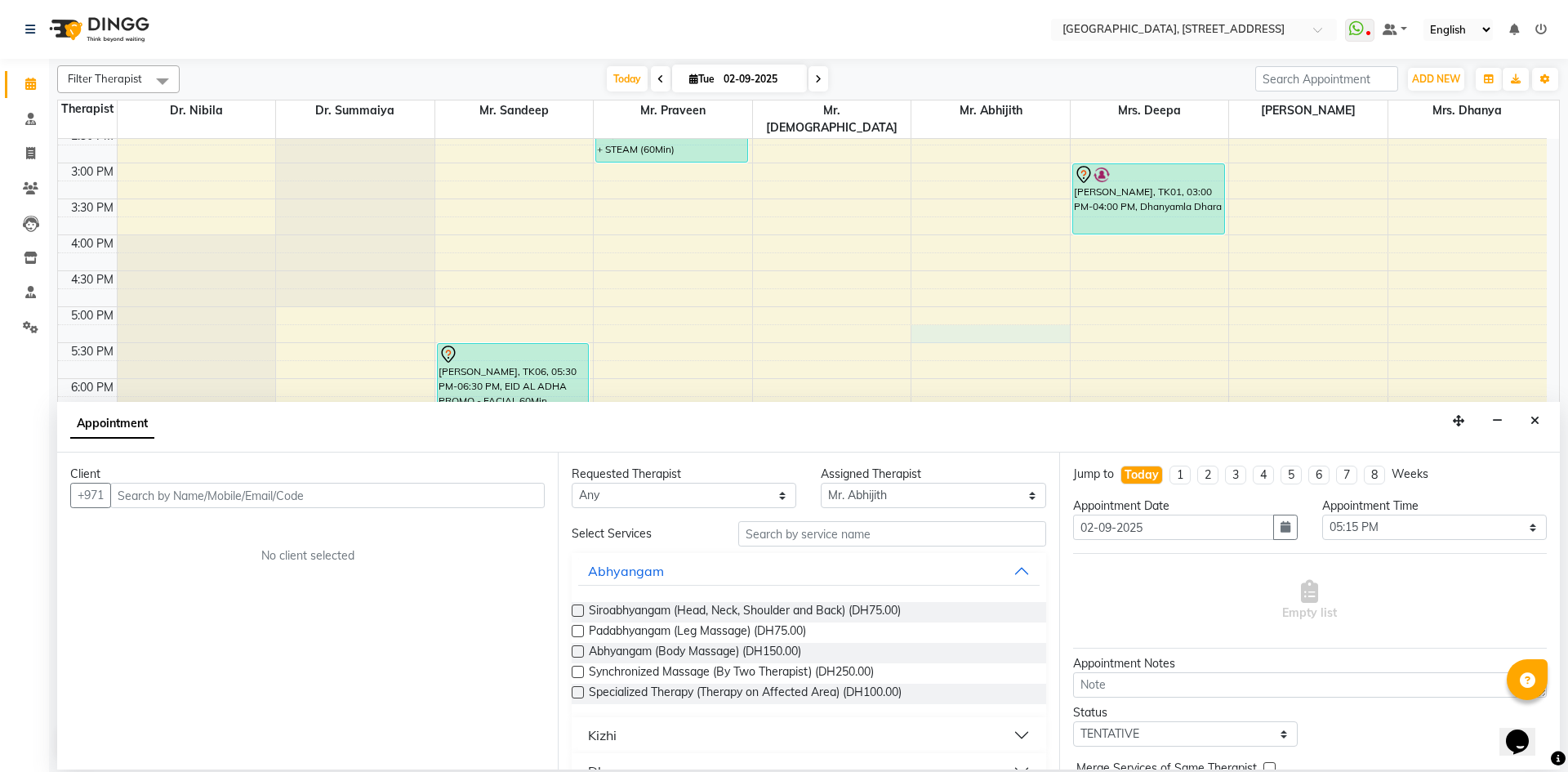
click at [355, 500] on input "text" at bounding box center [327, 495] width 434 height 25
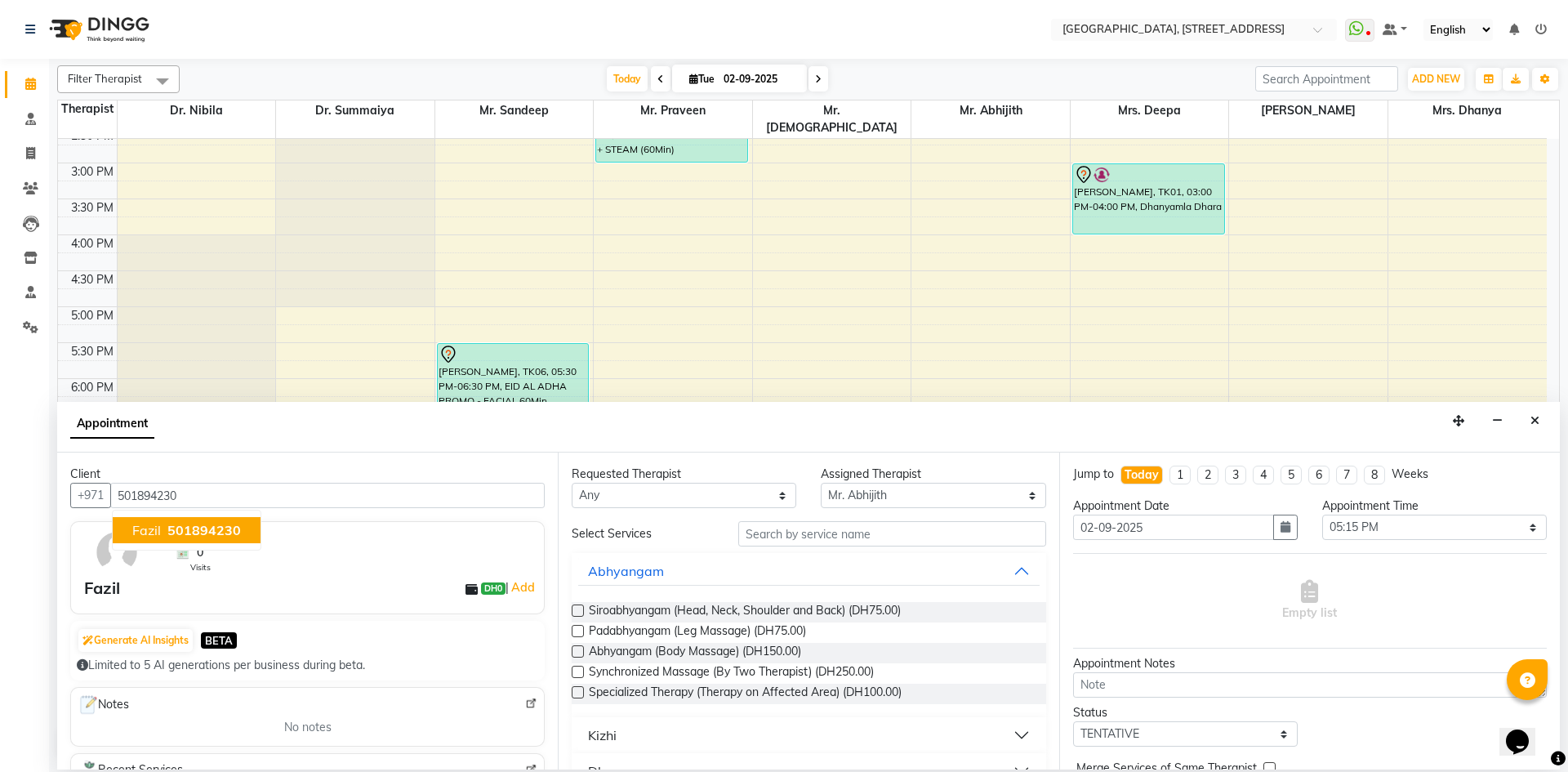
click at [235, 534] on span "501894230" at bounding box center [204, 530] width 73 height 17
type input "501894230"
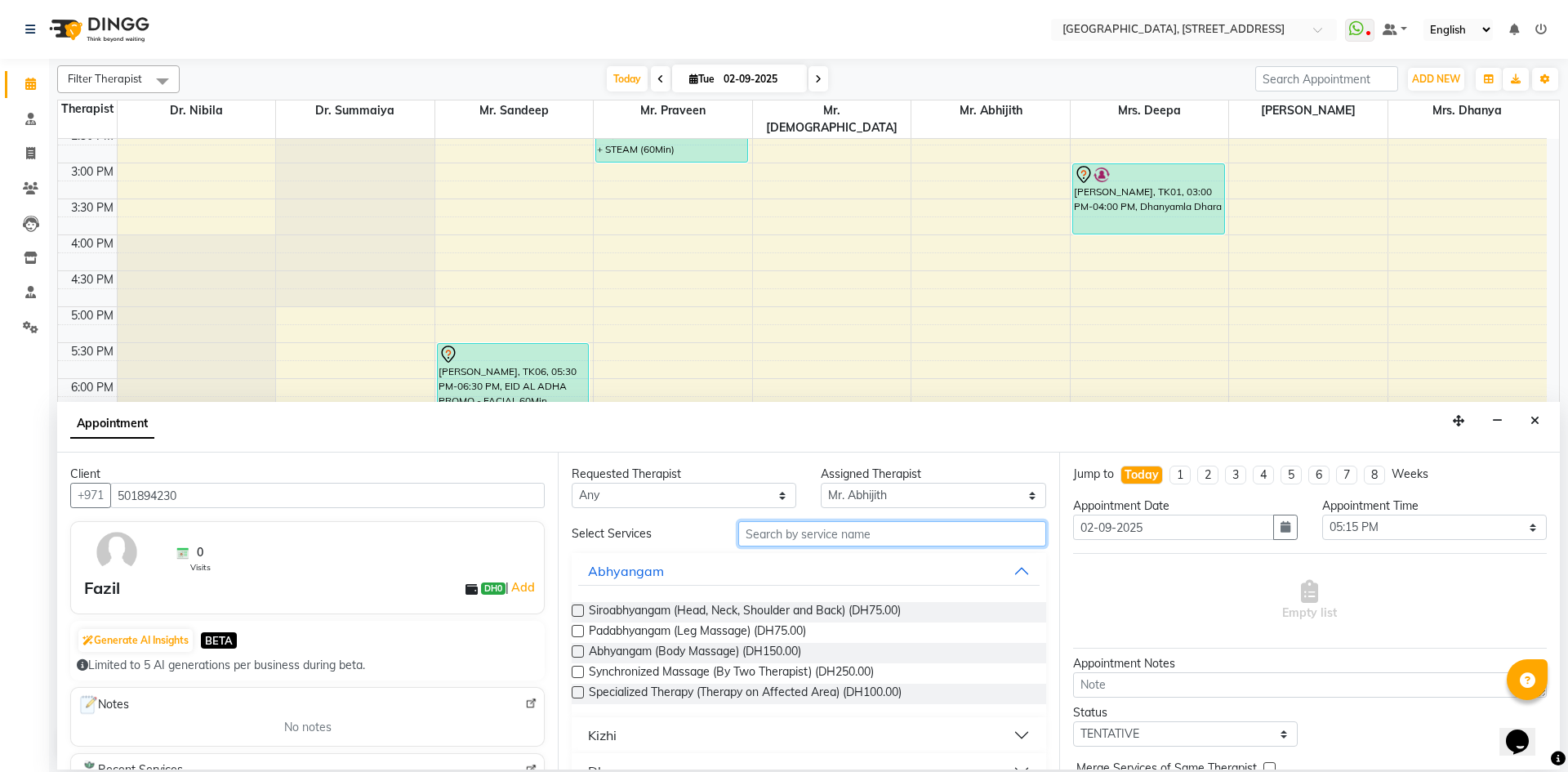
click at [785, 542] on input "text" at bounding box center [892, 534] width 308 height 25
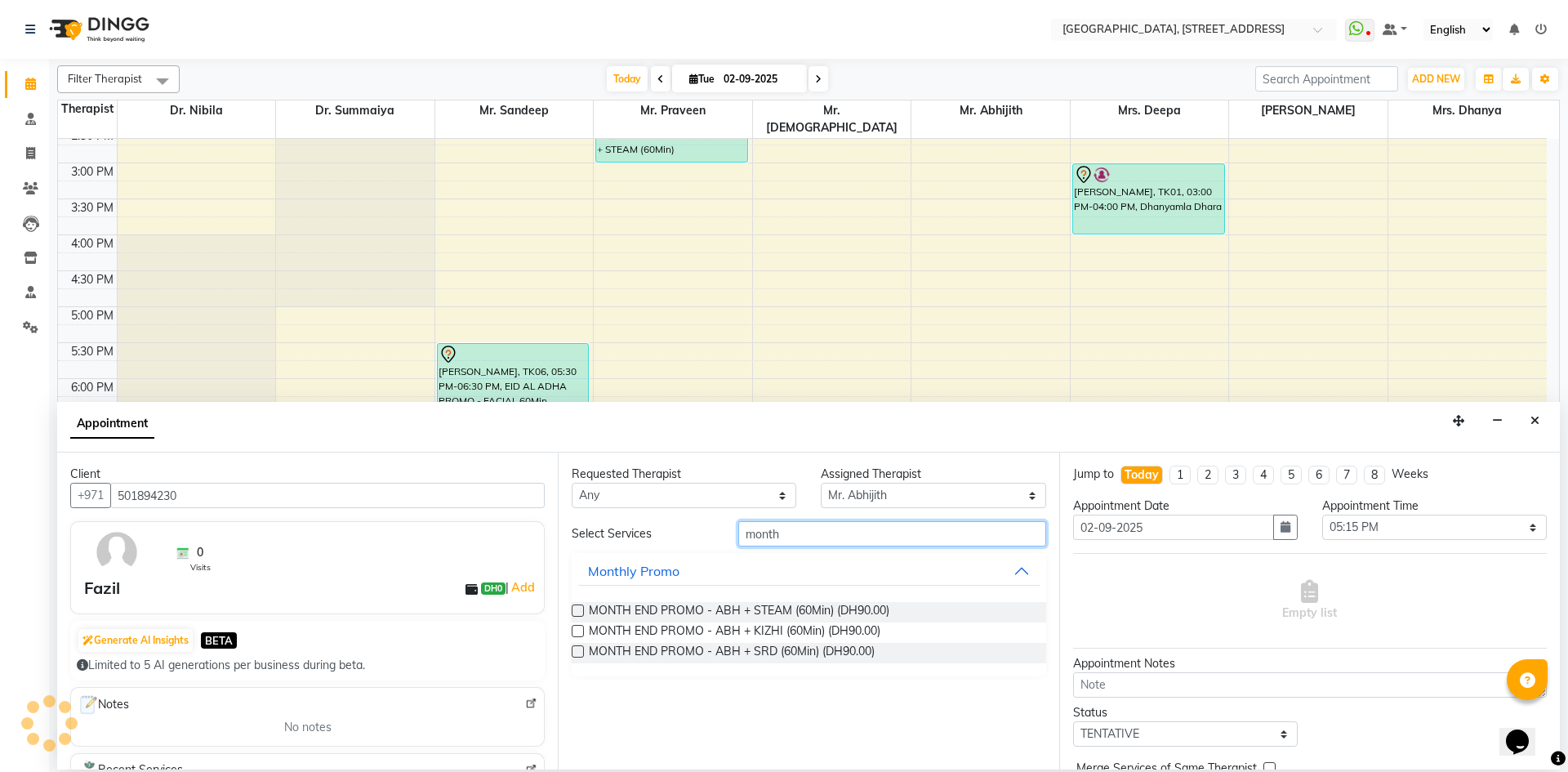
type input "month"
click at [579, 610] on label at bounding box center [578, 610] width 13 height 13
click at [579, 610] on input "checkbox" at bounding box center [577, 612] width 11 height 11
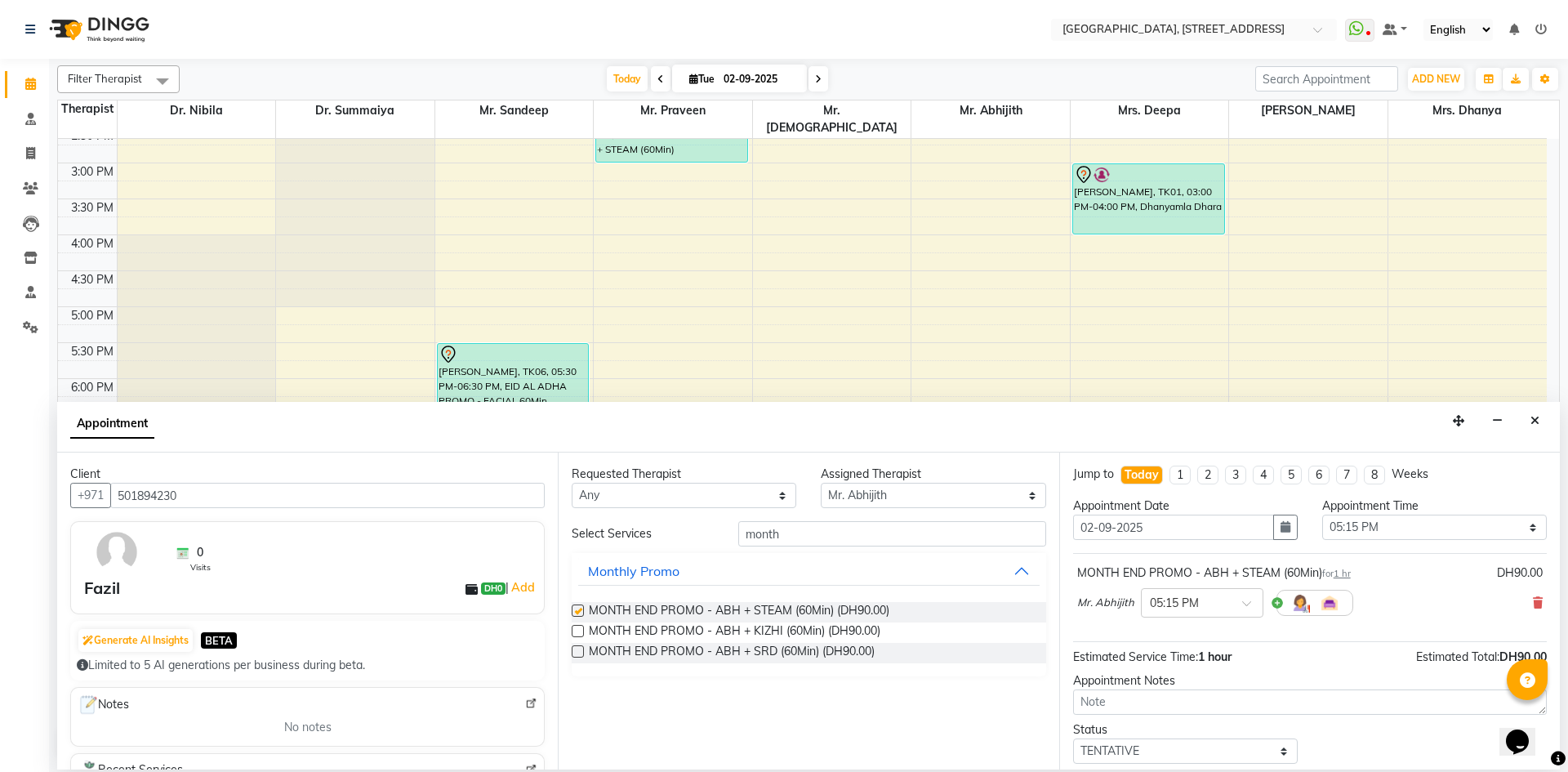
checkbox input "false"
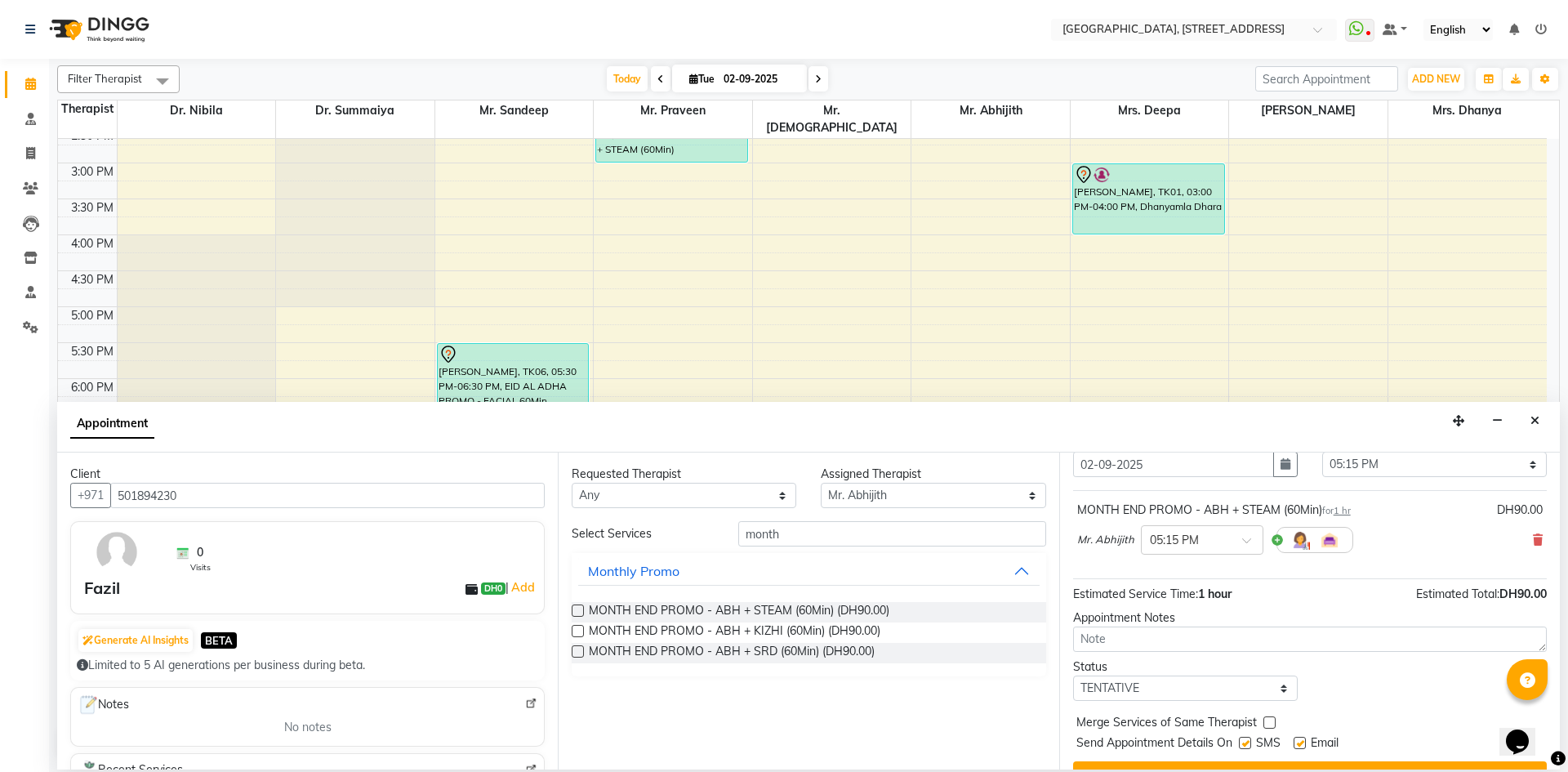
scroll to position [98, 0]
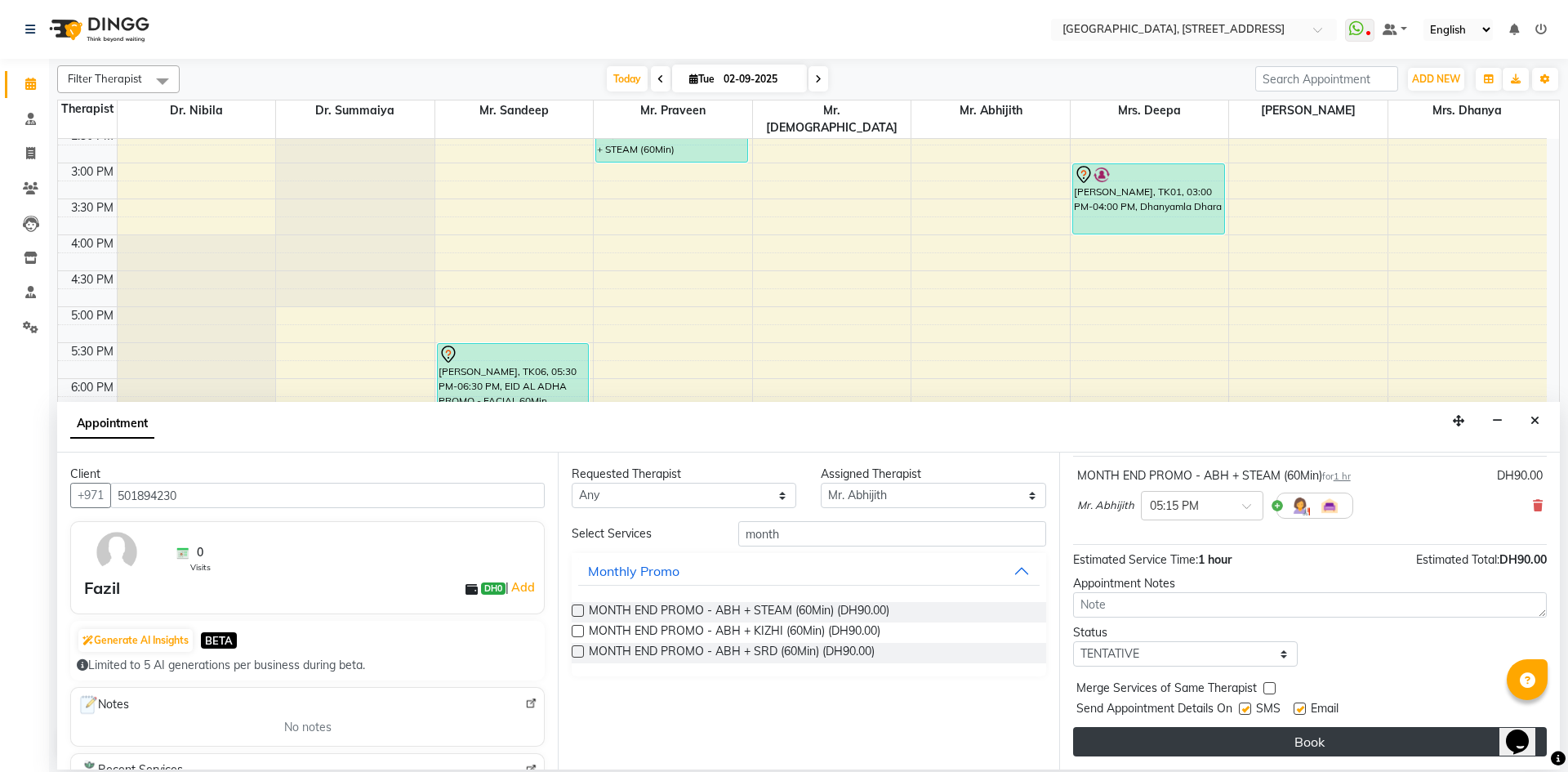
click at [1240, 744] on button "Book" at bounding box center [1310, 741] width 473 height 29
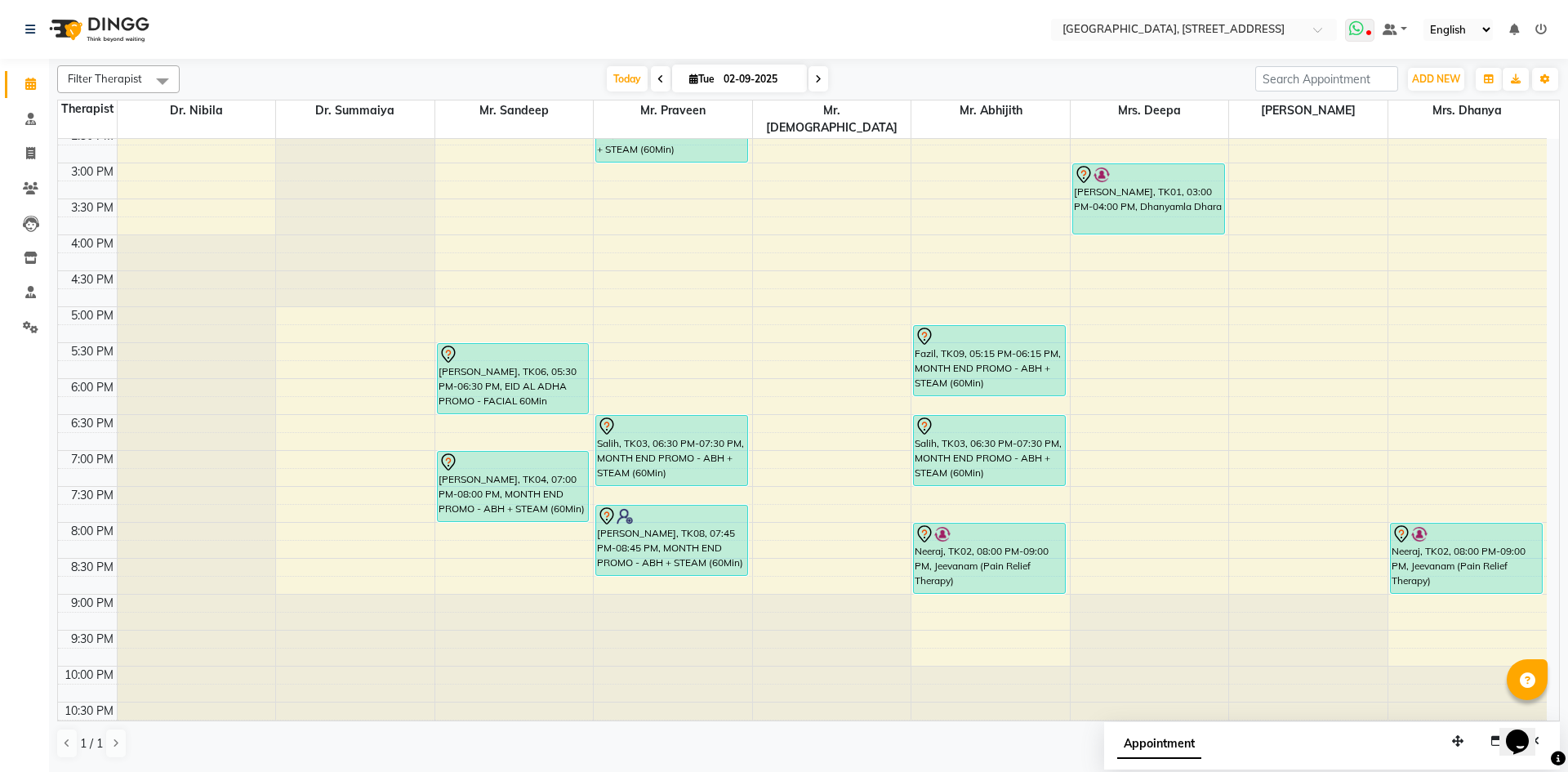
click at [1358, 25] on icon at bounding box center [1356, 28] width 15 height 17
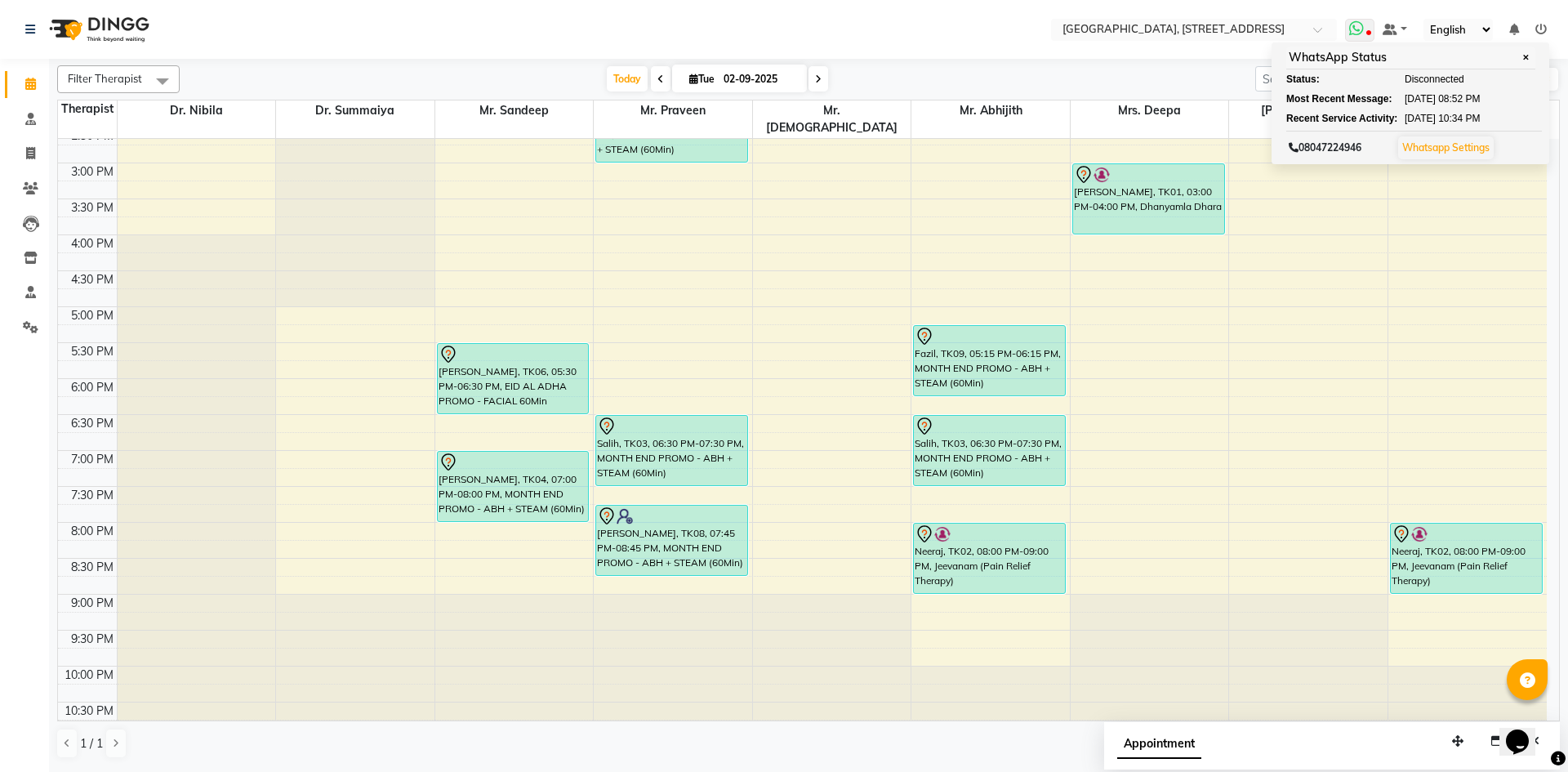
click at [1370, 26] on span at bounding box center [1359, 30] width 29 height 23
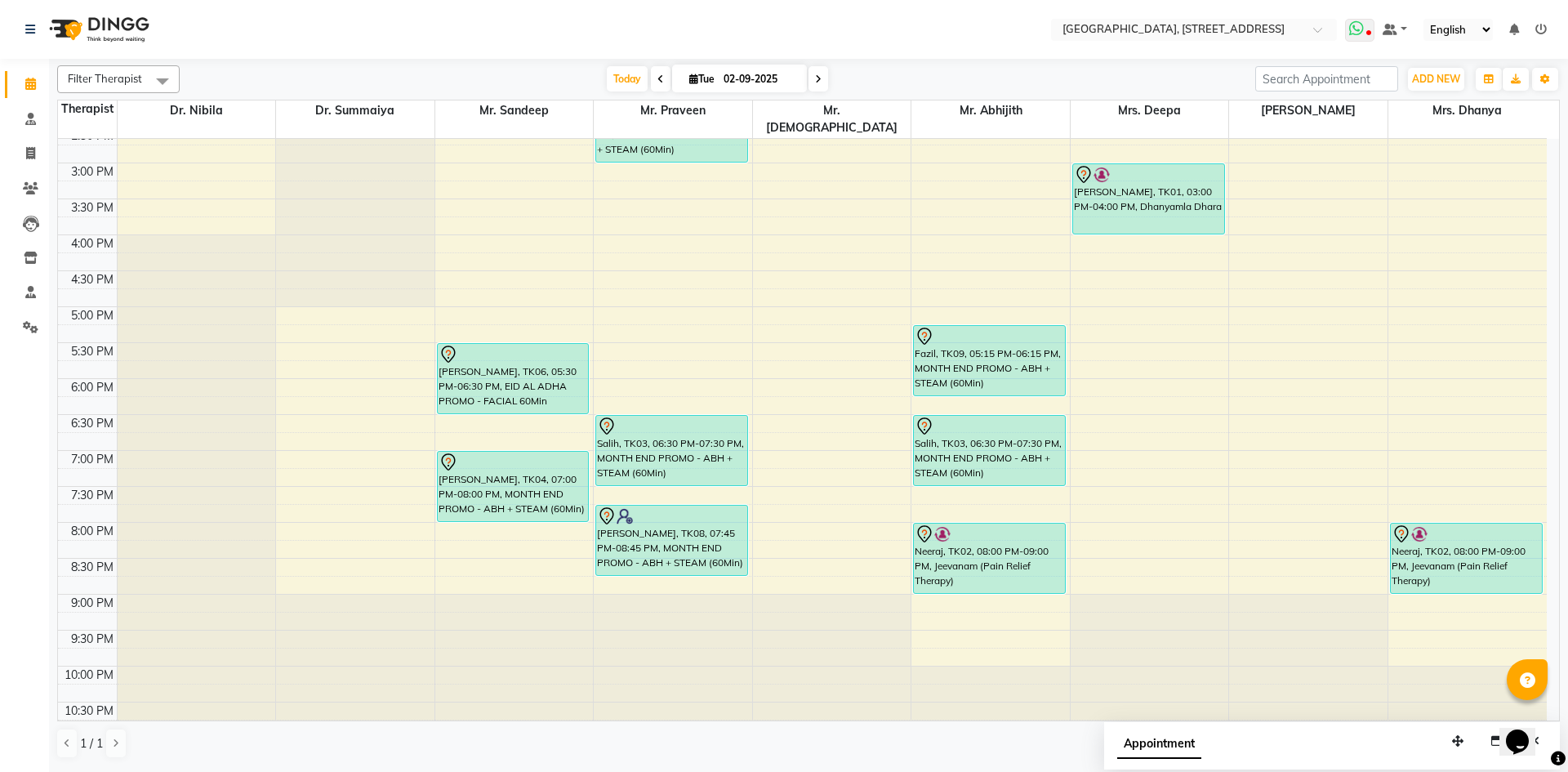
click at [1355, 34] on icon at bounding box center [1356, 28] width 15 height 17
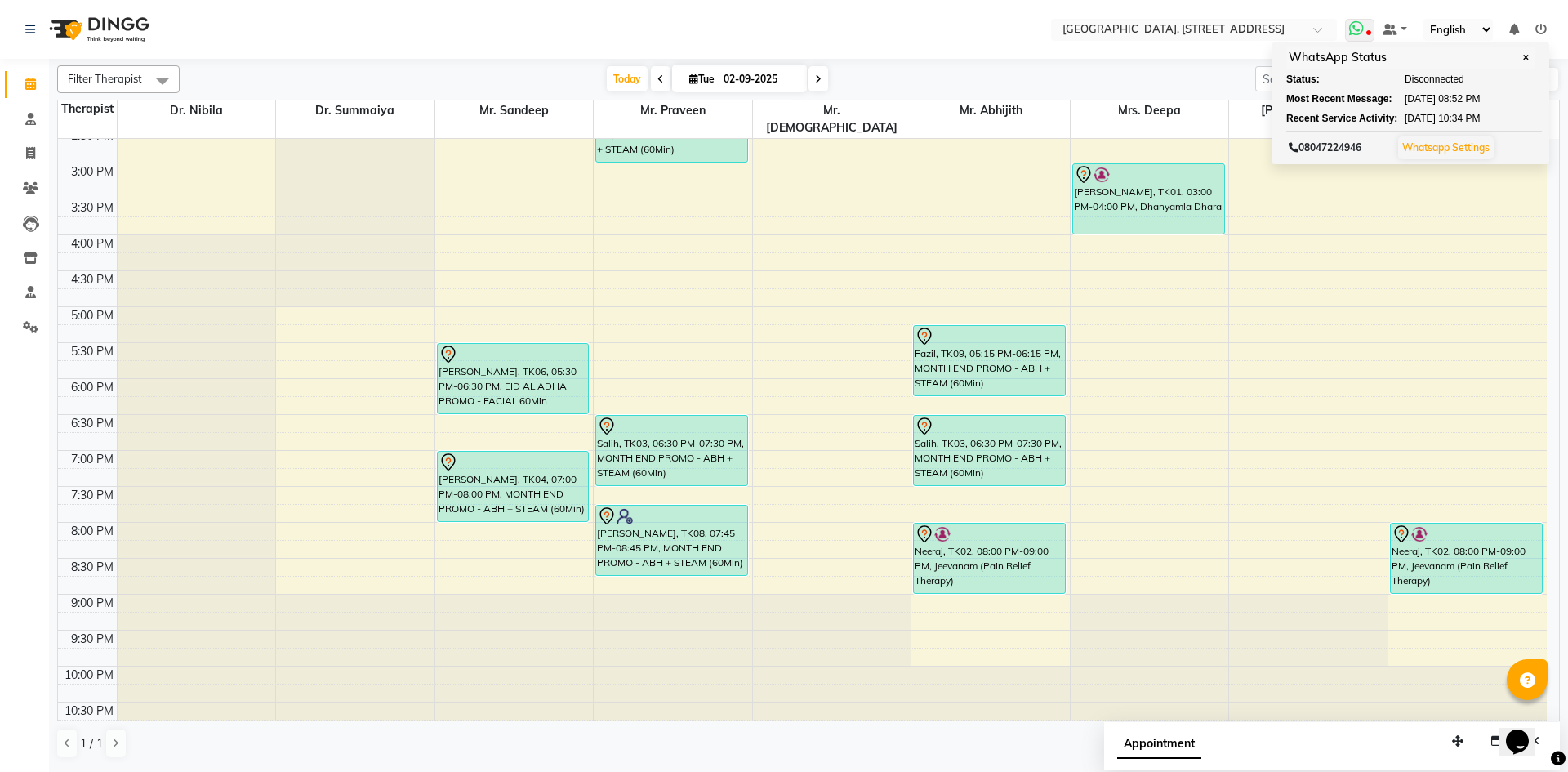
click at [1358, 27] on icon at bounding box center [1356, 28] width 15 height 17
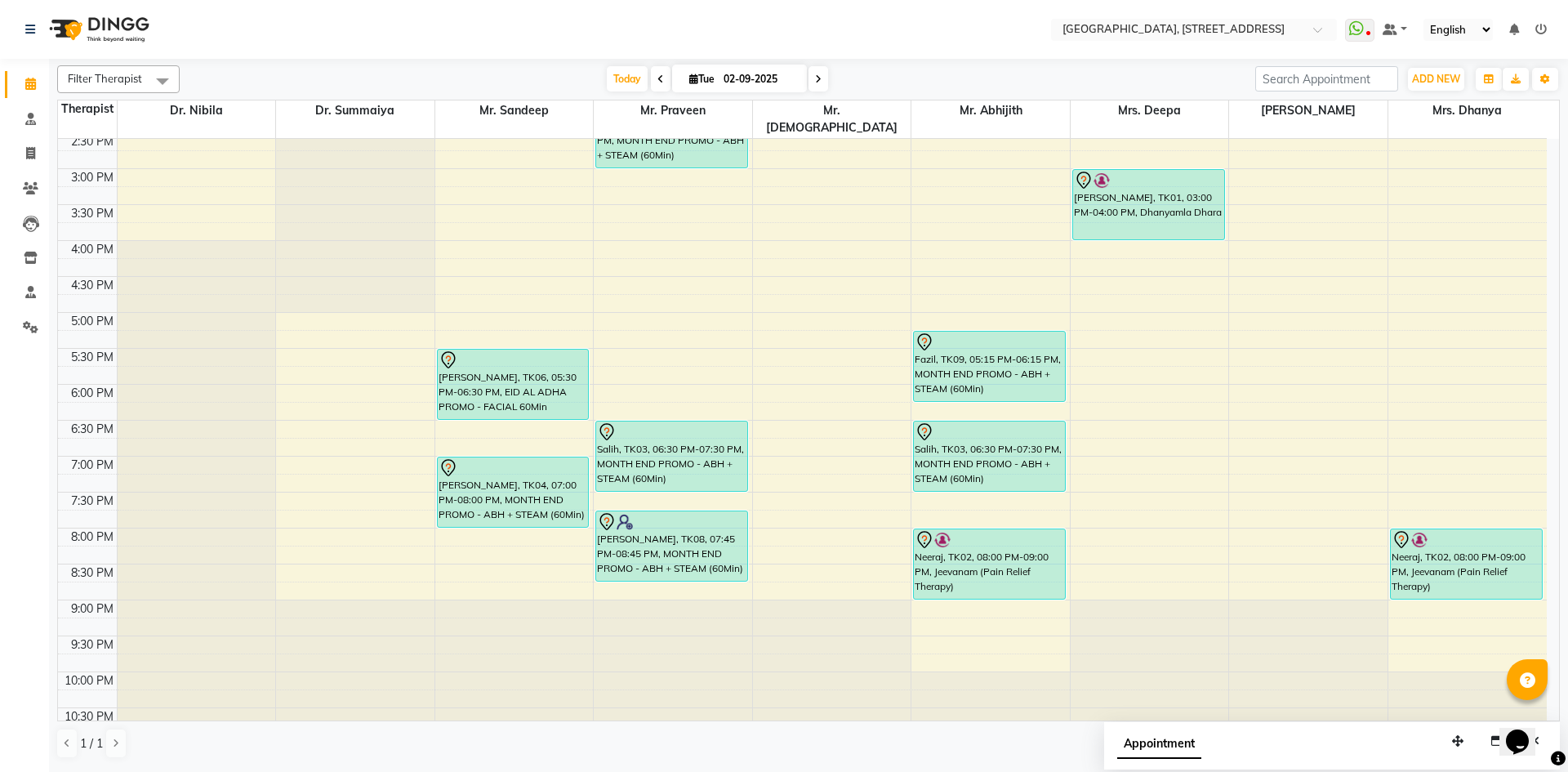
scroll to position [550, 0]
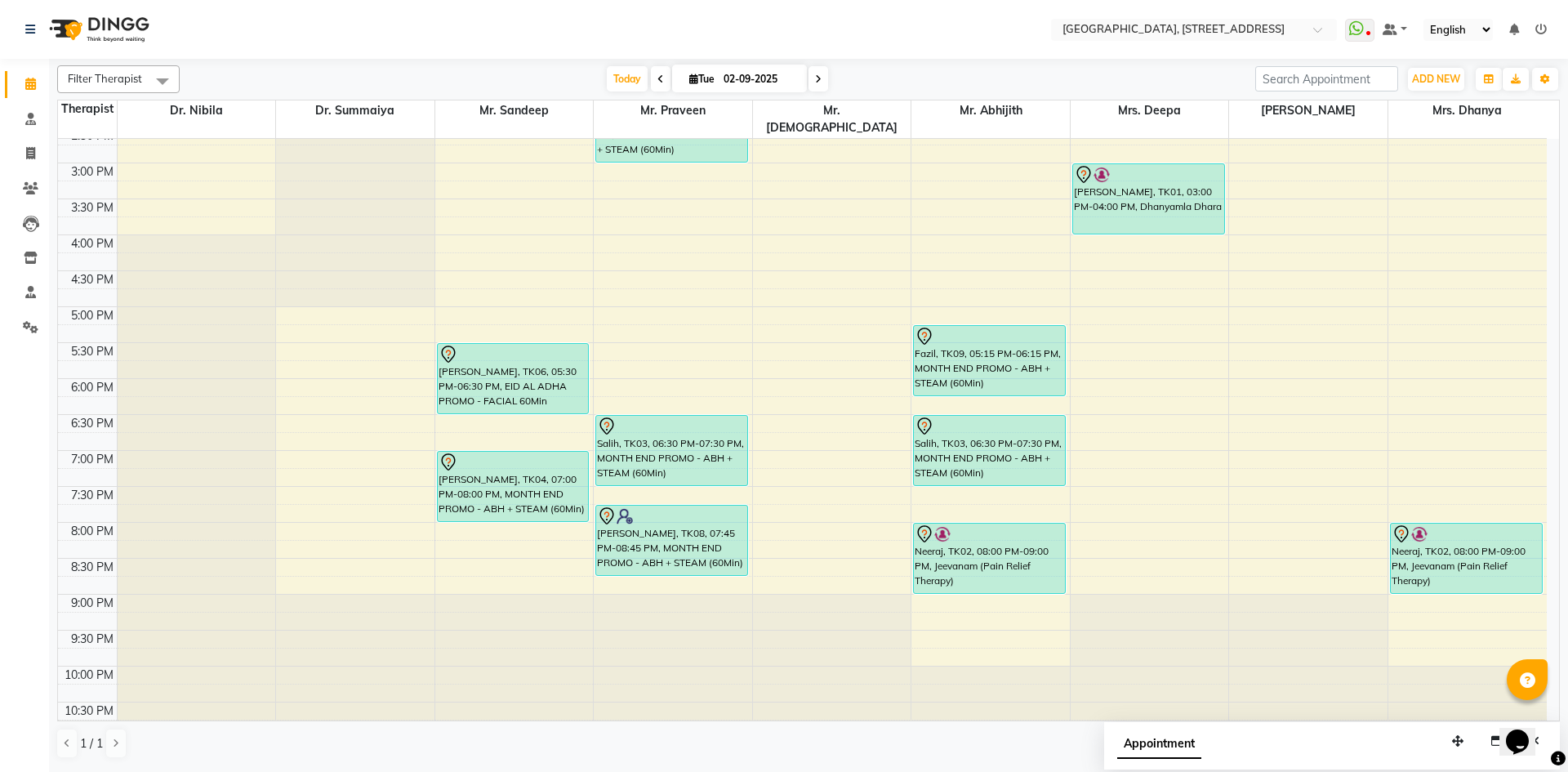
click at [1199, 380] on div "7:00 AM 7:30 AM 8:00 AM 8:30 AM 9:00 AM 9:30 AM 10:00 AM 10:30 AM 11:00 AM 11:3…" at bounding box center [803, 163] width 1489 height 1149
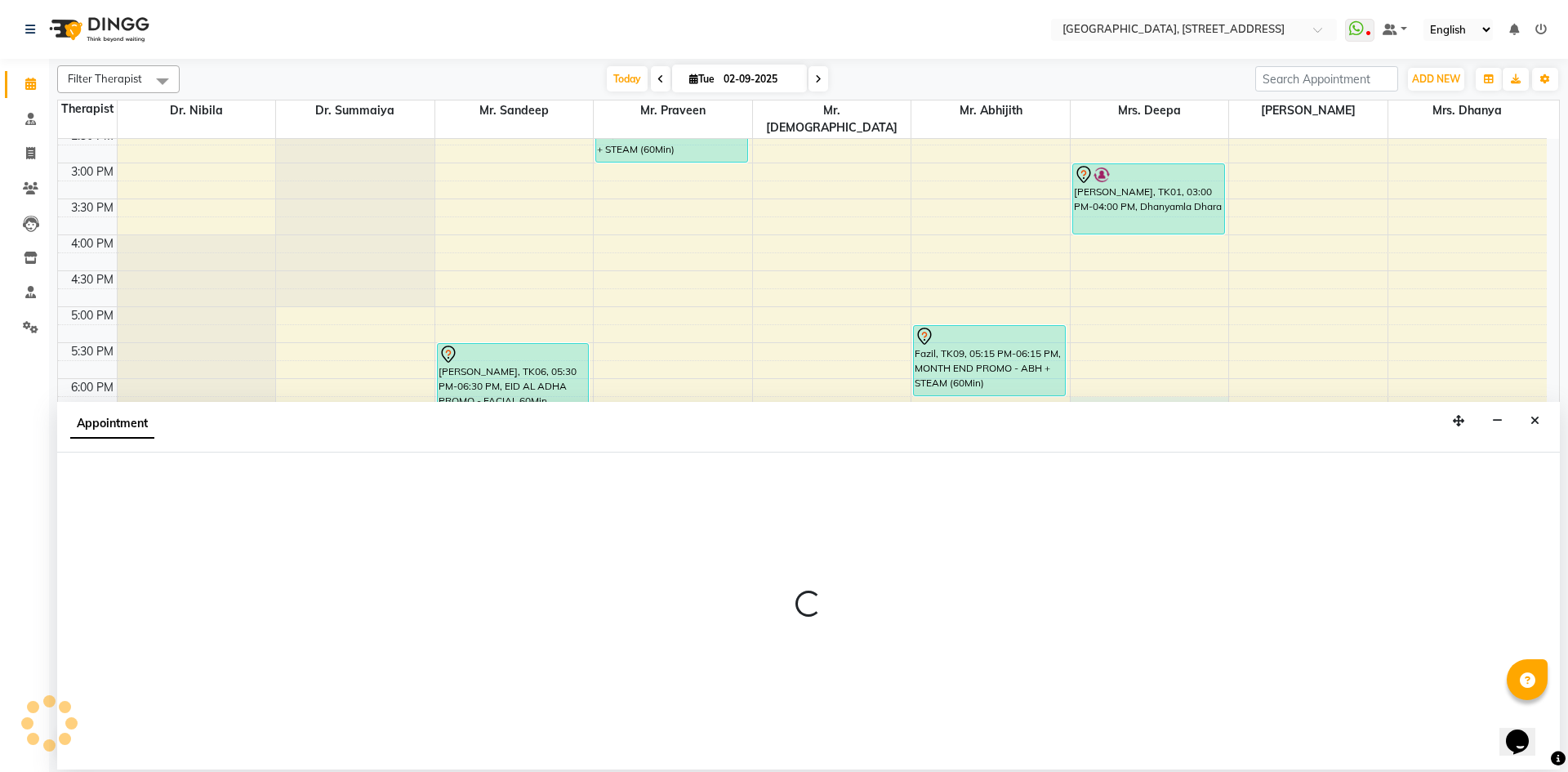
select select "27242"
select select "tentative"
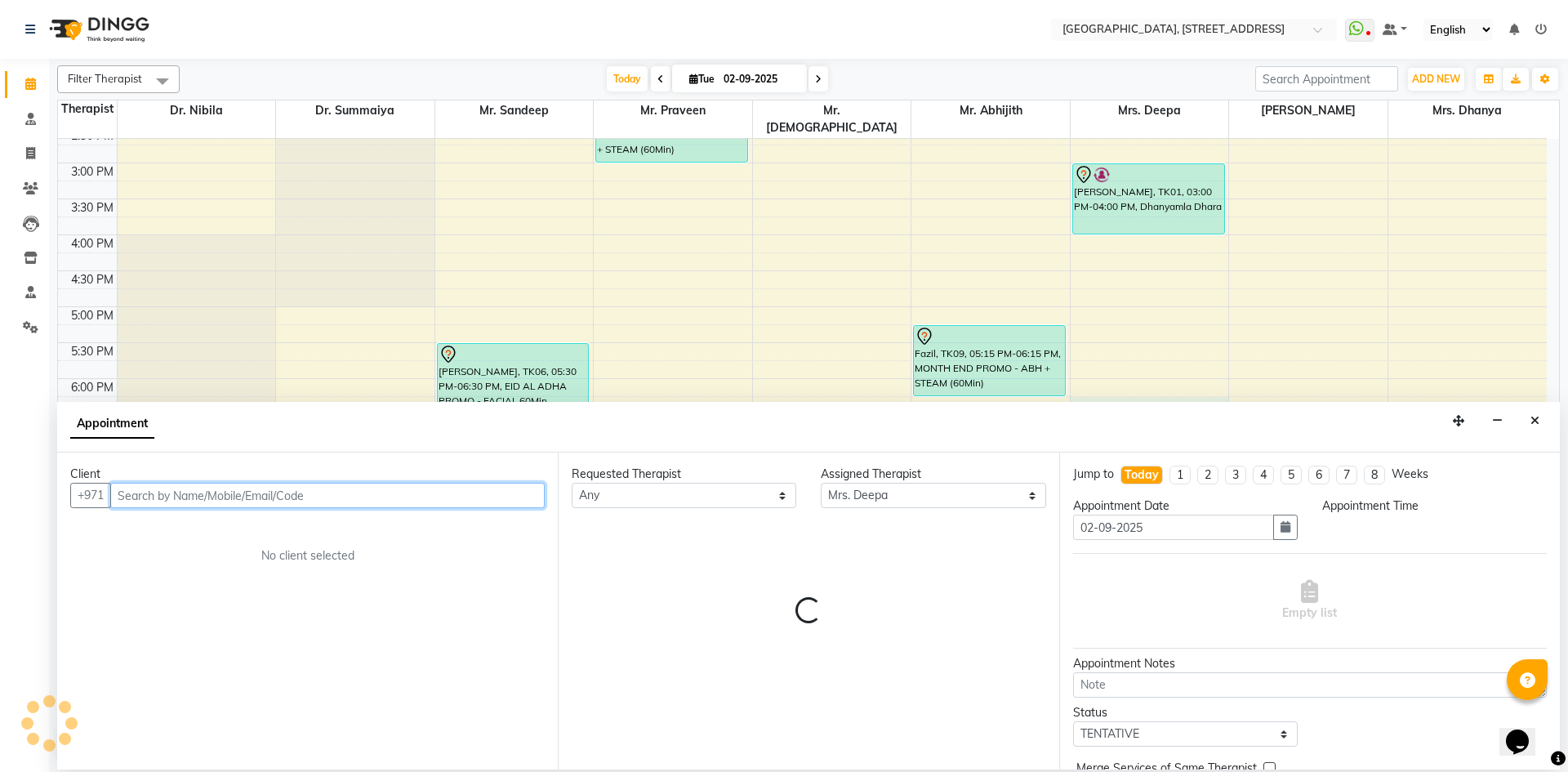
select select "1095"
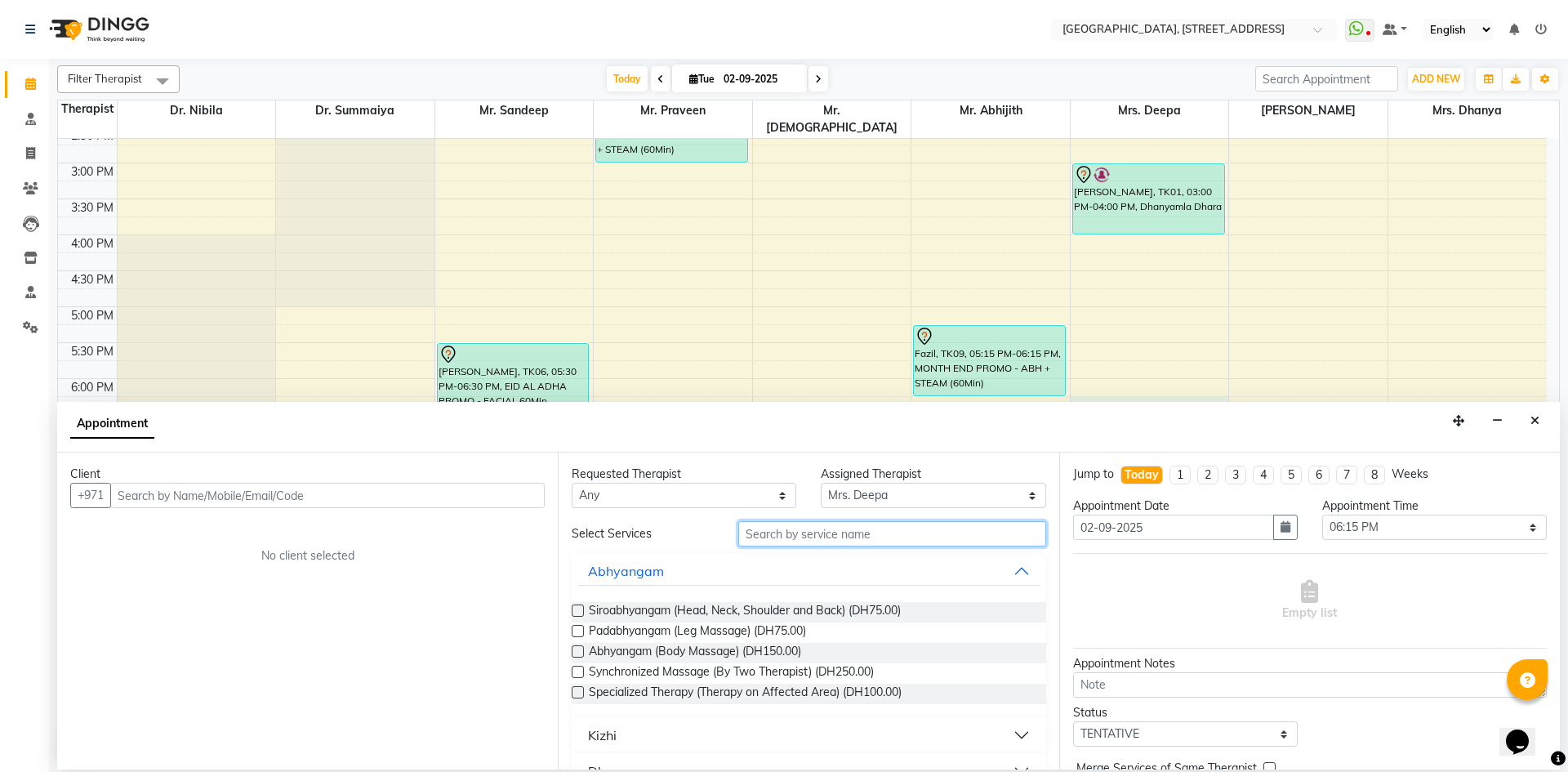
click at [772, 529] on input "text" at bounding box center [892, 534] width 308 height 25
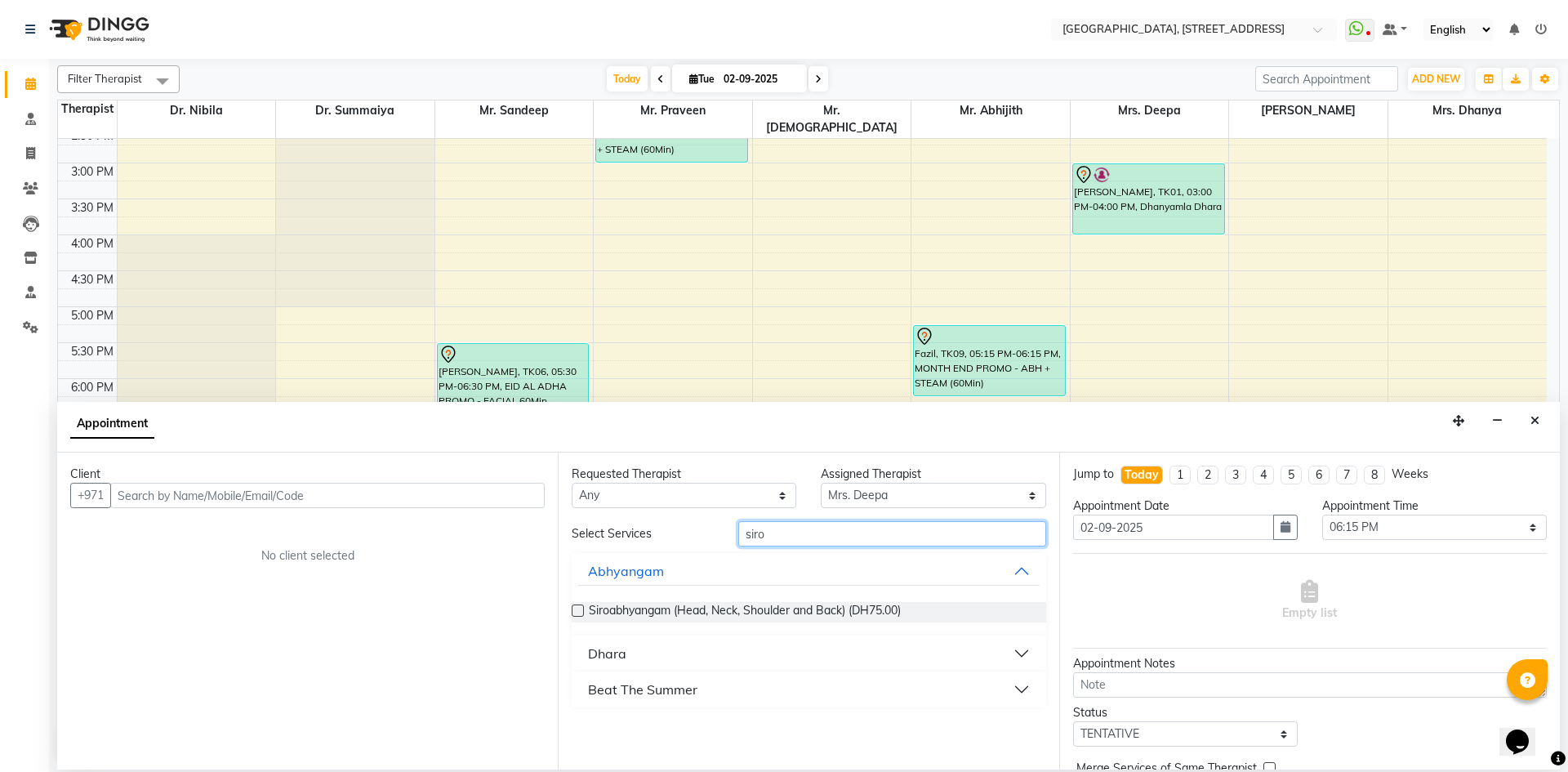
type input "siro"
click at [581, 614] on label at bounding box center [578, 610] width 13 height 13
click at [581, 614] on input "checkbox" at bounding box center [577, 612] width 11 height 11
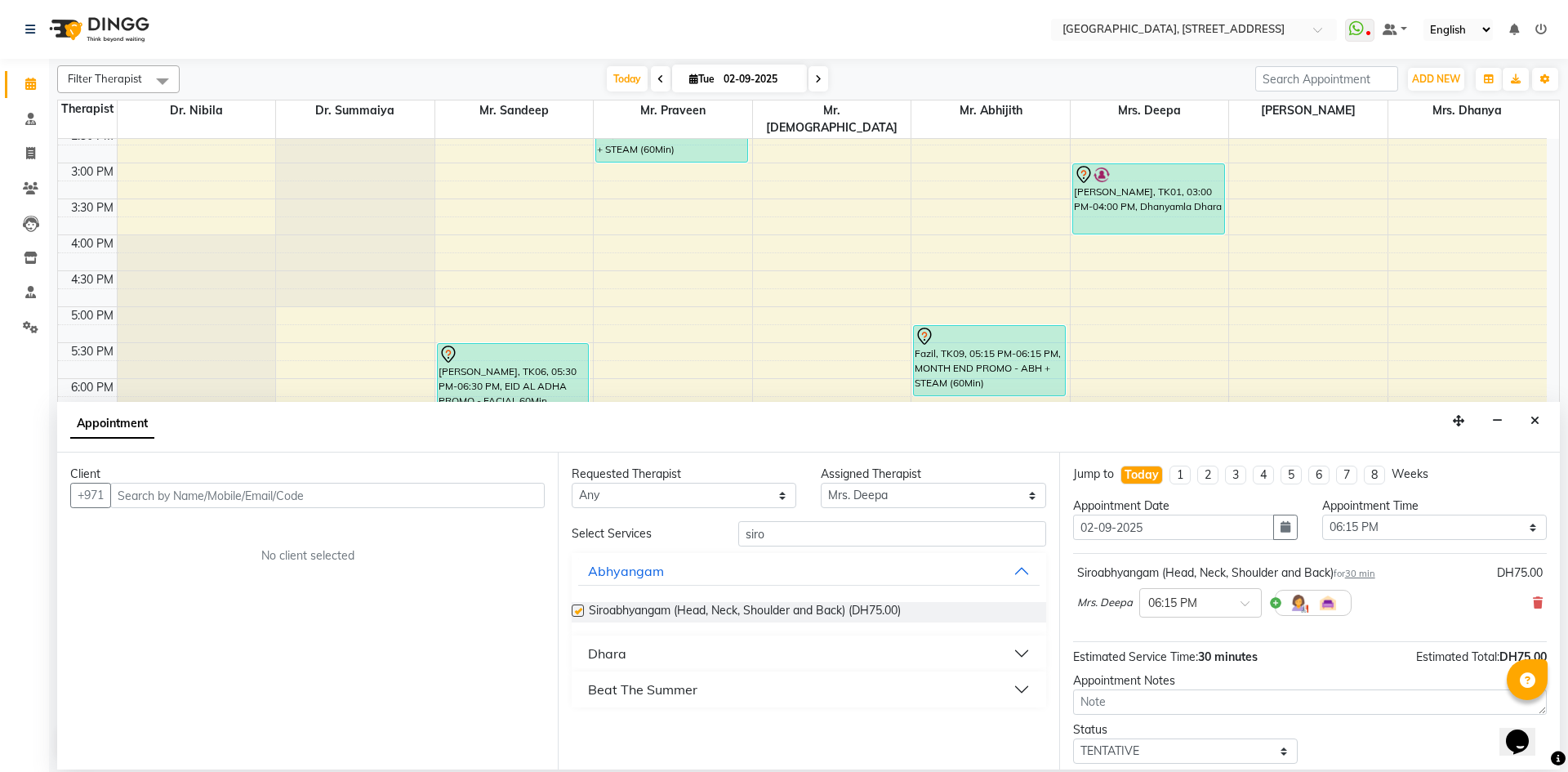
checkbox input "false"
click at [1540, 427] on button "Close" at bounding box center [1535, 421] width 23 height 25
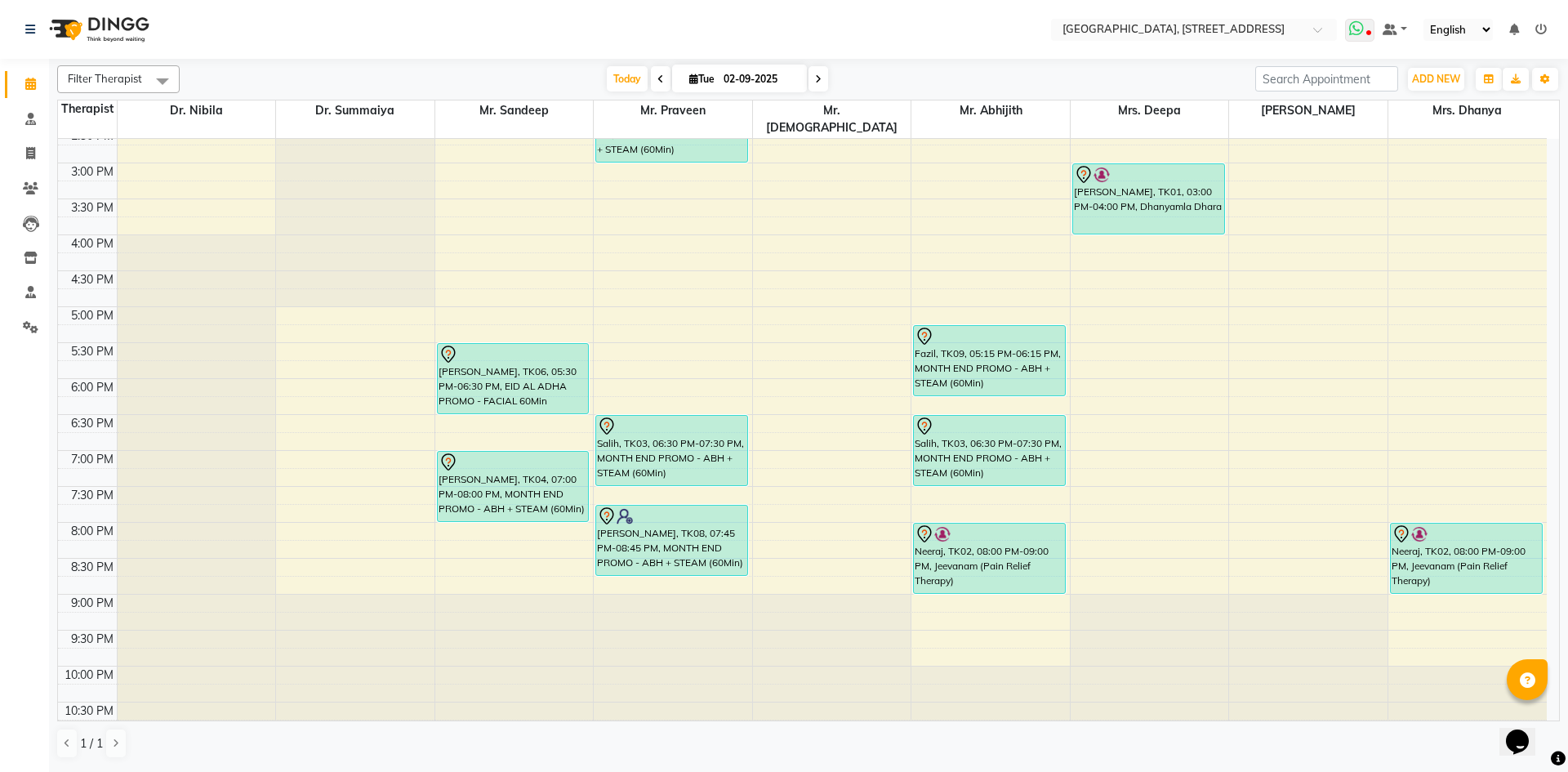
click at [1358, 36] on icon at bounding box center [1356, 28] width 15 height 17
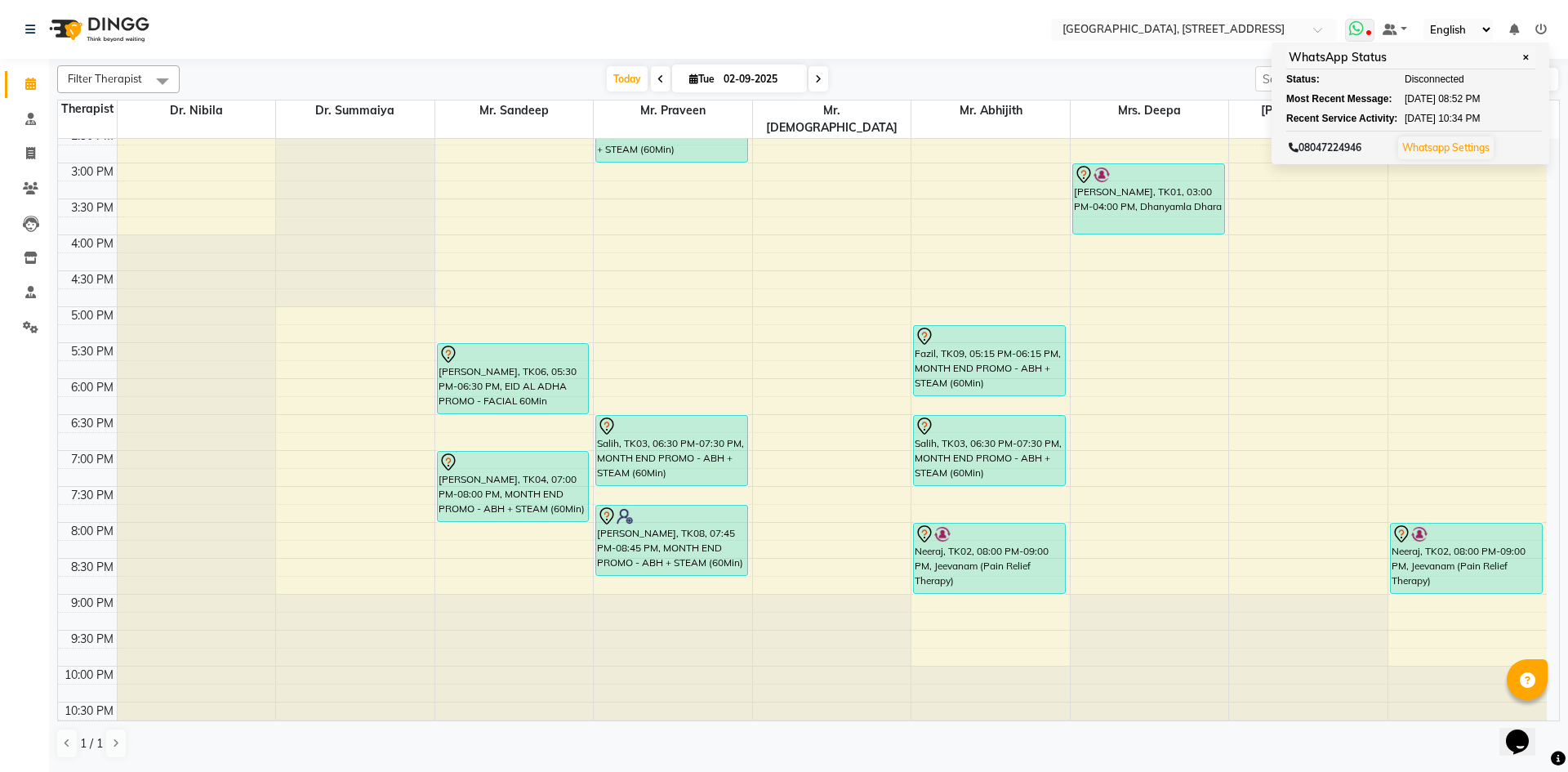
click at [1359, 33] on icon at bounding box center [1356, 28] width 15 height 17
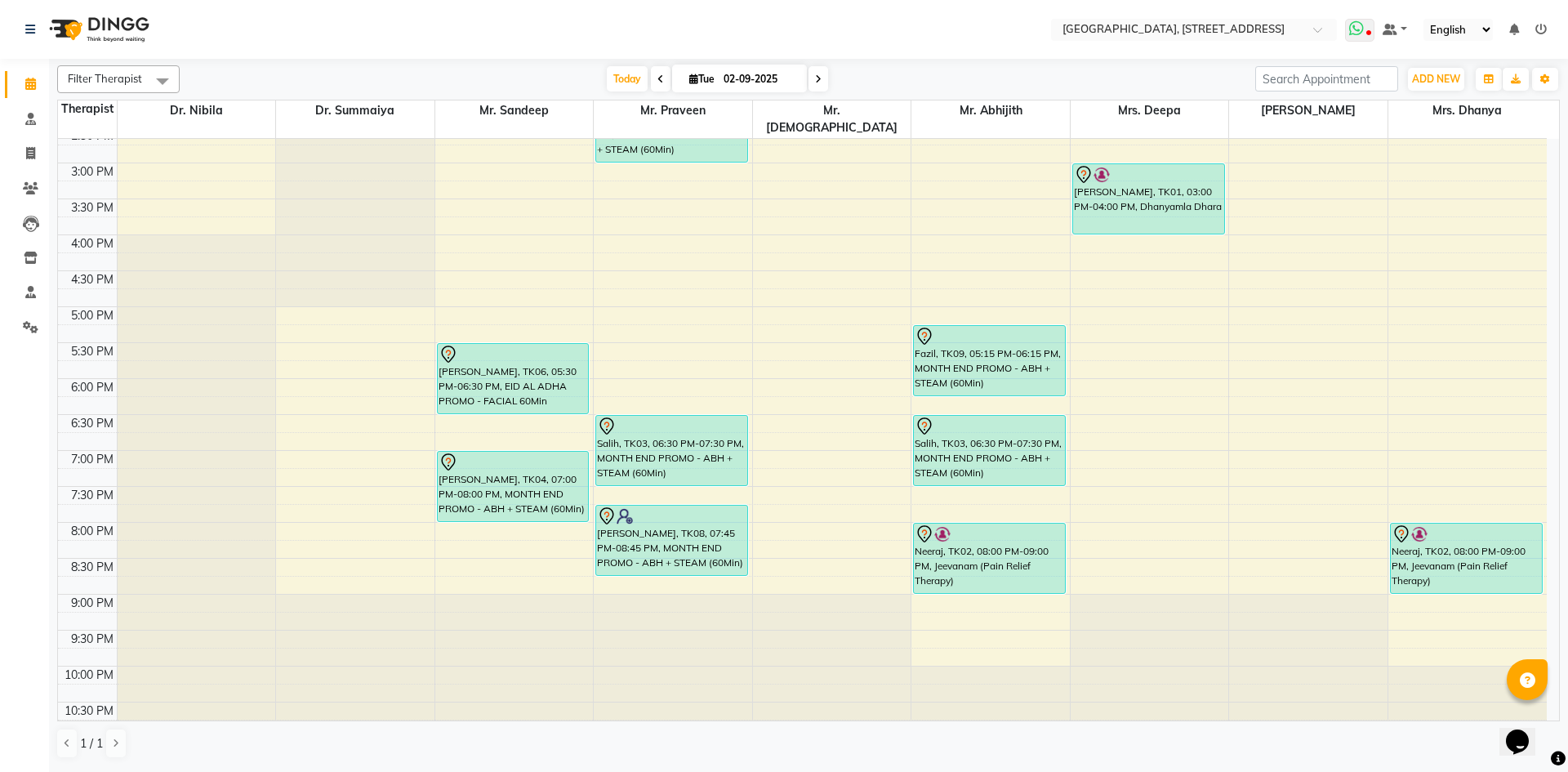
click at [1359, 33] on icon at bounding box center [1356, 28] width 15 height 17
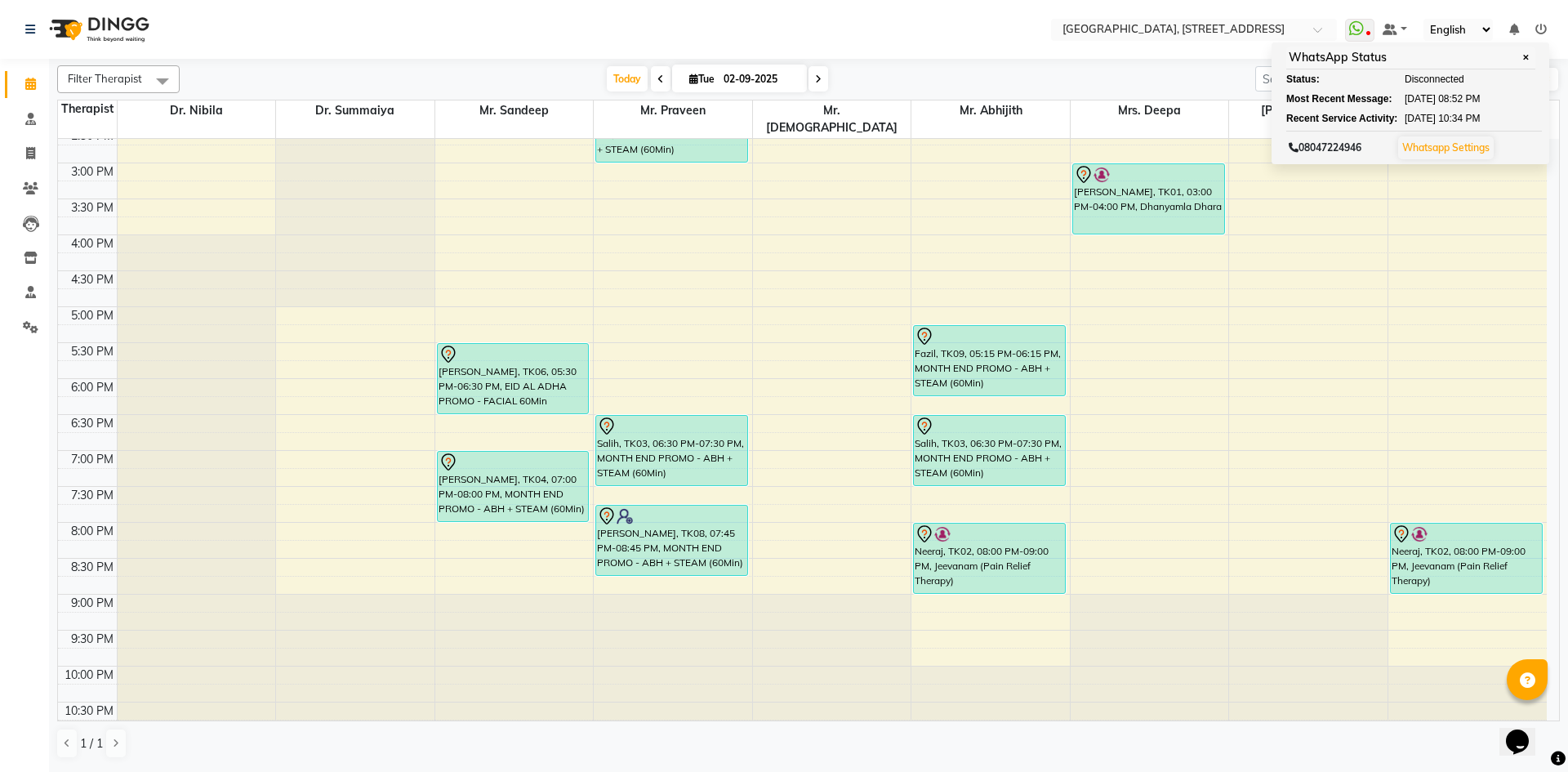
click at [822, 84] on span at bounding box center [819, 78] width 20 height 25
type input "[DATE]"
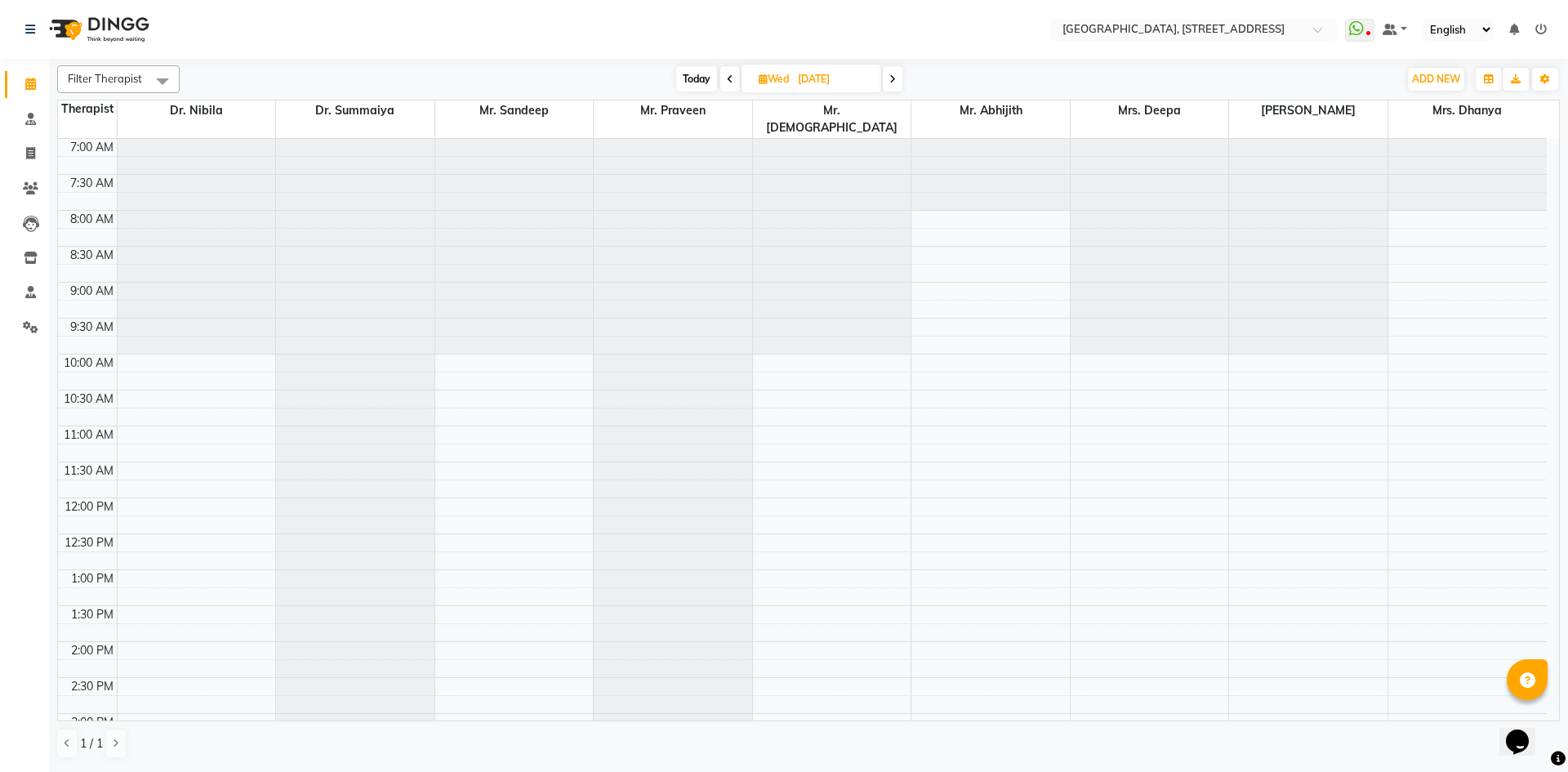
scroll to position [300, 0]
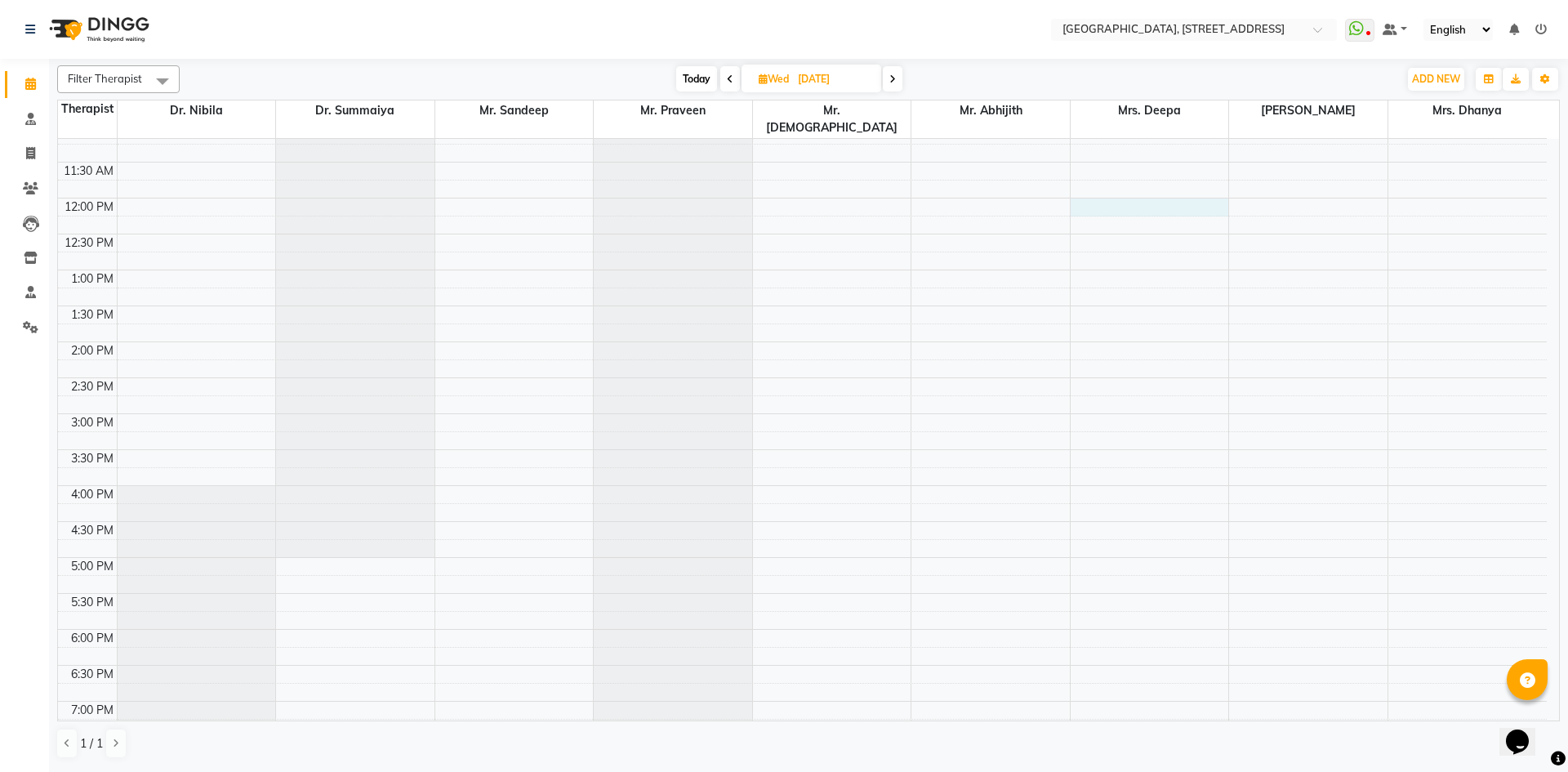
click at [1135, 188] on div "7:00 AM 7:30 AM 8:00 AM 8:30 AM 9:00 AM 9:30 AM 10:00 AM 10:30 AM 11:00 AM 11:3…" at bounding box center [803, 414] width 1489 height 1149
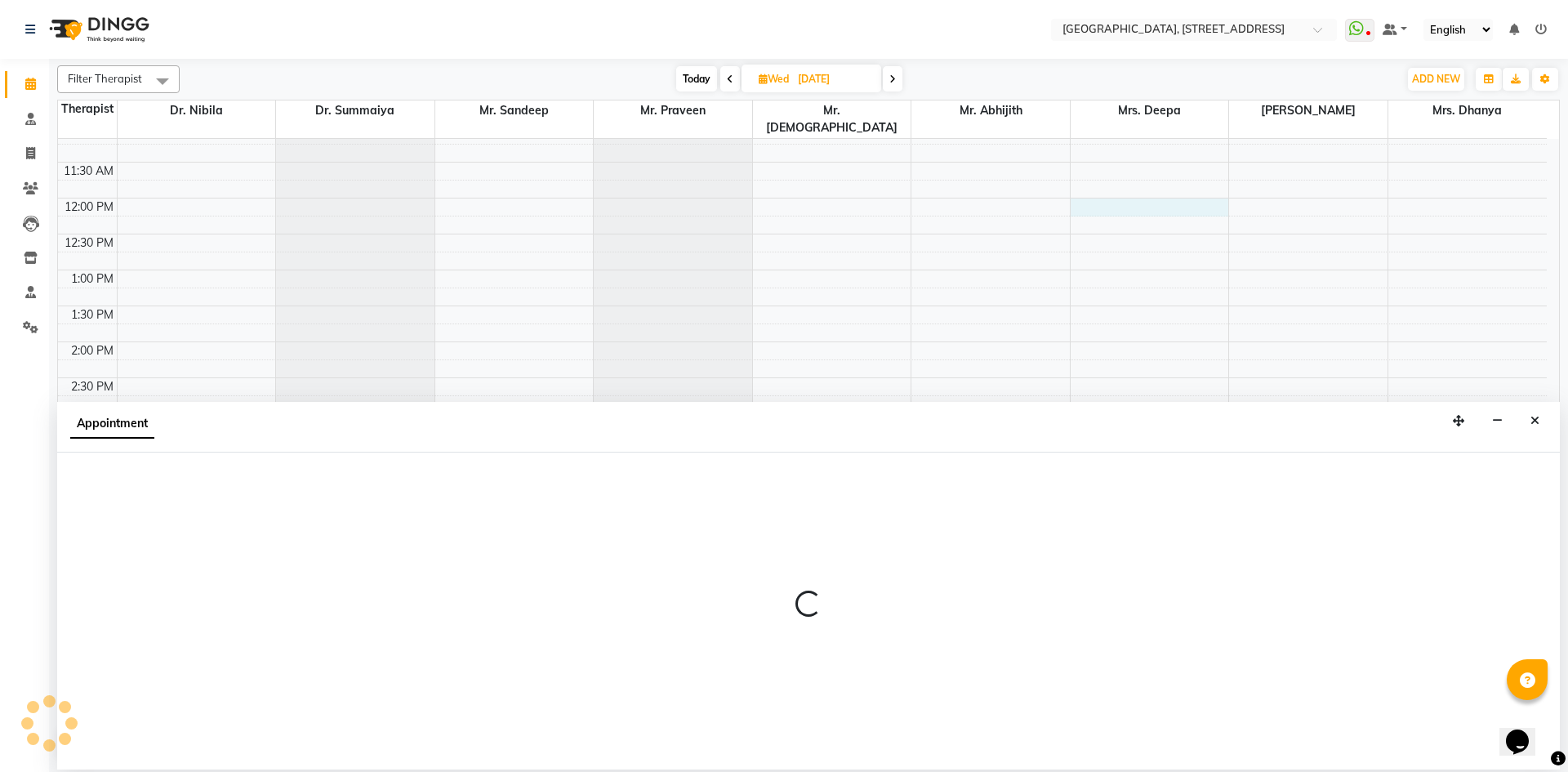
select select "27242"
select select "720"
select select "tentative"
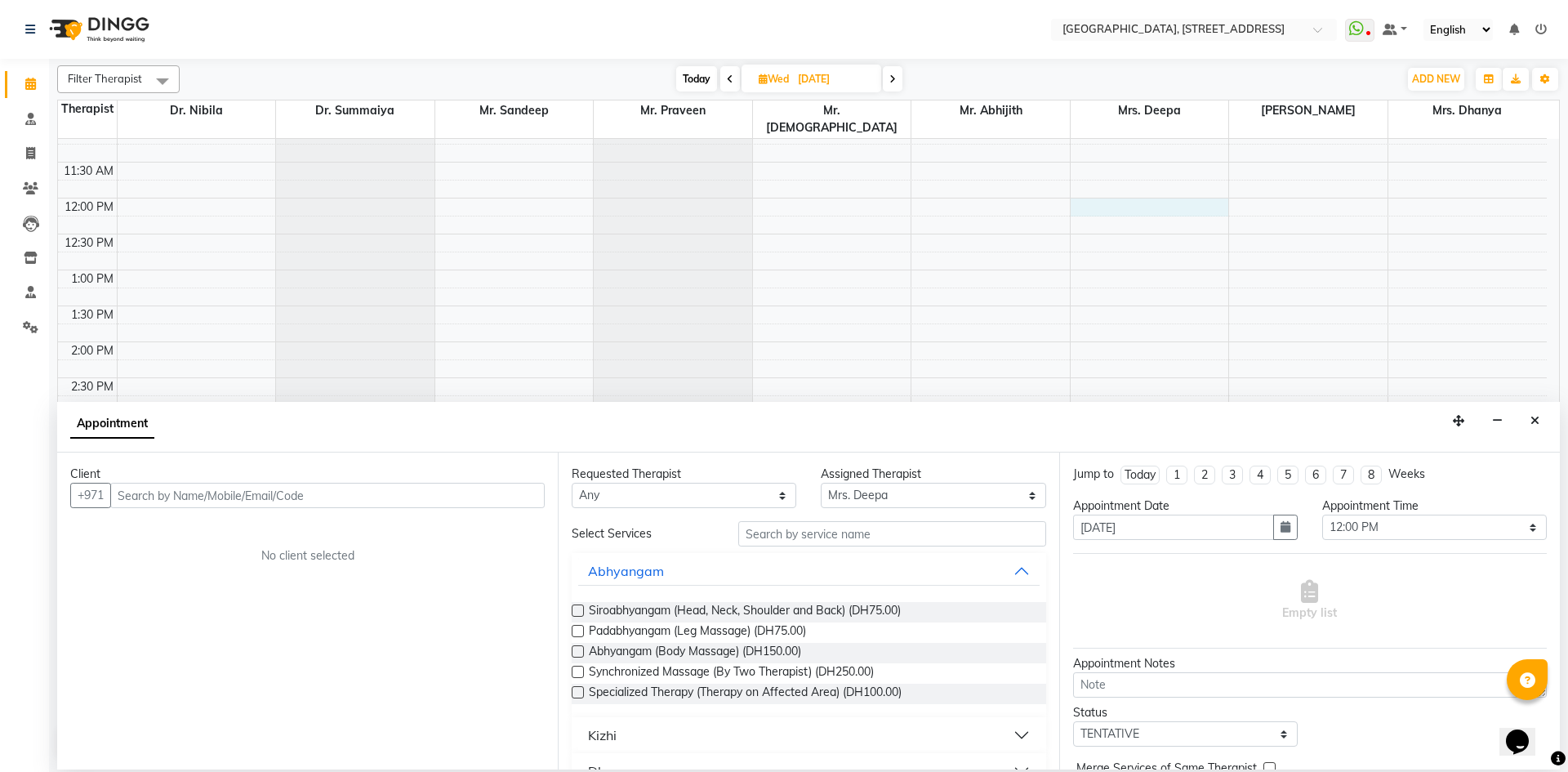
click at [461, 487] on input "text" at bounding box center [327, 495] width 434 height 25
type input "547508844"
click at [502, 496] on span "Add Client" at bounding box center [511, 495] width 55 height 15
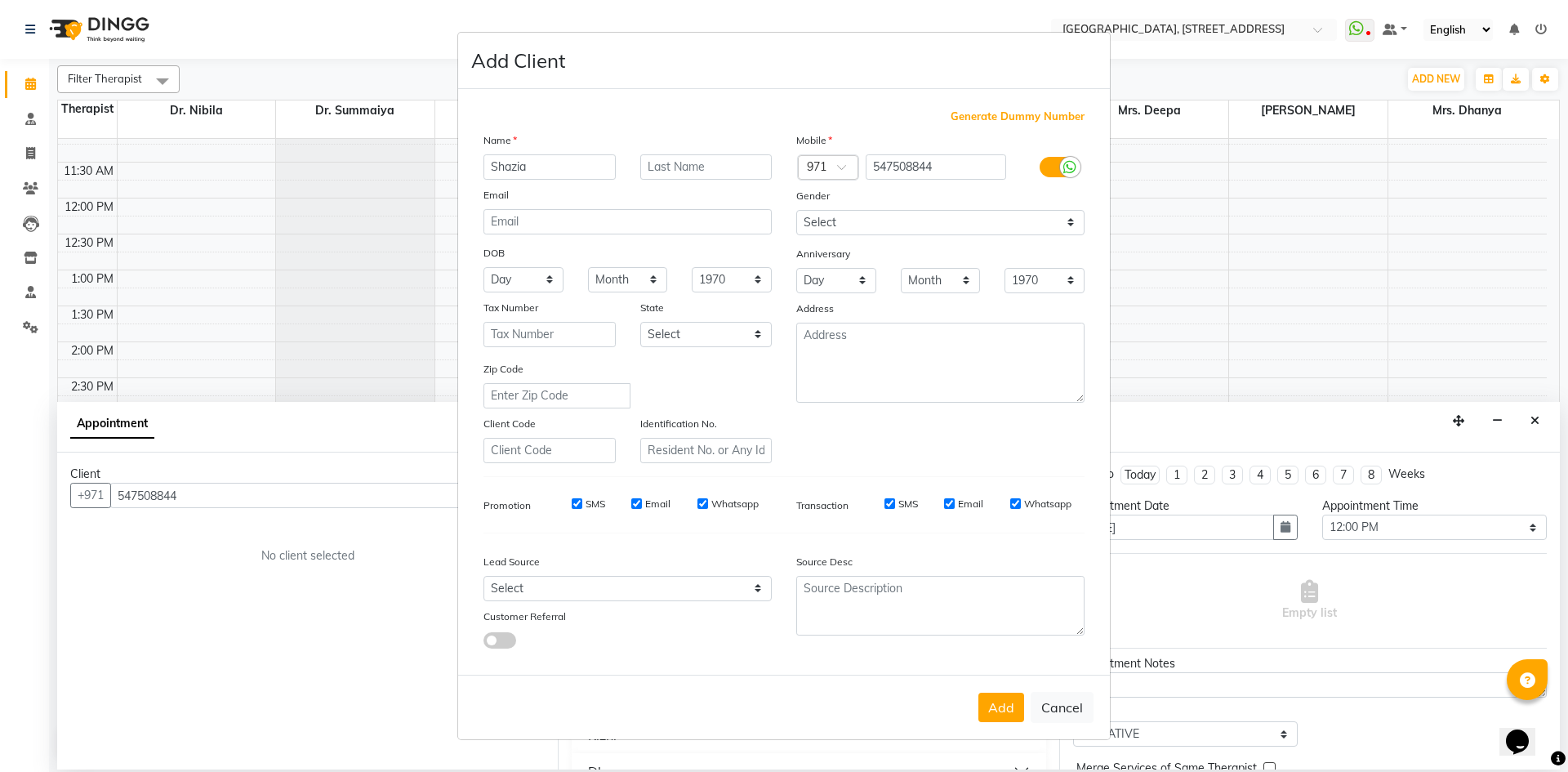
type input "Shazia"
click at [913, 227] on select "Select [DEMOGRAPHIC_DATA] [DEMOGRAPHIC_DATA] Other Prefer Not To Say" at bounding box center [940, 223] width 288 height 25
select select "[DEMOGRAPHIC_DATA]"
click at [796, 210] on select "Select [DEMOGRAPHIC_DATA] [DEMOGRAPHIC_DATA] Other Prefer Not To Say" at bounding box center [940, 223] width 288 height 25
click at [1001, 711] on button "Add" at bounding box center [1001, 707] width 46 height 29
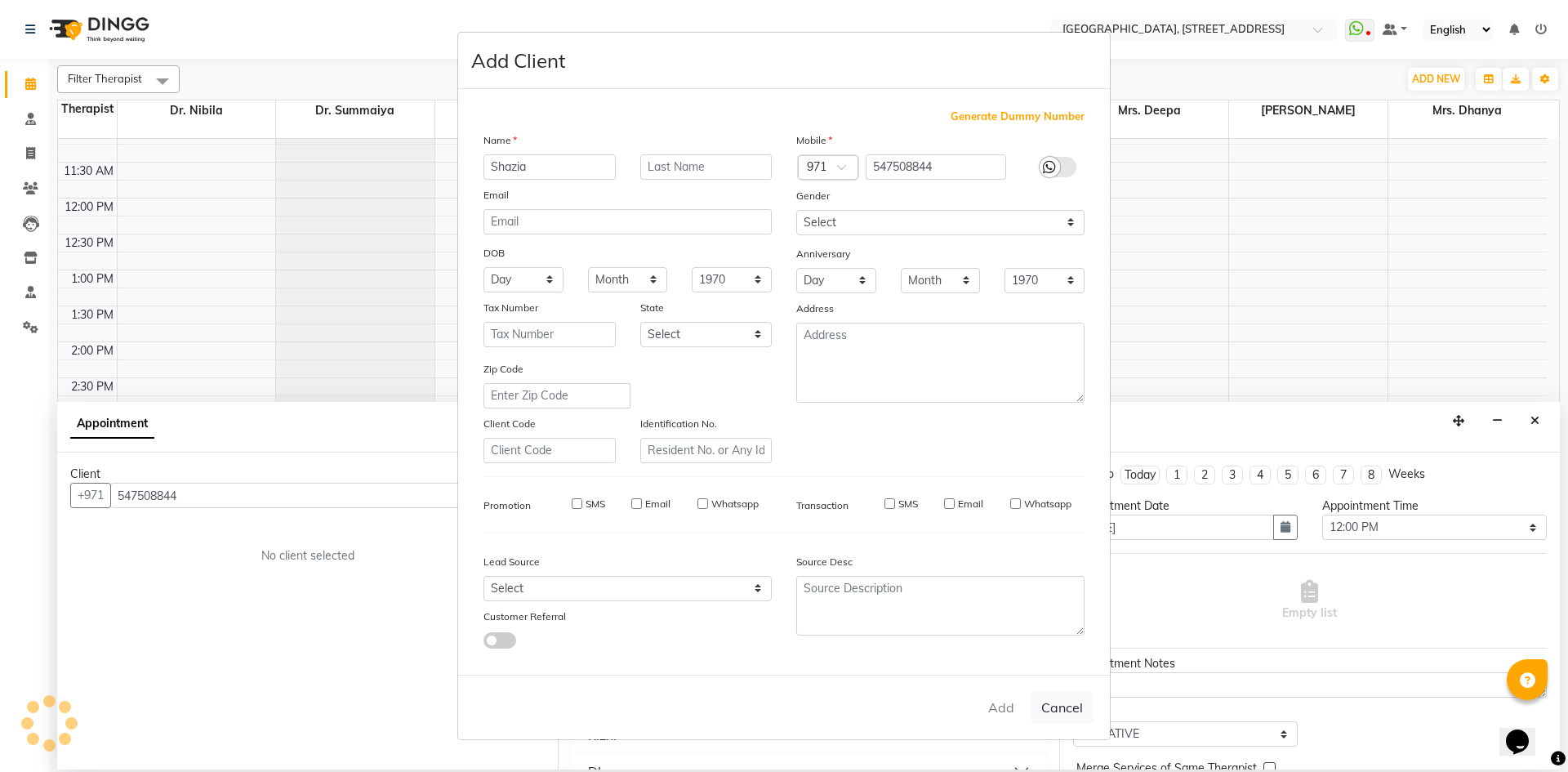
select select
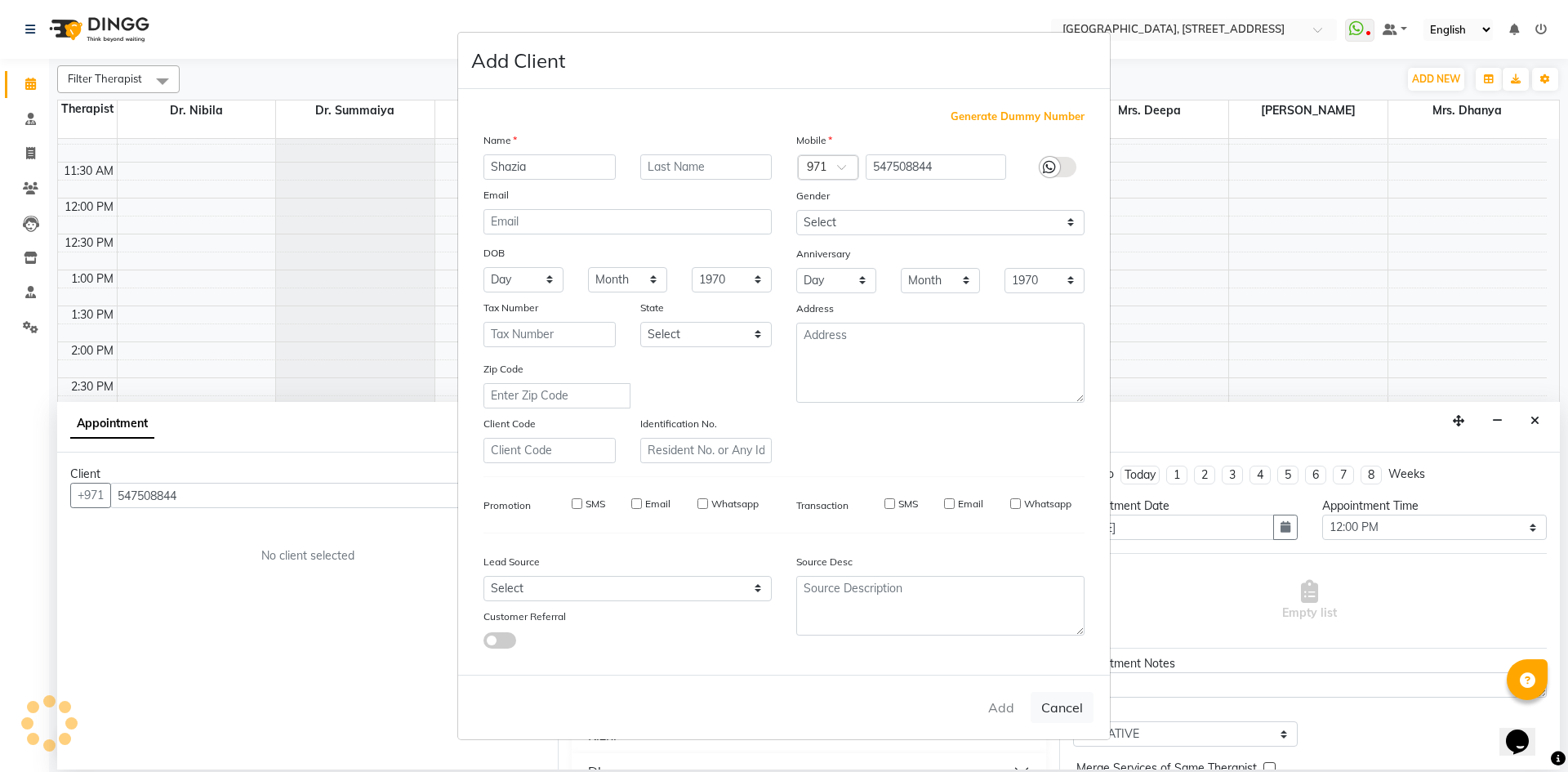
select select
checkbox input "false"
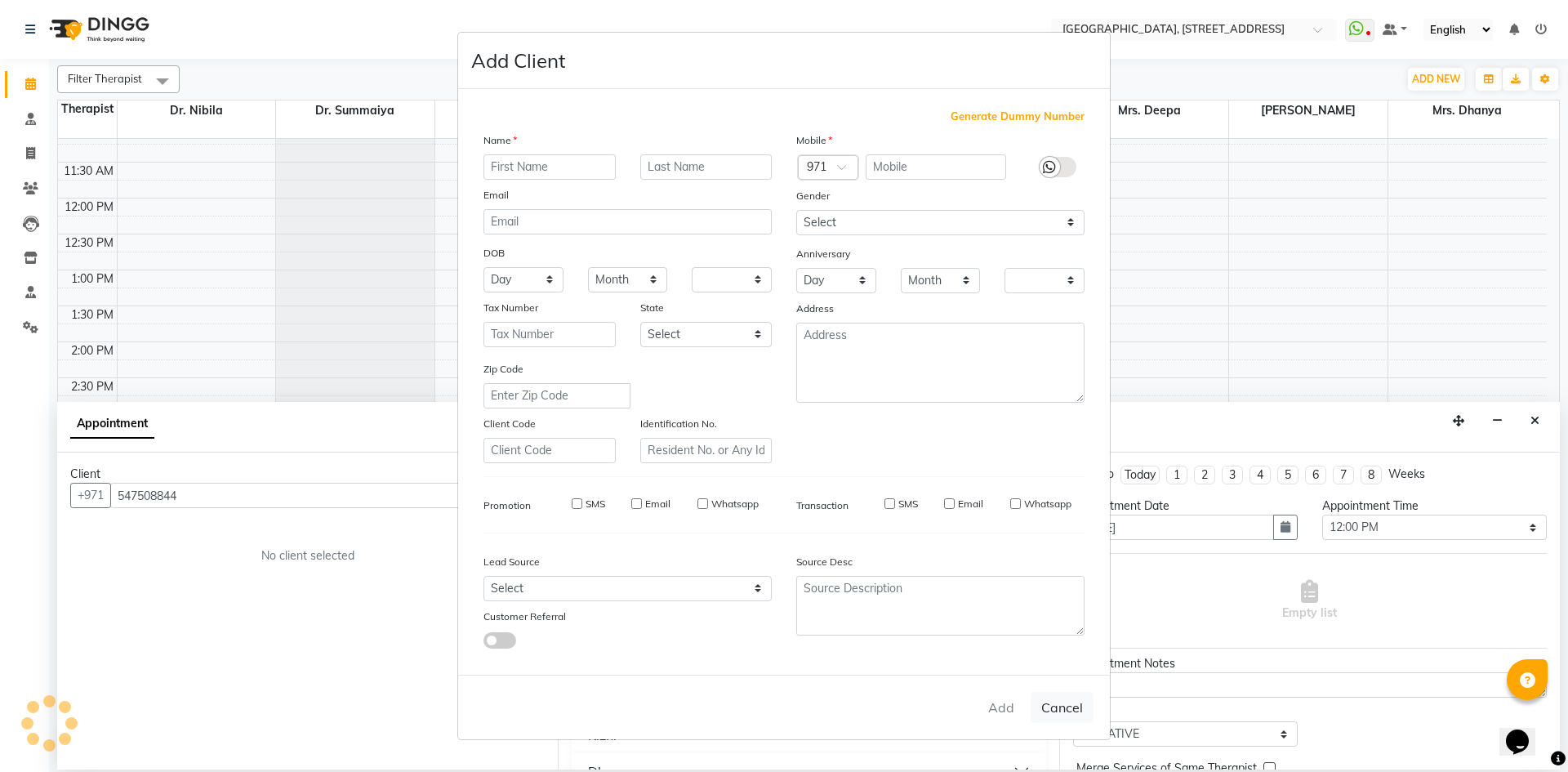
checkbox input "false"
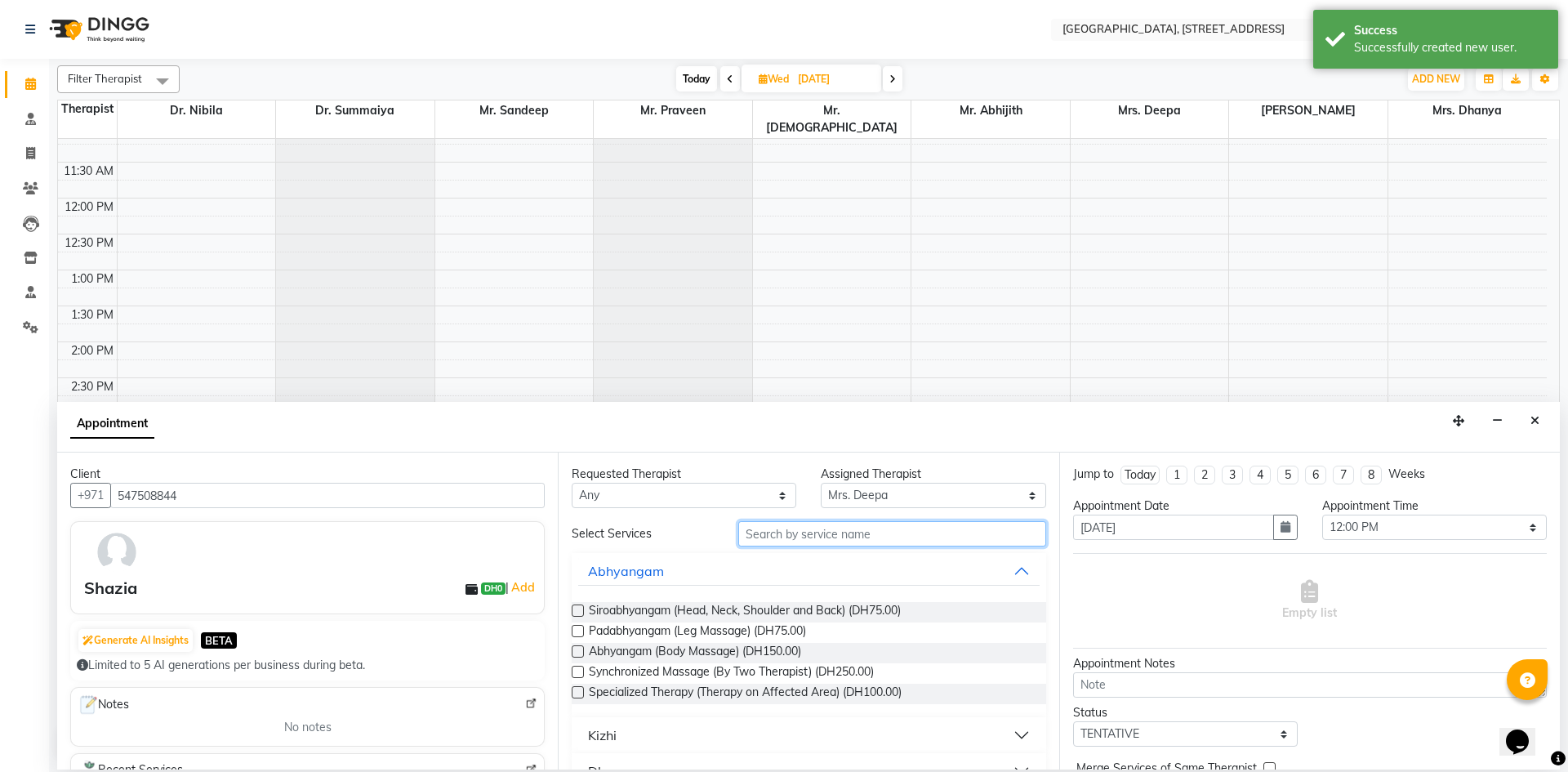
click at [869, 538] on input "text" at bounding box center [892, 534] width 308 height 25
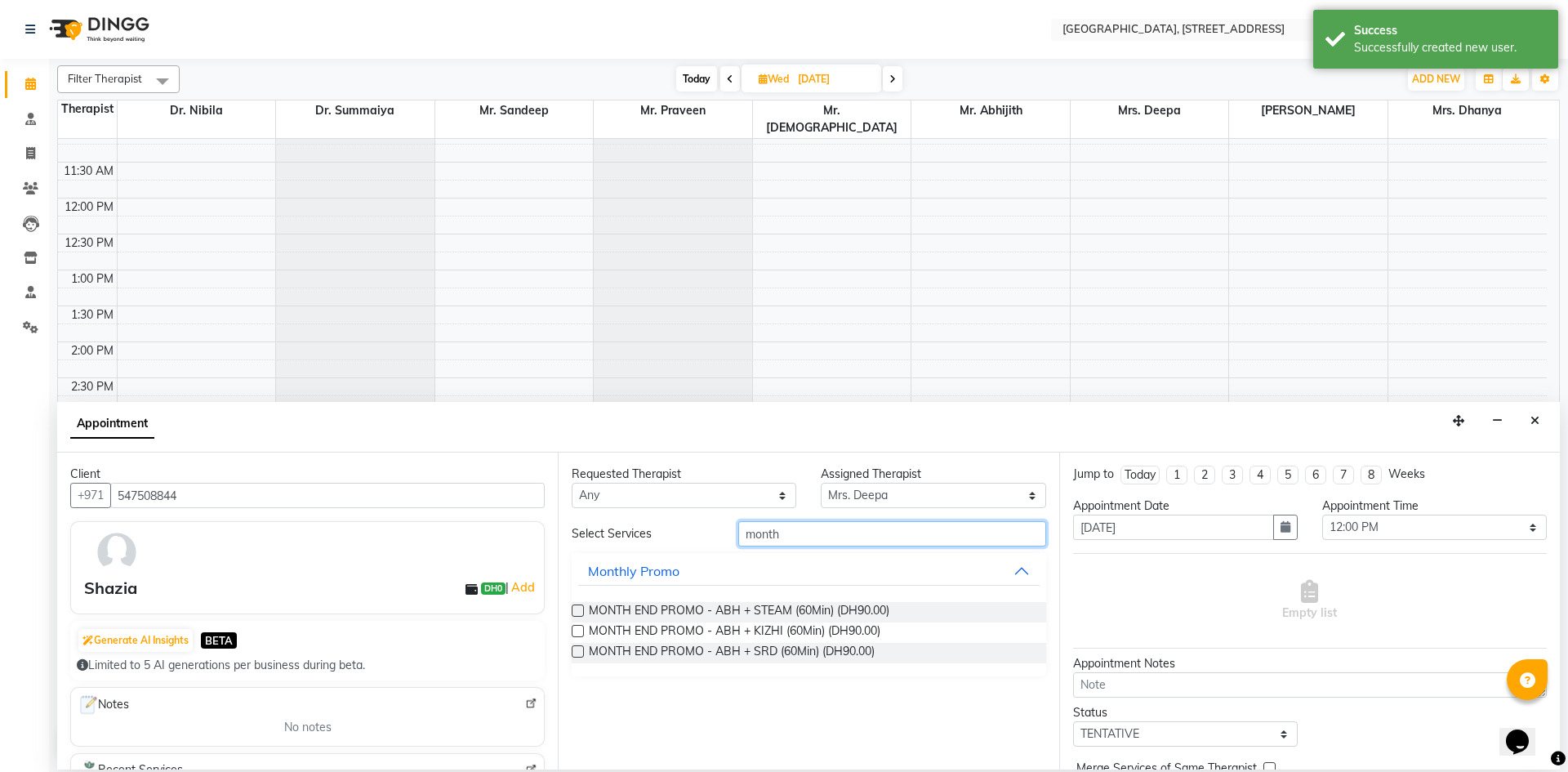
type input "month"
click at [583, 609] on label at bounding box center [578, 610] width 13 height 13
click at [582, 609] on input "checkbox" at bounding box center [577, 612] width 11 height 11
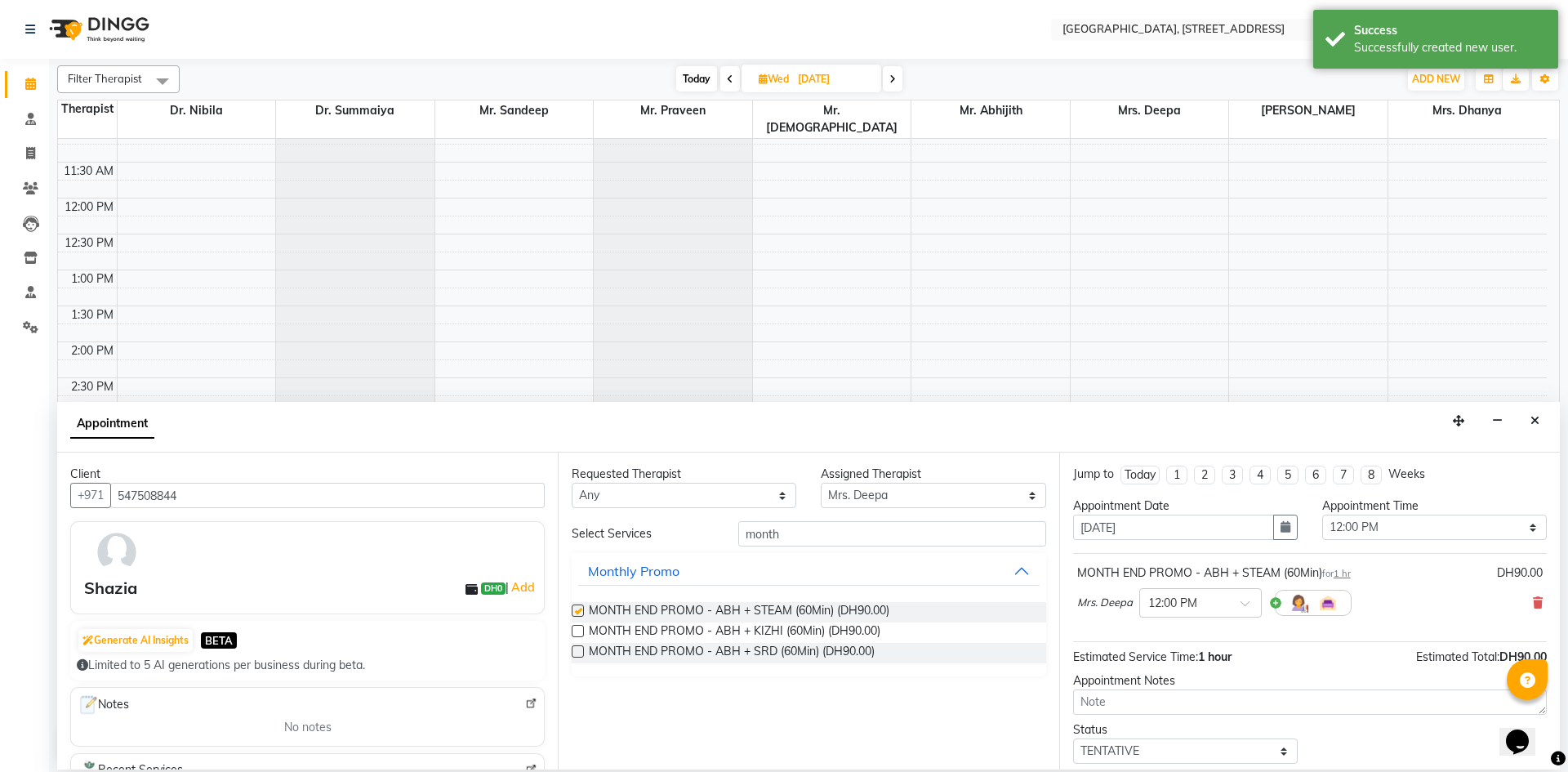
checkbox input "false"
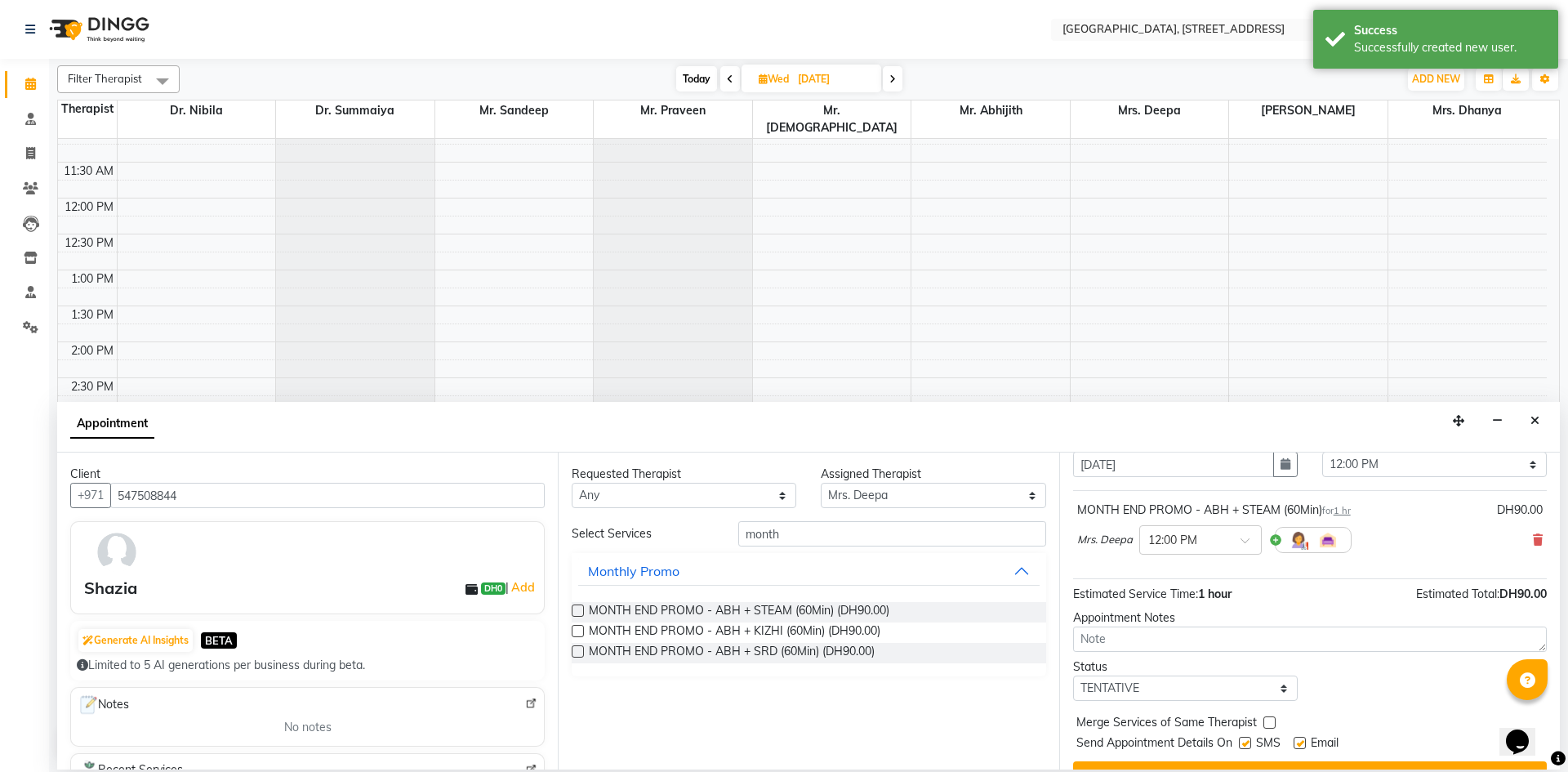
scroll to position [98, 0]
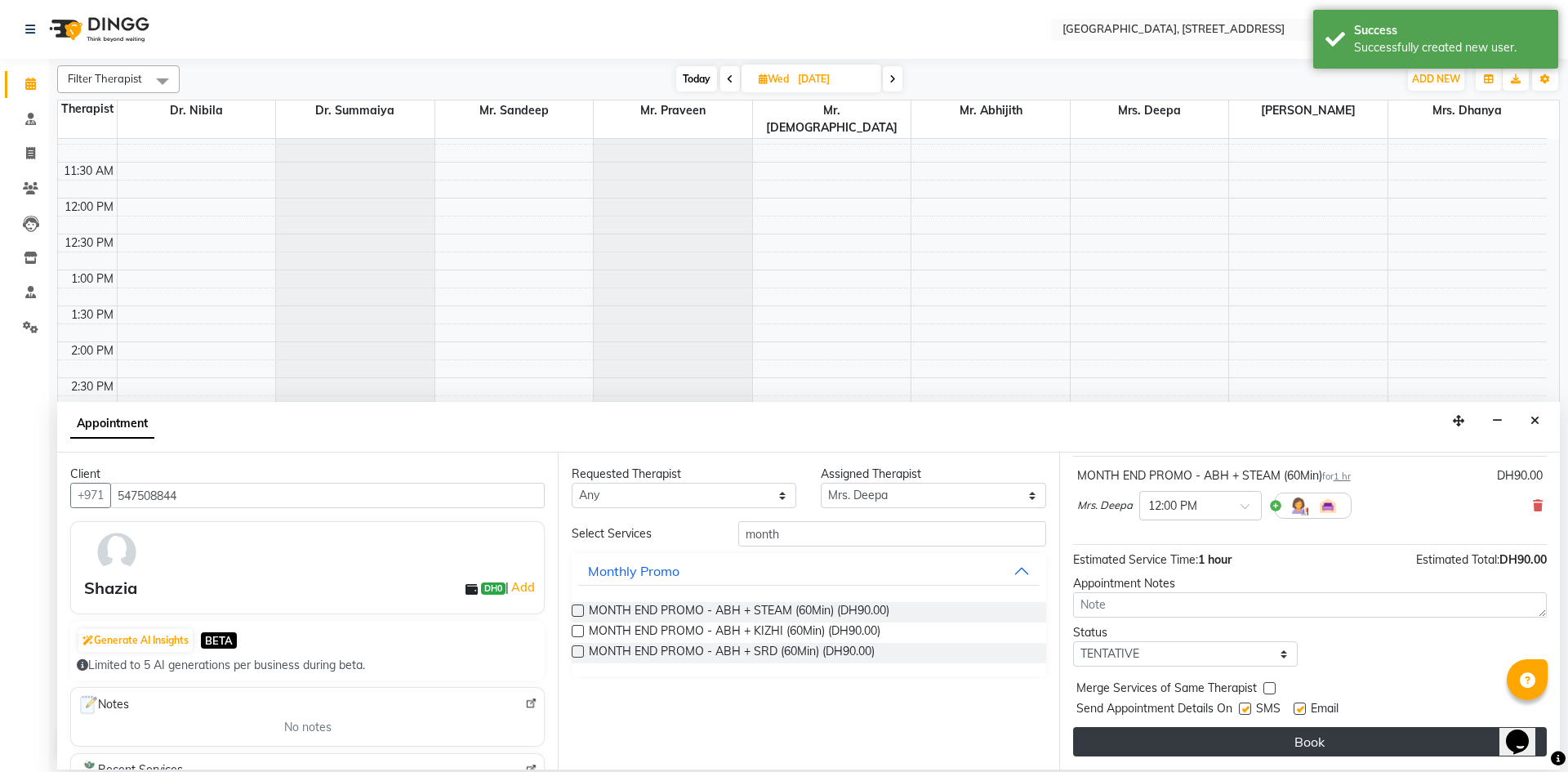
click at [1313, 735] on button "Book" at bounding box center [1310, 741] width 473 height 29
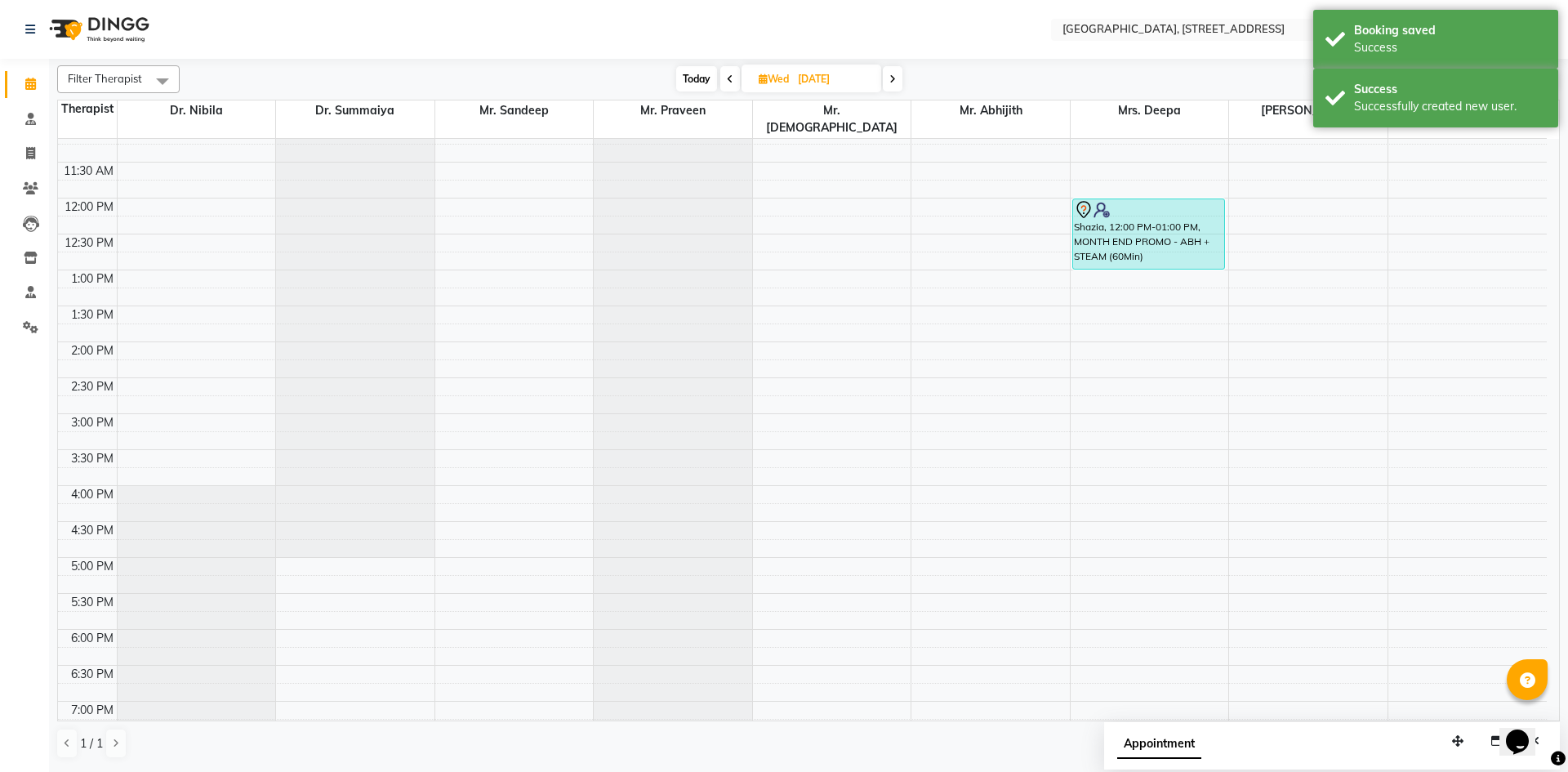
scroll to position [0, 0]
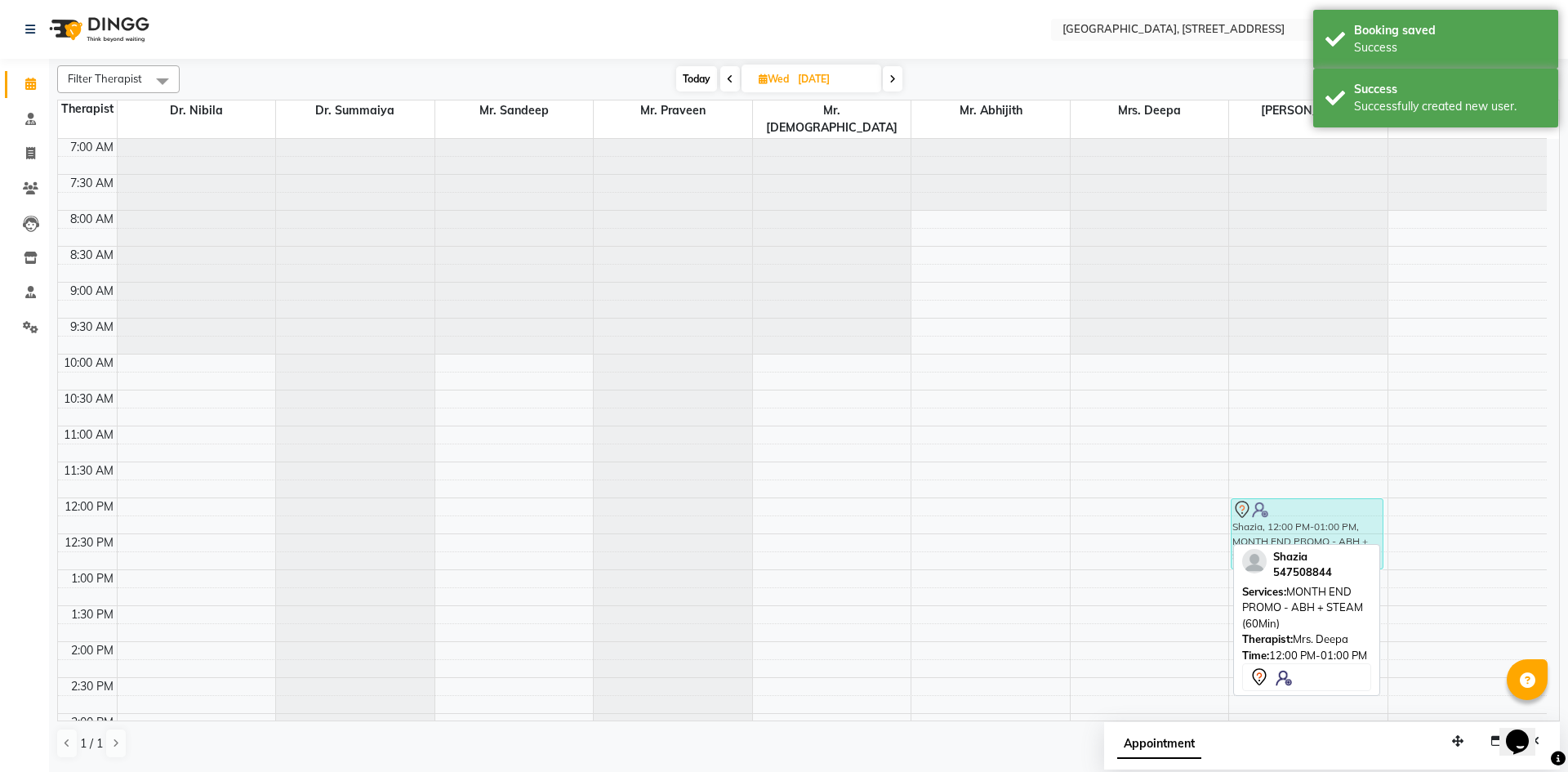
drag, startPoint x: 1159, startPoint y: 507, endPoint x: 1334, endPoint y: 515, distance: 175.2
click at [1334, 515] on tr "Shazia, 12:00 PM-01:00 PM, MONTH END PROMO - ABH + STEAM (60Min) Shazia, 12:00 …" at bounding box center [803, 714] width 1489 height 1149
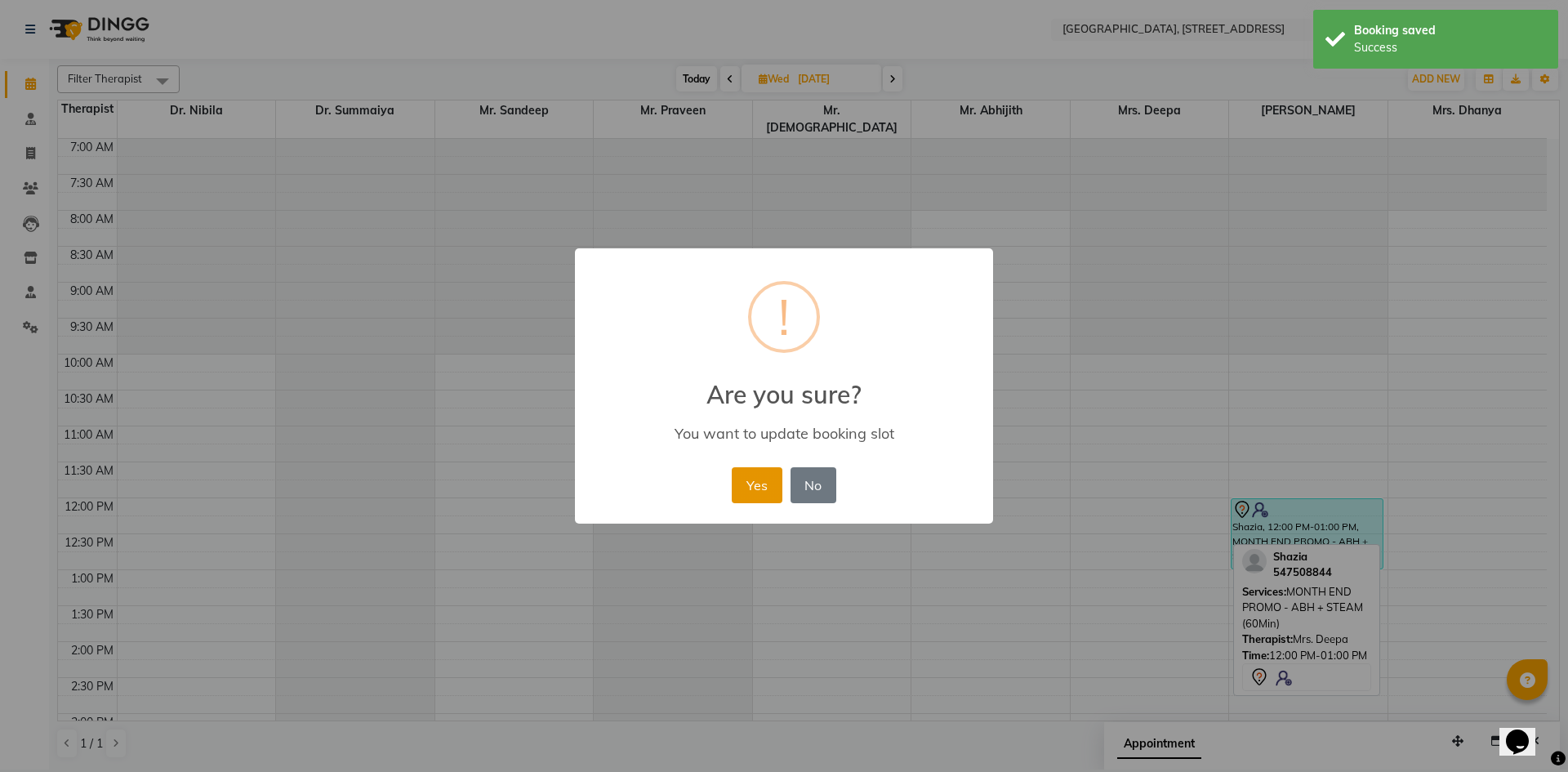
click at [753, 492] on button "Yes" at bounding box center [757, 484] width 50 height 36
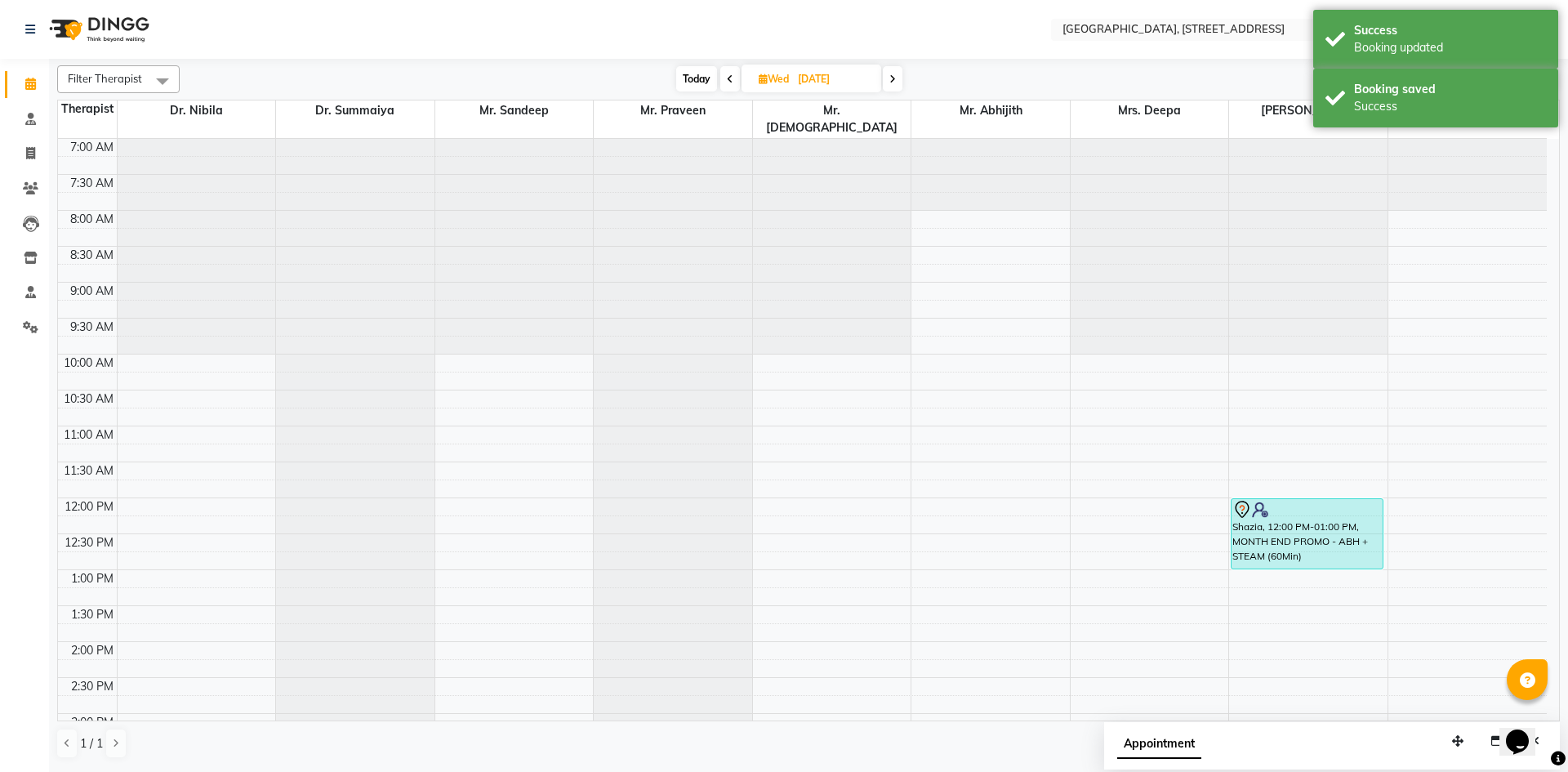
scroll to position [550, 0]
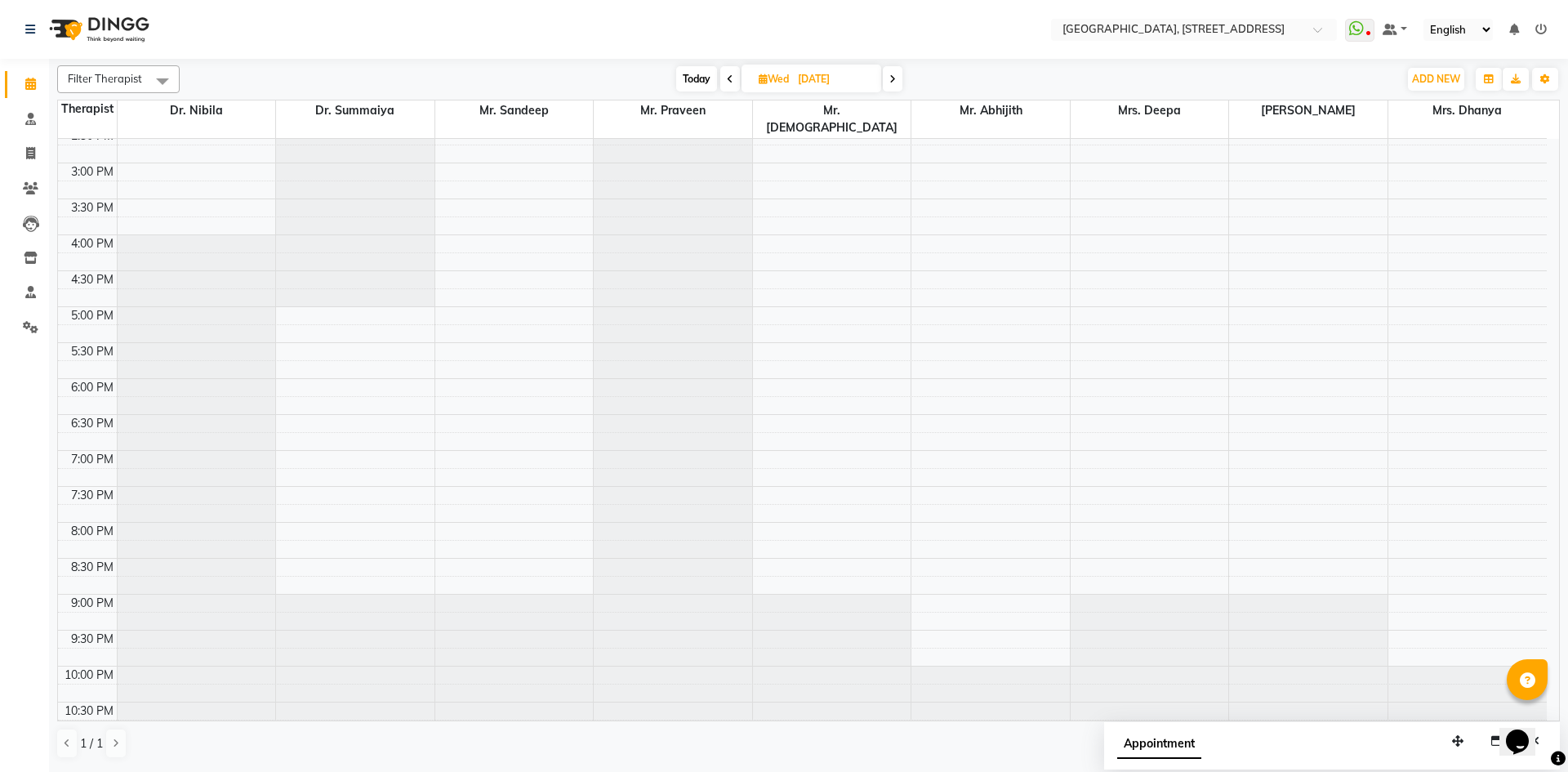
click at [709, 70] on span "Today" at bounding box center [696, 78] width 41 height 25
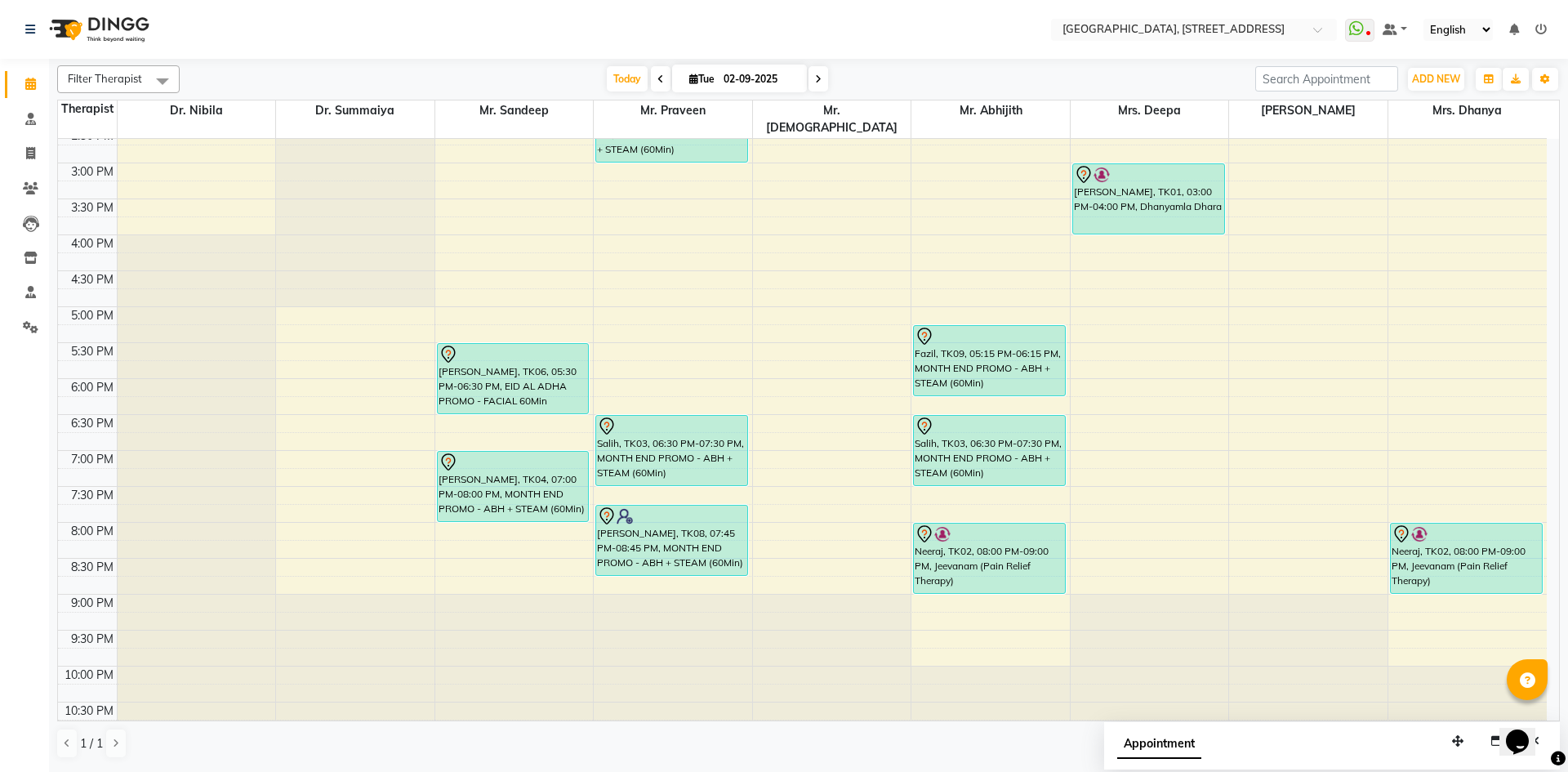
click at [823, 73] on span at bounding box center [819, 78] width 20 height 25
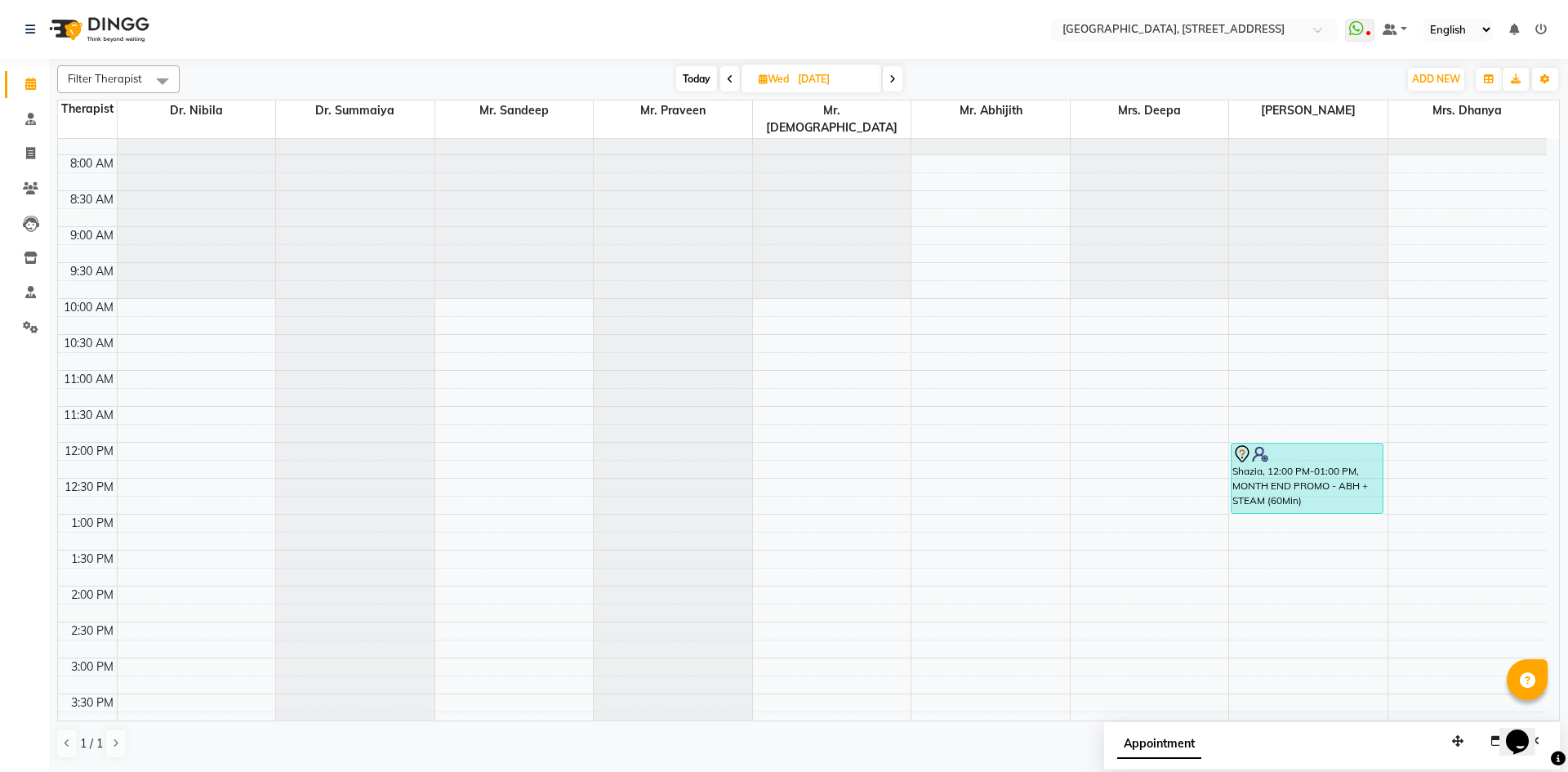
scroll to position [0, 0]
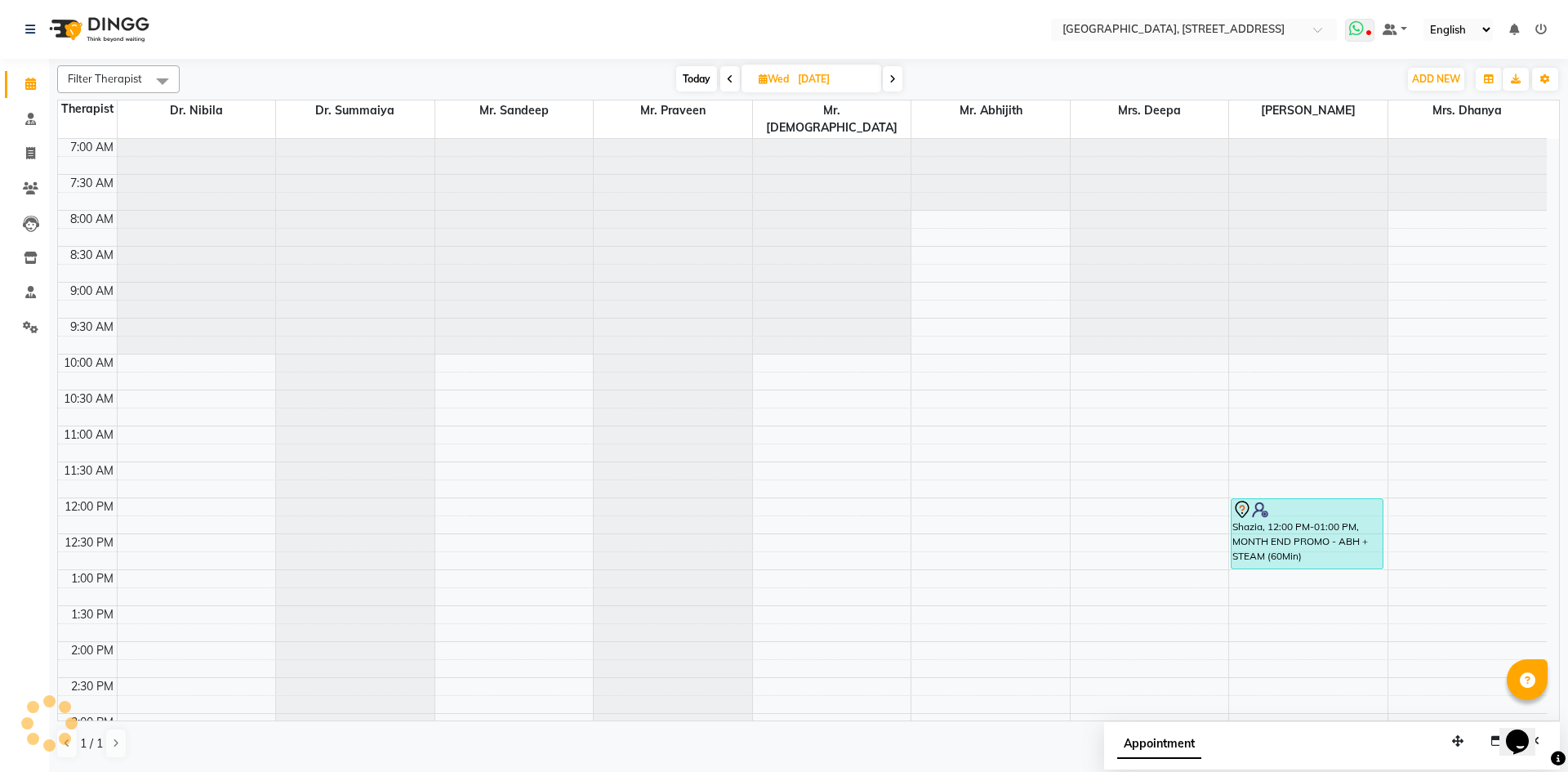
click at [1356, 28] on icon at bounding box center [1356, 28] width 15 height 17
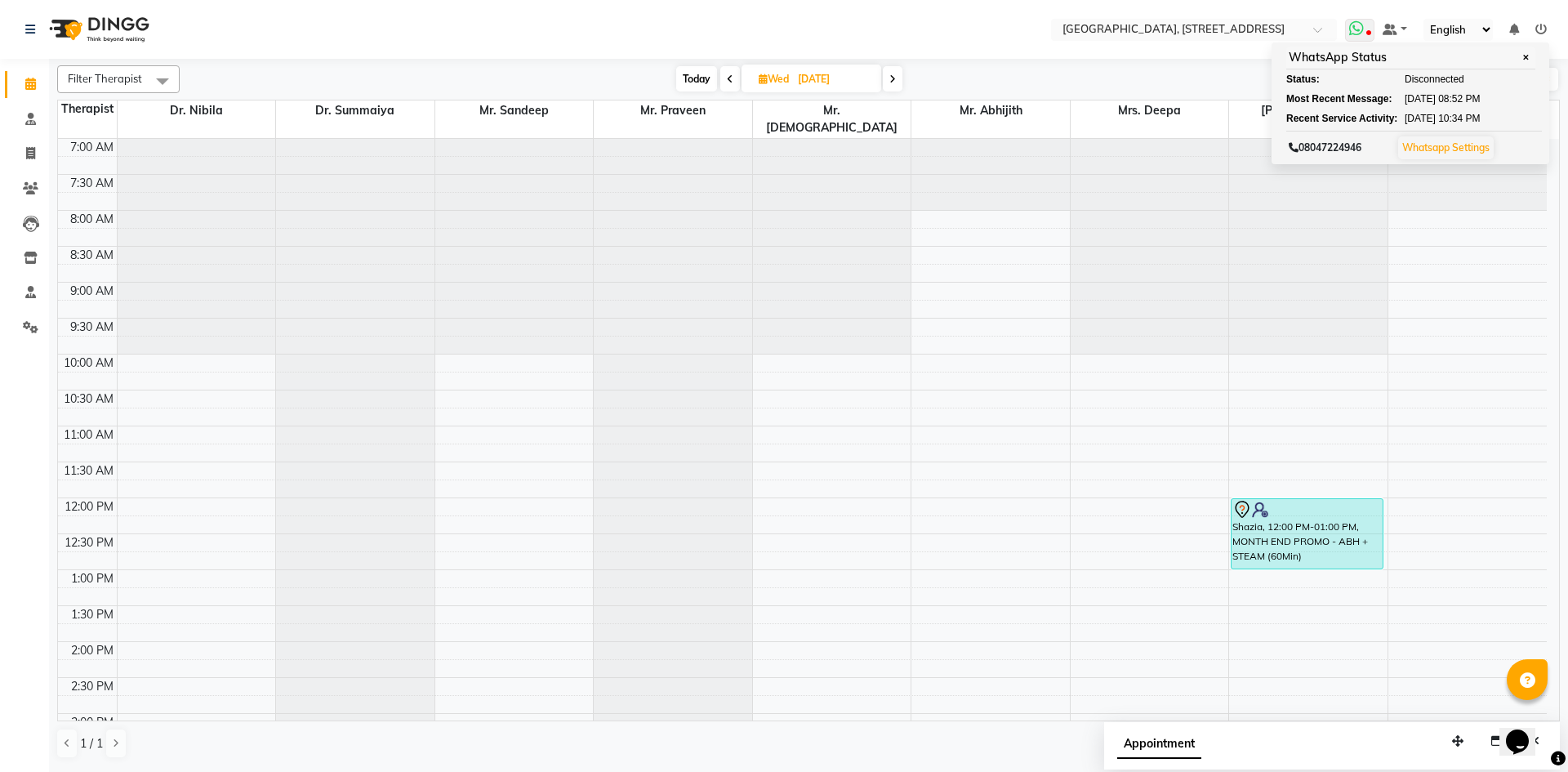
click at [1357, 32] on icon at bounding box center [1356, 28] width 15 height 17
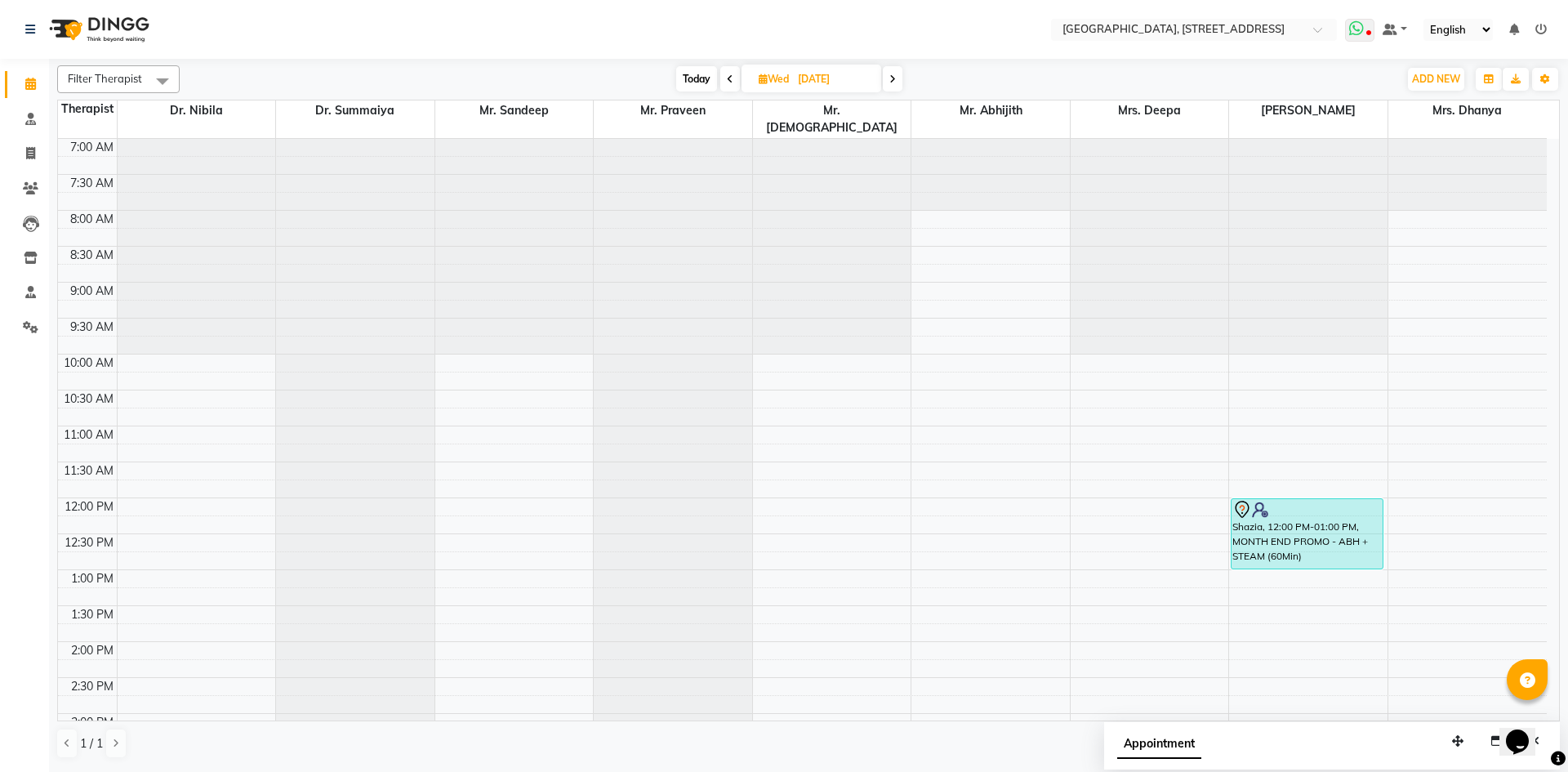
click at [1360, 33] on icon at bounding box center [1356, 28] width 15 height 17
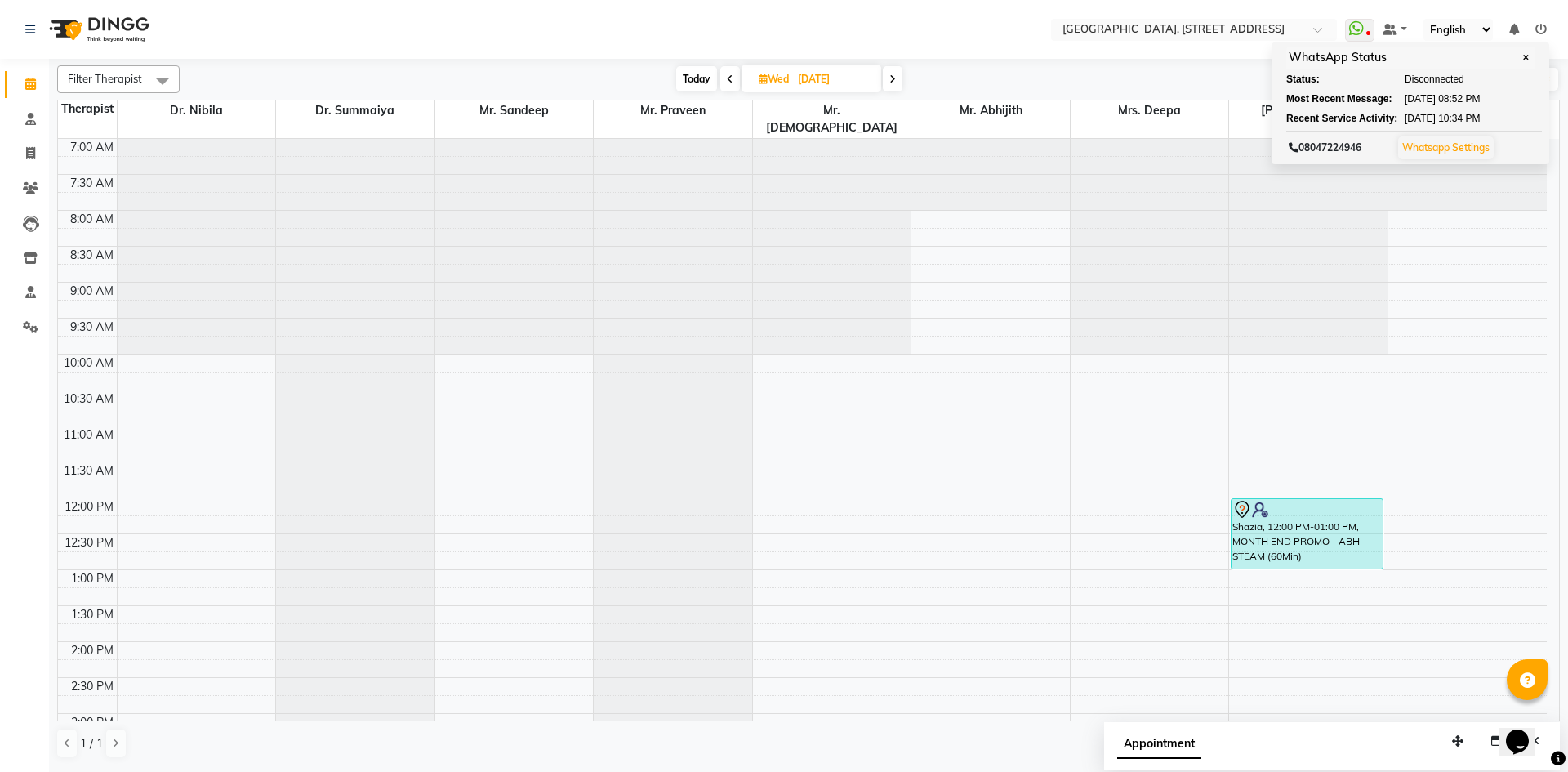
click at [708, 70] on span "Today" at bounding box center [696, 78] width 41 height 25
type input "02-09-2025"
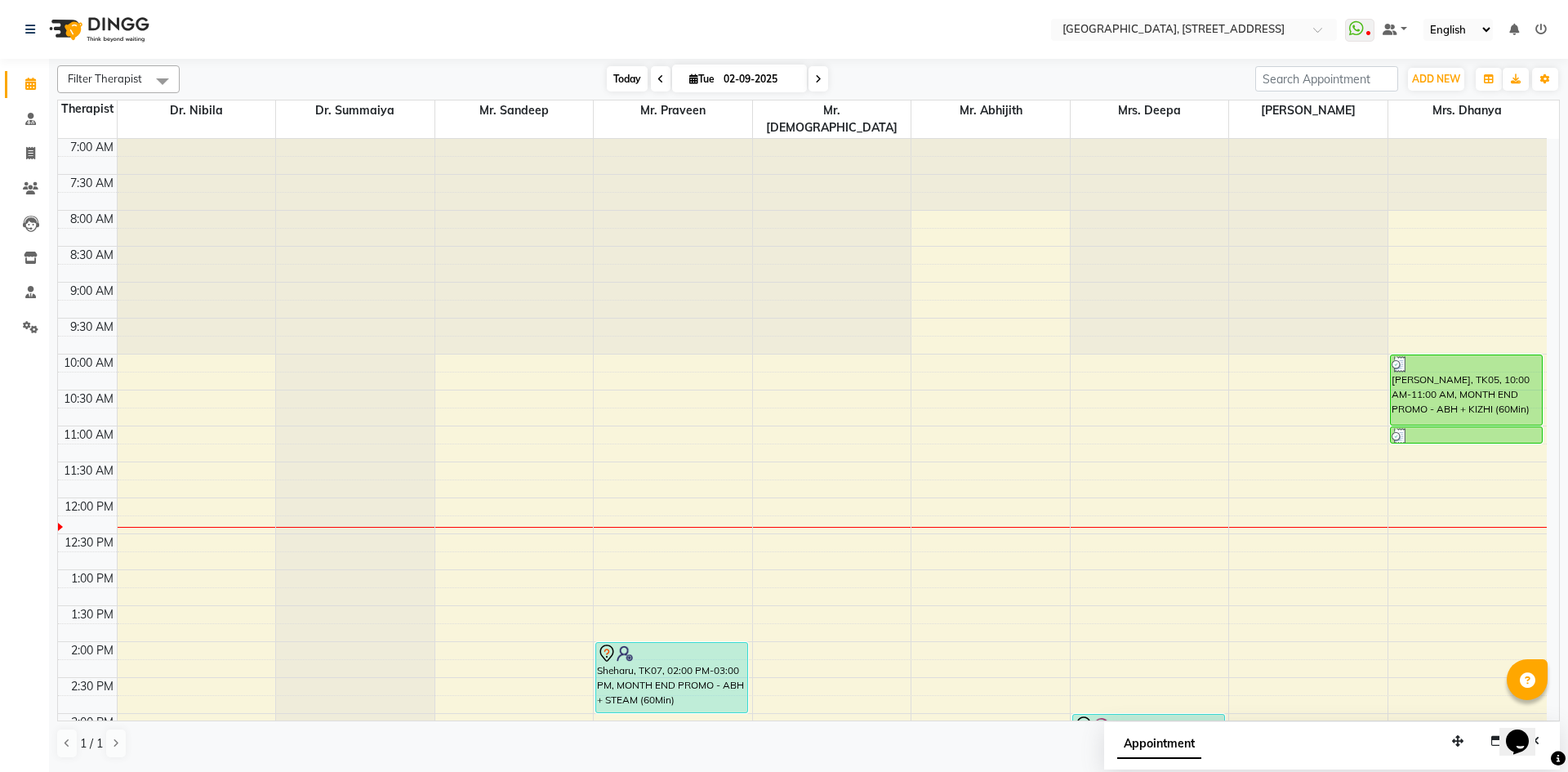
click at [629, 70] on span "Today" at bounding box center [627, 78] width 41 height 25
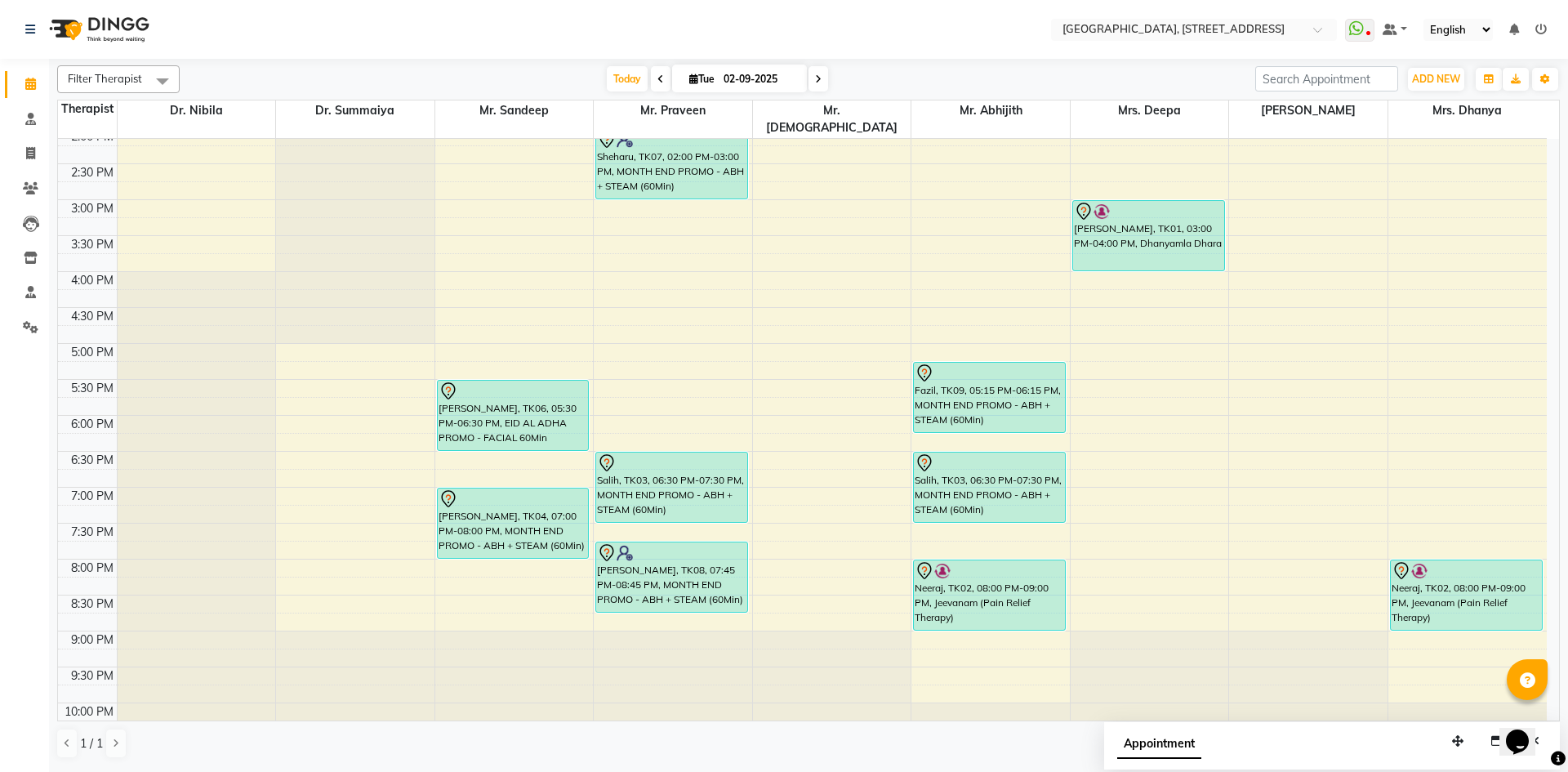
scroll to position [550, 0]
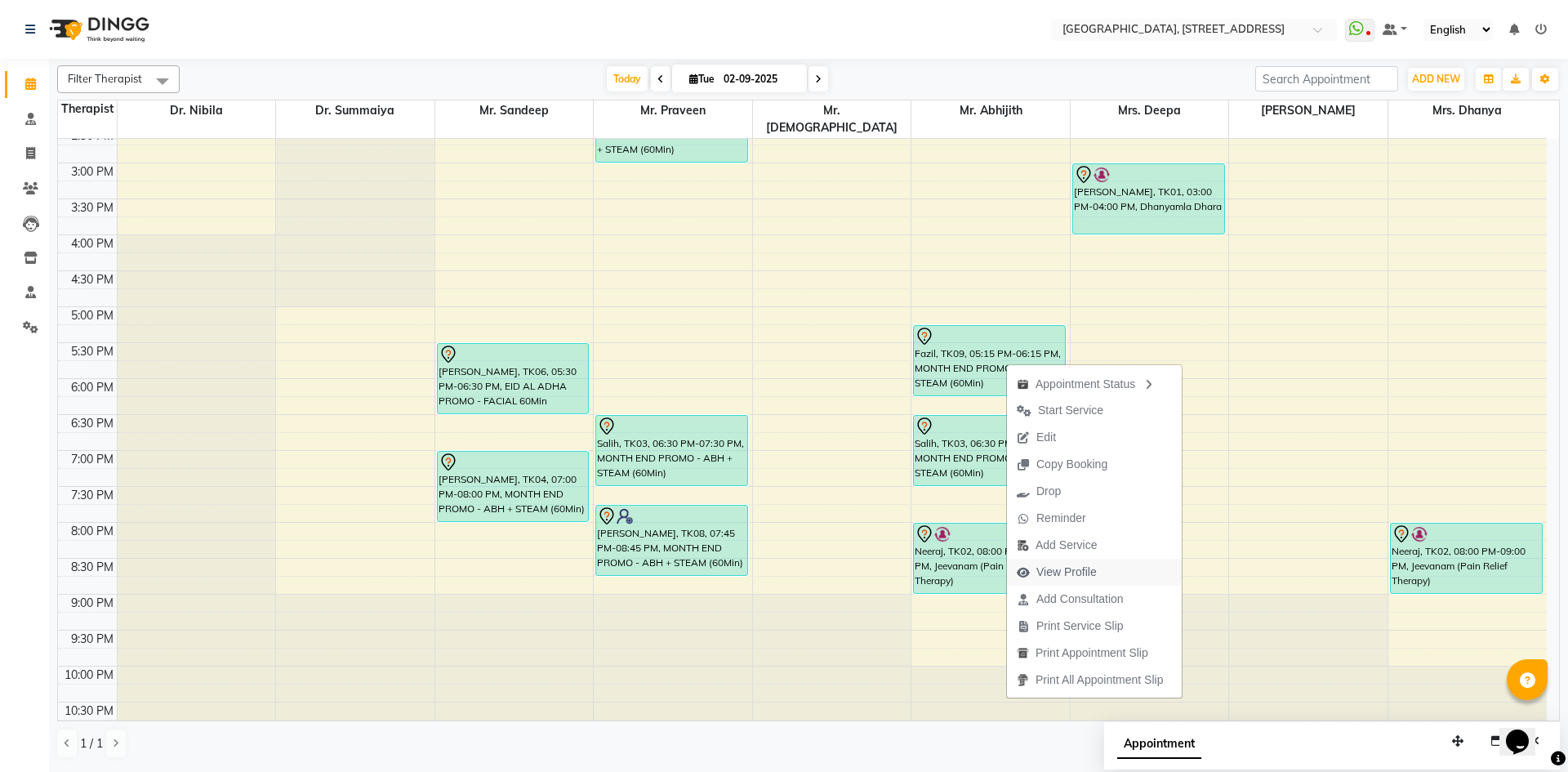
click at [1075, 573] on span "View Profile" at bounding box center [1066, 572] width 60 height 18
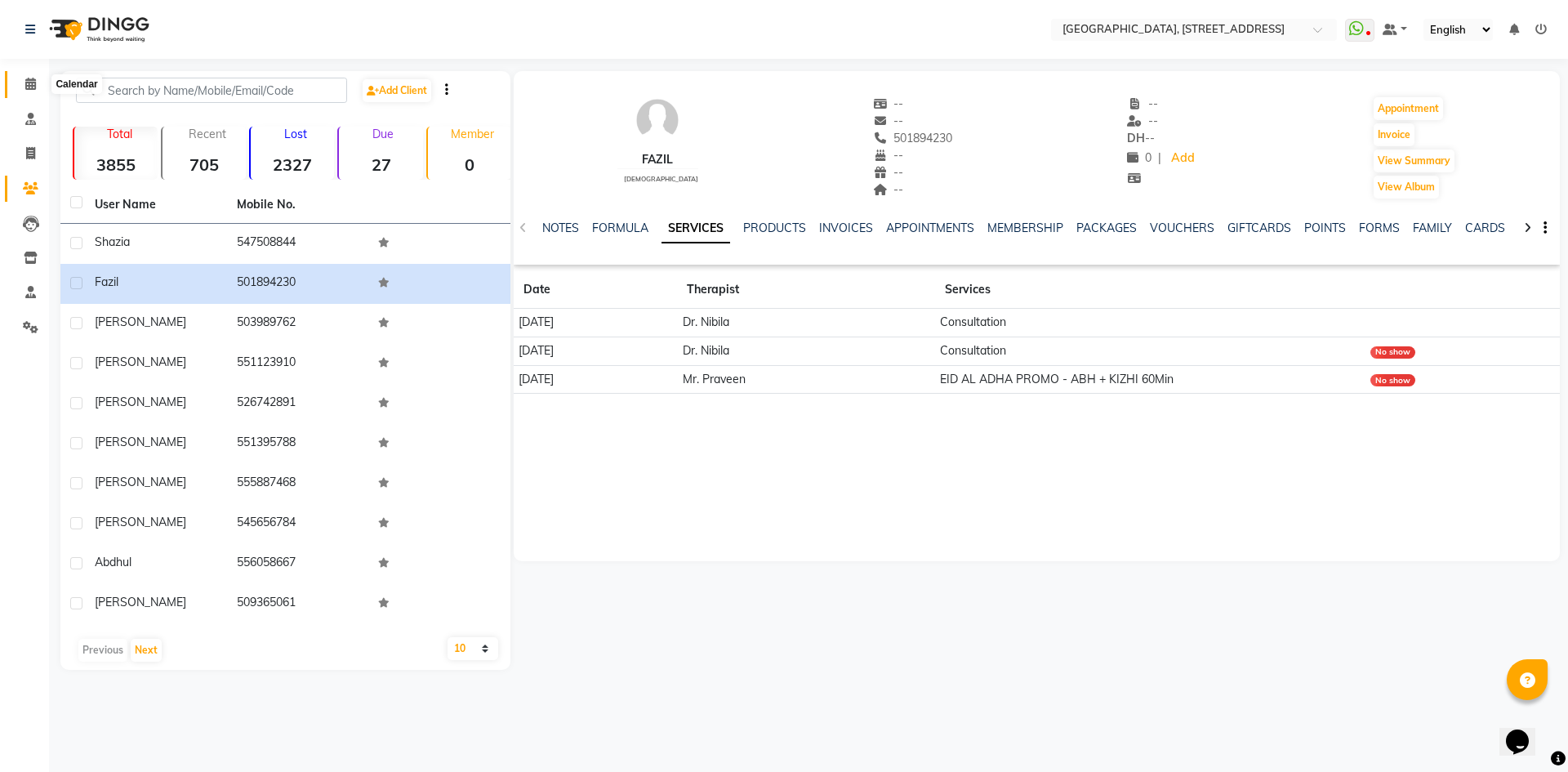
click at [30, 78] on icon at bounding box center [30, 83] width 11 height 13
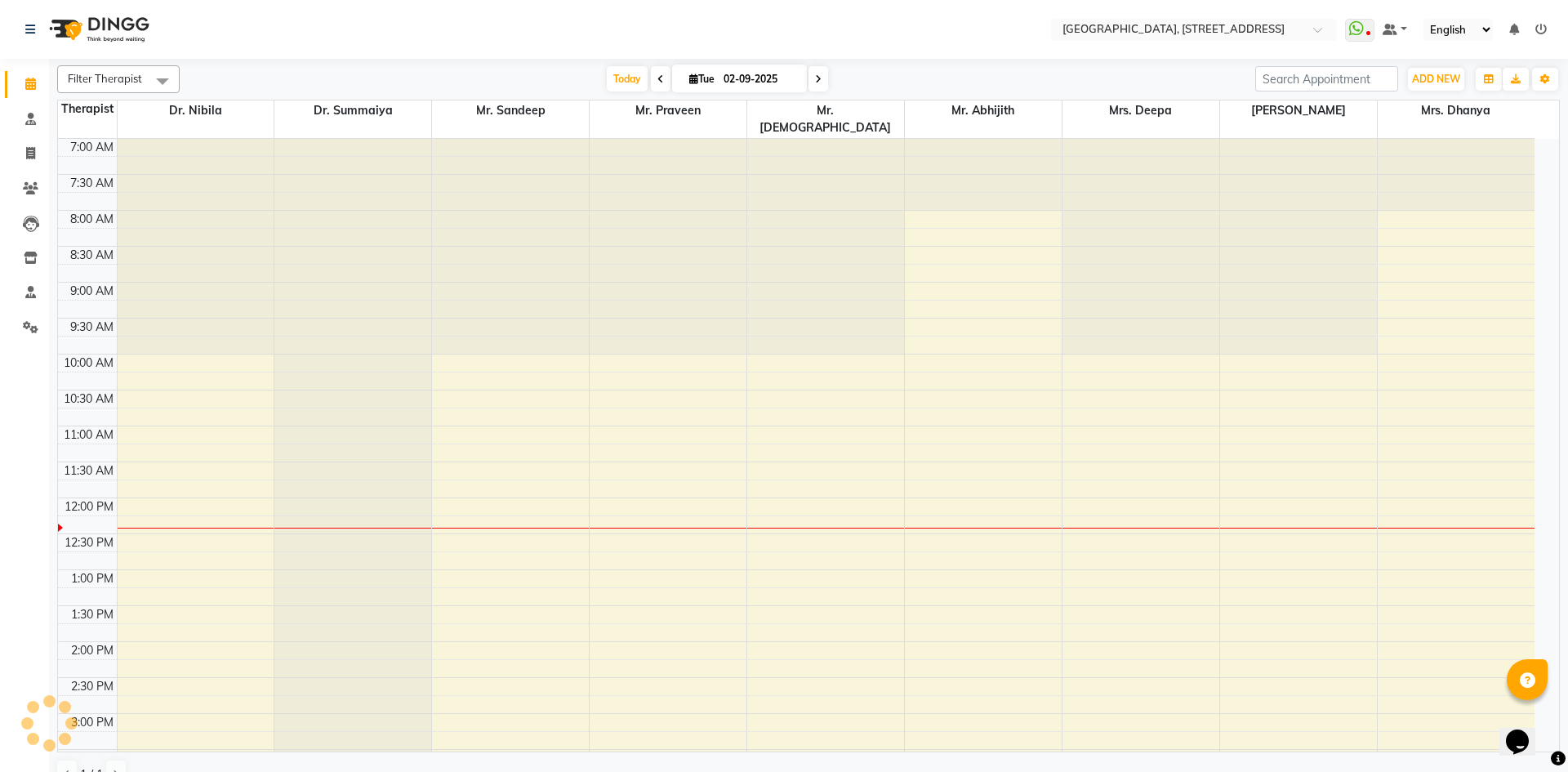
scroll to position [360, 0]
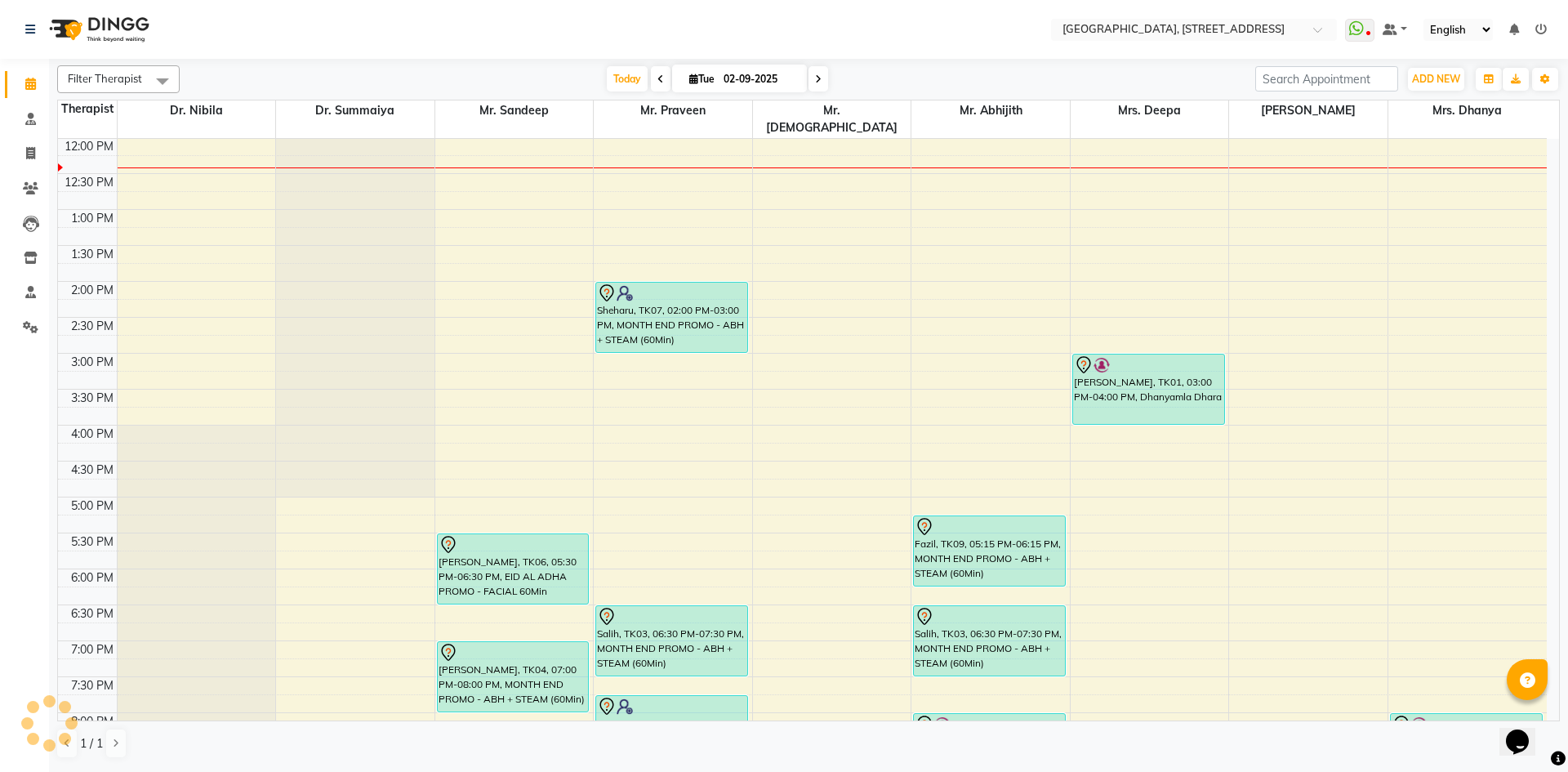
click at [689, 80] on icon at bounding box center [694, 78] width 9 height 11
select select "9"
select select "2025"
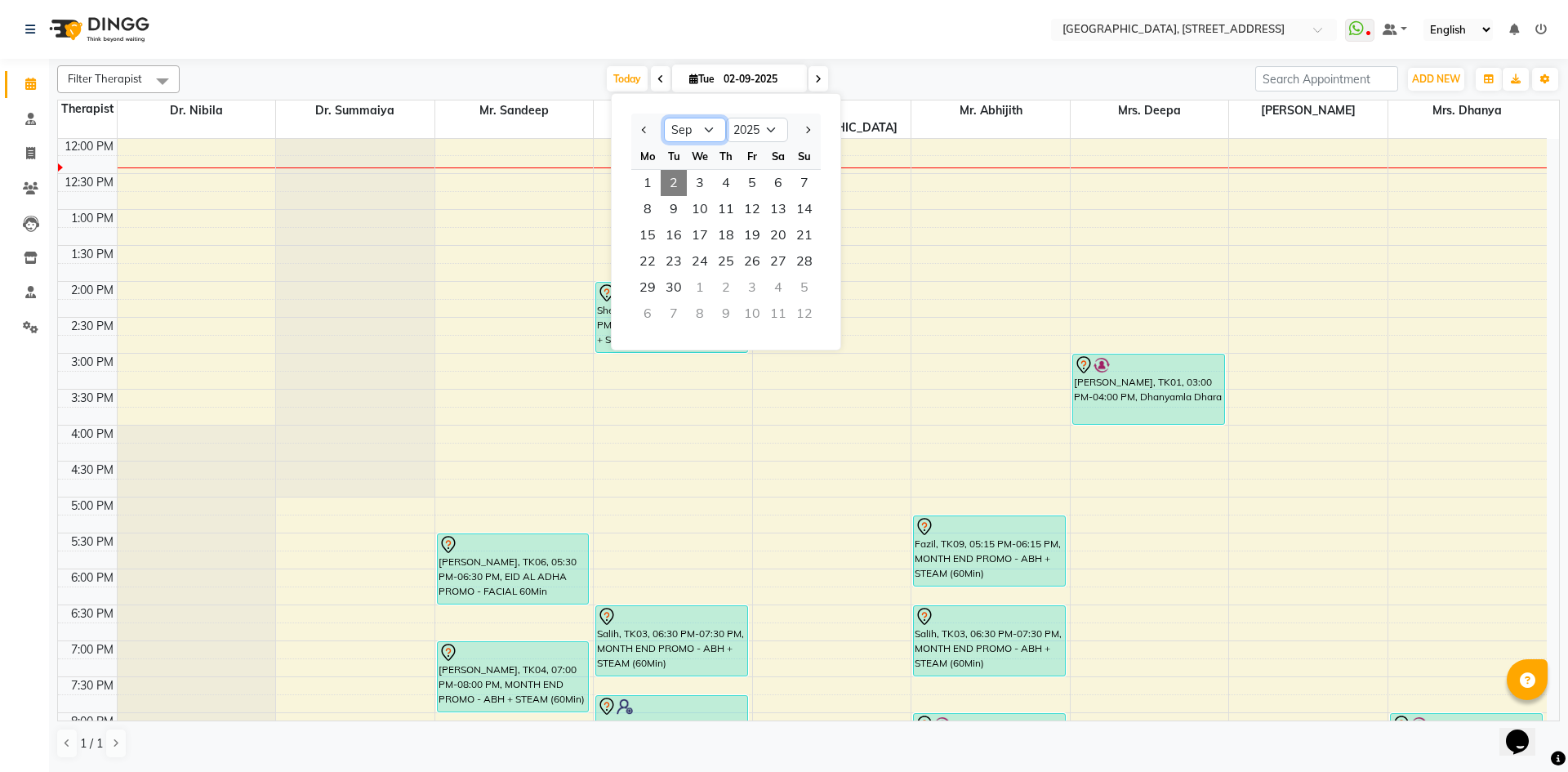
click at [716, 122] on select "Jan Feb Mar Apr May Jun [DATE] Aug Sep Oct Nov Dec" at bounding box center [694, 129] width 62 height 24
select select "7"
click at [664, 118] on select "Jan Feb Mar Apr May Jun [DATE] Aug Sep Oct Nov Dec" at bounding box center [694, 129] width 62 height 24
click at [645, 231] on span "14" at bounding box center [647, 234] width 26 height 26
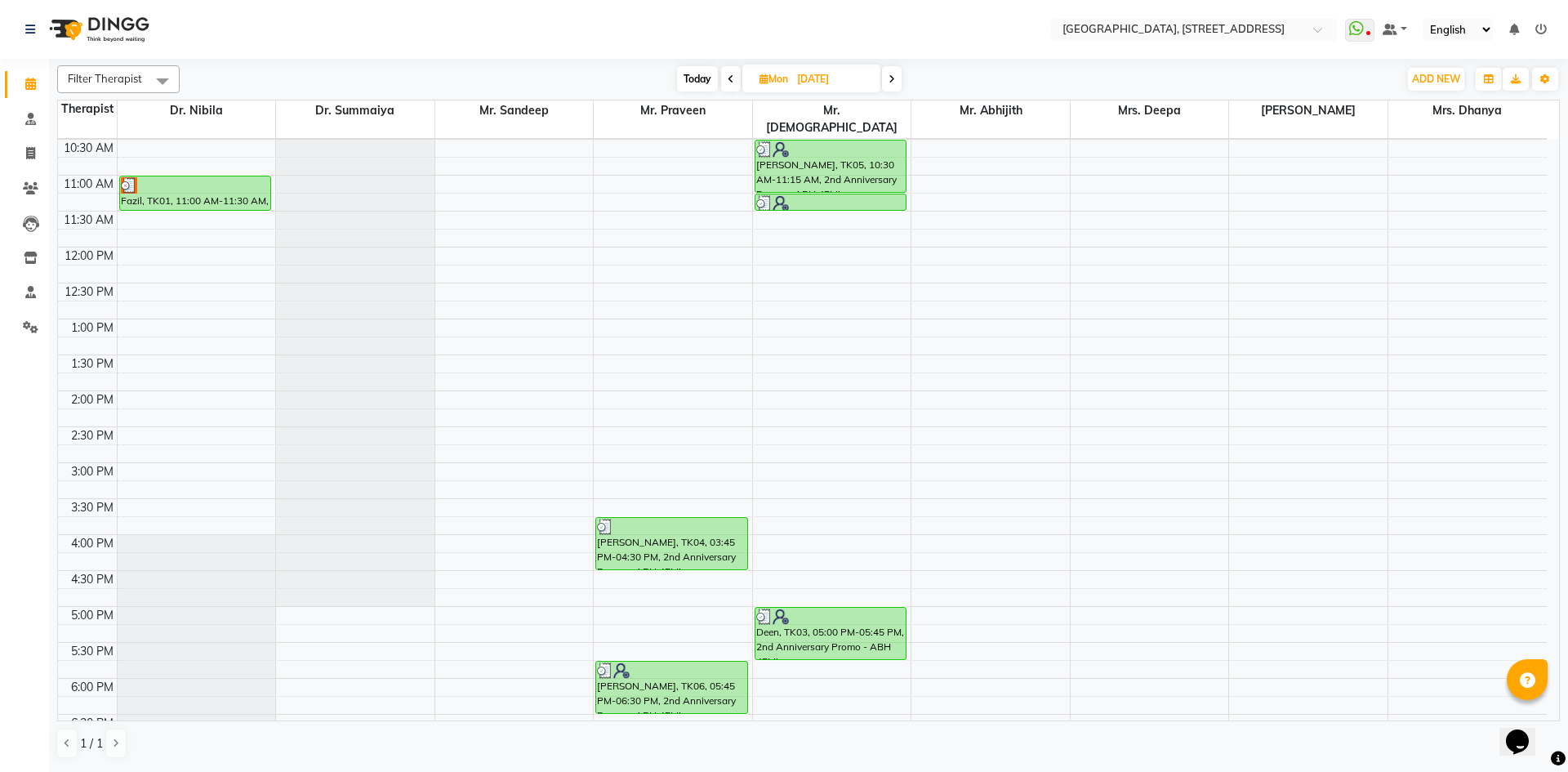
scroll to position [0, 0]
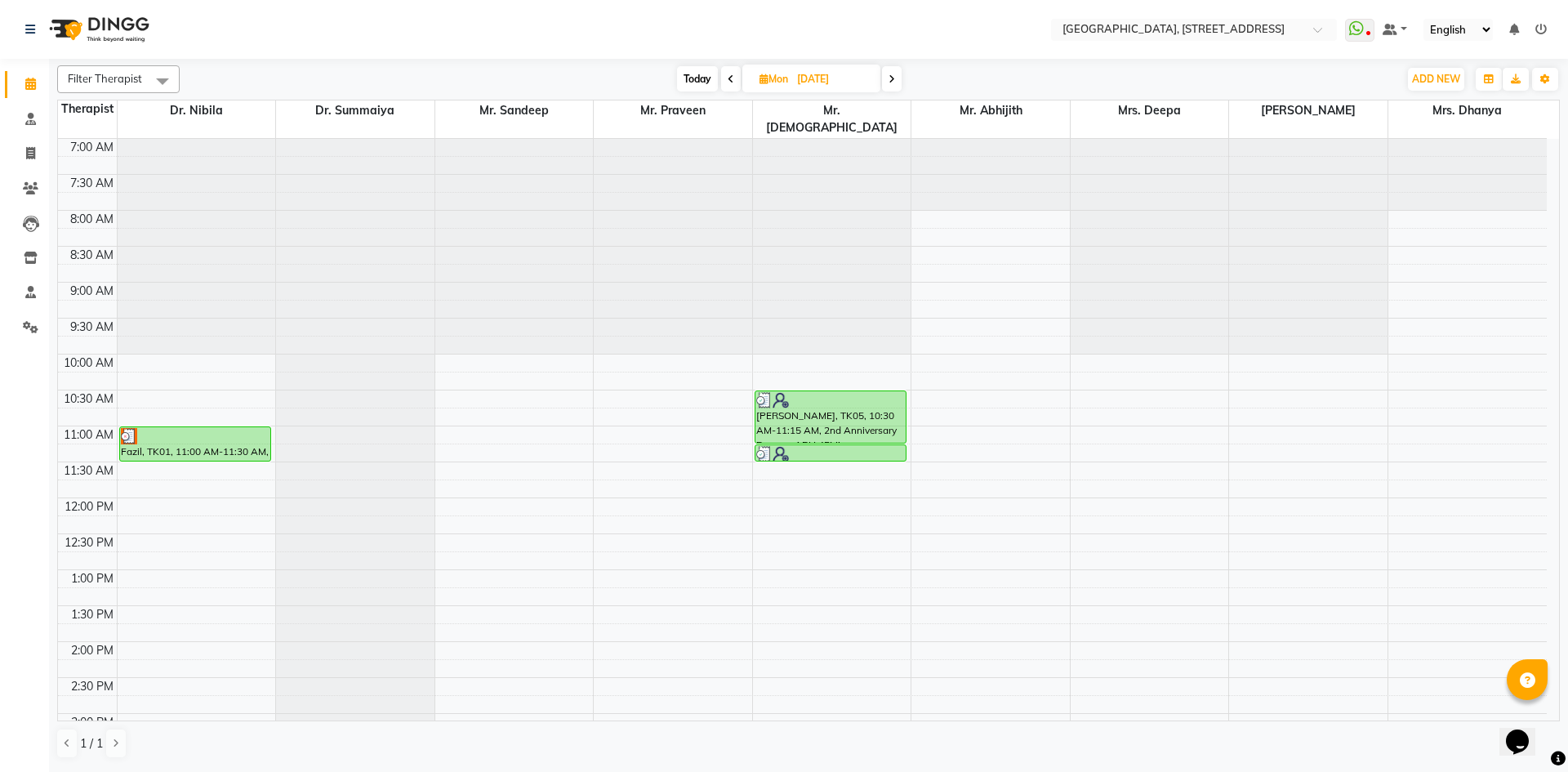
click at [684, 79] on span "Today" at bounding box center [697, 78] width 41 height 25
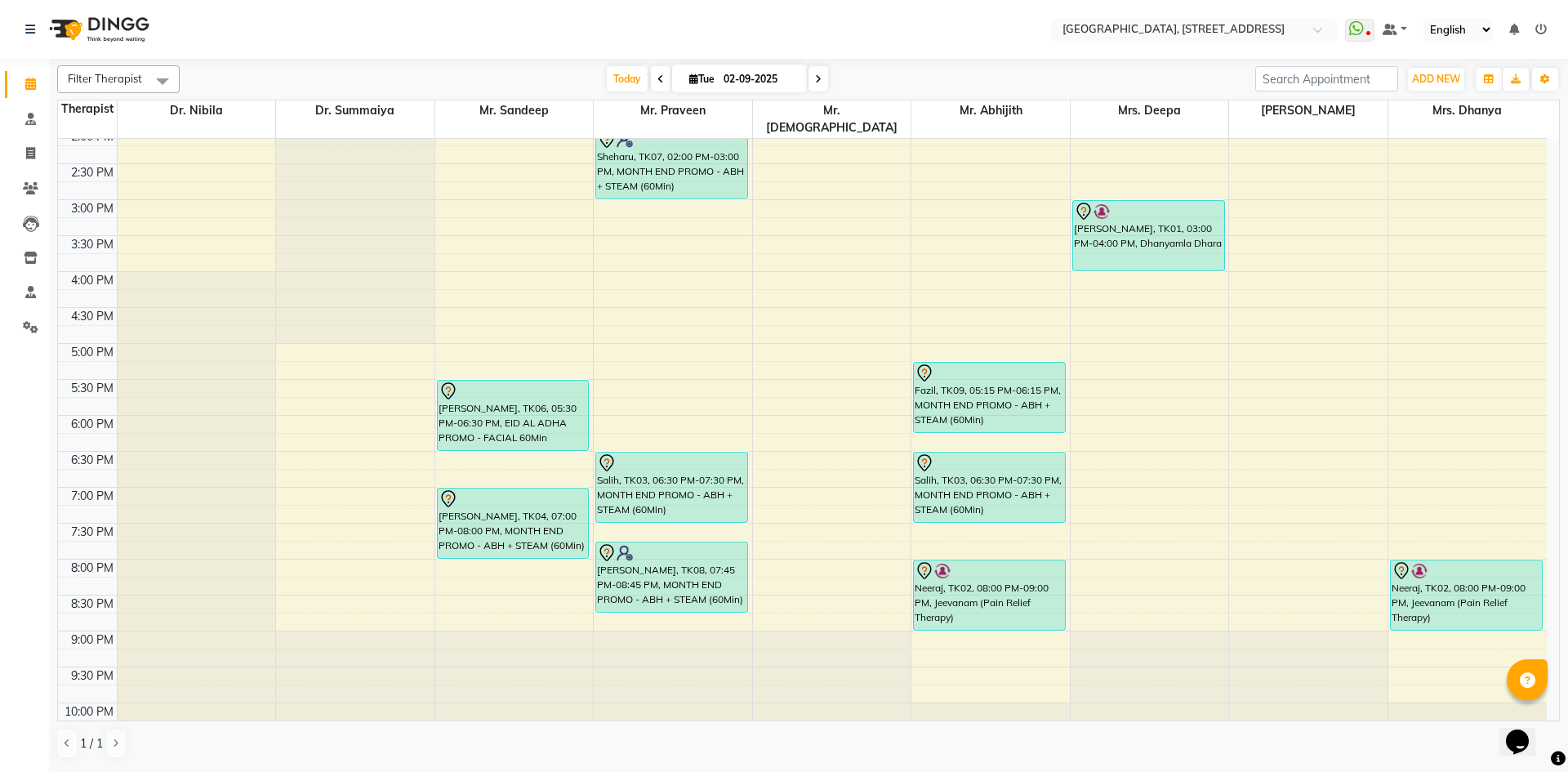
scroll to position [550, 0]
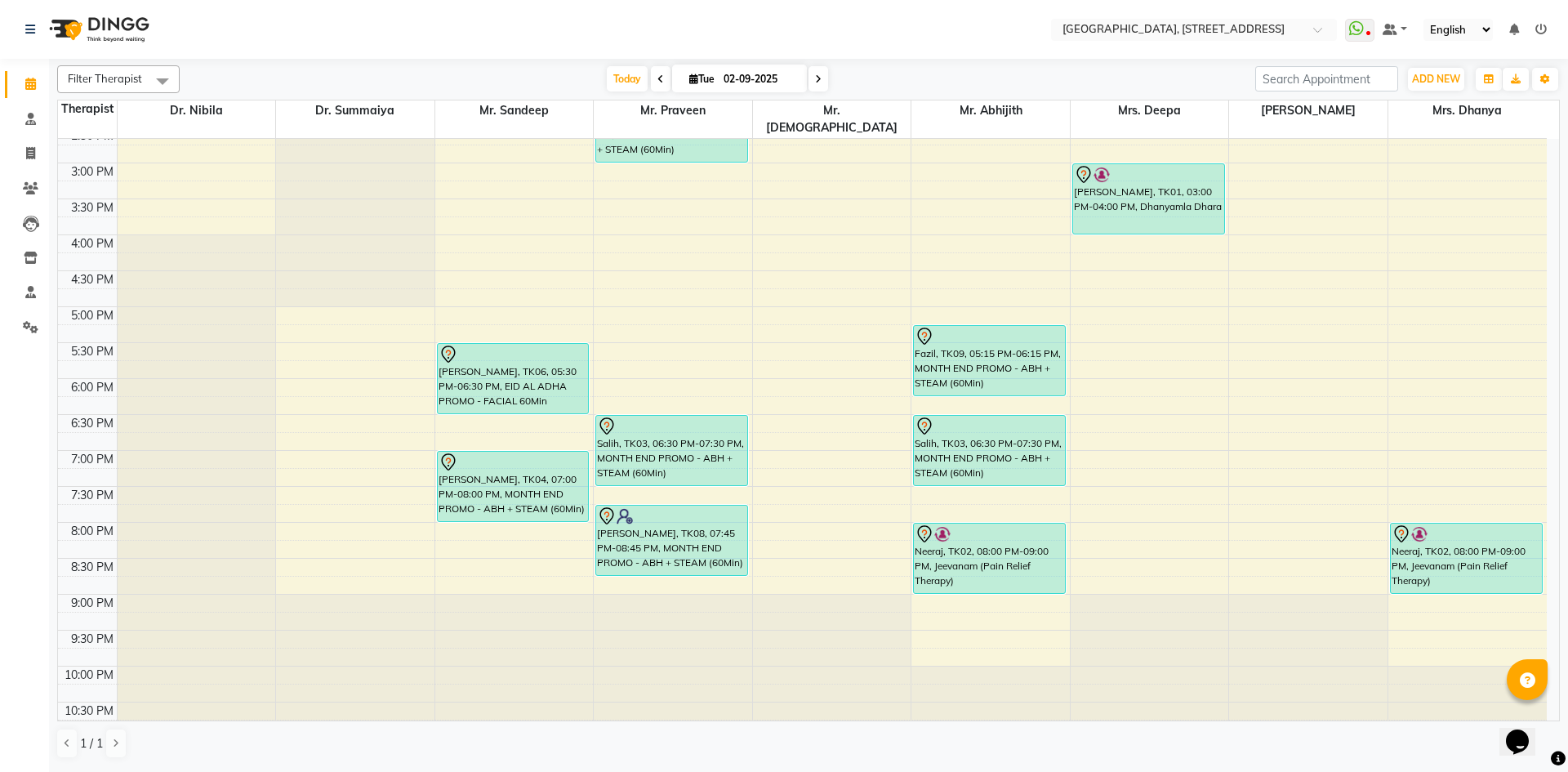
click at [816, 83] on icon at bounding box center [819, 79] width 7 height 10
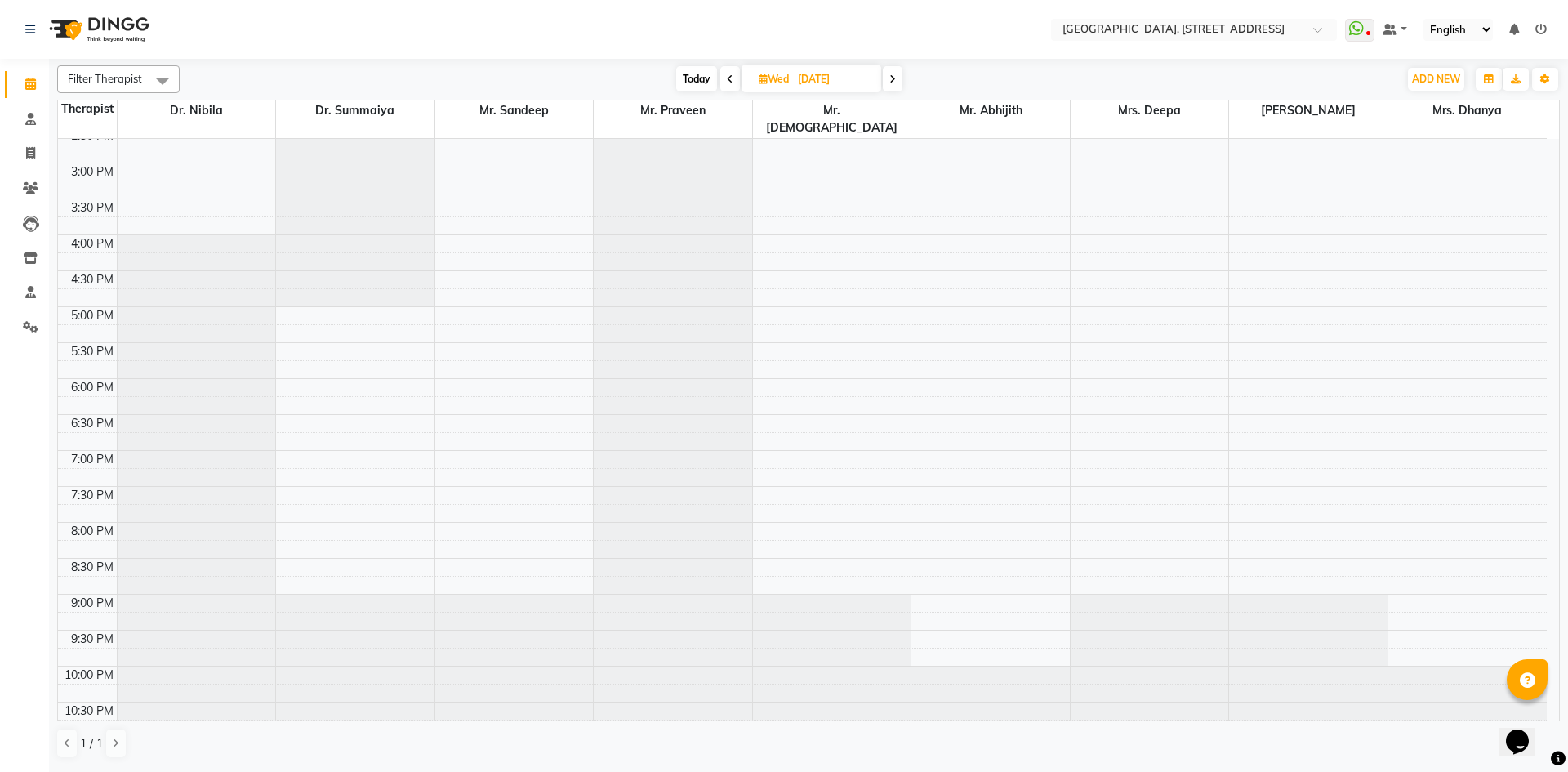
click at [707, 83] on span "Today" at bounding box center [696, 78] width 41 height 25
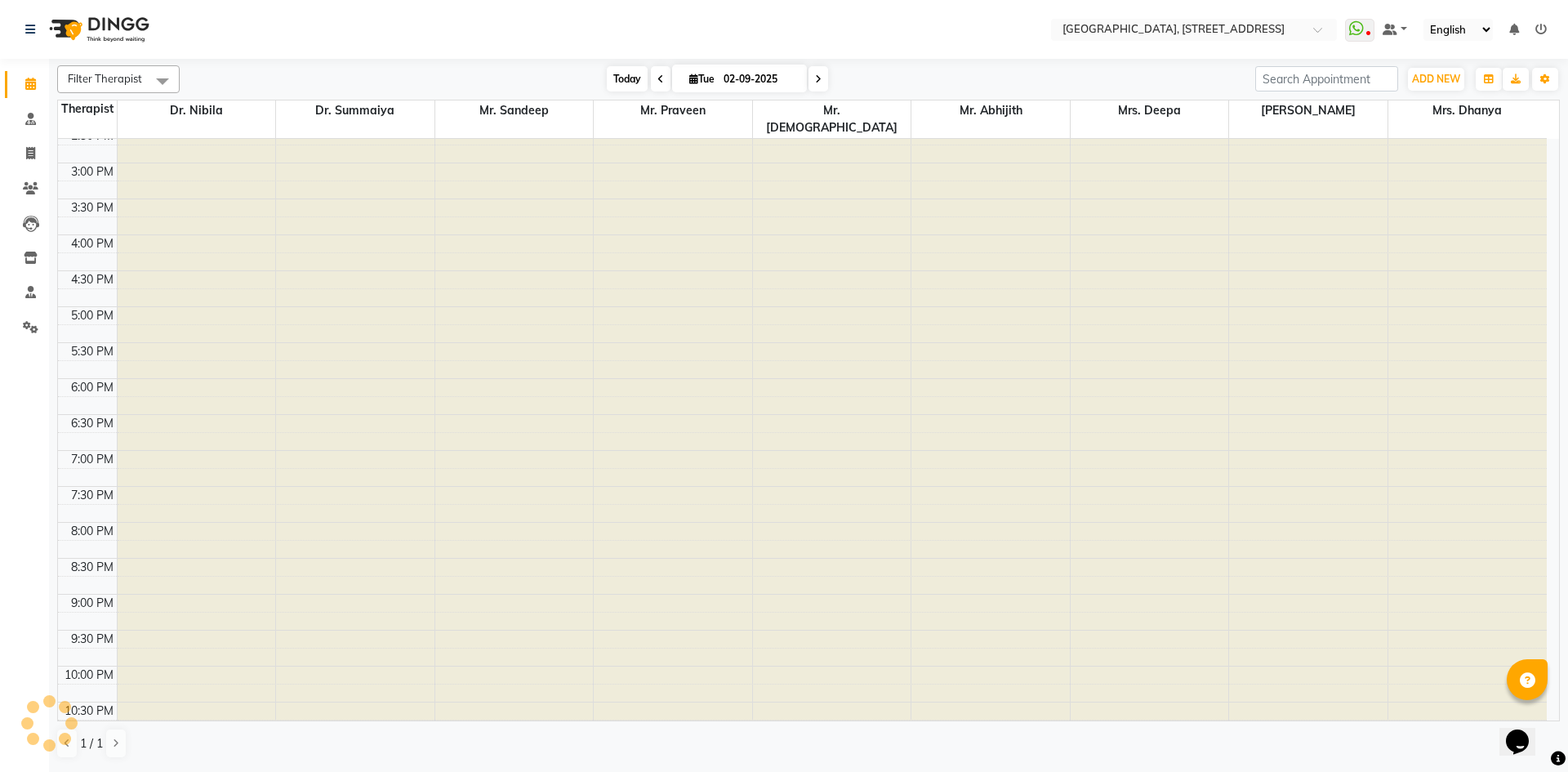
scroll to position [360, 0]
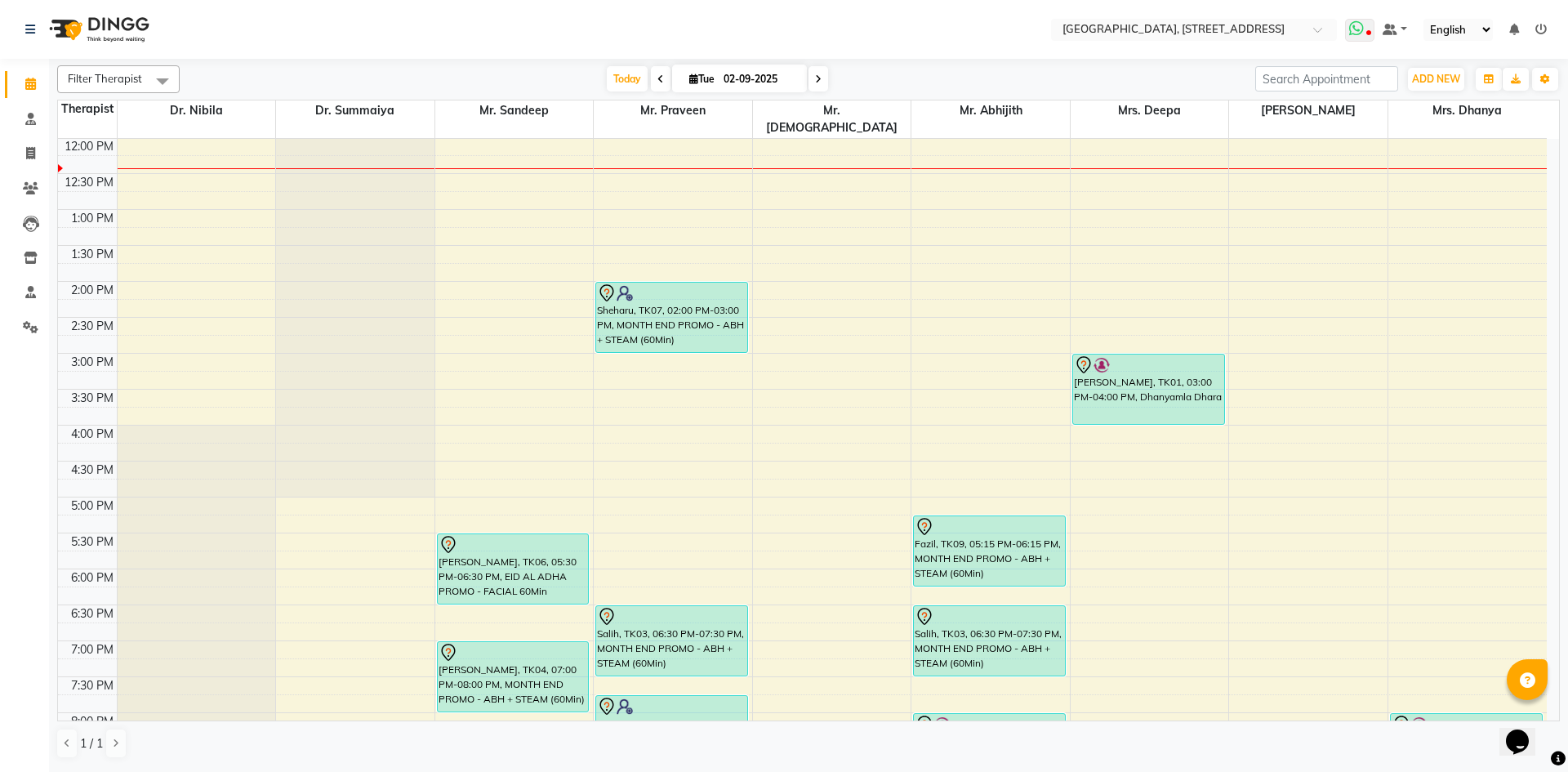
click at [1367, 33] on icon at bounding box center [1369, 34] width 5 height 8
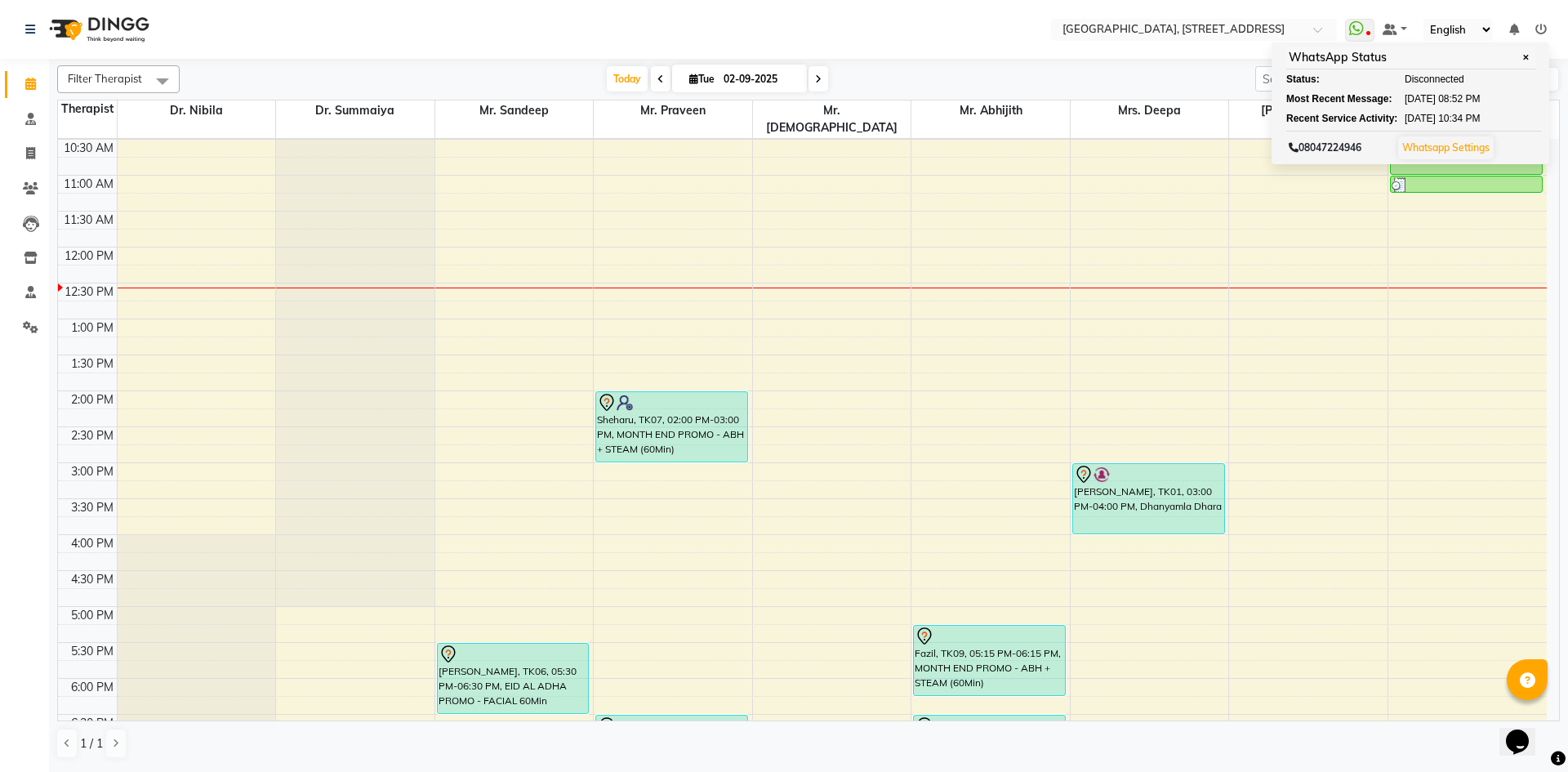
scroll to position [550, 0]
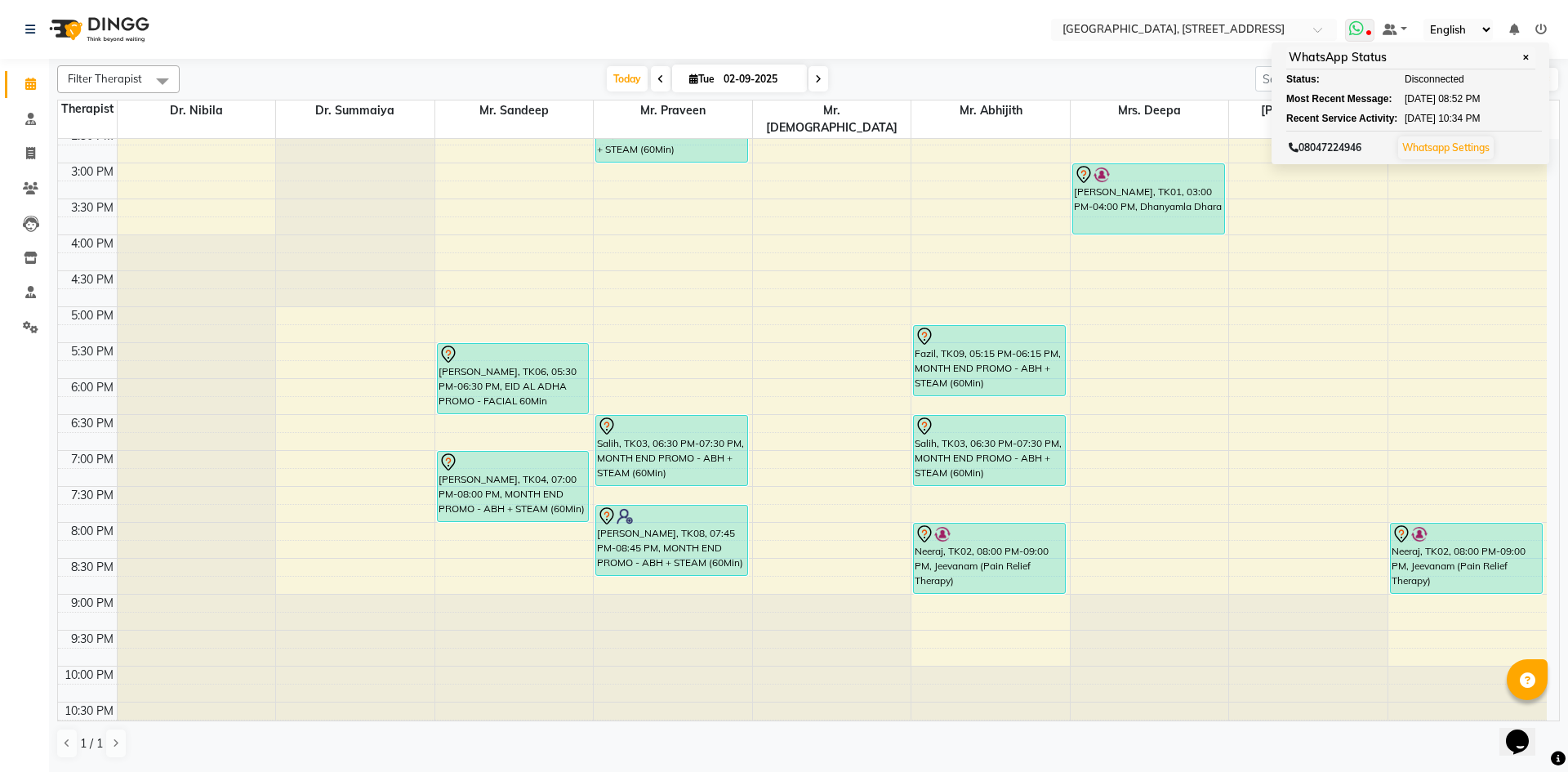
click at [1371, 33] on icon at bounding box center [1369, 34] width 5 height 8
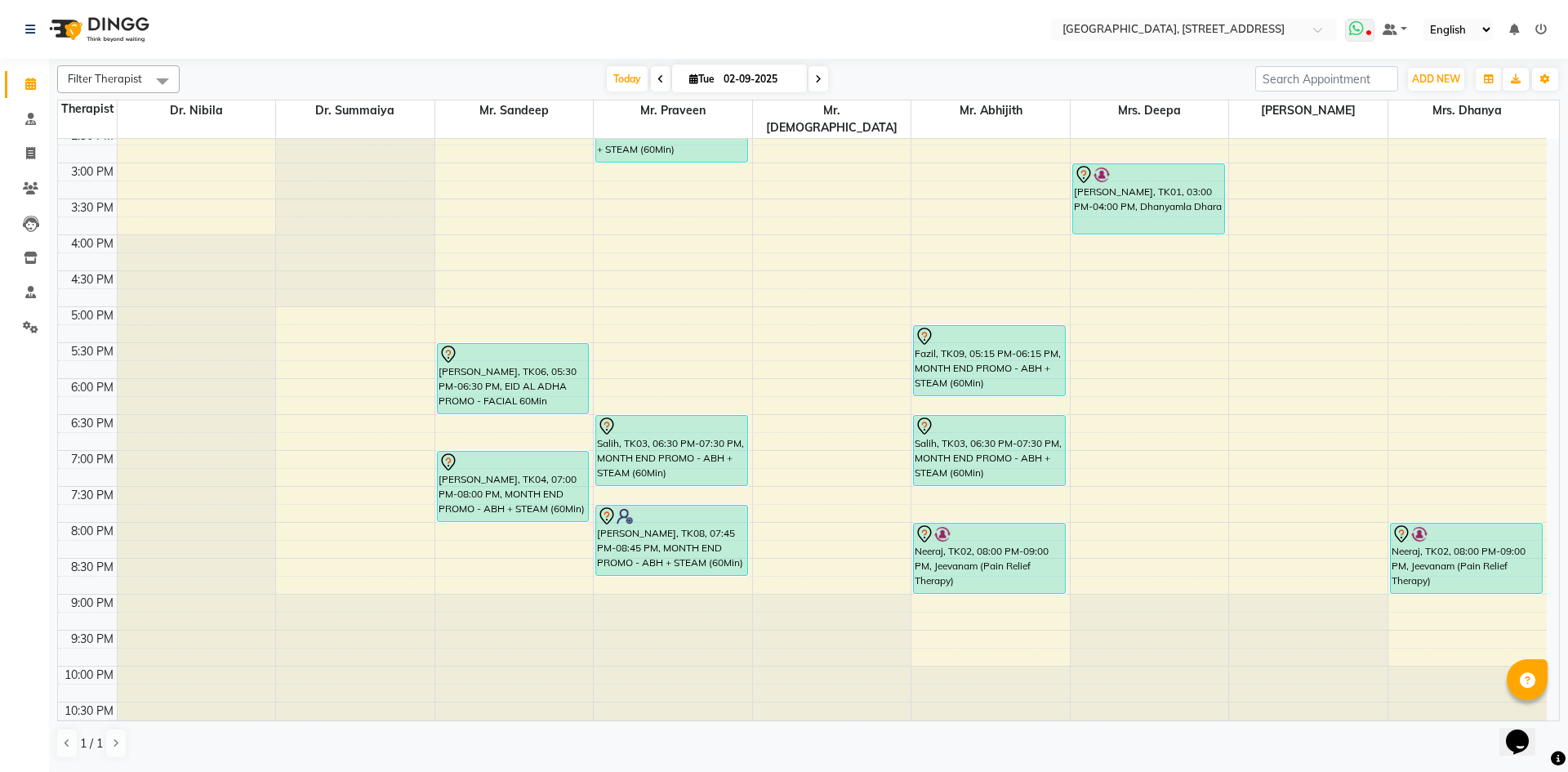
click at [1359, 29] on icon at bounding box center [1356, 28] width 15 height 17
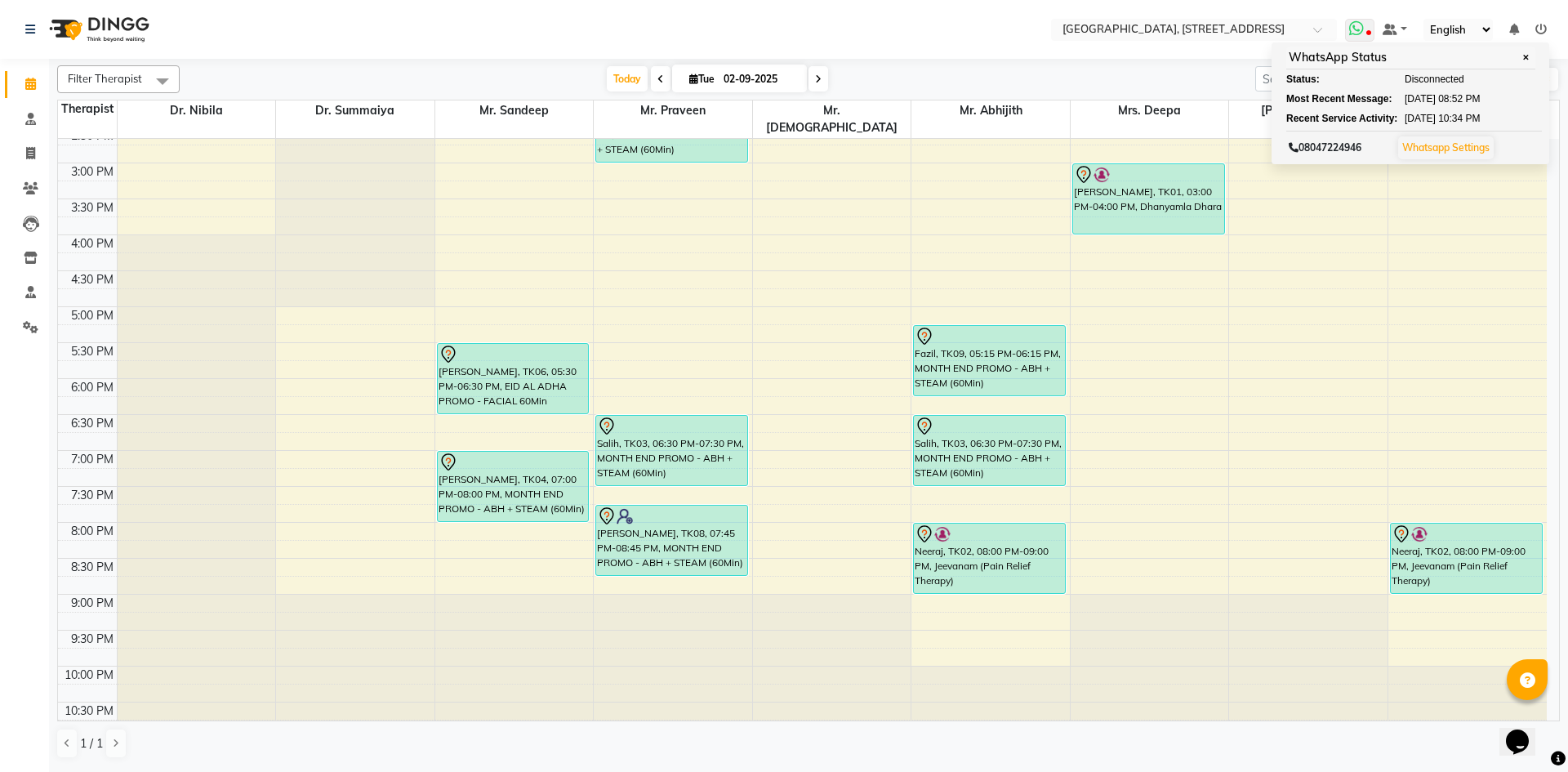
click at [1366, 36] on span at bounding box center [1359, 30] width 29 height 23
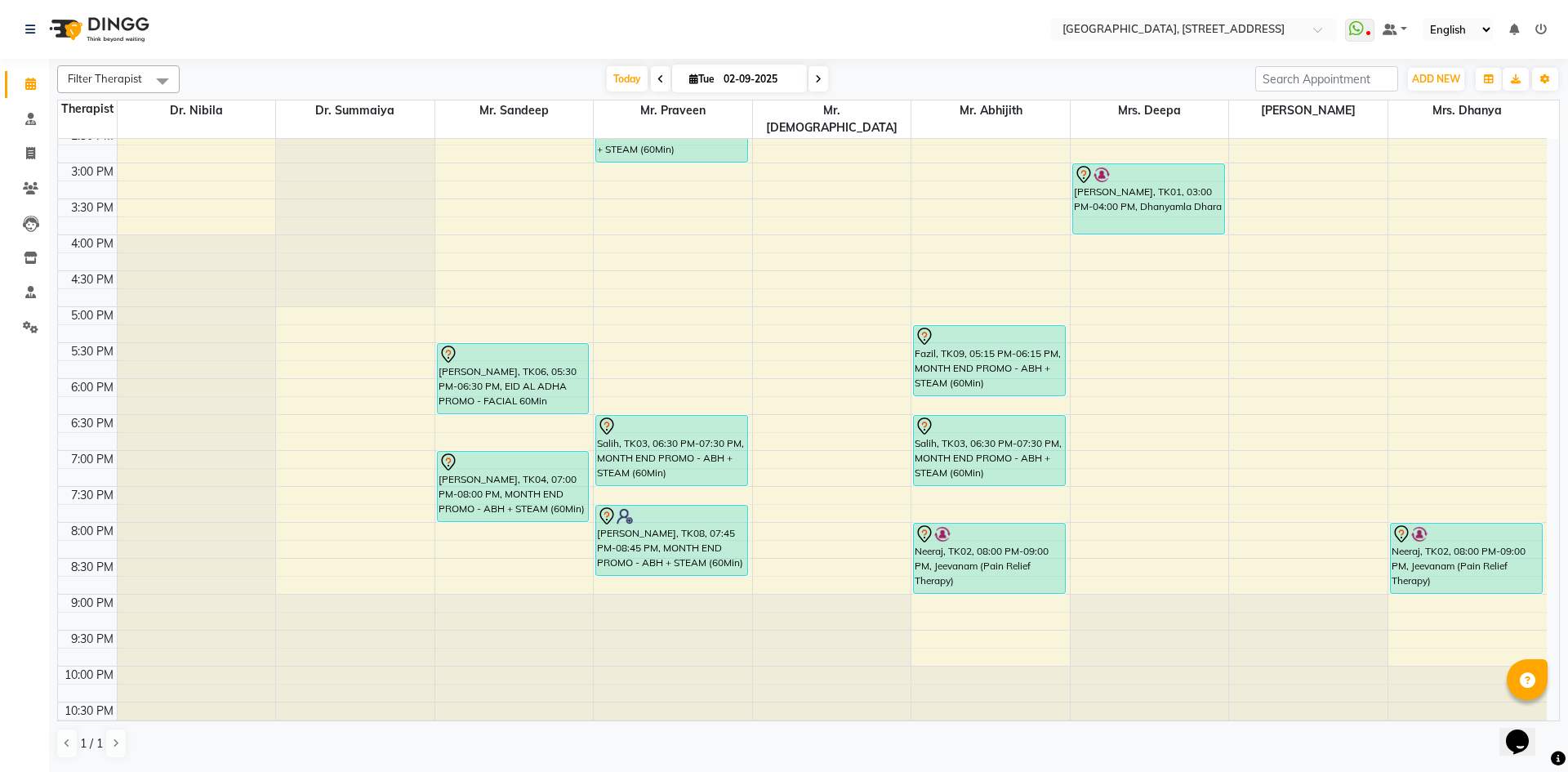
click at [819, 75] on icon at bounding box center [819, 79] width 7 height 10
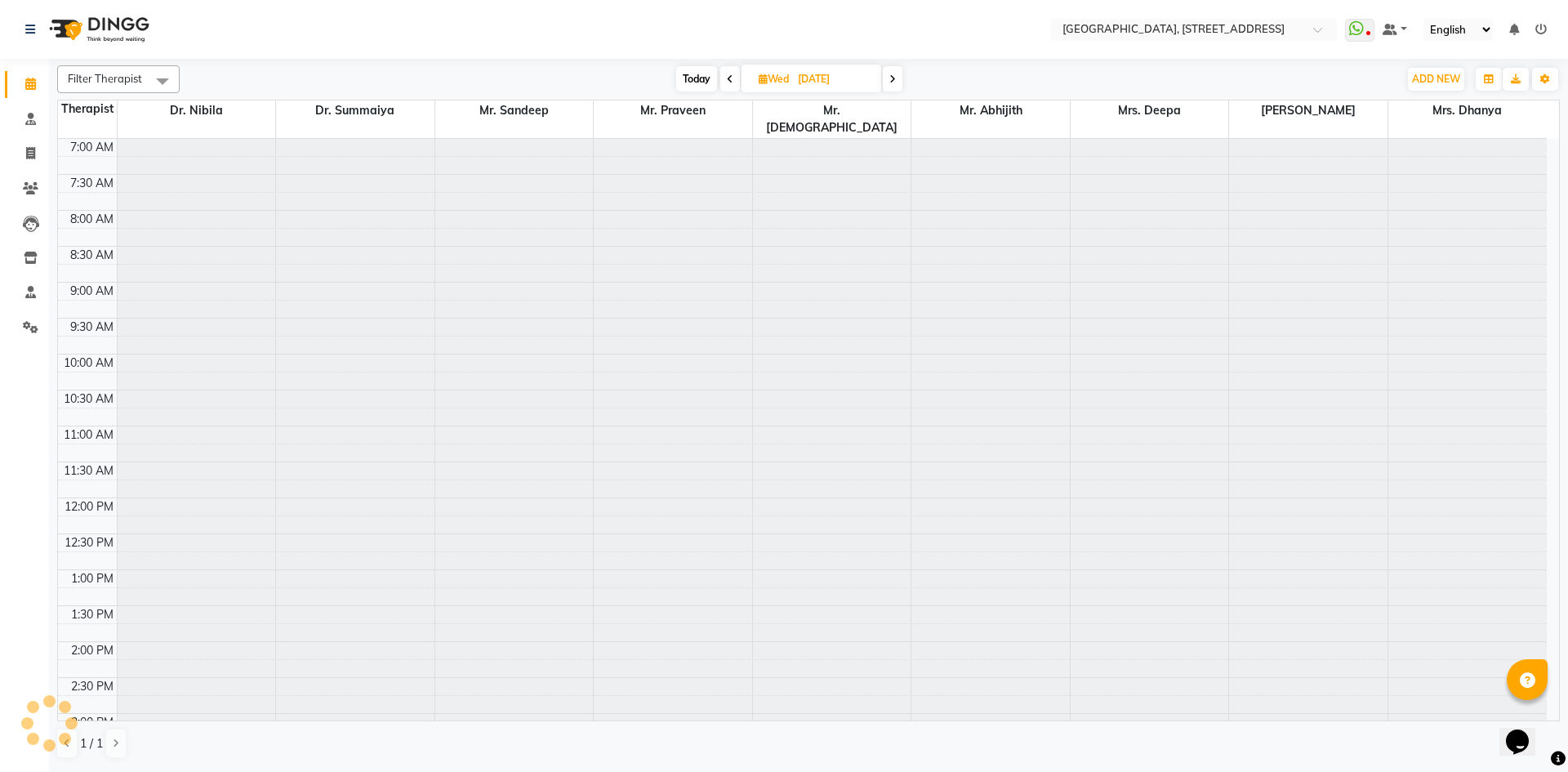
scroll to position [360, 0]
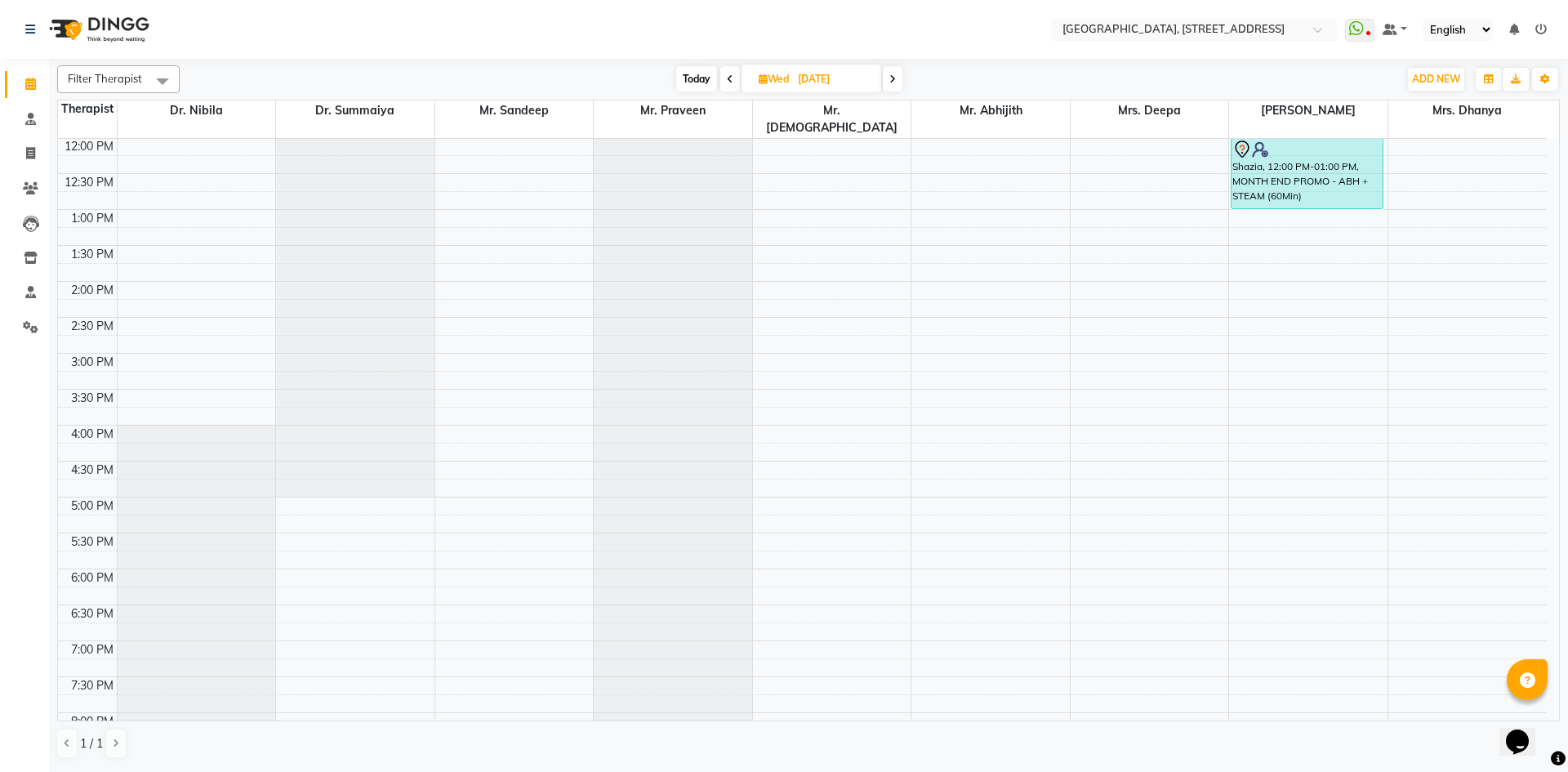
click at [889, 72] on span at bounding box center [893, 78] width 20 height 25
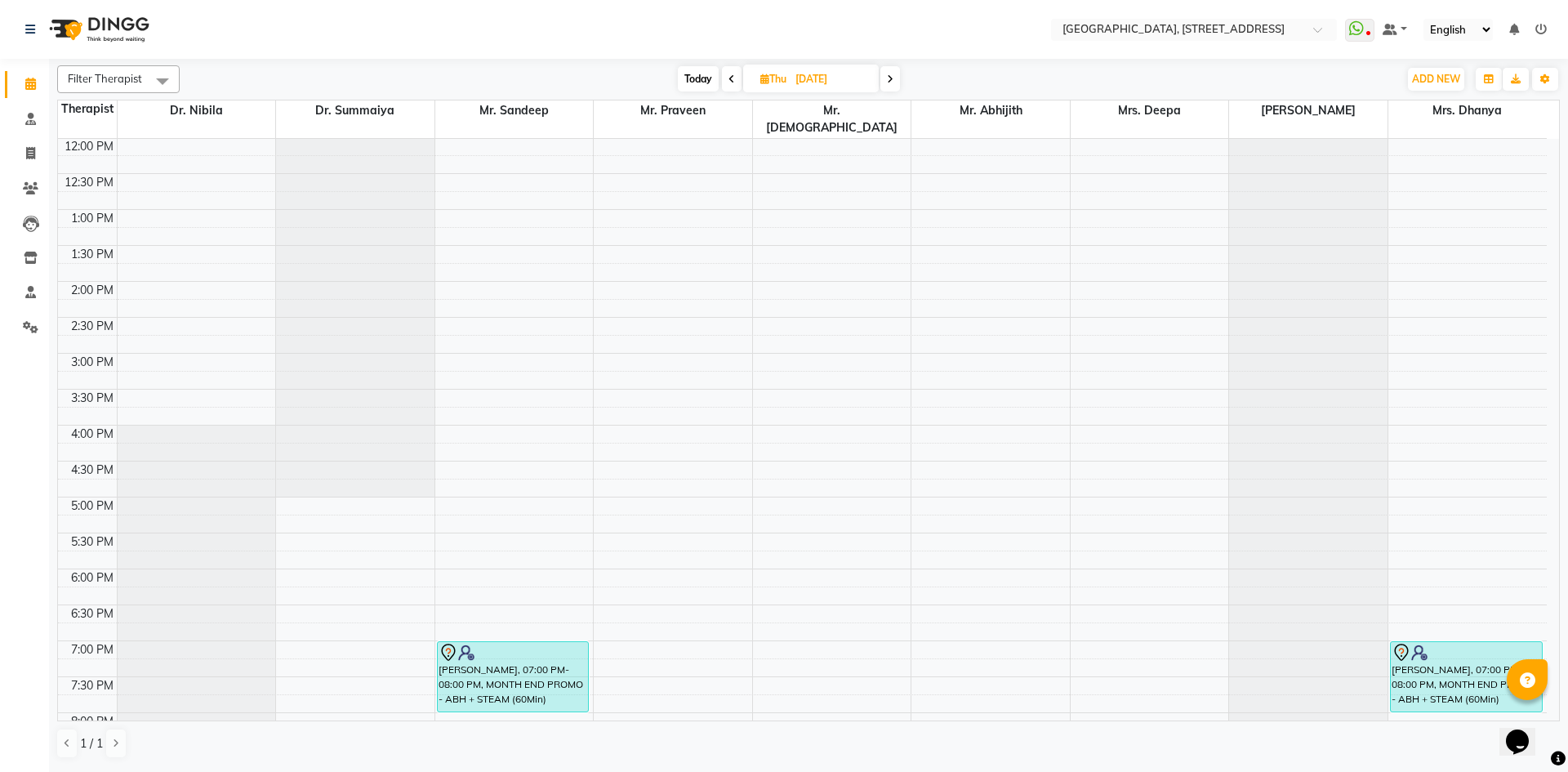
click at [895, 83] on span at bounding box center [890, 78] width 20 height 25
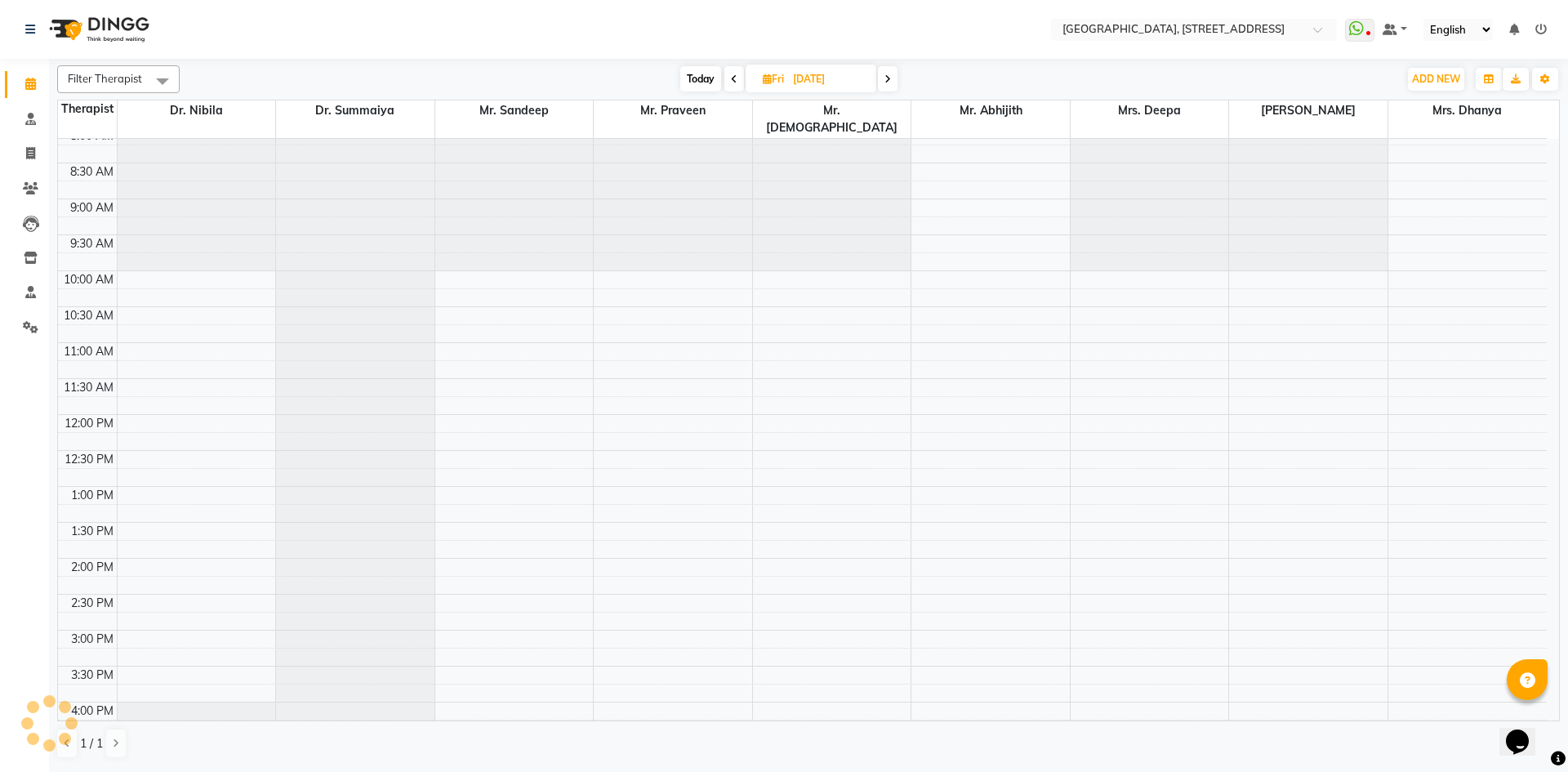
scroll to position [0, 0]
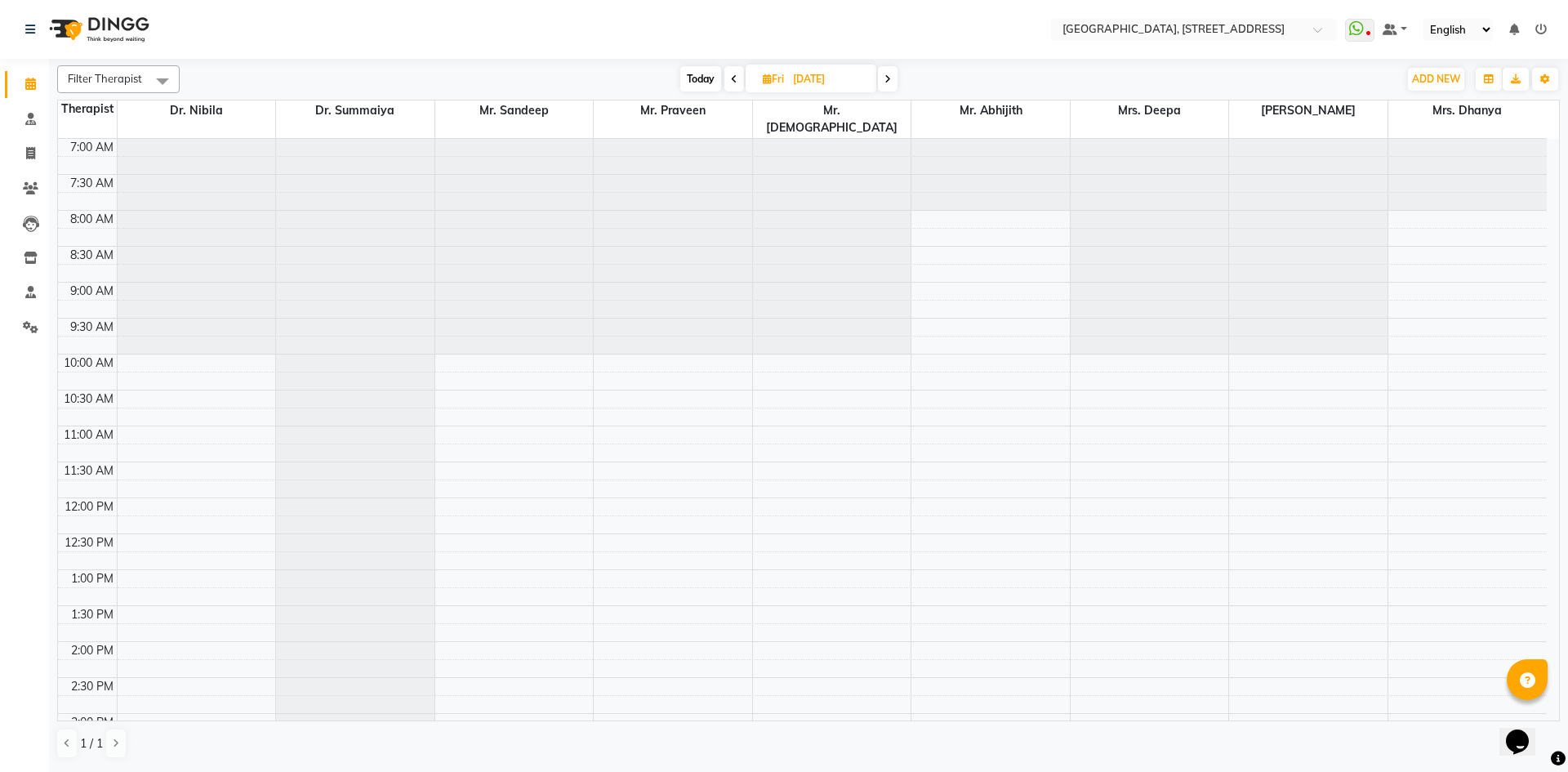
click at [884, 83] on span at bounding box center [888, 78] width 20 height 25
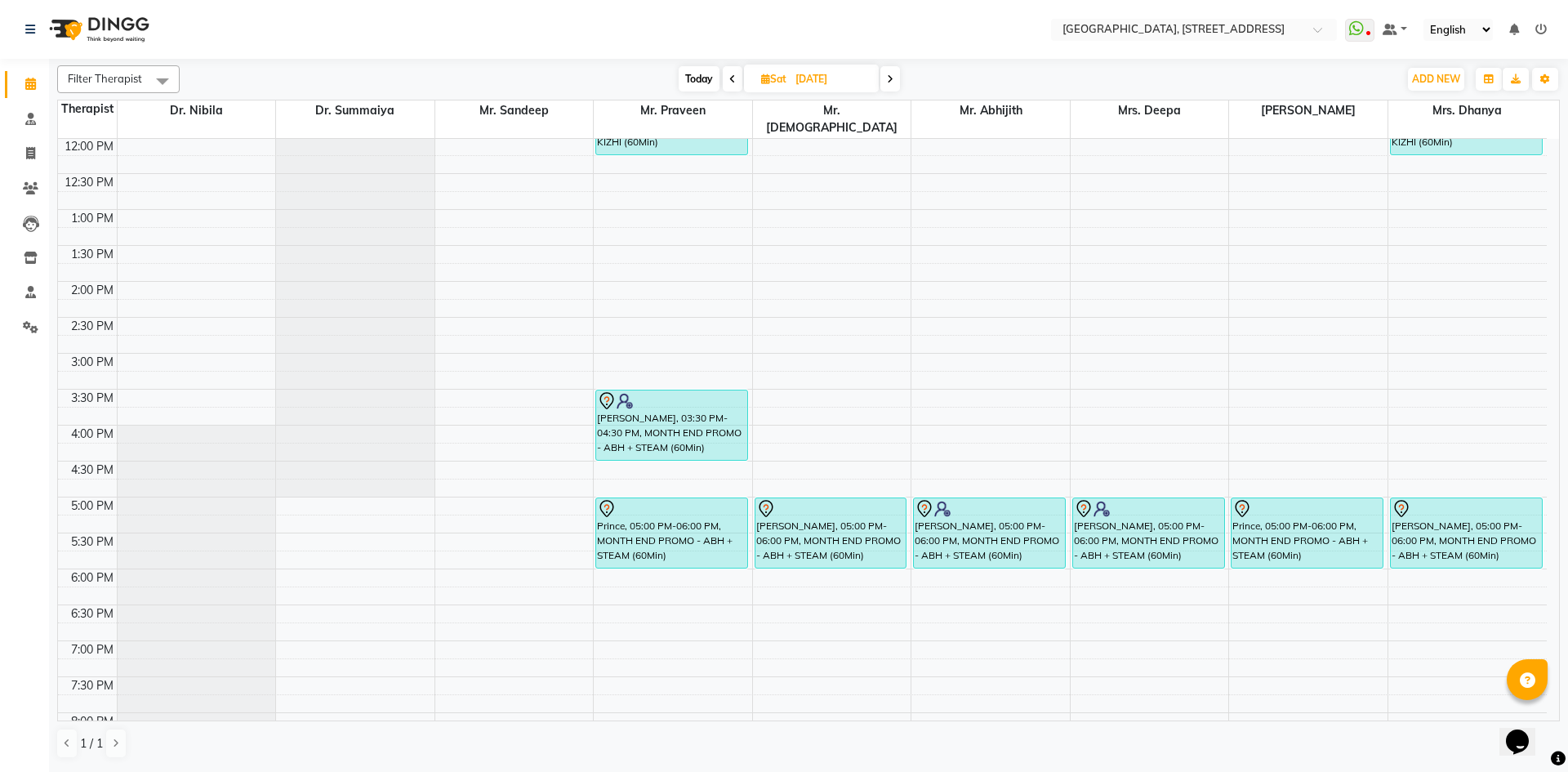
scroll to position [550, 0]
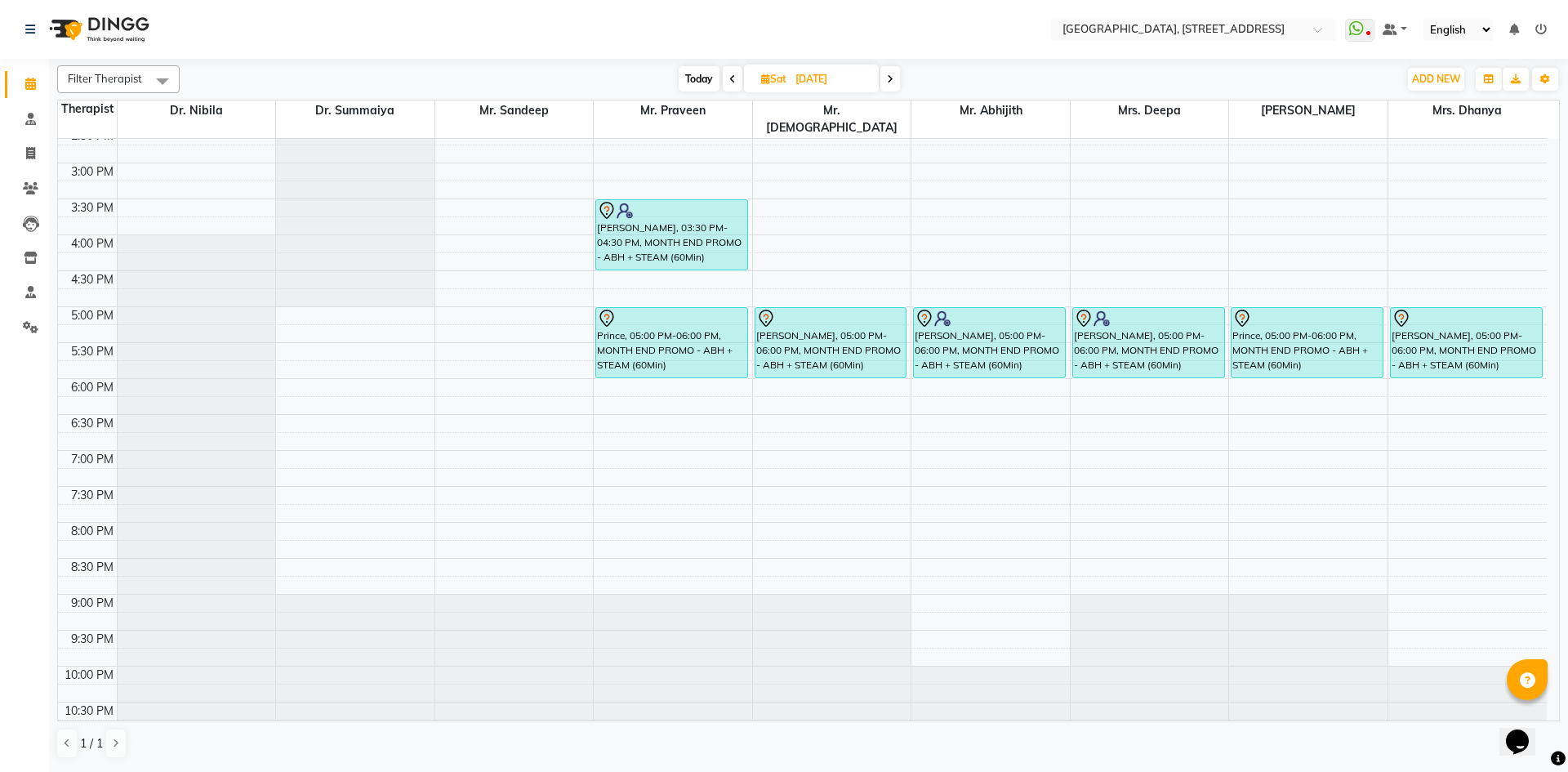
click at [885, 75] on span at bounding box center [890, 78] width 20 height 25
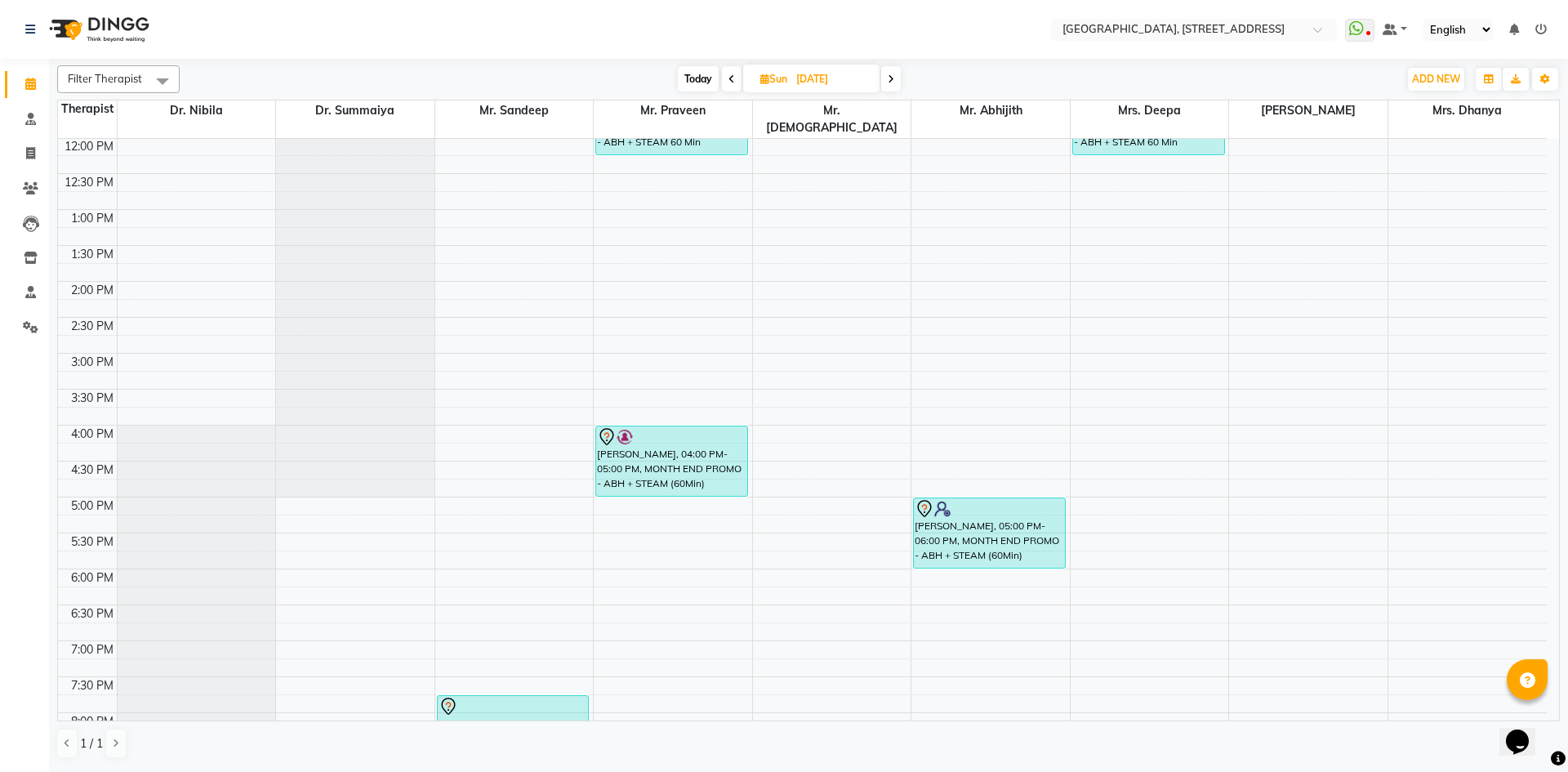
scroll to position [0, 0]
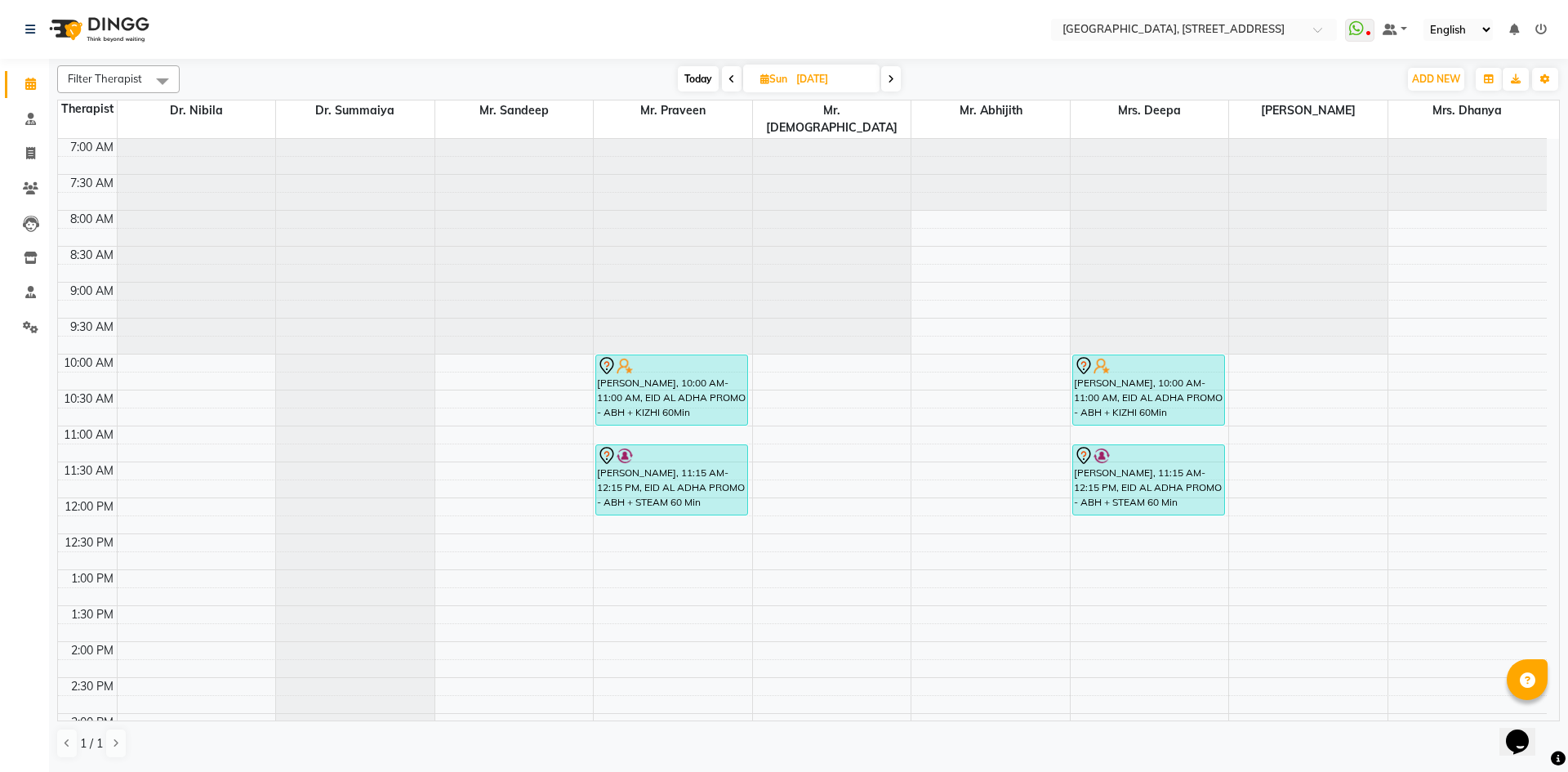
click at [692, 88] on span "Today" at bounding box center [698, 78] width 41 height 25
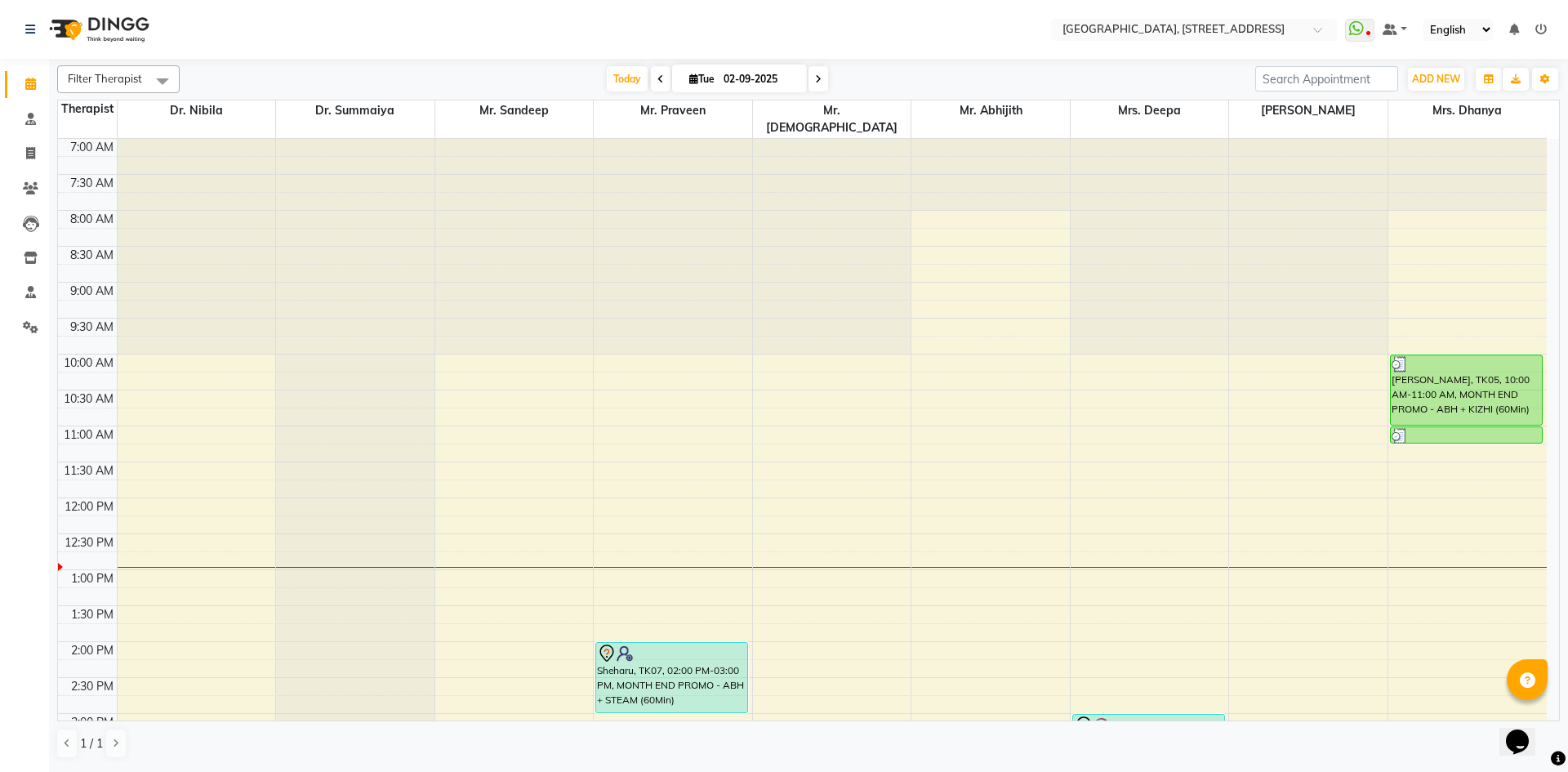
click at [810, 73] on span at bounding box center [819, 78] width 20 height 25
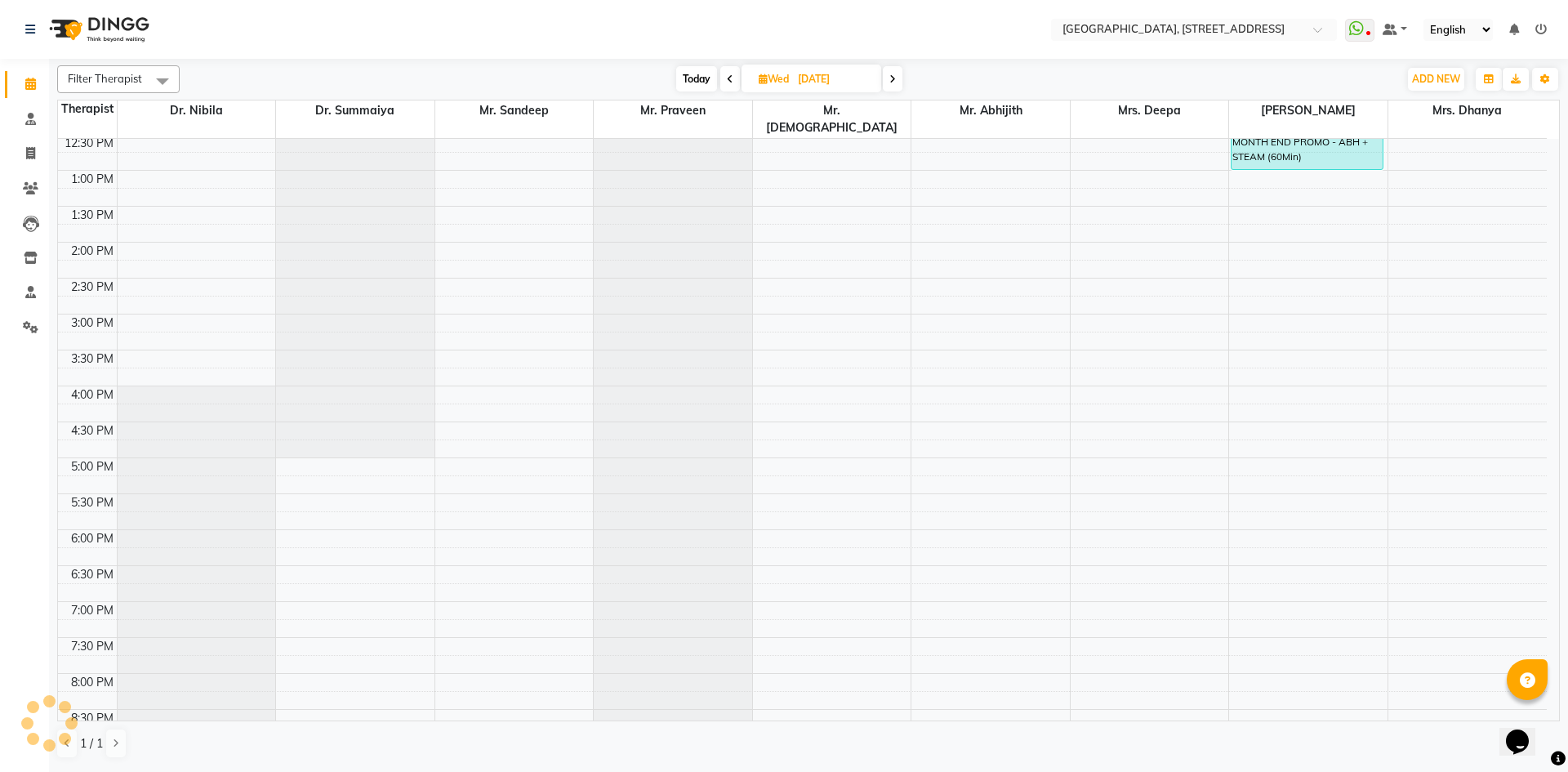
scroll to position [550, 0]
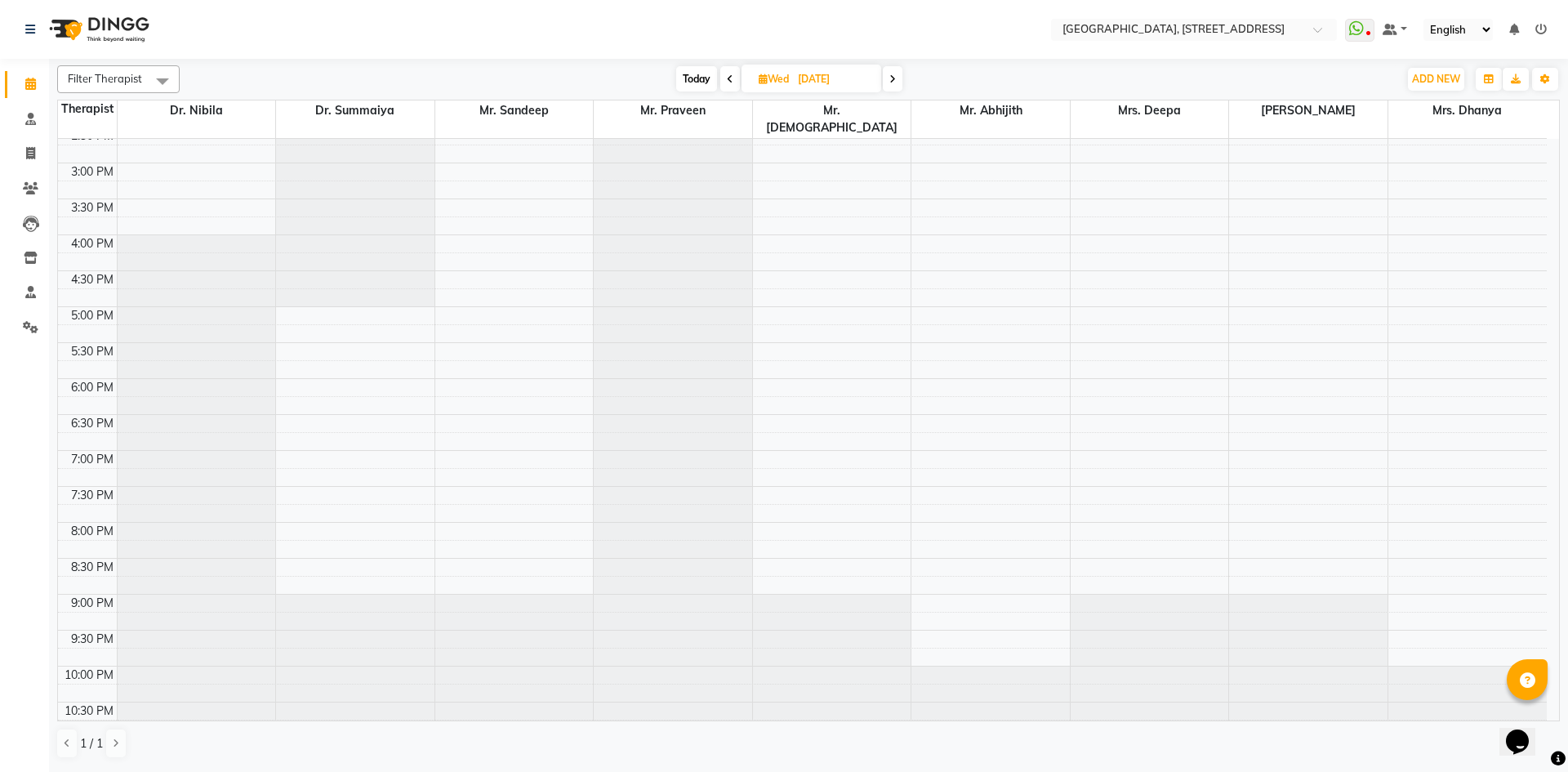
click at [685, 75] on span "Today" at bounding box center [696, 78] width 41 height 25
type input "02-09-2025"
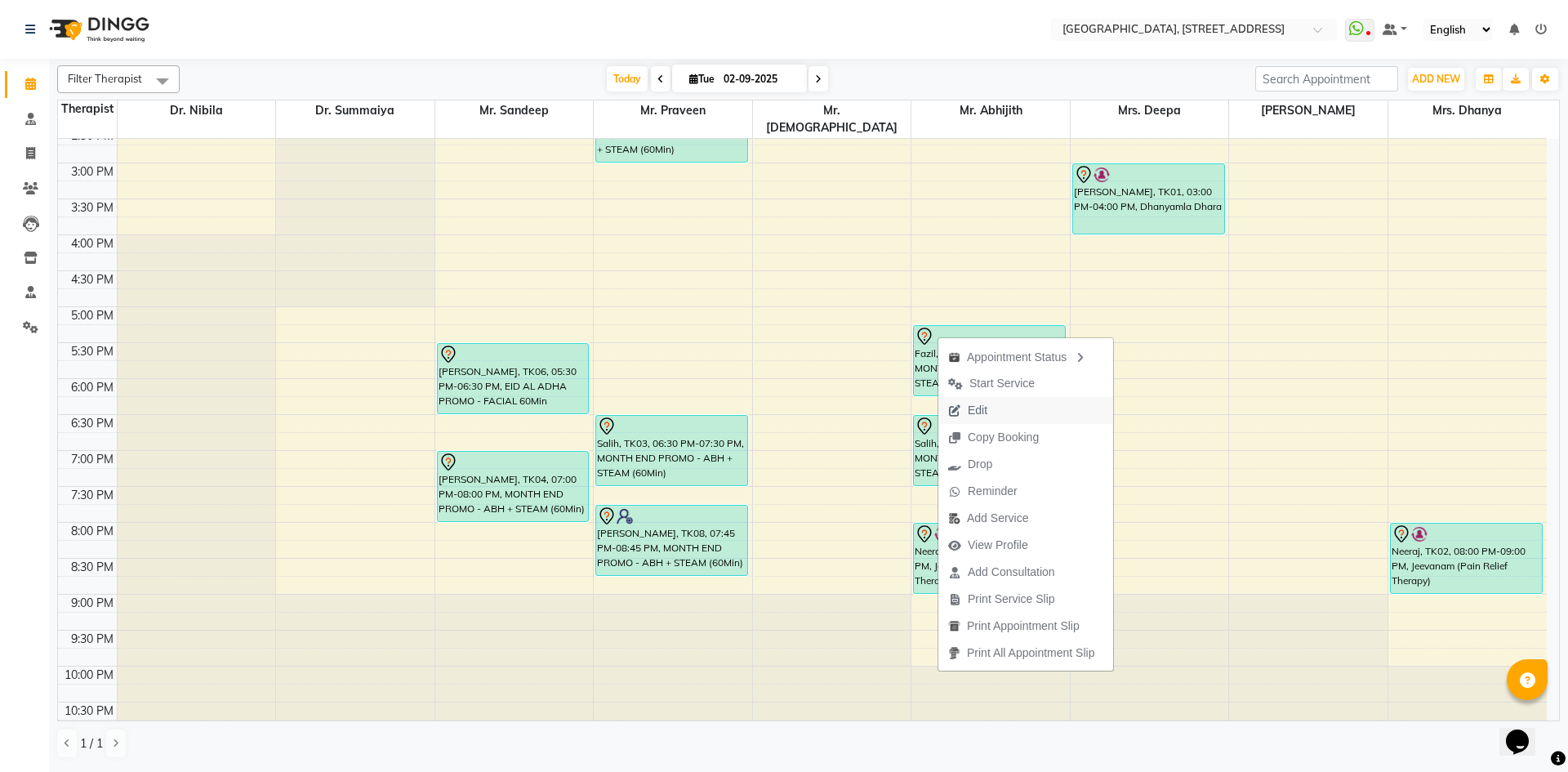
click at [1014, 404] on button "Edit" at bounding box center [1026, 410] width 175 height 27
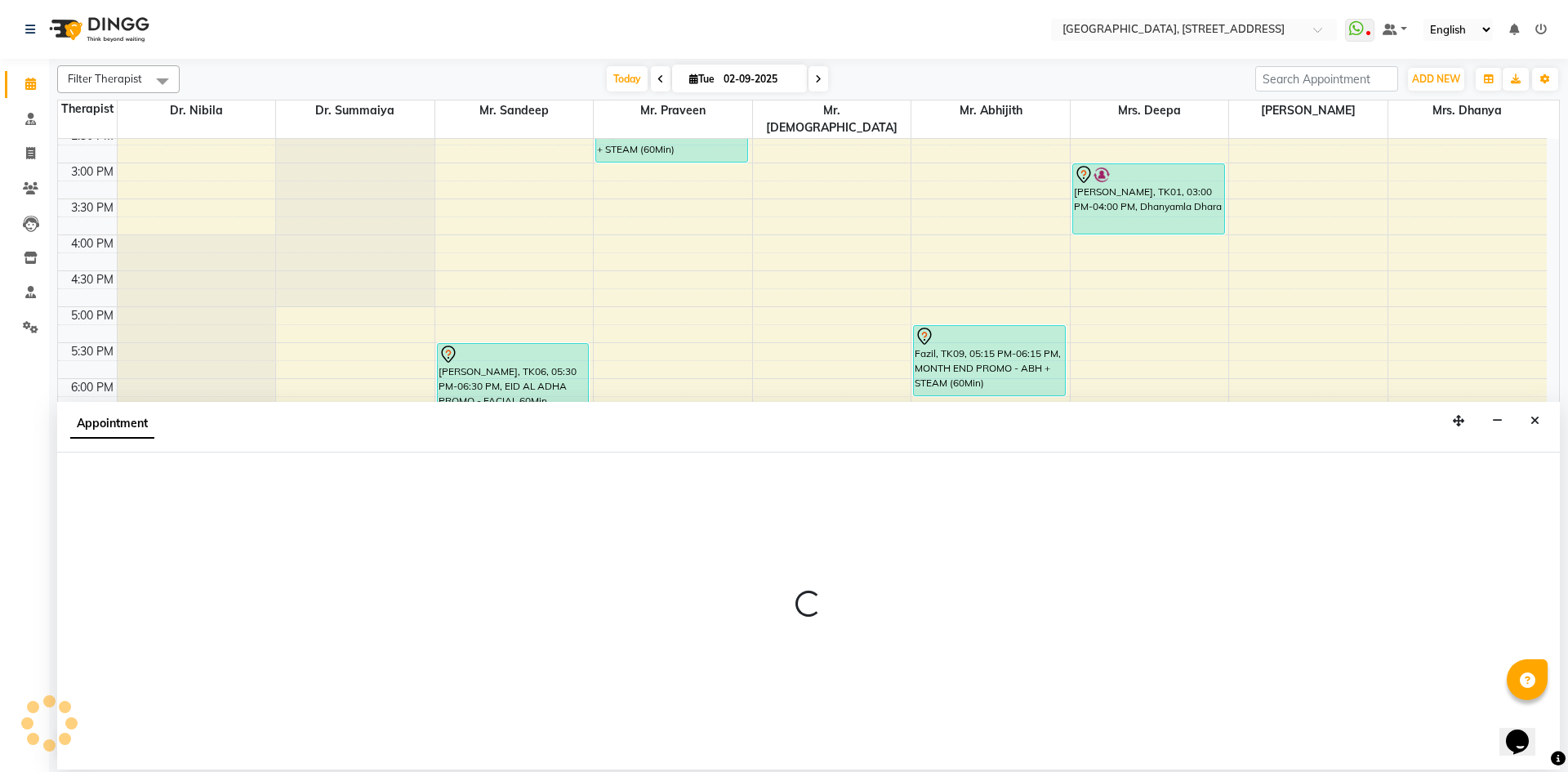
select select "tentative"
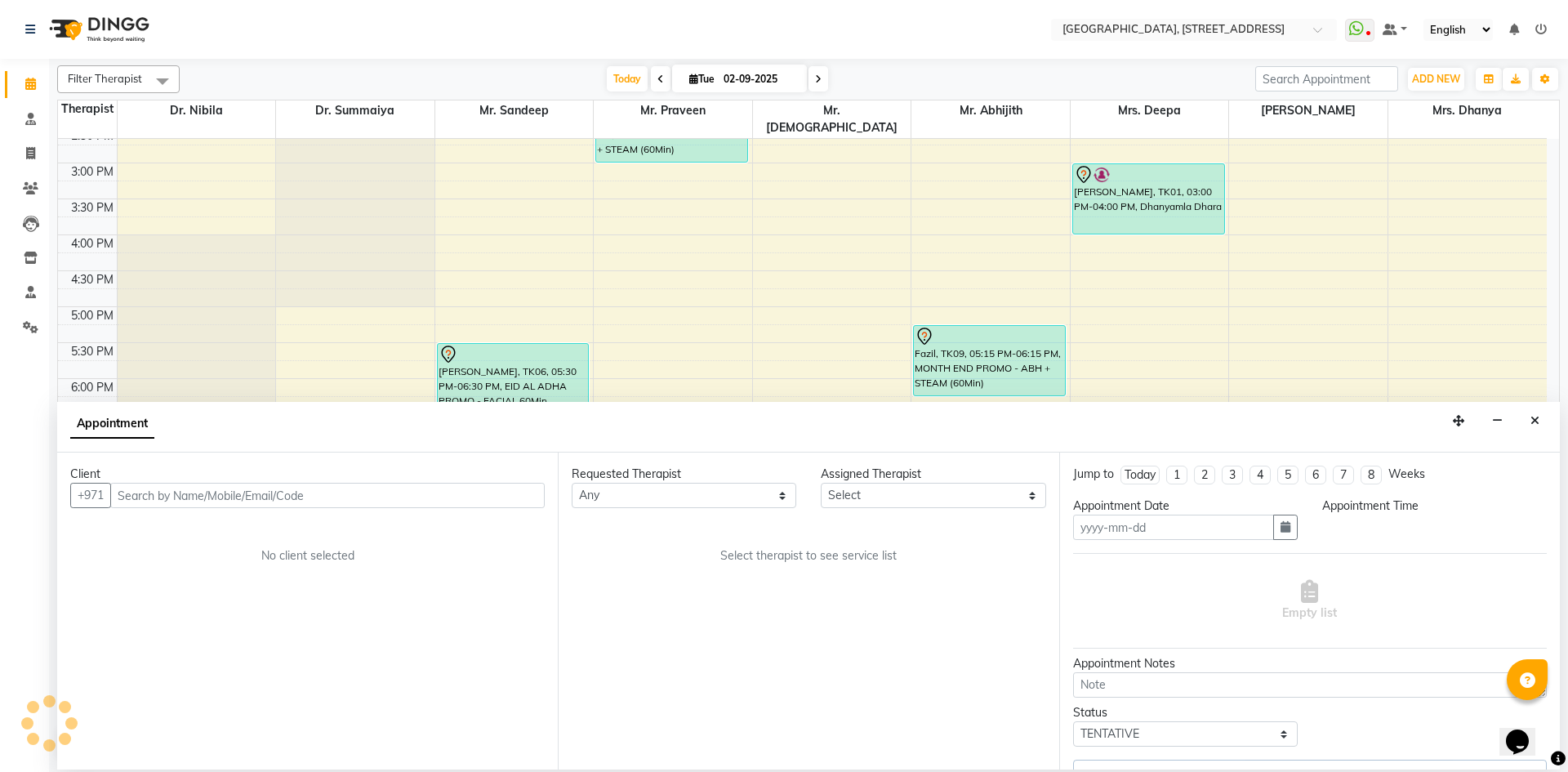
type input "02-09-2025"
select select "65324"
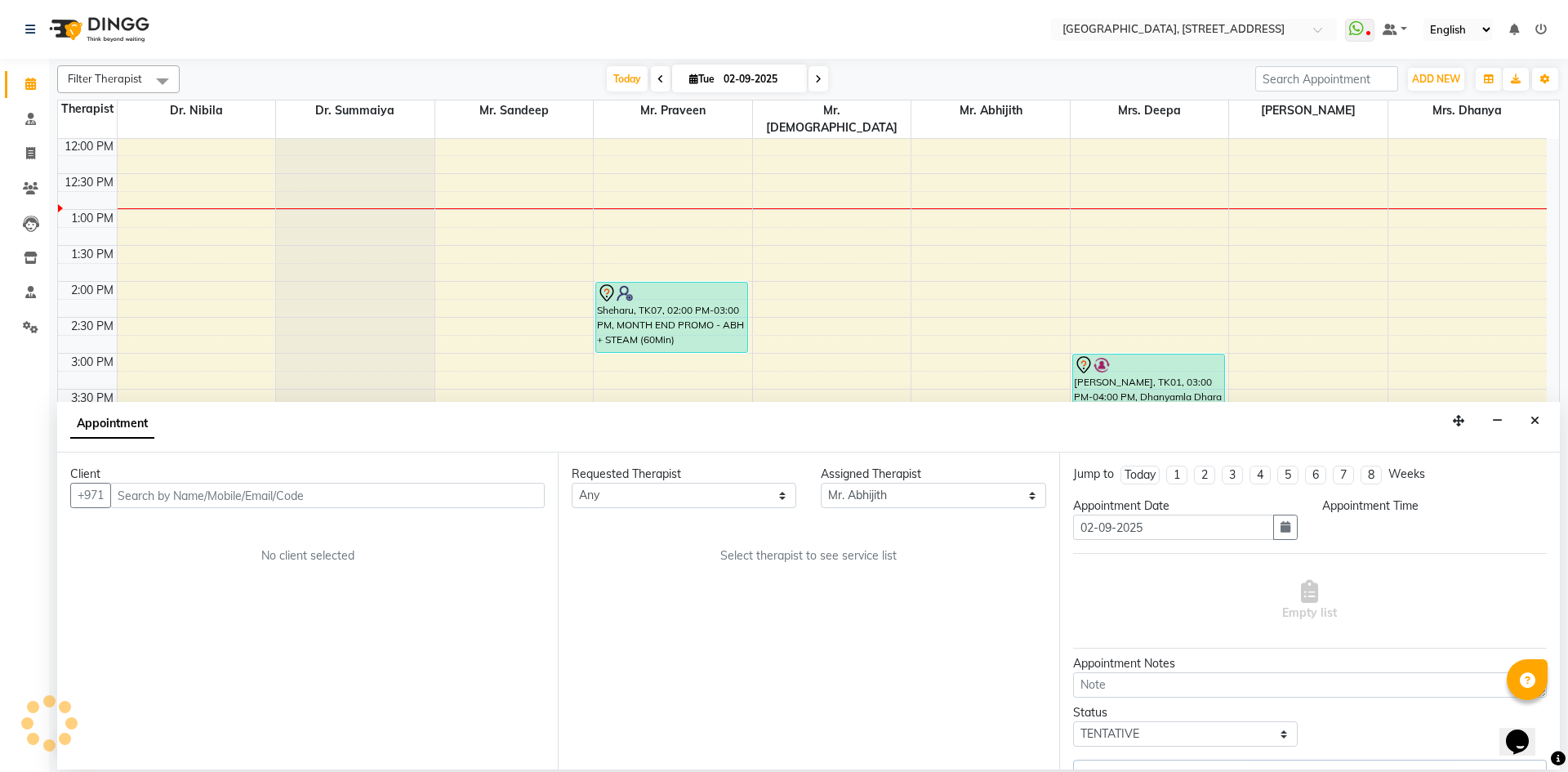
select select "1035"
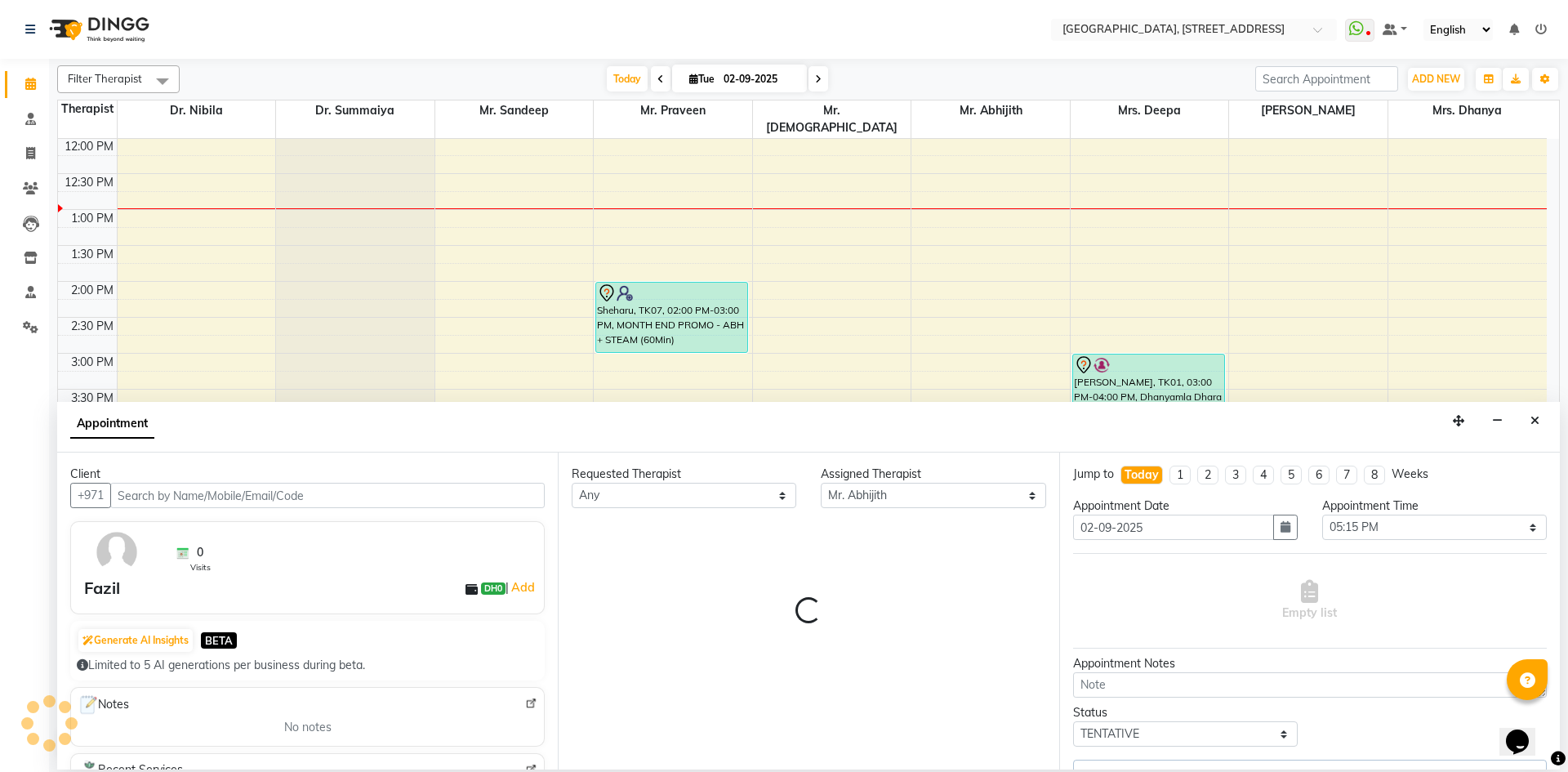
select select "1960"
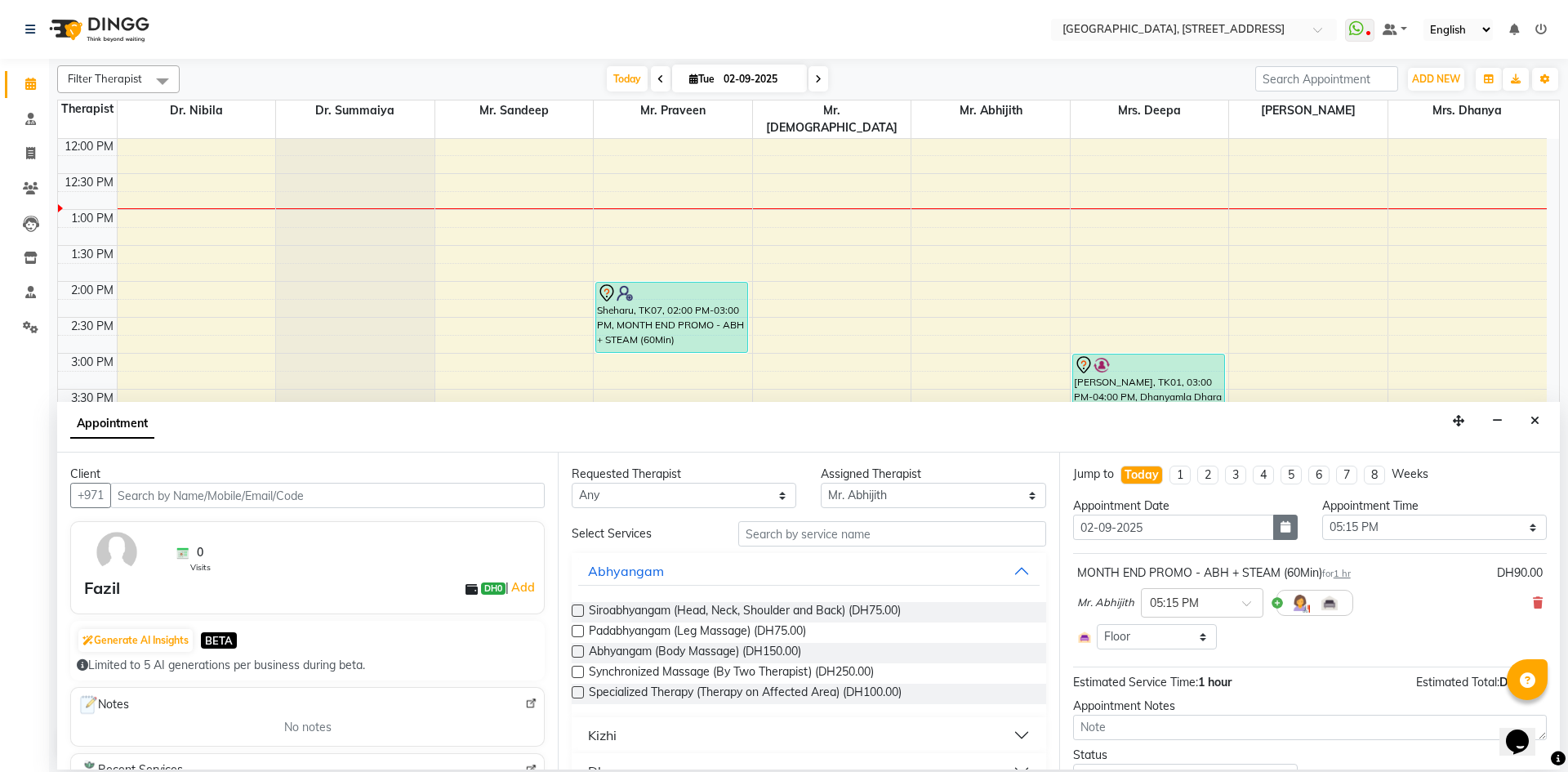
click at [1283, 521] on icon "button" at bounding box center [1285, 527] width 10 height 12
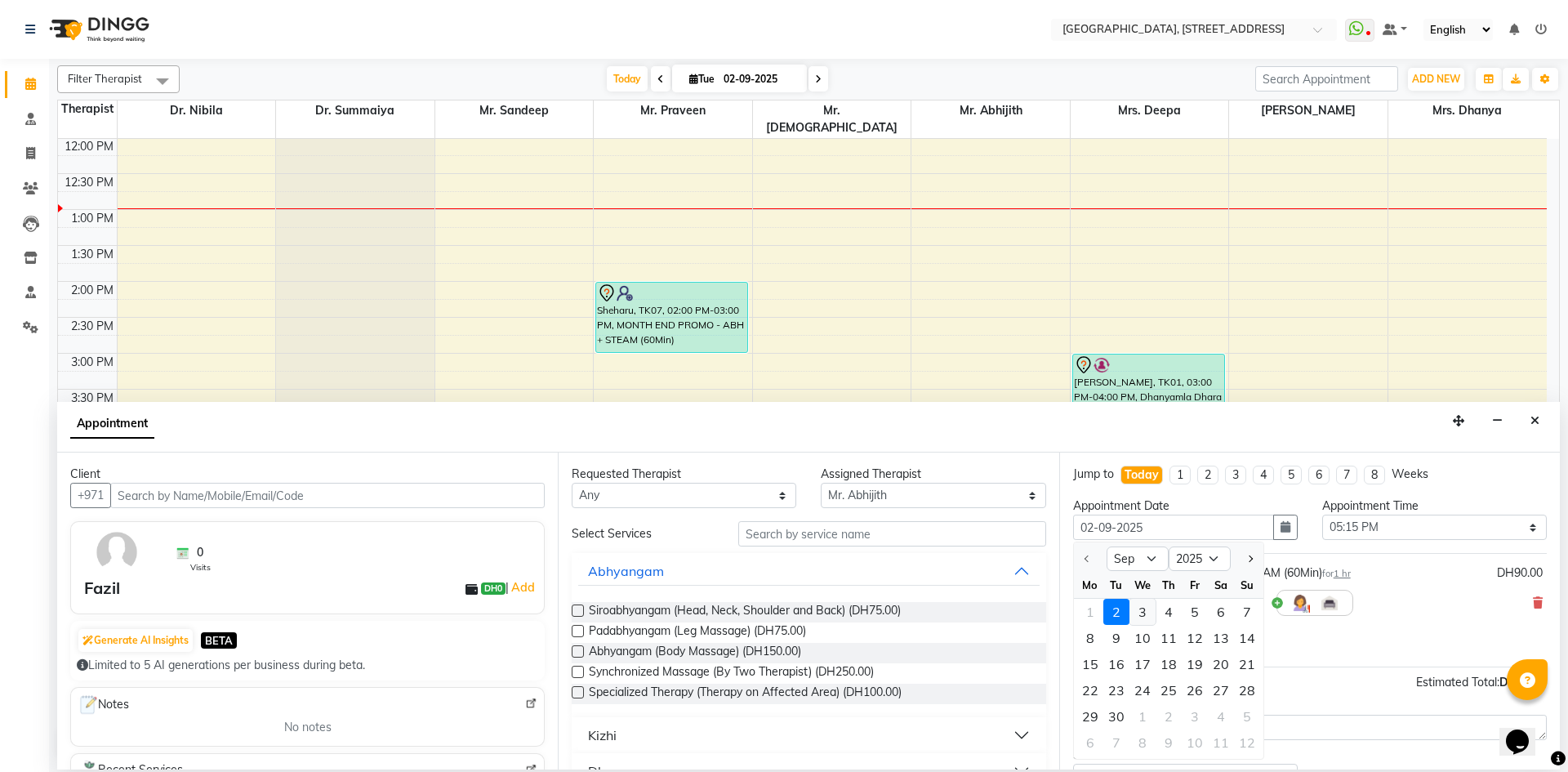
click at [1136, 618] on div "3" at bounding box center [1142, 611] width 26 height 26
type input "[DATE]"
select select "1035"
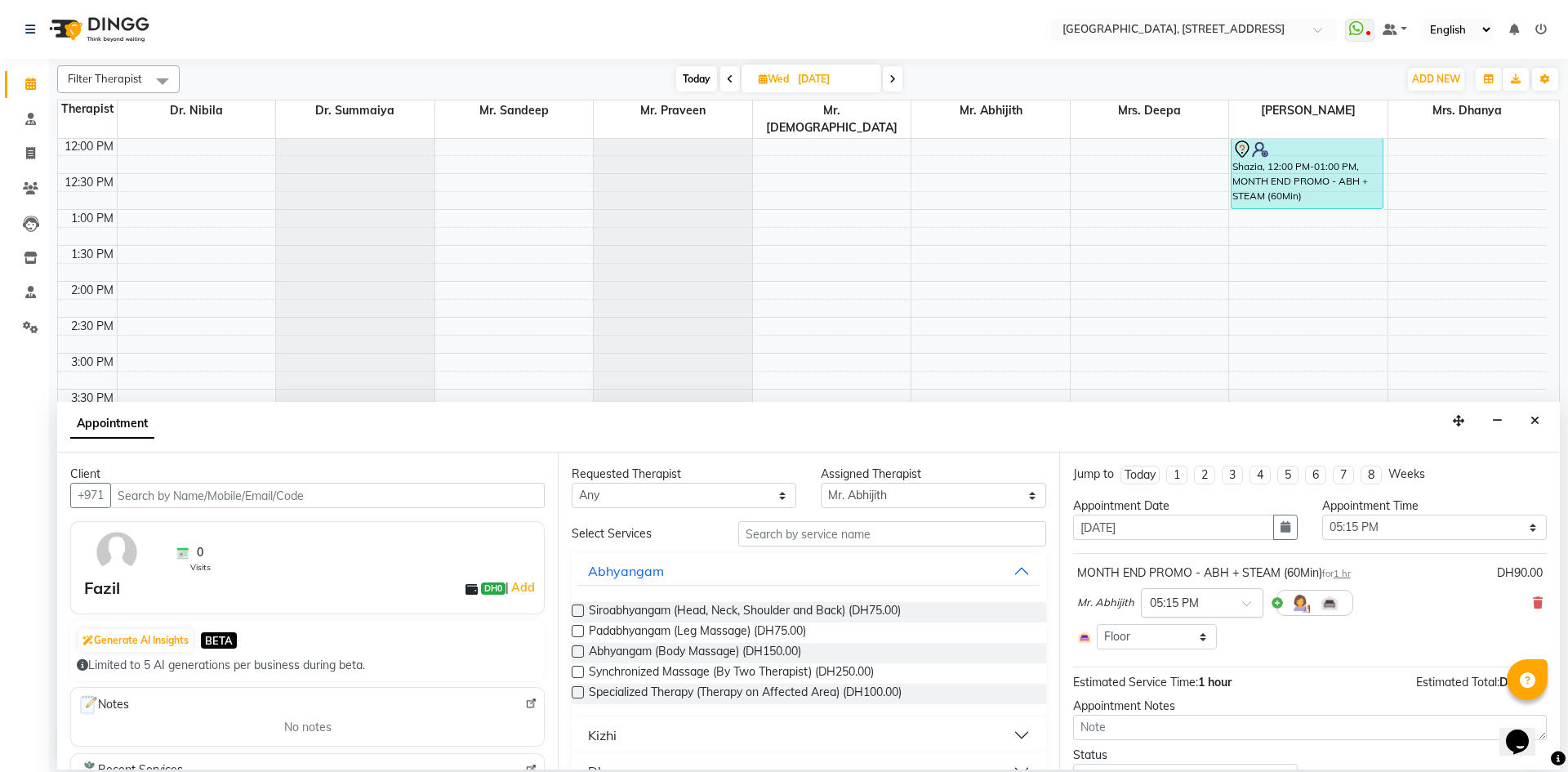
click at [1237, 601] on div at bounding box center [1201, 601] width 121 height 18
click at [1205, 624] on div "02:00 PM" at bounding box center [1201, 633] width 121 height 30
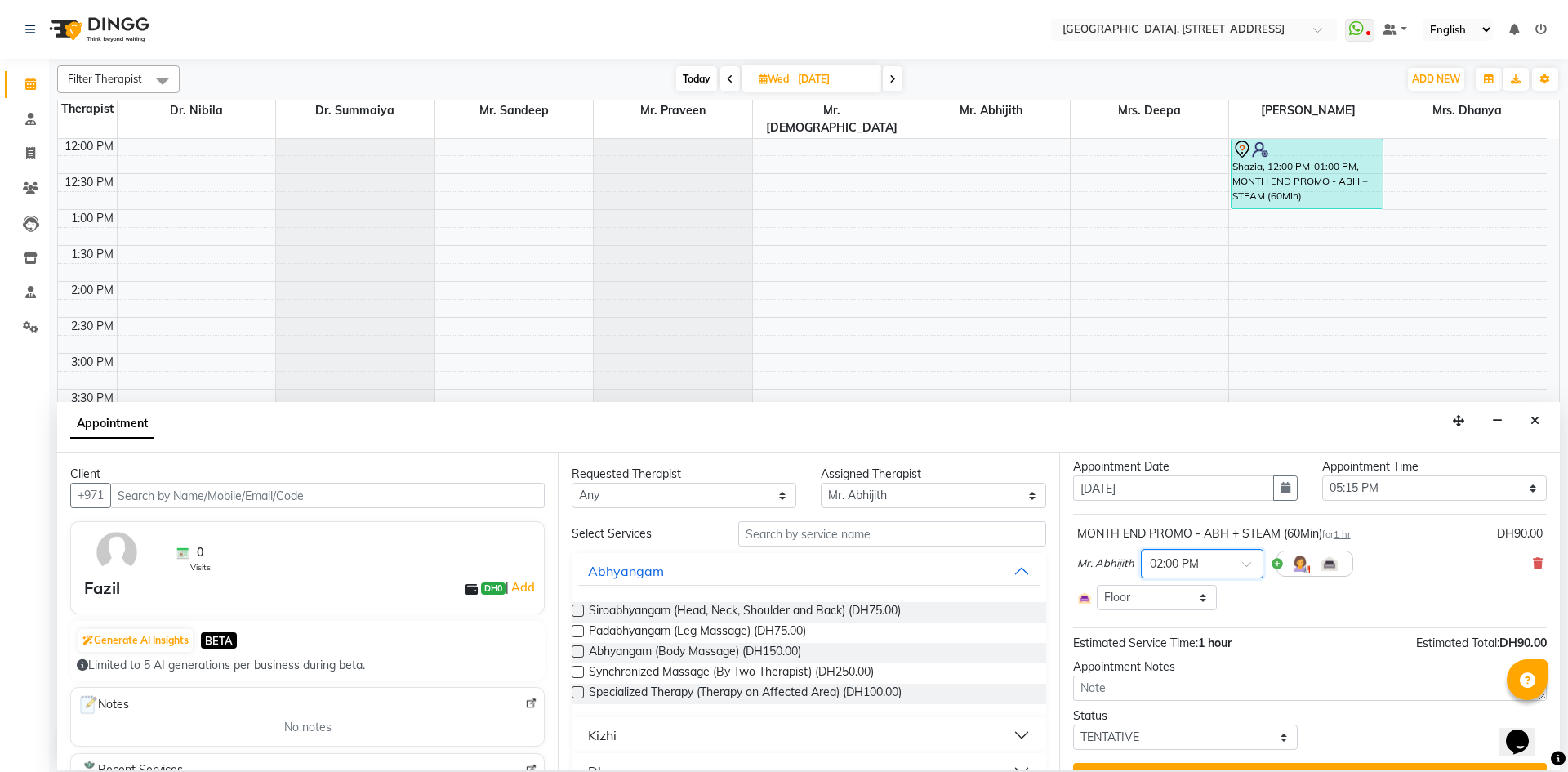
scroll to position [75, 0]
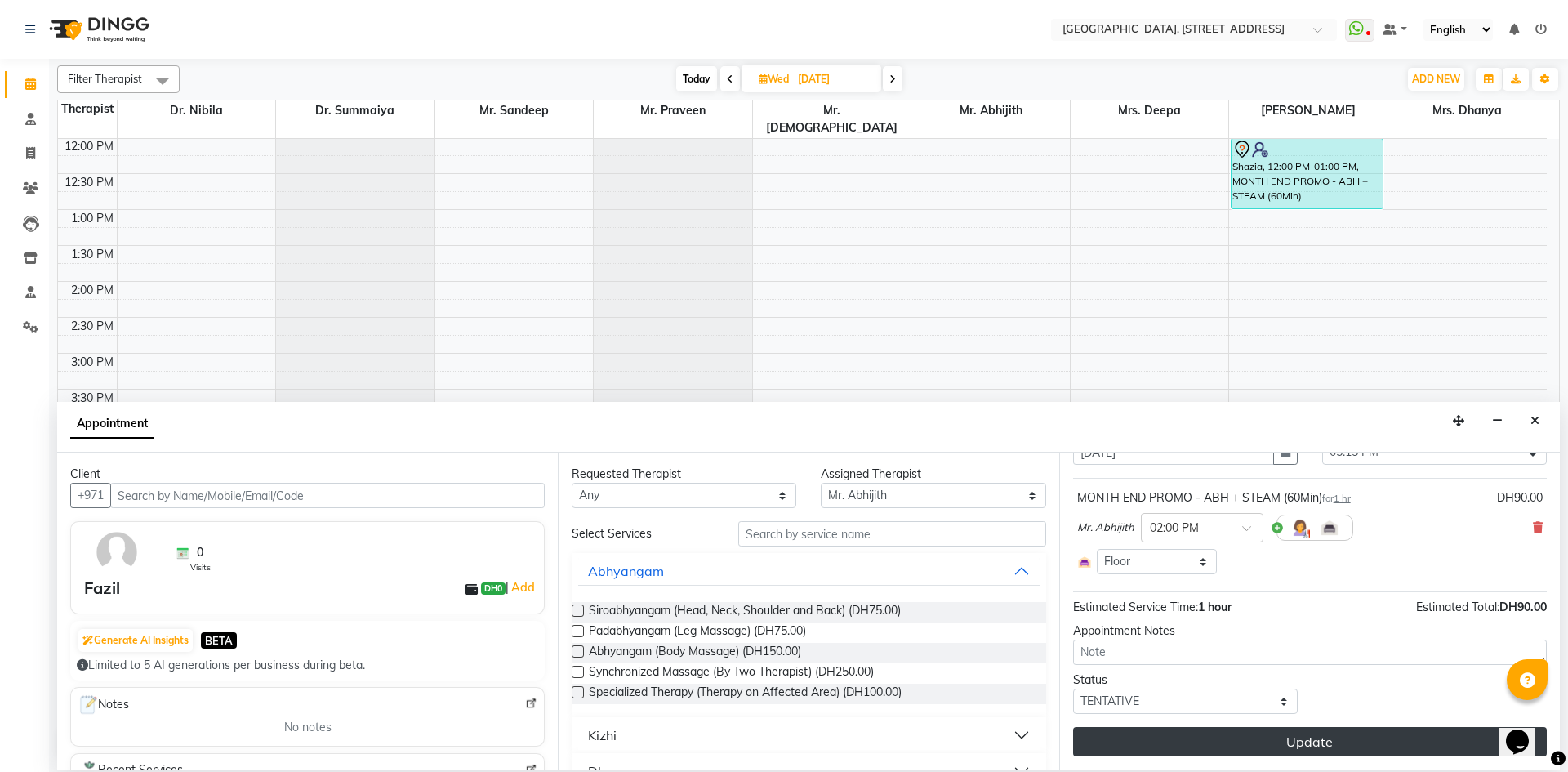
click at [1215, 738] on button "Update" at bounding box center [1310, 741] width 473 height 29
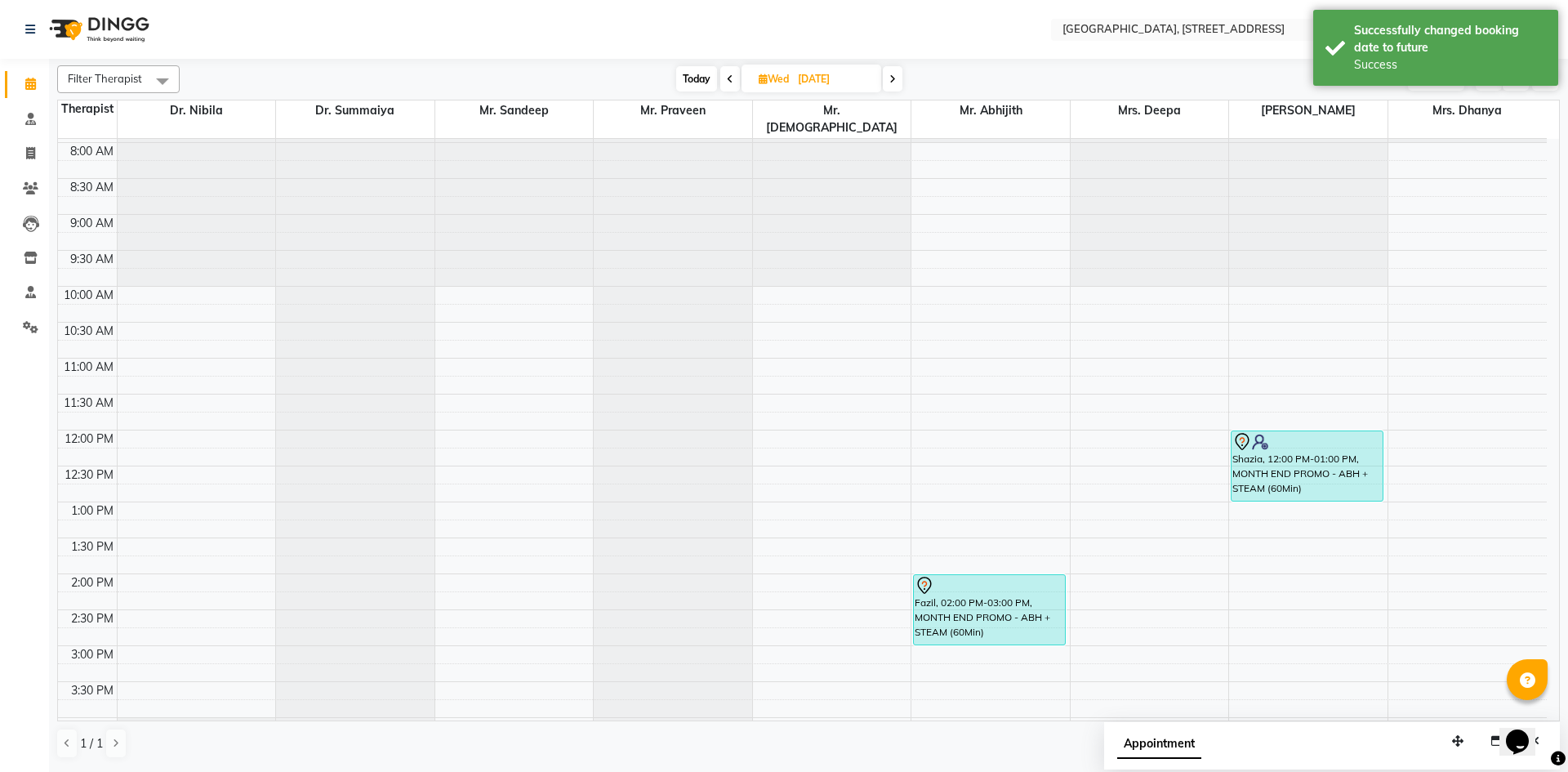
scroll to position [60, 0]
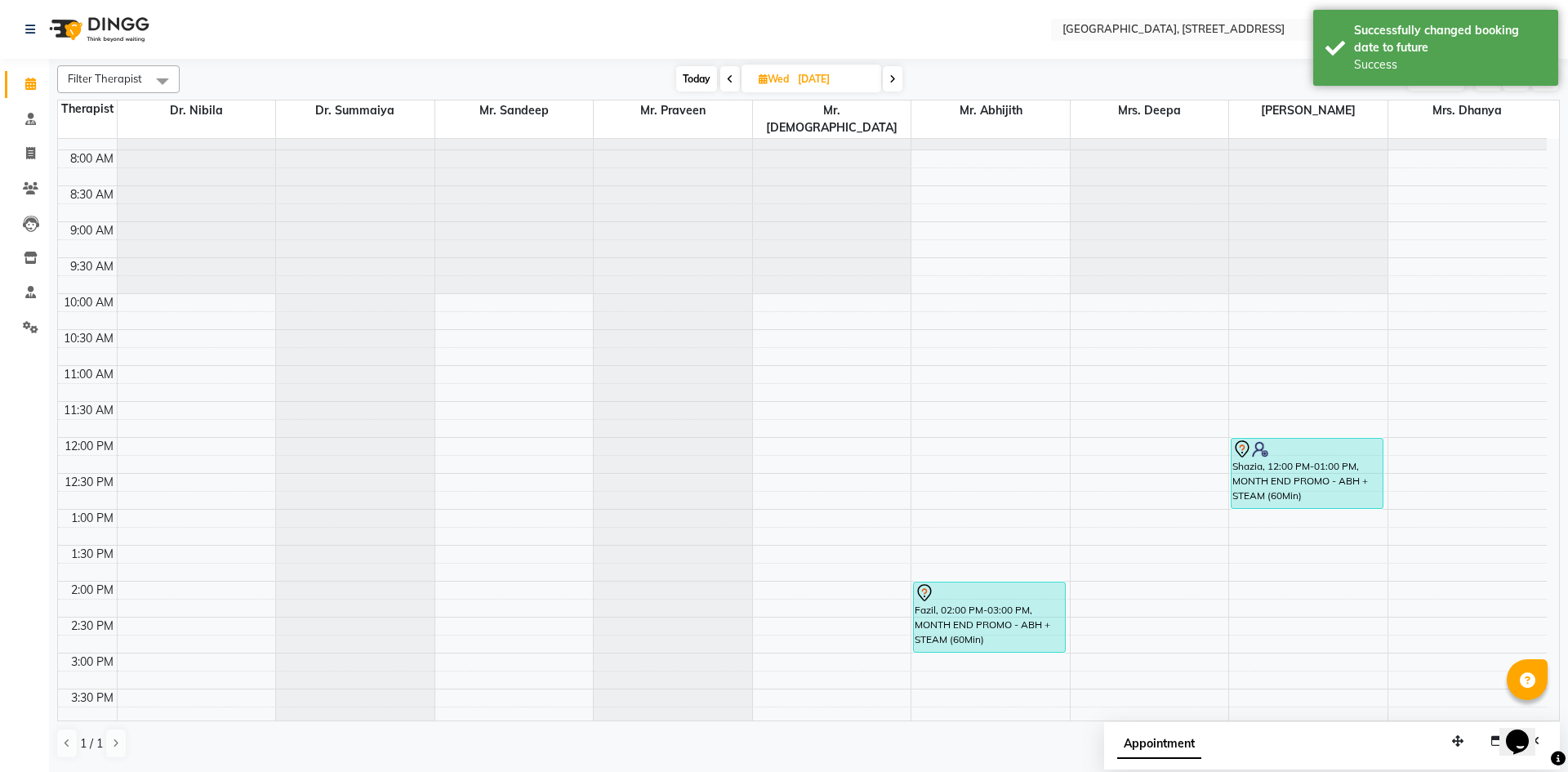
click at [709, 77] on span "Today" at bounding box center [696, 78] width 41 height 25
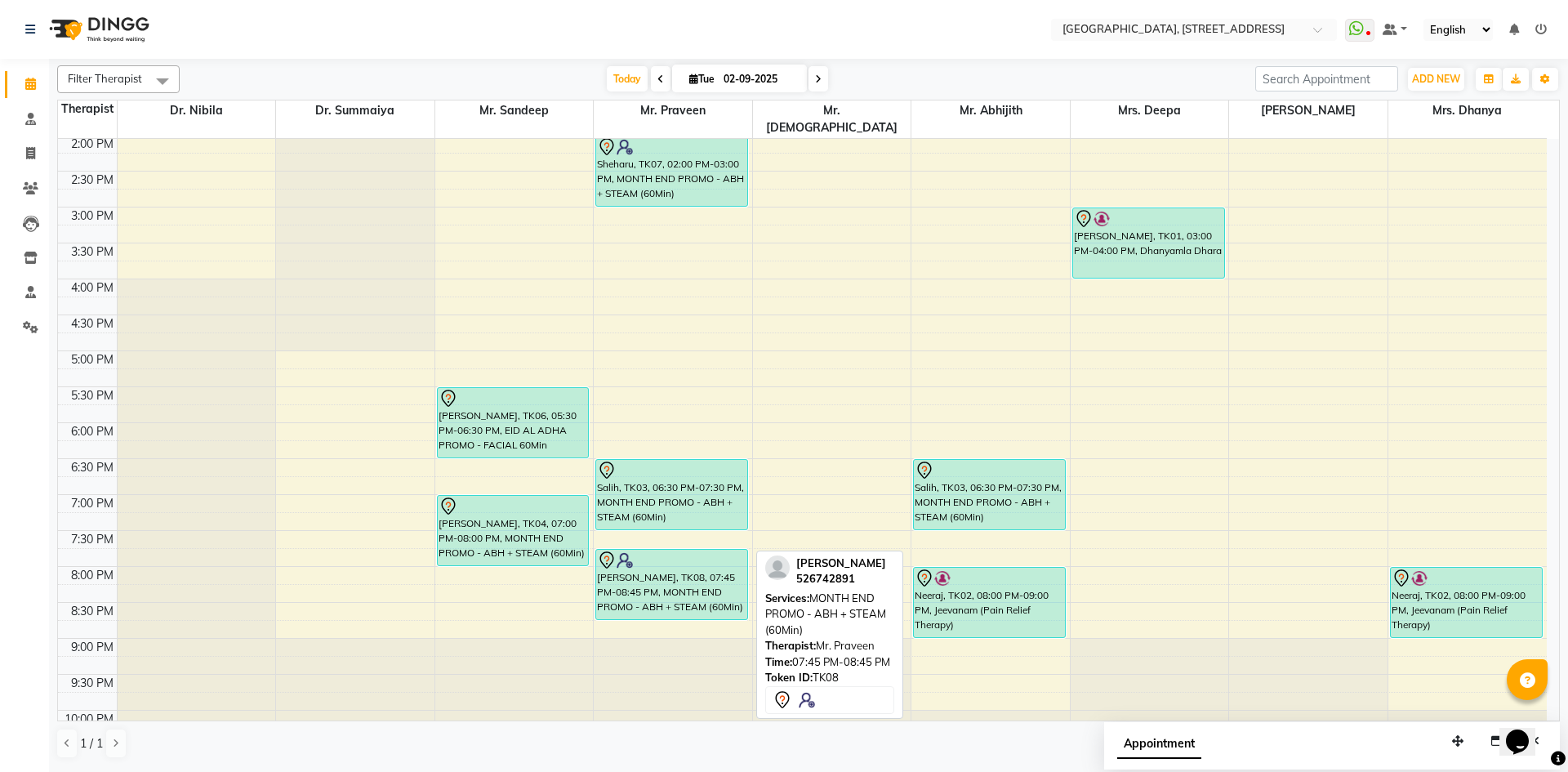
scroll to position [550, 0]
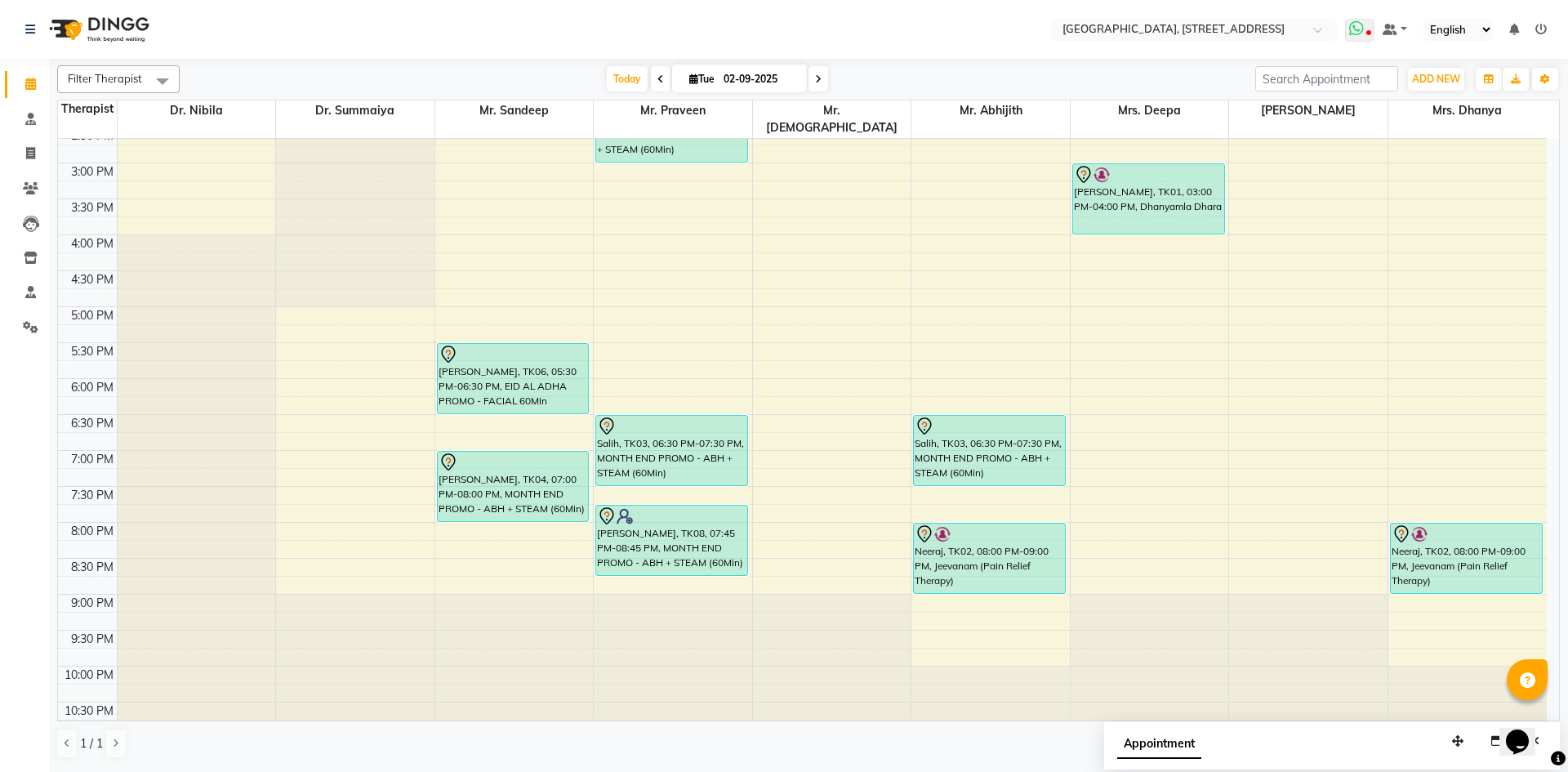
click at [1365, 35] on span at bounding box center [1359, 30] width 29 height 23
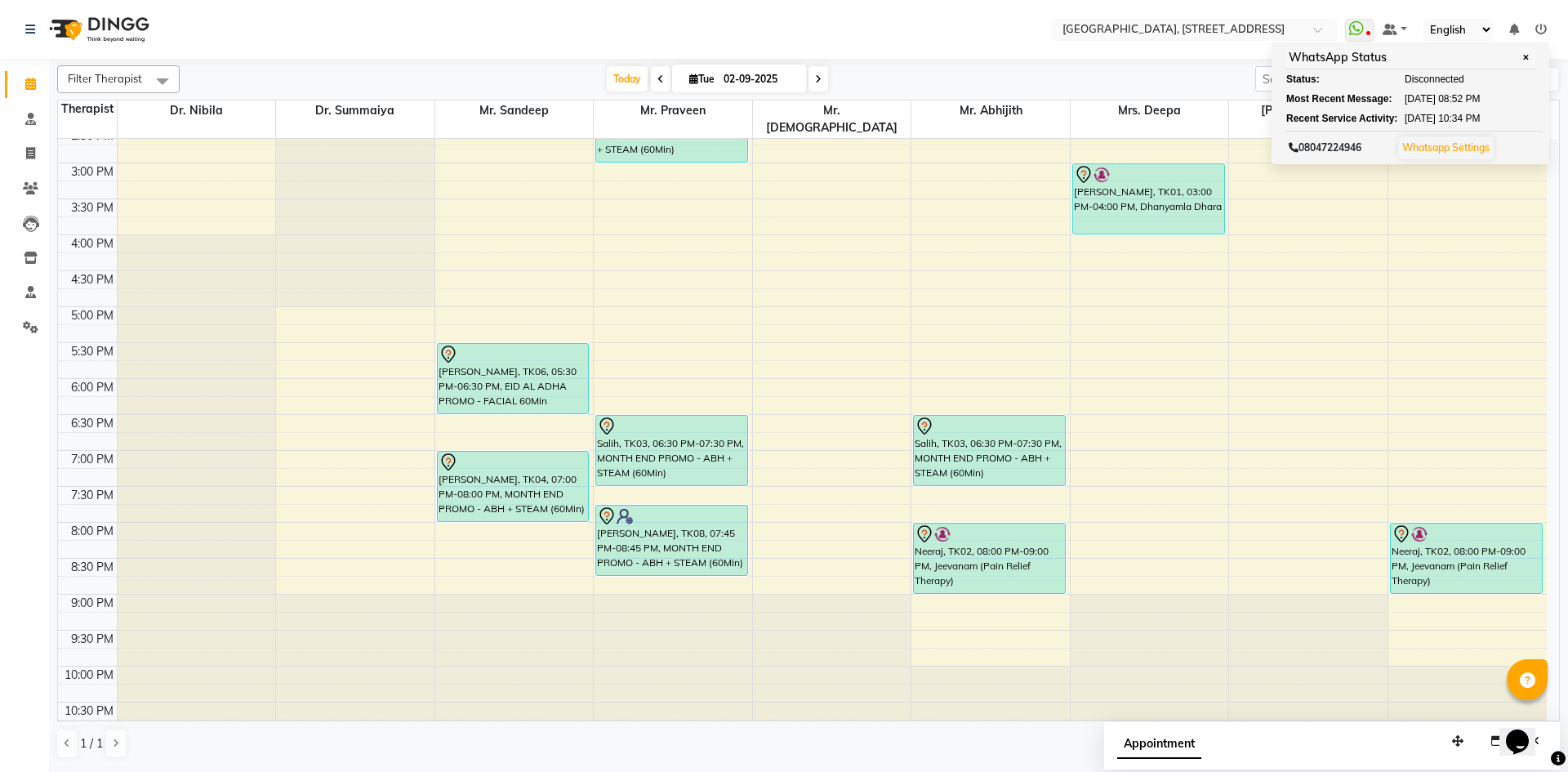
click at [819, 78] on icon at bounding box center [819, 79] width 7 height 10
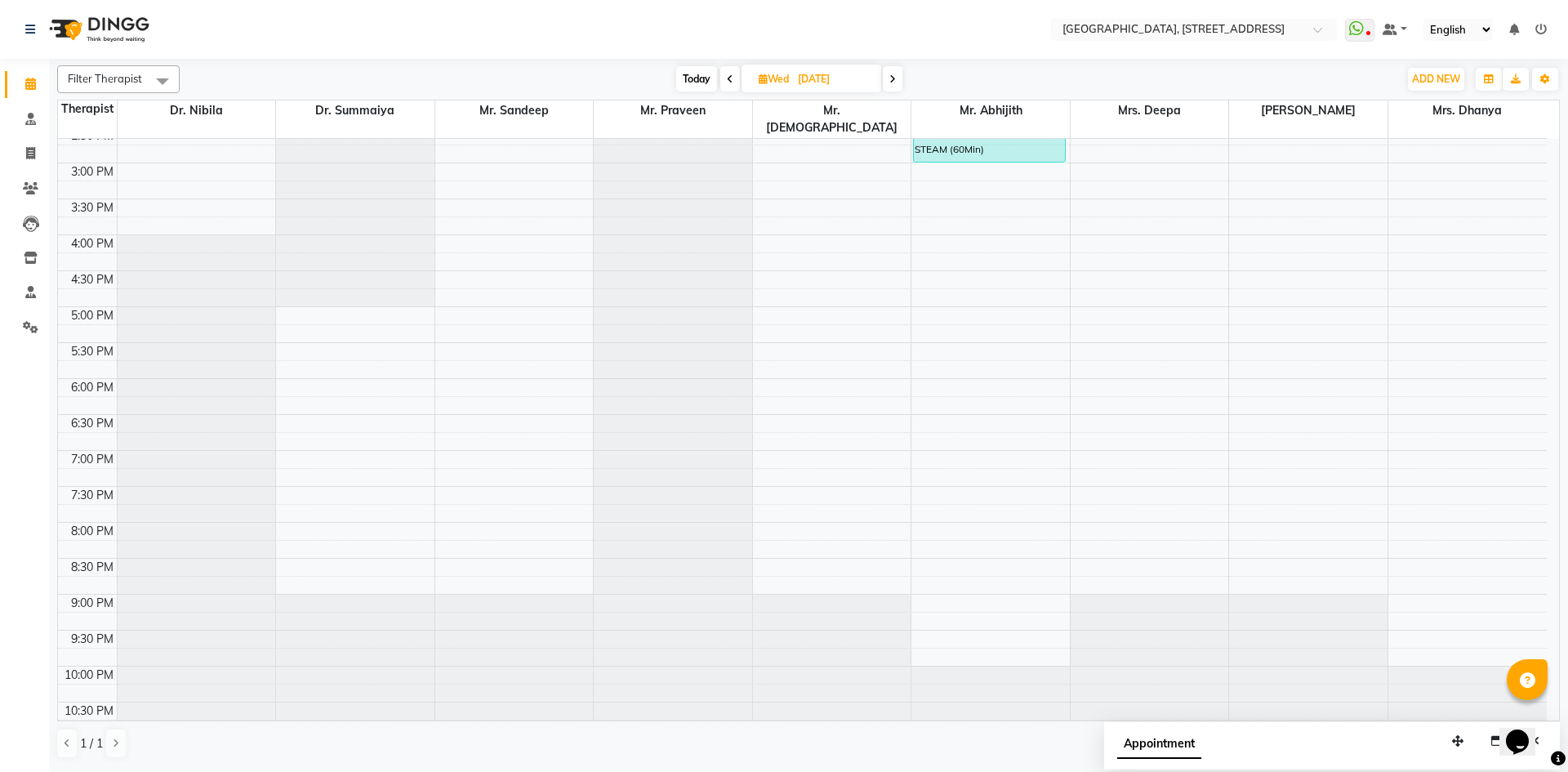
click at [703, 75] on span "Today" at bounding box center [696, 78] width 41 height 25
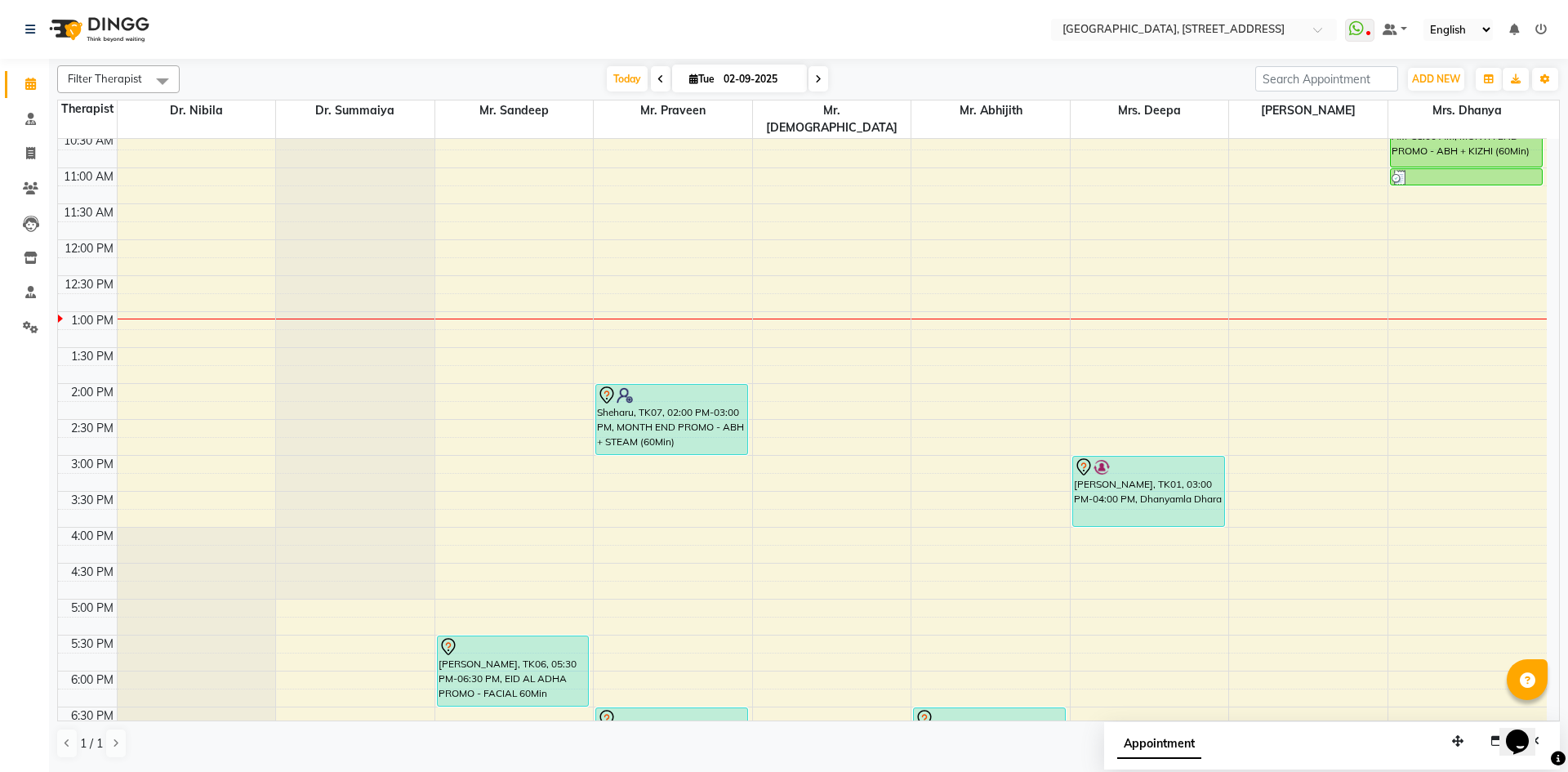
scroll to position [251, 0]
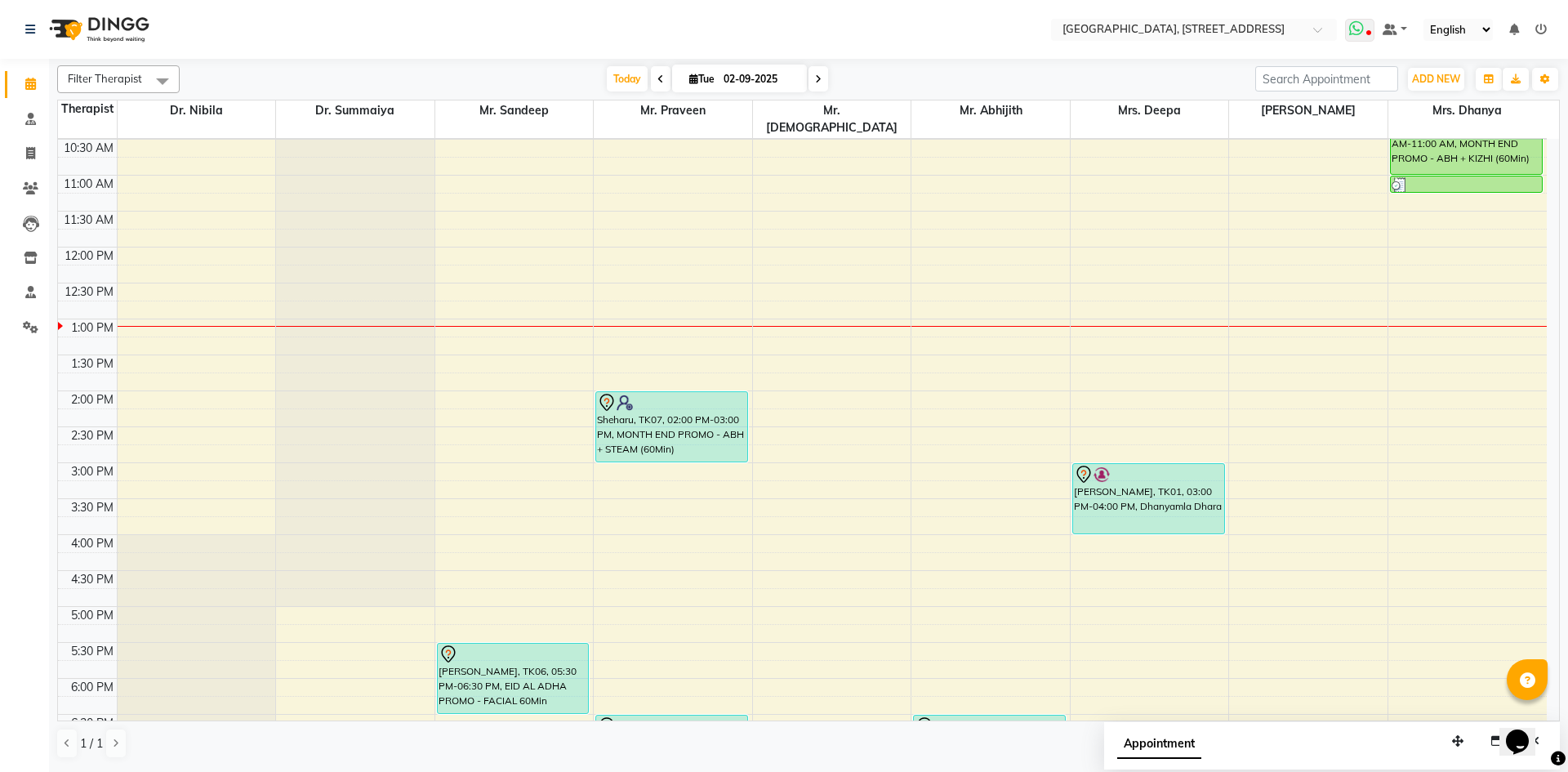
click at [1360, 30] on icon at bounding box center [1356, 28] width 15 height 17
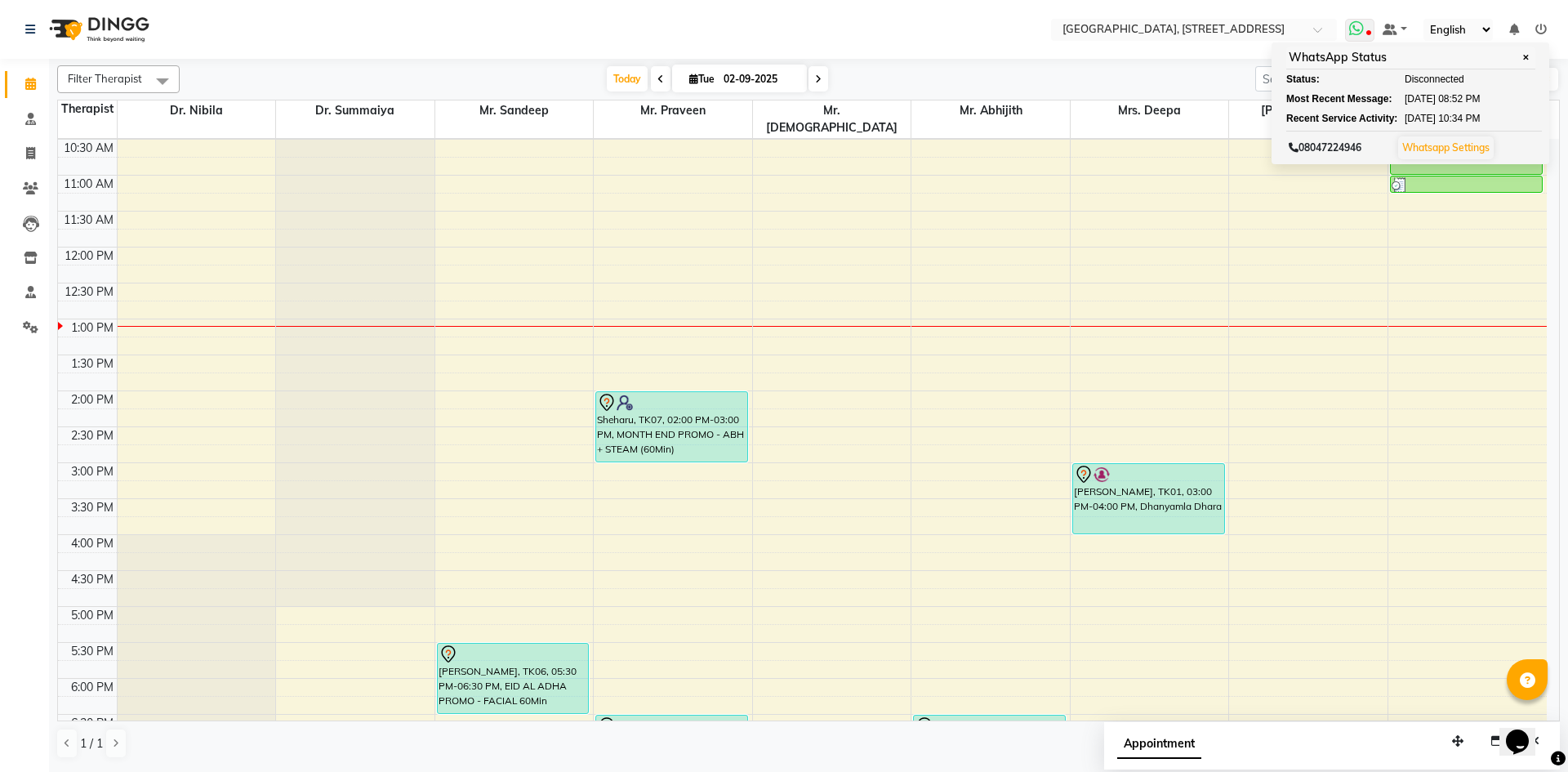
click at [1369, 28] on span at bounding box center [1359, 30] width 29 height 23
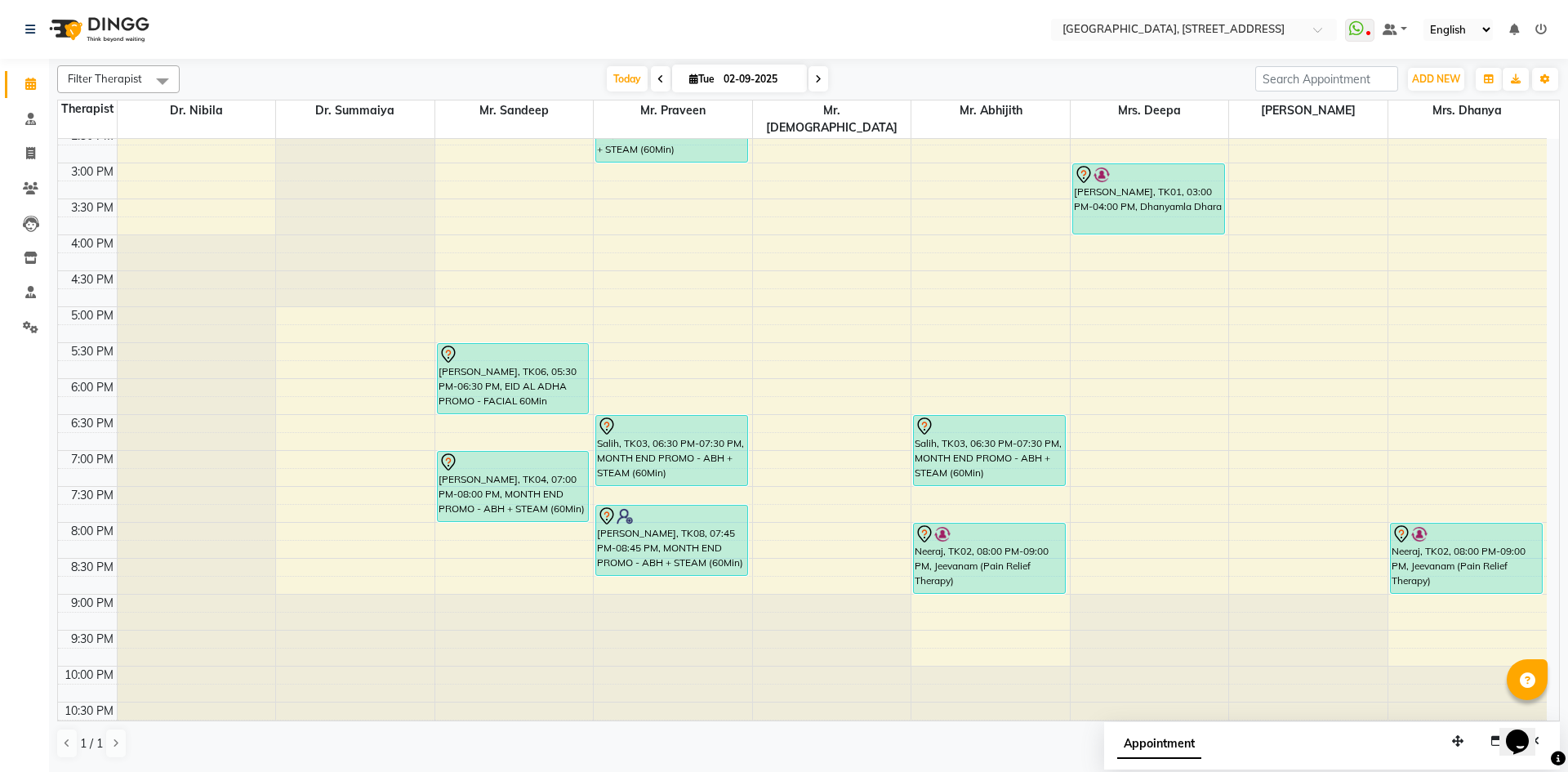
scroll to position [0, 0]
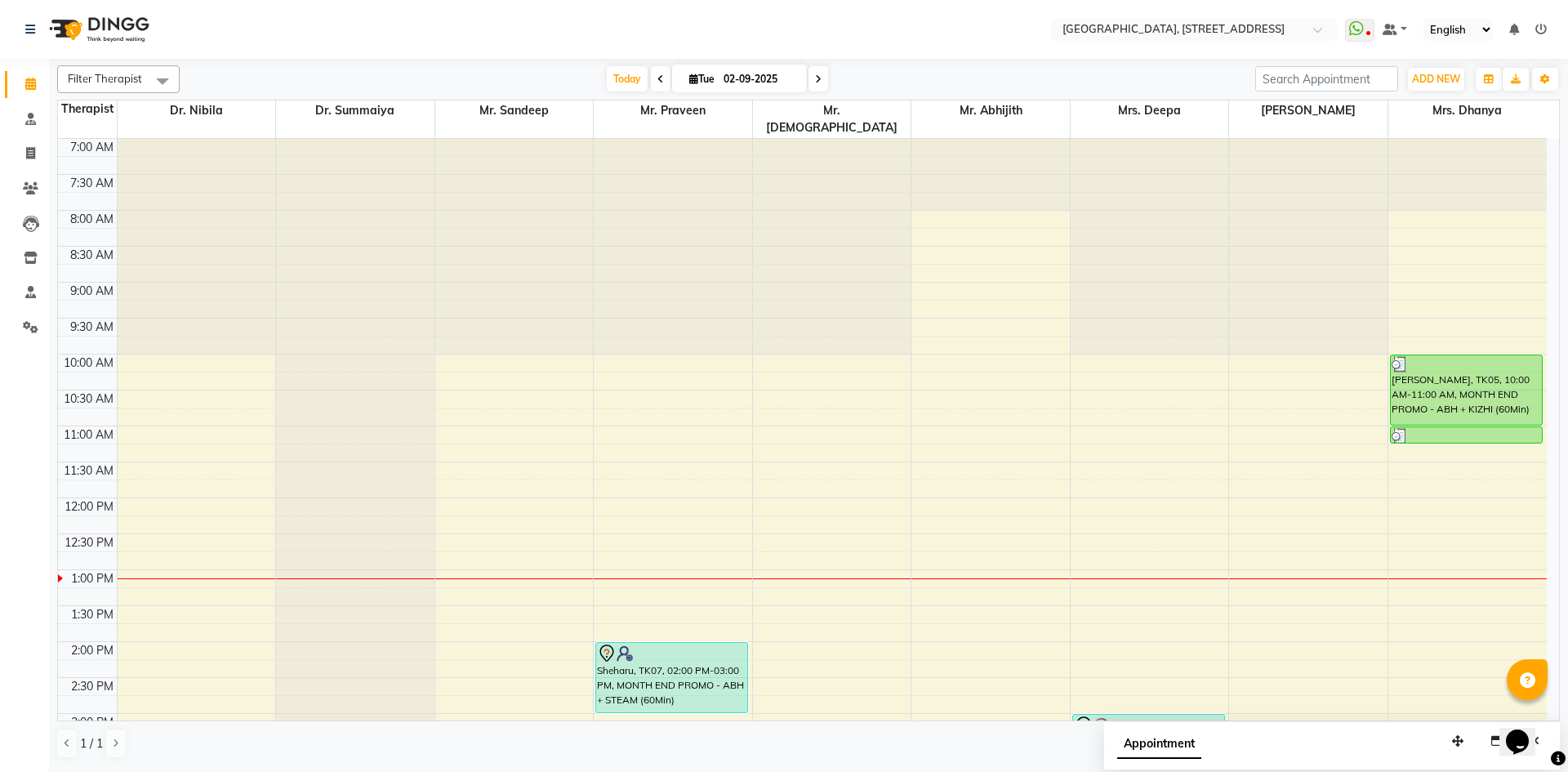
click at [811, 78] on span at bounding box center [819, 78] width 20 height 25
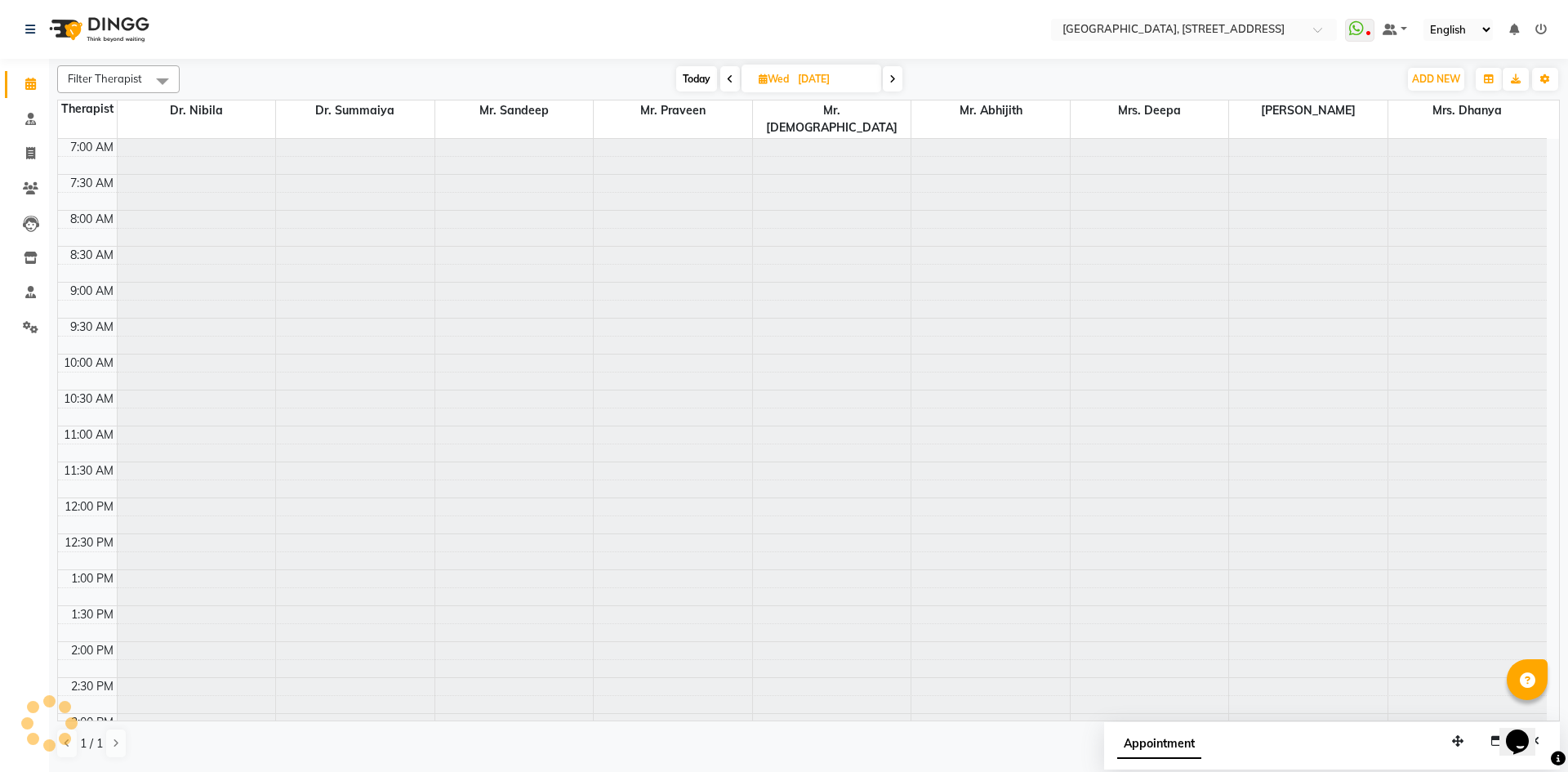
scroll to position [432, 0]
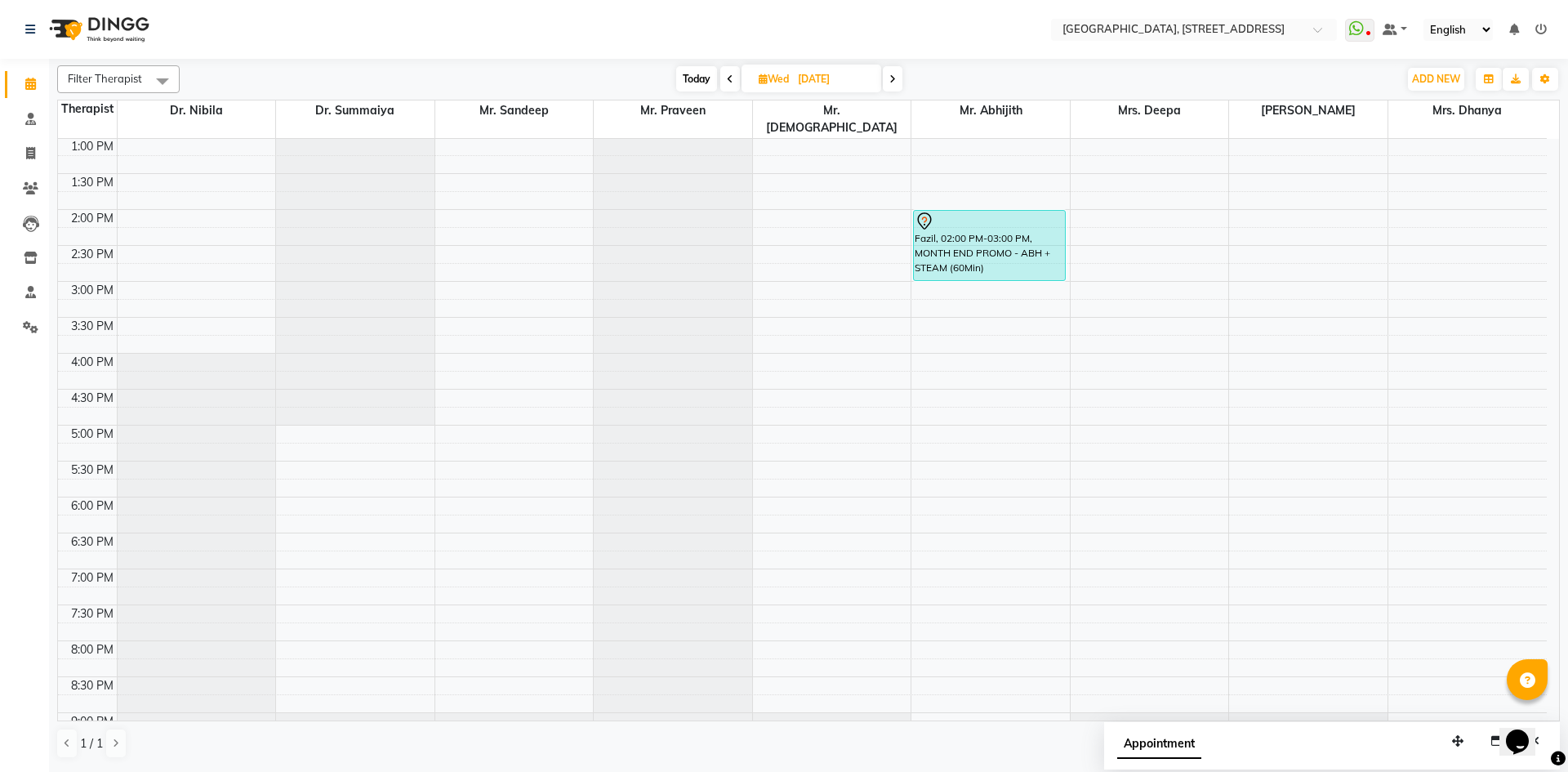
click at [725, 72] on span at bounding box center [730, 78] width 20 height 25
type input "02-09-2025"
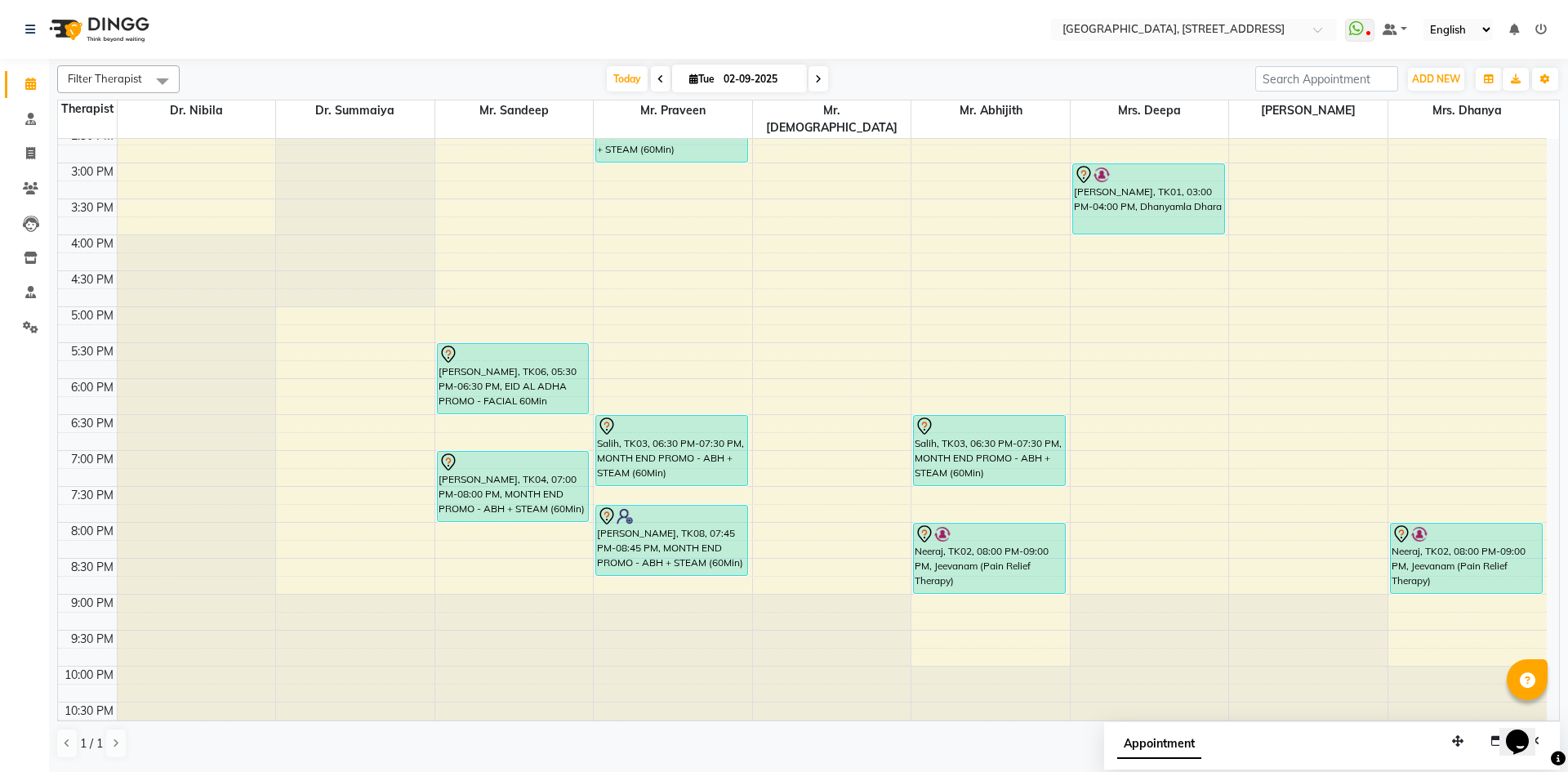
scroll to position [251, 0]
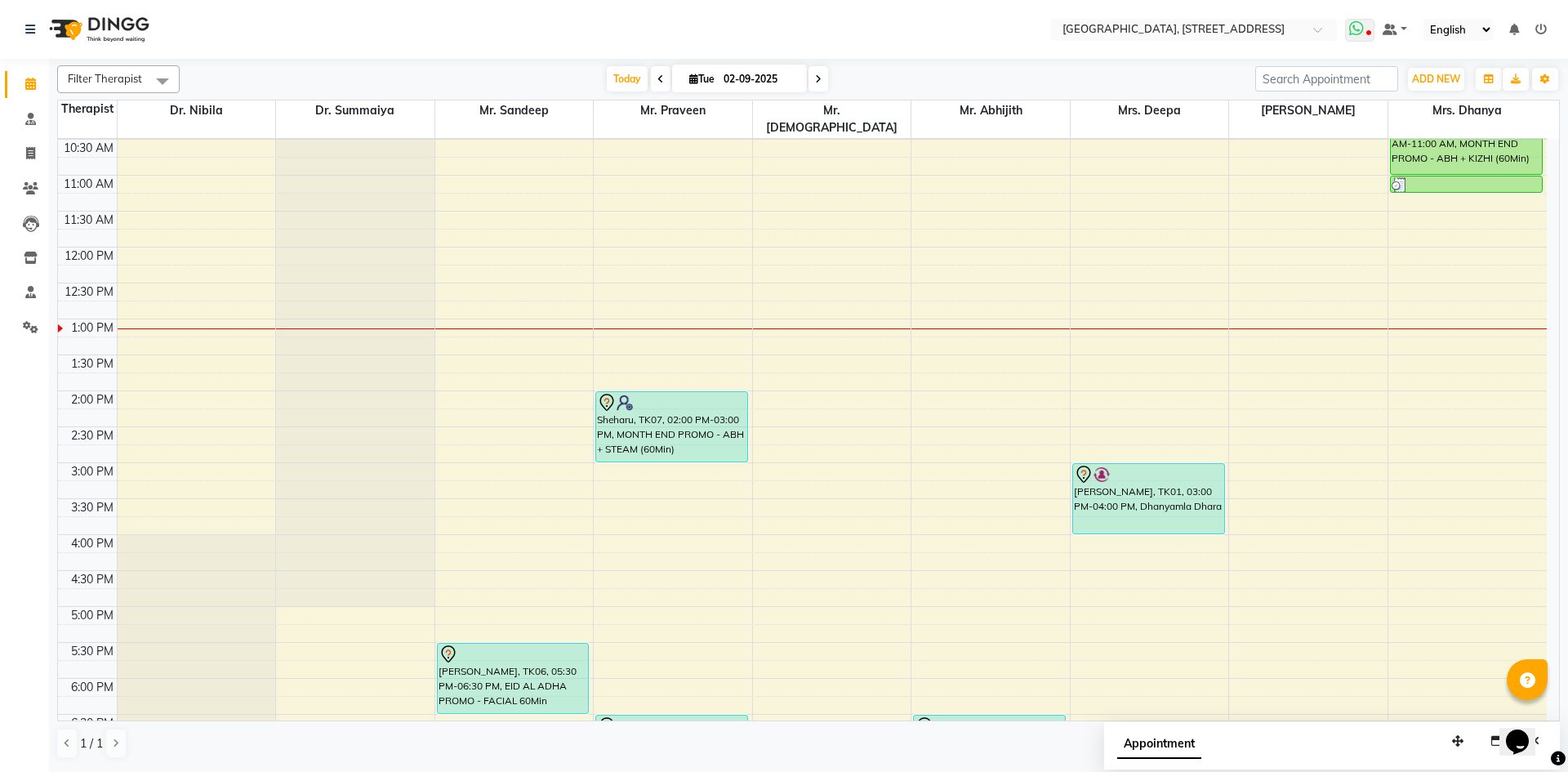
click at [1364, 28] on icon at bounding box center [1356, 28] width 15 height 17
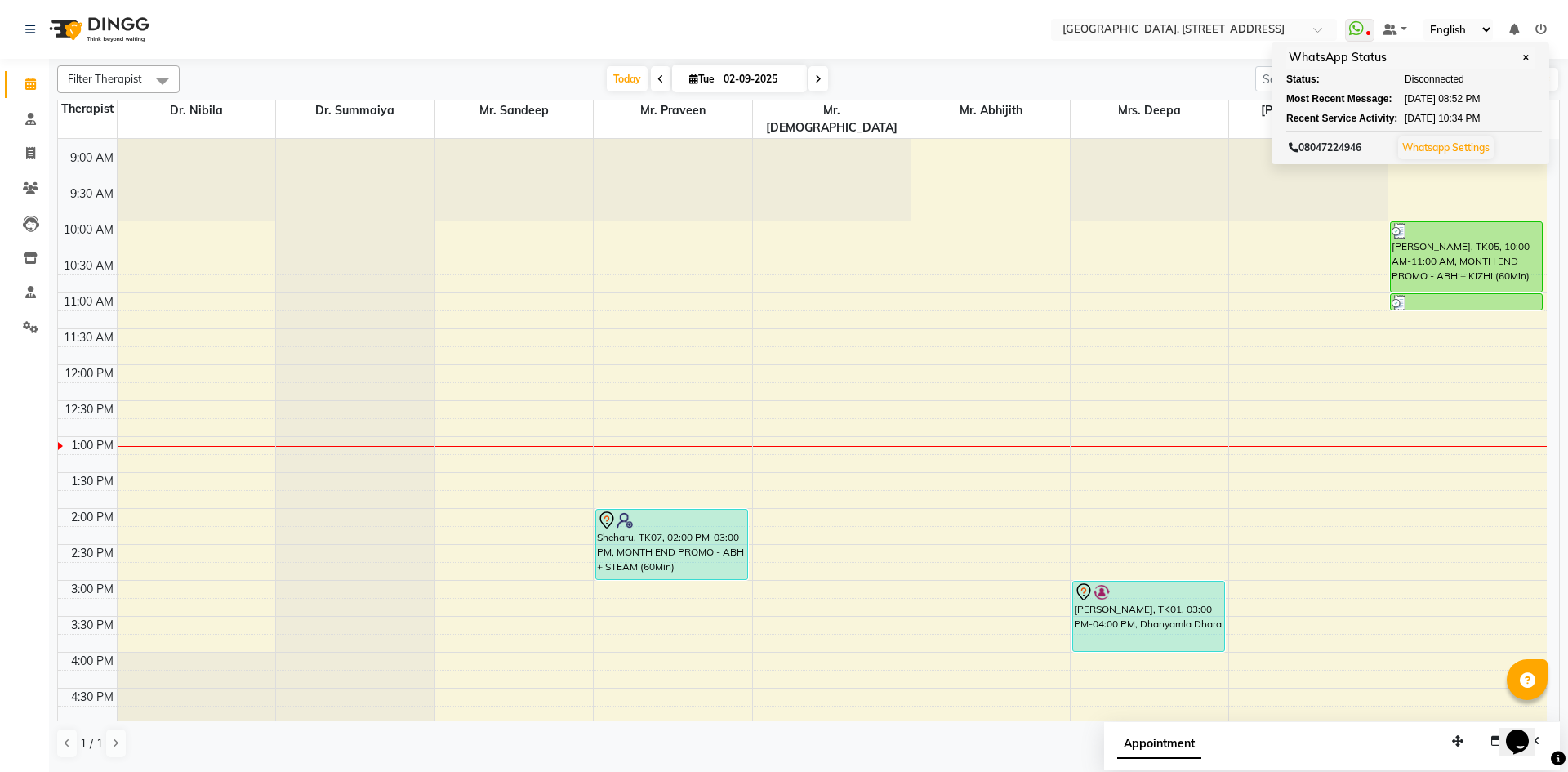
scroll to position [0, 0]
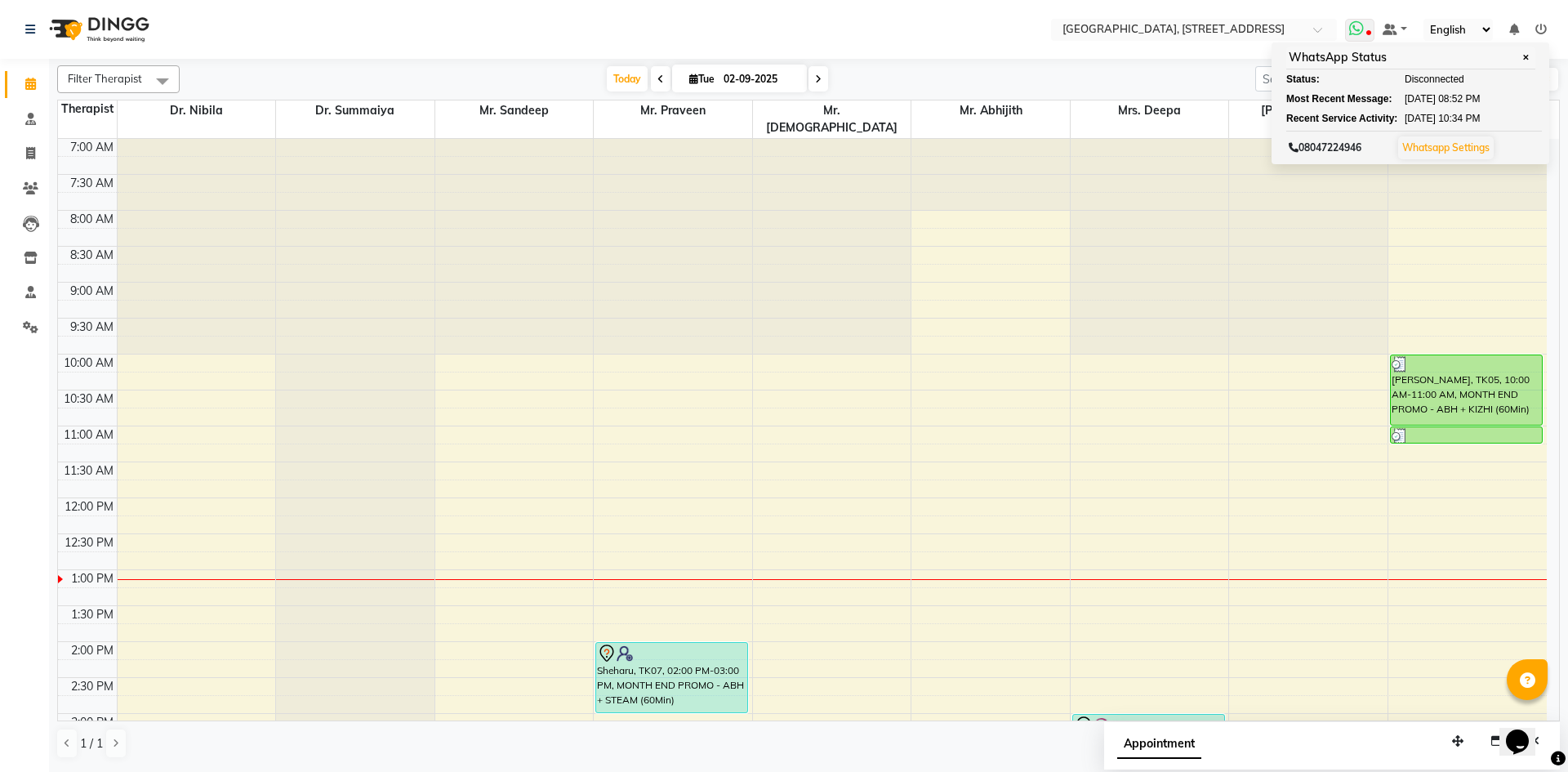
click at [1366, 33] on span at bounding box center [1359, 30] width 29 height 23
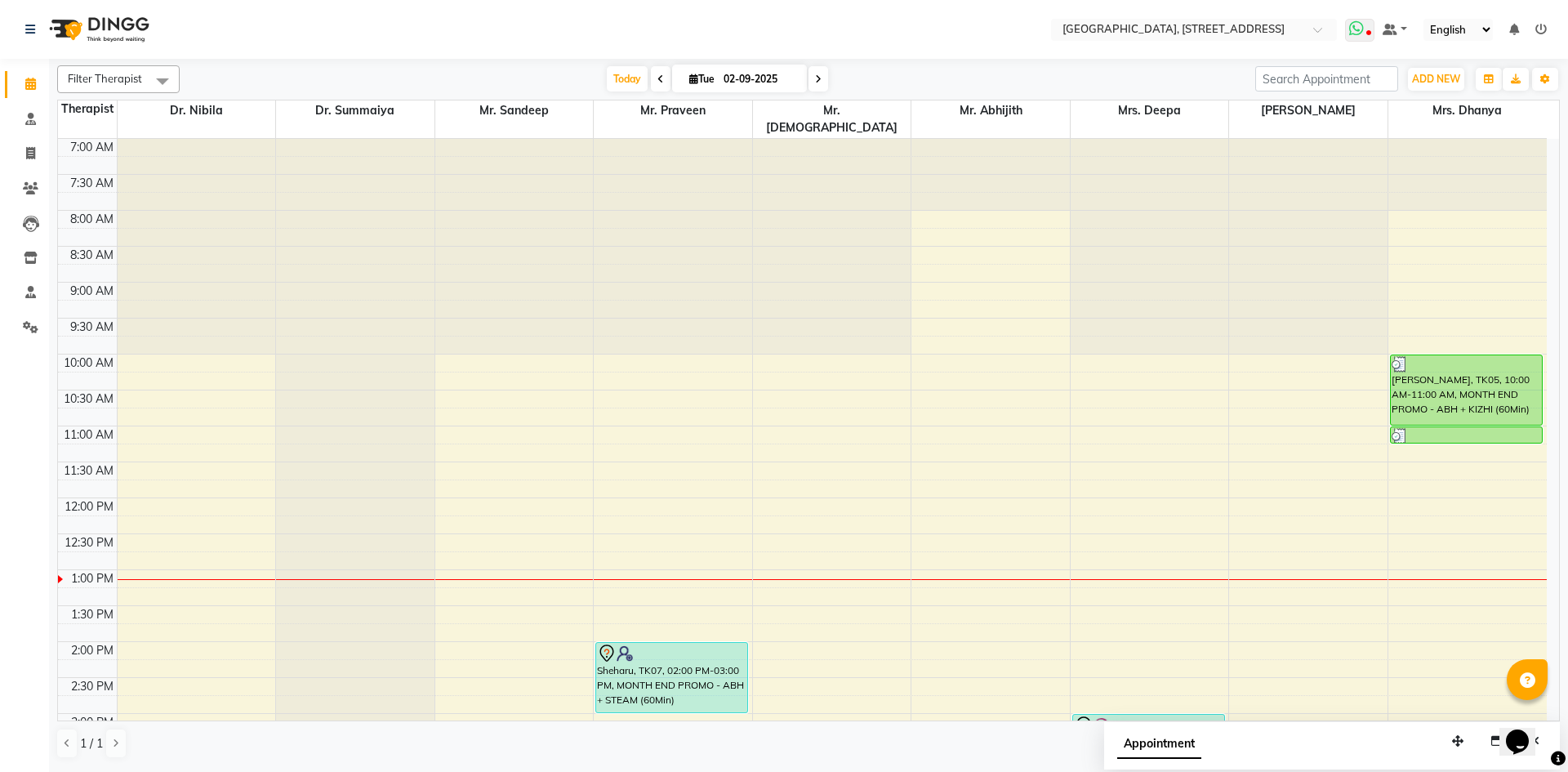
click at [1356, 40] on span at bounding box center [1359, 30] width 29 height 23
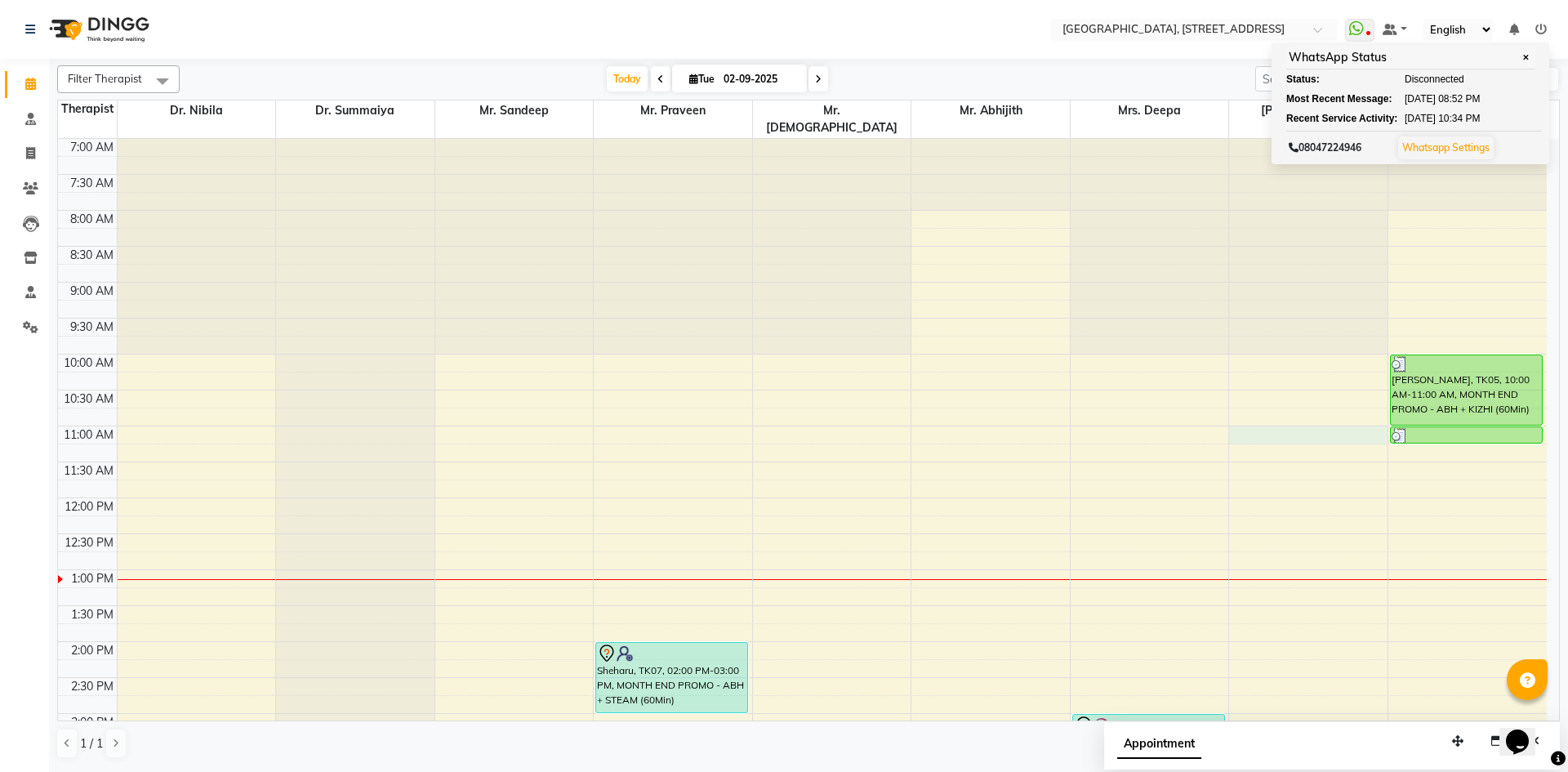
click at [1242, 413] on div "7:00 AM 7:30 AM 8:00 AM 8:30 AM 9:00 AM 9:30 AM 10:00 AM 10:30 AM 11:00 AM 11:3…" at bounding box center [803, 714] width 1489 height 1149
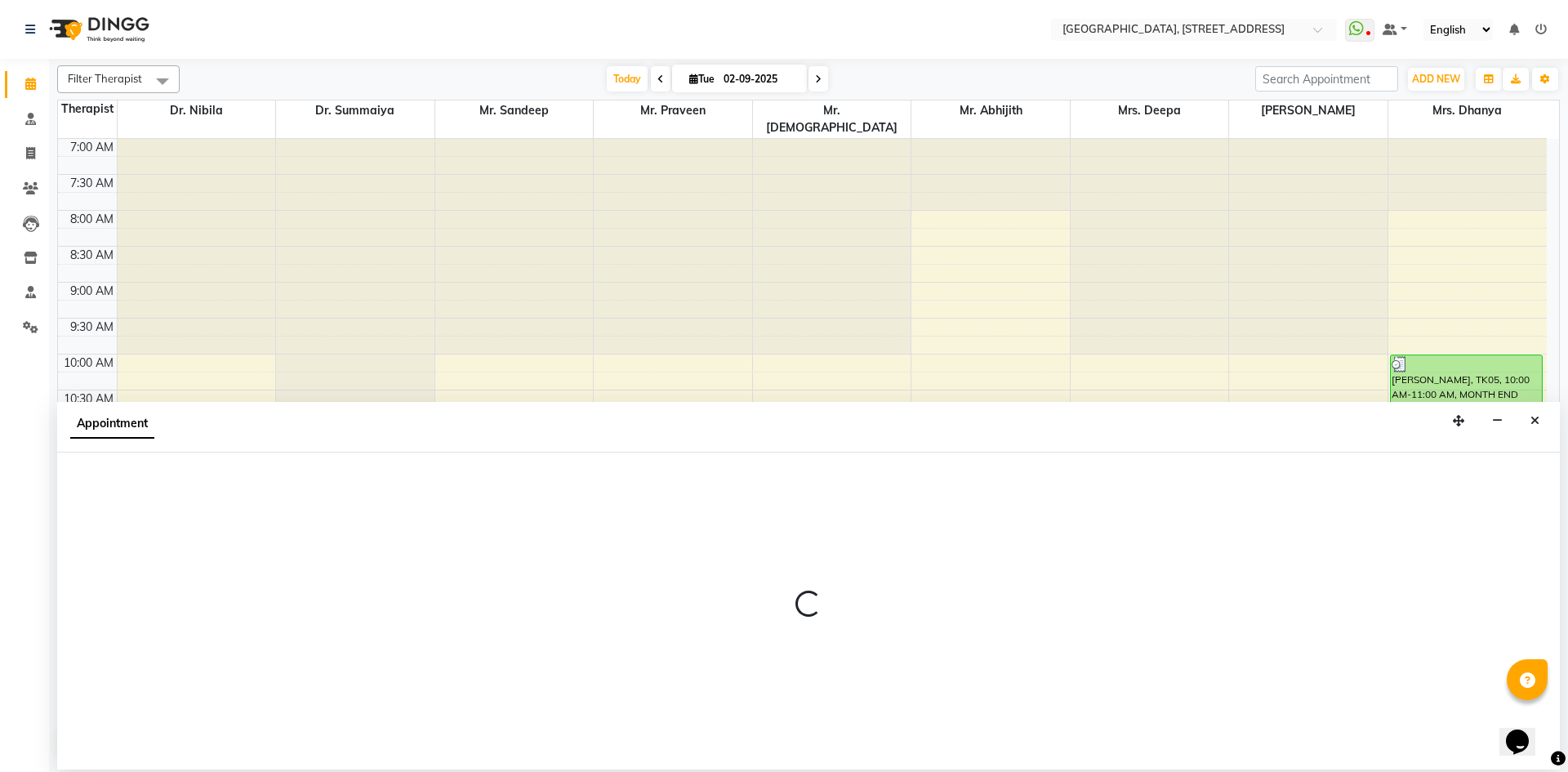
select select "48850"
select select "660"
select select "tentative"
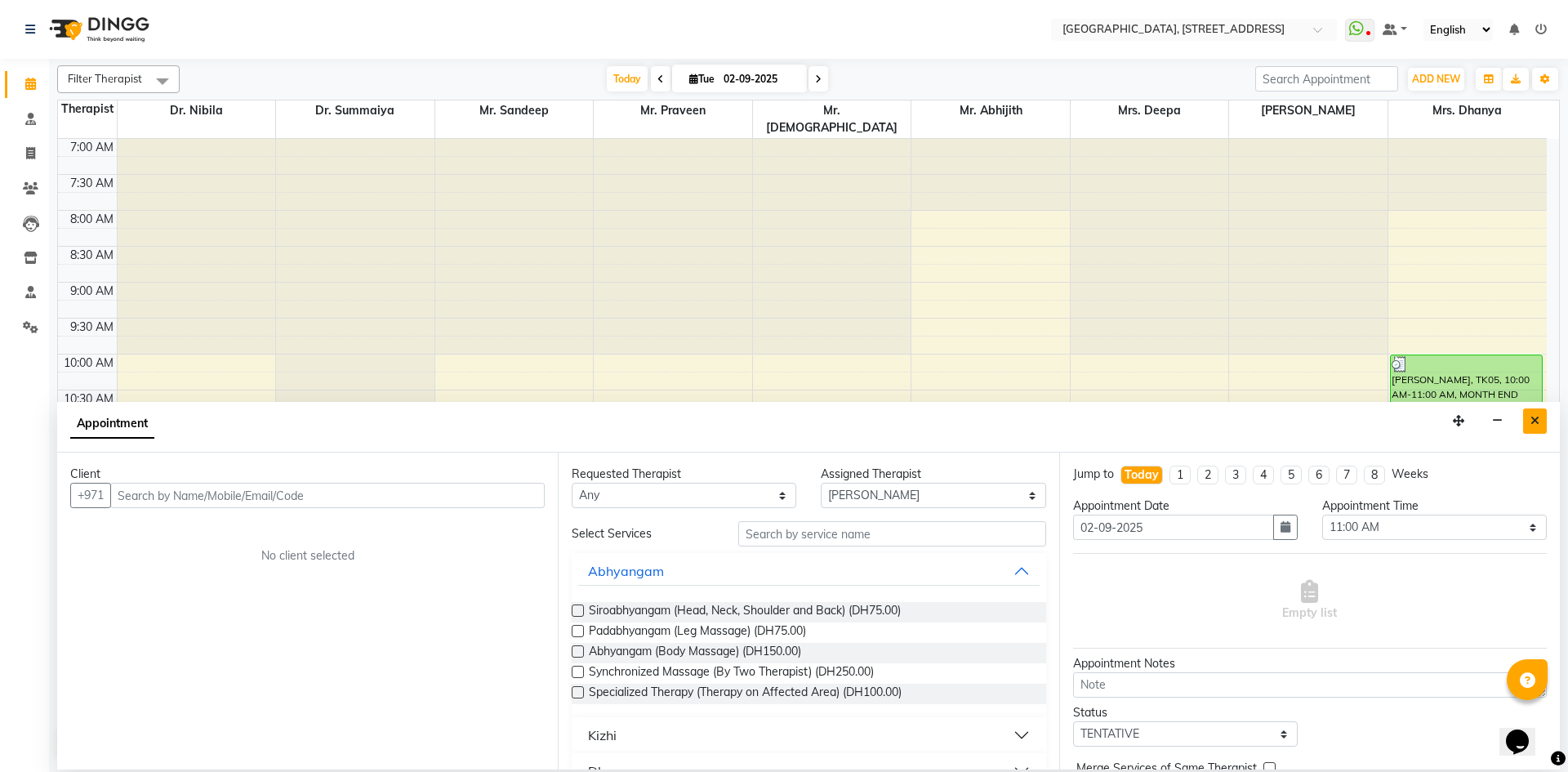
click at [1526, 422] on button "Close" at bounding box center [1535, 421] width 23 height 25
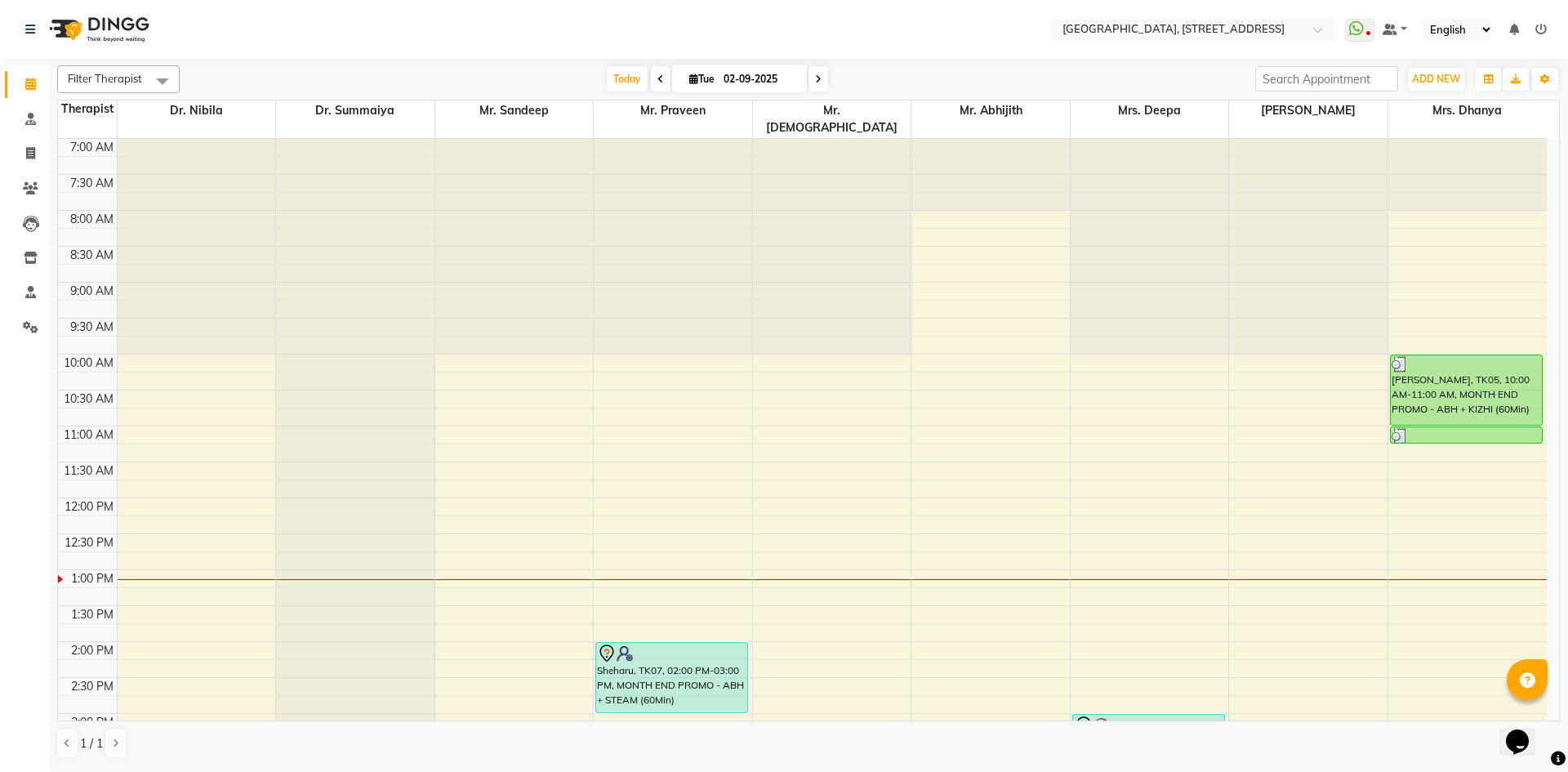
click at [819, 78] on icon at bounding box center [819, 79] width 7 height 10
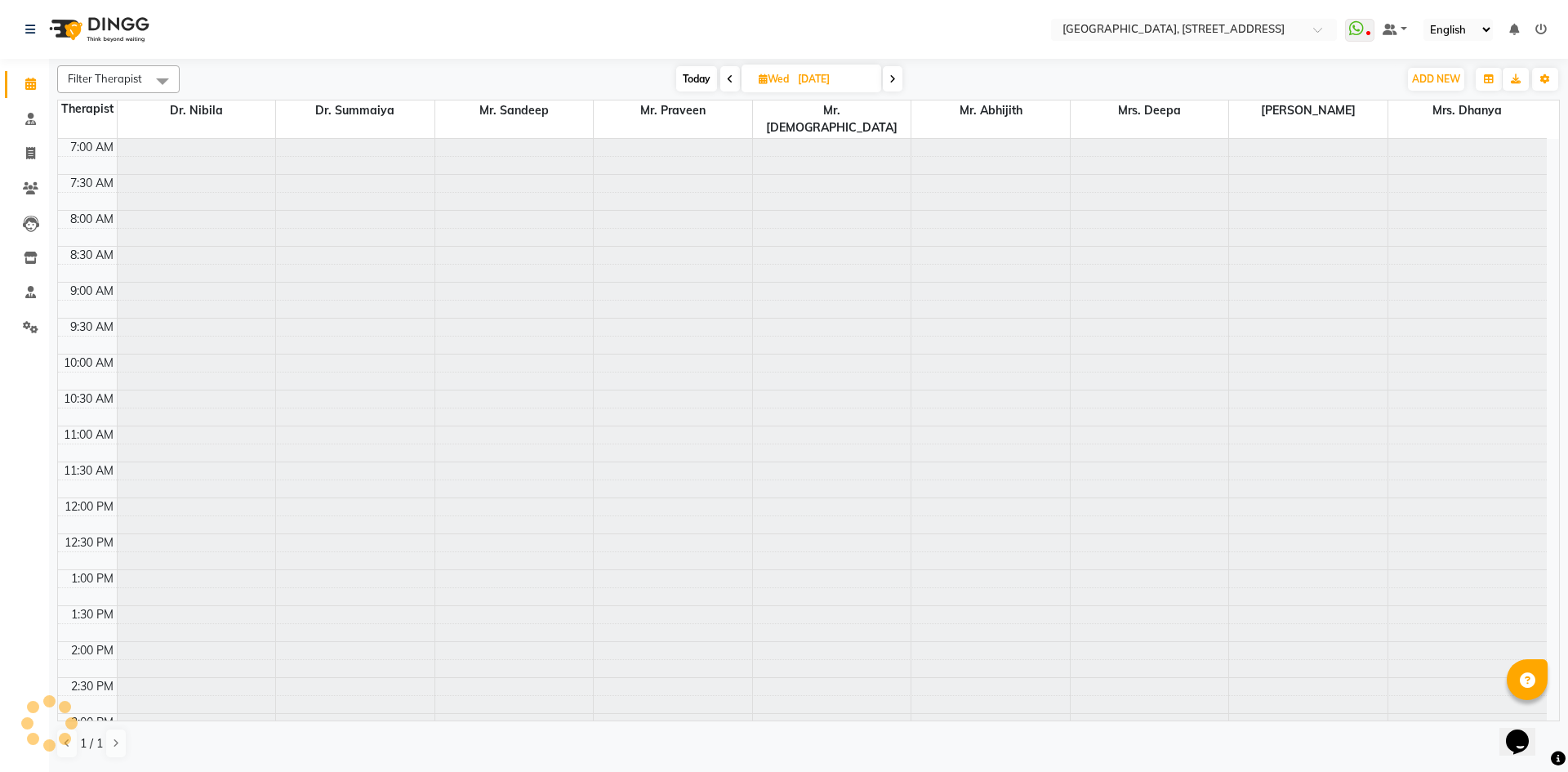
scroll to position [432, 0]
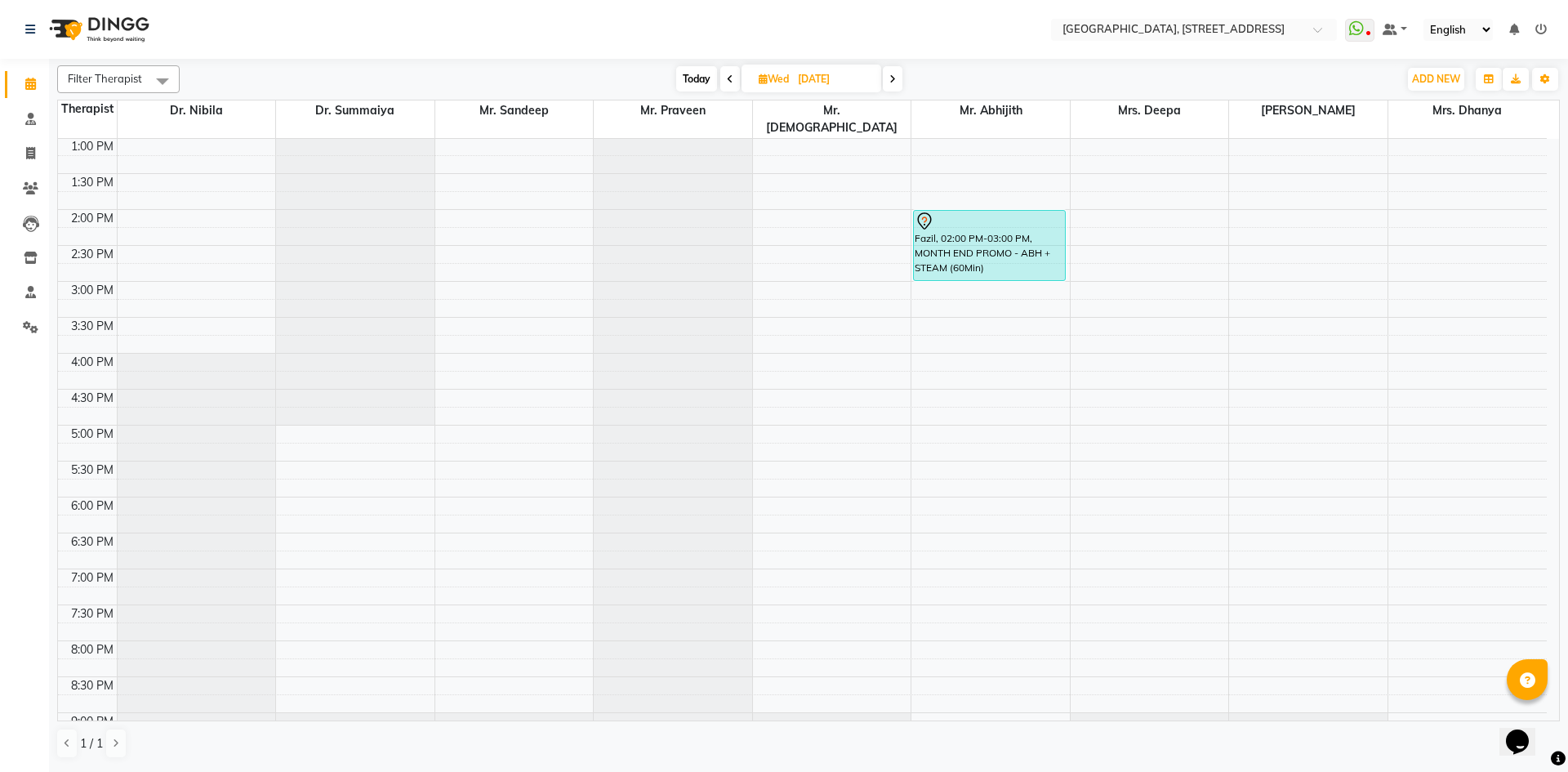
click at [724, 80] on span at bounding box center [730, 78] width 20 height 25
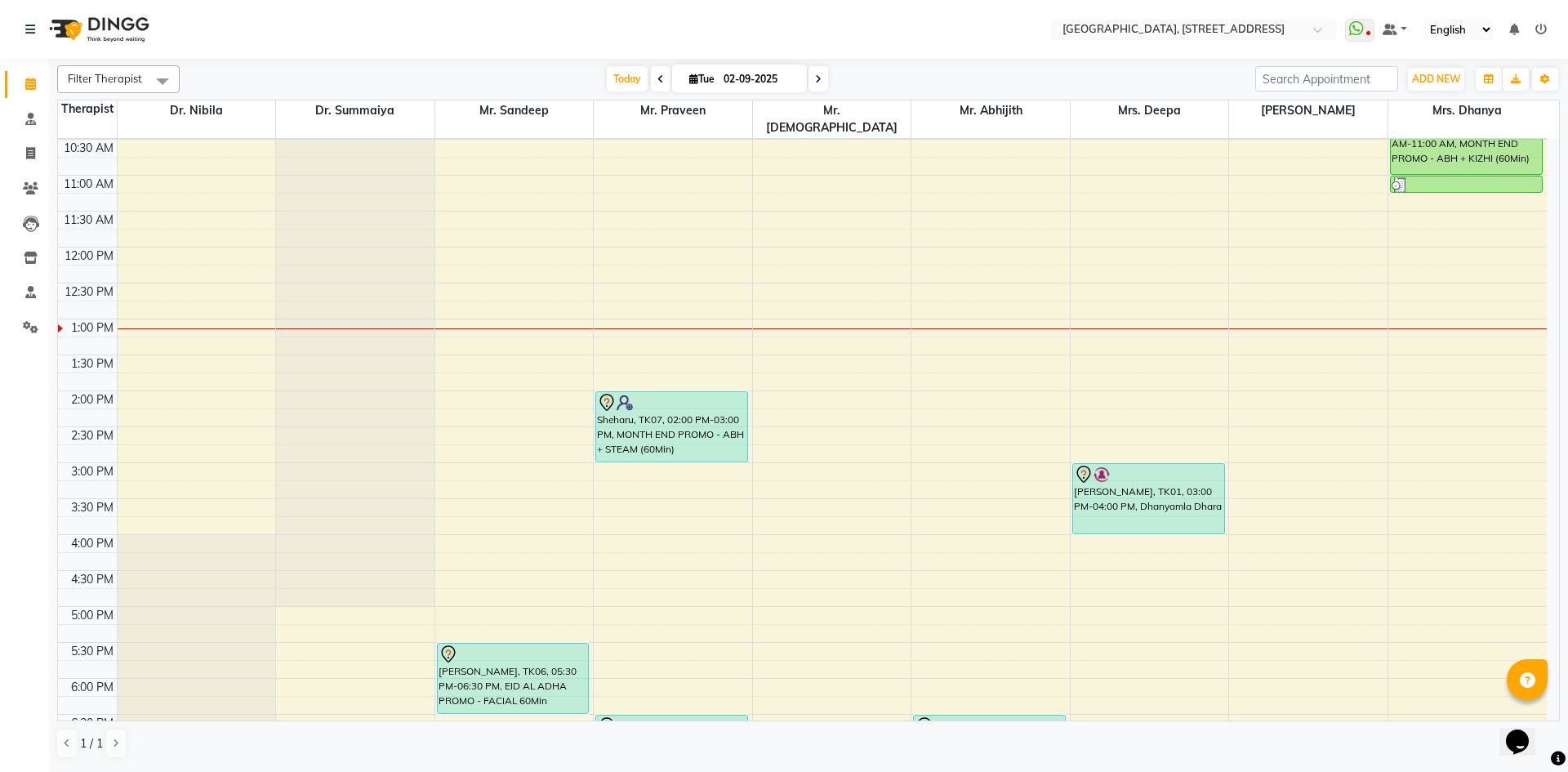
scroll to position [550, 0]
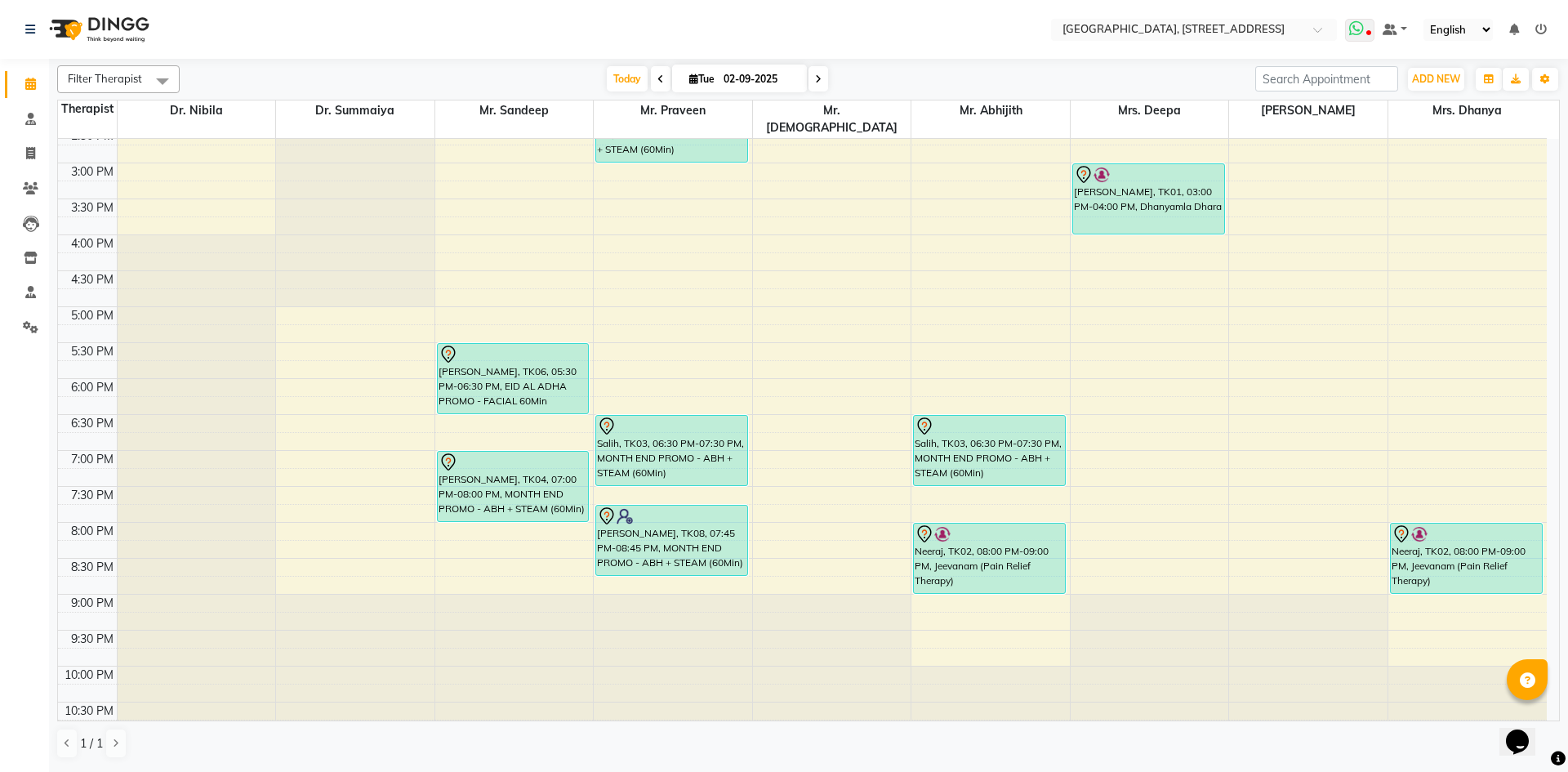
click at [1369, 28] on span at bounding box center [1359, 30] width 29 height 23
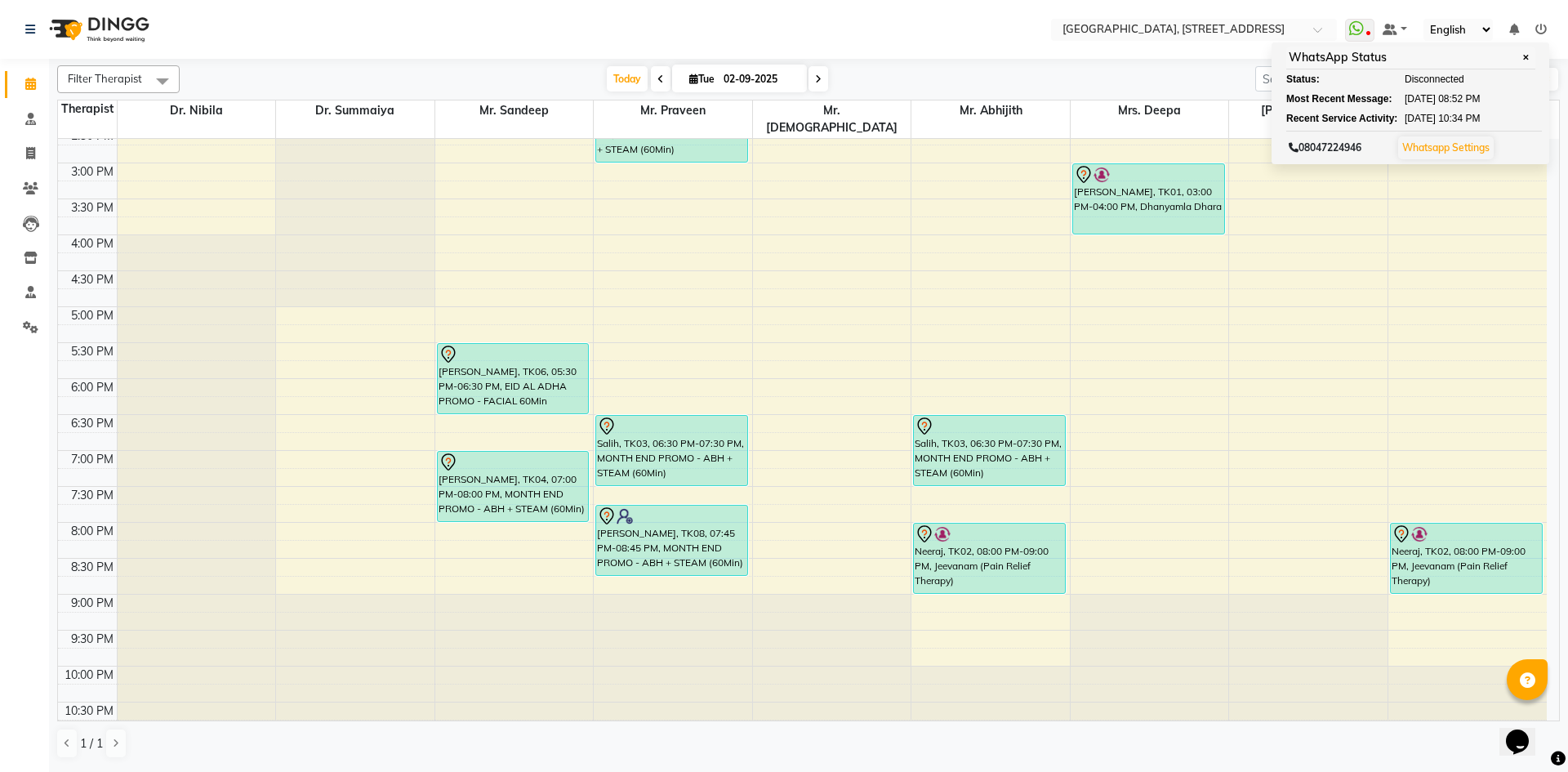
click at [824, 76] on span at bounding box center [819, 78] width 20 height 25
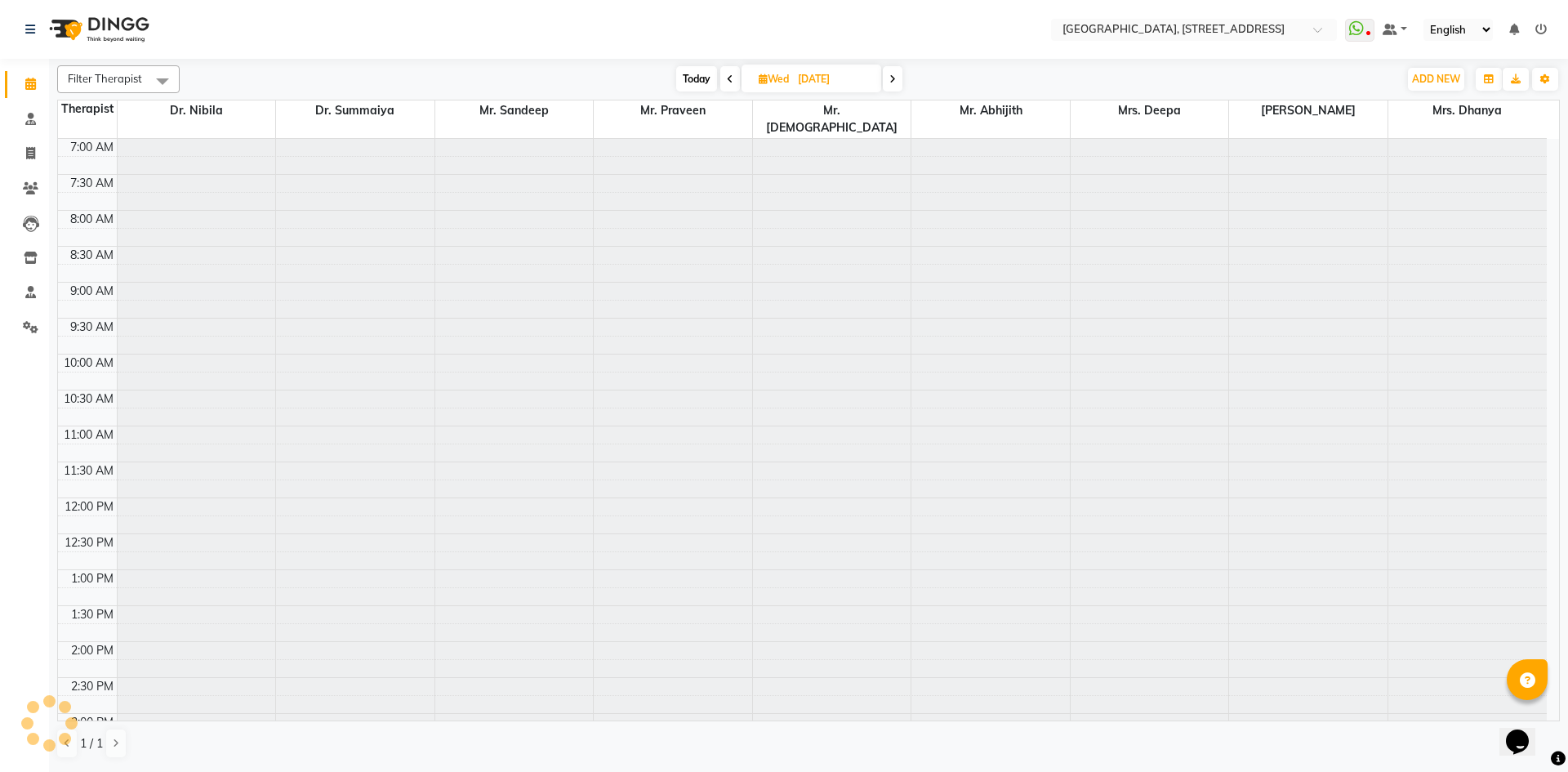
scroll to position [432, 0]
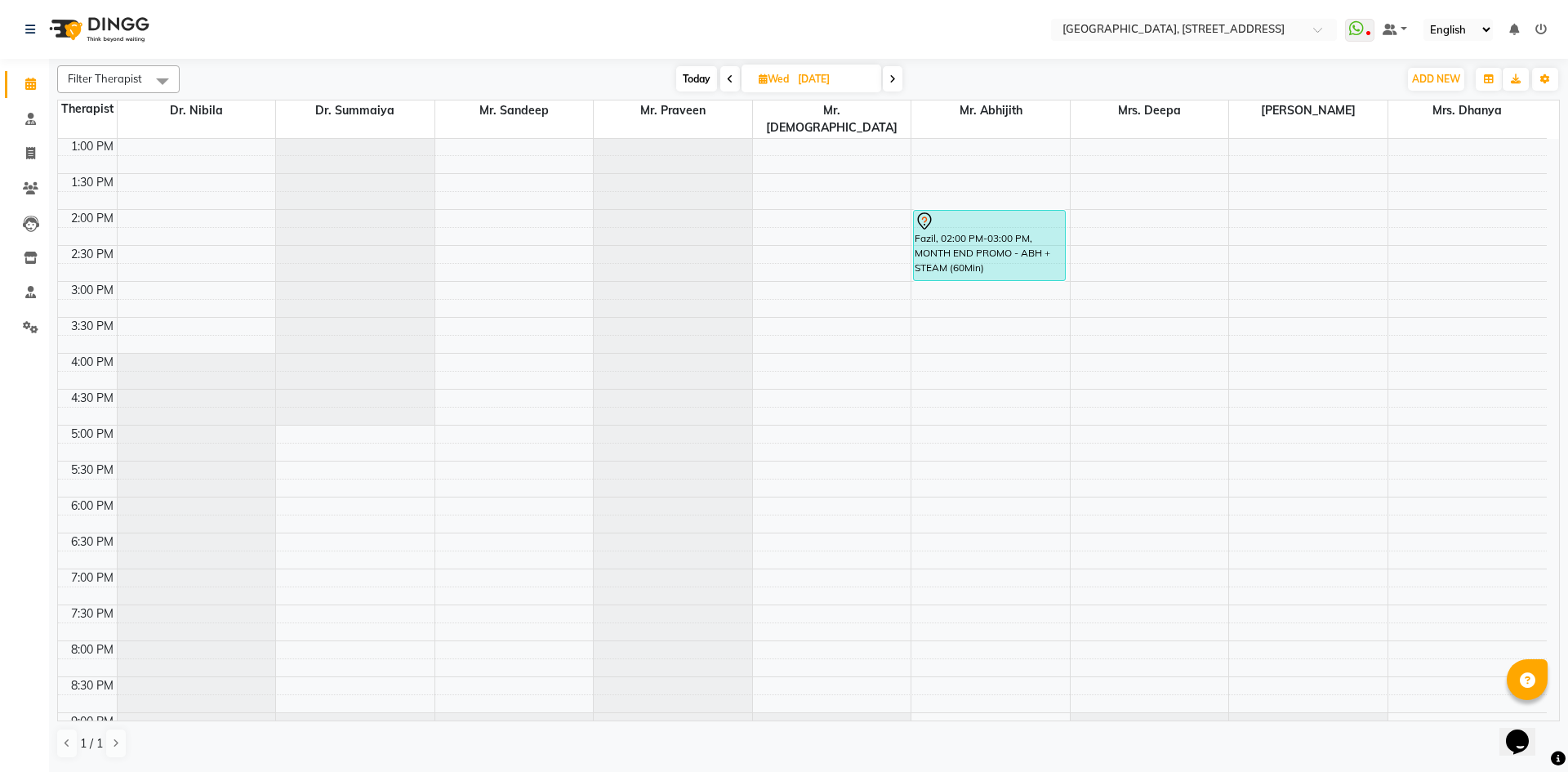
click at [733, 73] on span at bounding box center [730, 78] width 20 height 25
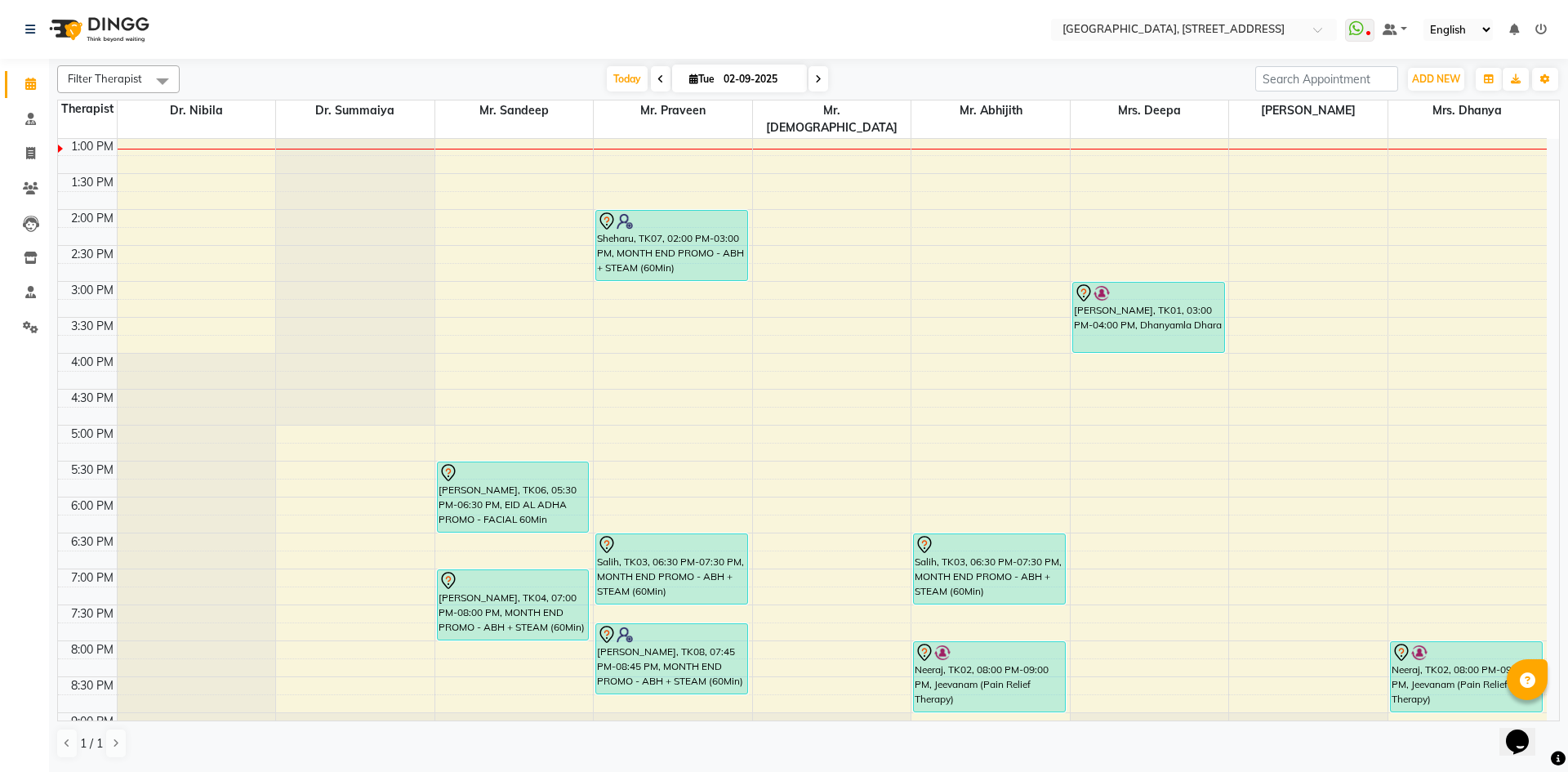
click at [817, 85] on span at bounding box center [819, 78] width 20 height 25
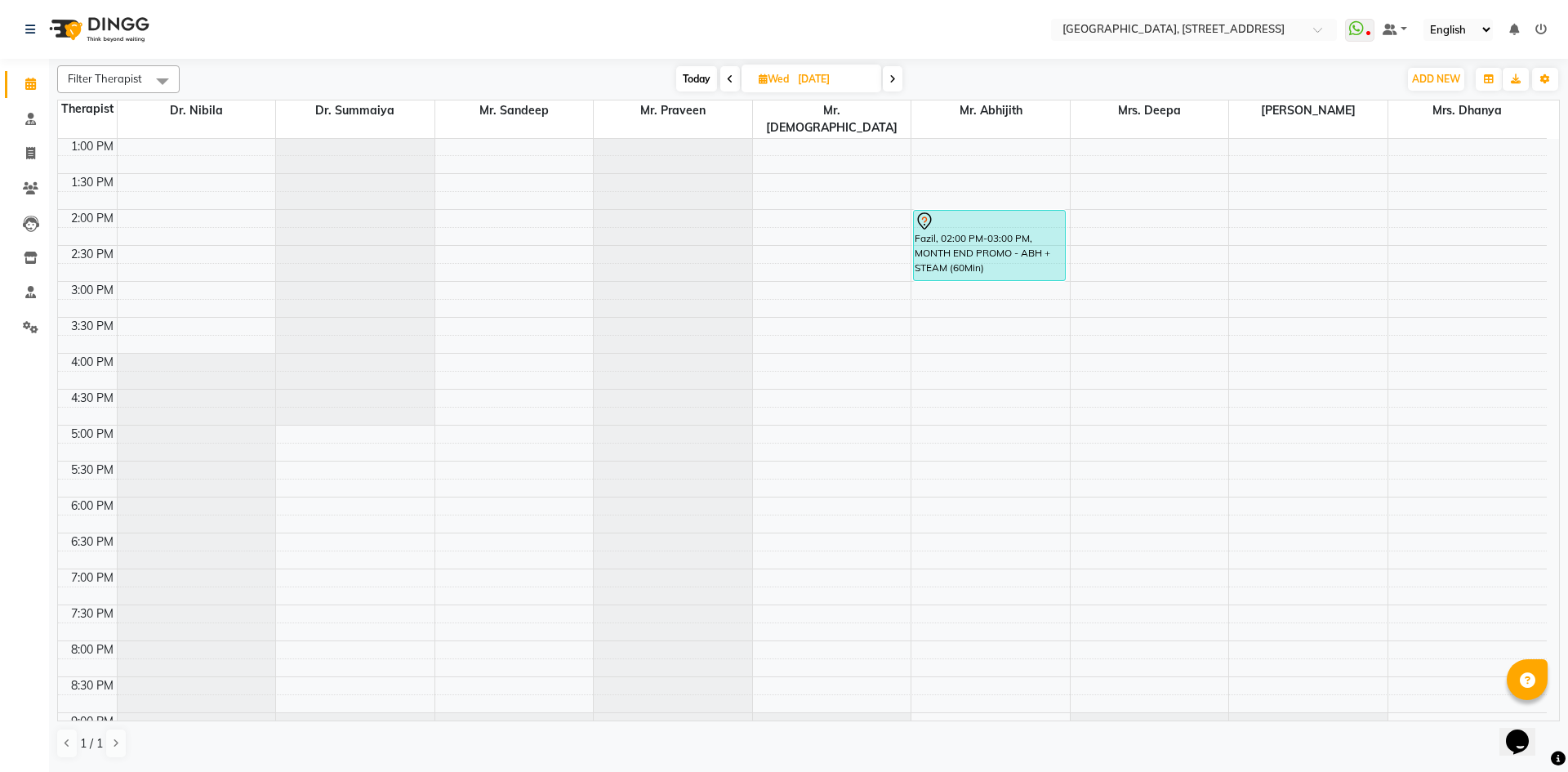
click at [730, 70] on span at bounding box center [730, 78] width 20 height 25
type input "02-09-2025"
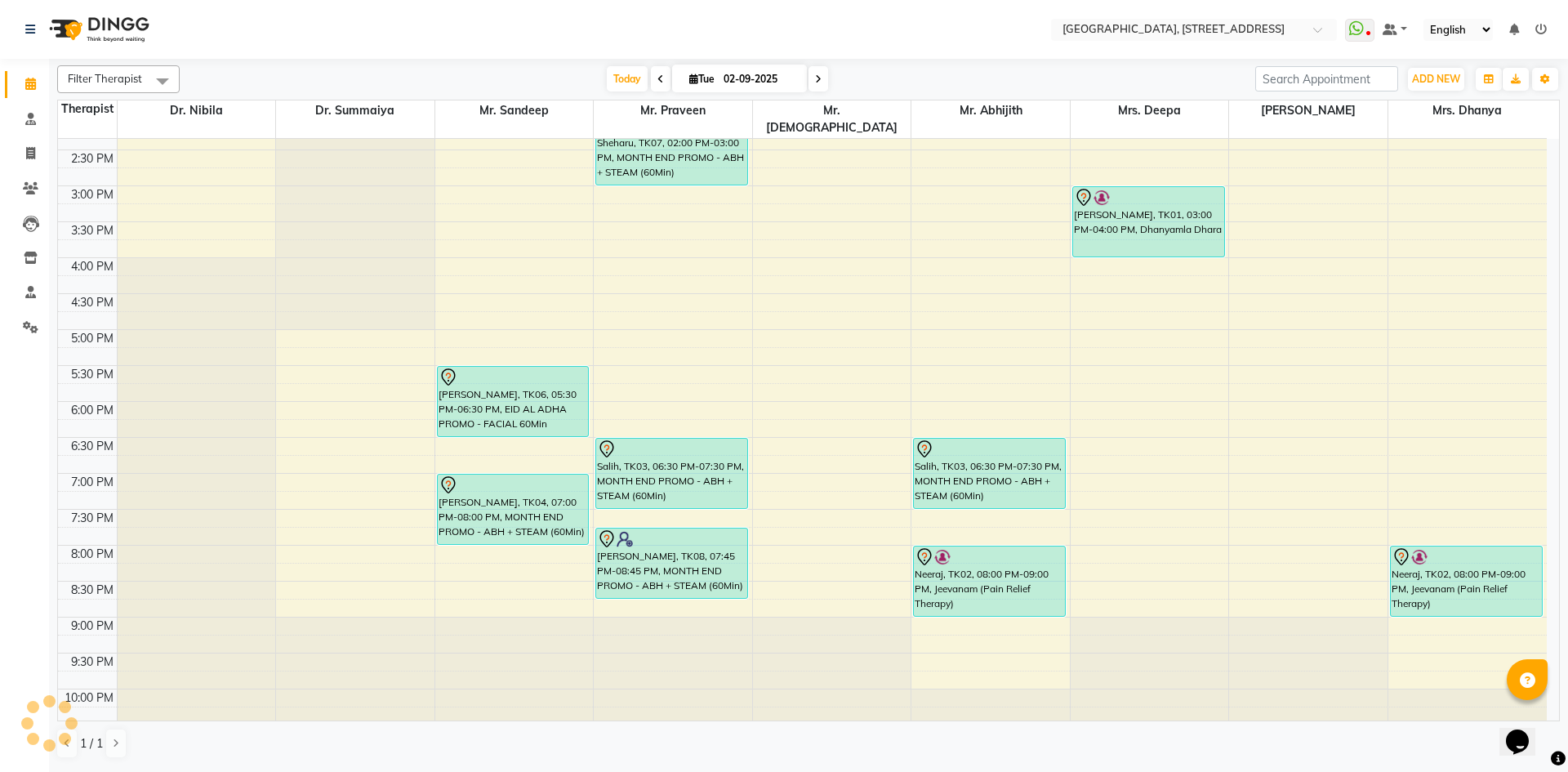
scroll to position [550, 0]
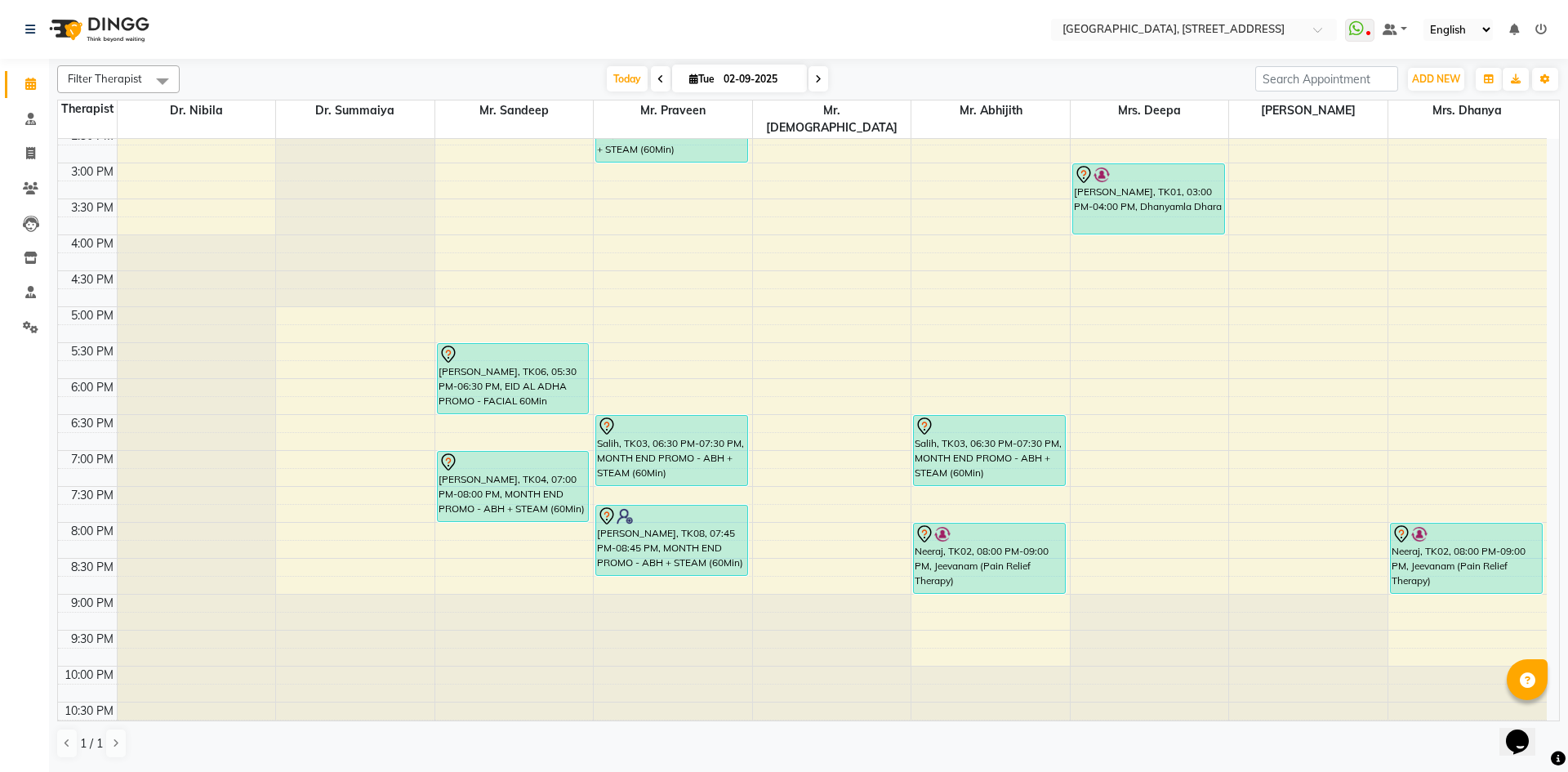
click at [948, 258] on div "7:00 AM 7:30 AM 8:00 AM 8:30 AM 9:00 AM 9:30 AM 10:00 AM 10:30 AM 11:00 AM 11:3…" at bounding box center [803, 163] width 1489 height 1149
select select "65324"
select select "tentative"
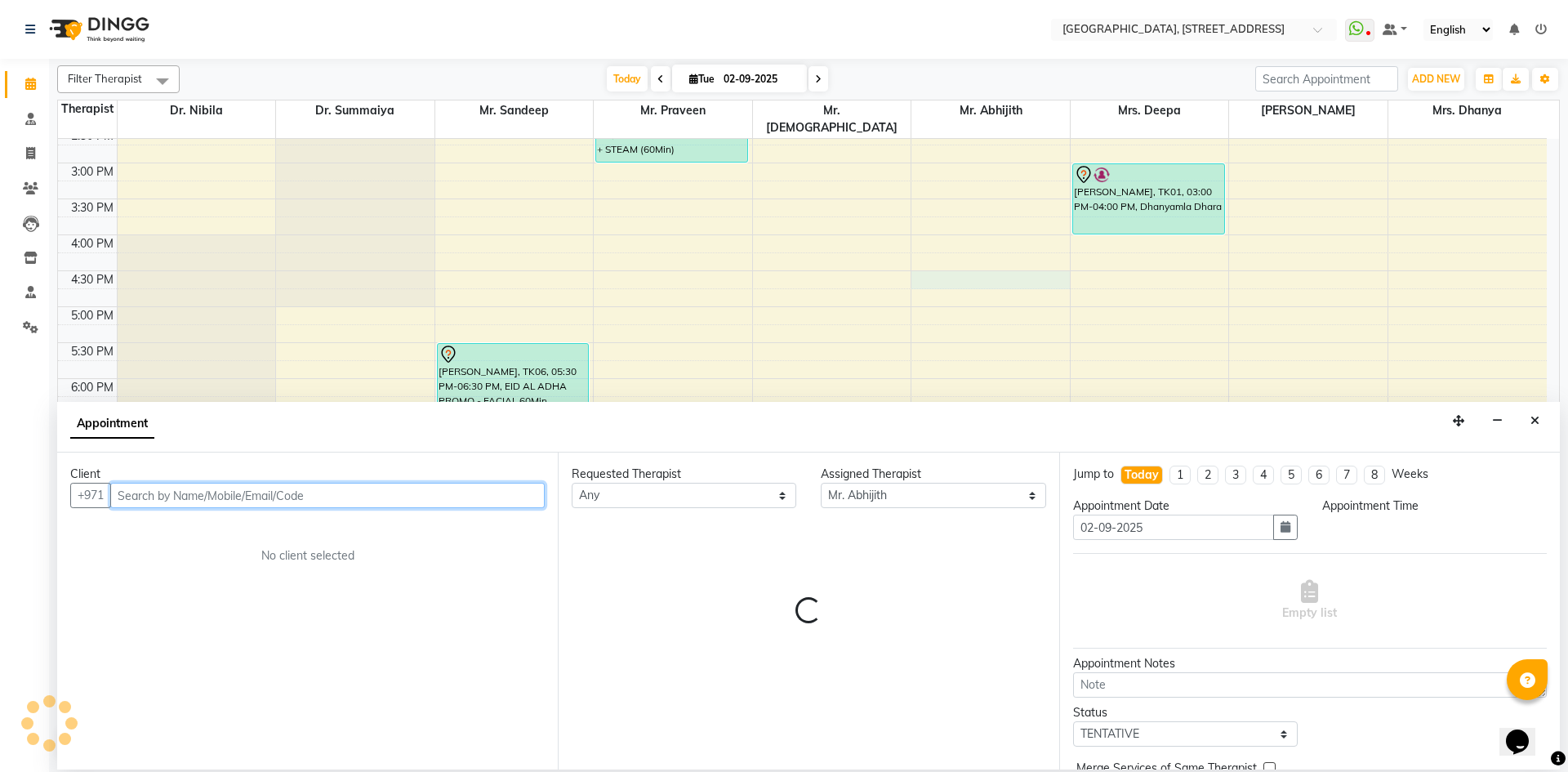
select select "990"
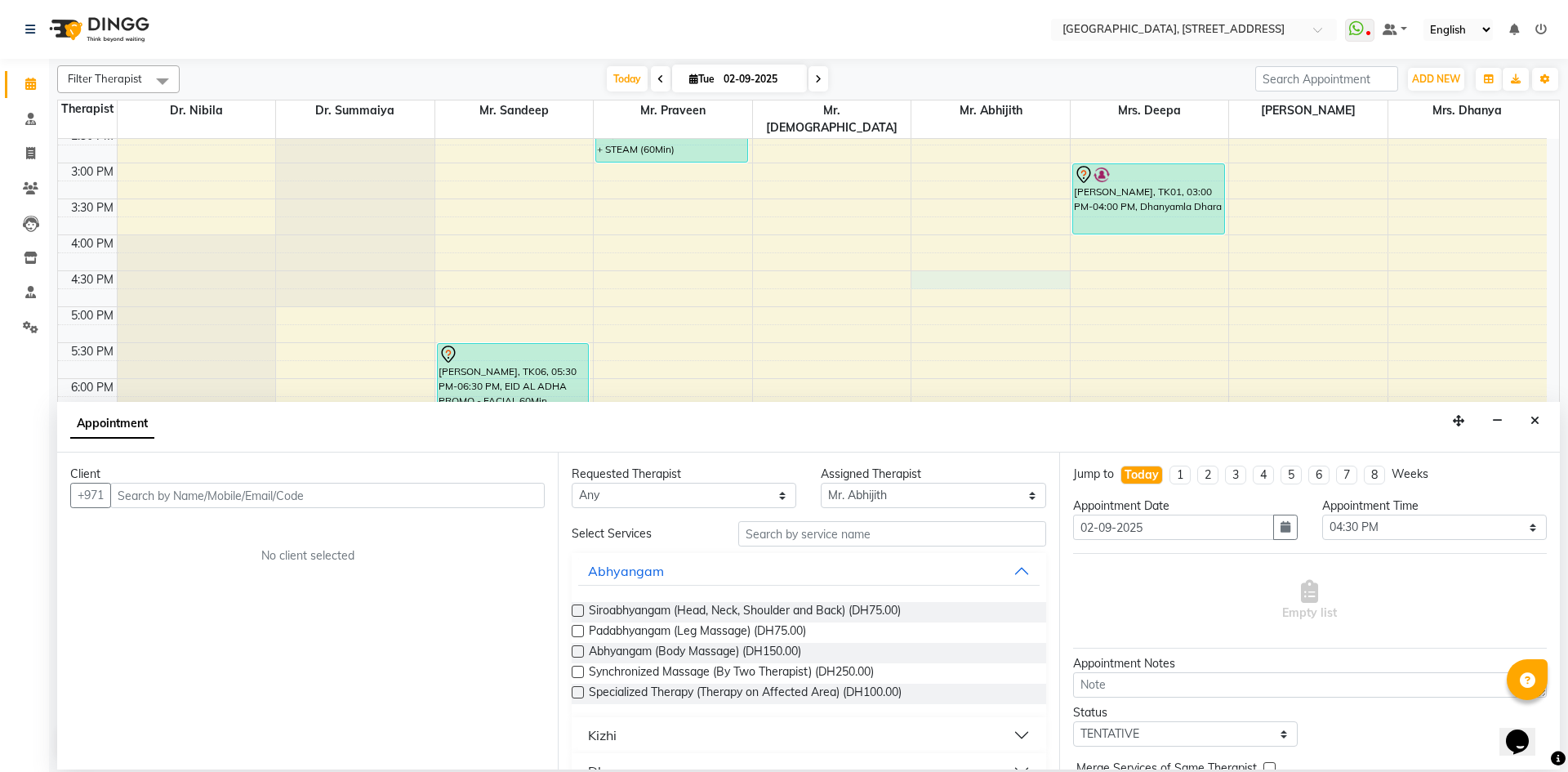
click at [242, 482] on div "Client" at bounding box center [307, 474] width 474 height 18
click at [232, 502] on input "text" at bounding box center [327, 495] width 434 height 25
click at [166, 498] on input "text" at bounding box center [327, 495] width 434 height 25
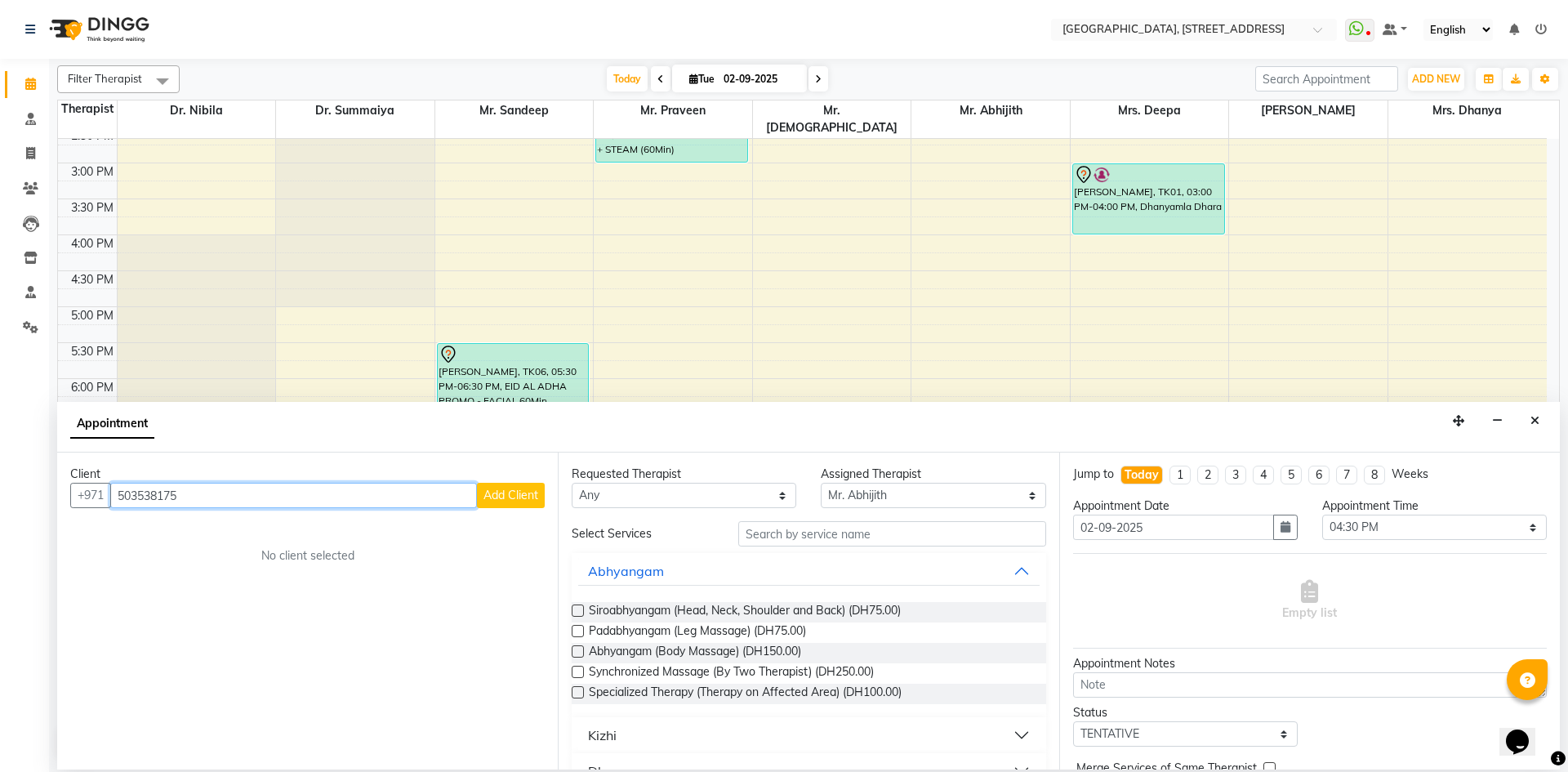
type input "503538175"
click at [502, 500] on span "Add Client" at bounding box center [511, 495] width 55 height 15
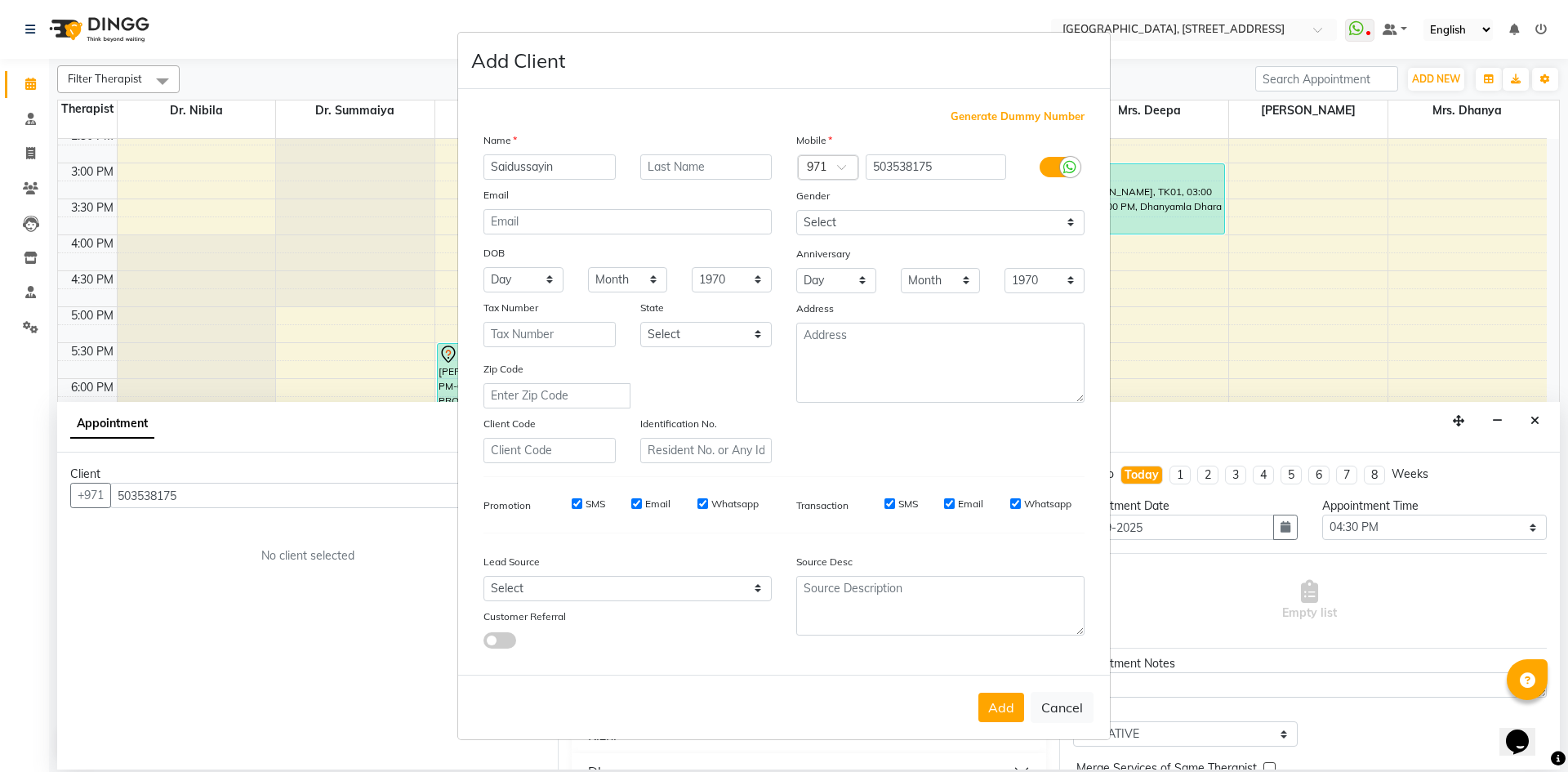
type input "Saidussayin"
click at [934, 223] on select "Select [DEMOGRAPHIC_DATA] [DEMOGRAPHIC_DATA] Other Prefer Not To Say" at bounding box center [940, 223] width 288 height 25
select select "[DEMOGRAPHIC_DATA]"
click at [796, 210] on select "Select [DEMOGRAPHIC_DATA] [DEMOGRAPHIC_DATA] Other Prefer Not To Say" at bounding box center [940, 223] width 288 height 25
click at [1000, 700] on button "Add" at bounding box center [1001, 707] width 46 height 29
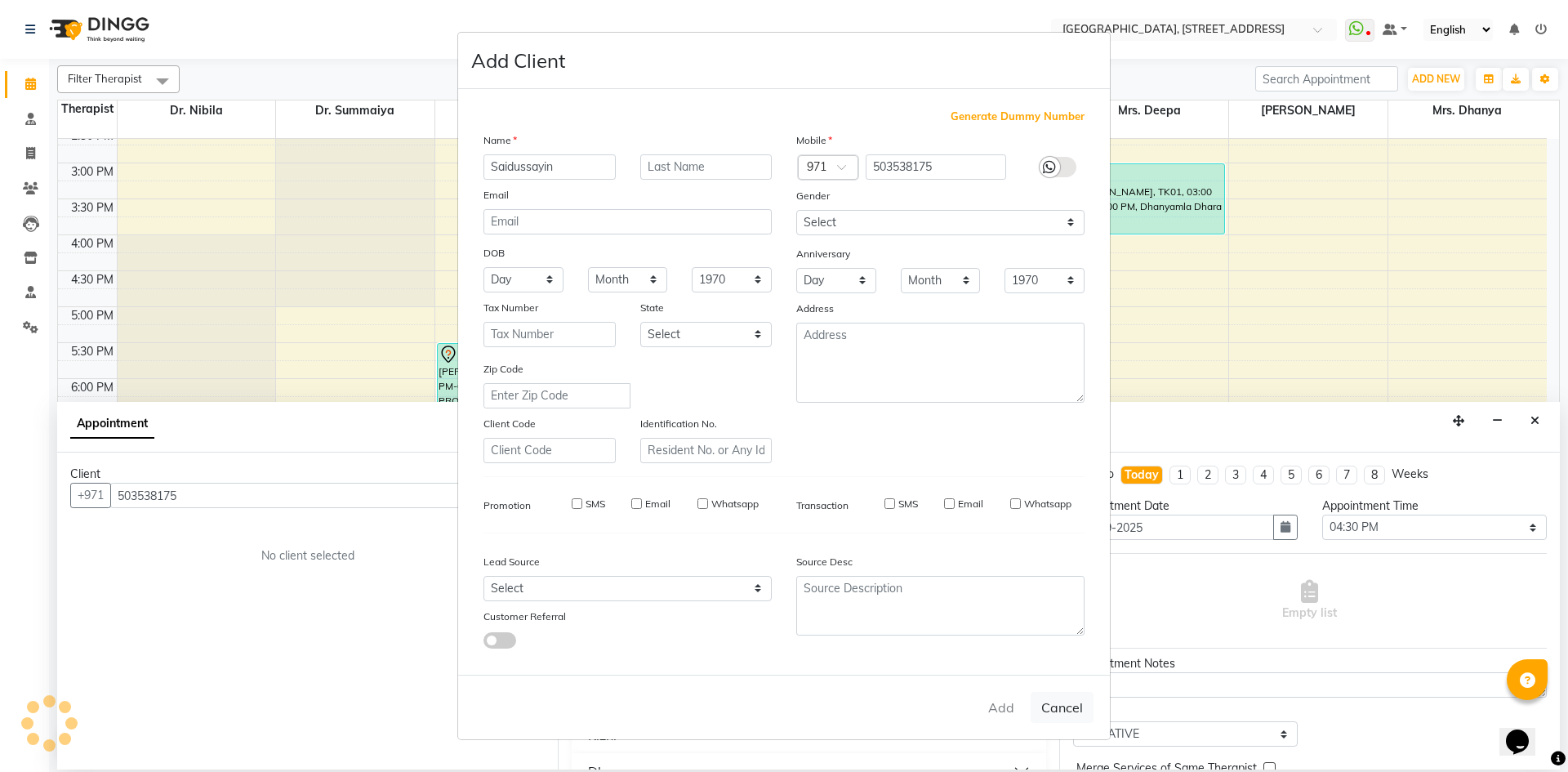
select select
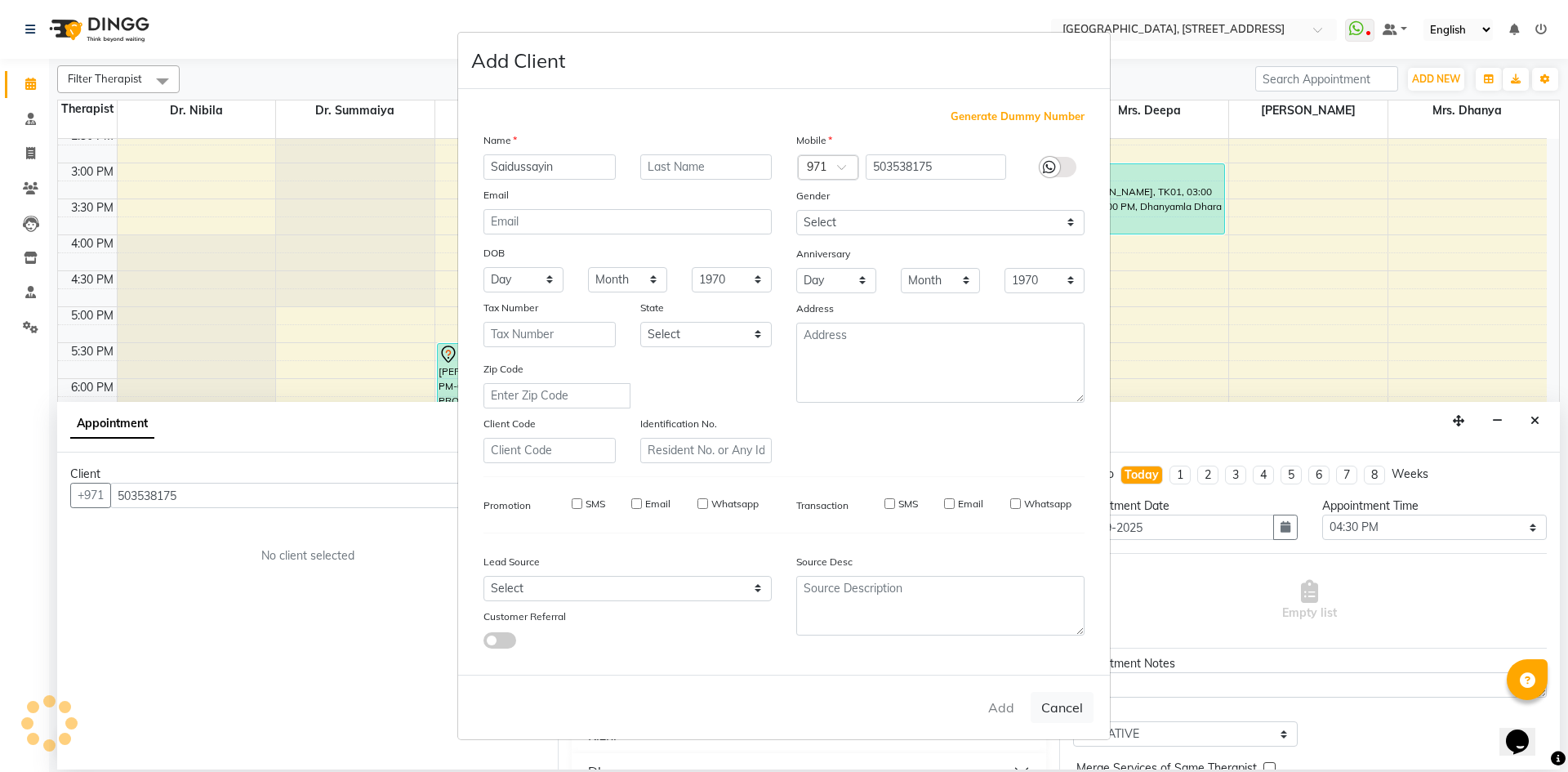
select select
checkbox input "false"
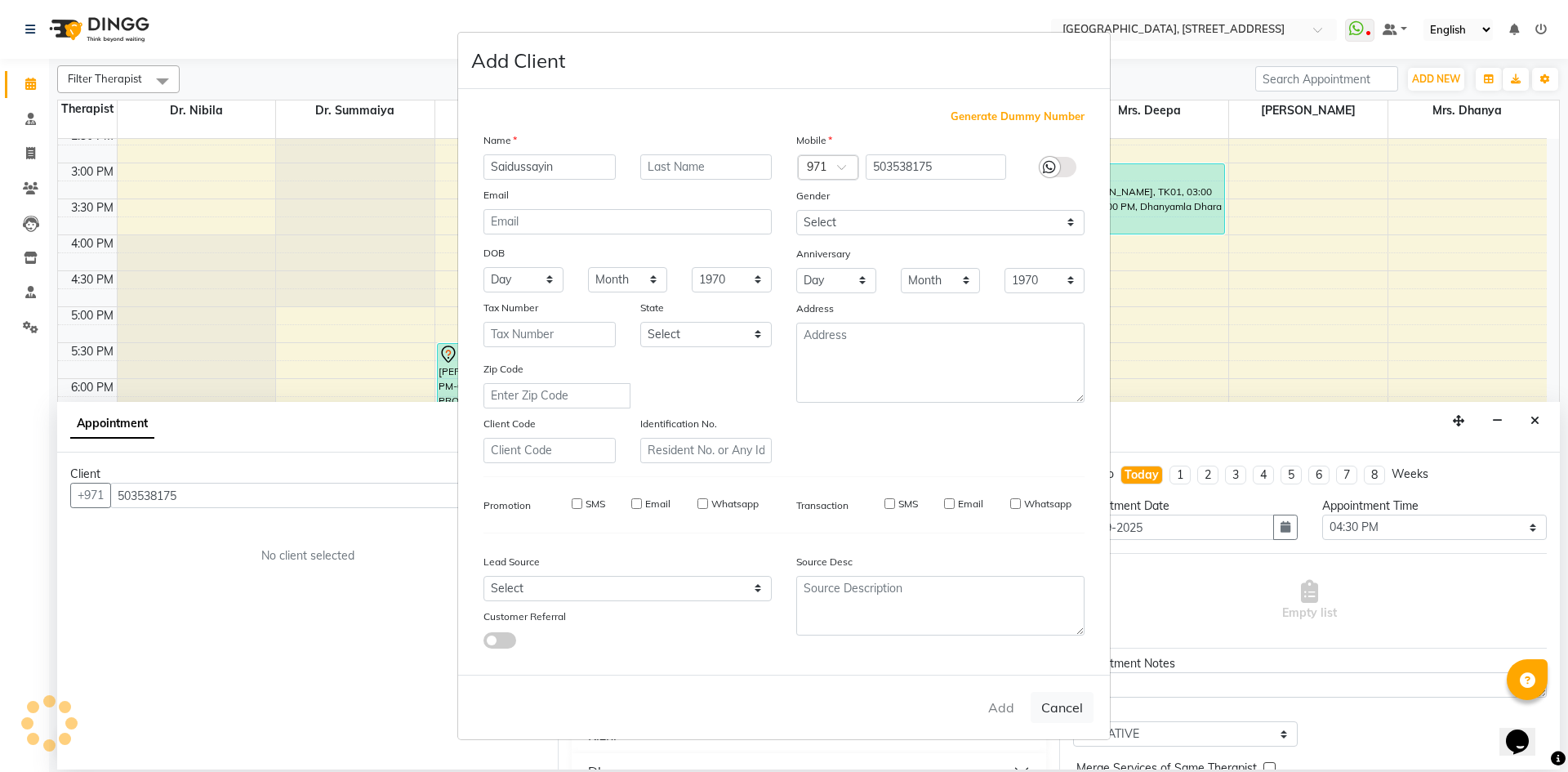
checkbox input "false"
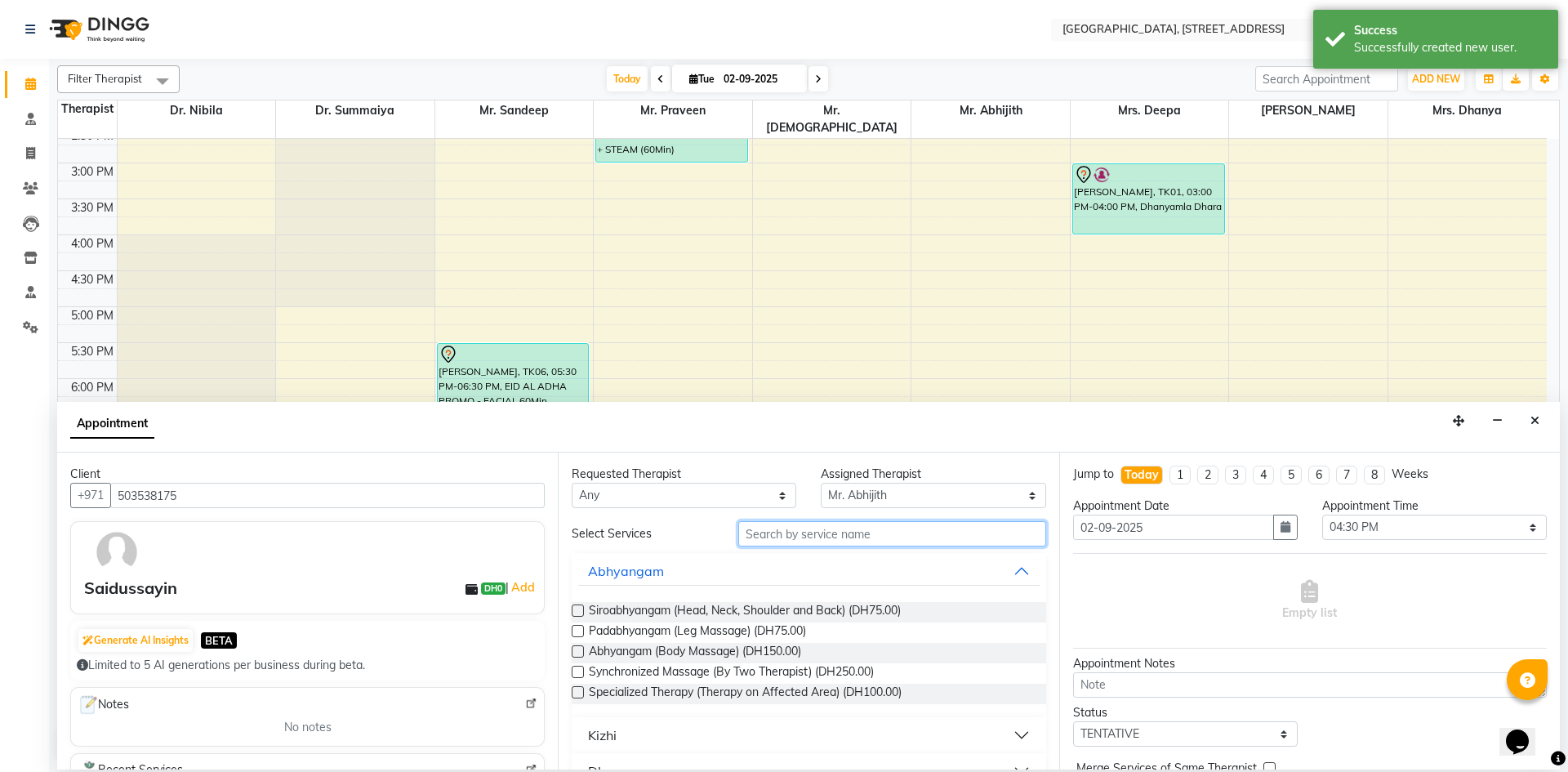
click at [848, 542] on input "text" at bounding box center [892, 534] width 308 height 25
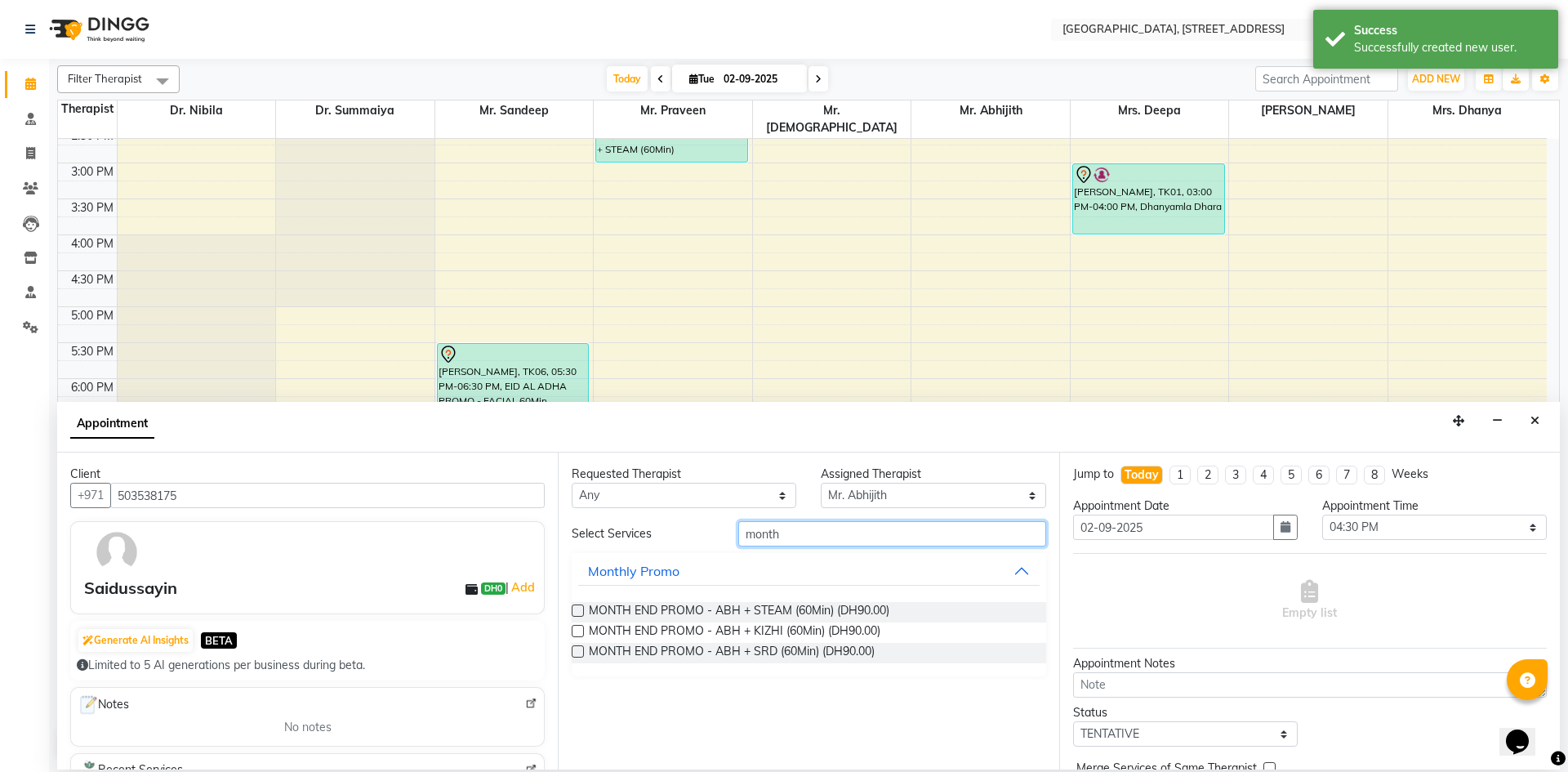
type input "month"
click at [580, 611] on label at bounding box center [578, 610] width 13 height 13
click at [580, 611] on input "checkbox" at bounding box center [577, 612] width 11 height 11
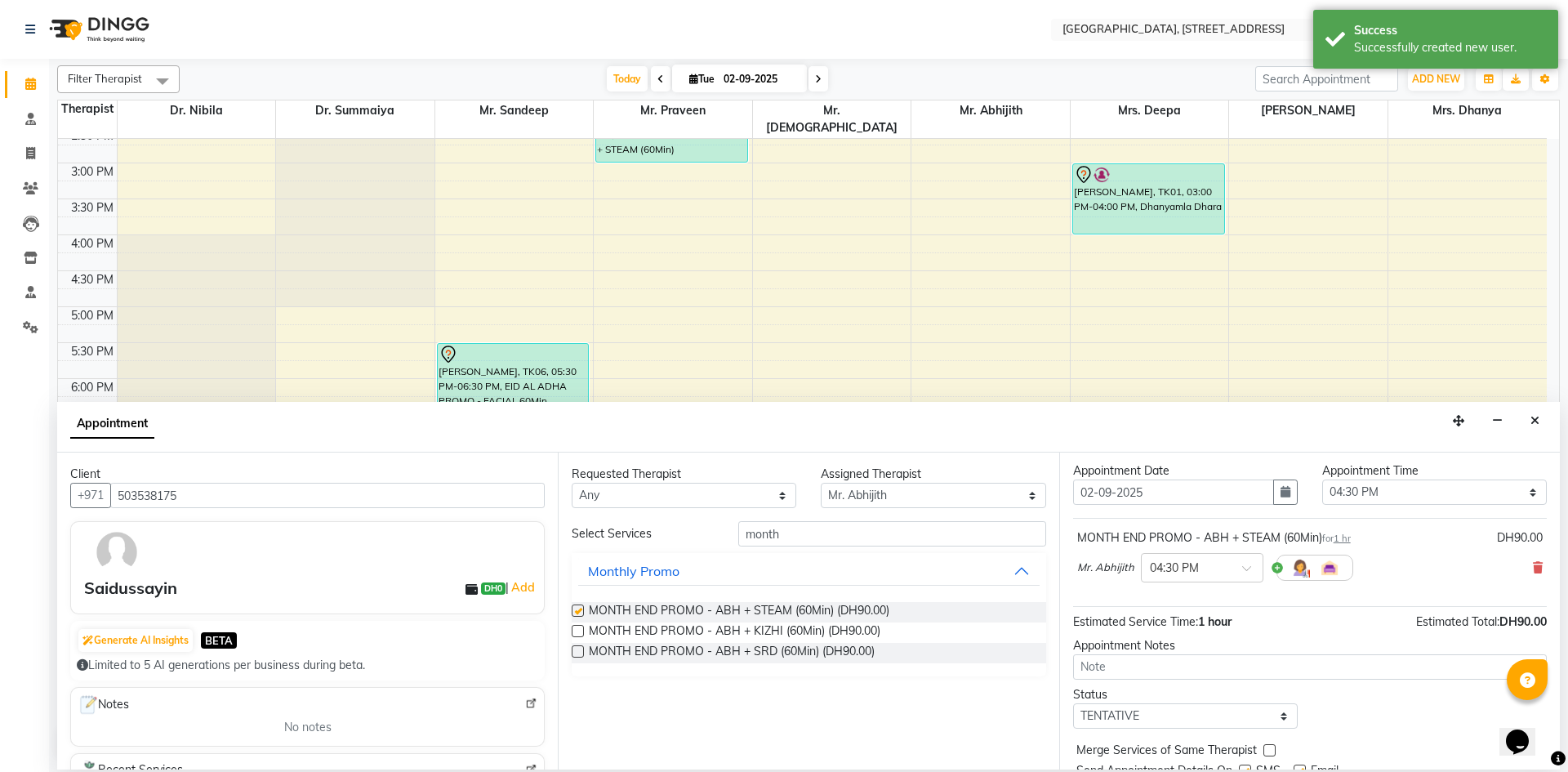
checkbox input "false"
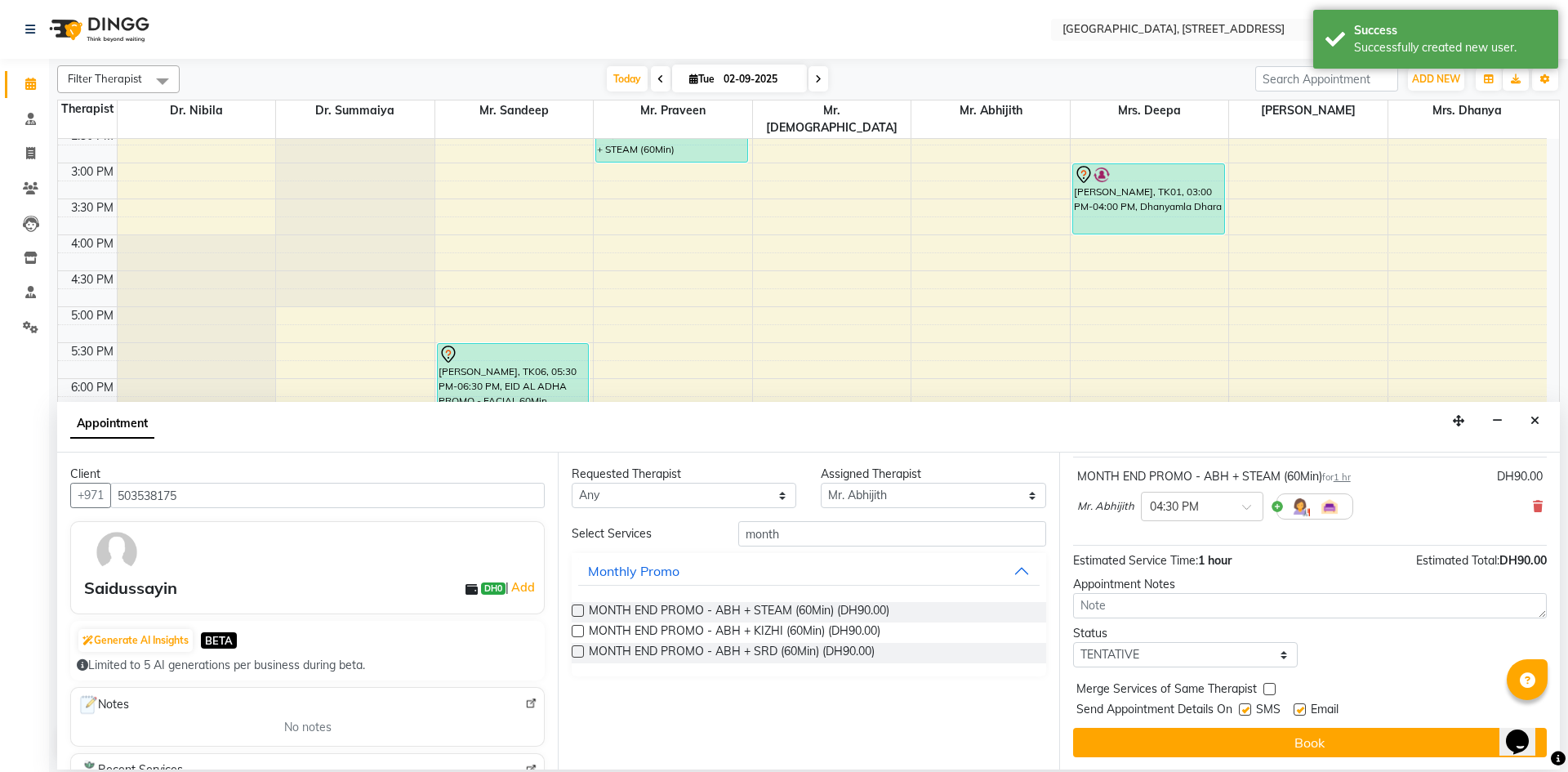
scroll to position [98, 0]
click at [1220, 743] on button "Book" at bounding box center [1310, 741] width 473 height 29
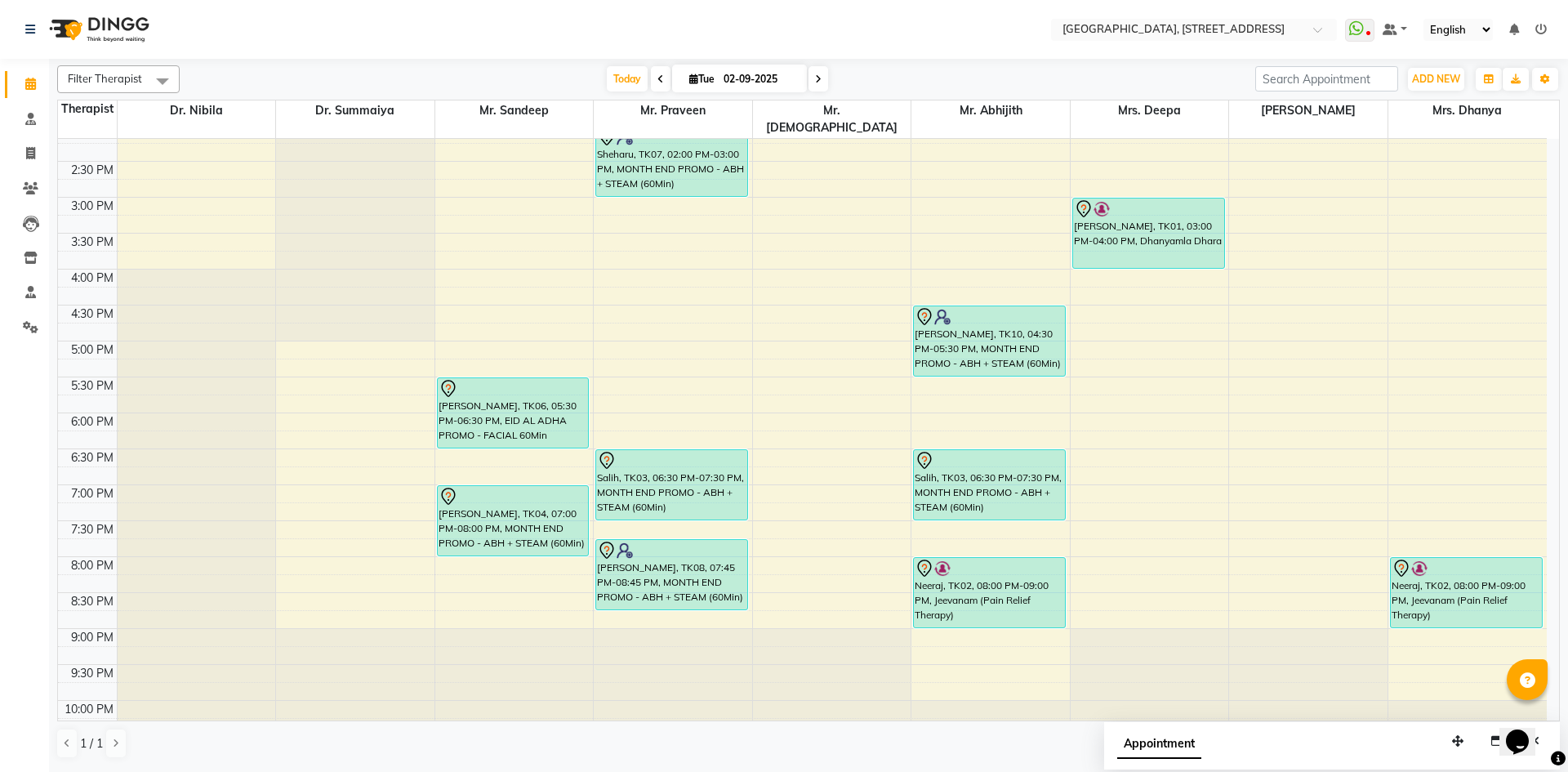
scroll to position [550, 0]
